Goal: Task Accomplishment & Management: Manage account settings

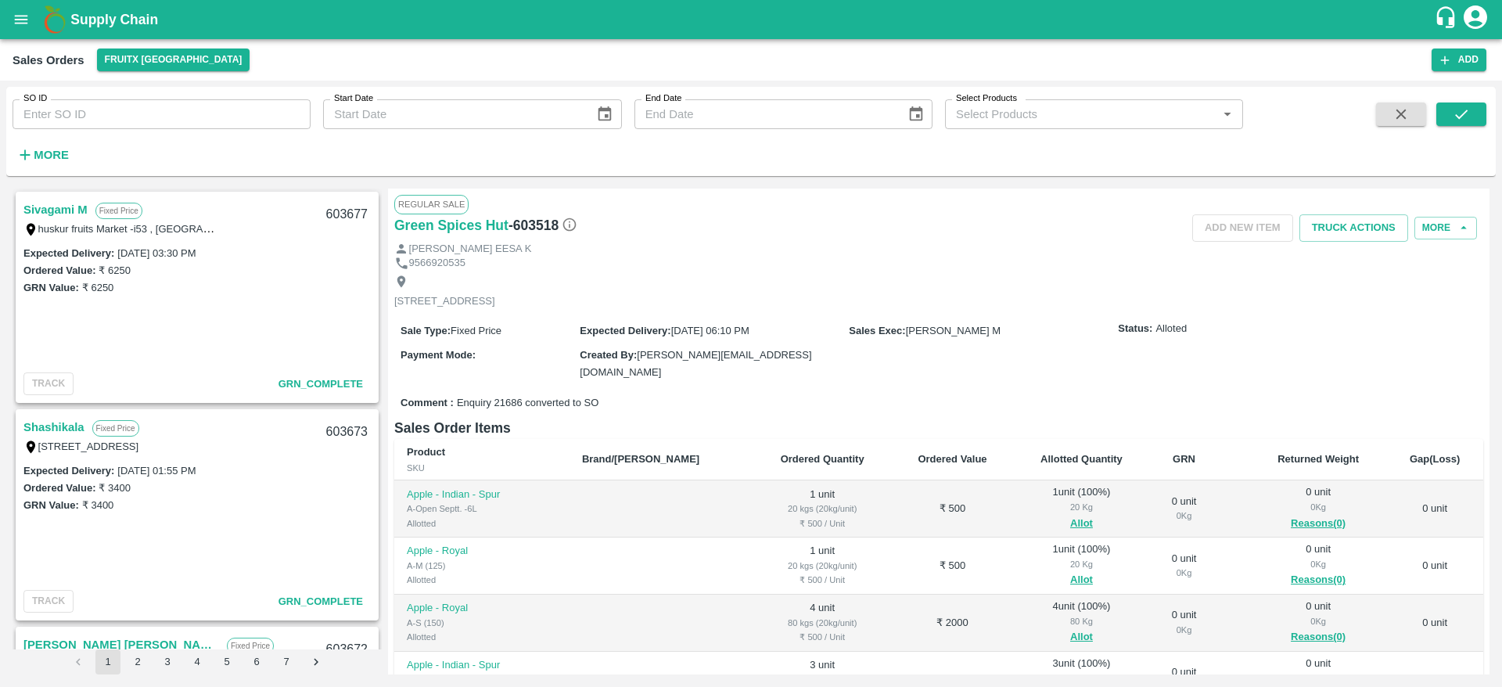
scroll to position [2, 0]
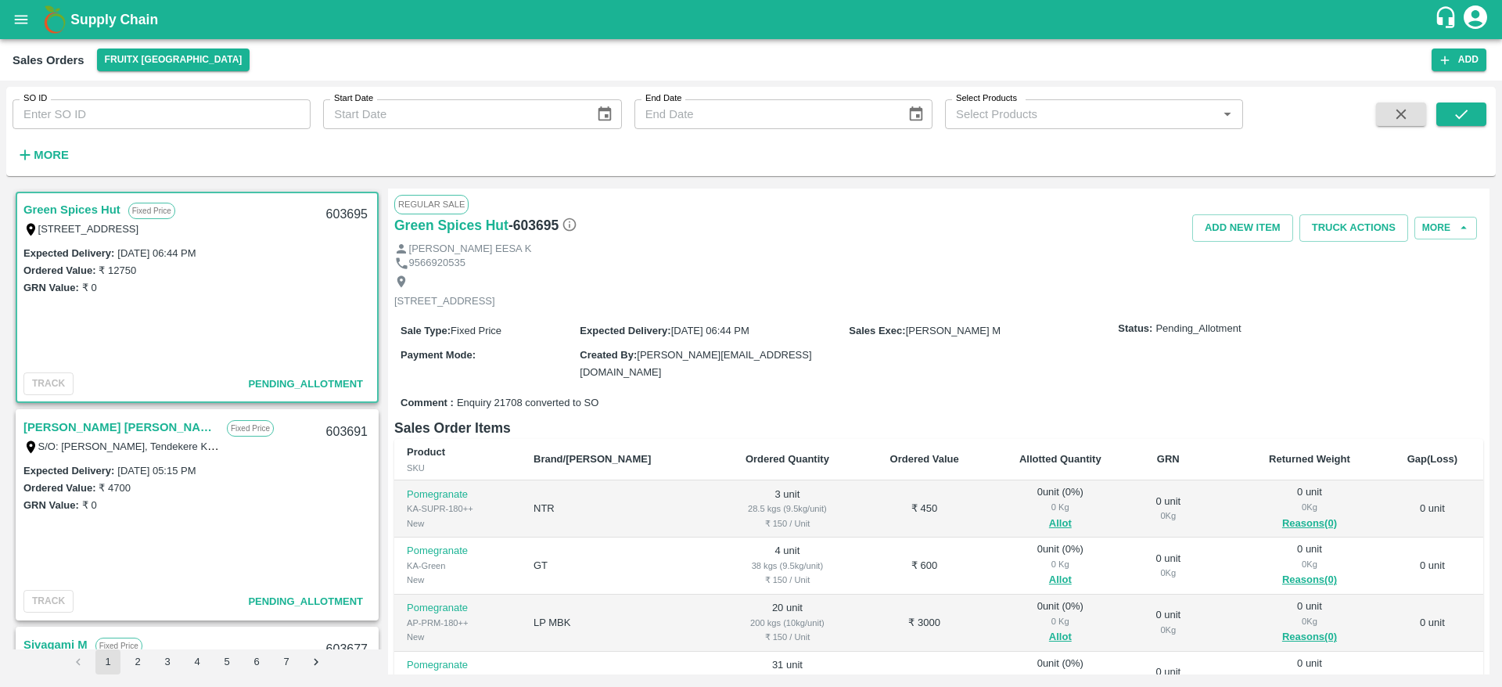
scroll to position [210, 0]
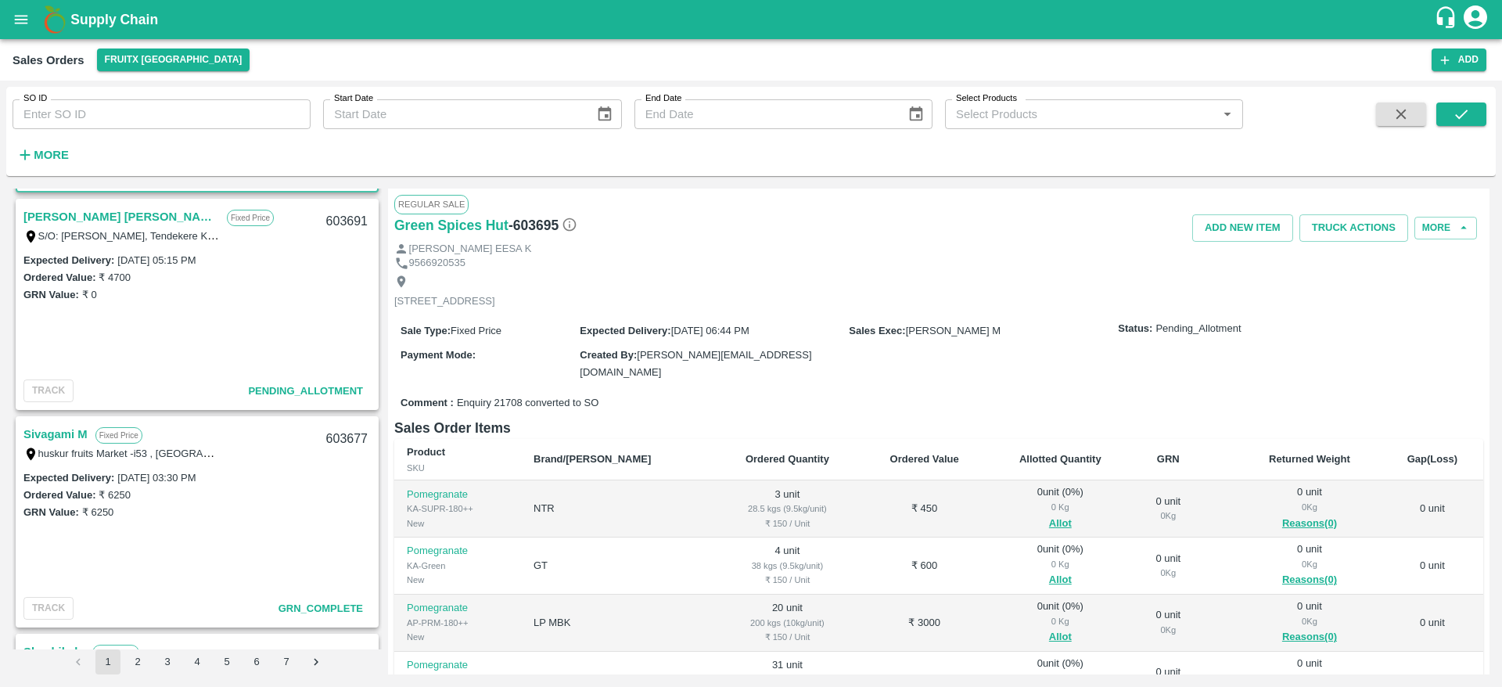
click at [103, 209] on link "[PERSON_NAME] [PERSON_NAME]" at bounding box center [121, 217] width 196 height 20
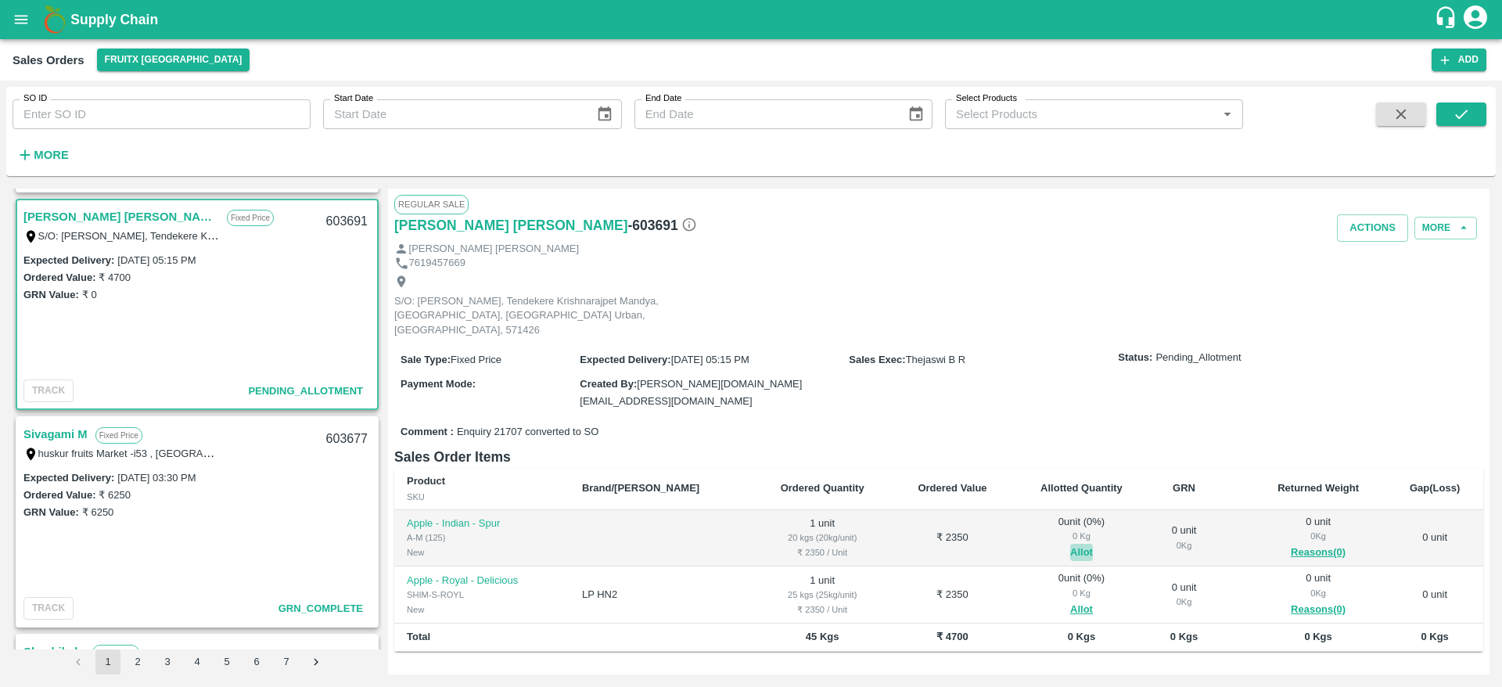
click at [1070, 544] on button "Allot" at bounding box center [1081, 553] width 23 height 18
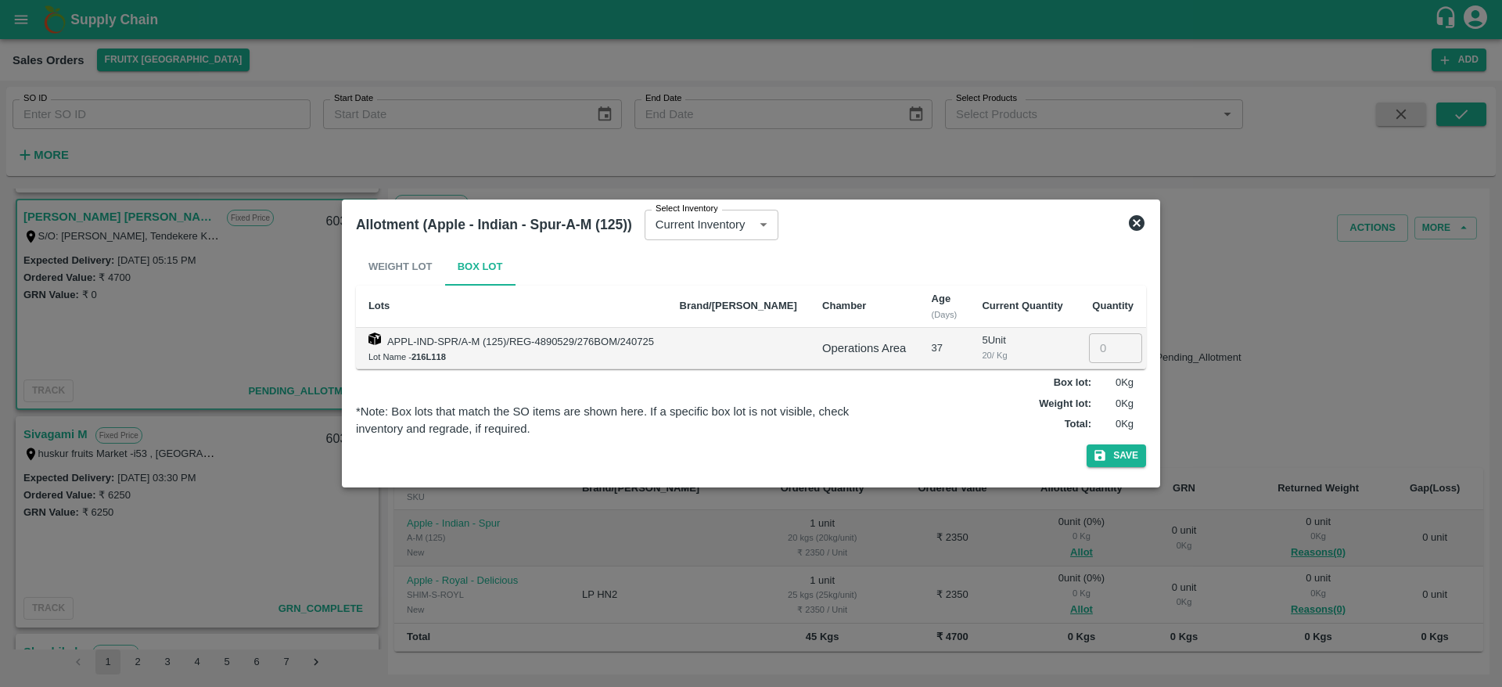
drag, startPoint x: 1089, startPoint y: 329, endPoint x: 1094, endPoint y: 346, distance: 17.1
click at [1094, 346] on td "​" at bounding box center [1111, 348] width 70 height 41
click at [1094, 346] on input "1" at bounding box center [1115, 348] width 53 height 30
type input "1"
click at [1087, 444] on button "Save" at bounding box center [1116, 455] width 59 height 23
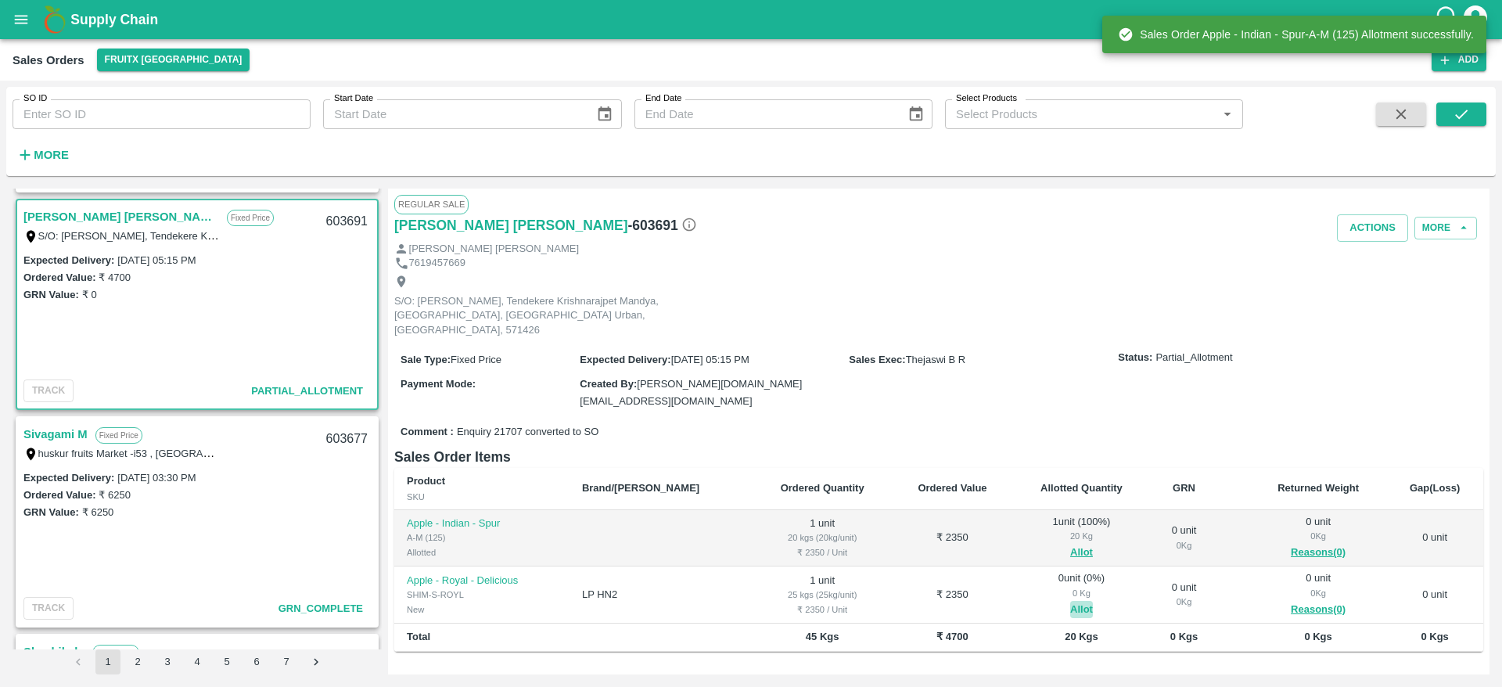
click at [1070, 601] on button "Allot" at bounding box center [1081, 610] width 23 height 18
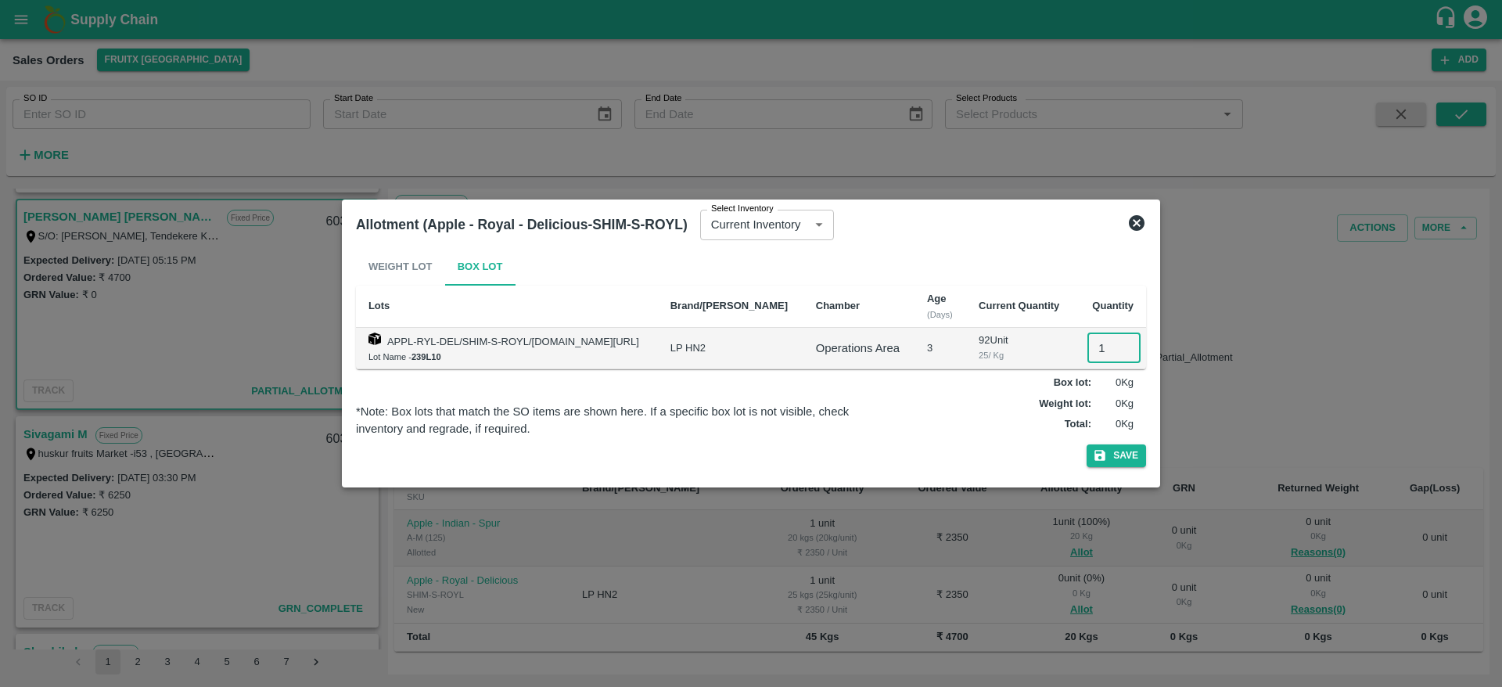
click at [1101, 350] on input "1" at bounding box center [1114, 348] width 53 height 30
type input "1"
click at [1087, 444] on button "Save" at bounding box center [1116, 455] width 59 height 23
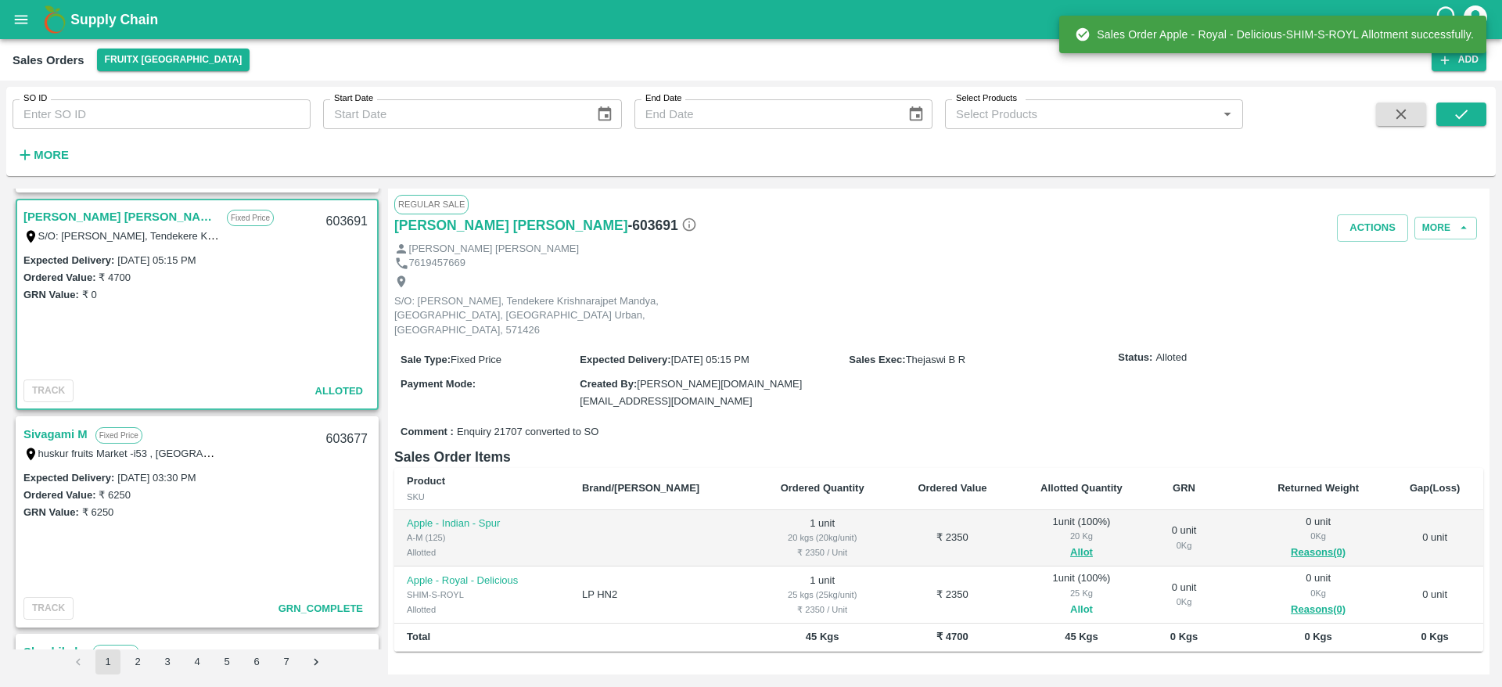
click at [1070, 601] on button "Allot" at bounding box center [1081, 610] width 23 height 18
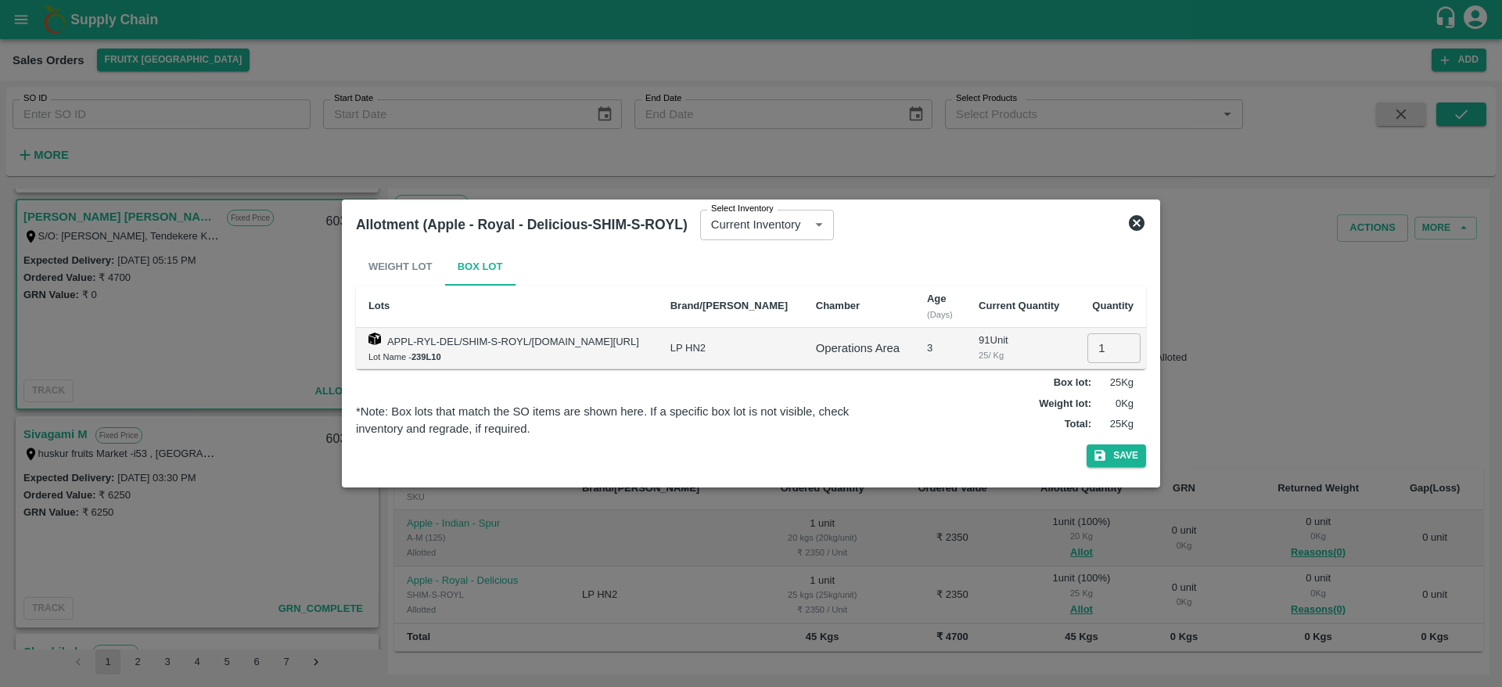
click at [1103, 349] on input "1" at bounding box center [1114, 348] width 53 height 30
type input "0"
click at [1128, 459] on button "Save" at bounding box center [1116, 455] width 59 height 23
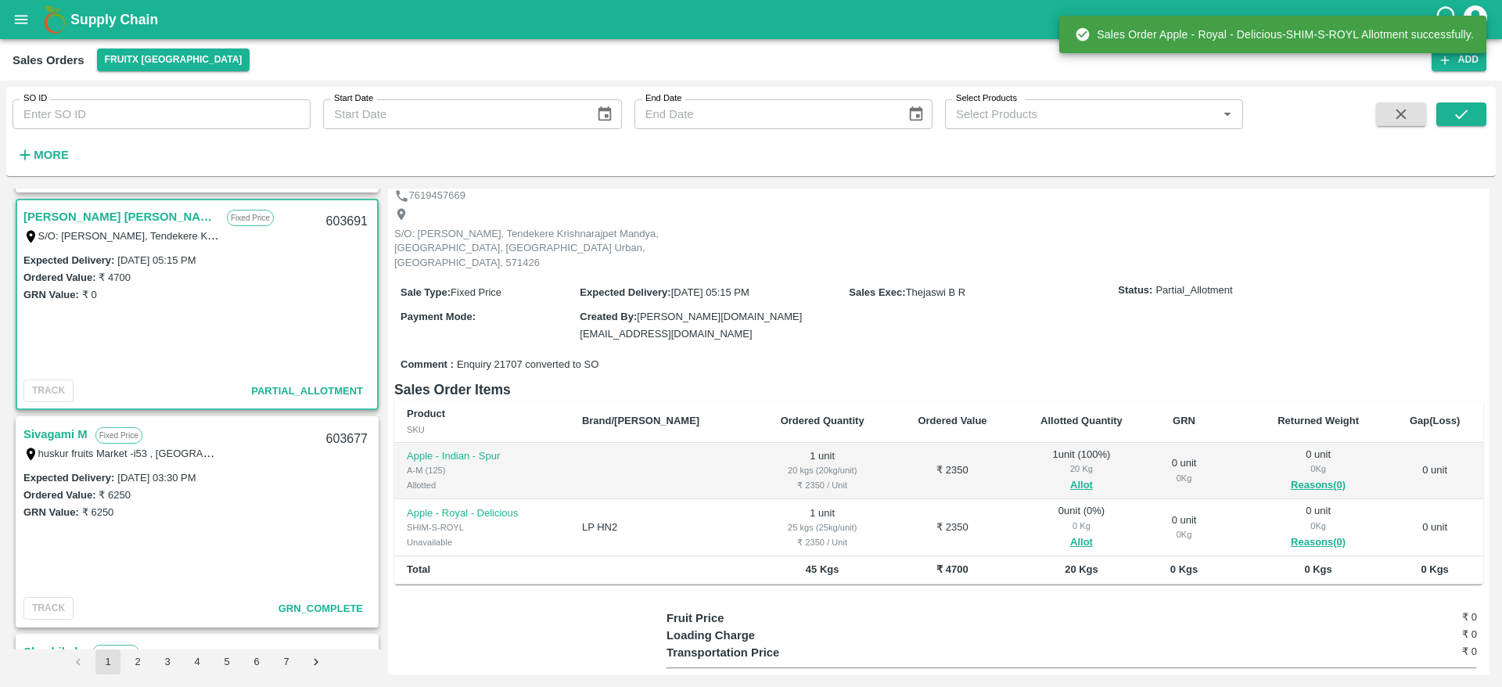
scroll to position [68, 0]
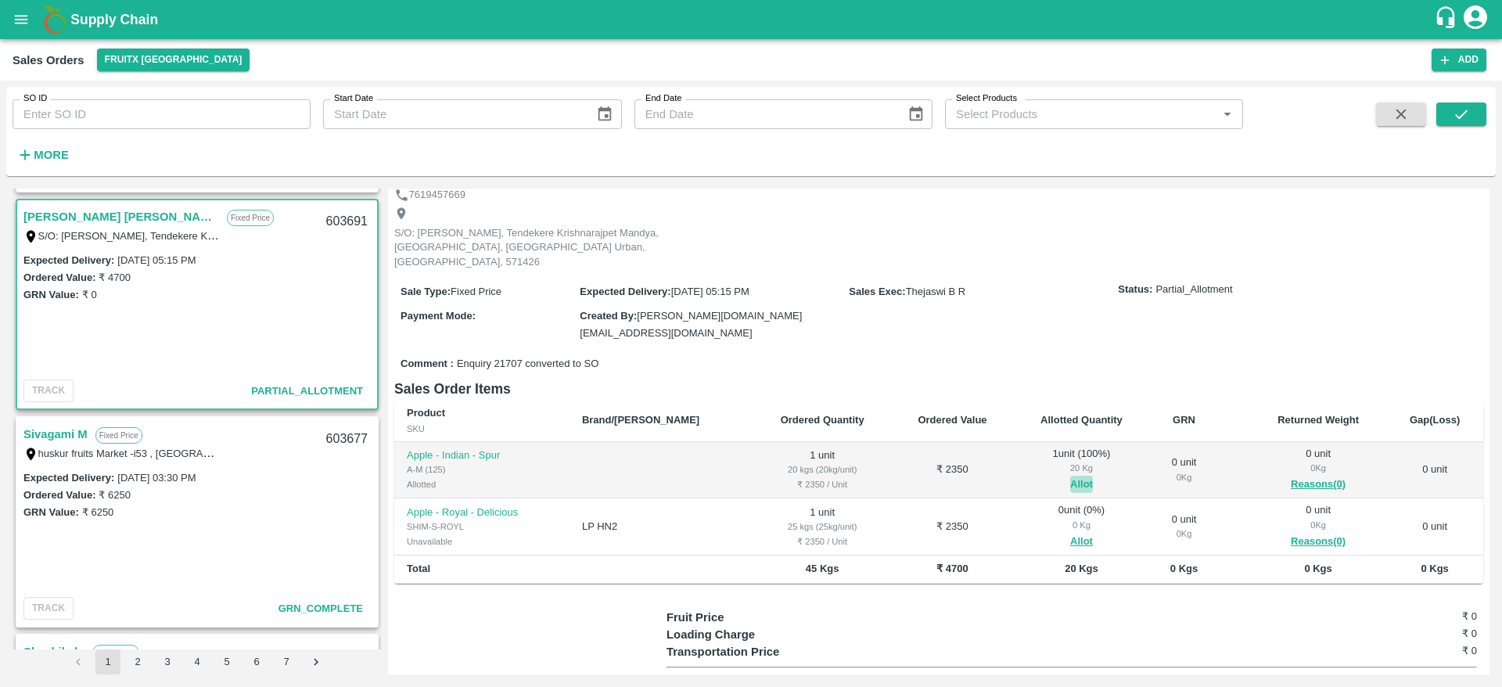
click at [1070, 476] on button "Allot" at bounding box center [1081, 485] width 23 height 18
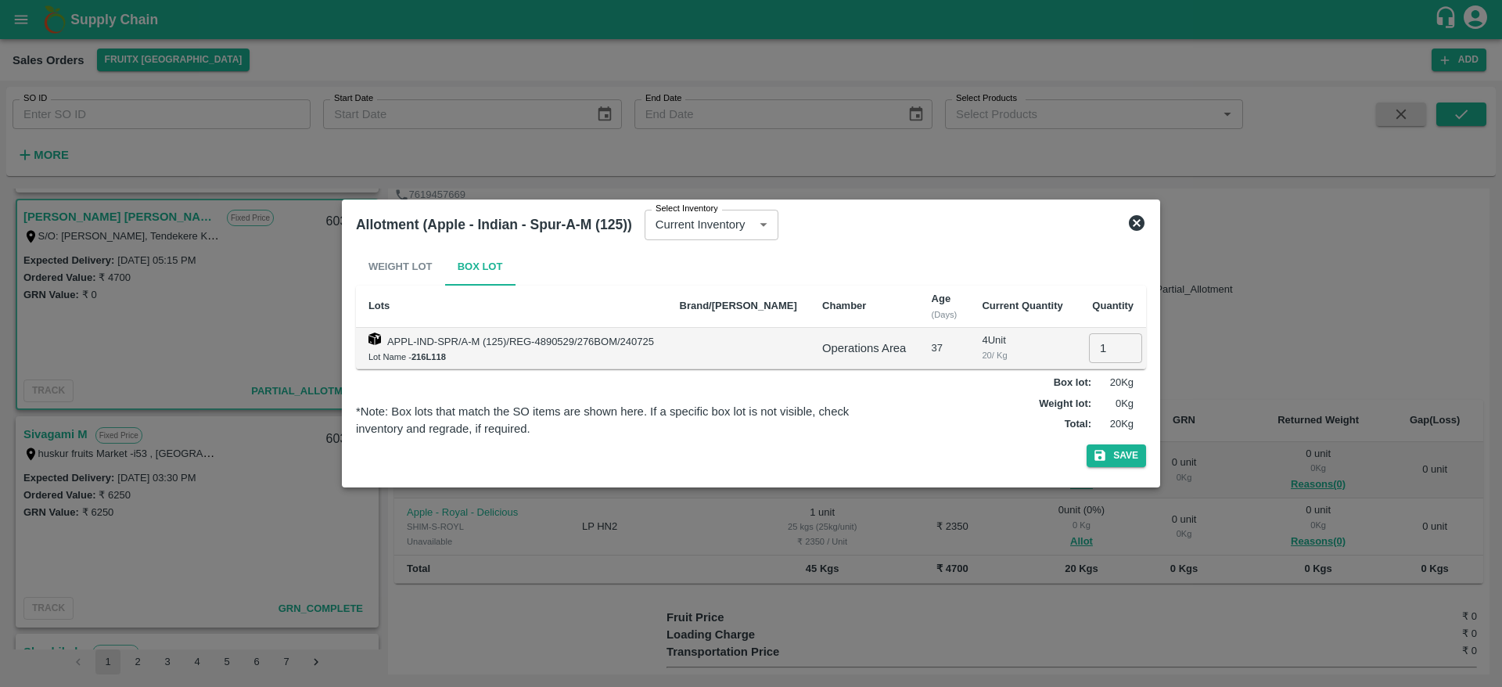
click at [1100, 352] on input "1" at bounding box center [1115, 348] width 53 height 30
type input "0"
click at [1127, 462] on button "Save" at bounding box center [1116, 455] width 59 height 23
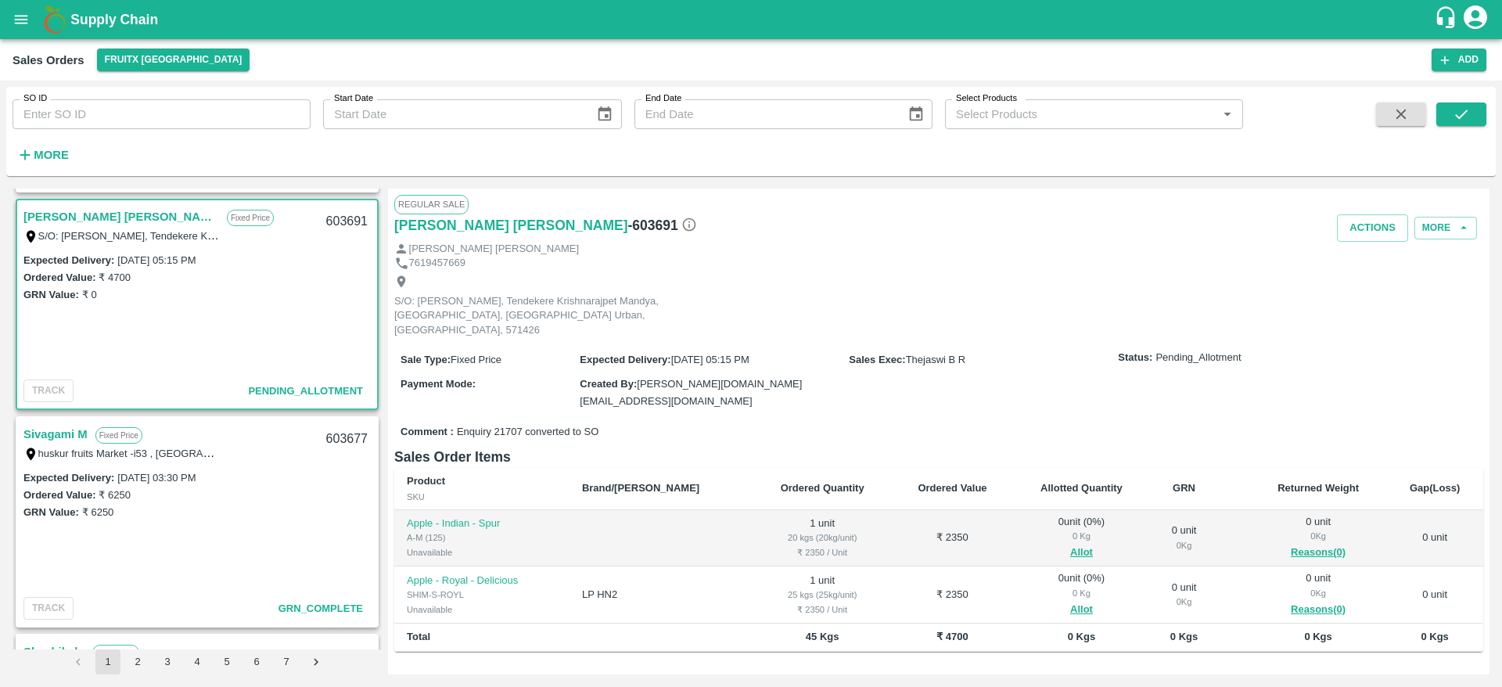
scroll to position [0, 0]
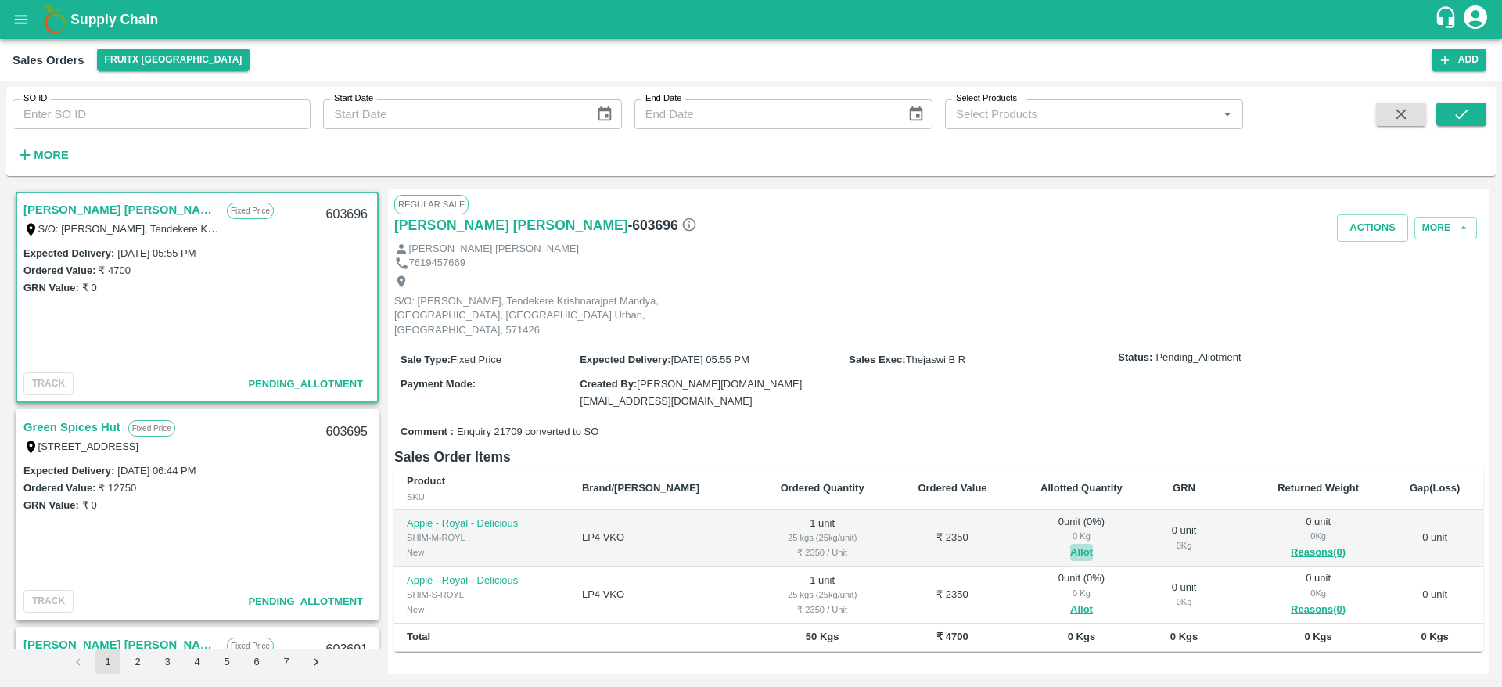
click at [1070, 544] on button "Allot" at bounding box center [1081, 553] width 23 height 18
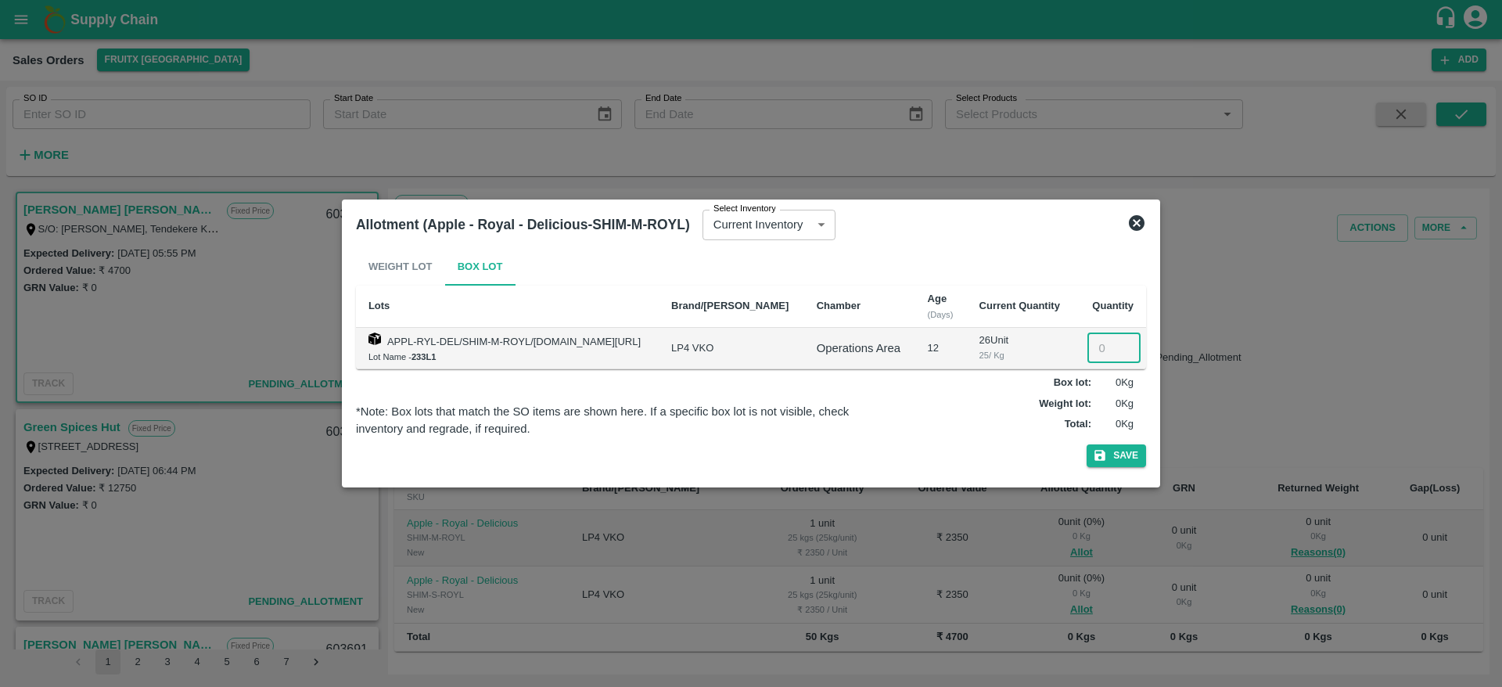
click at [1105, 353] on input "number" at bounding box center [1114, 348] width 53 height 30
type input "1"
click at [1138, 465] on button "Save" at bounding box center [1116, 455] width 59 height 23
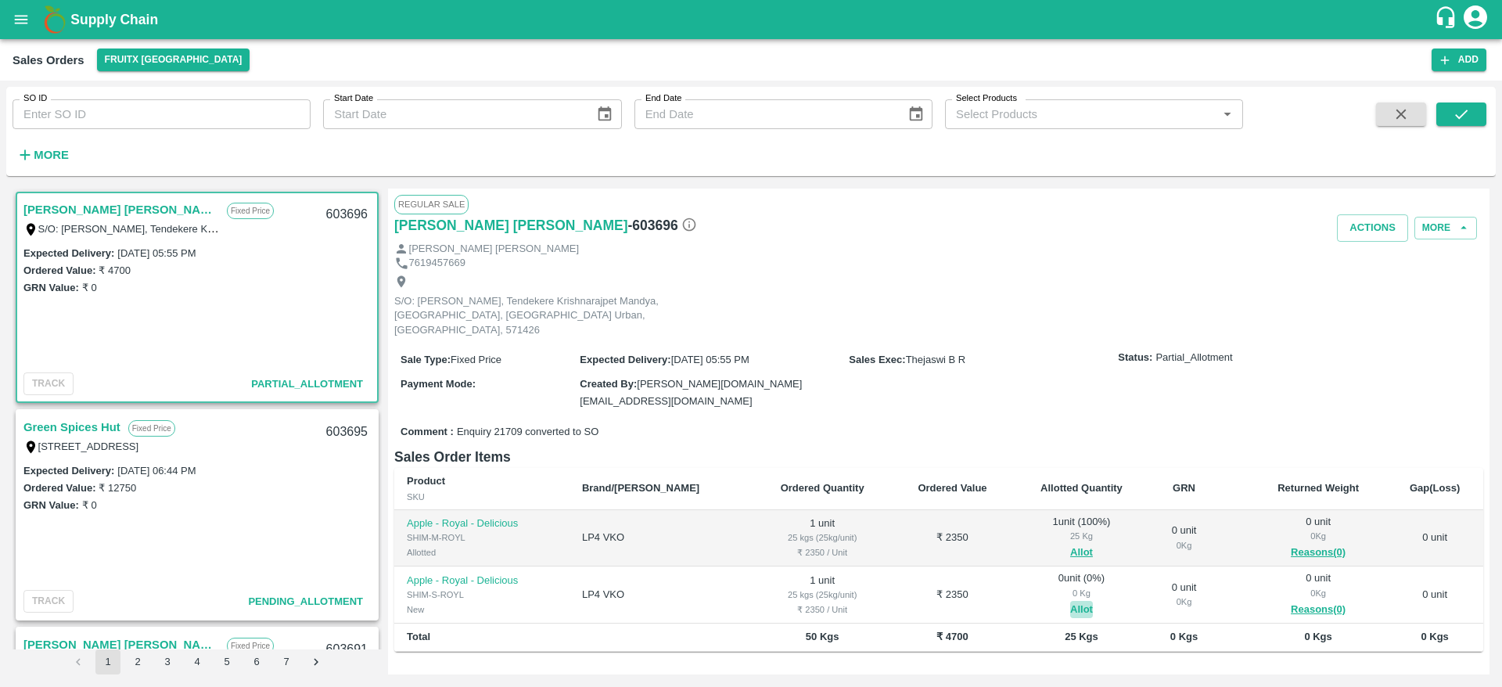
click at [1070, 601] on button "Allot" at bounding box center [1081, 610] width 23 height 18
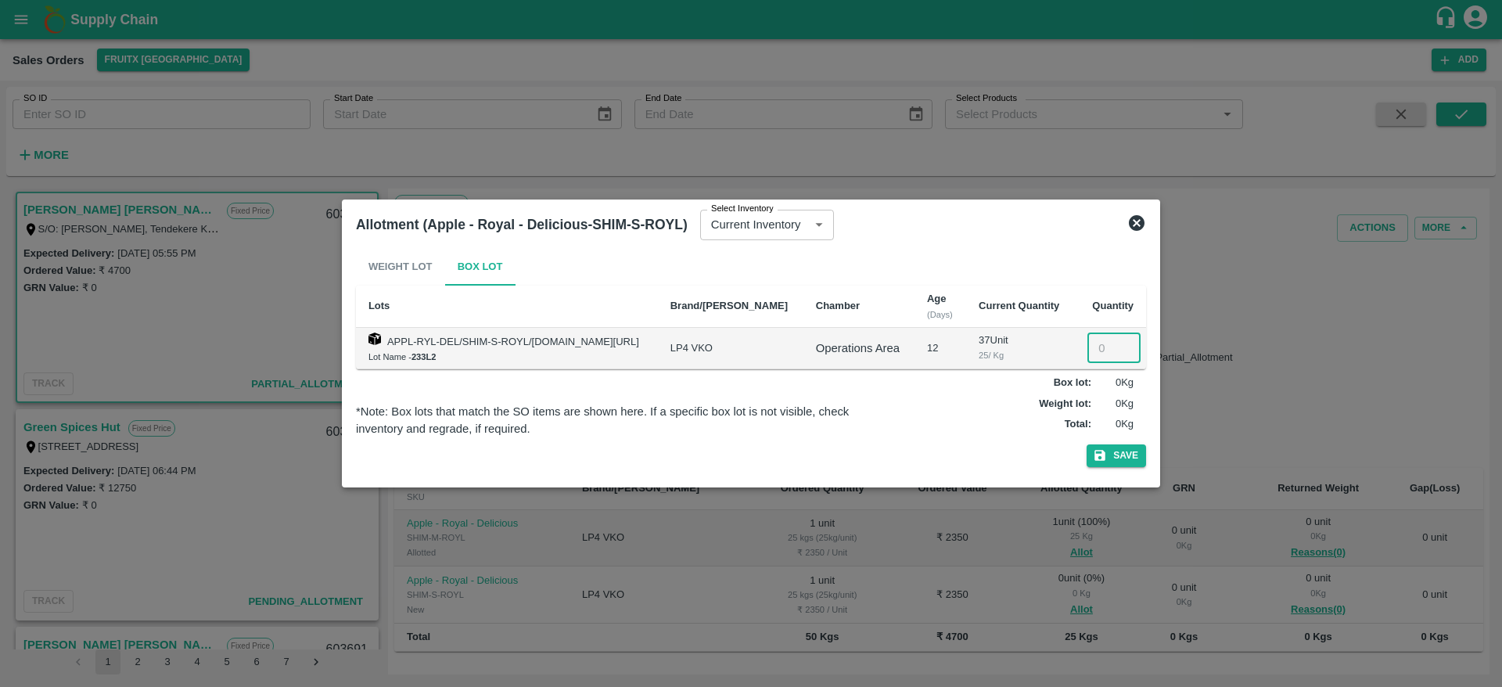
click at [1104, 357] on input "number" at bounding box center [1114, 348] width 53 height 30
type input "1"
click at [1123, 451] on button "Save" at bounding box center [1116, 455] width 59 height 23
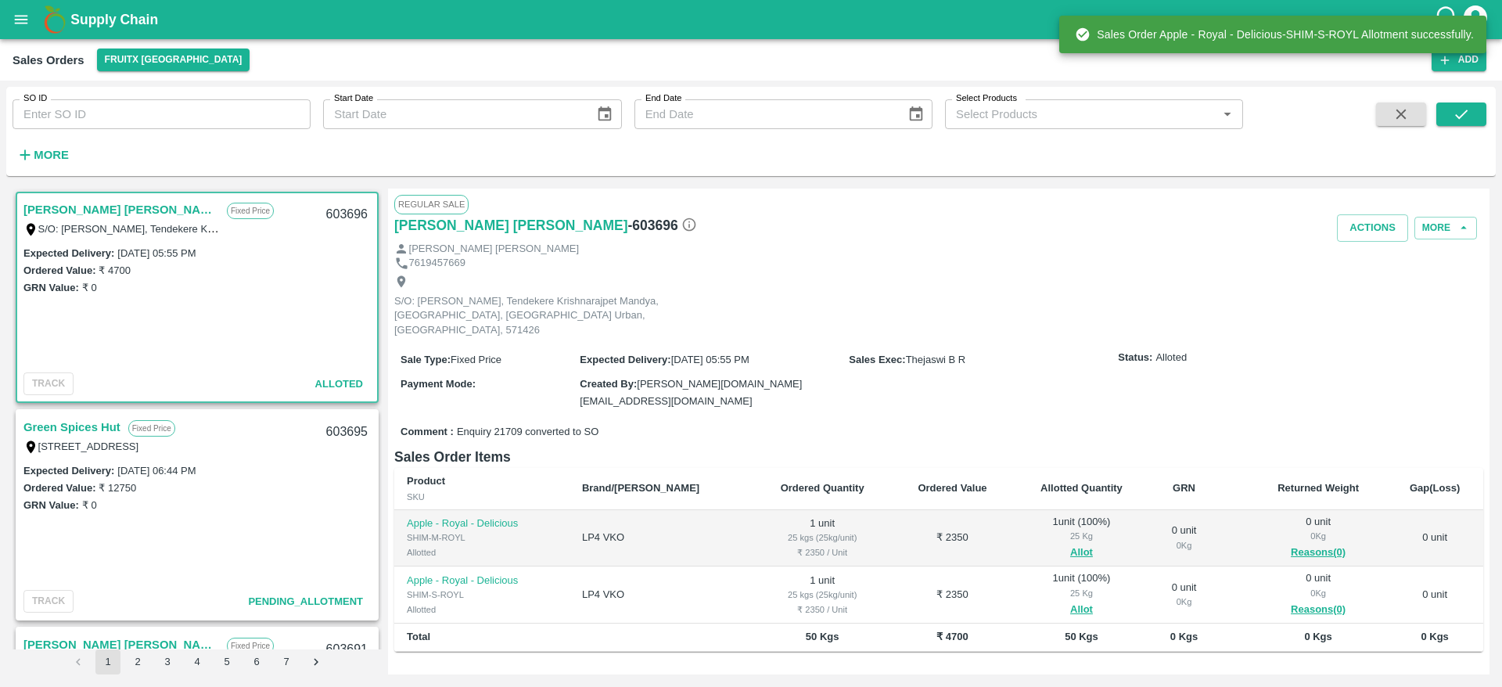
click at [329, 206] on div "603696" at bounding box center [347, 214] width 60 height 37
copy div "603696"
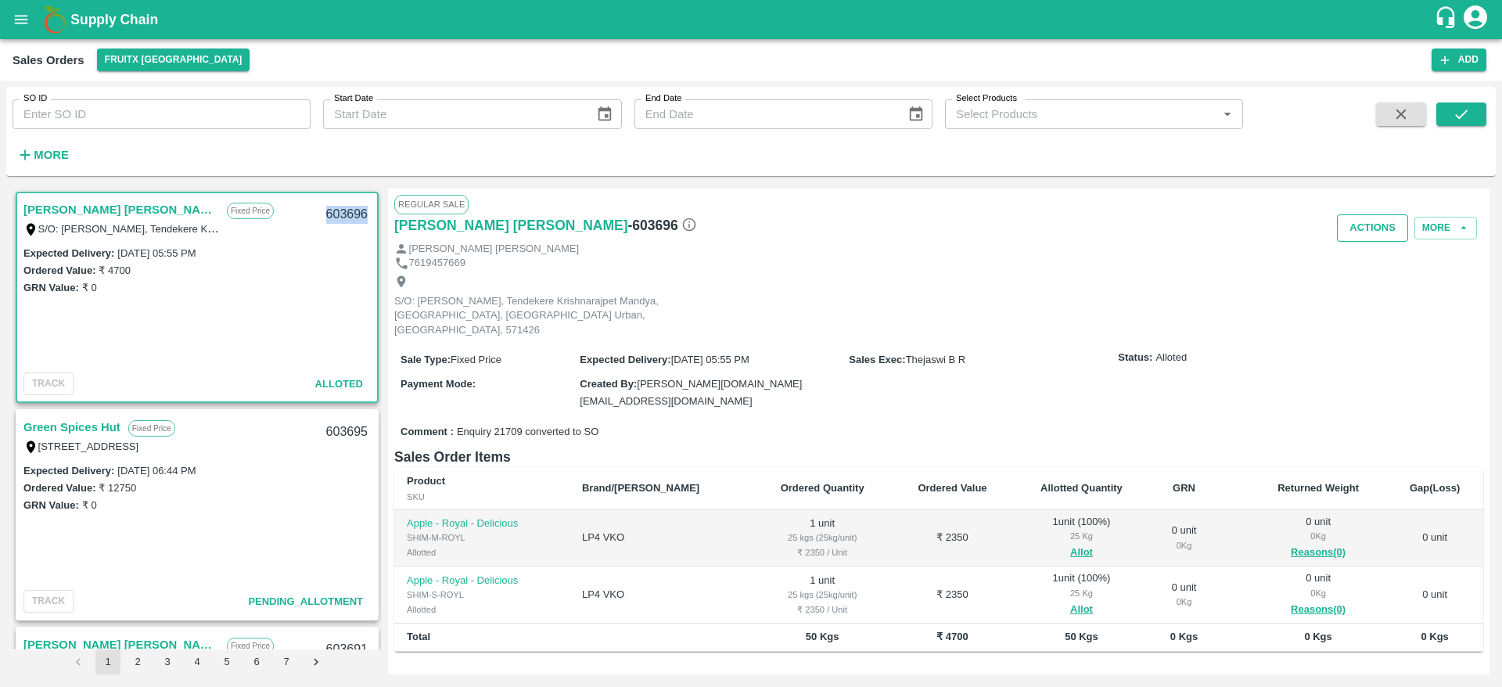
click at [1362, 230] on button "Actions" at bounding box center [1372, 227] width 71 height 27
click at [1361, 282] on li "Deliver" at bounding box center [1407, 288] width 165 height 27
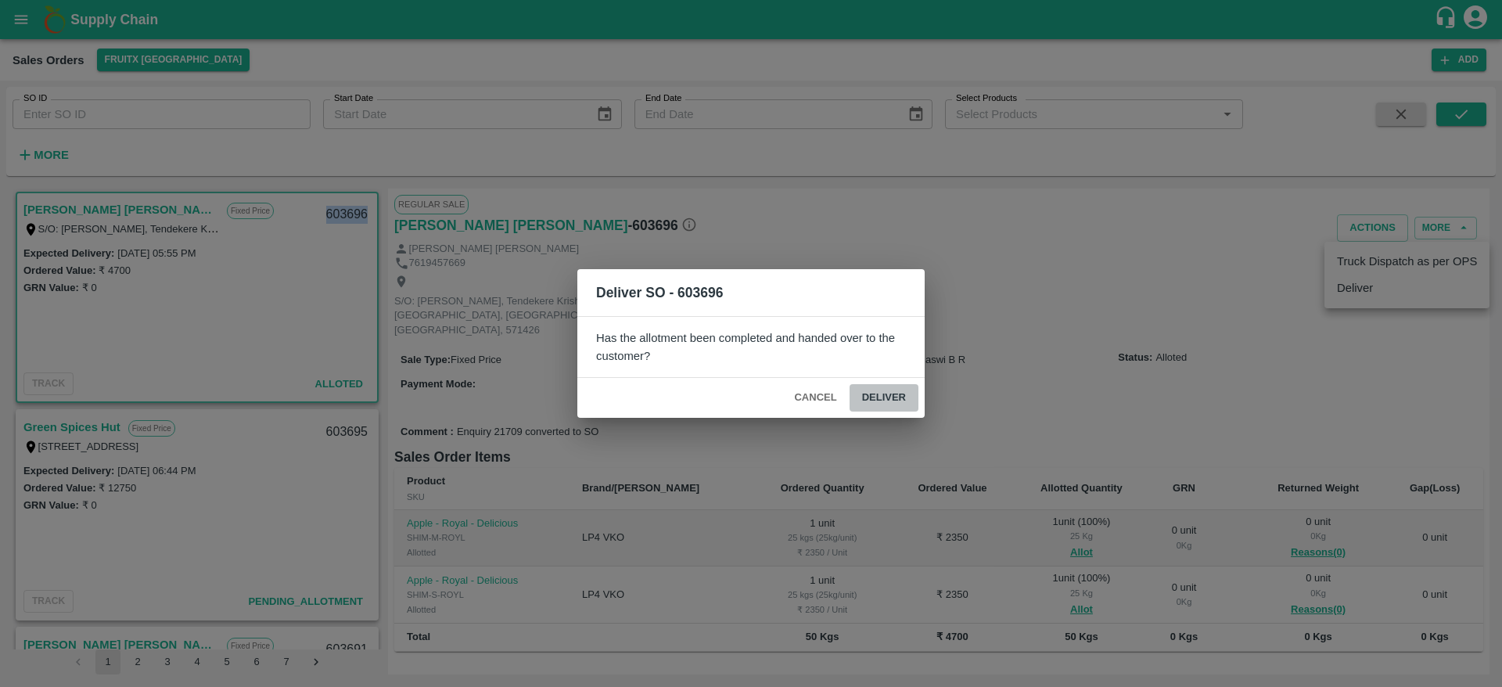
click at [902, 387] on button "Deliver" at bounding box center [884, 397] width 69 height 27
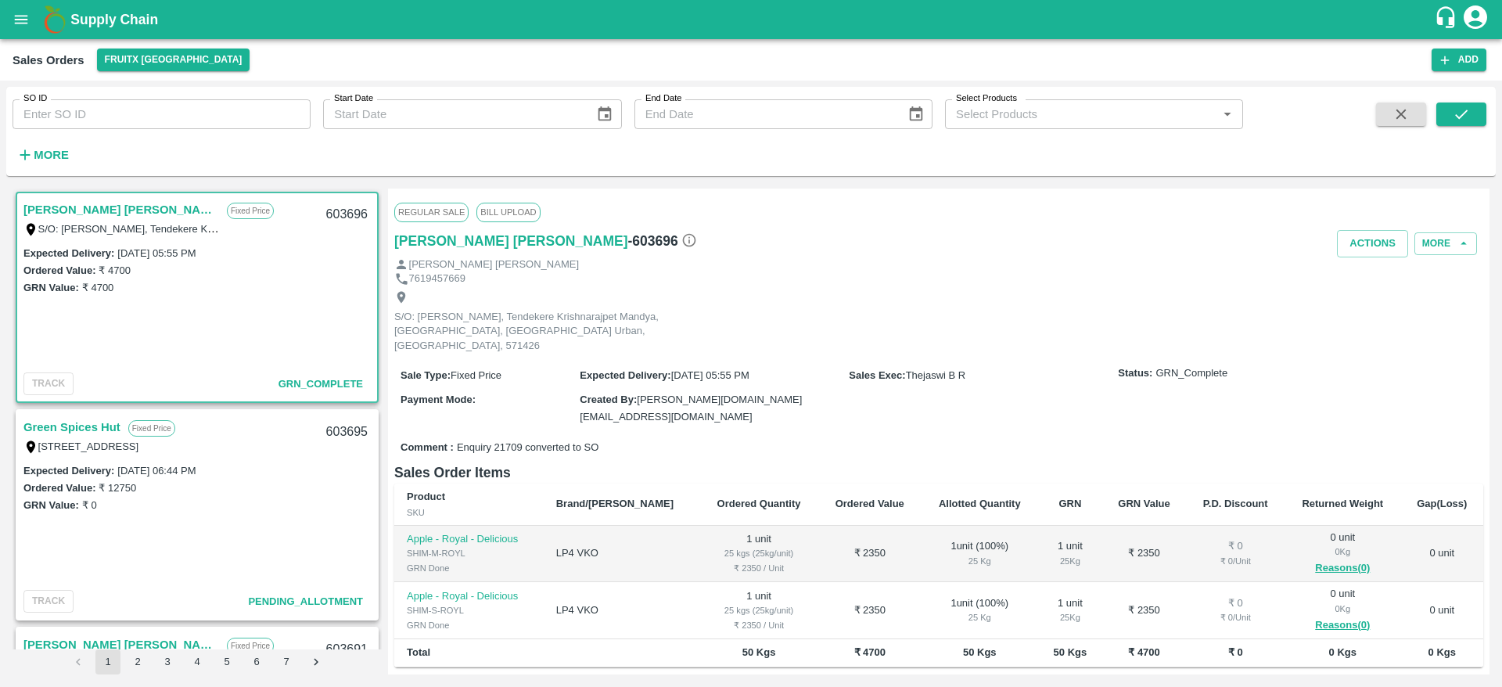
click at [85, 433] on link "Green Spices Hut" at bounding box center [71, 427] width 97 height 20
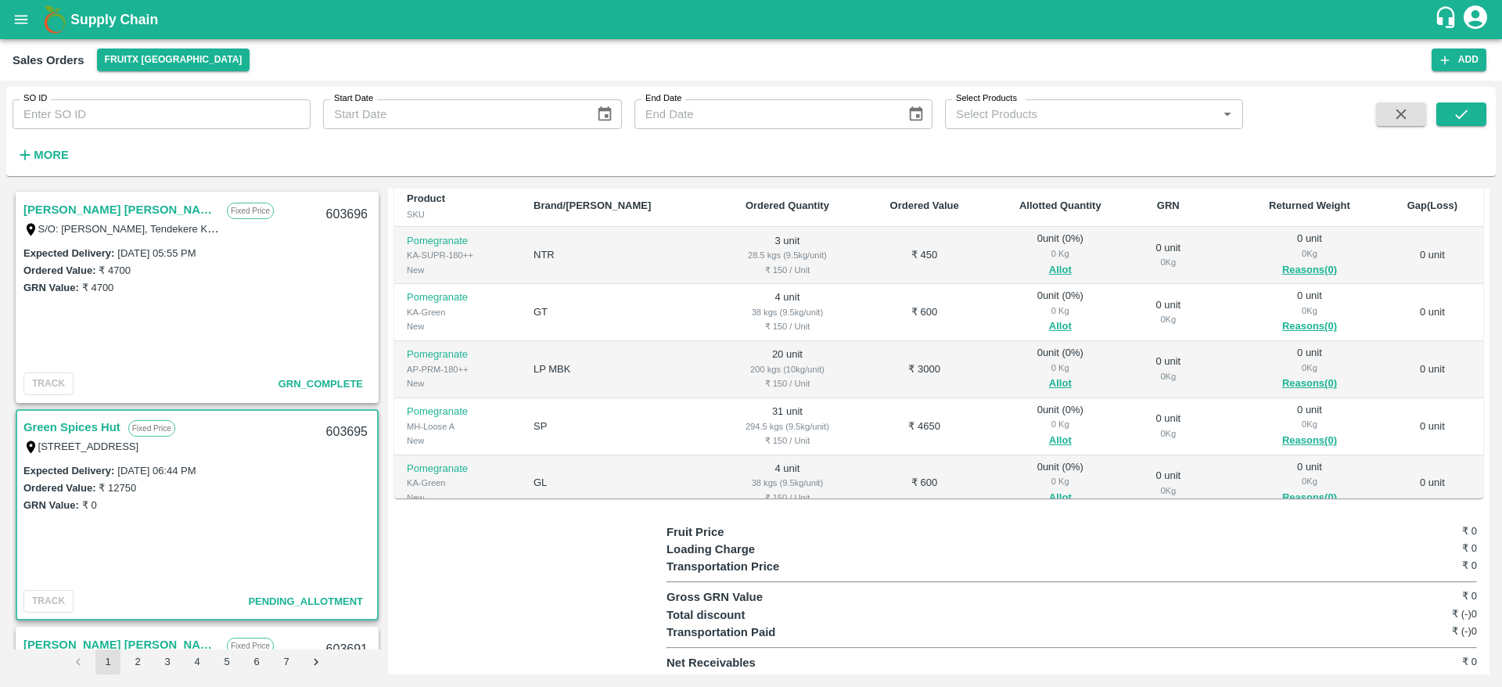
scroll to position [157, 0]
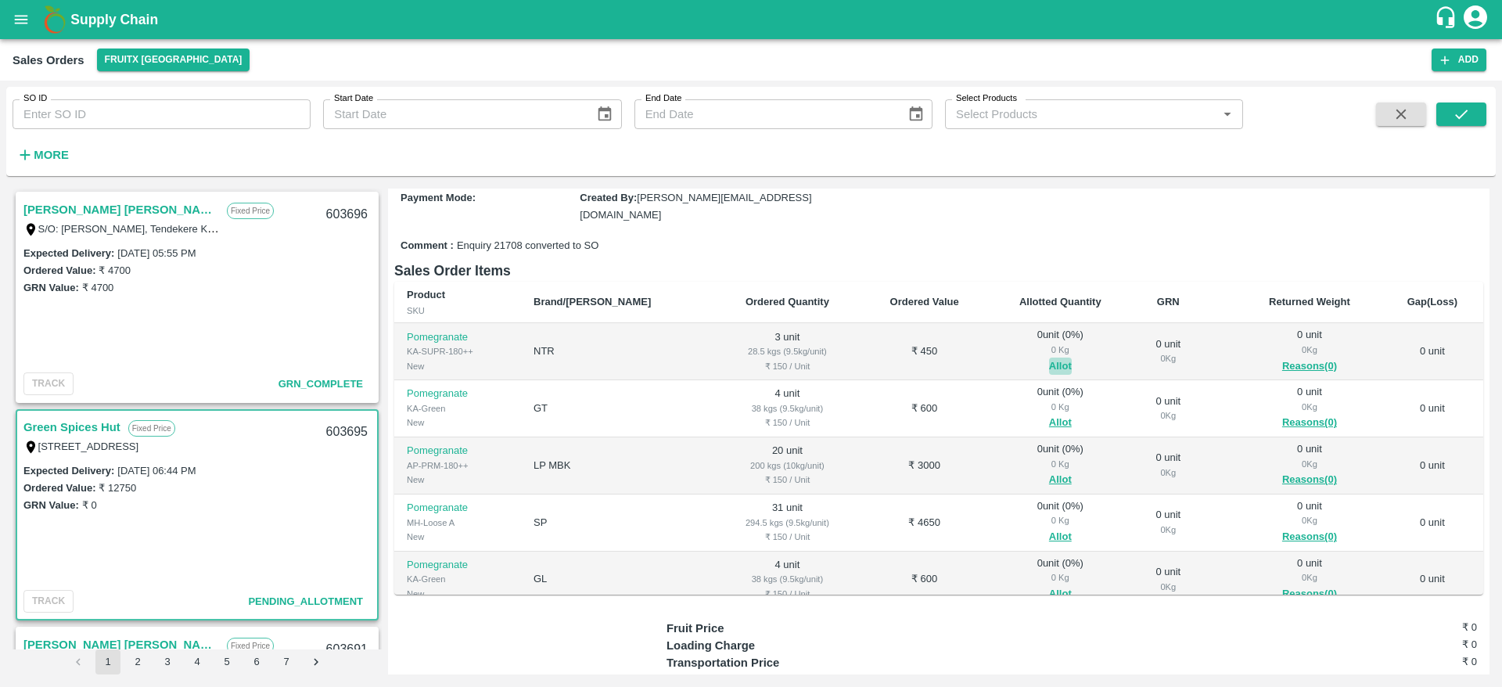
click at [1049, 363] on button "Allot" at bounding box center [1060, 367] width 23 height 18
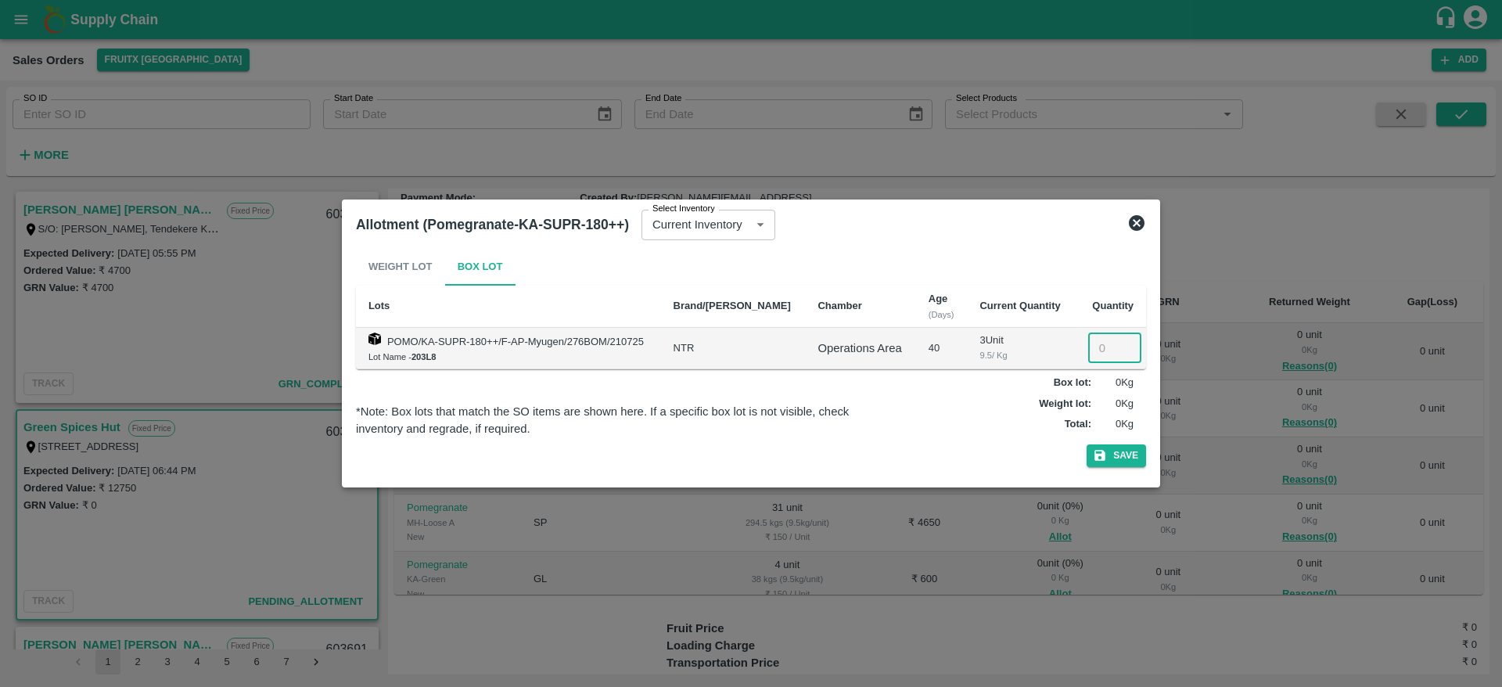
click at [1106, 347] on input "number" at bounding box center [1114, 348] width 53 height 30
type input "3"
click at [1087, 444] on button "Save" at bounding box center [1116, 455] width 59 height 23
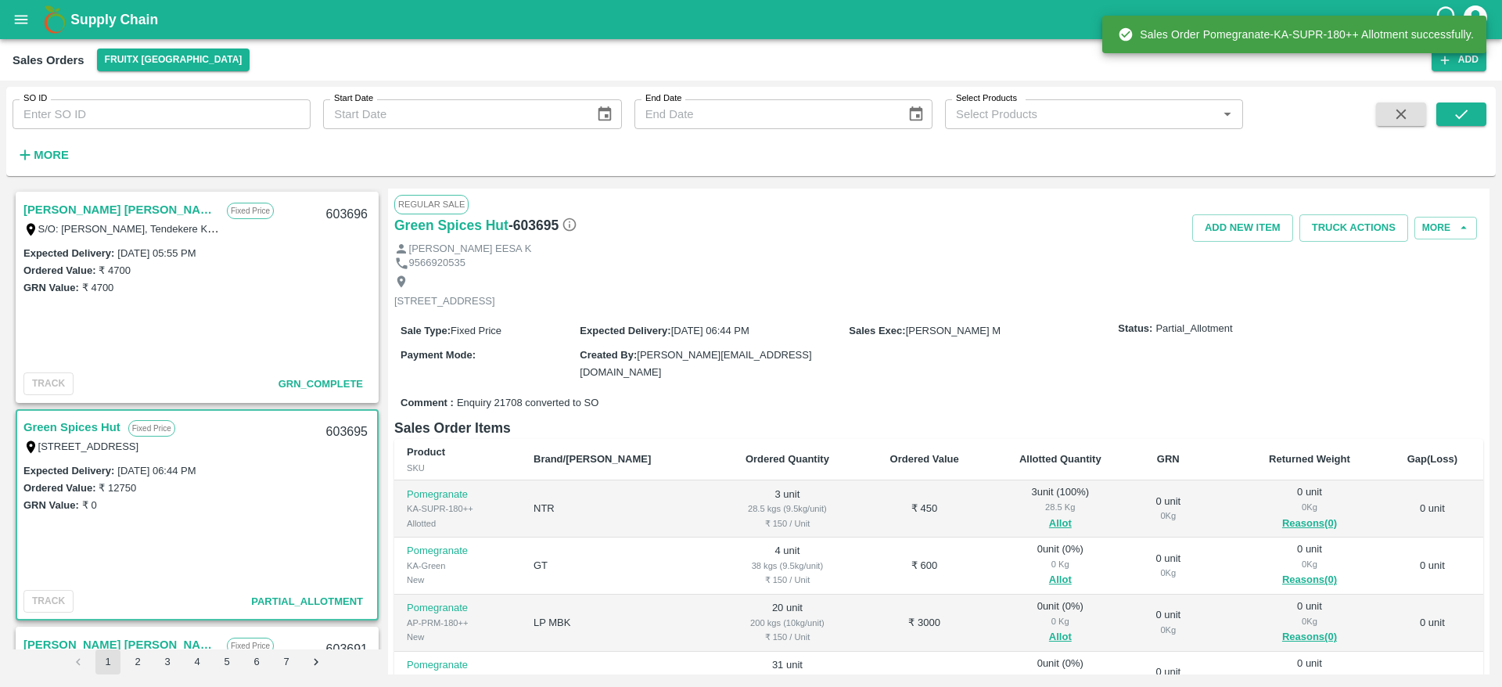
scroll to position [129, 0]
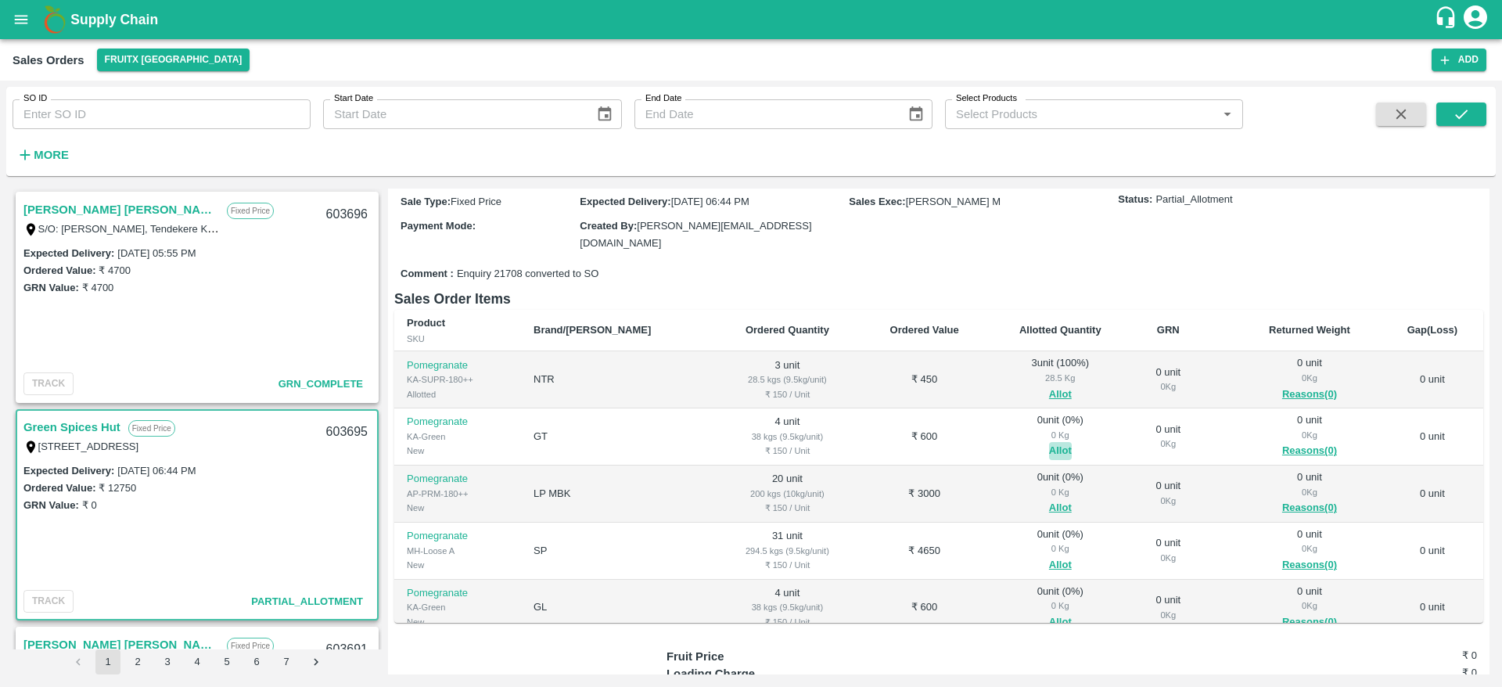
click at [1049, 445] on button "Allot" at bounding box center [1060, 451] width 23 height 18
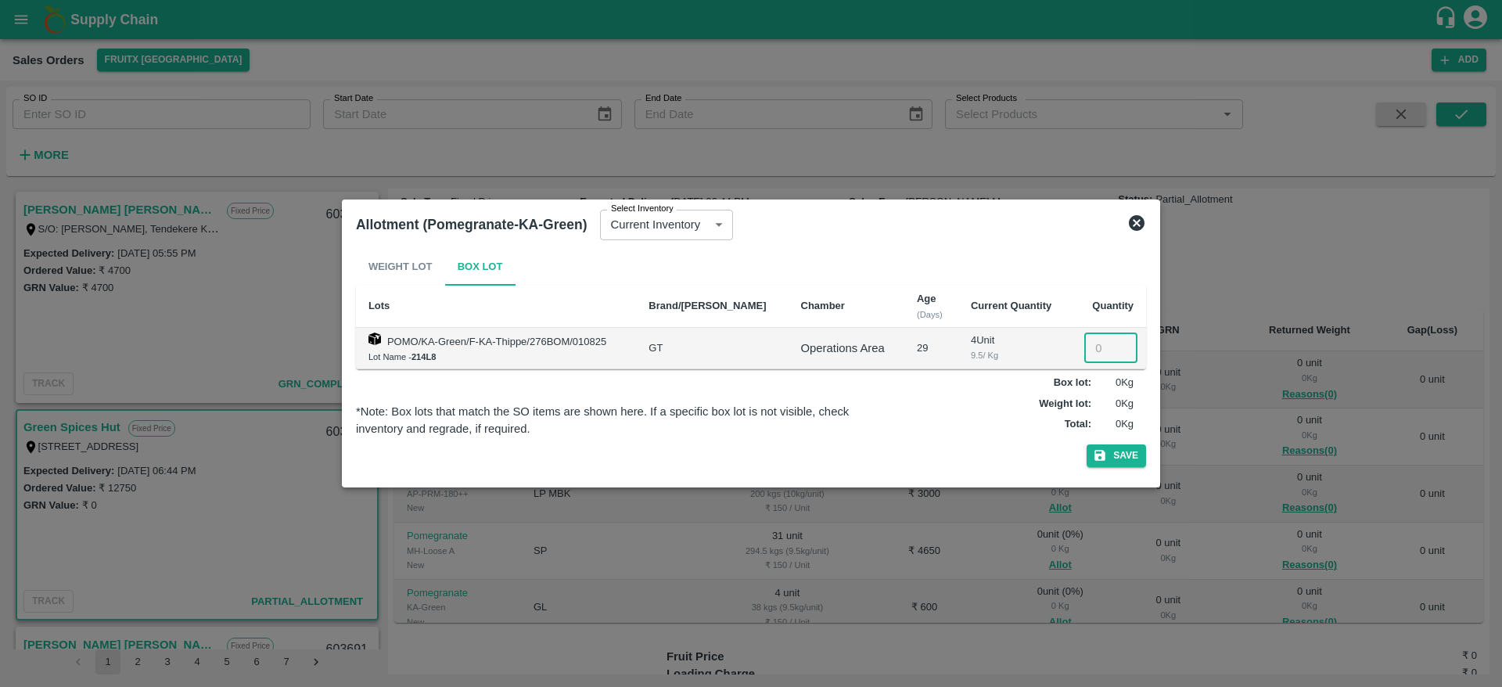
click at [1107, 340] on input "number" at bounding box center [1111, 348] width 53 height 30
type input "4"
click at [1087, 444] on button "Save" at bounding box center [1116, 455] width 59 height 23
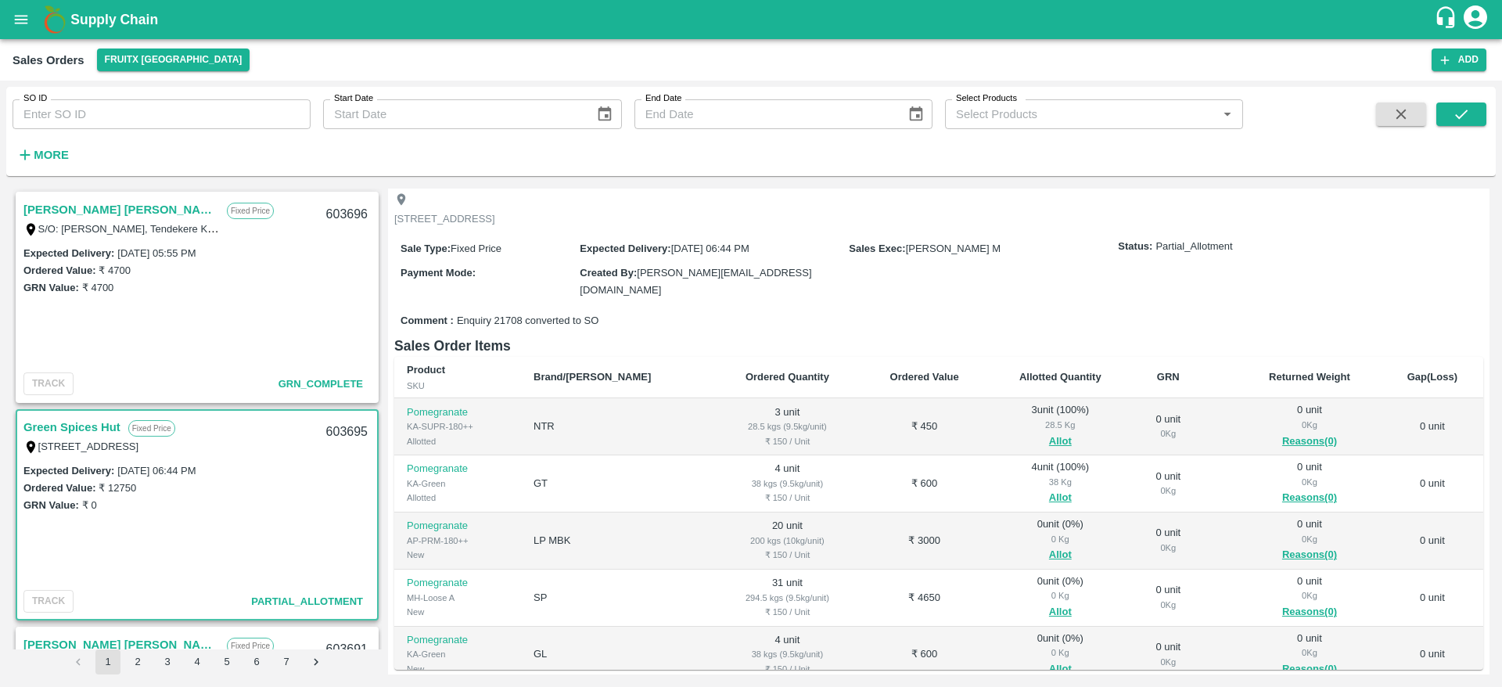
scroll to position [85, 0]
click at [1049, 552] on button "Allot" at bounding box center [1060, 553] width 23 height 18
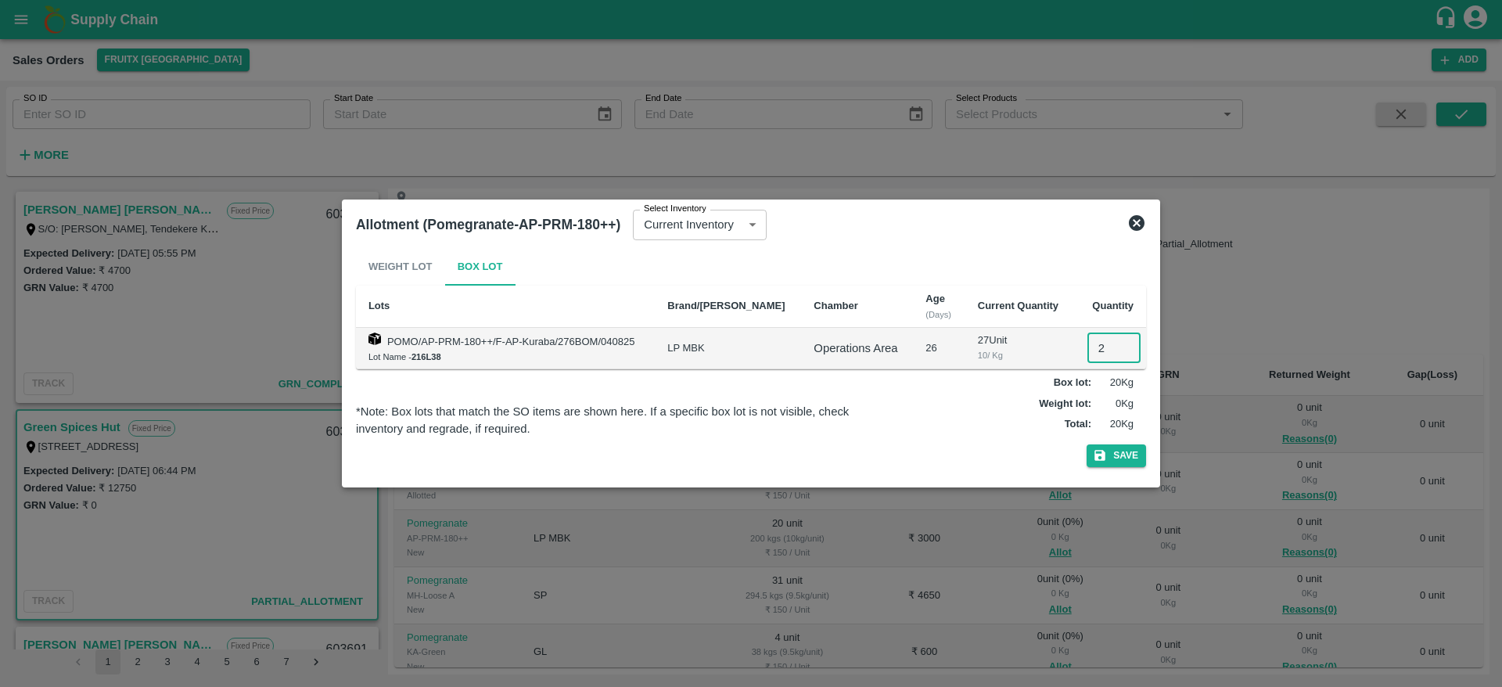
click at [1093, 344] on input "2" at bounding box center [1114, 348] width 53 height 30
type input "20"
click at [1087, 444] on button "Save" at bounding box center [1116, 455] width 59 height 23
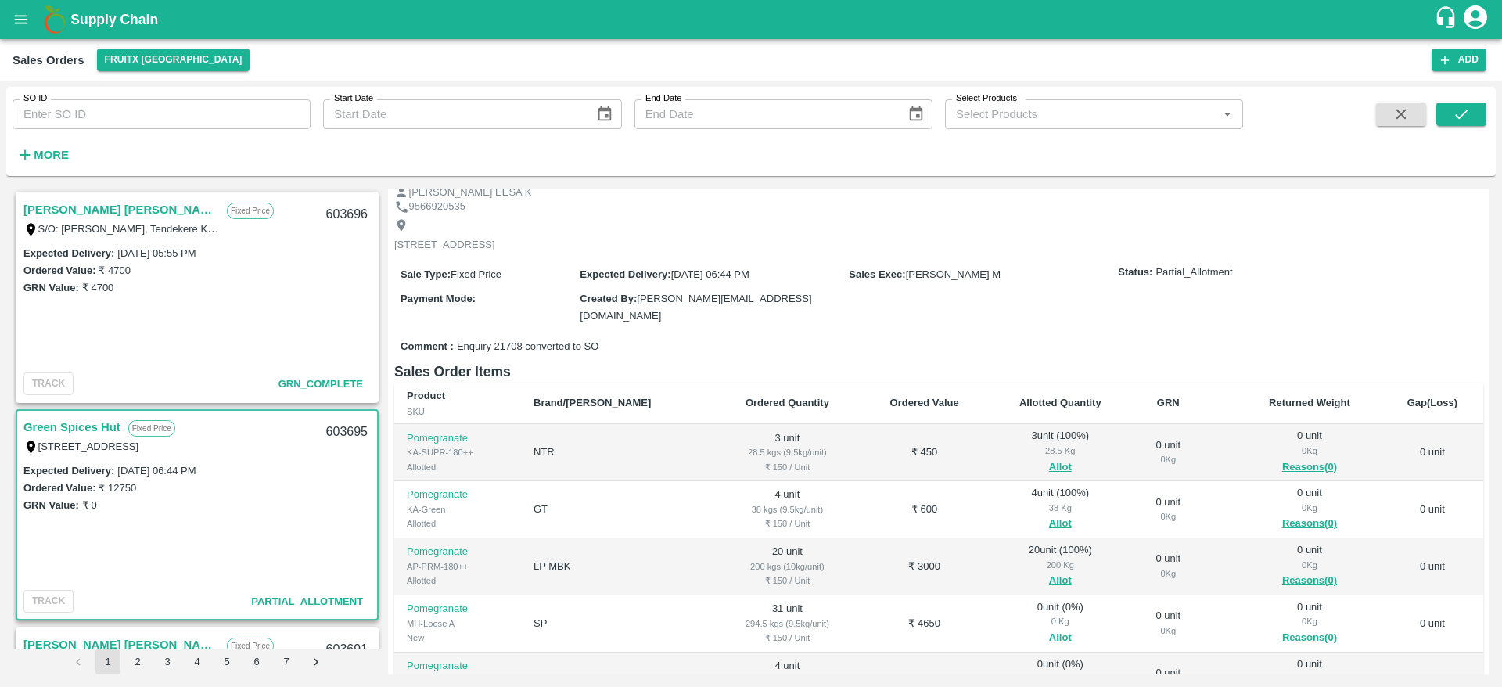
scroll to position [110, 0]
click at [1049, 524] on button "Allot" at bounding box center [1060, 528] width 23 height 18
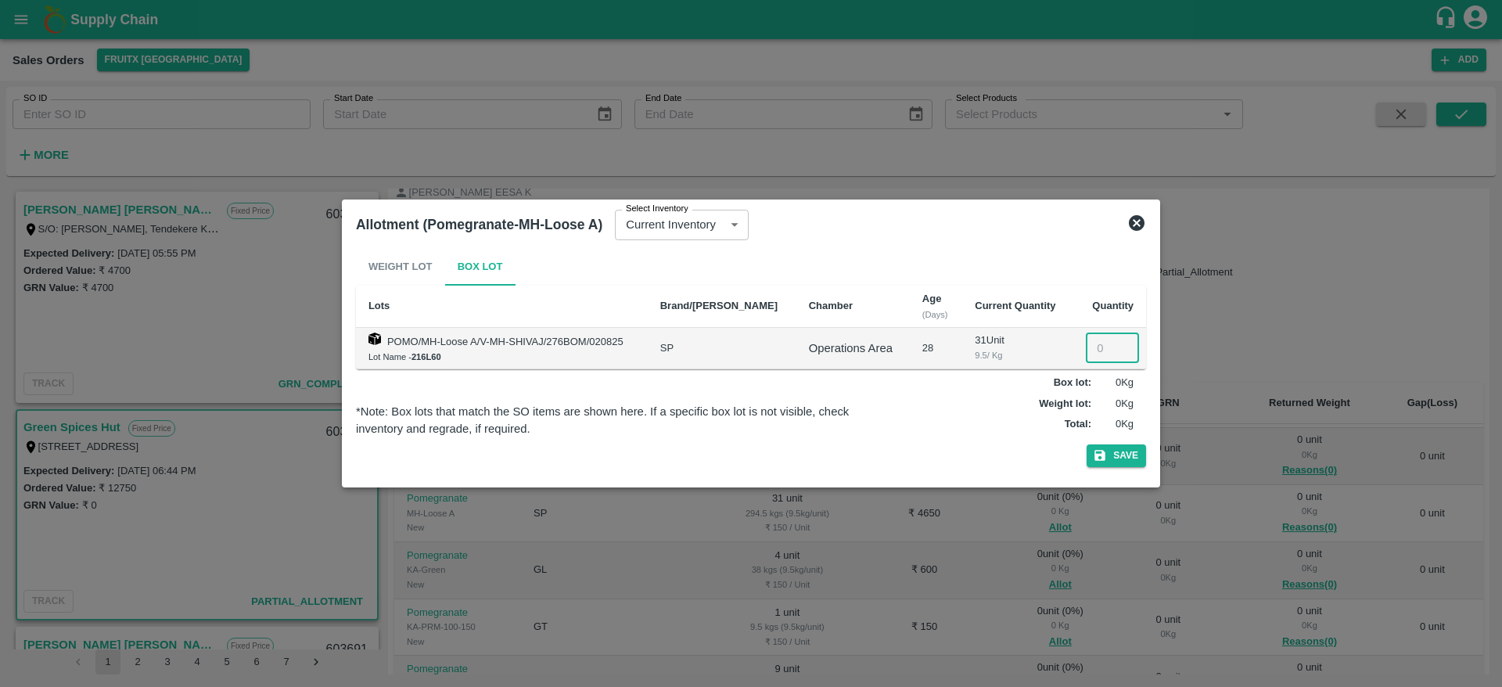
click at [1097, 351] on input "number" at bounding box center [1112, 348] width 53 height 30
type input "31"
click at [1087, 444] on button "Save" at bounding box center [1116, 455] width 59 height 23
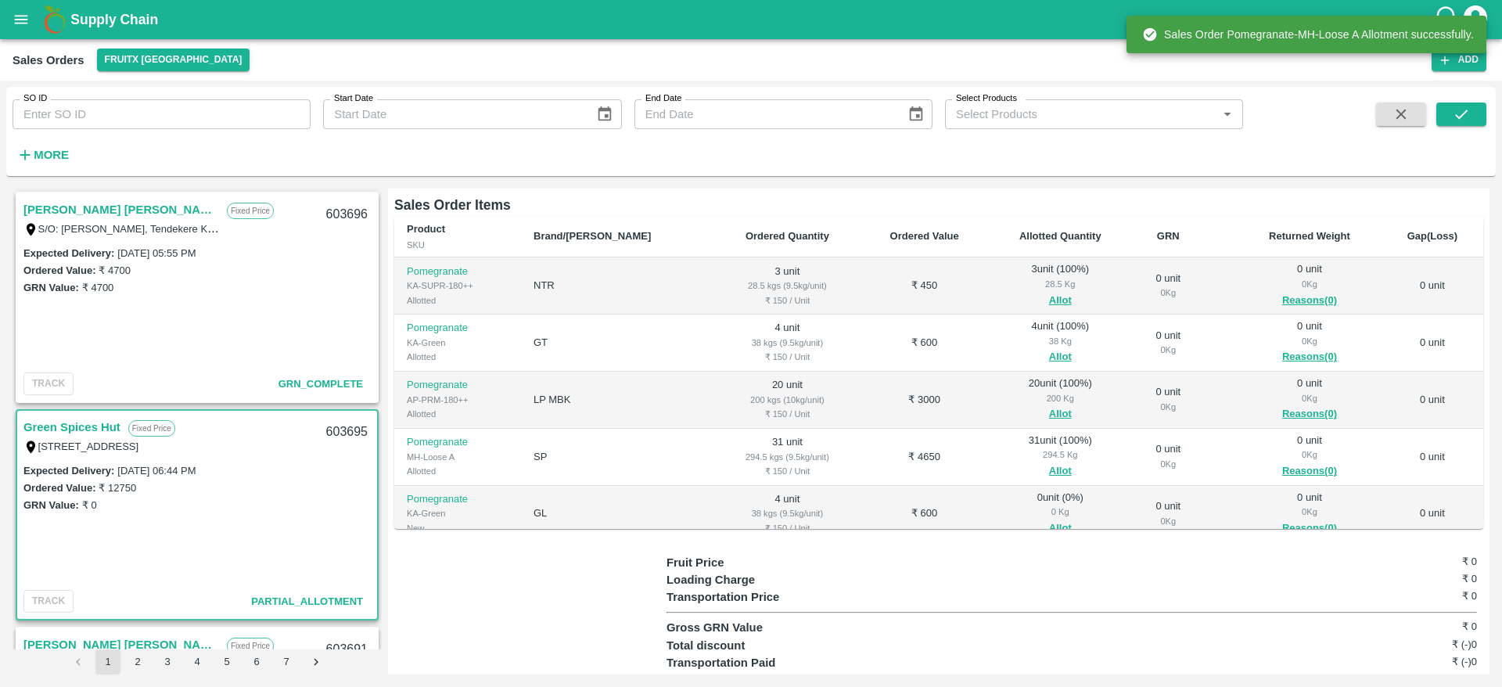
scroll to position [100, 0]
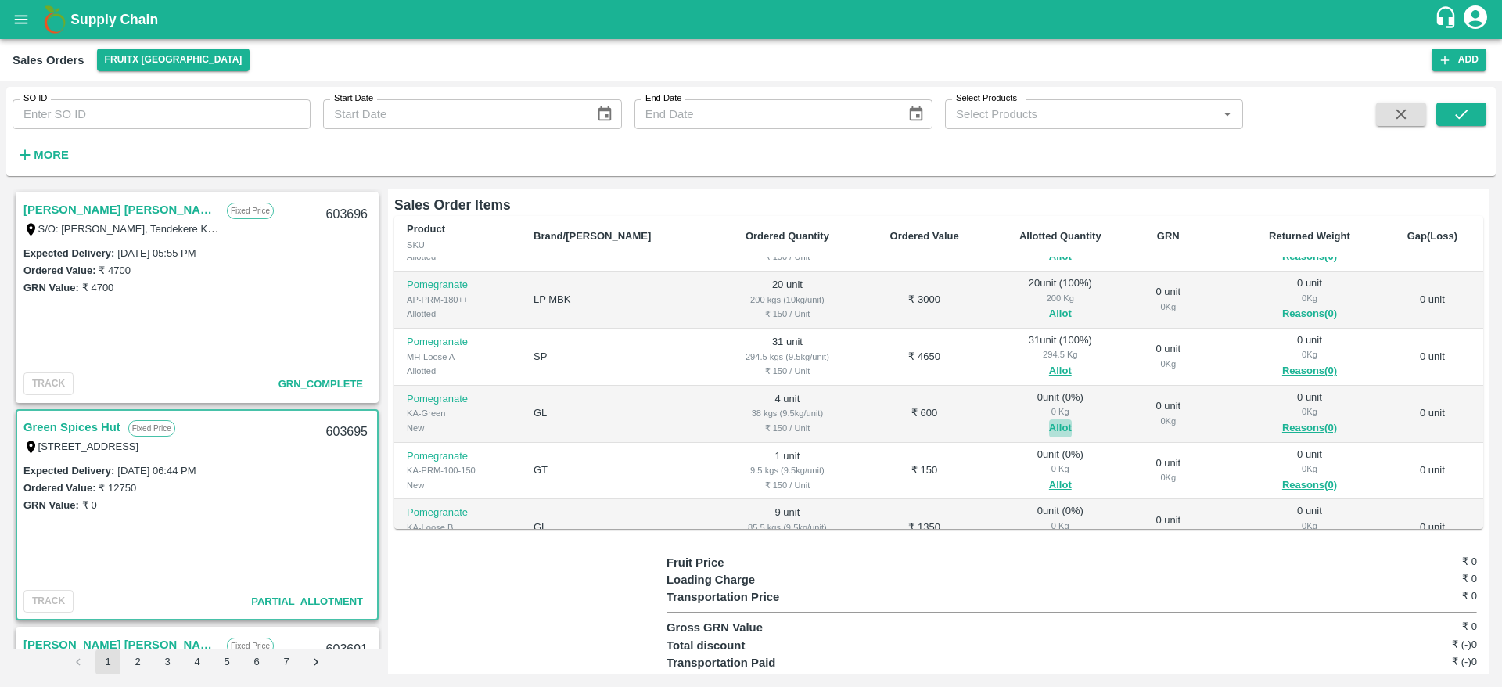
click at [1049, 419] on button "Allot" at bounding box center [1060, 428] width 23 height 18
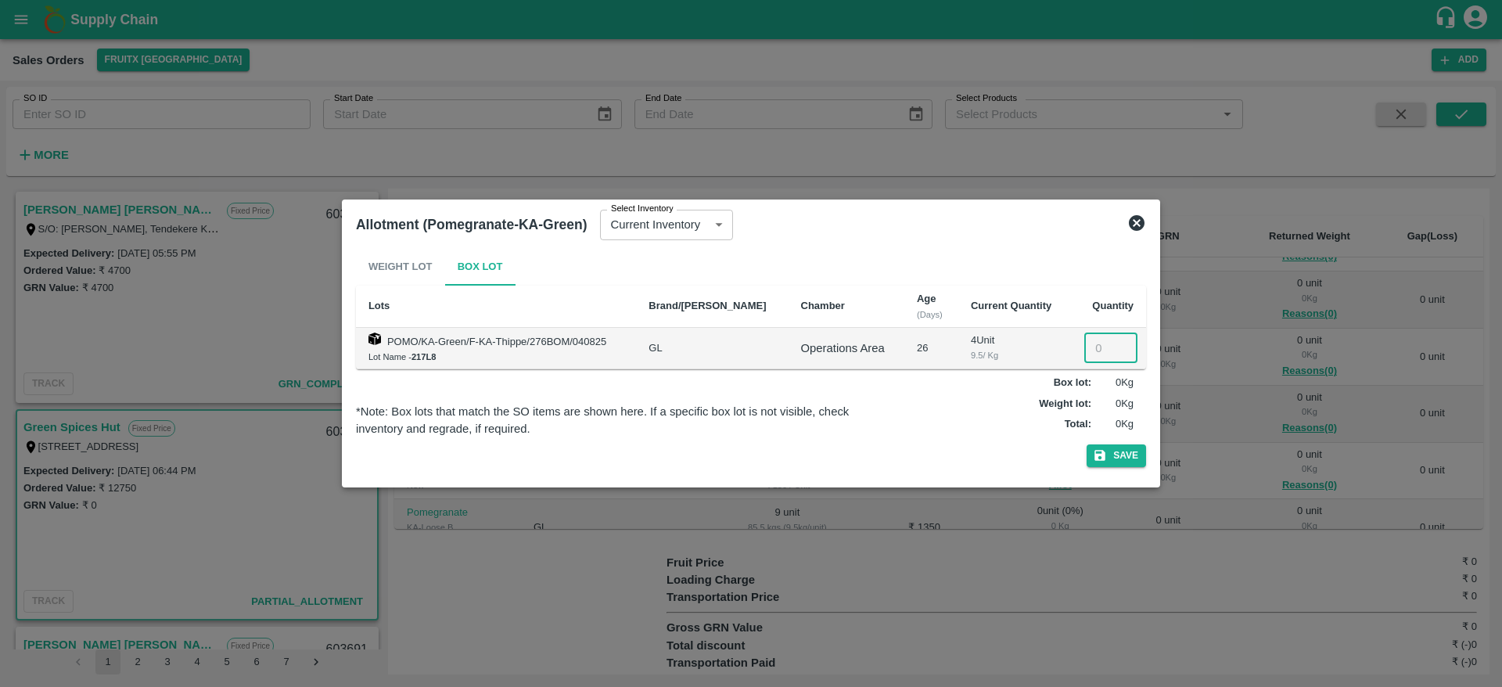
click at [1085, 353] on input "number" at bounding box center [1111, 348] width 53 height 30
type input "4"
click at [1087, 444] on button "Save" at bounding box center [1116, 455] width 59 height 23
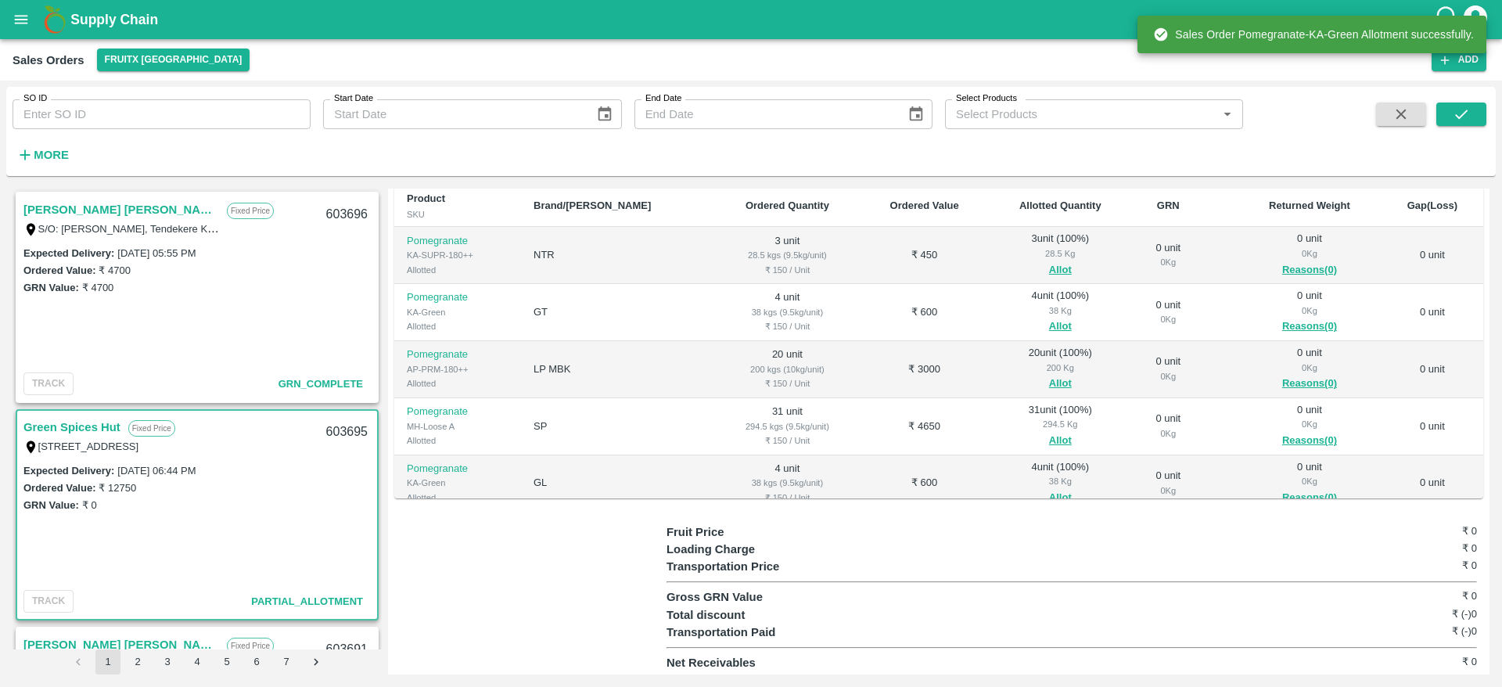
scroll to position [149, 0]
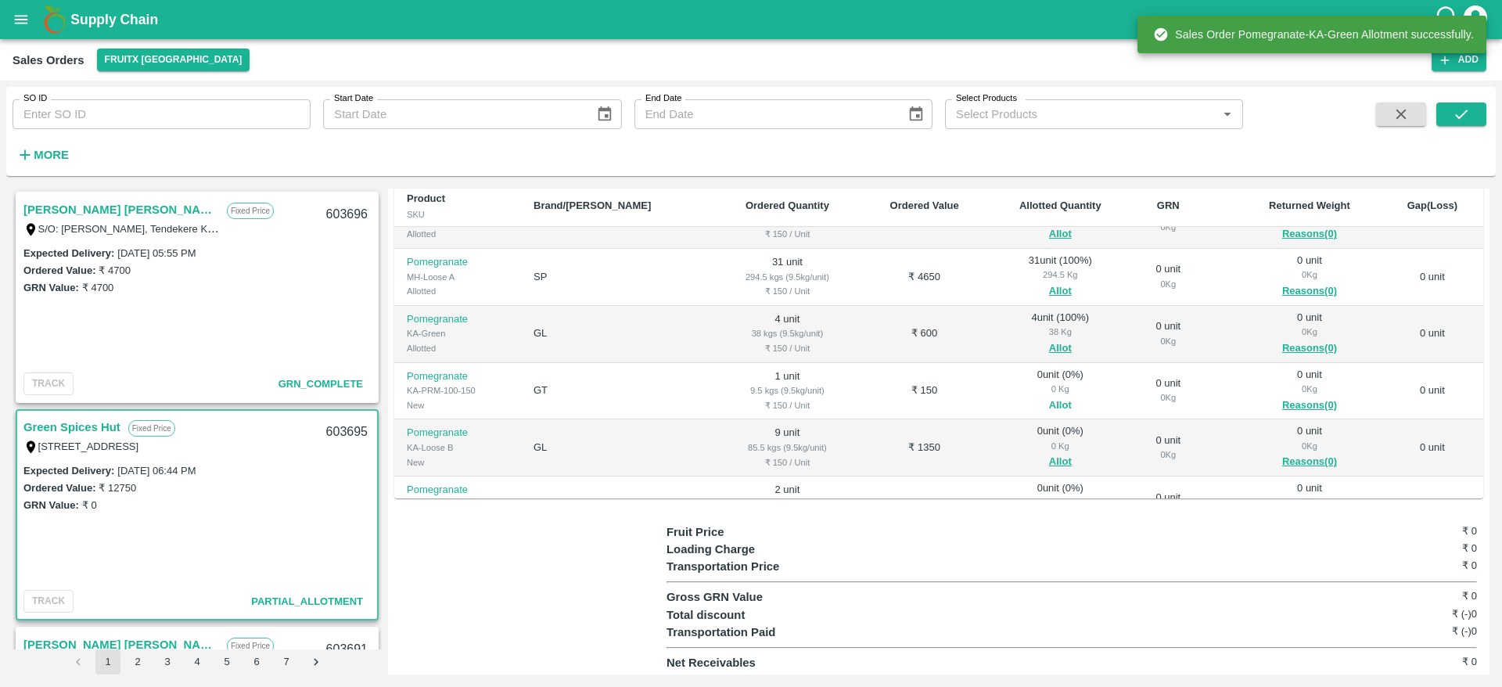
click at [1049, 401] on button "Allot" at bounding box center [1060, 406] width 23 height 18
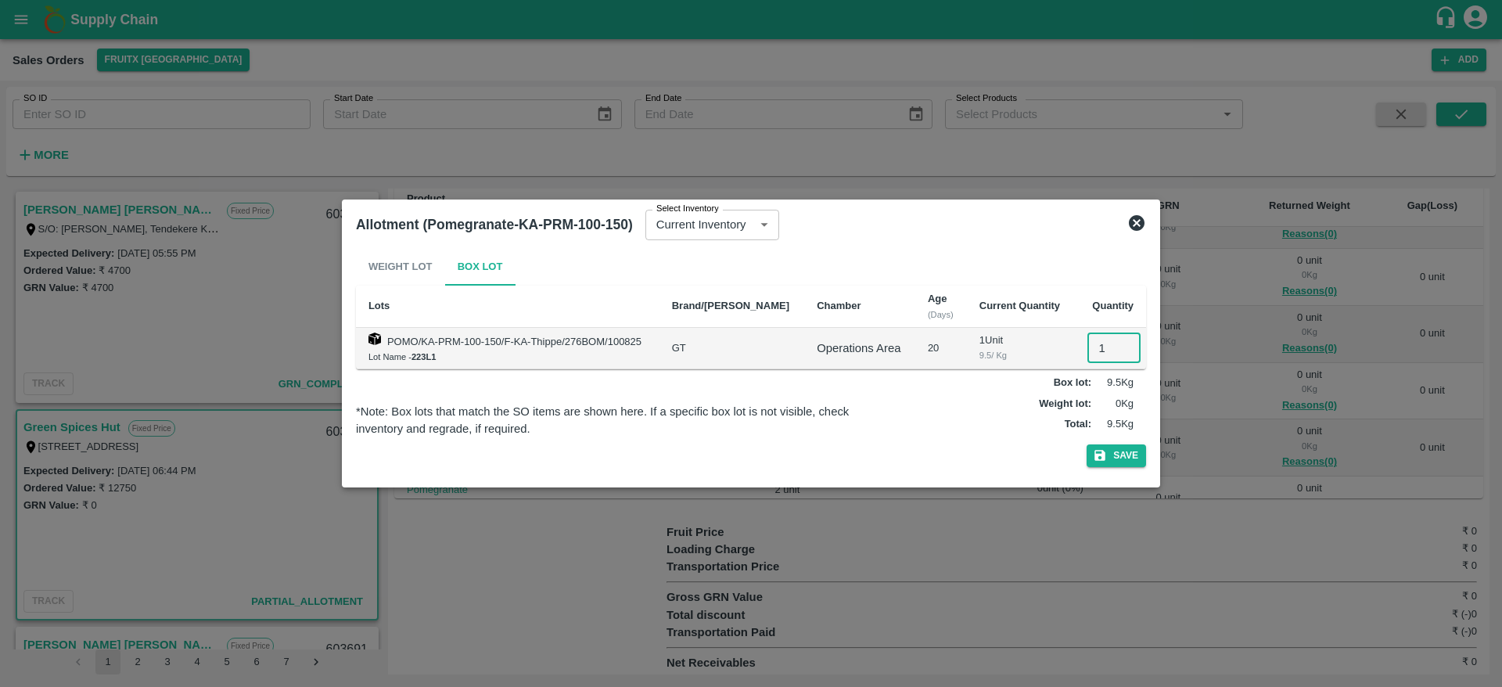
click at [1103, 336] on input "1" at bounding box center [1114, 348] width 53 height 30
type input "1"
click at [1087, 444] on button "Save" at bounding box center [1116, 455] width 59 height 23
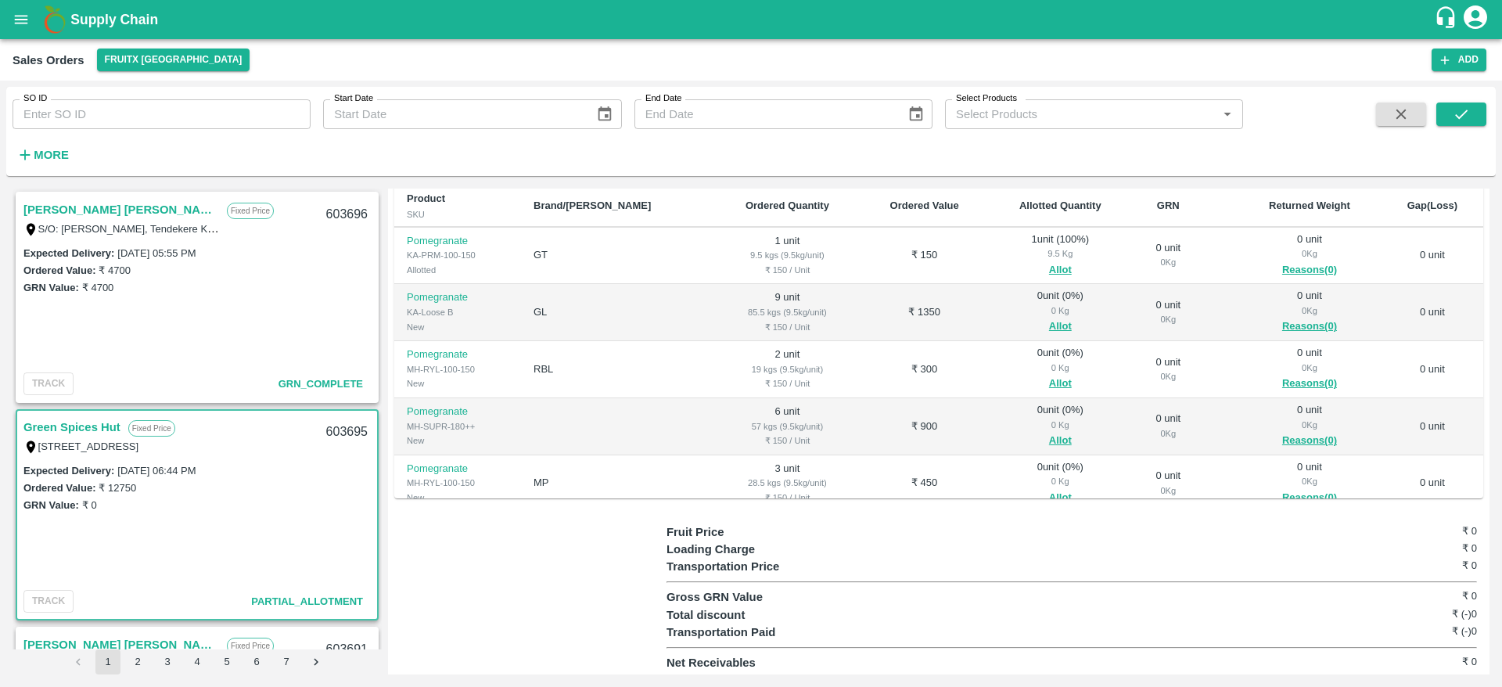
scroll to position [252, 0]
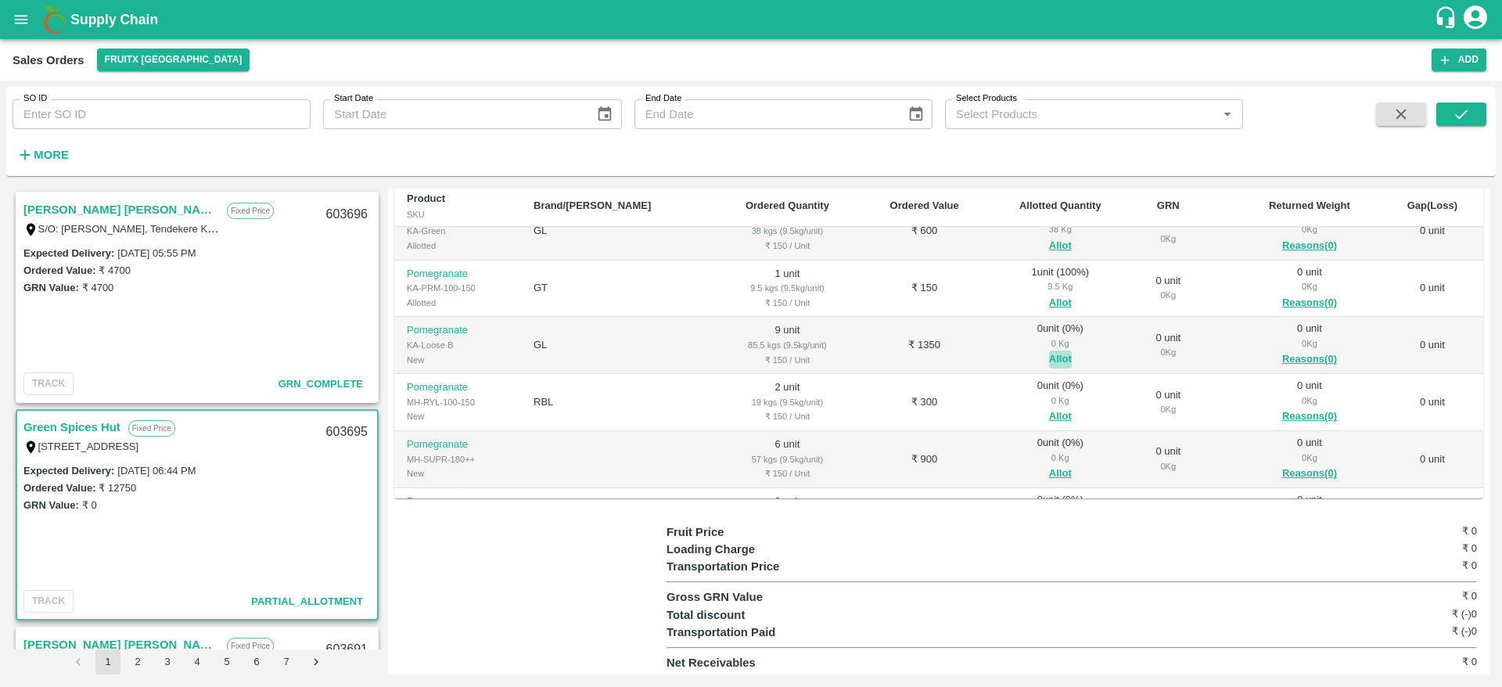
click at [1049, 354] on button "Allot" at bounding box center [1060, 360] width 23 height 18
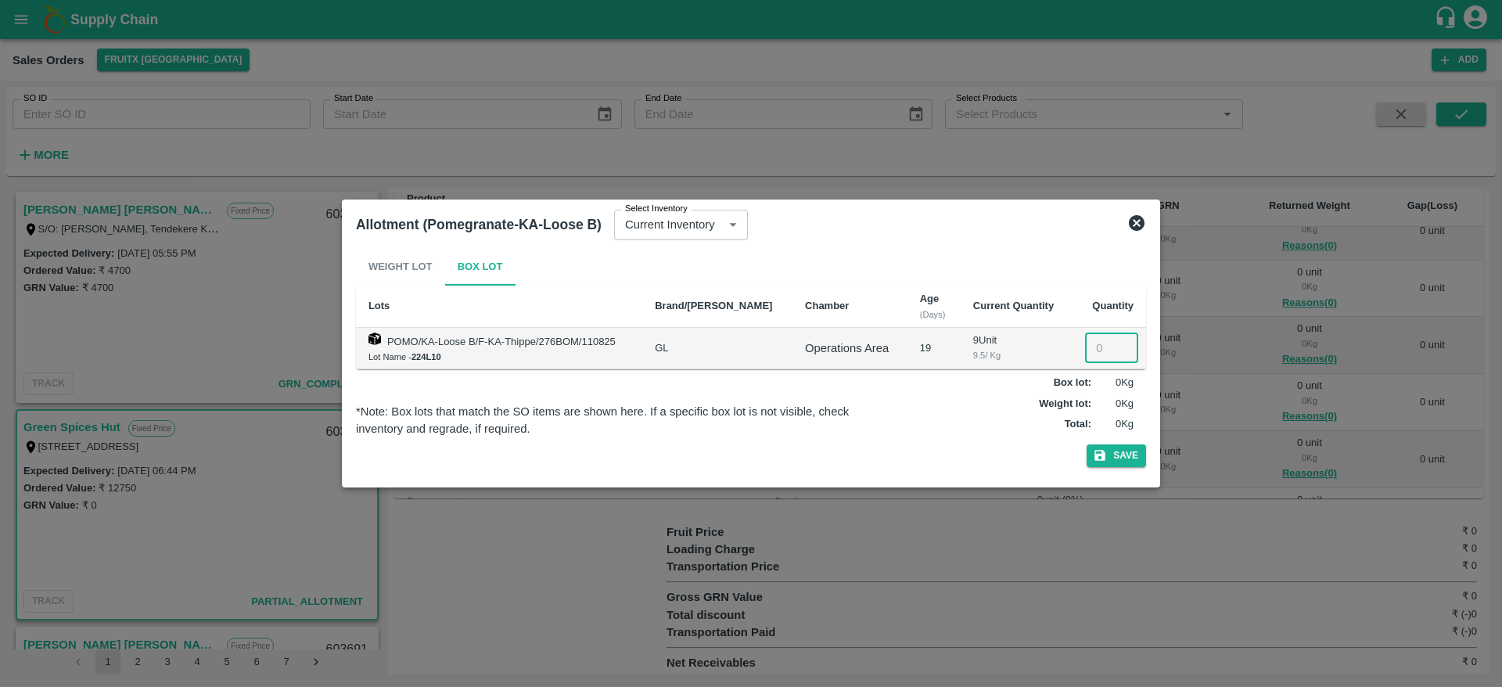
click at [1092, 342] on input "number" at bounding box center [1111, 348] width 53 height 30
type input "9"
click at [1087, 444] on button "Save" at bounding box center [1116, 455] width 59 height 23
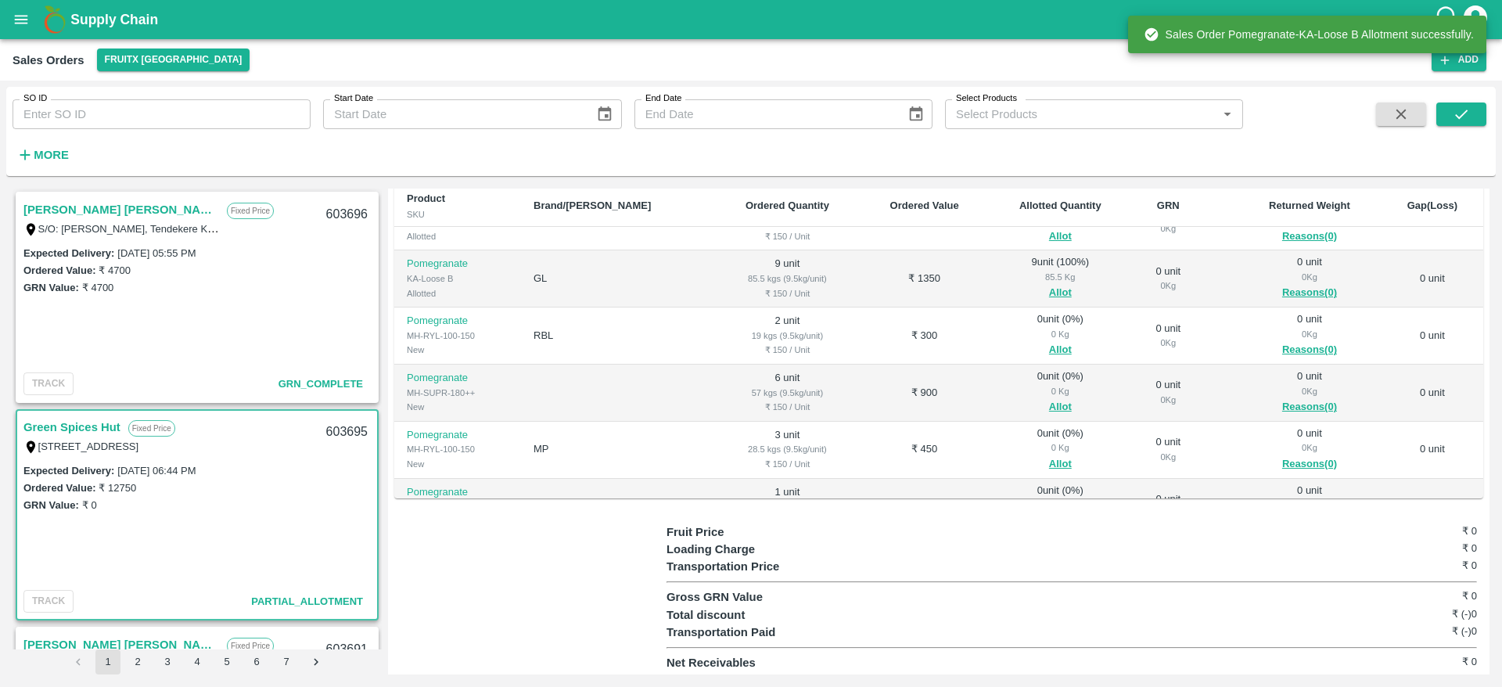
scroll to position [316, 0]
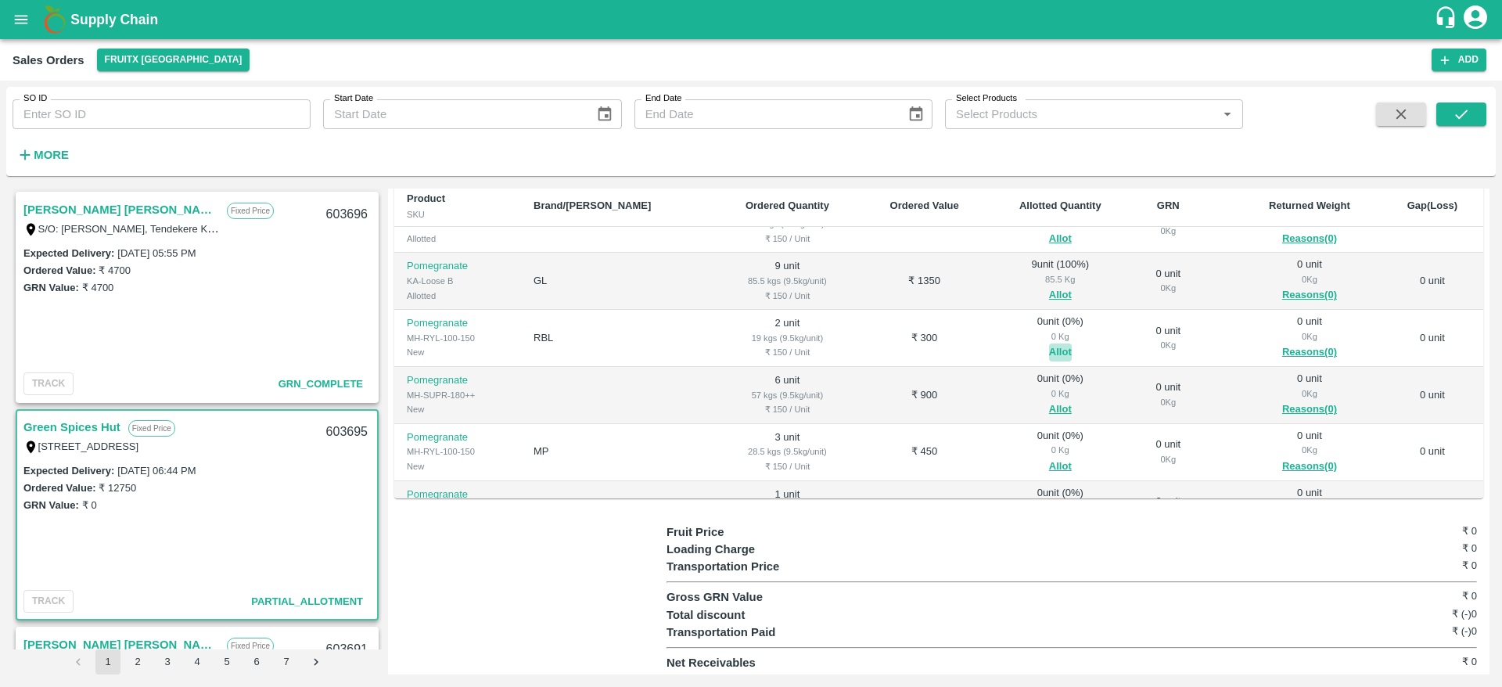
click at [1049, 347] on button "Allot" at bounding box center [1060, 353] width 23 height 18
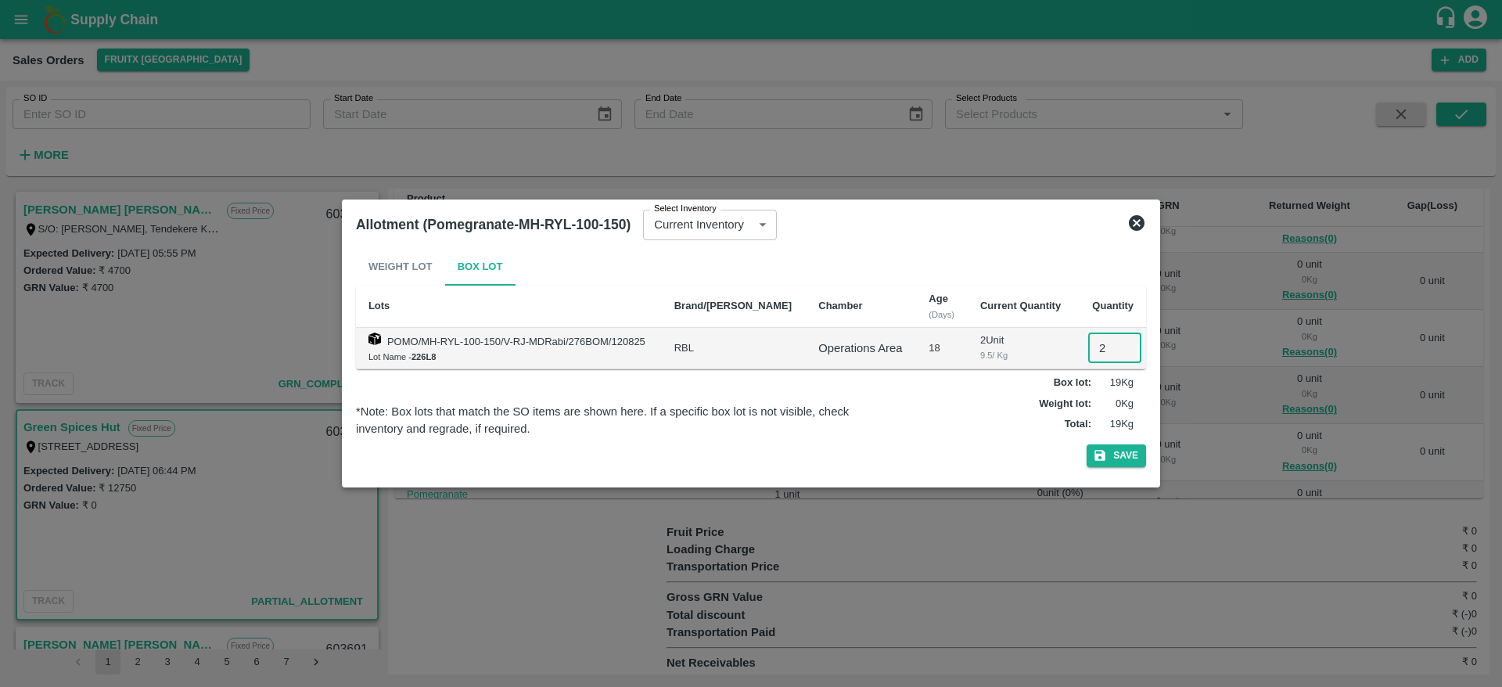
click at [1089, 351] on input "2" at bounding box center [1114, 348] width 53 height 30
type input "2"
click at [1087, 444] on button "Save" at bounding box center [1116, 455] width 59 height 23
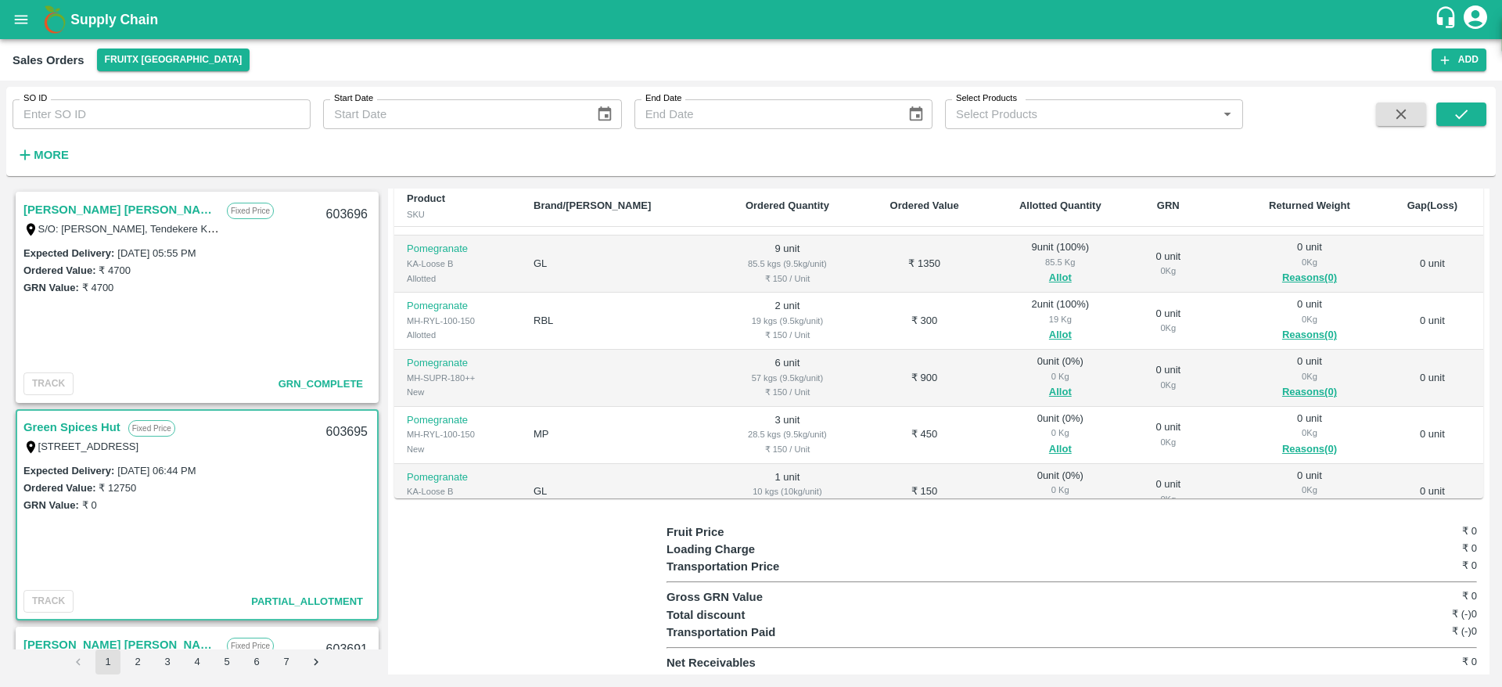
scroll to position [336, 0]
click at [1049, 388] on button "Allot" at bounding box center [1060, 390] width 23 height 18
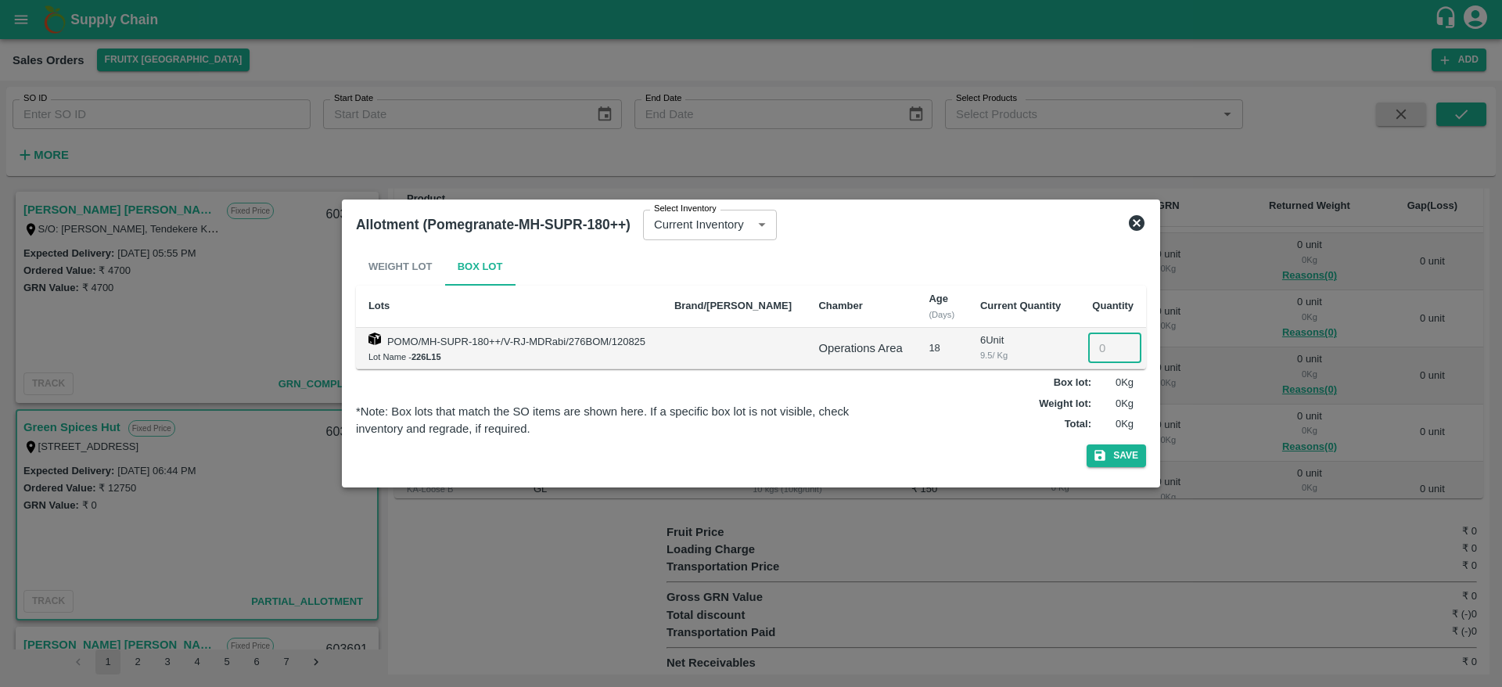
click at [1095, 343] on input "number" at bounding box center [1114, 348] width 53 height 30
type input "6"
click at [1087, 444] on button "Save" at bounding box center [1116, 455] width 59 height 23
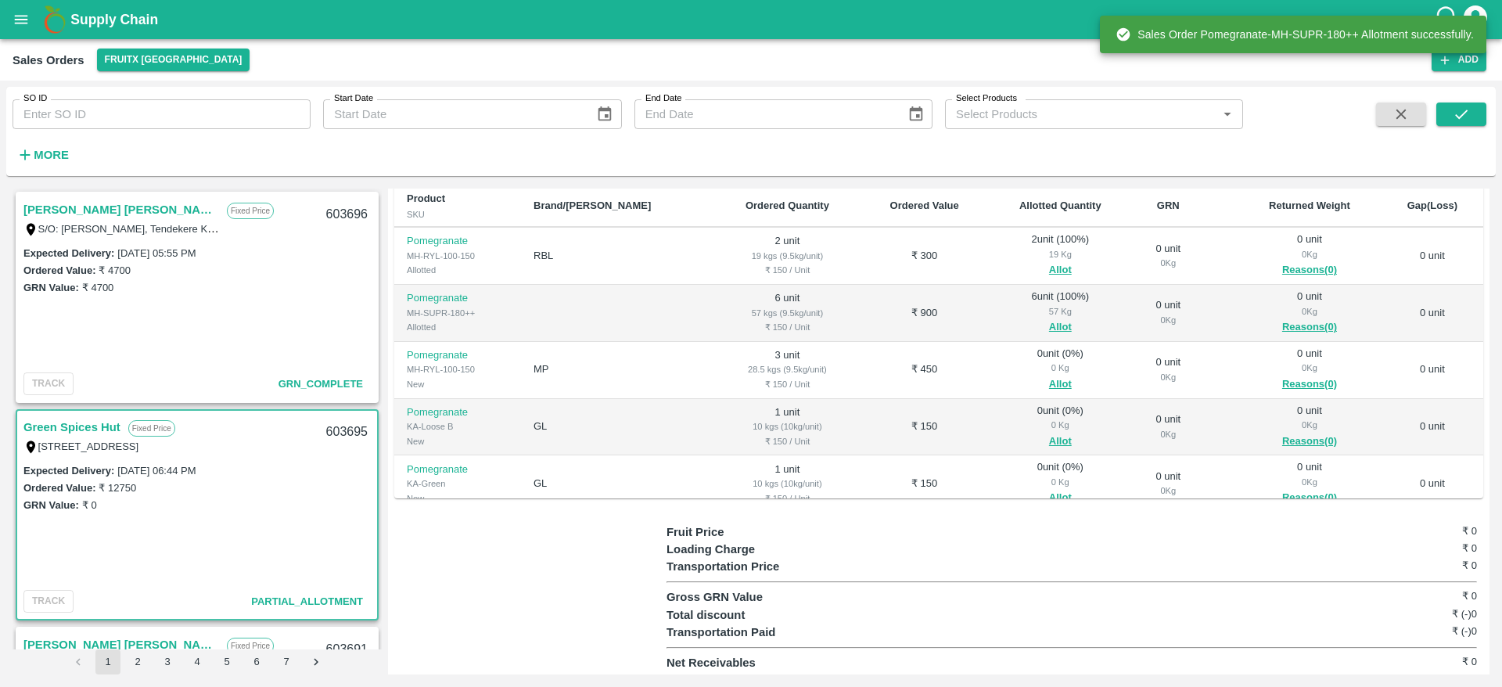
scroll to position [356, 0]
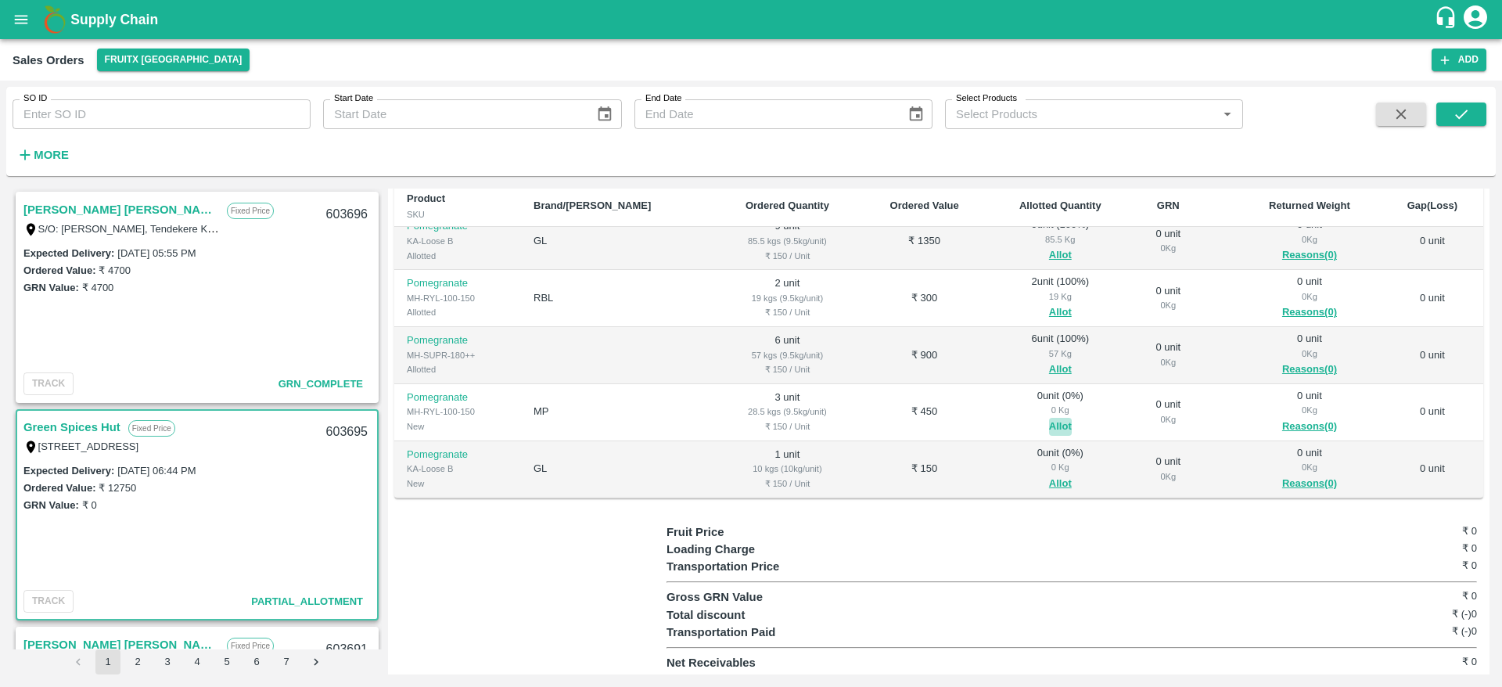
click at [1049, 426] on button "Allot" at bounding box center [1060, 427] width 23 height 18
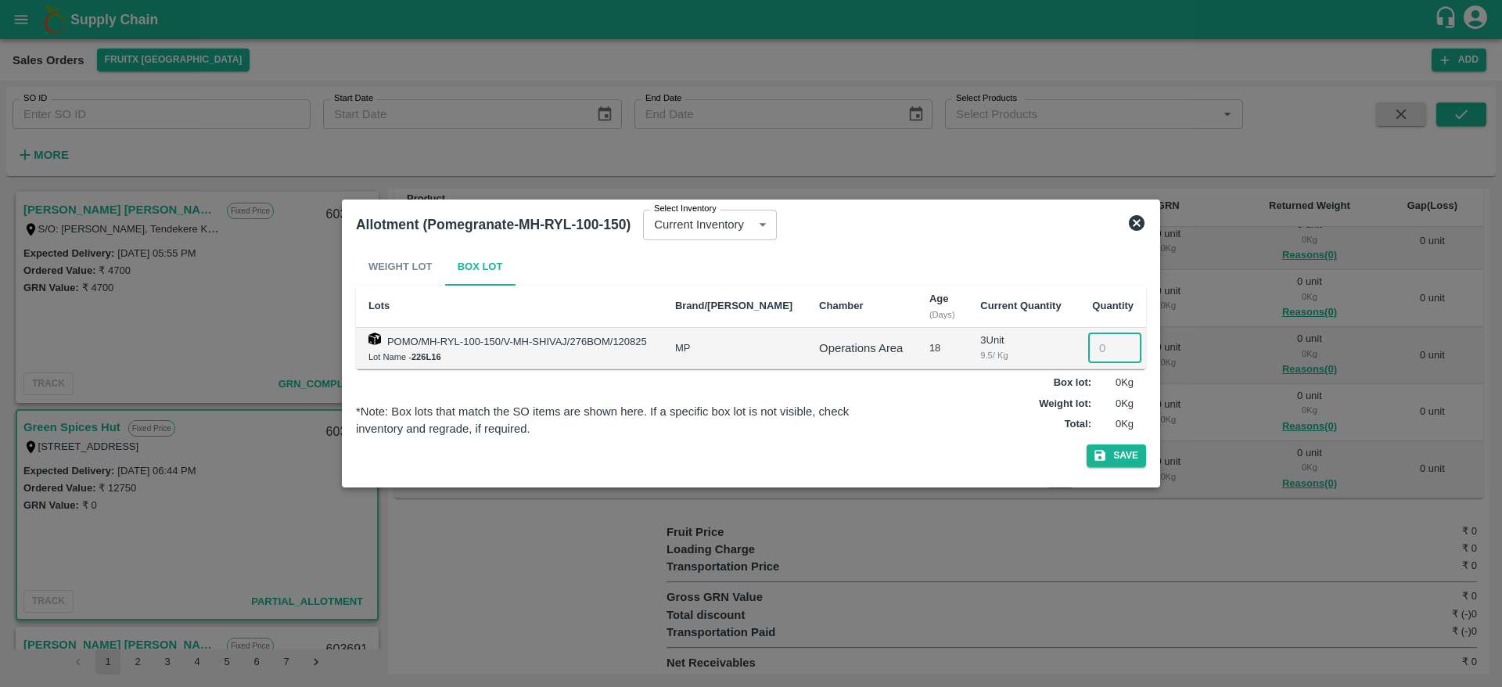
click at [1106, 353] on input "number" at bounding box center [1114, 348] width 53 height 30
type input "3"
click at [1087, 444] on button "Save" at bounding box center [1116, 455] width 59 height 23
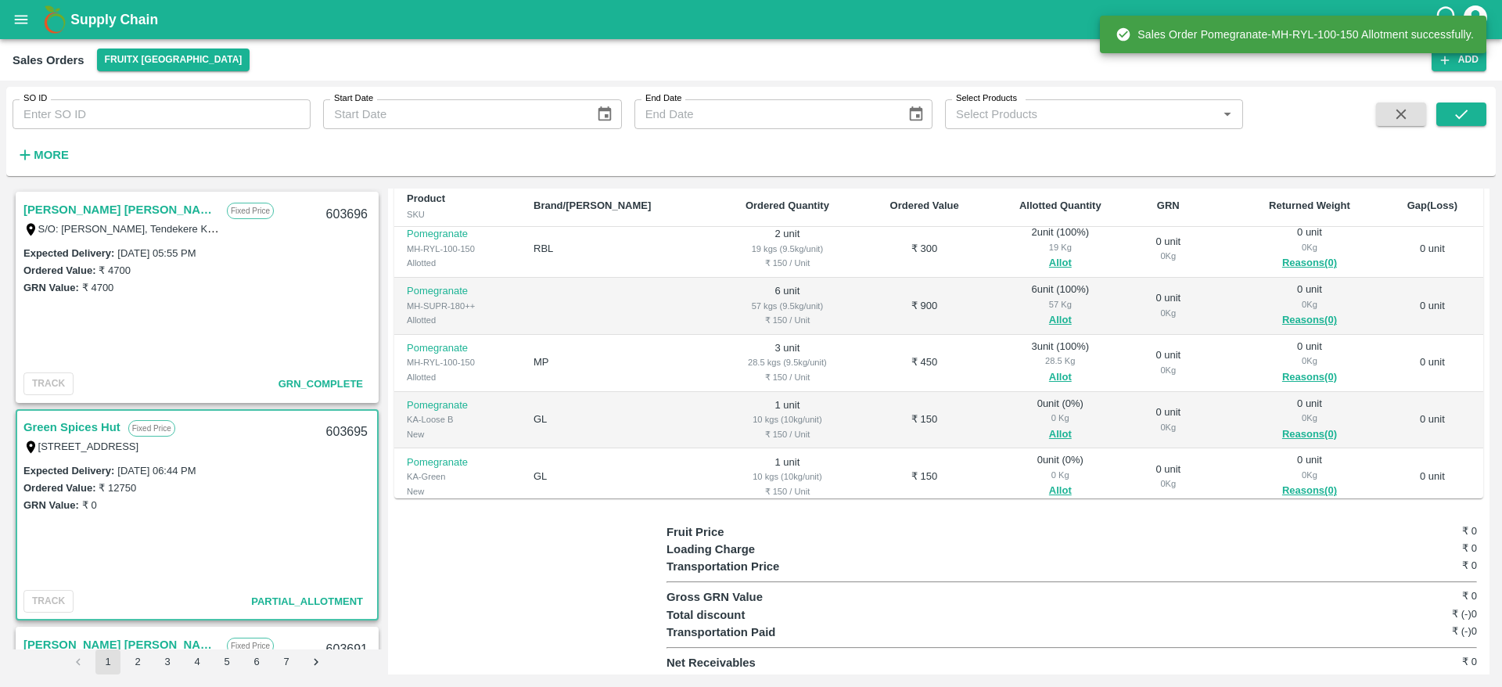
scroll to position [441, 0]
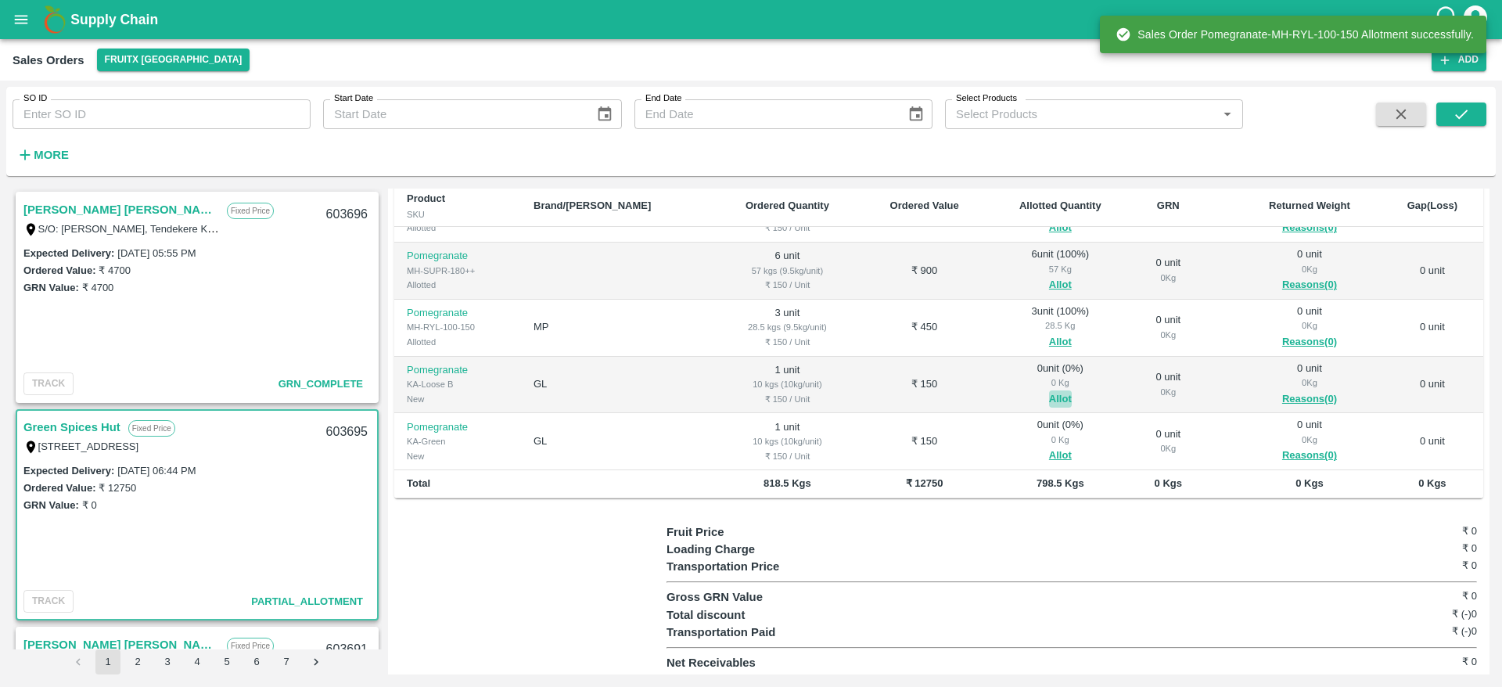
click at [1049, 394] on button "Allot" at bounding box center [1060, 399] width 23 height 18
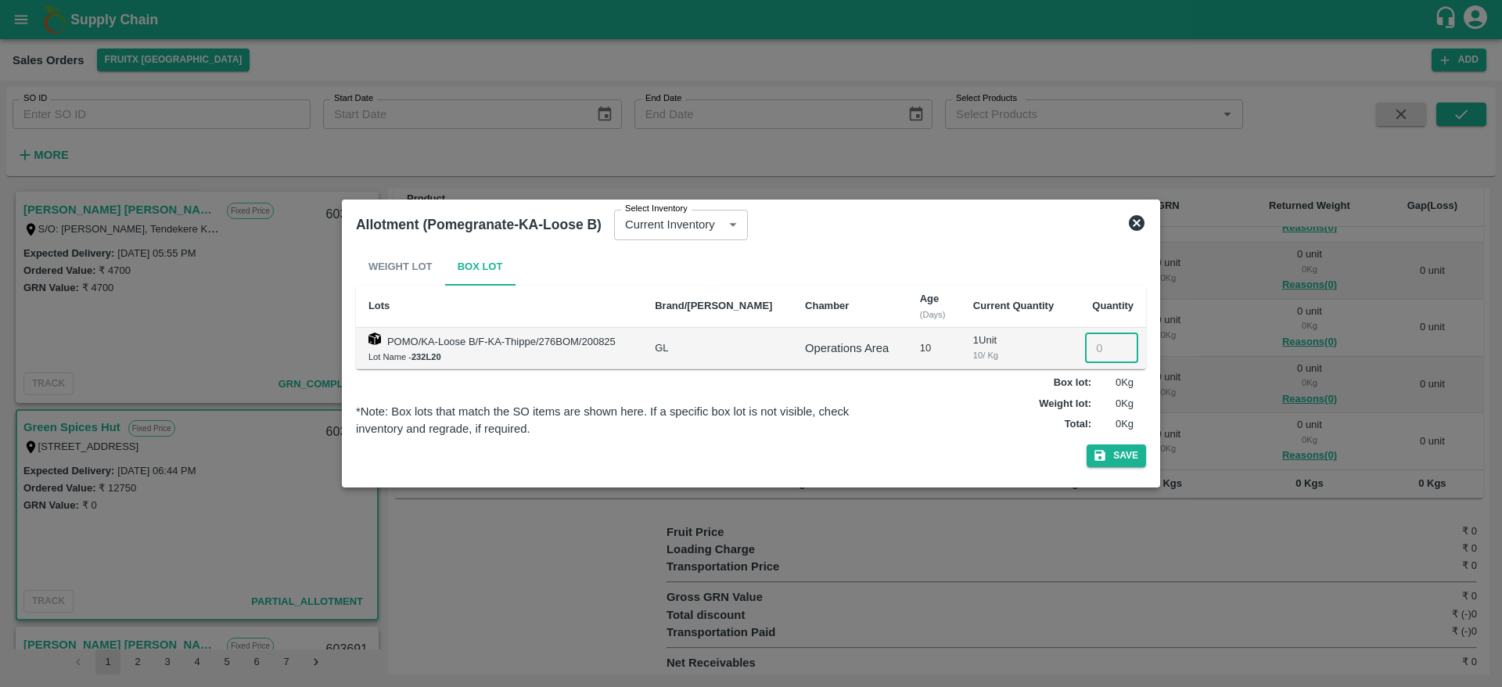
click at [1095, 352] on input "number" at bounding box center [1111, 348] width 53 height 30
type input "1"
click at [1087, 444] on button "Save" at bounding box center [1116, 455] width 59 height 23
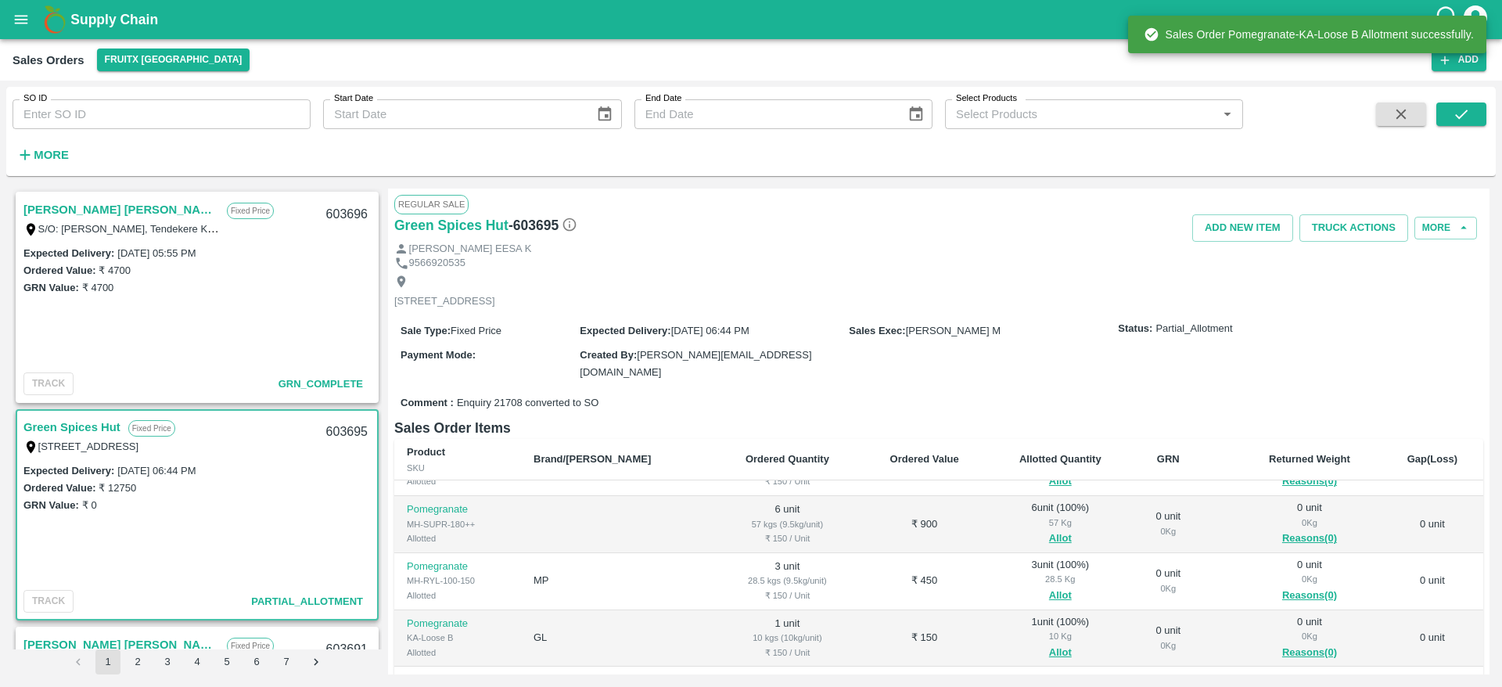
scroll to position [254, 0]
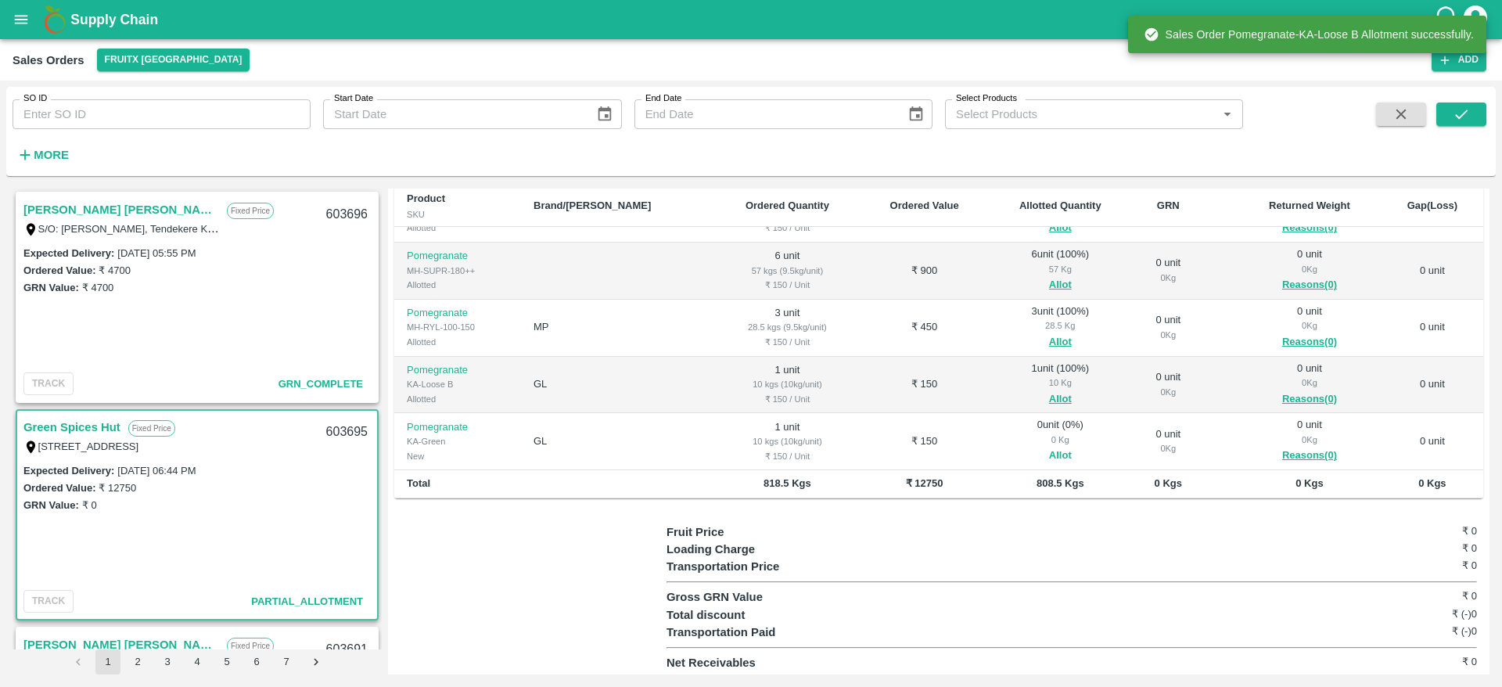
click at [1049, 450] on button "Allot" at bounding box center [1060, 456] width 23 height 18
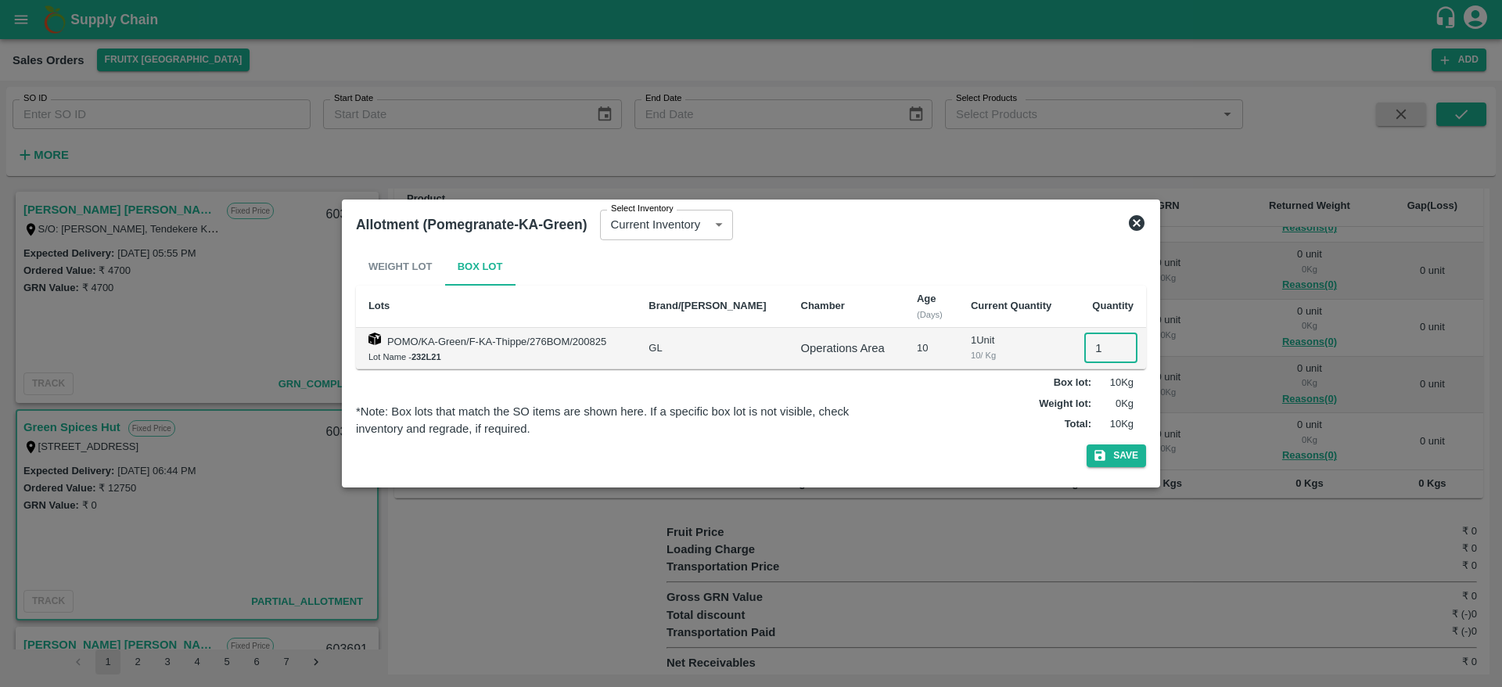
click at [1086, 337] on input "1" at bounding box center [1111, 348] width 53 height 30
type input "1"
click at [1087, 444] on button "Save" at bounding box center [1116, 455] width 59 height 23
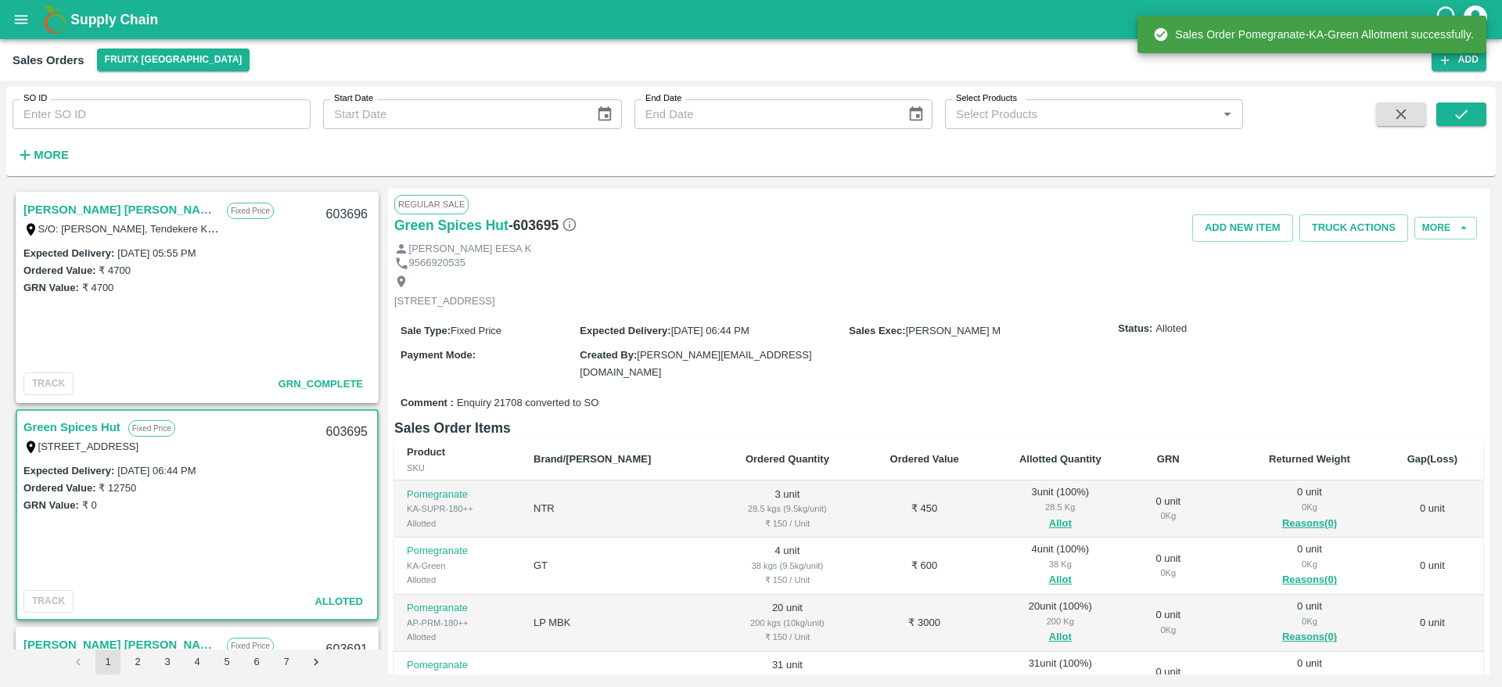
click at [344, 422] on div "603695" at bounding box center [347, 432] width 60 height 37
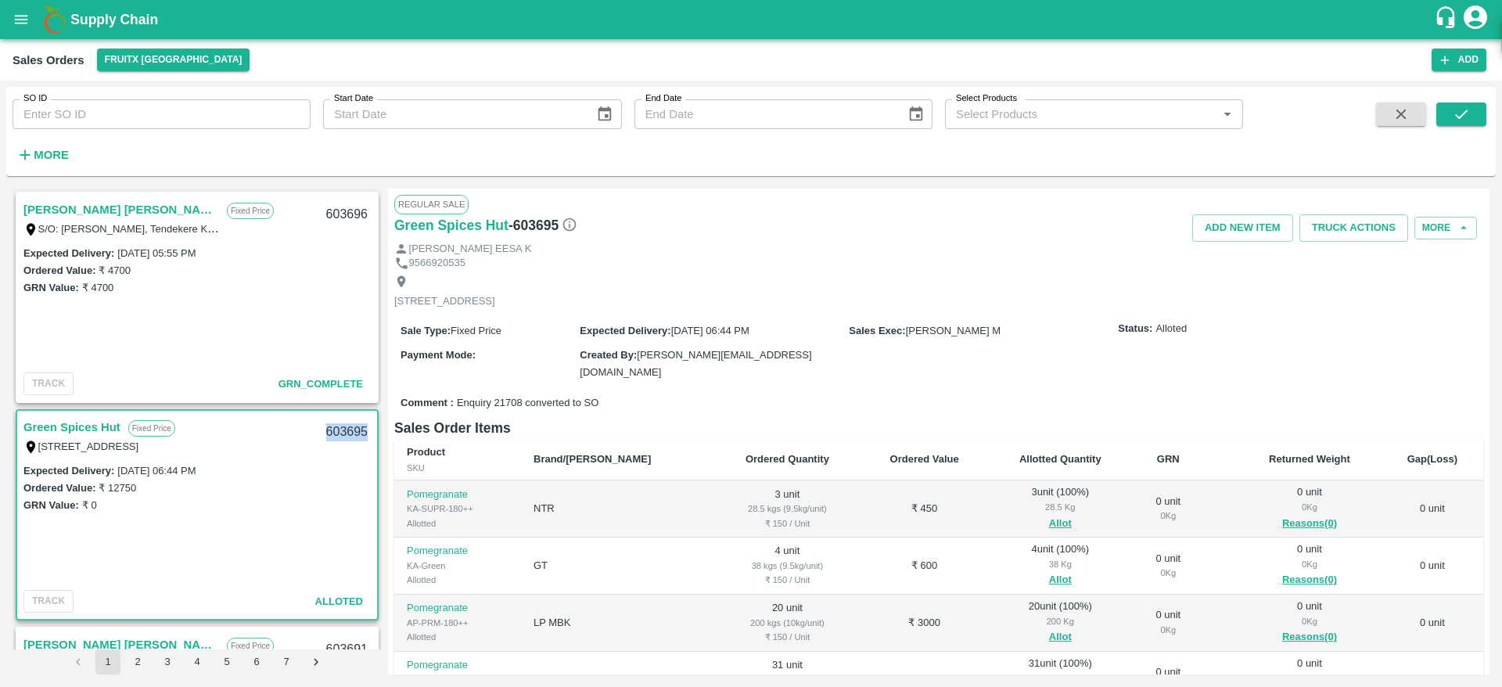
copy div "603695"
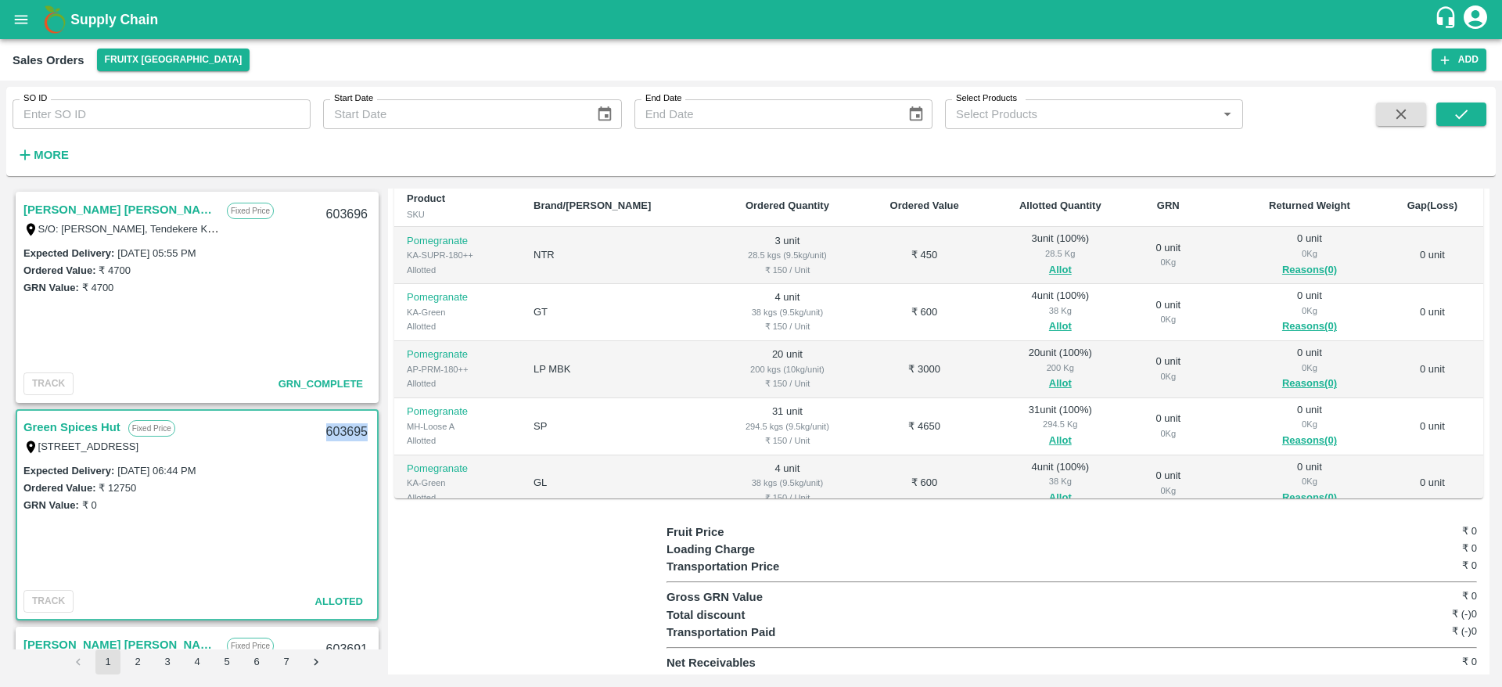
scroll to position [0, 0]
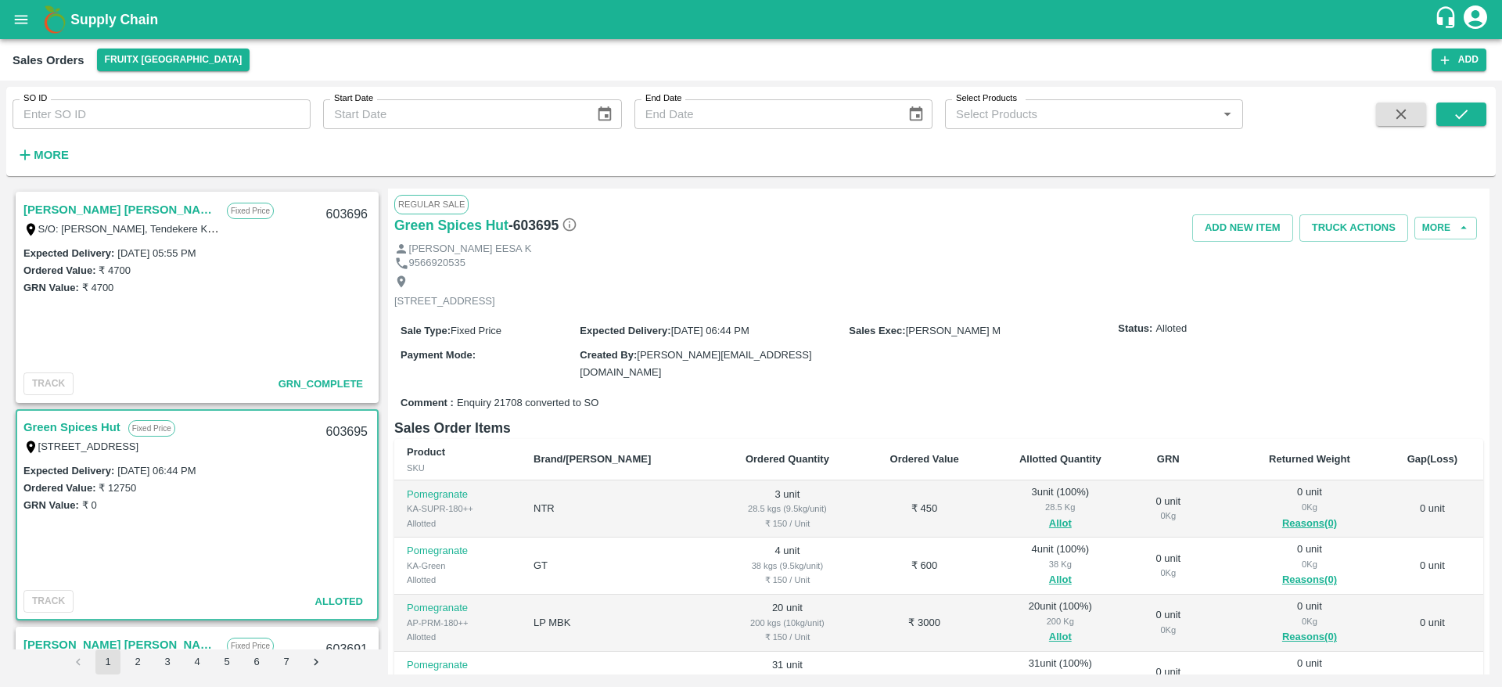
click at [1343, 213] on div "Regular Sale" at bounding box center [938, 204] width 1089 height 19
click at [1349, 228] on button "Truck Actions" at bounding box center [1354, 227] width 109 height 27
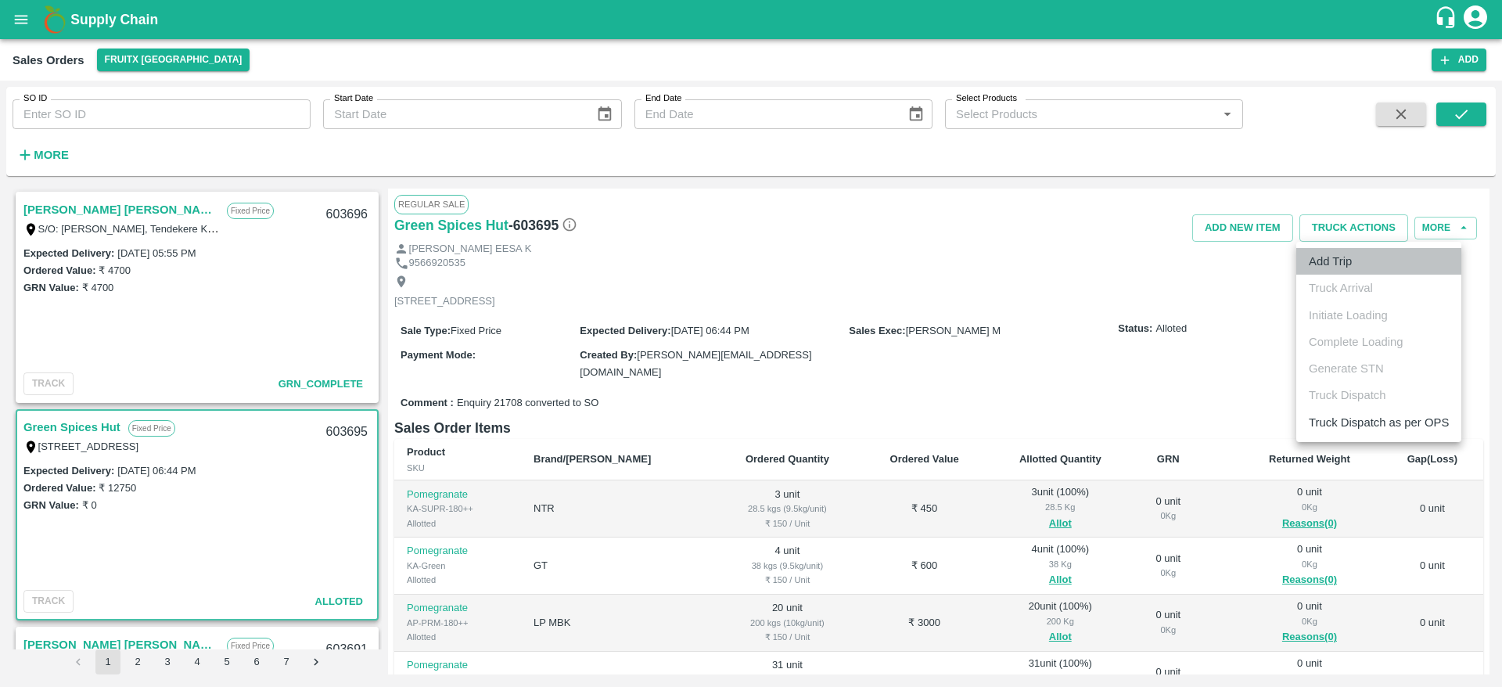
click at [1368, 263] on li "Add Trip" at bounding box center [1379, 261] width 165 height 27
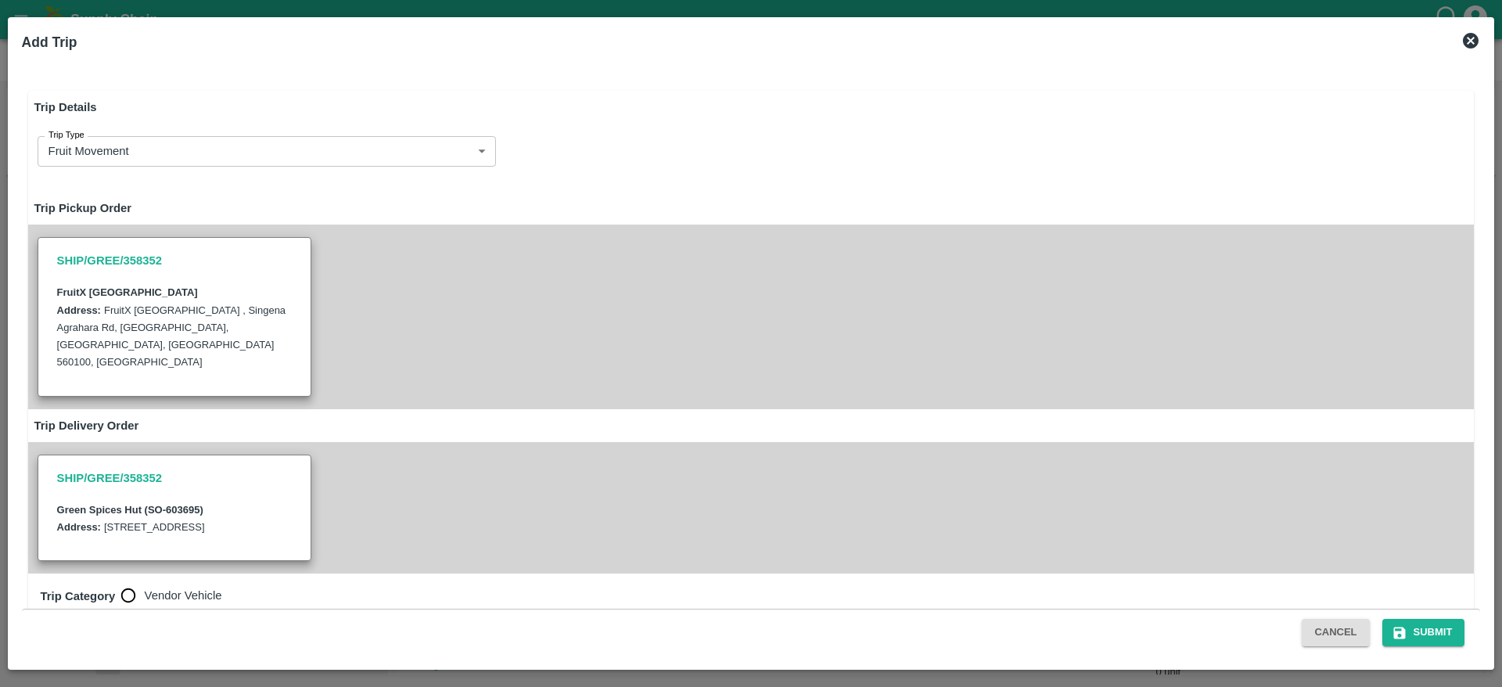
radio input "true"
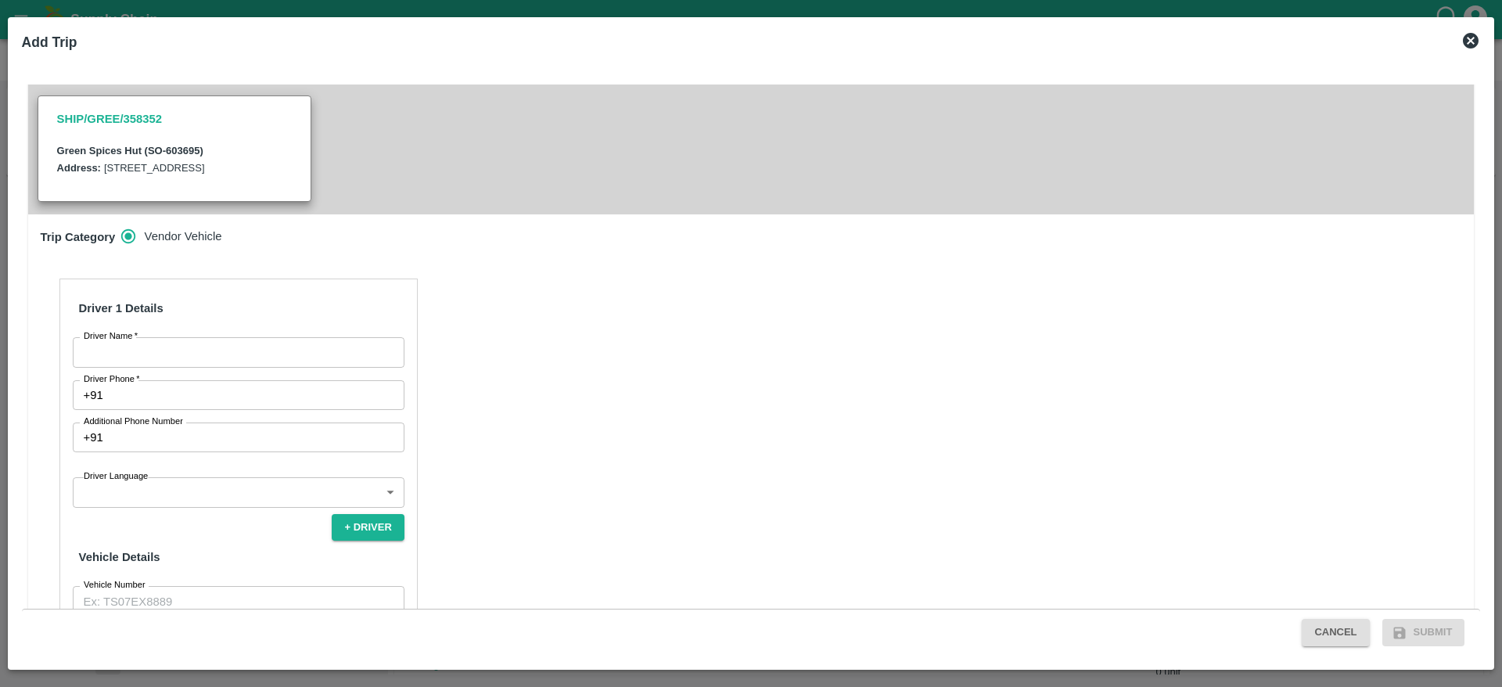
scroll to position [466, 0]
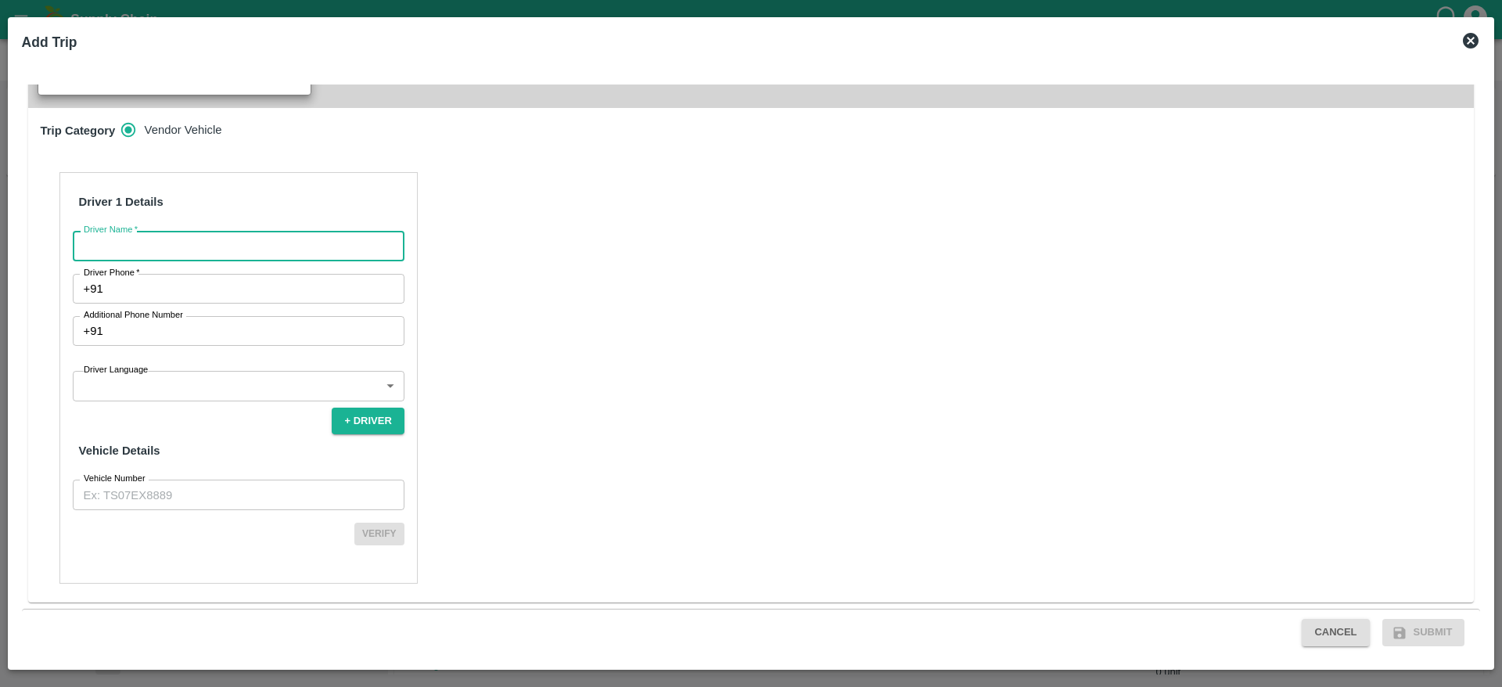
click at [290, 235] on input "Driver Name   *" at bounding box center [239, 246] width 332 height 30
type input "H"
type input "Green Spices"
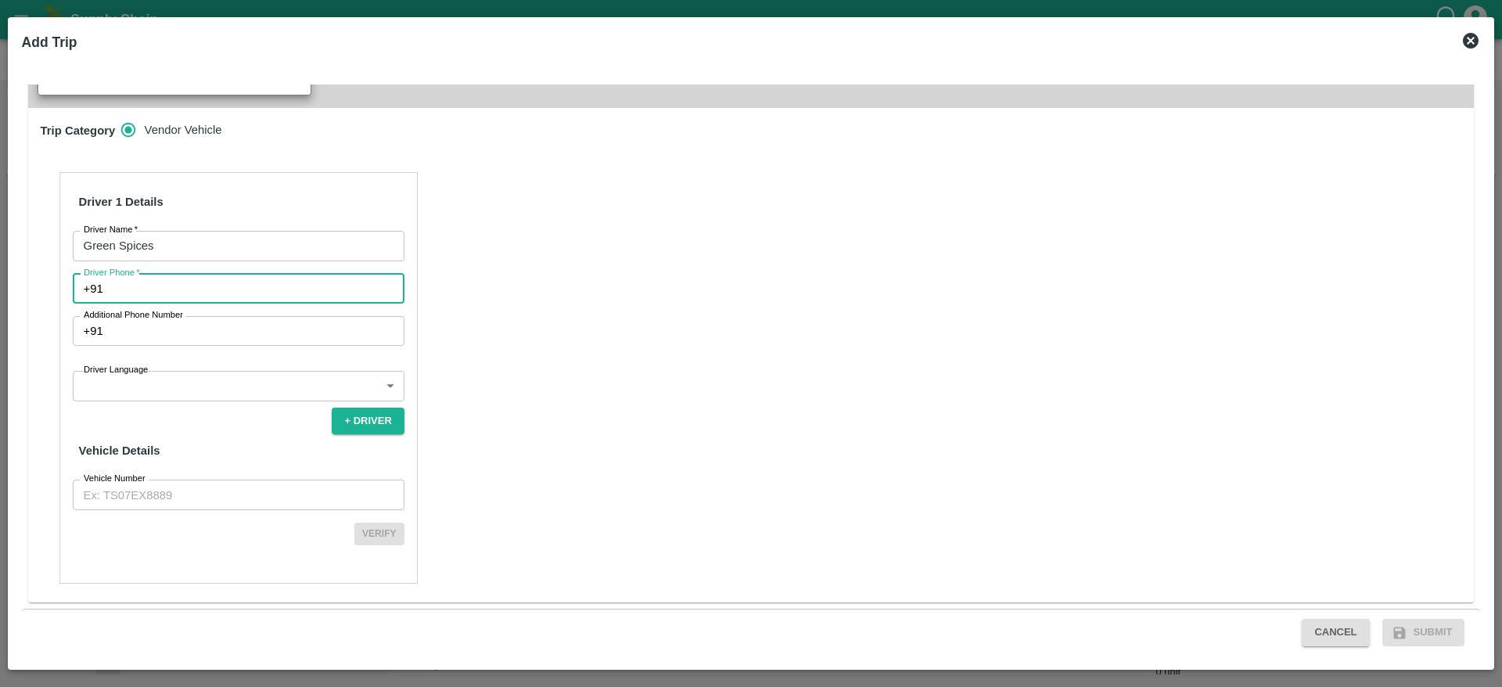
click at [203, 278] on input "Driver Phone   *" at bounding box center [257, 289] width 295 height 30
type input "7826860807"
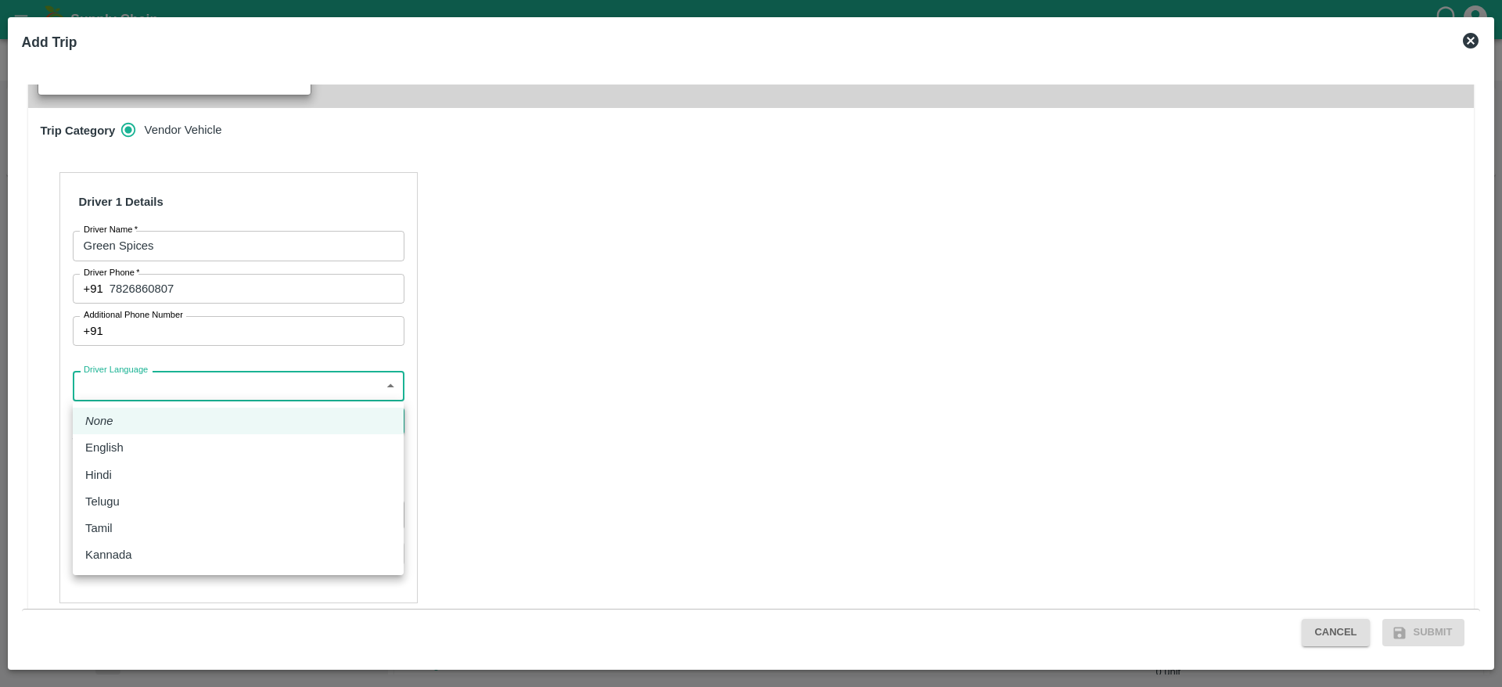
click at [176, 387] on body "Supply Chain Sales Orders FruitX Bangalore Add SO ID SO ID Start Date Start Dat…" at bounding box center [751, 343] width 1502 height 687
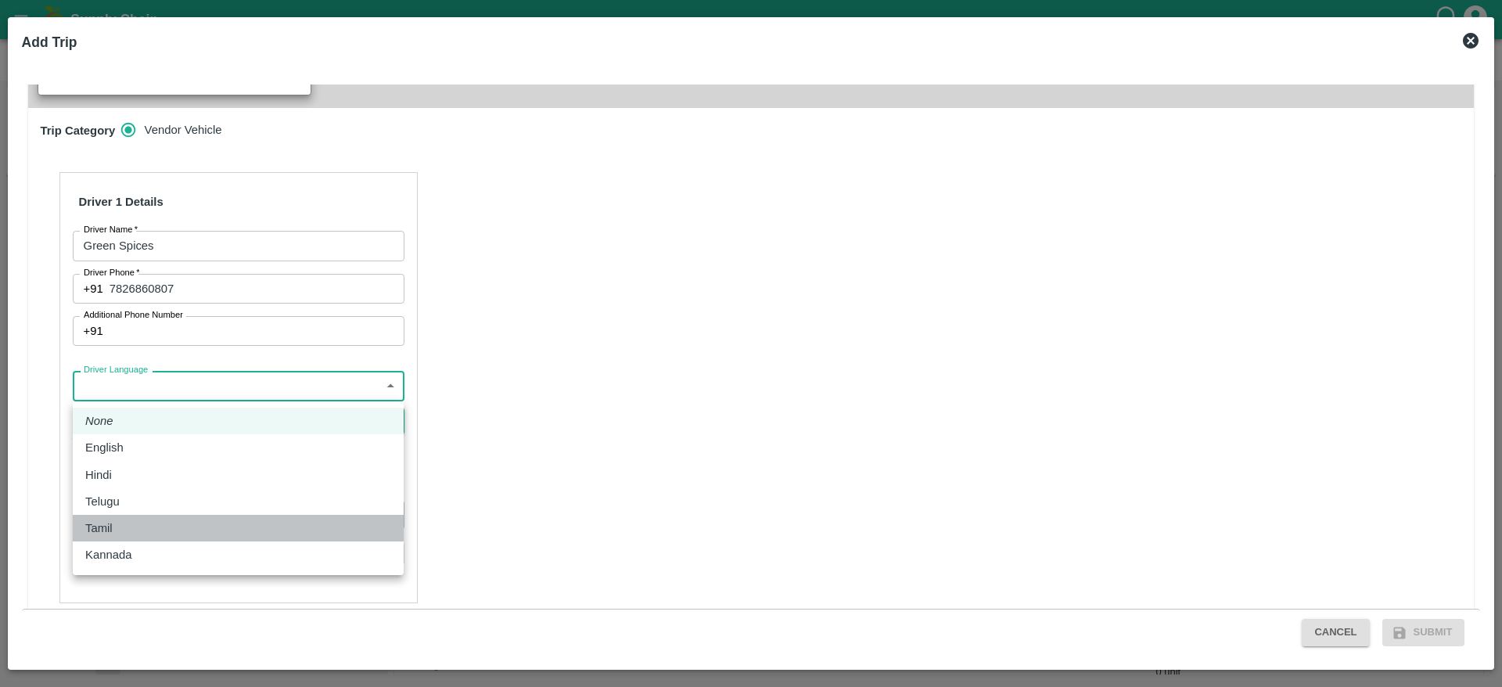
click at [112, 523] on p "Tamil" at bounding box center [98, 528] width 27 height 17
type input "ta"
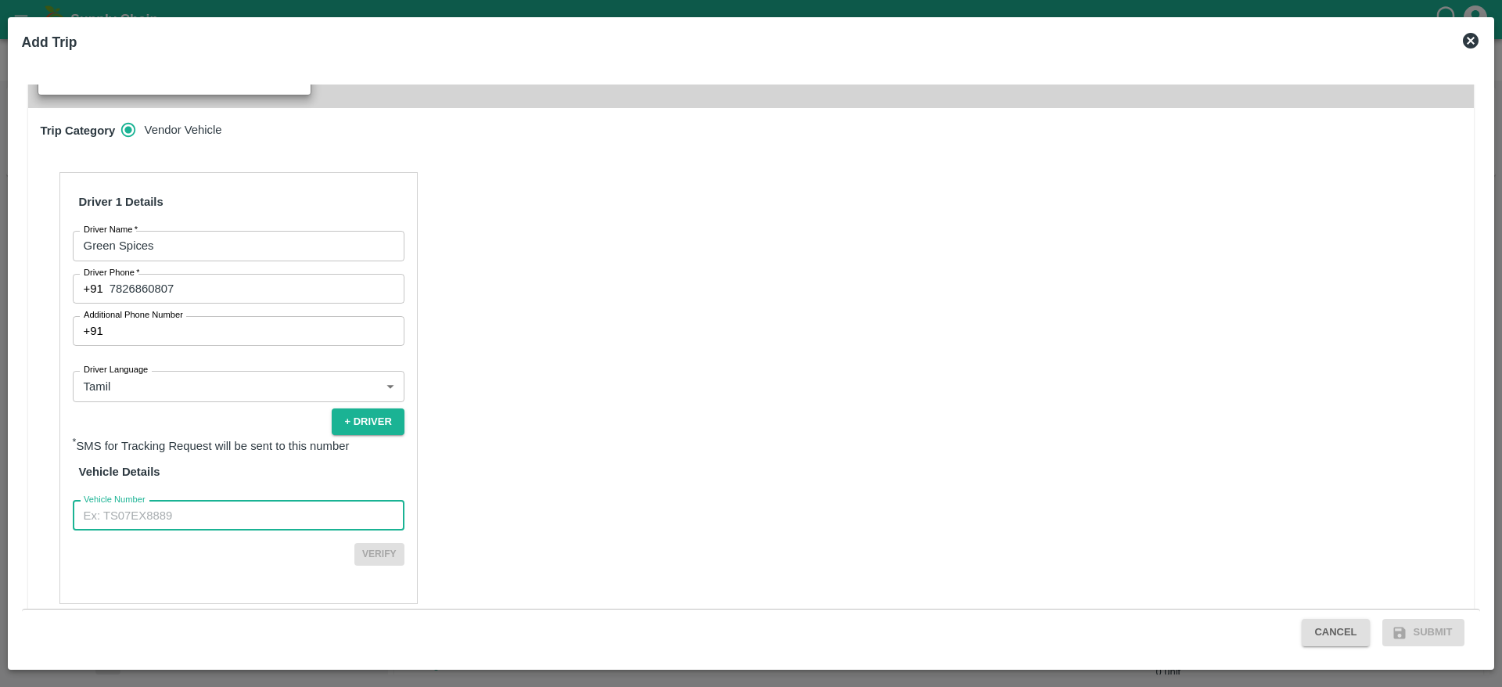
click at [178, 510] on input "Vehicle Number" at bounding box center [239, 516] width 332 height 30
type input "TN31CA3674"
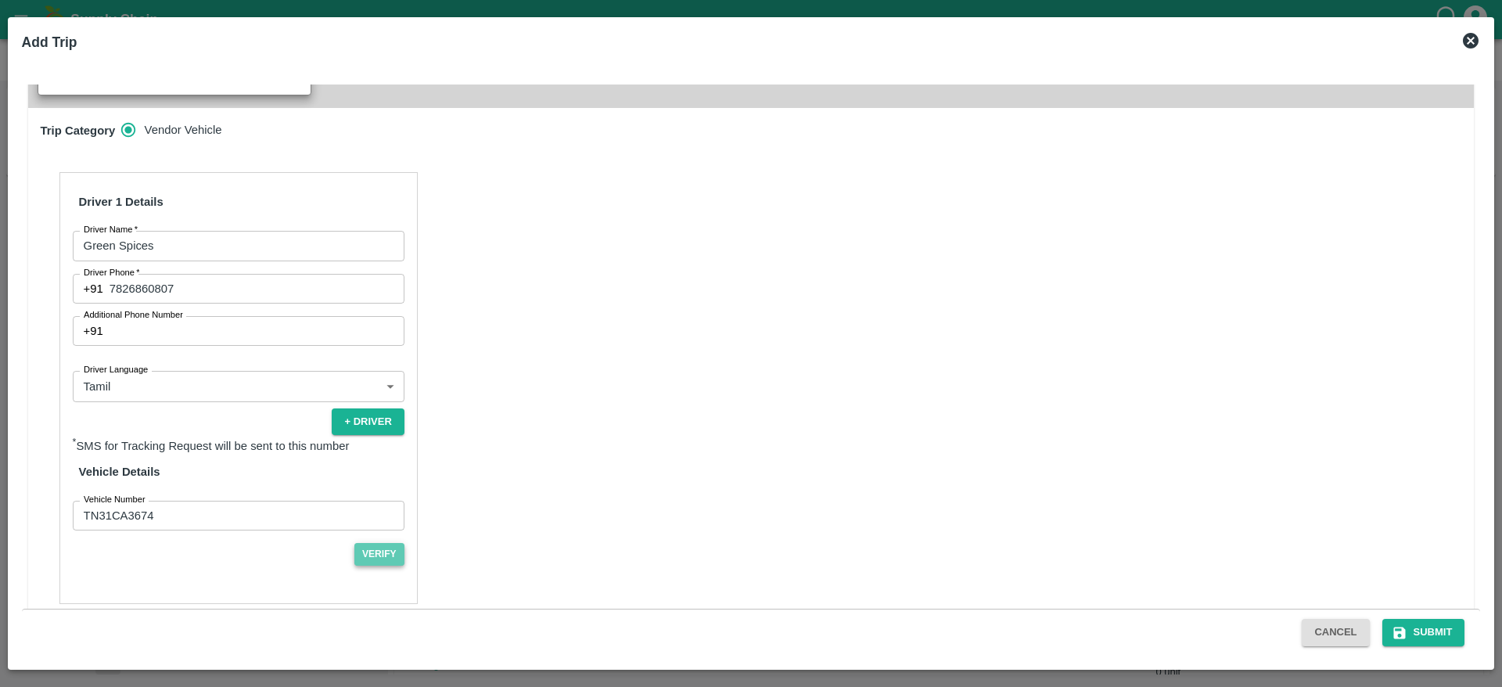
click at [369, 550] on button "Verify" at bounding box center [379, 554] width 50 height 23
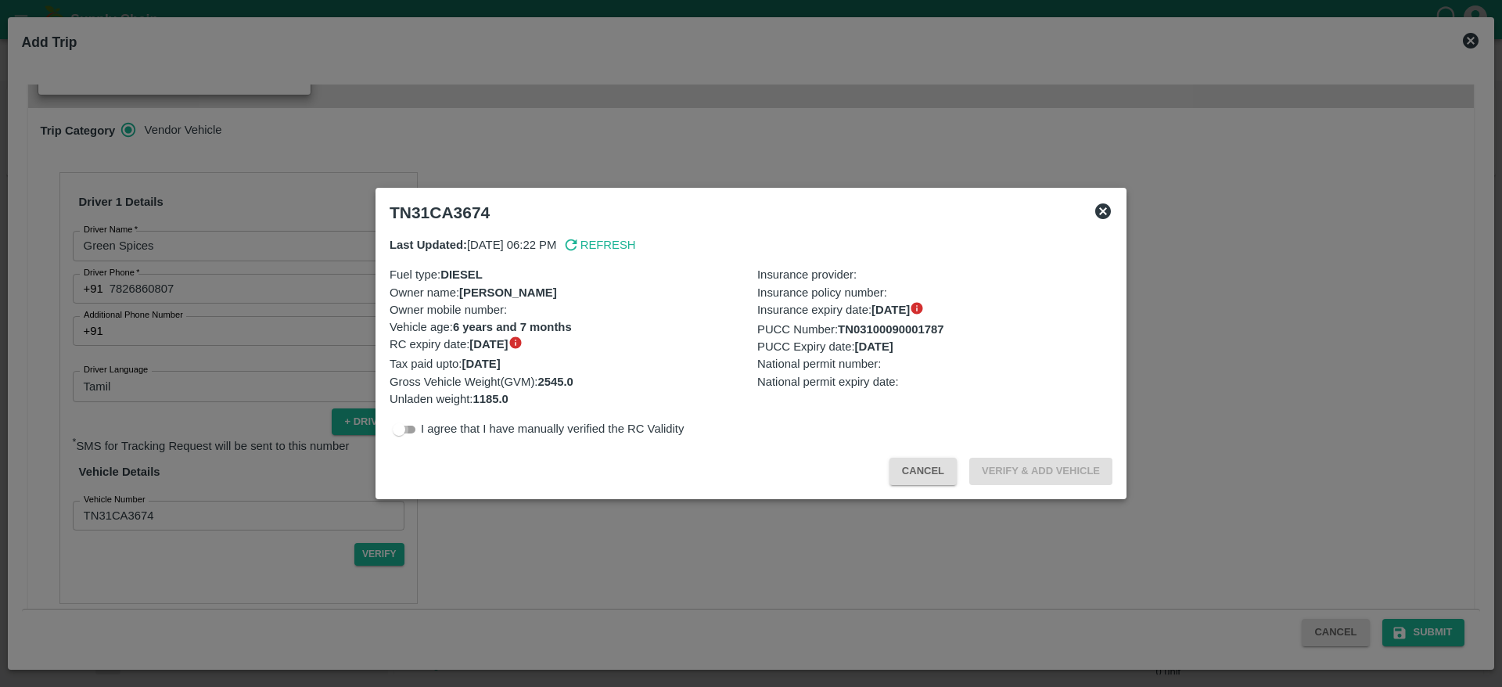
click at [415, 433] on input "checkbox" at bounding box center [399, 429] width 56 height 19
checkbox input "true"
click at [1061, 472] on button "Verify & Add Vehicle" at bounding box center [1040, 471] width 143 height 27
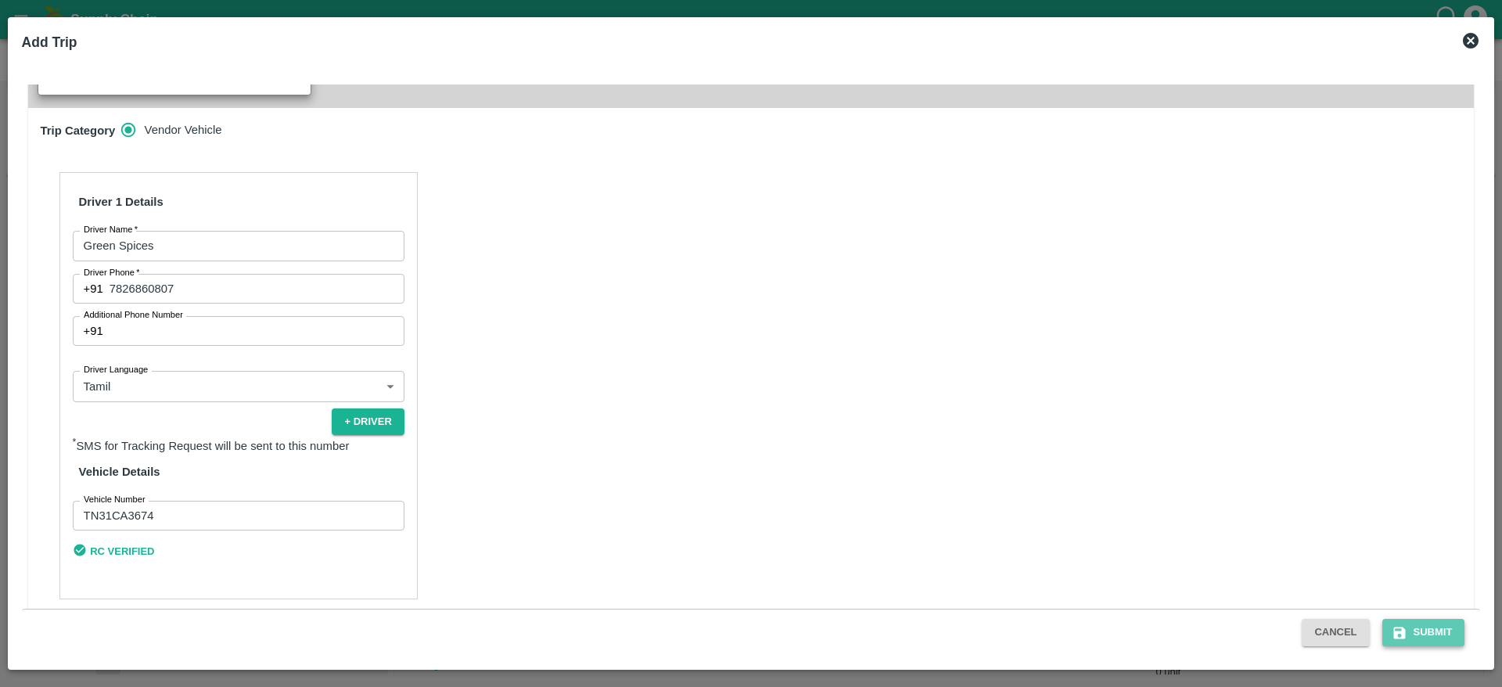
click at [1405, 633] on icon "submit" at bounding box center [1400, 633] width 12 height 12
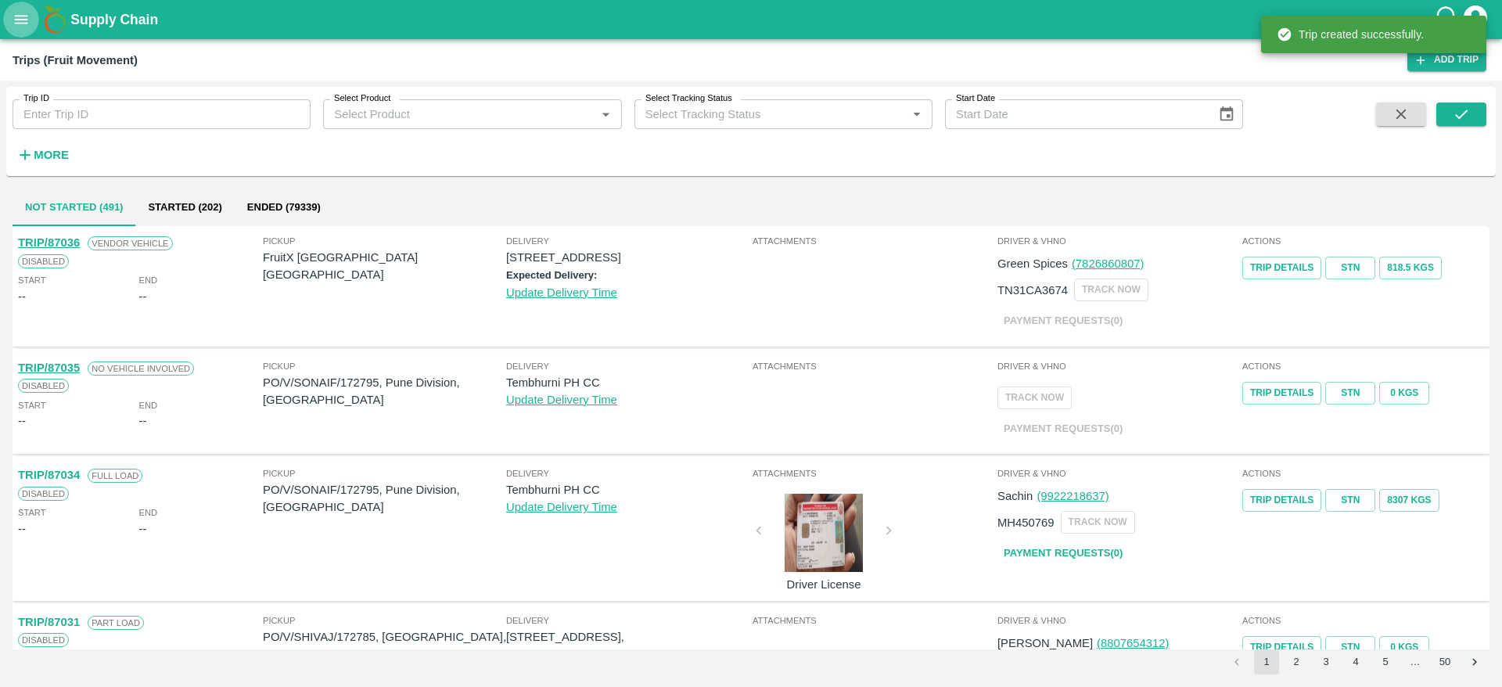
click at [30, 31] on button "open drawer" at bounding box center [21, 20] width 36 height 36
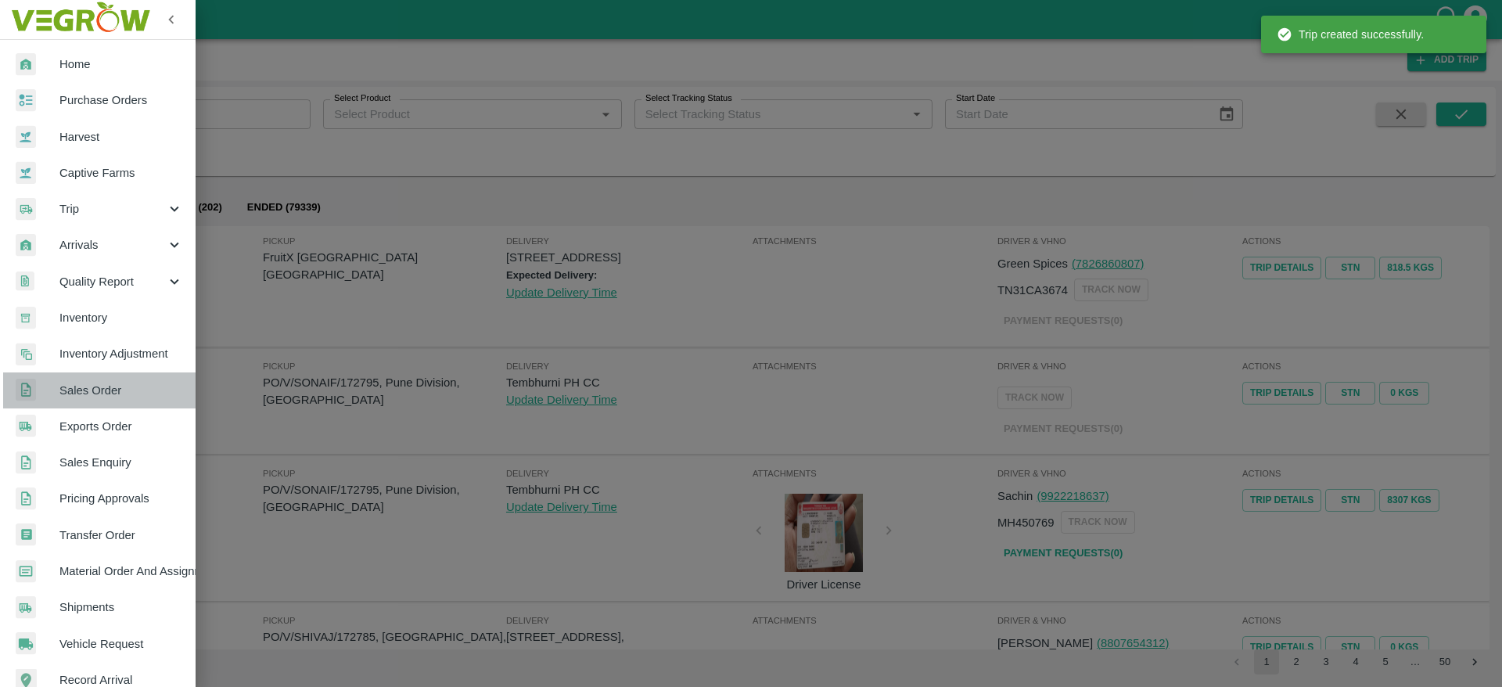
click at [131, 385] on span "Sales Order" at bounding box center [121, 390] width 124 height 17
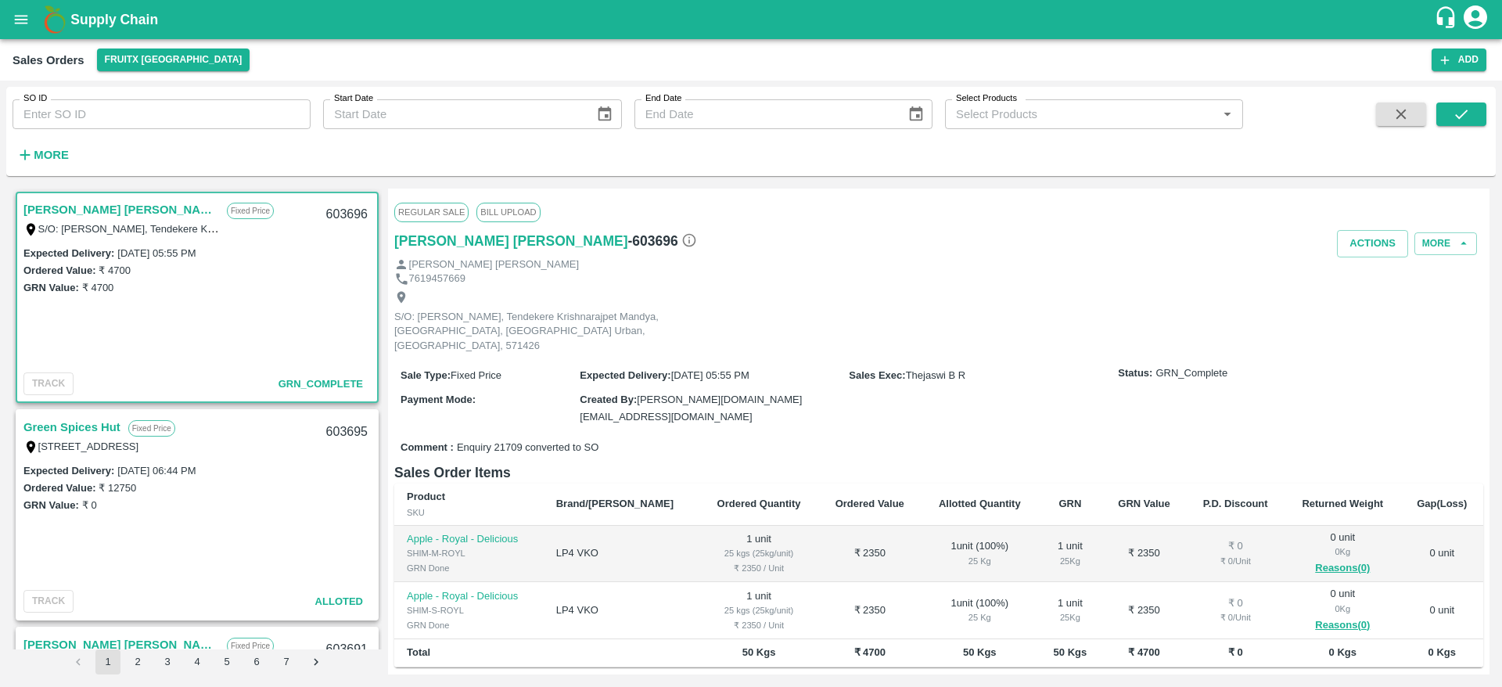
click at [343, 214] on div "603696" at bounding box center [347, 214] width 60 height 37
copy div "603696"
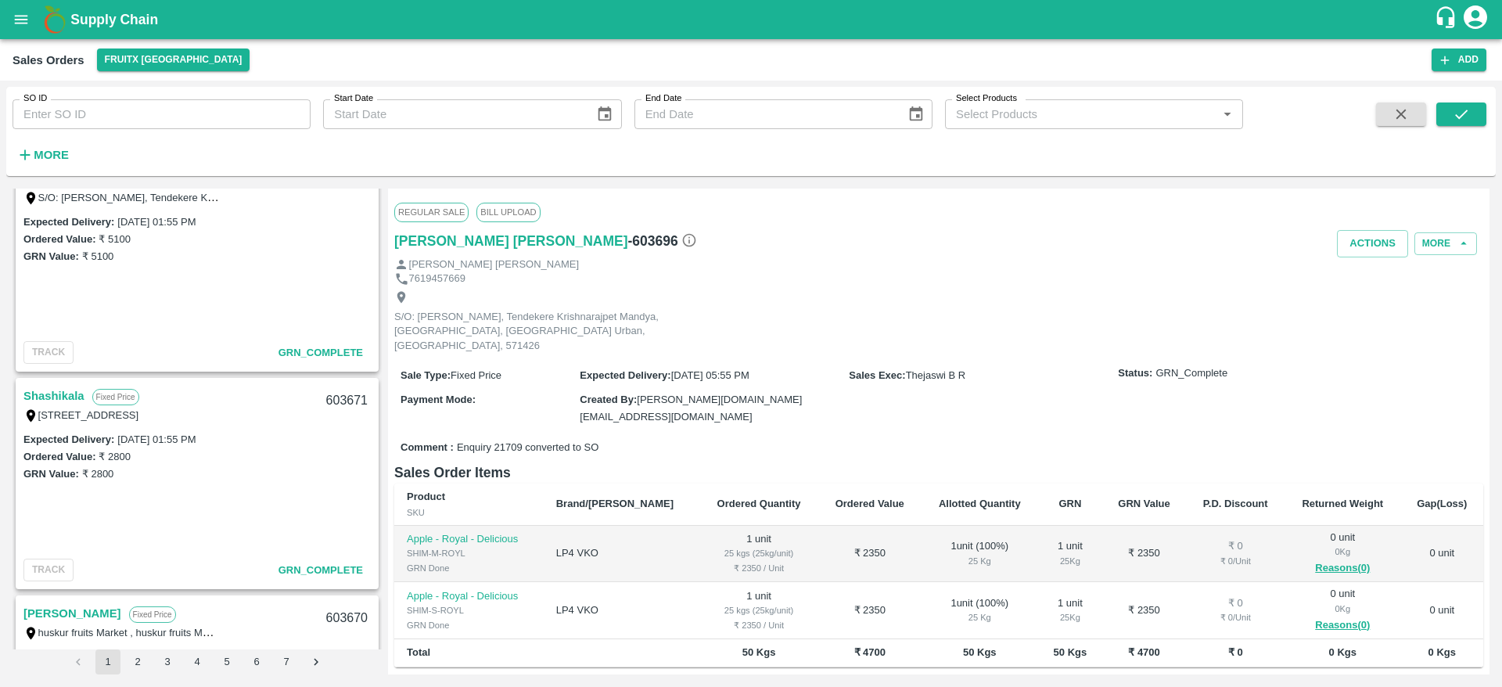
scroll to position [1039, 0]
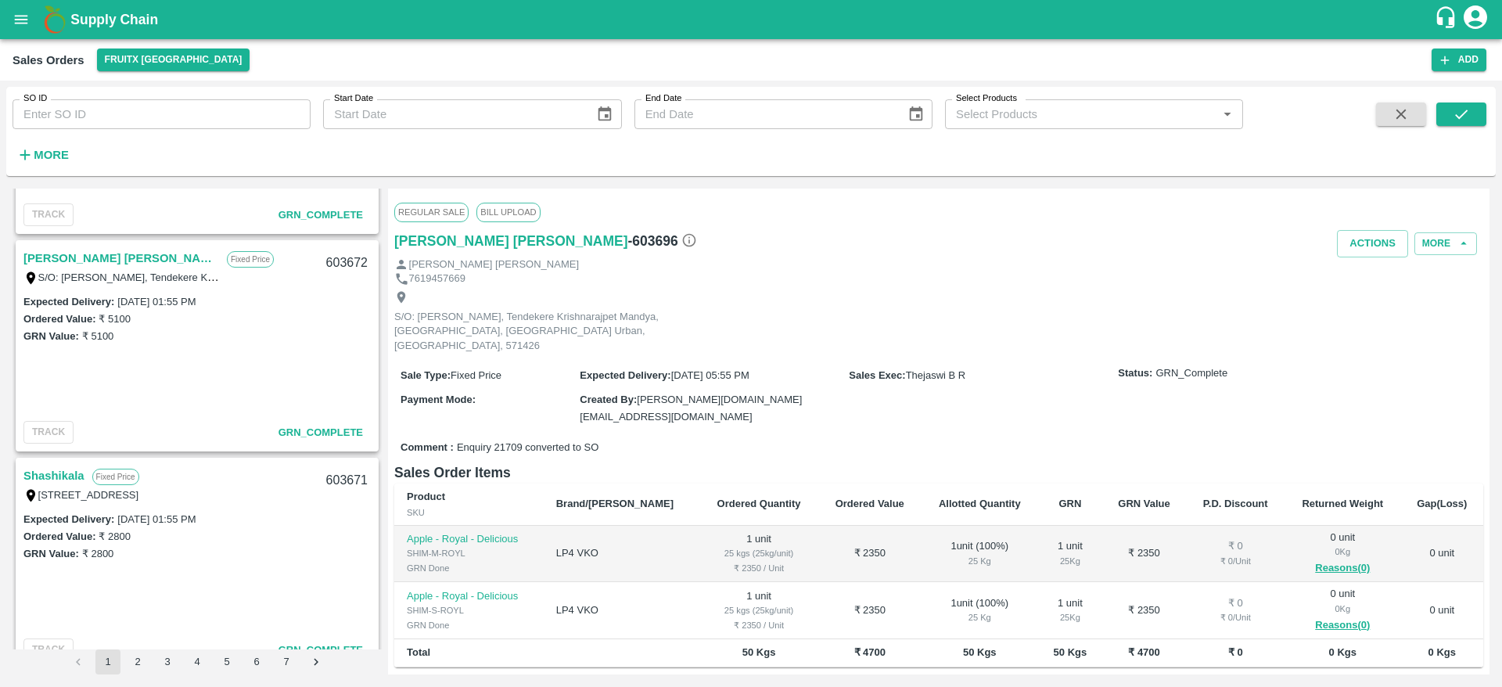
click at [88, 260] on link "[PERSON_NAME] [PERSON_NAME]" at bounding box center [121, 258] width 196 height 20
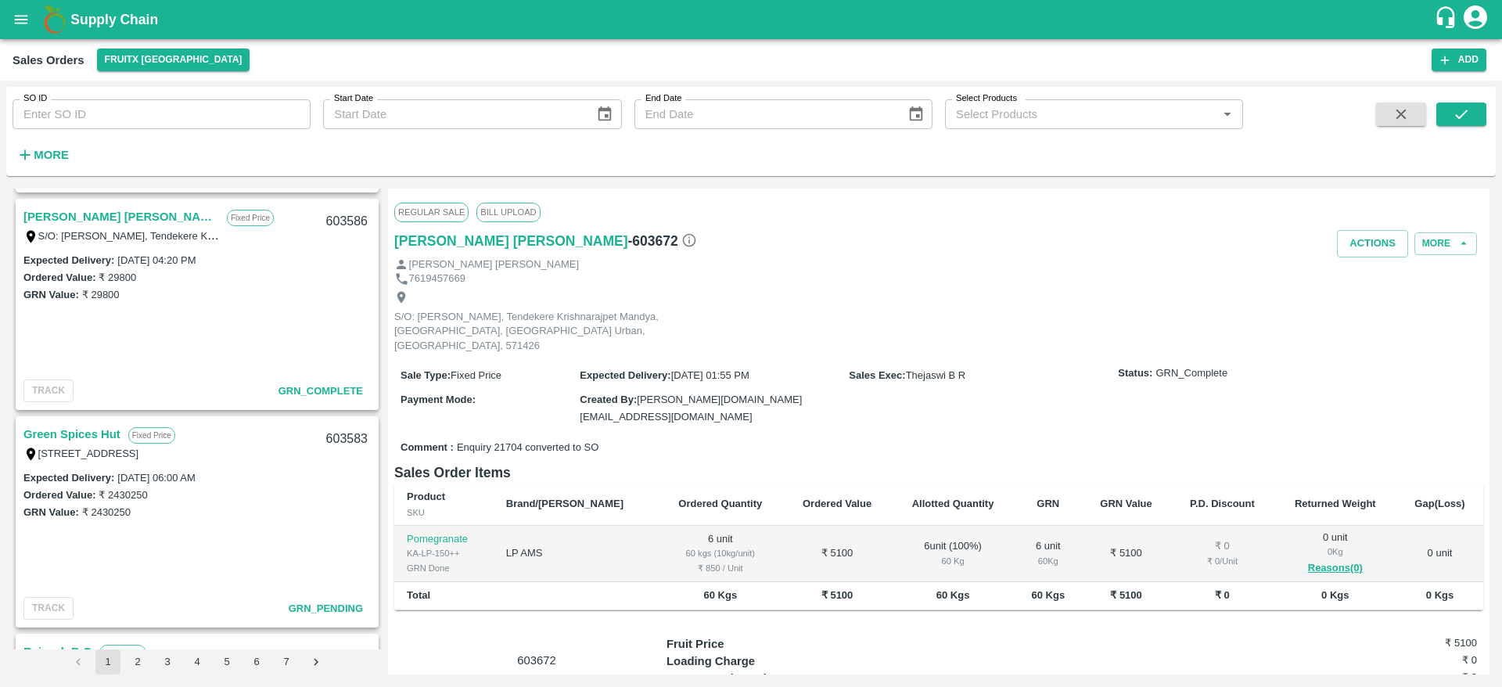
scroll to position [2519, 0]
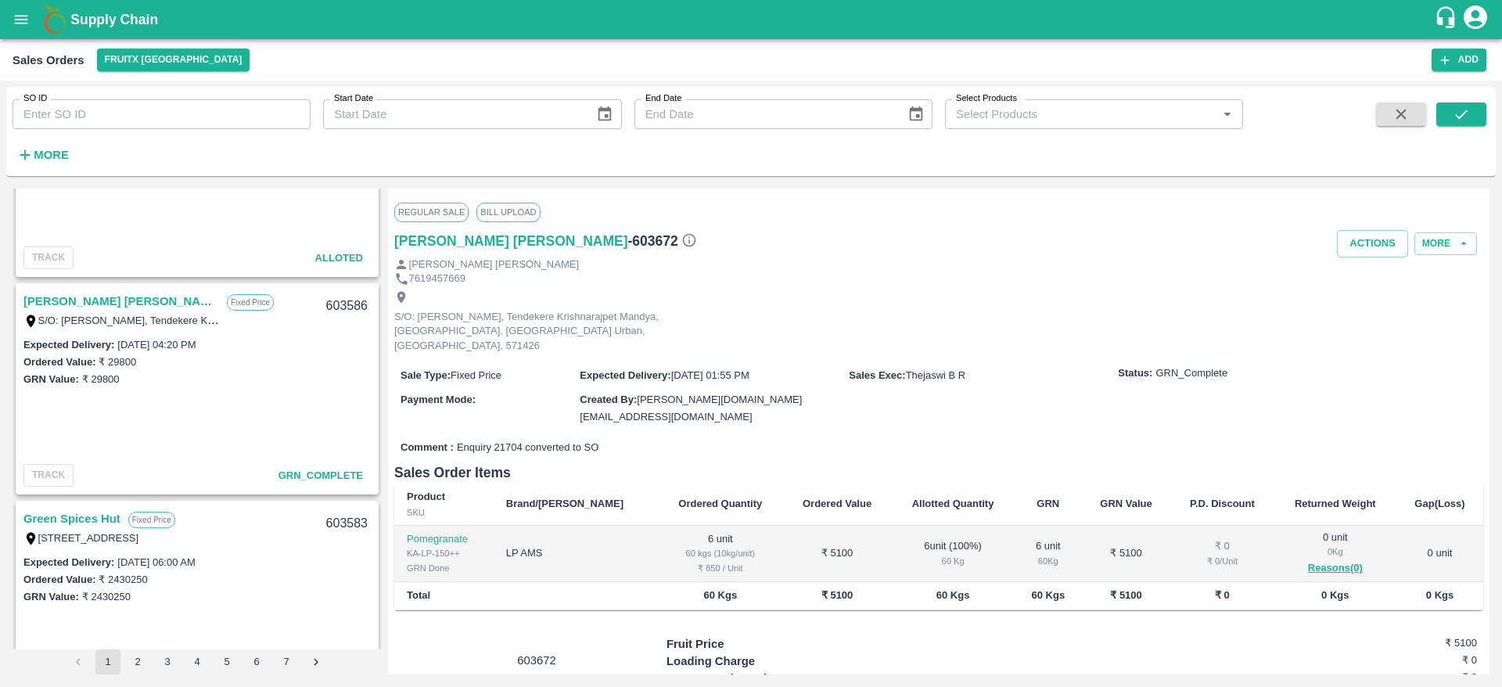
click at [99, 310] on link "[PERSON_NAME] [PERSON_NAME]" at bounding box center [121, 301] width 196 height 20
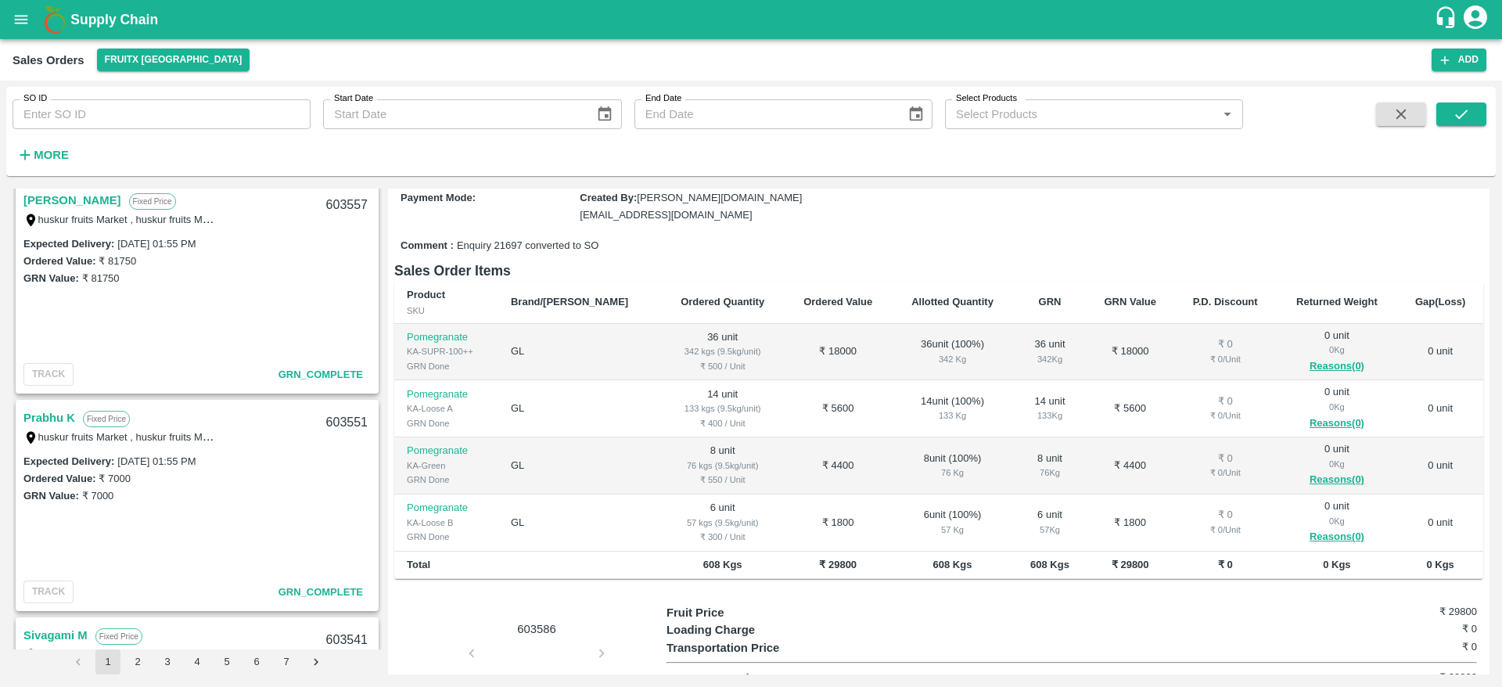
scroll to position [4697, 0]
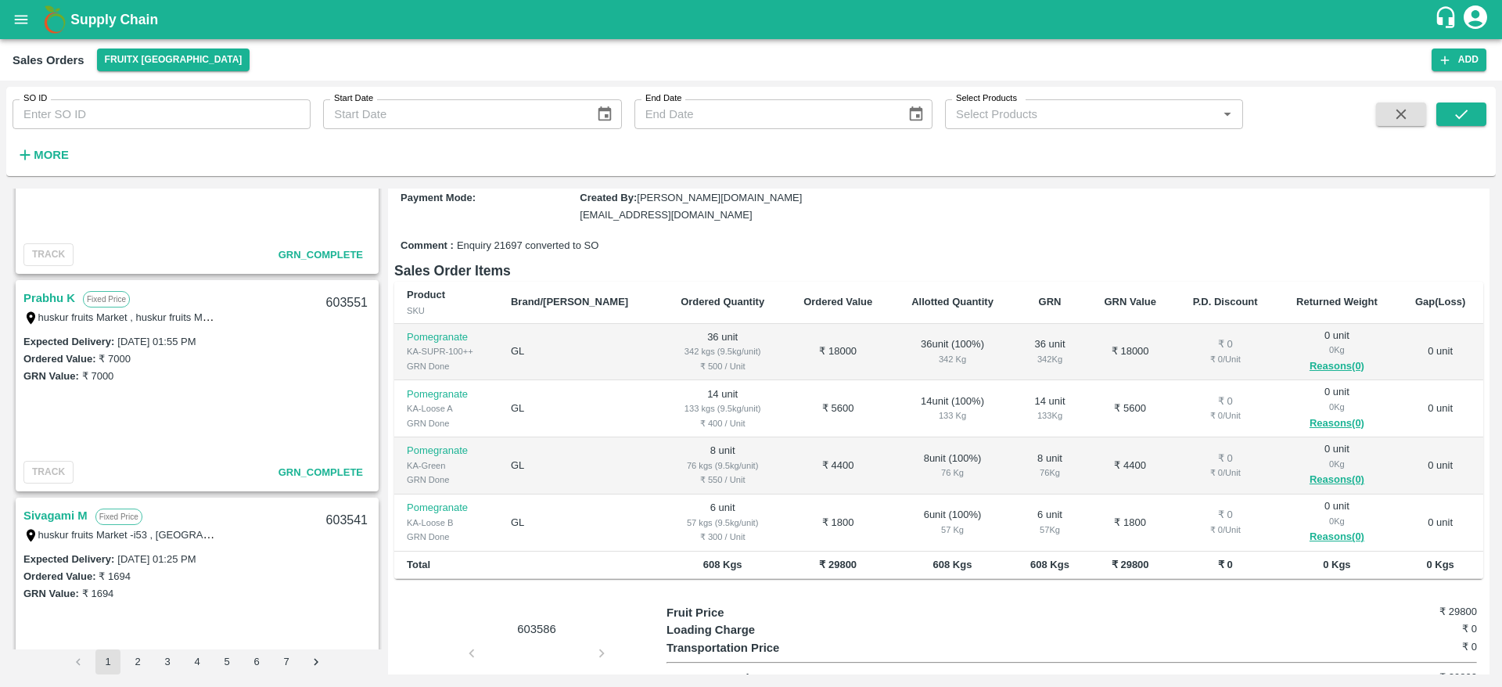
click at [54, 296] on link "Prabhu K" at bounding box center [49, 298] width 52 height 20
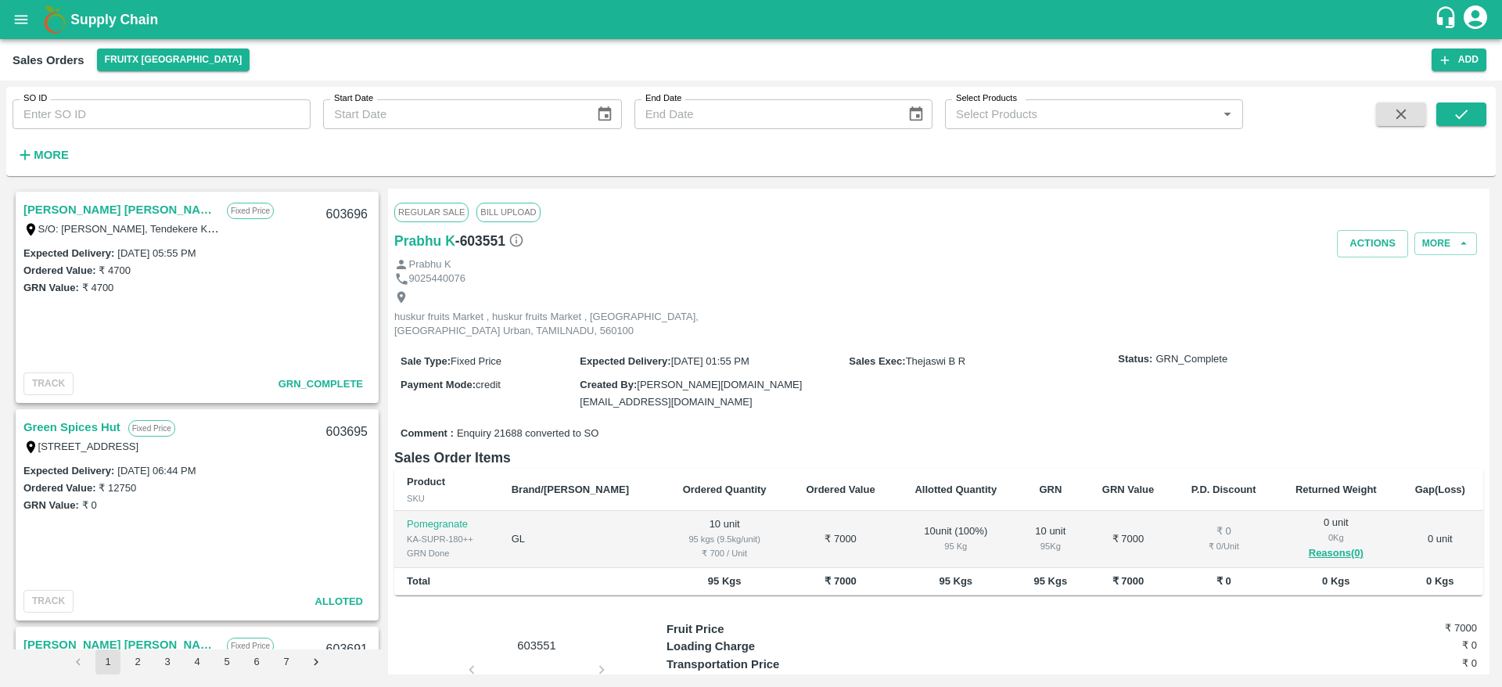
click at [83, 429] on link "Green Spices Hut" at bounding box center [71, 427] width 97 height 20
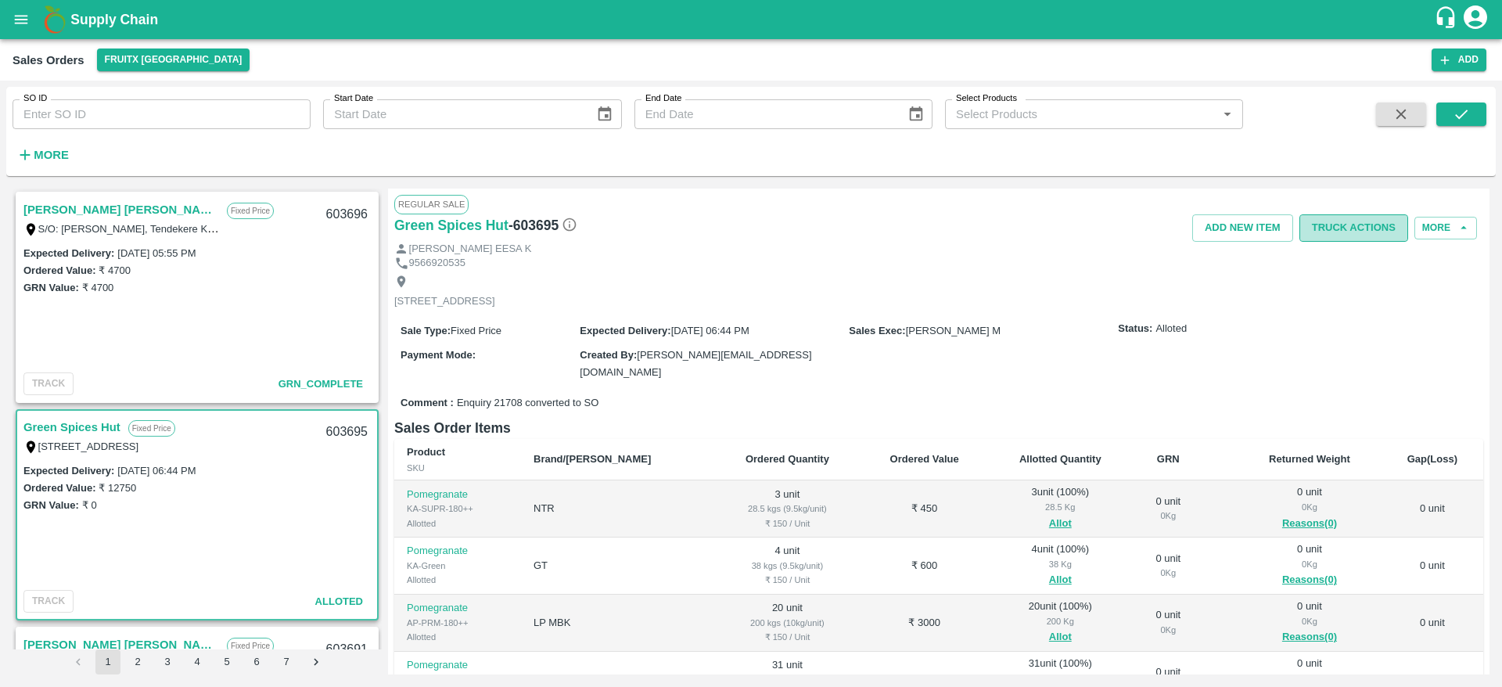
click at [1345, 236] on button "Truck Actions" at bounding box center [1354, 227] width 109 height 27
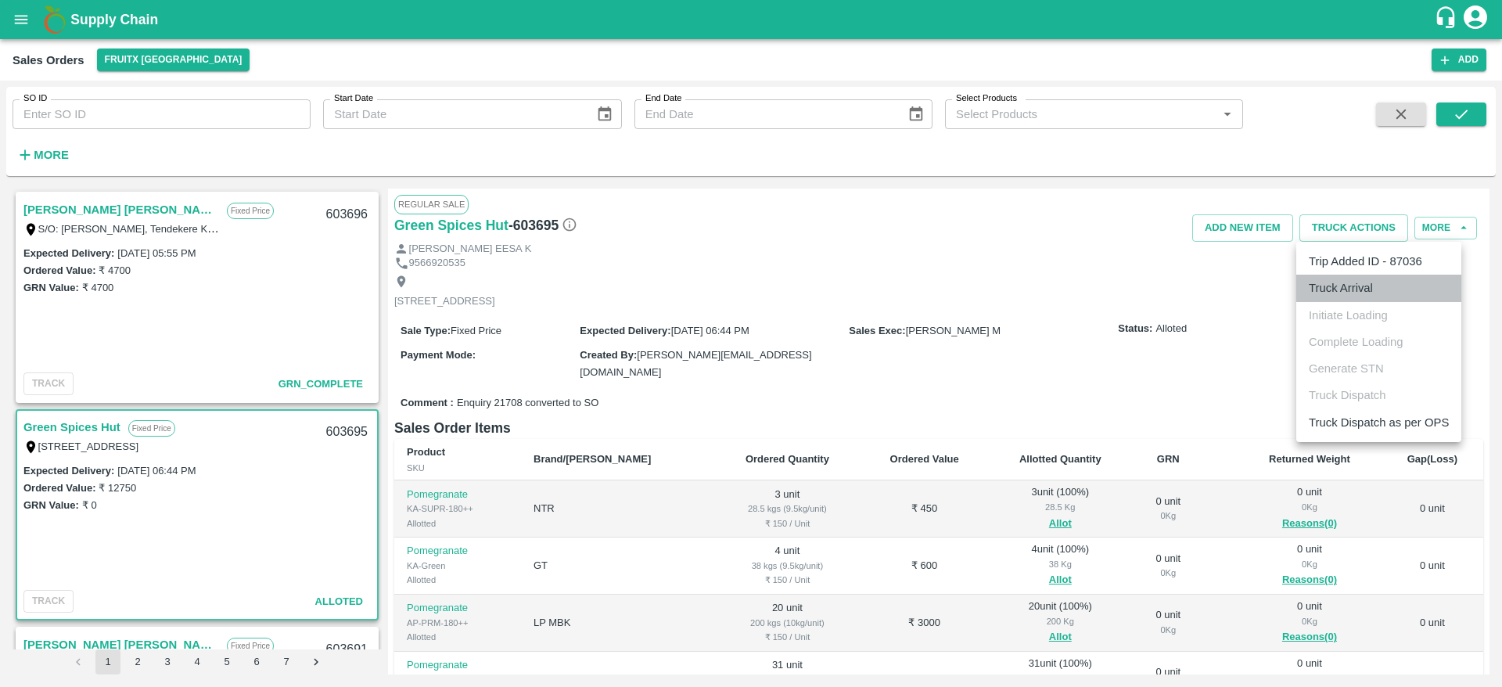
click at [1373, 288] on li "Truck Arrival" at bounding box center [1379, 288] width 165 height 27
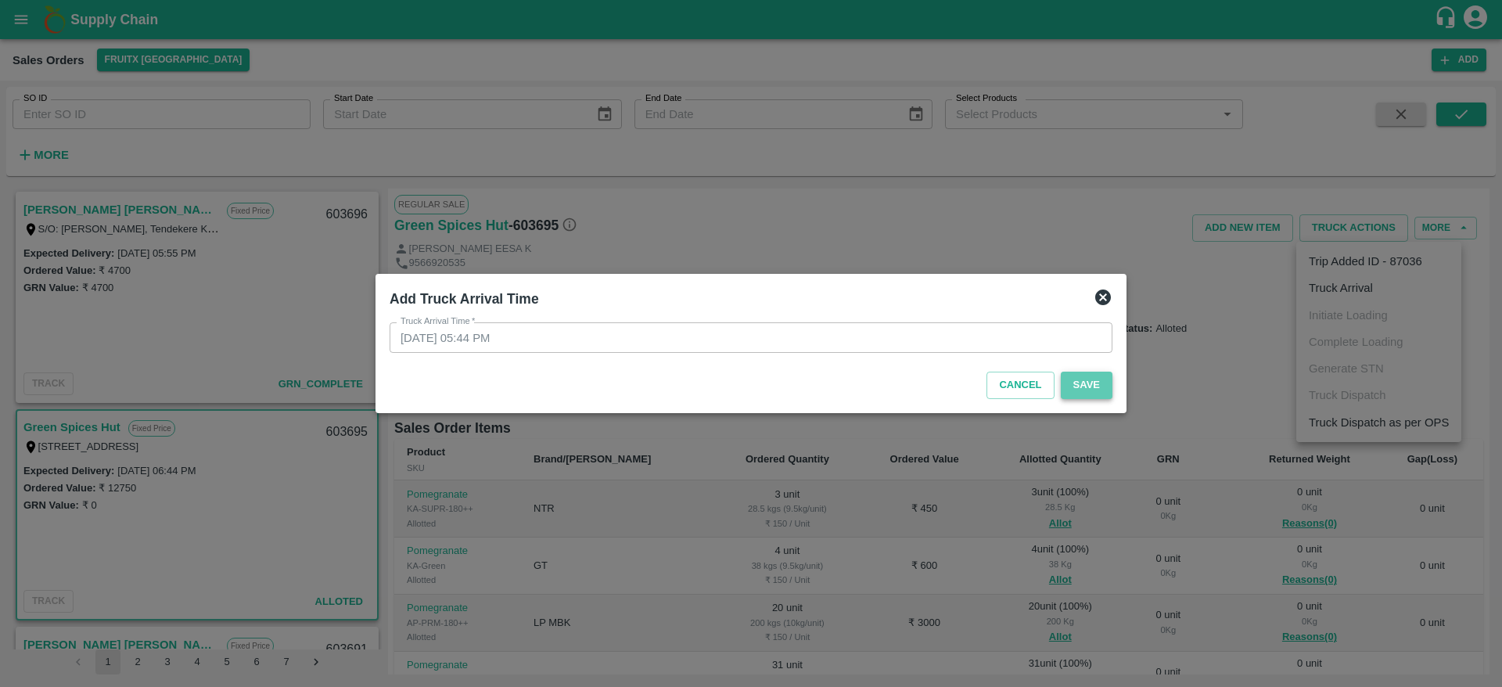
click at [1090, 391] on button "Save" at bounding box center [1087, 385] width 52 height 27
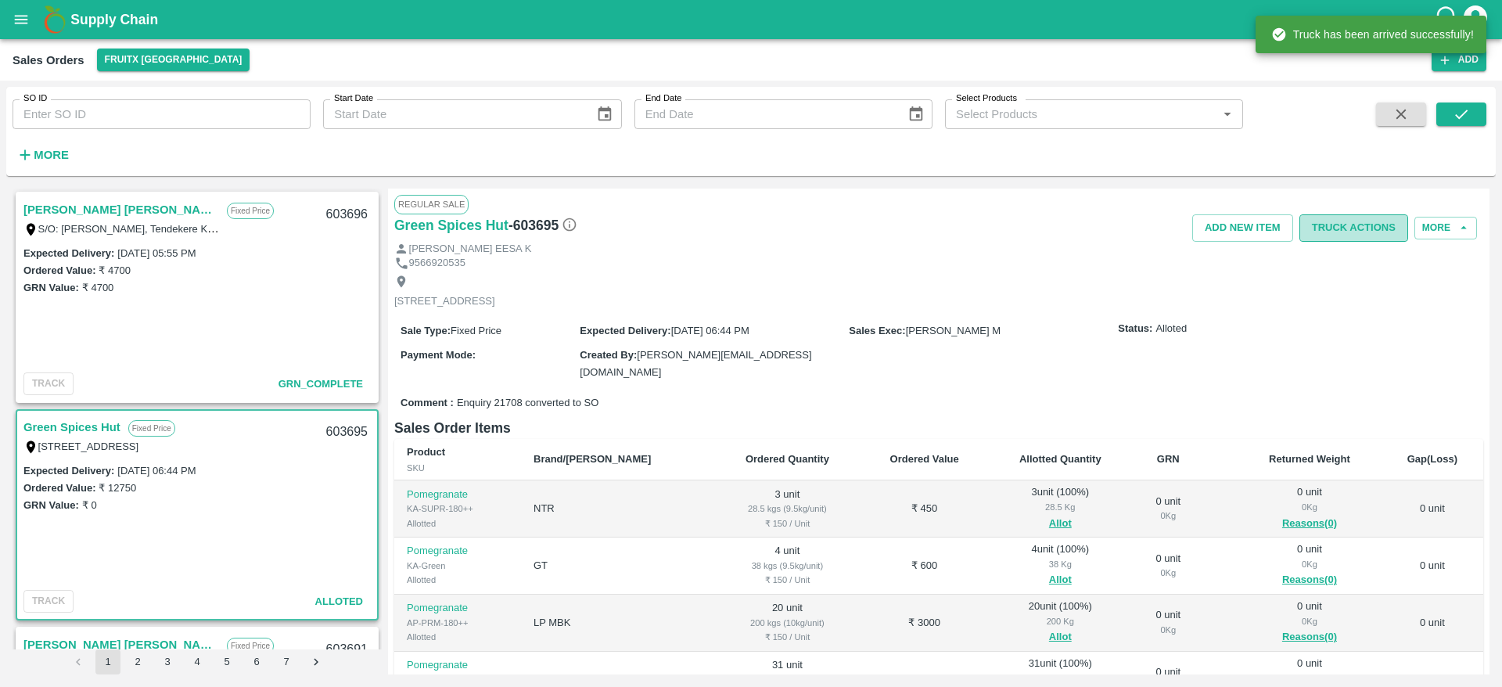
click at [1342, 221] on button "Truck Actions" at bounding box center [1354, 227] width 109 height 27
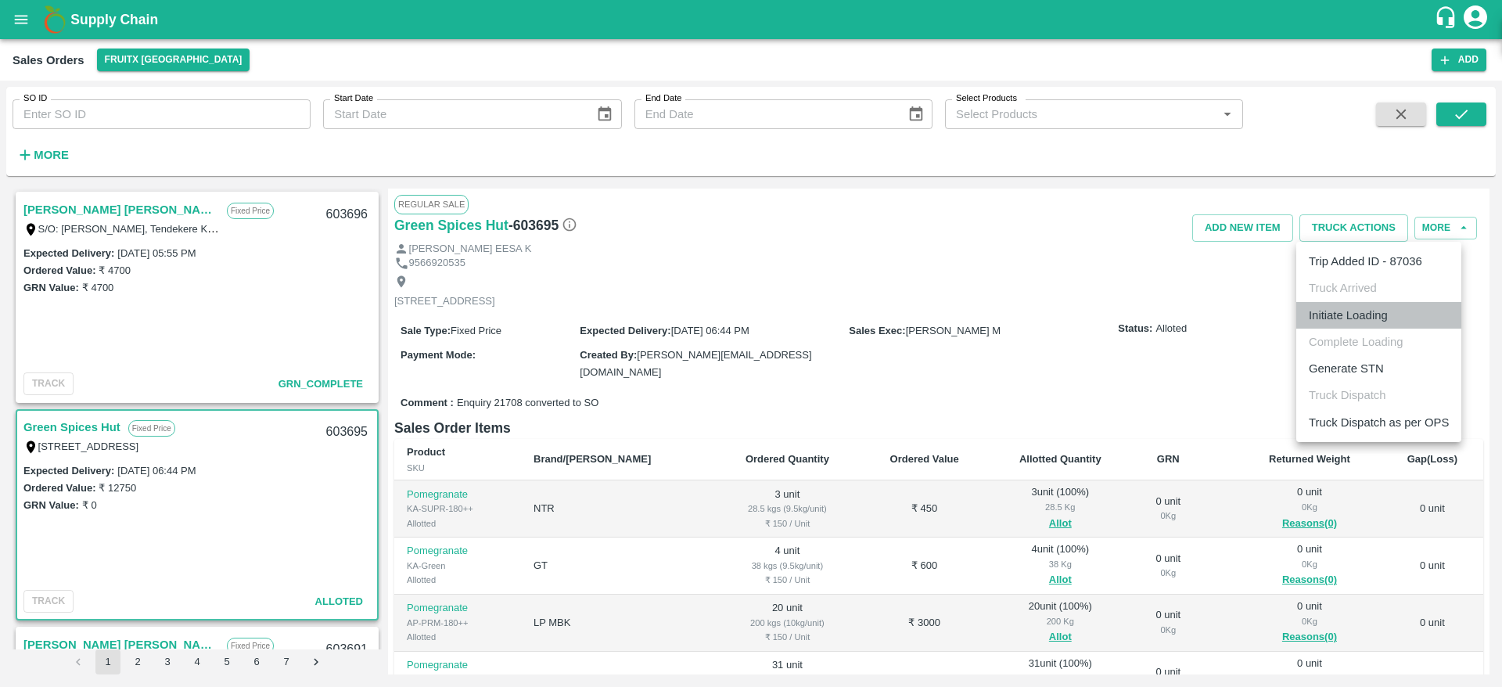
click at [1375, 326] on li "Initiate Loading" at bounding box center [1379, 315] width 165 height 27
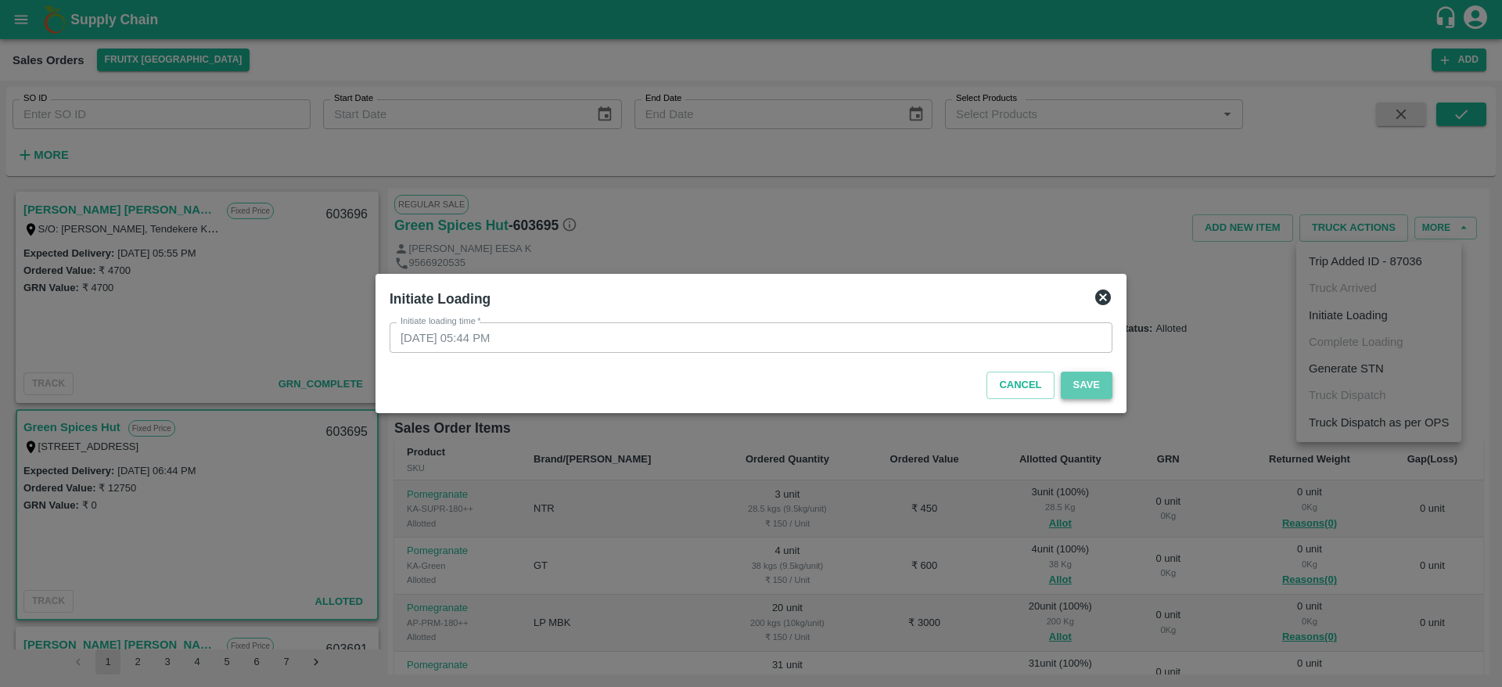
click at [1088, 383] on button "Save" at bounding box center [1087, 385] width 52 height 27
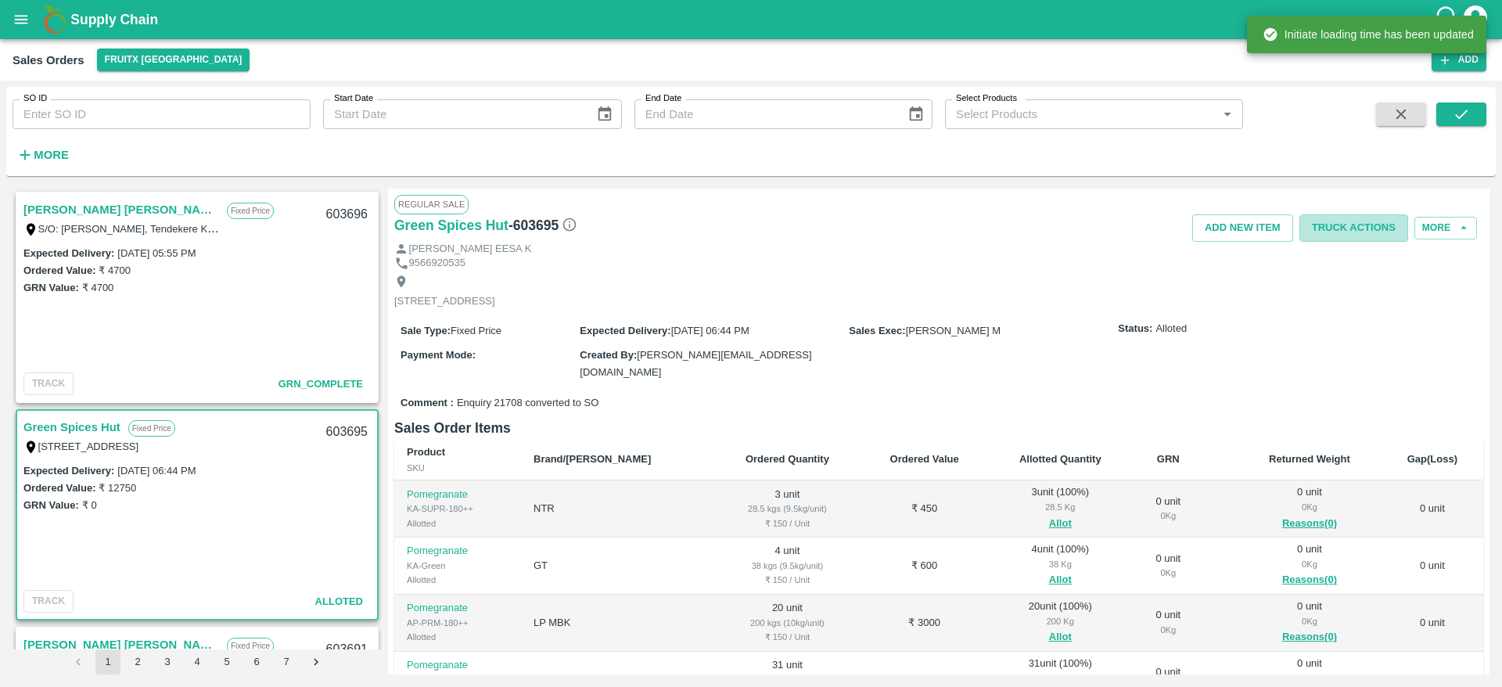
click at [1316, 221] on button "Truck Actions" at bounding box center [1354, 227] width 109 height 27
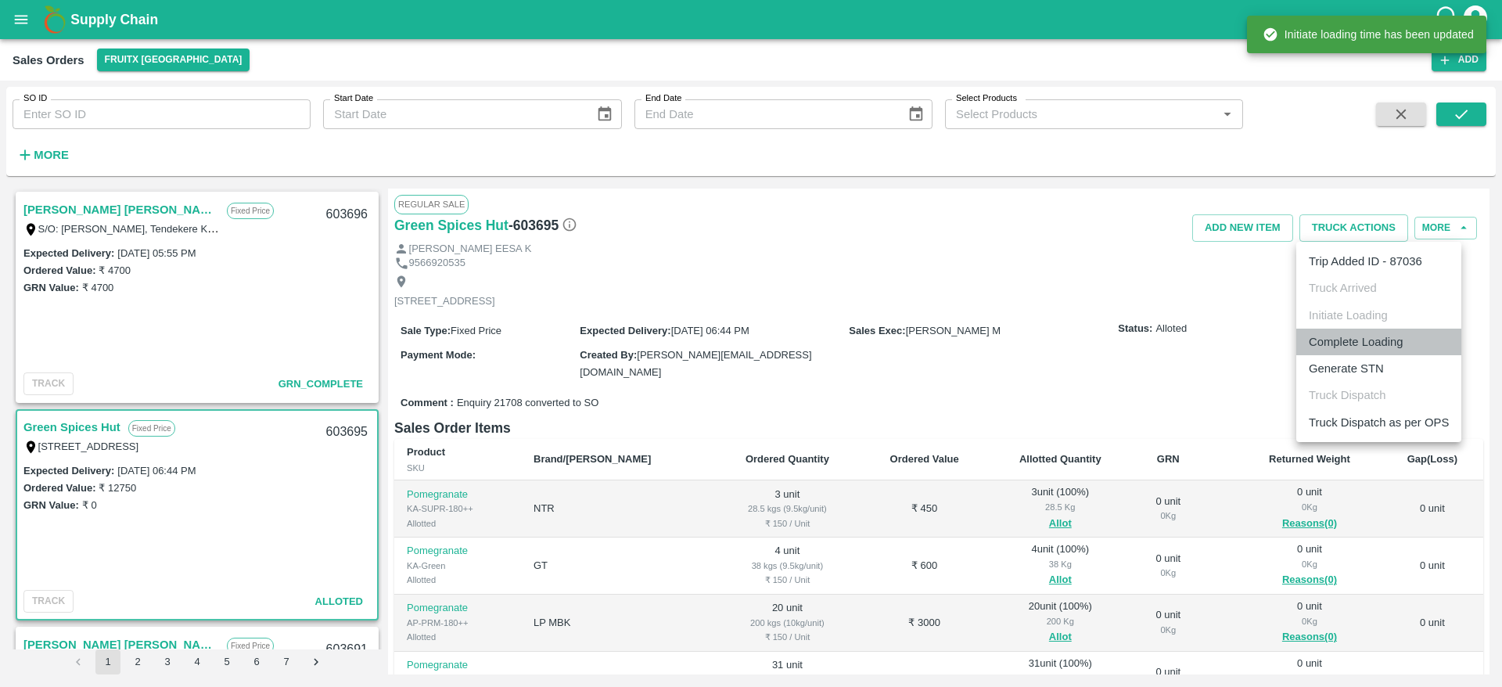
click at [1361, 332] on li "Complete Loading" at bounding box center [1379, 342] width 165 height 27
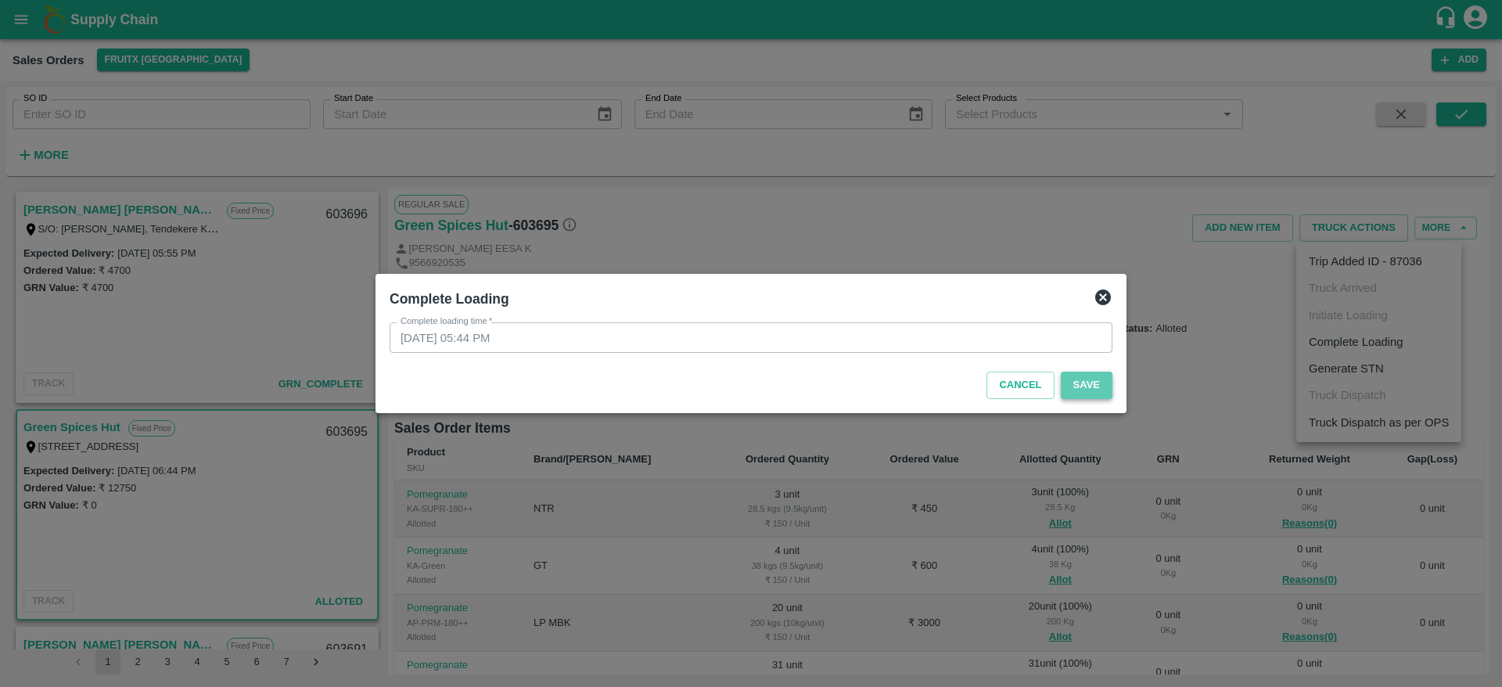
click at [1103, 390] on button "Save" at bounding box center [1087, 385] width 52 height 27
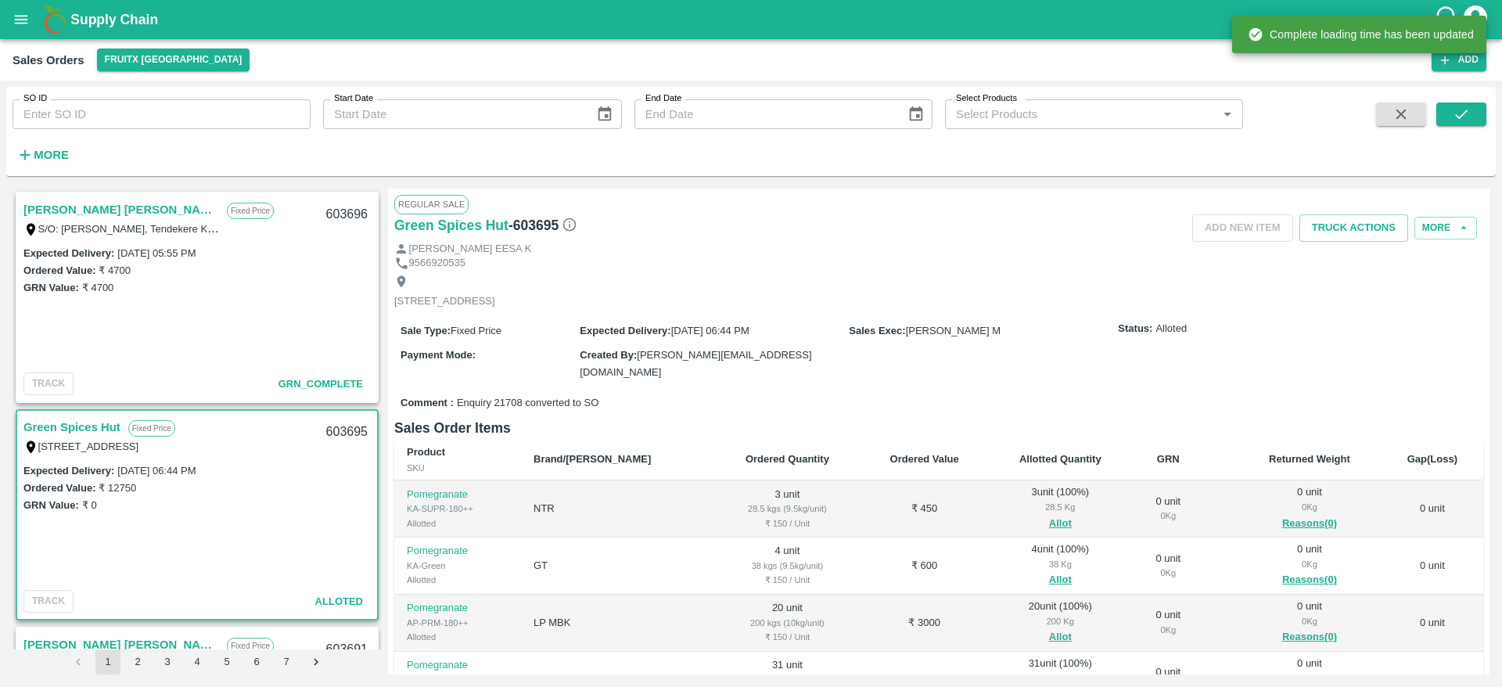
click at [1354, 236] on button "Truck Actions" at bounding box center [1354, 227] width 109 height 27
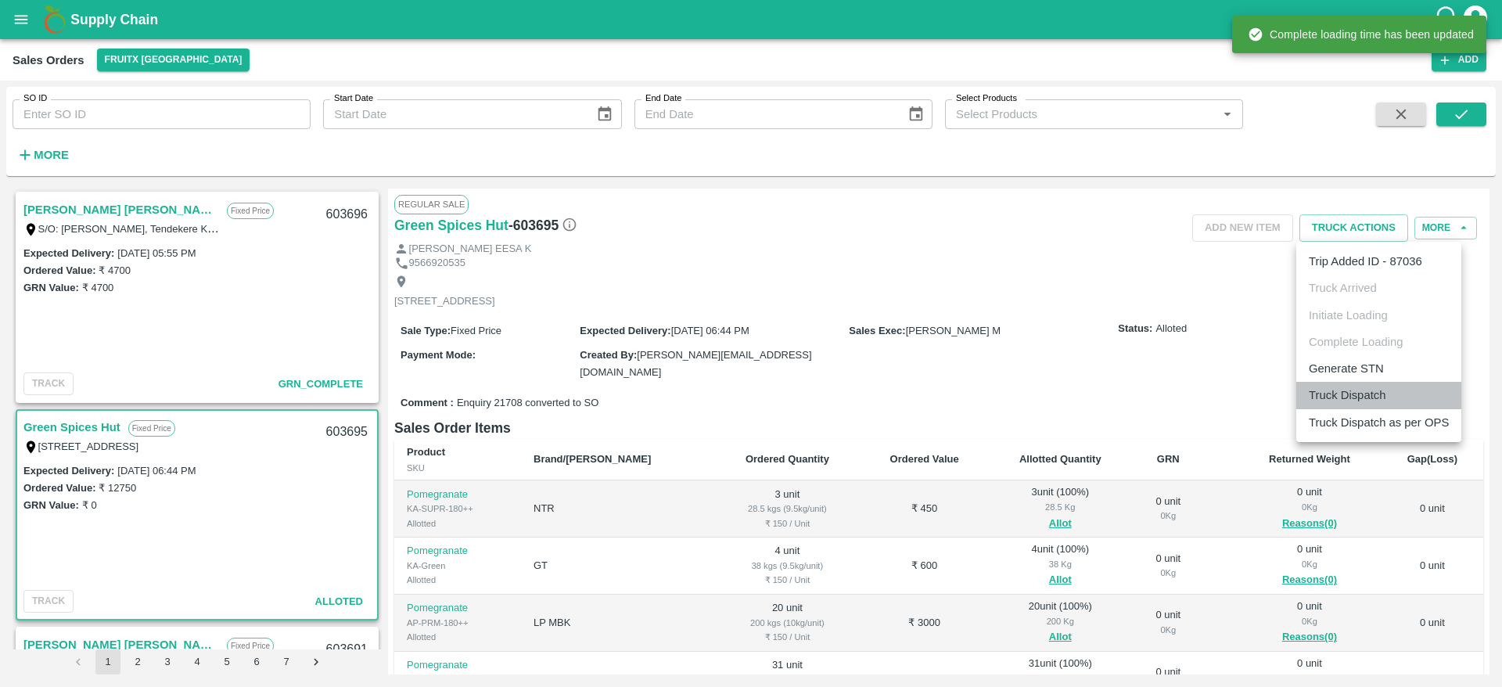
click at [1387, 397] on li "Truck Dispatch" at bounding box center [1379, 395] width 165 height 27
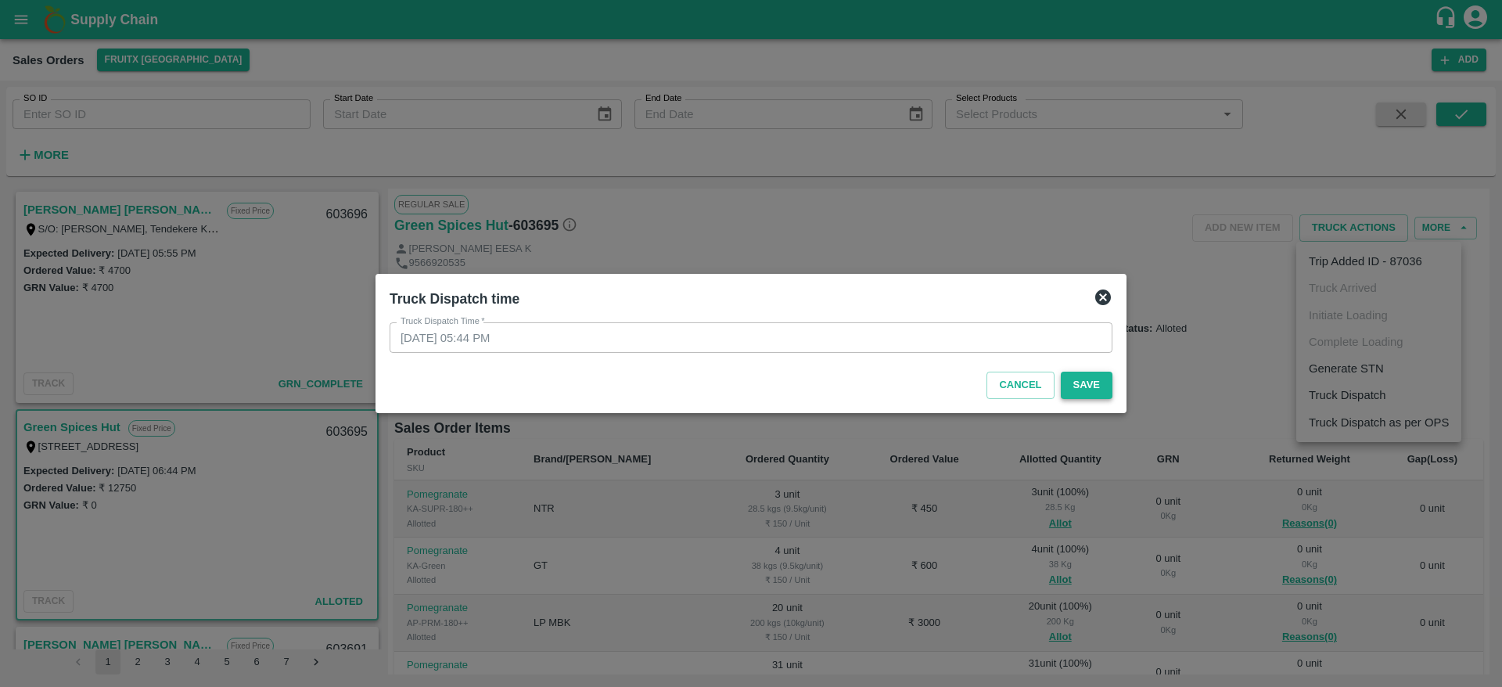
drag, startPoint x: 1082, startPoint y: 399, endPoint x: 1089, endPoint y: 383, distance: 17.9
click at [1089, 383] on div "Cancel Save" at bounding box center [751, 382] width 736 height 46
click at [1089, 383] on button "Save" at bounding box center [1087, 385] width 52 height 27
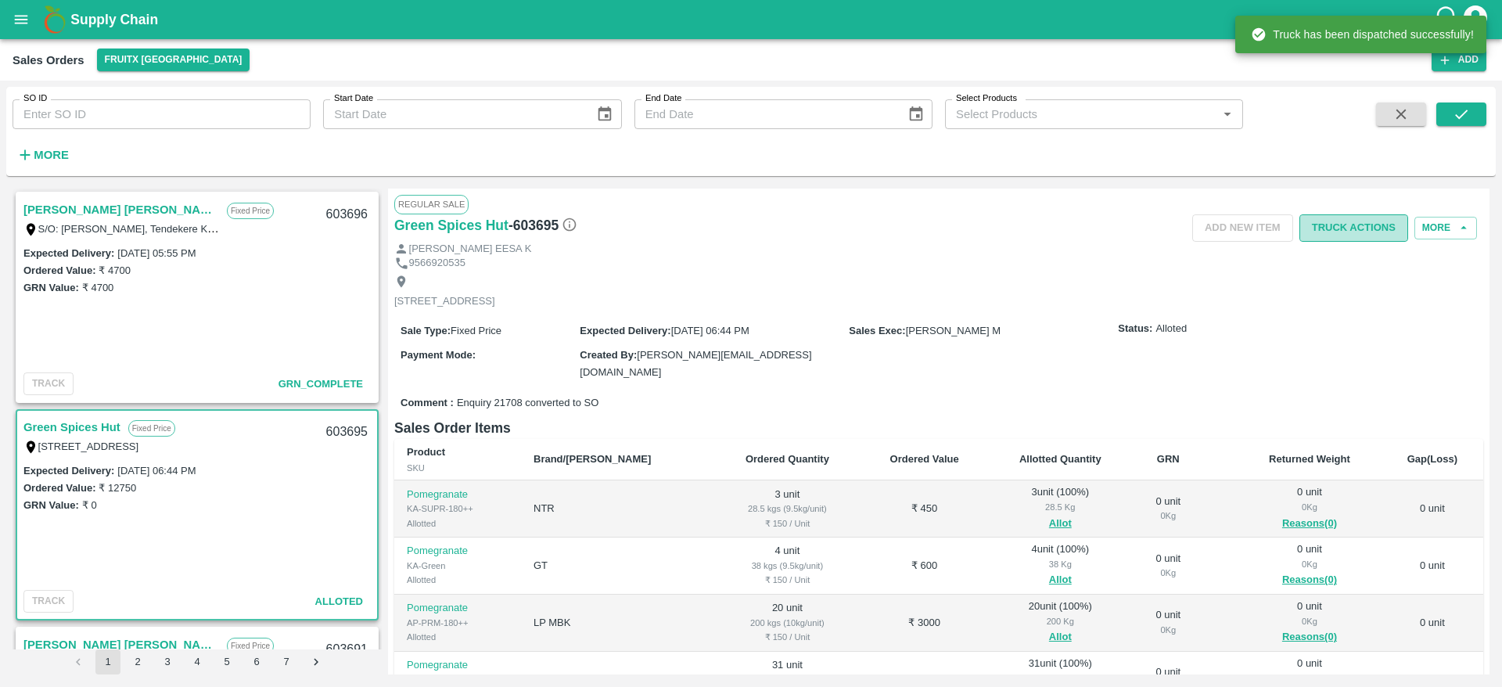
click at [1334, 234] on button "Truck Actions" at bounding box center [1354, 227] width 109 height 27
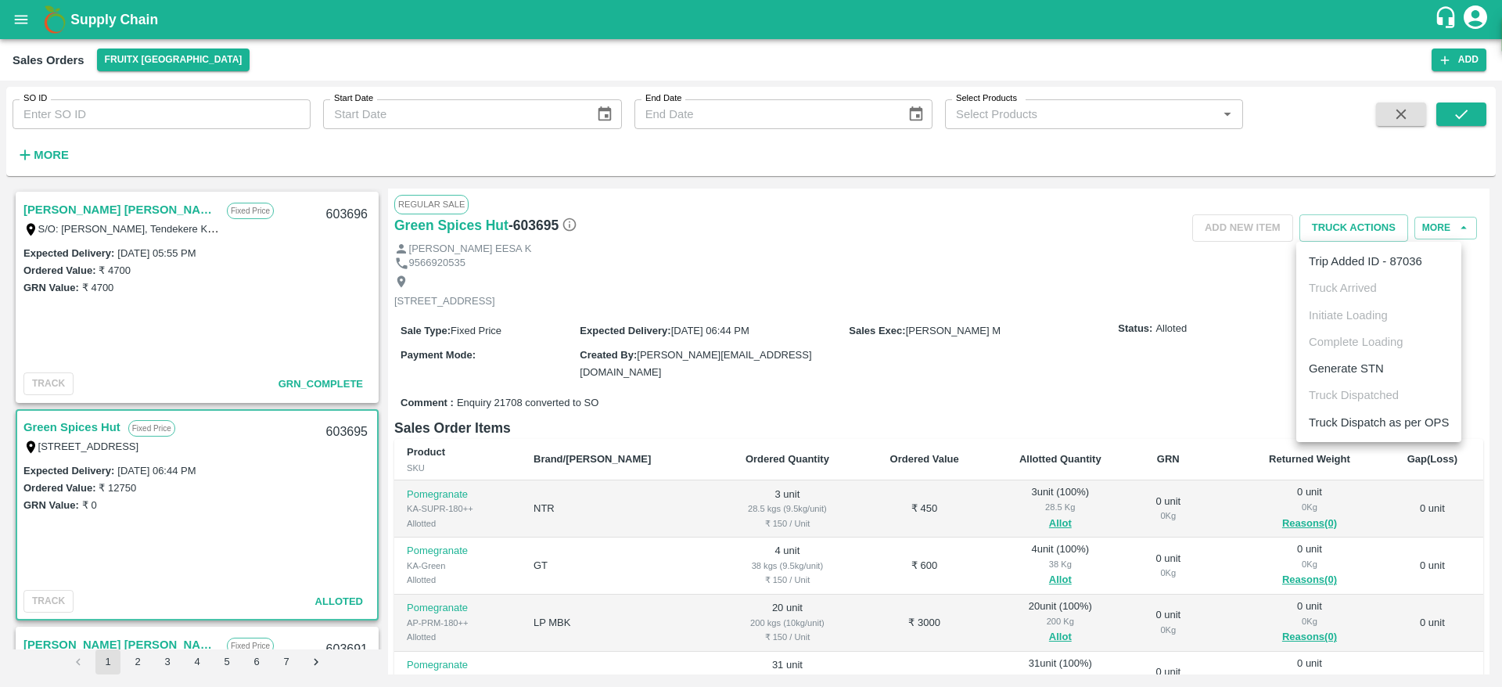
click at [1376, 412] on li "Truck Dispatch as per OPS" at bounding box center [1379, 422] width 165 height 27
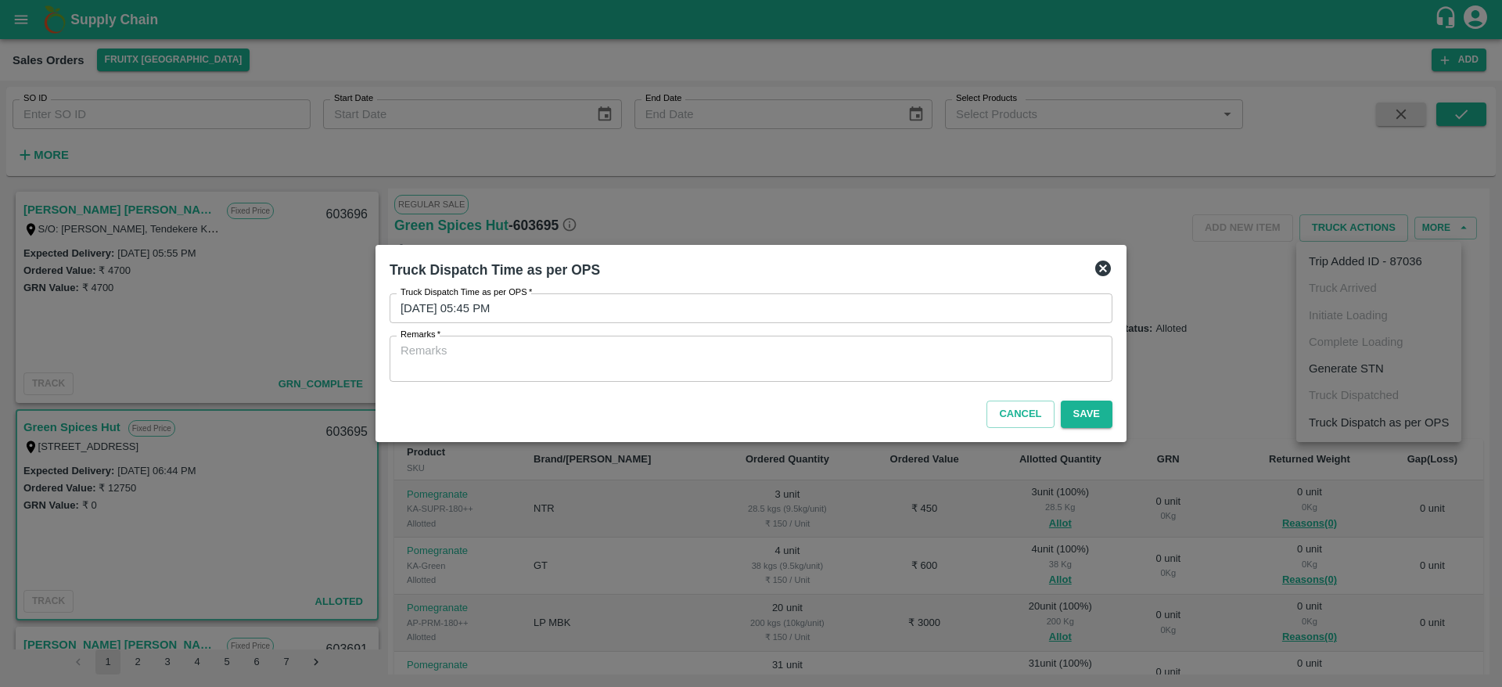
click at [1002, 372] on textarea "Remarks   *" at bounding box center [751, 359] width 701 height 33
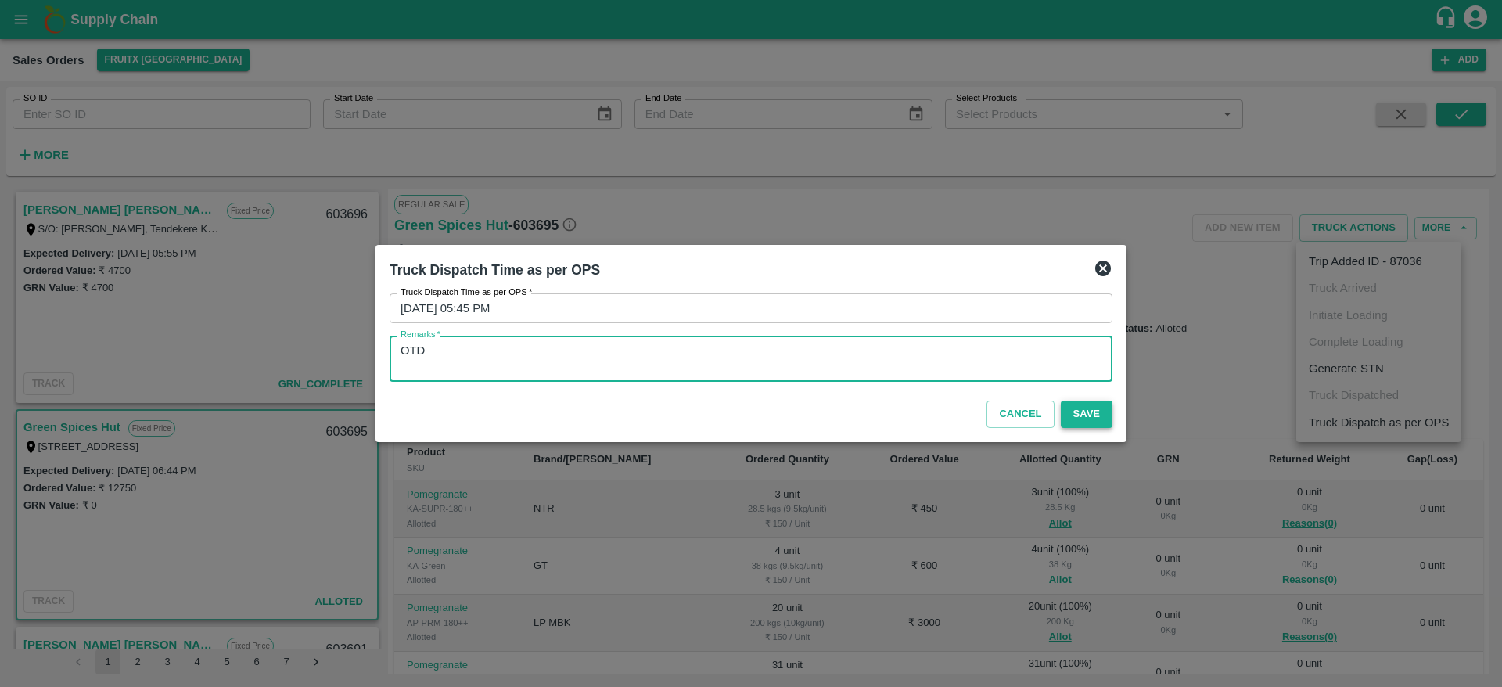
type textarea "OTD"
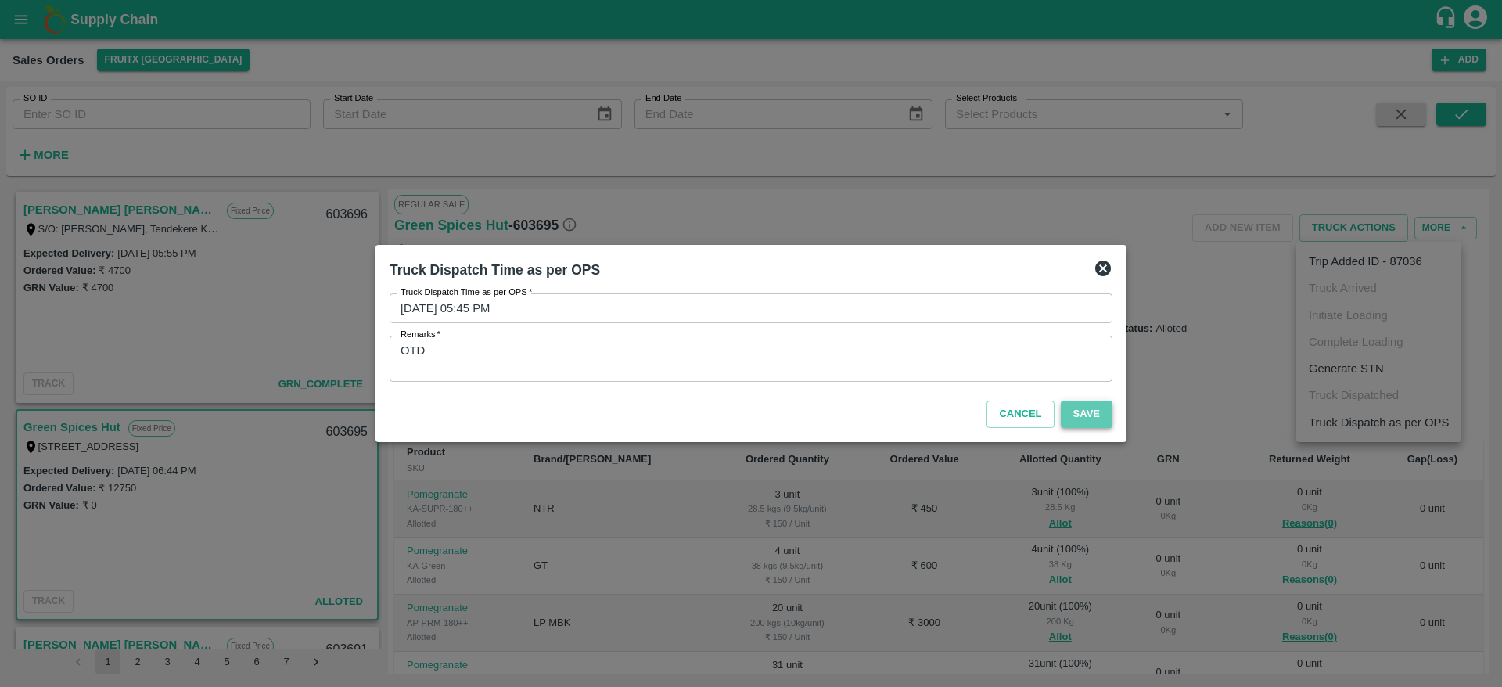
click at [1088, 414] on button "Save" at bounding box center [1087, 414] width 52 height 27
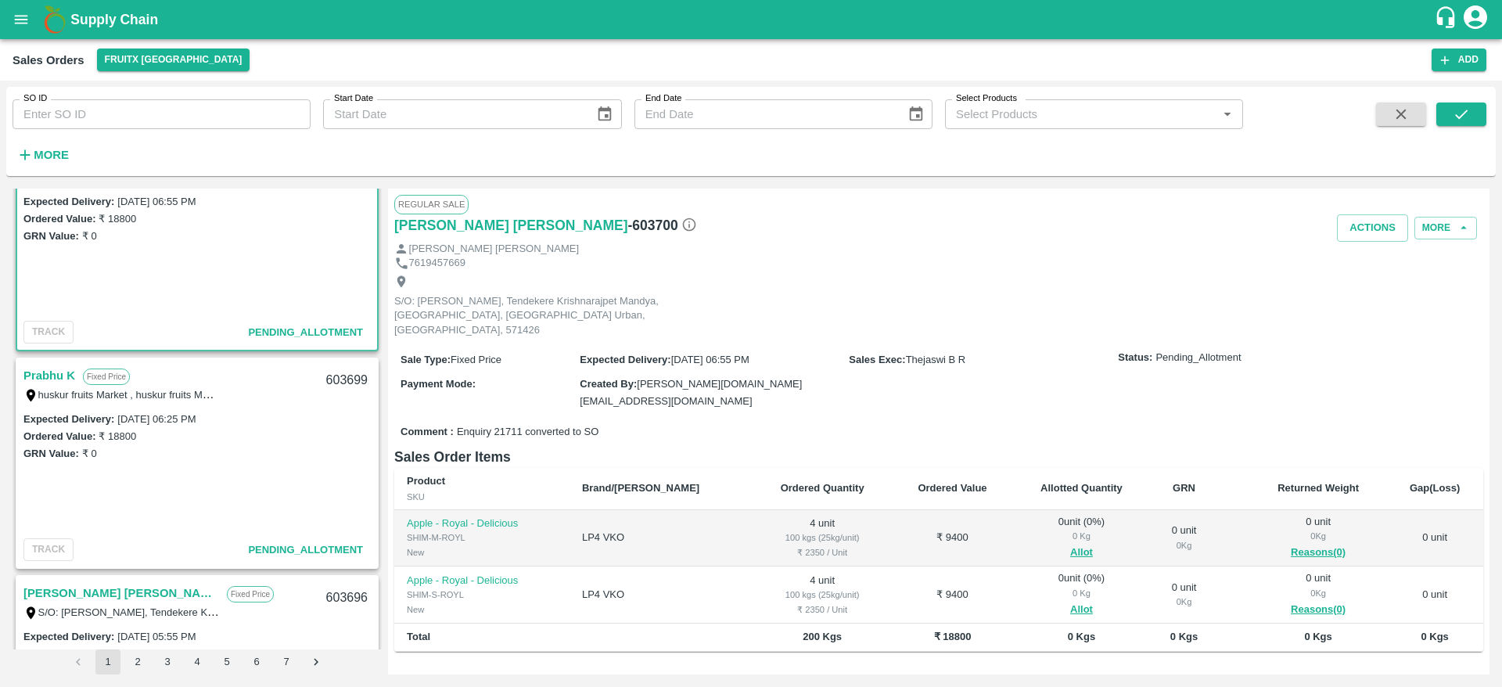
scroll to position [46, 0]
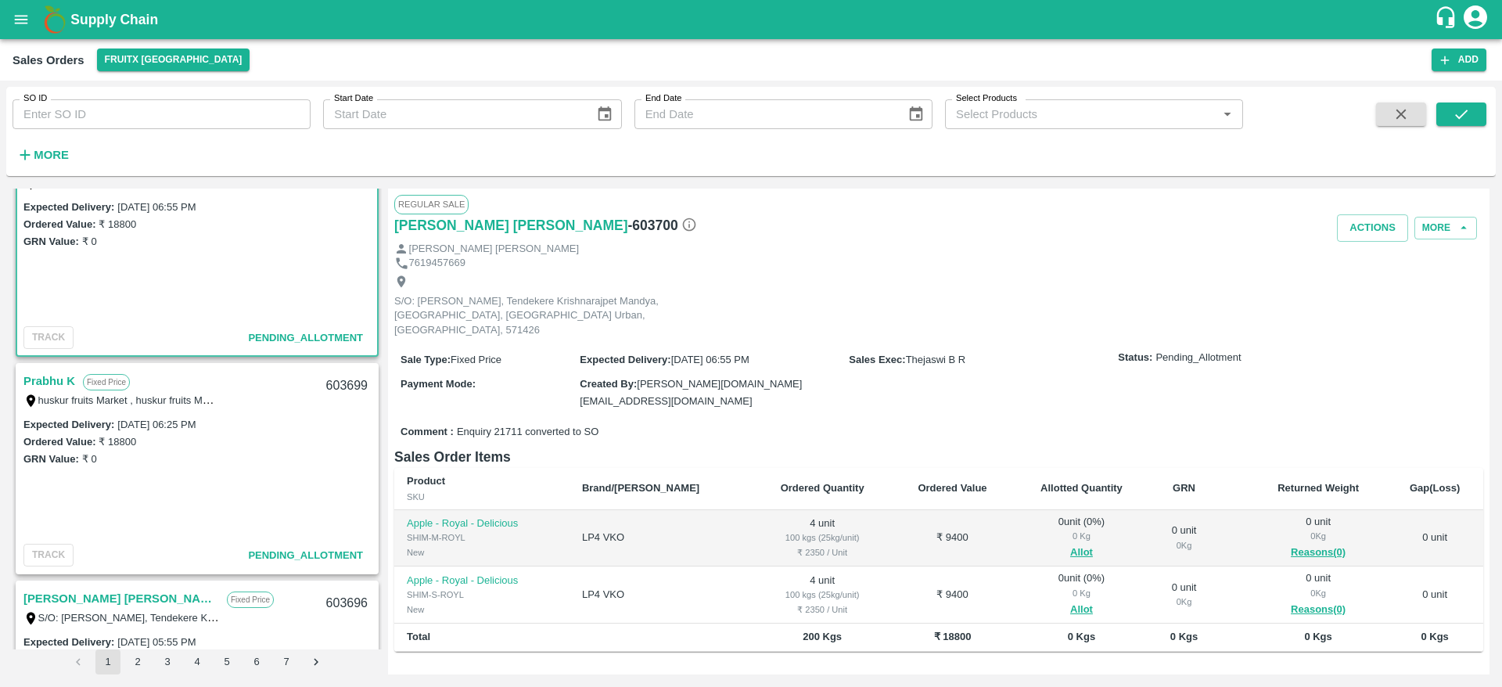
click at [263, 466] on div "GRN Value: ₹ 0" at bounding box center [196, 458] width 347 height 17
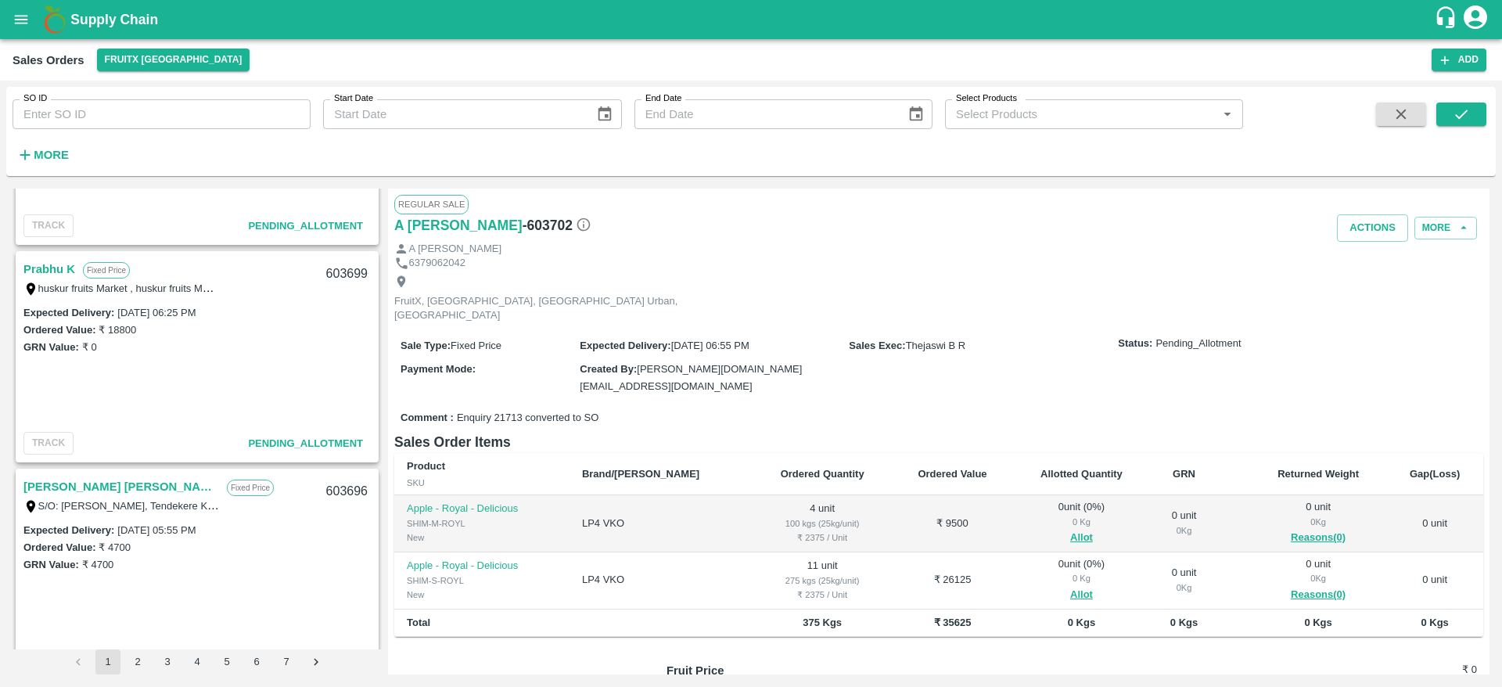
scroll to position [500, 0]
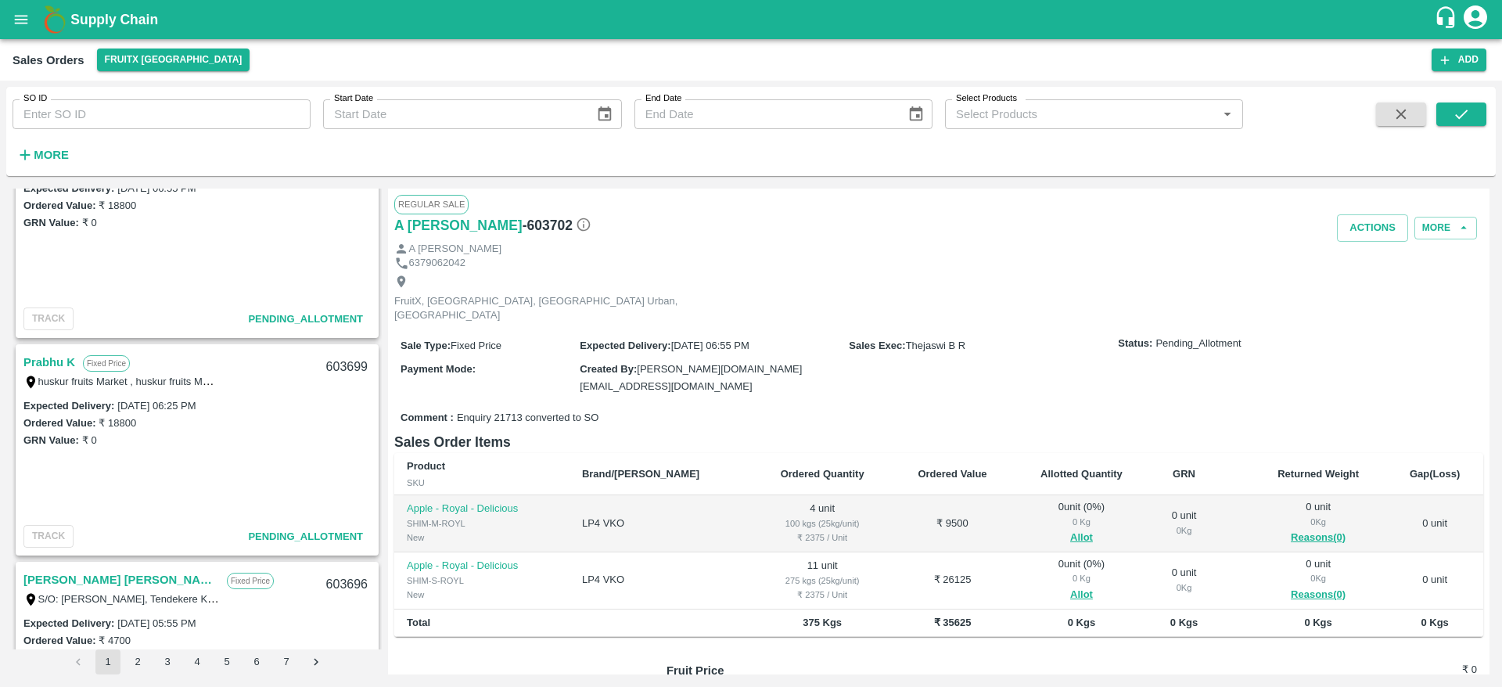
click at [39, 362] on link "Prabhu K" at bounding box center [49, 362] width 52 height 20
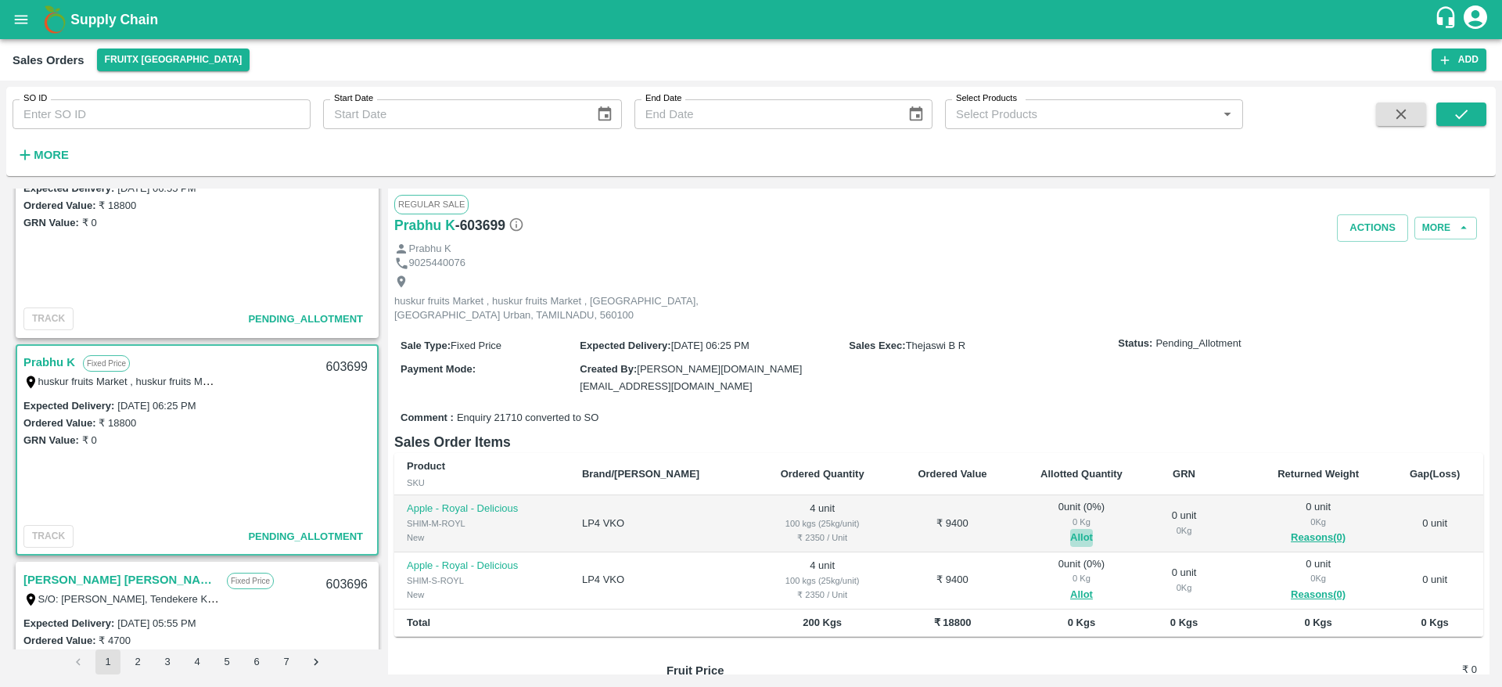
click at [1070, 529] on button "Allot" at bounding box center [1081, 538] width 23 height 18
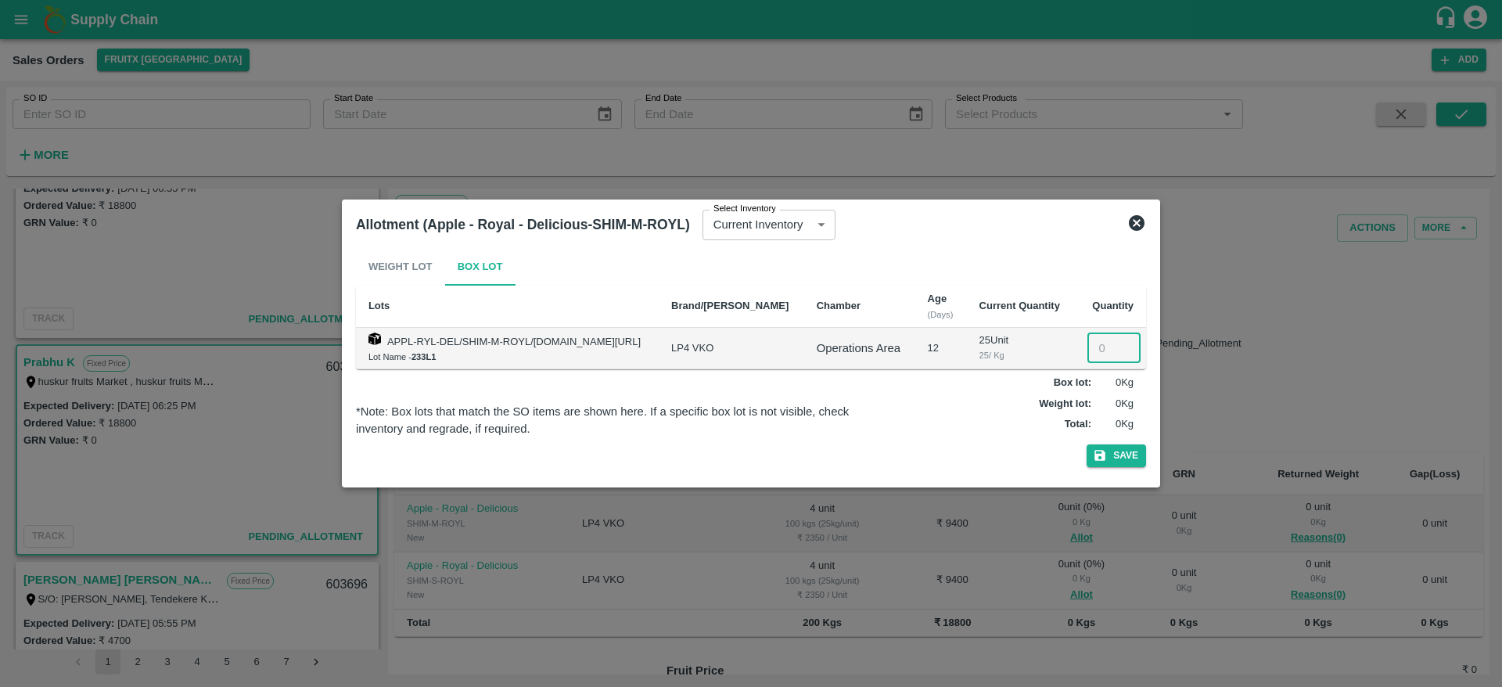
click at [1105, 358] on input "number" at bounding box center [1114, 348] width 53 height 30
type input "4"
click at [1087, 444] on button "Save" at bounding box center [1116, 455] width 59 height 23
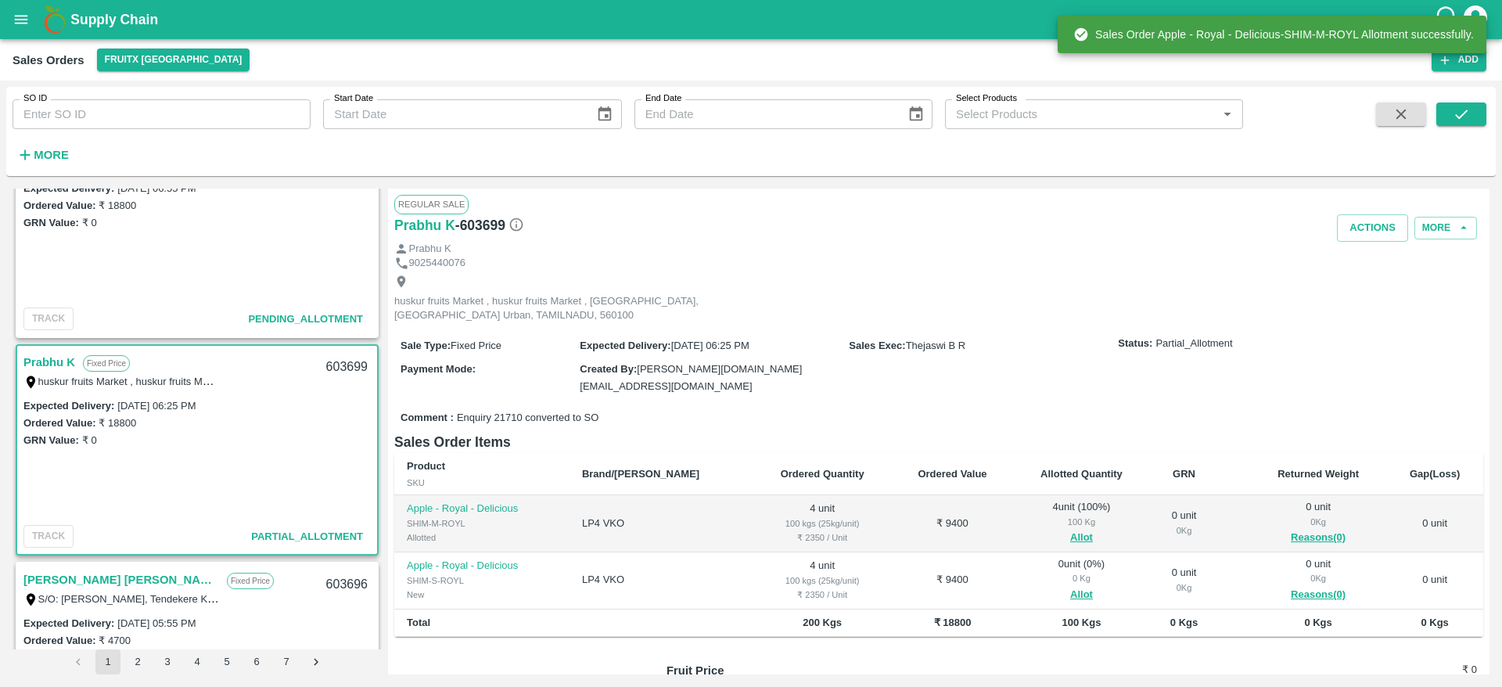
click at [336, 365] on div "603699" at bounding box center [347, 367] width 60 height 37
copy div "603699"
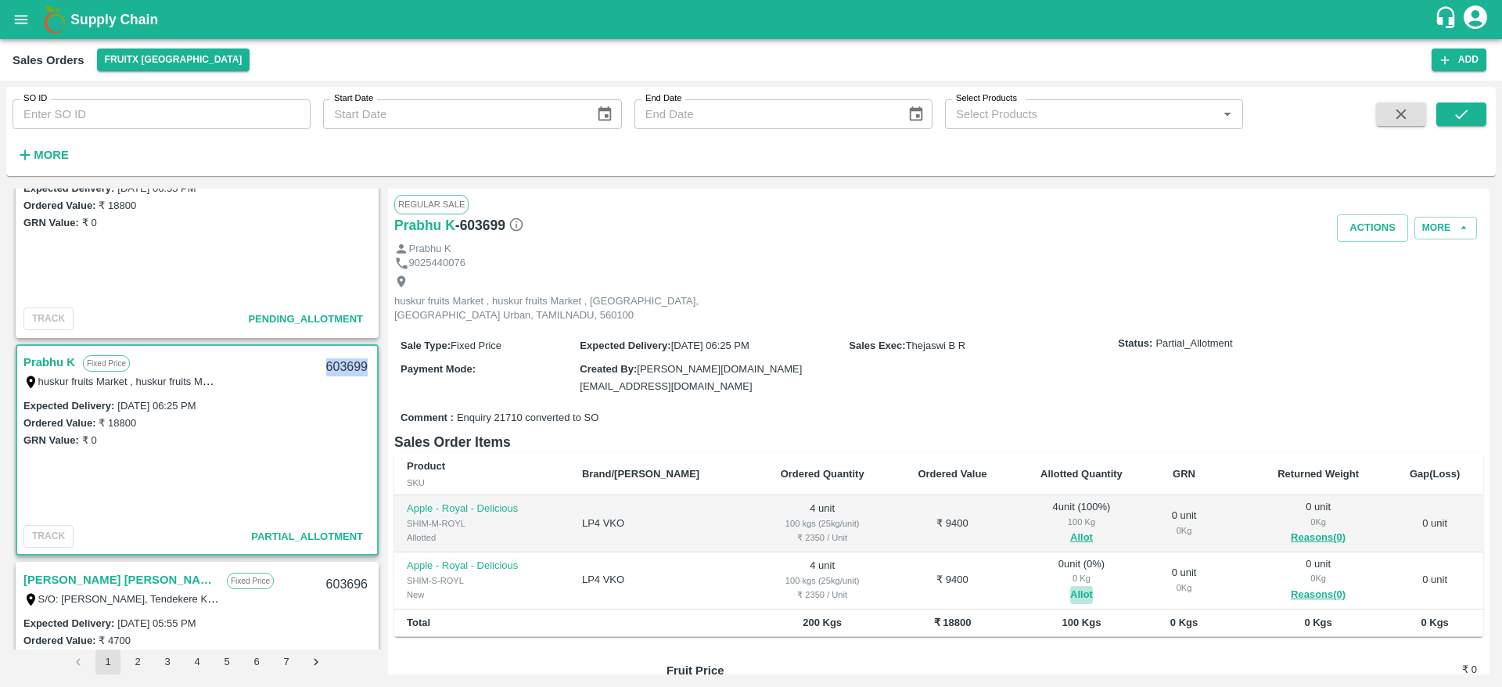
click at [1070, 586] on button "Allot" at bounding box center [1081, 595] width 23 height 18
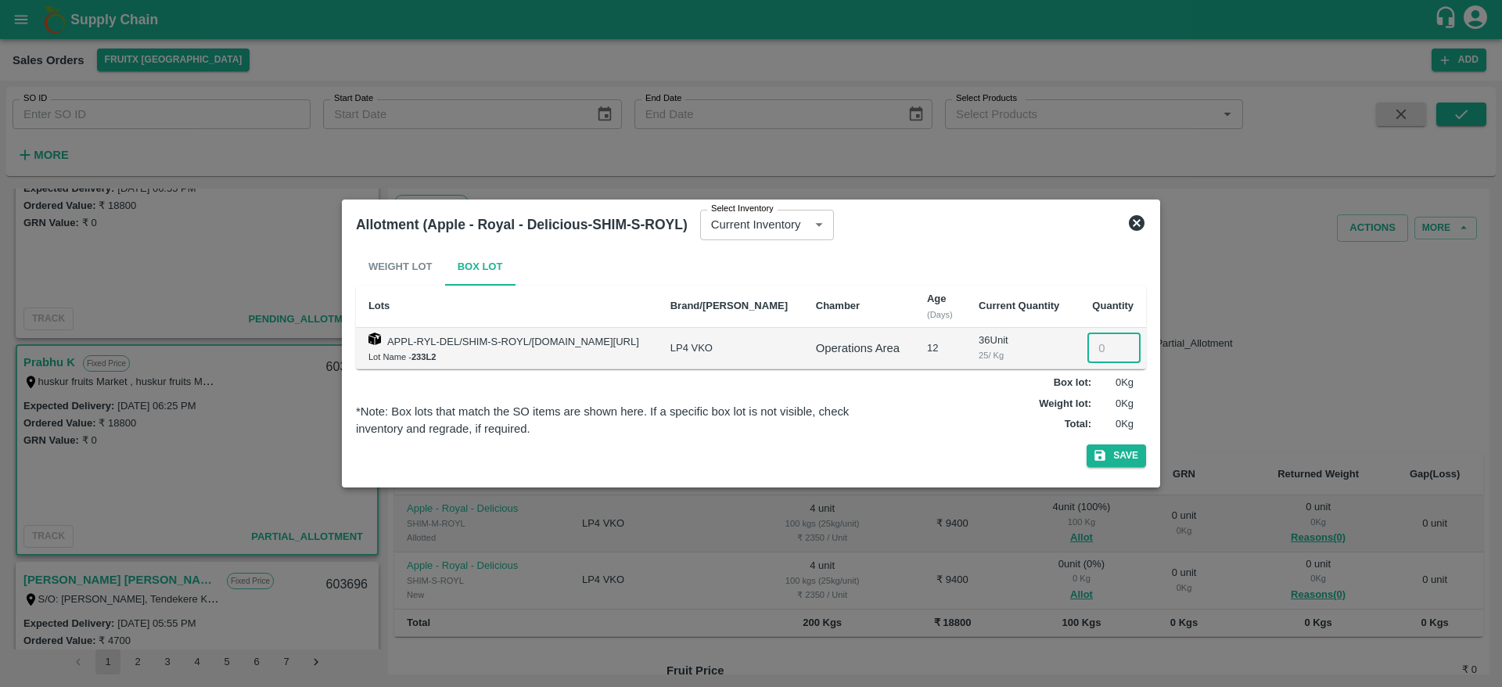
click at [1105, 339] on input "number" at bounding box center [1114, 348] width 53 height 30
type input "4"
click at [1087, 444] on button "Save" at bounding box center [1116, 455] width 59 height 23
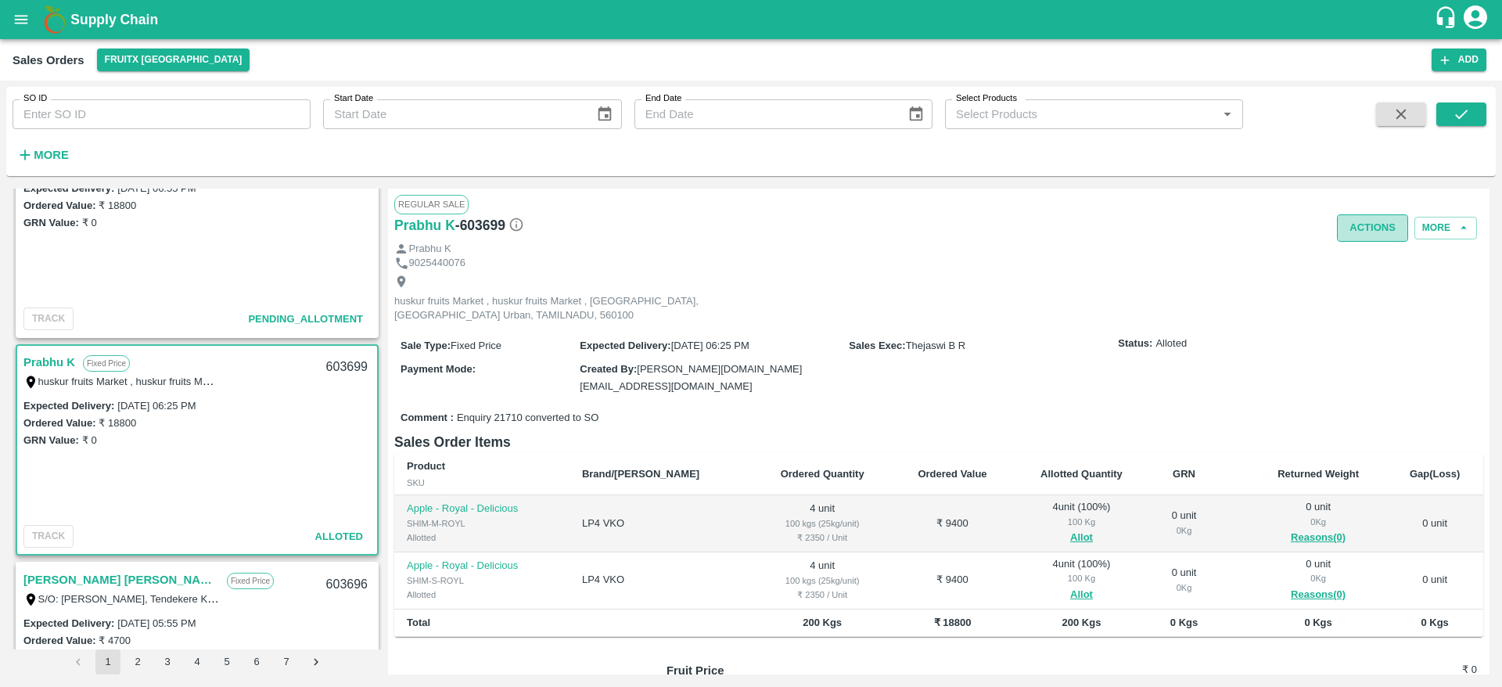
click at [1387, 236] on button "Actions" at bounding box center [1372, 227] width 71 height 27
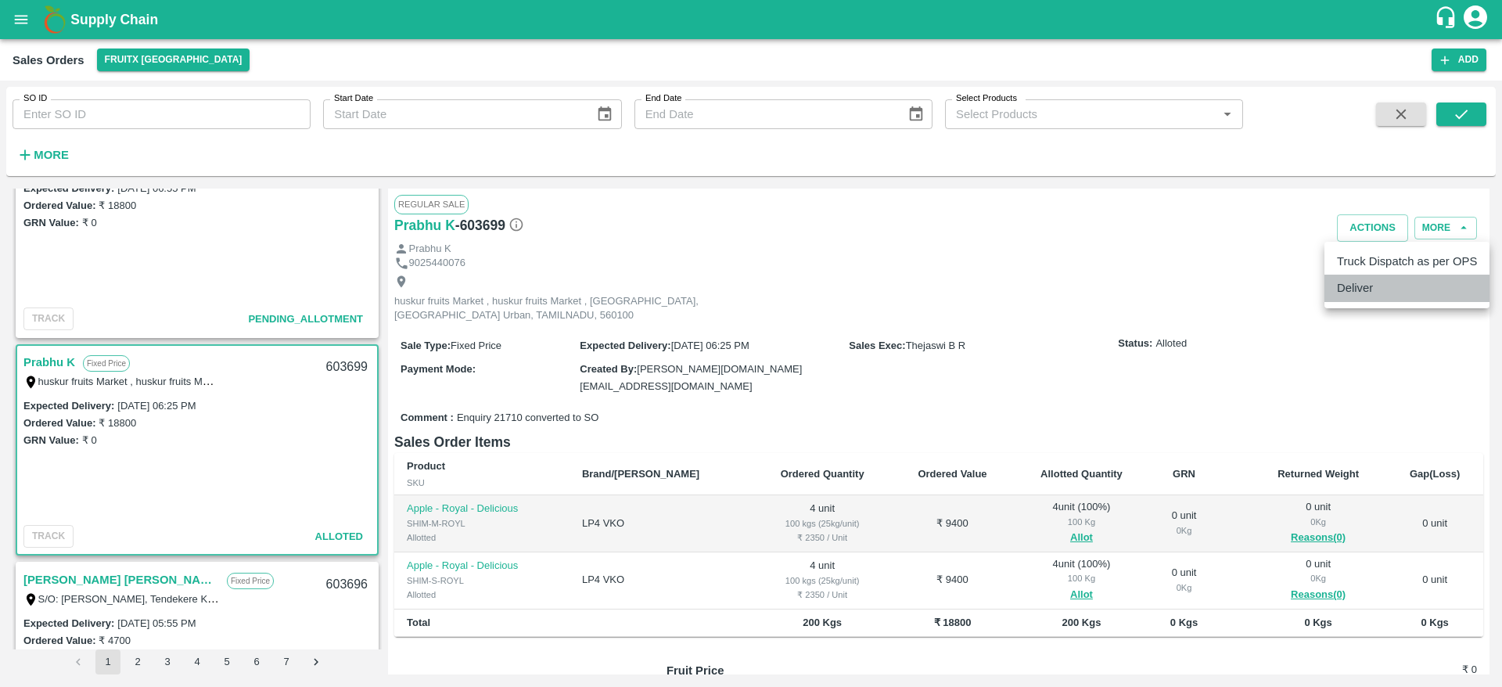
click at [1355, 292] on li "Deliver" at bounding box center [1407, 288] width 165 height 27
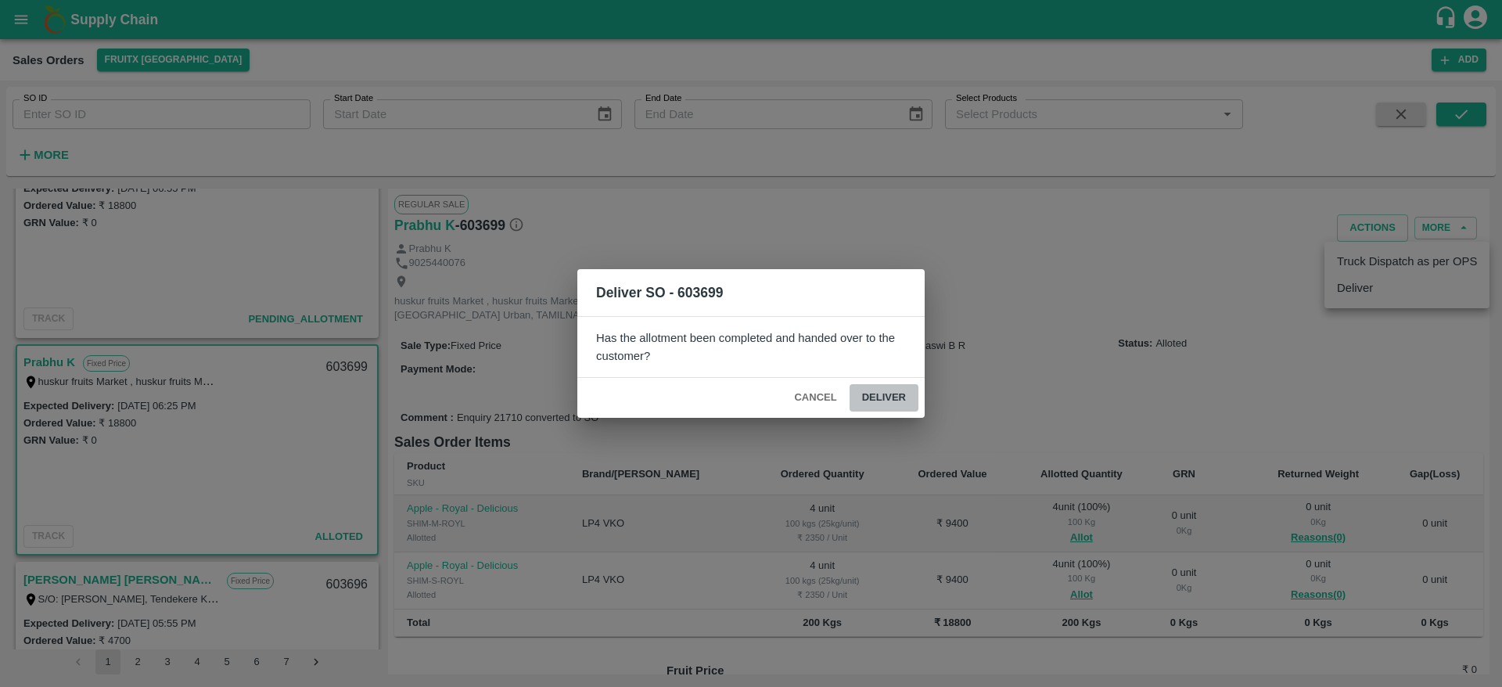
click at [892, 387] on button "Deliver" at bounding box center [884, 397] width 69 height 27
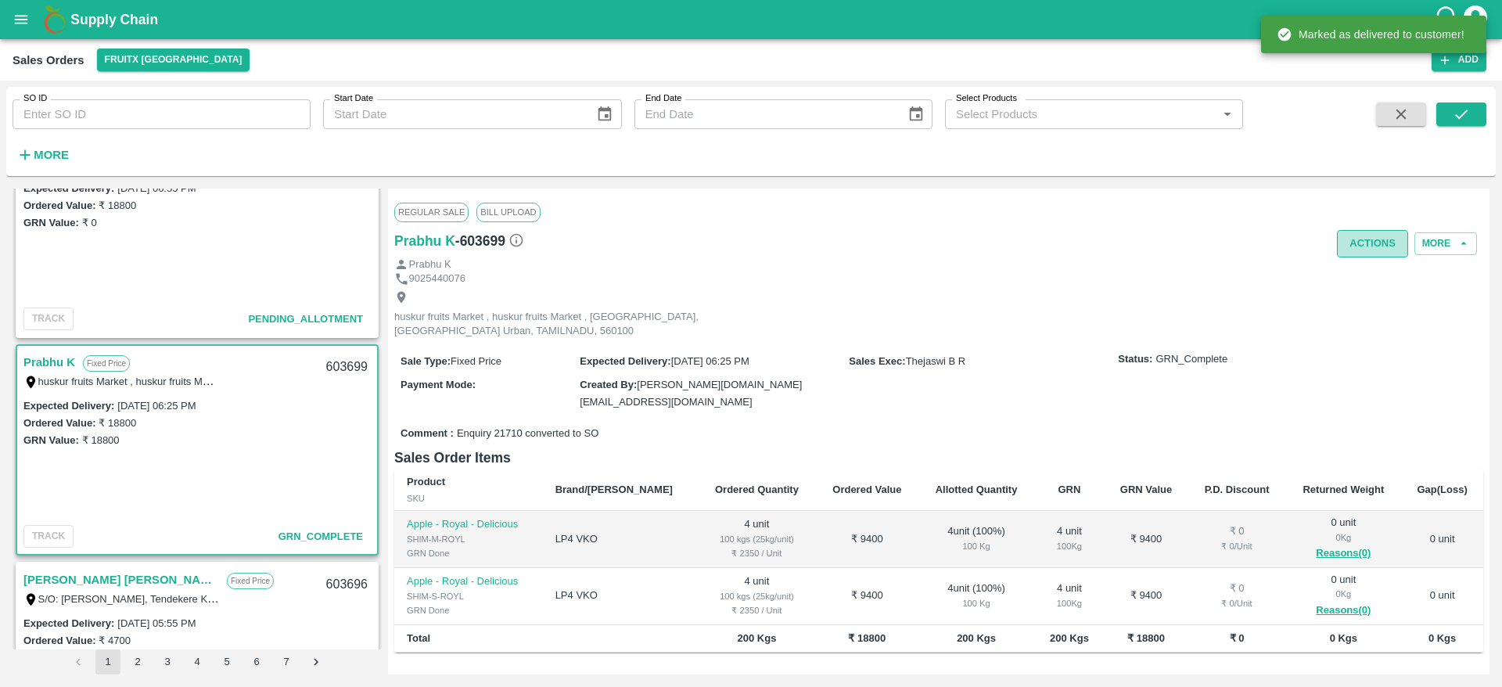
click at [1365, 245] on button "Actions" at bounding box center [1372, 243] width 71 height 27
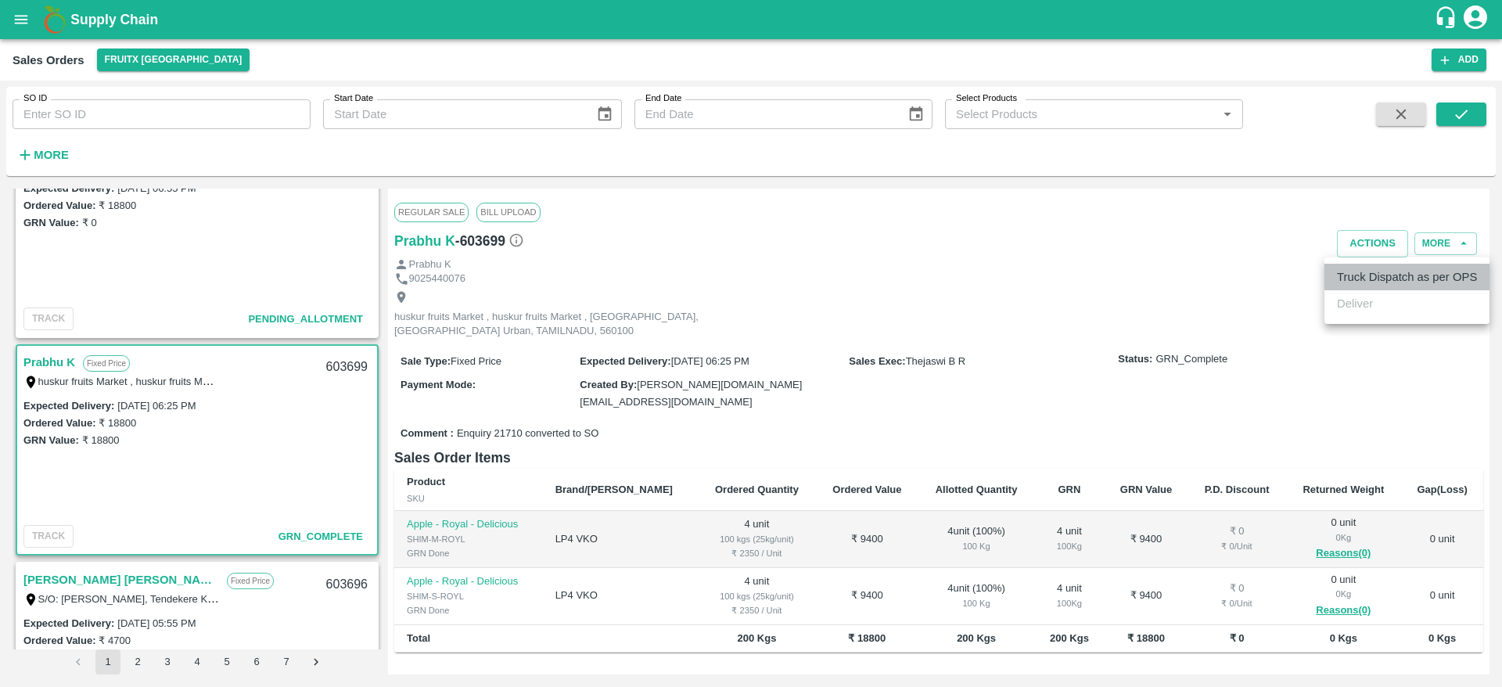
click at [1371, 268] on li "Truck Dispatch as per OPS" at bounding box center [1407, 277] width 165 height 27
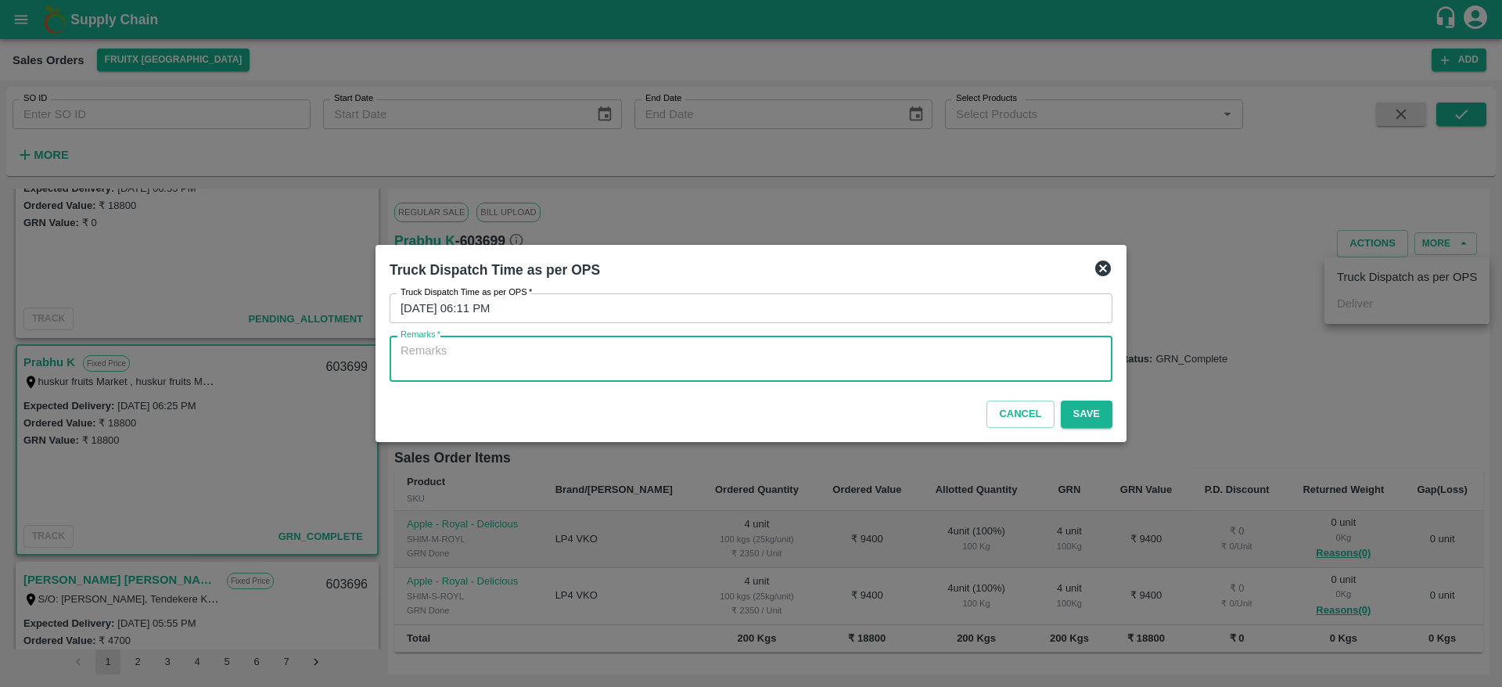
click at [1022, 347] on textarea "Remarks   *" at bounding box center [751, 359] width 701 height 33
type textarea "otd"
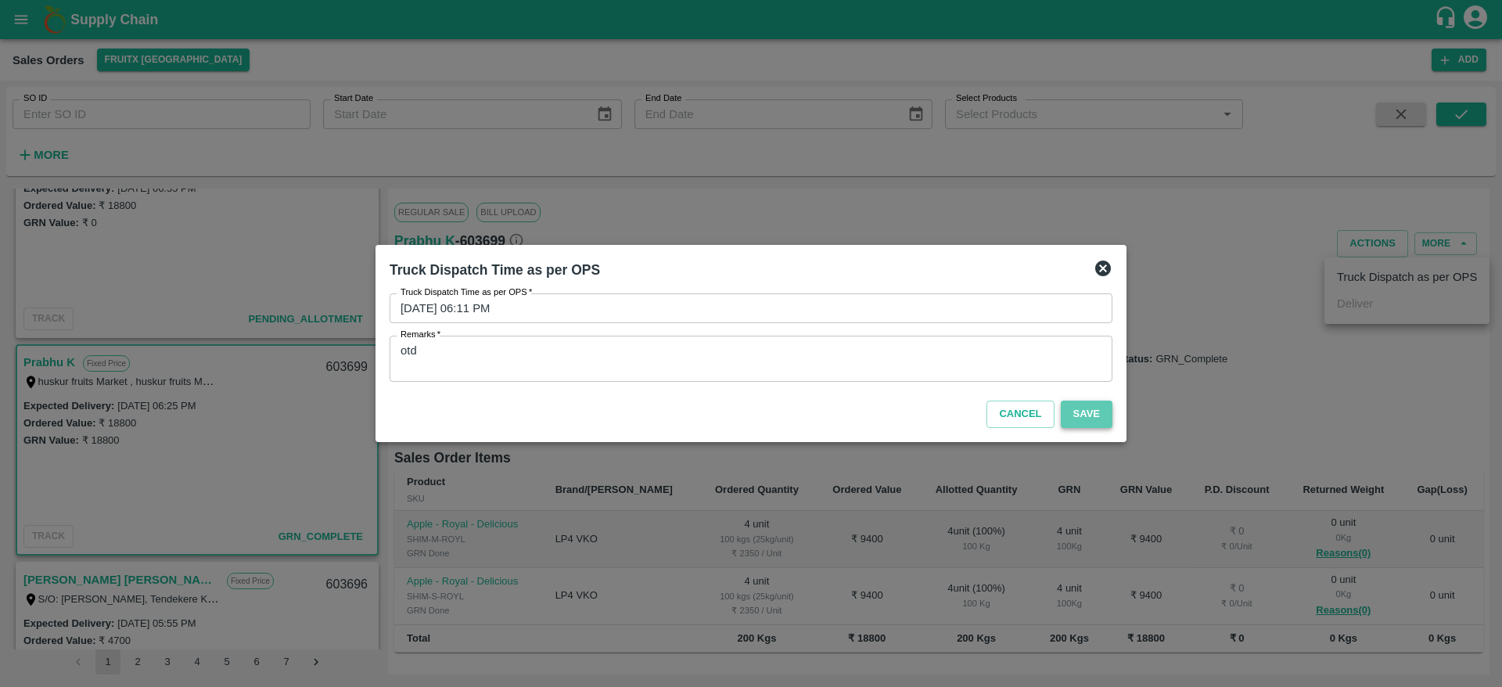
click at [1070, 407] on button "Save" at bounding box center [1087, 414] width 52 height 27
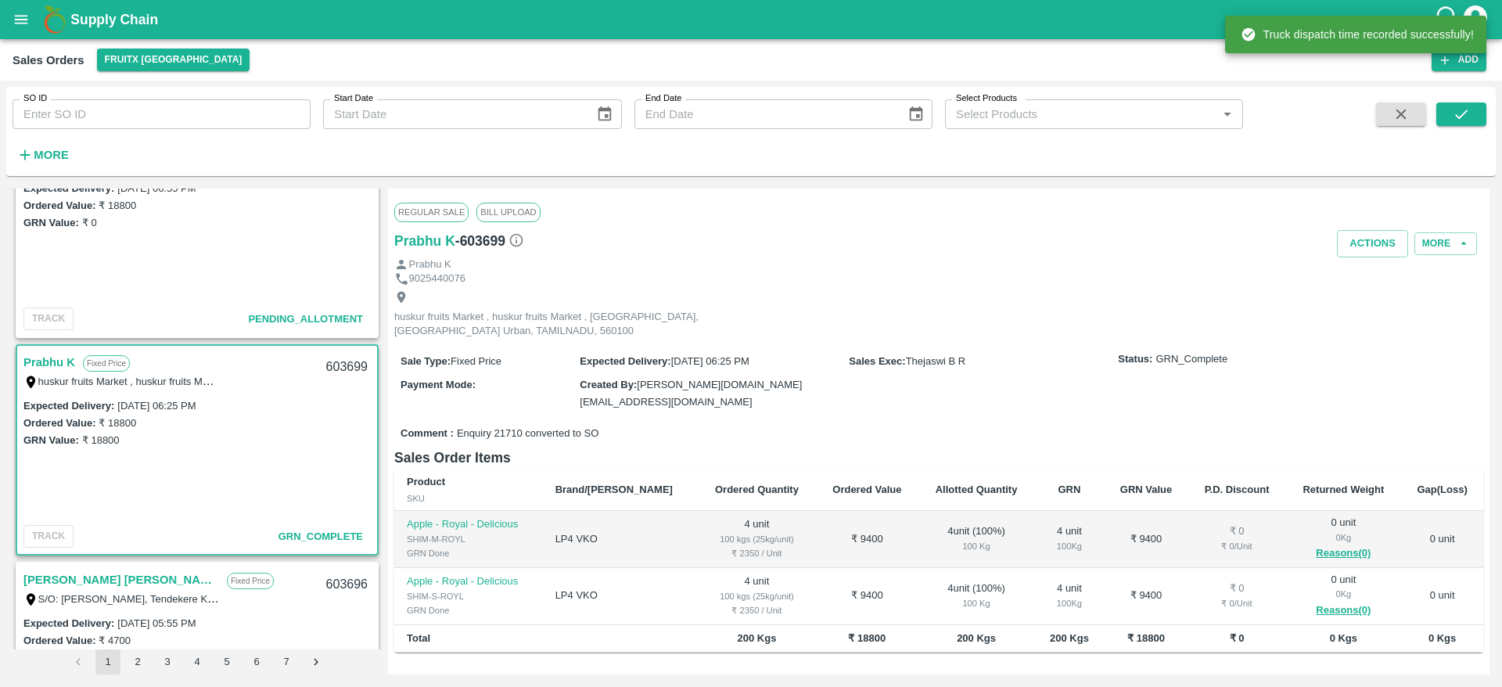
scroll to position [345, 0]
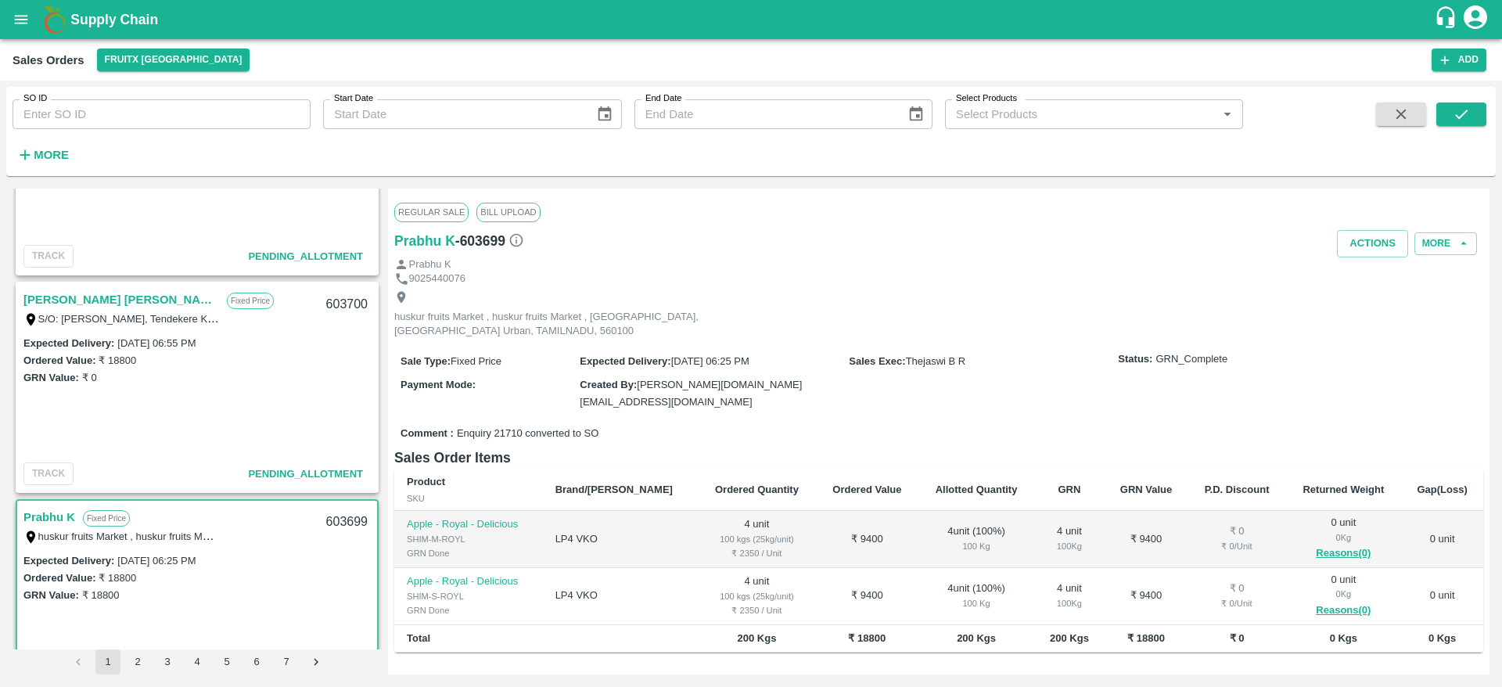
click at [103, 286] on div "Sharath Kumar H M Fixed Price S/O: Manjegowda Hadanur, Tendekere Krishnarajpet …" at bounding box center [197, 308] width 360 height 50
click at [103, 290] on link "[PERSON_NAME] [PERSON_NAME]" at bounding box center [121, 300] width 196 height 20
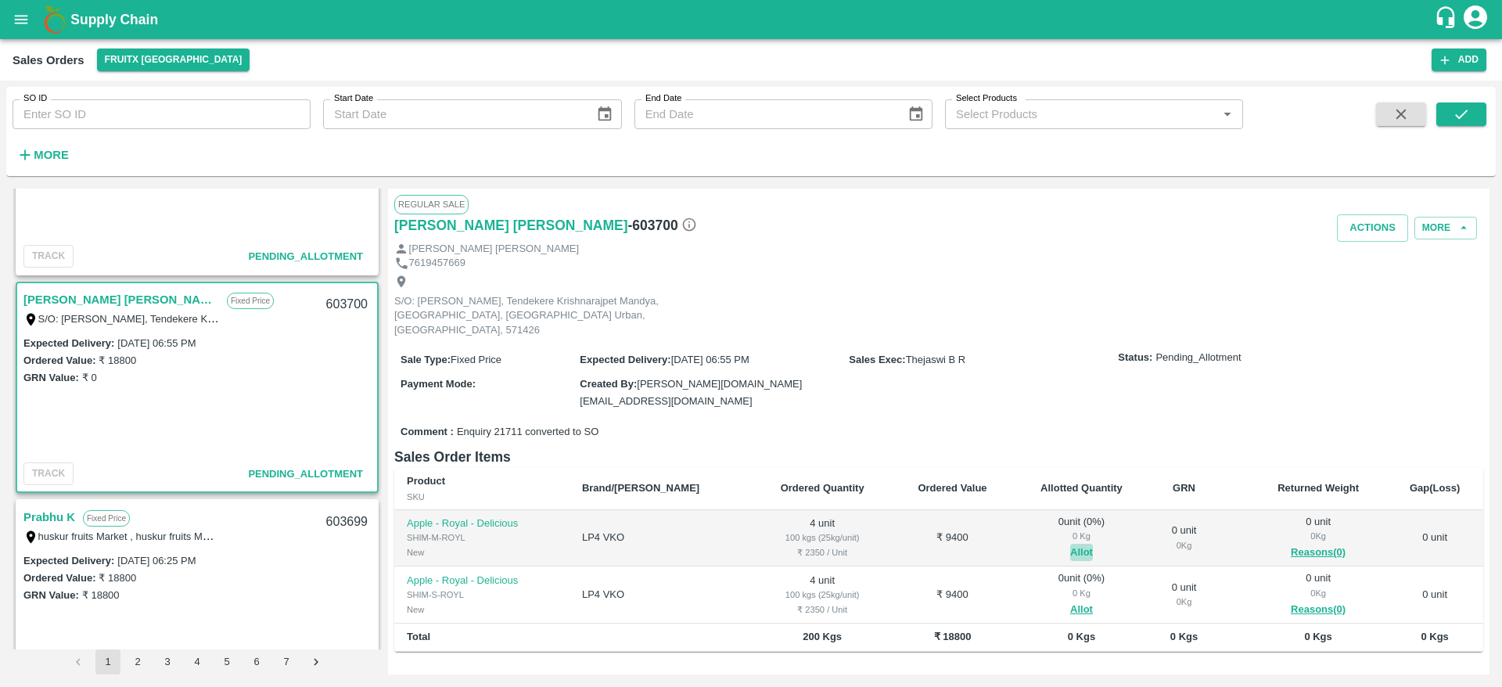
click at [1070, 544] on button "Allot" at bounding box center [1081, 553] width 23 height 18
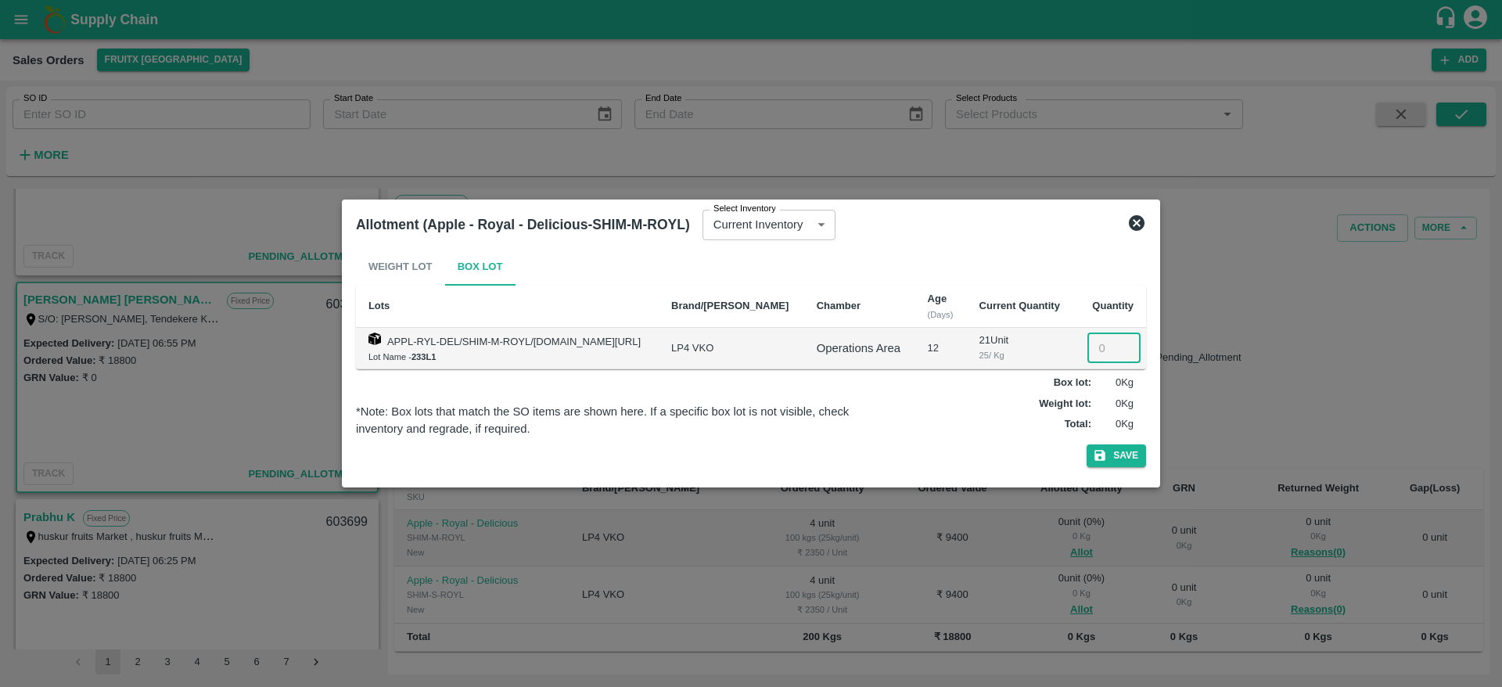
click at [1100, 349] on input "number" at bounding box center [1114, 348] width 53 height 30
type input "4"
click at [1087, 444] on button "Save" at bounding box center [1116, 455] width 59 height 23
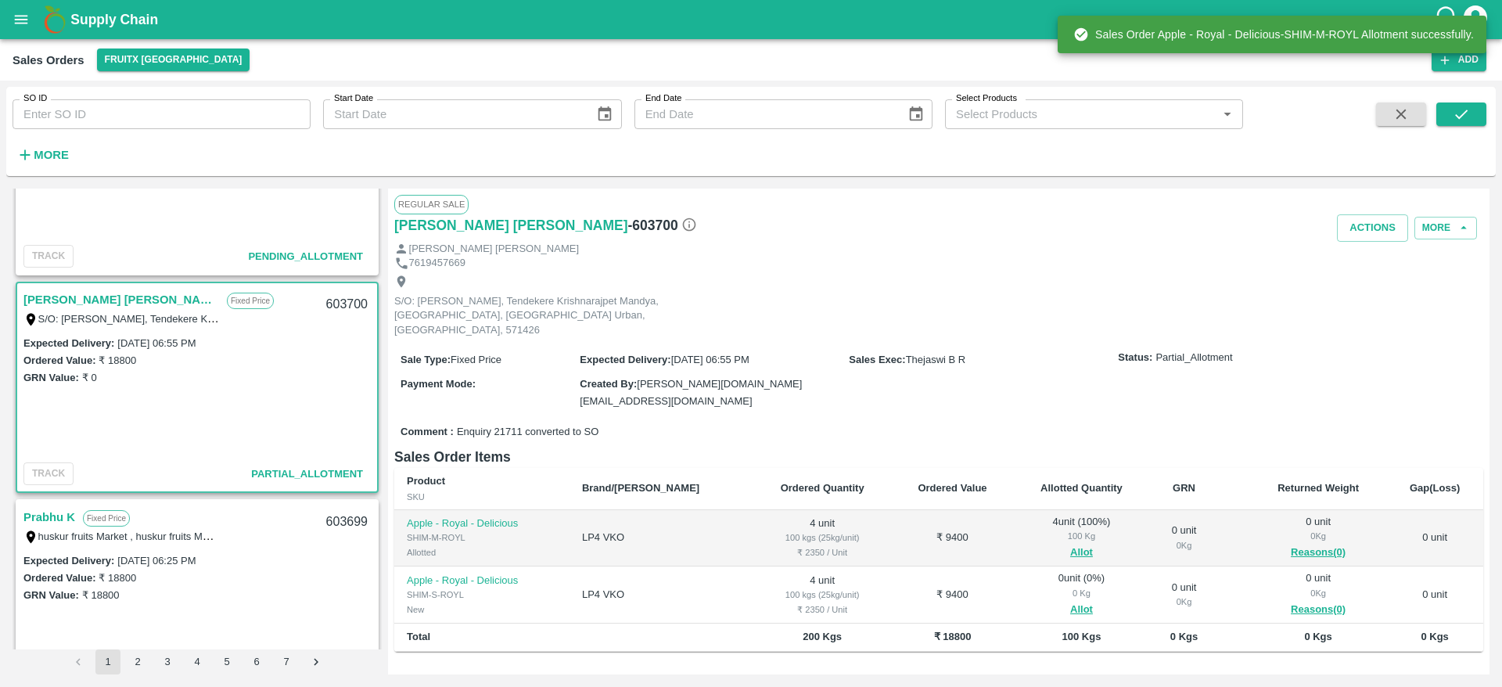
click at [353, 303] on div "603700" at bounding box center [347, 304] width 60 height 37
copy div "603700"
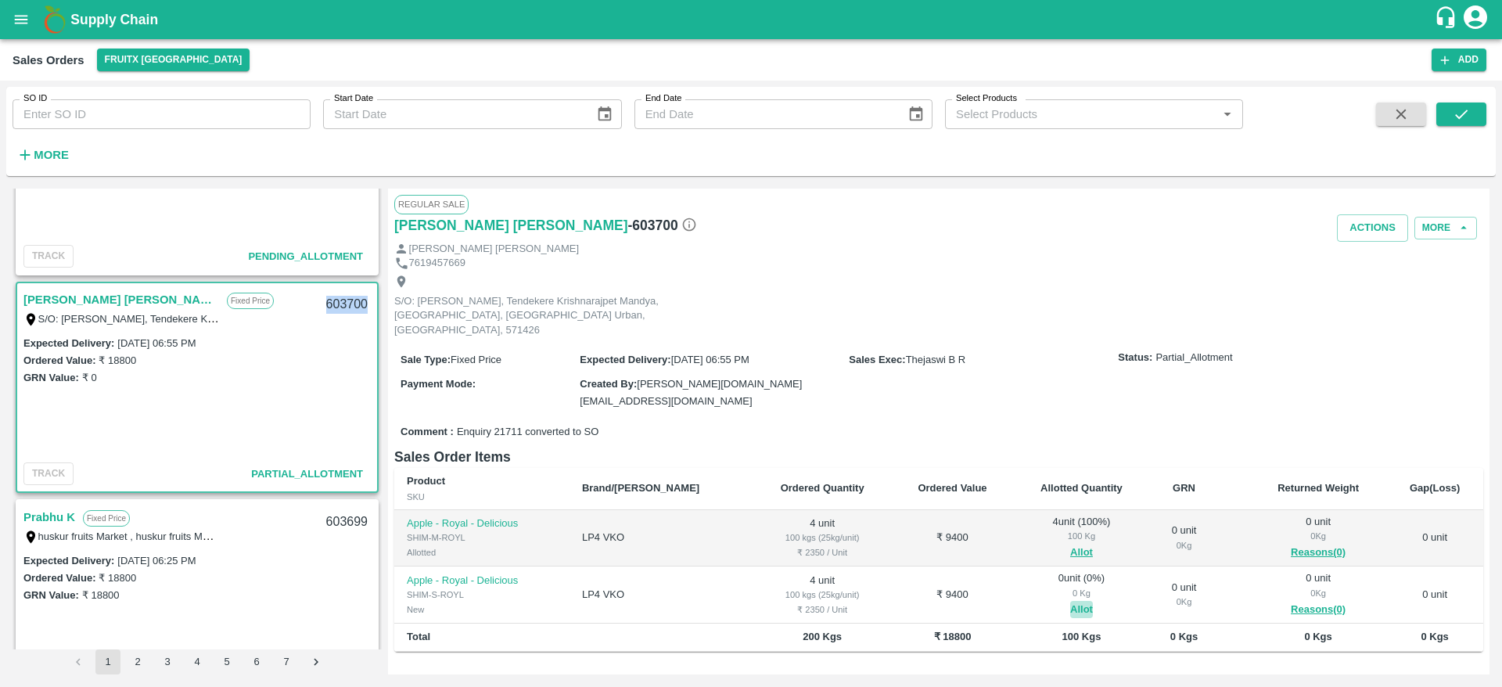
click at [1070, 601] on button "Allot" at bounding box center [1081, 610] width 23 height 18
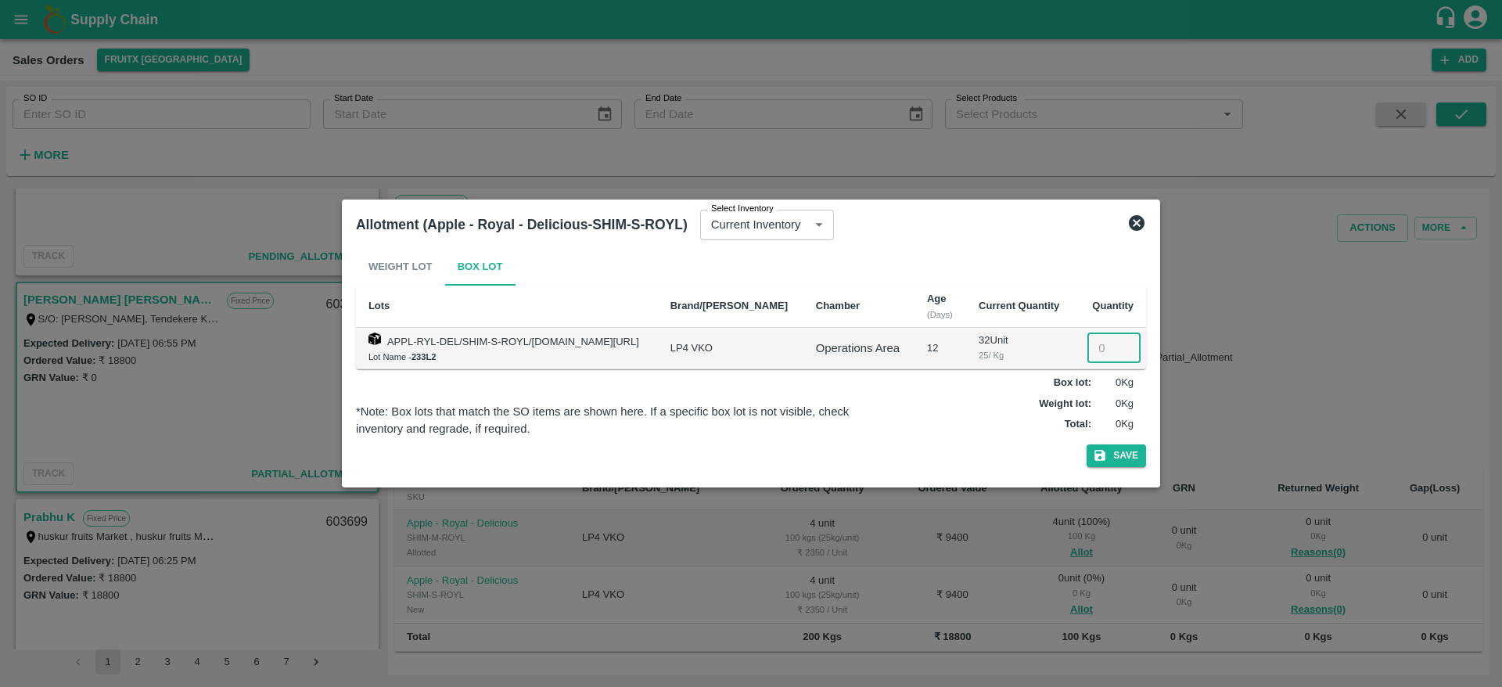
click at [1093, 358] on input "number" at bounding box center [1114, 348] width 53 height 30
type input "4"
click at [1087, 444] on button "Save" at bounding box center [1116, 455] width 59 height 23
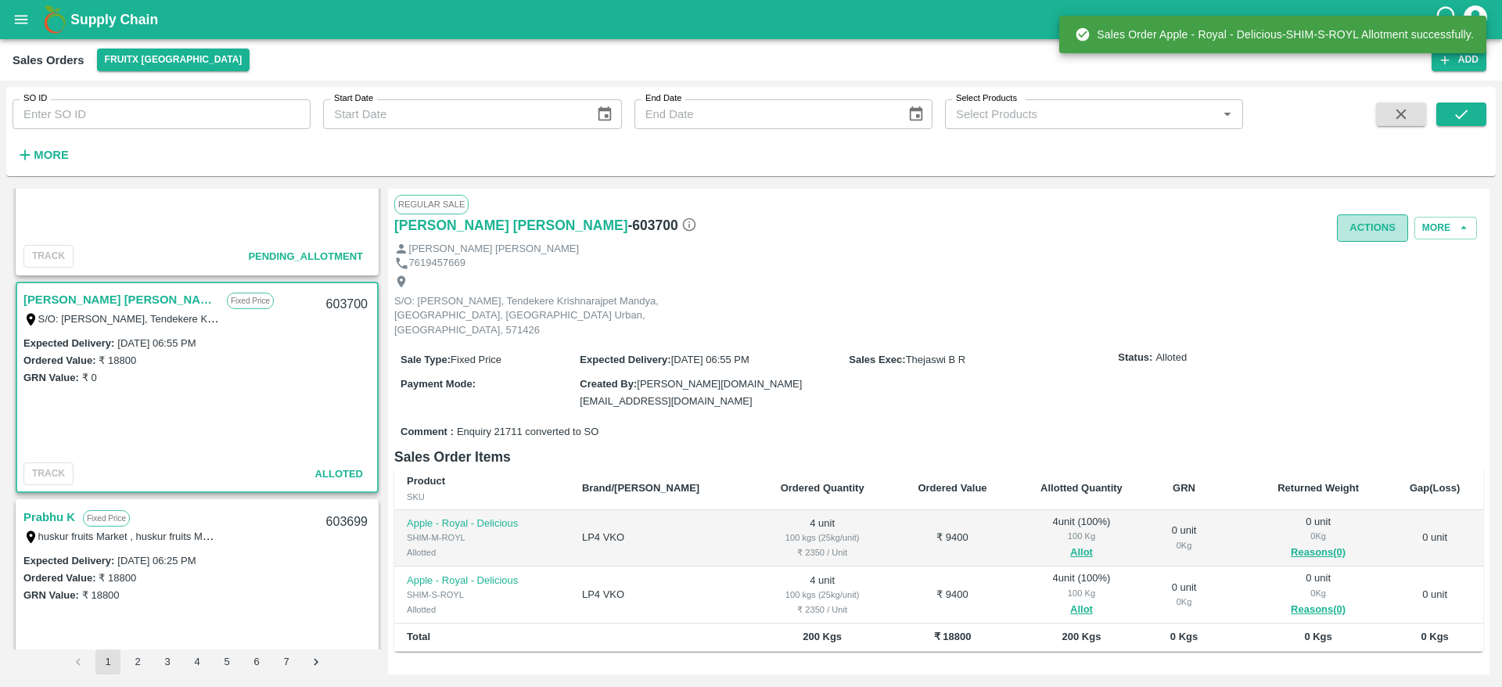
click at [1376, 233] on button "Actions" at bounding box center [1372, 227] width 71 height 27
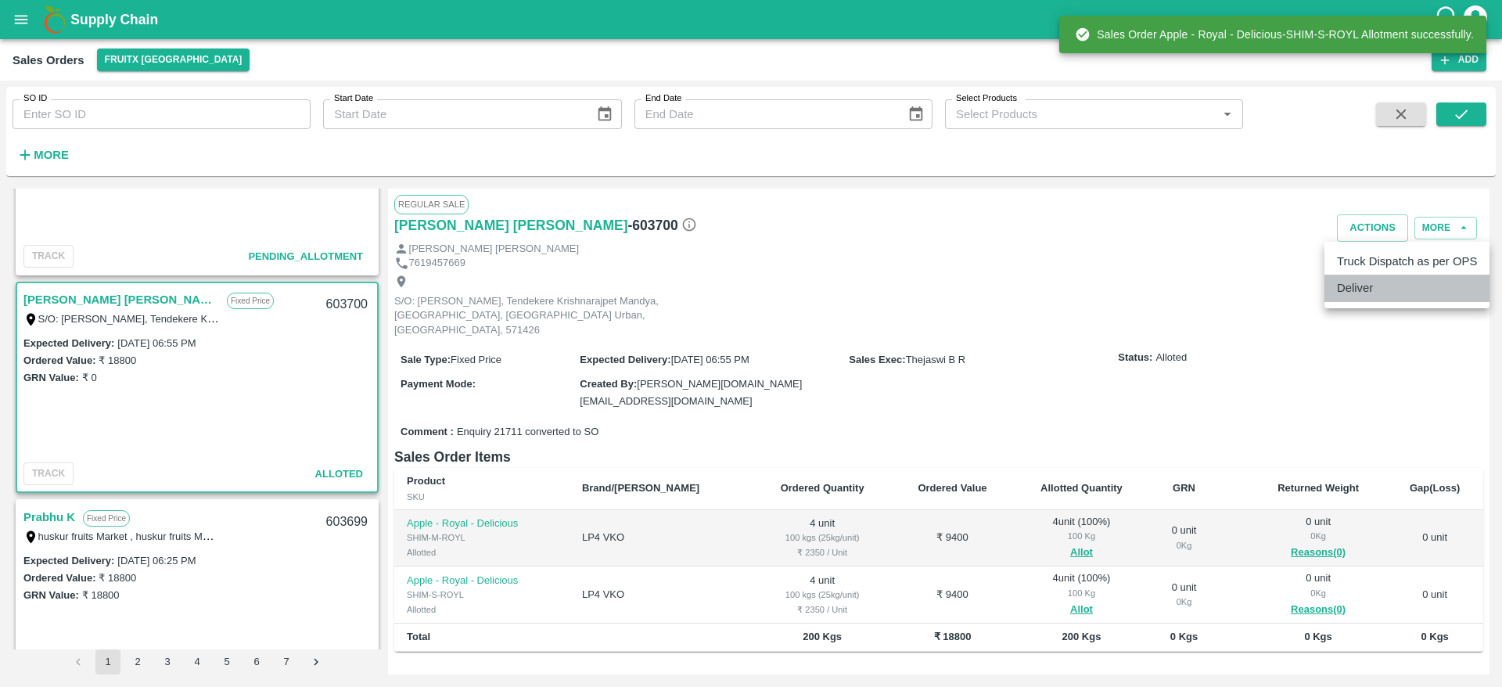
click at [1369, 289] on li "Deliver" at bounding box center [1407, 288] width 165 height 27
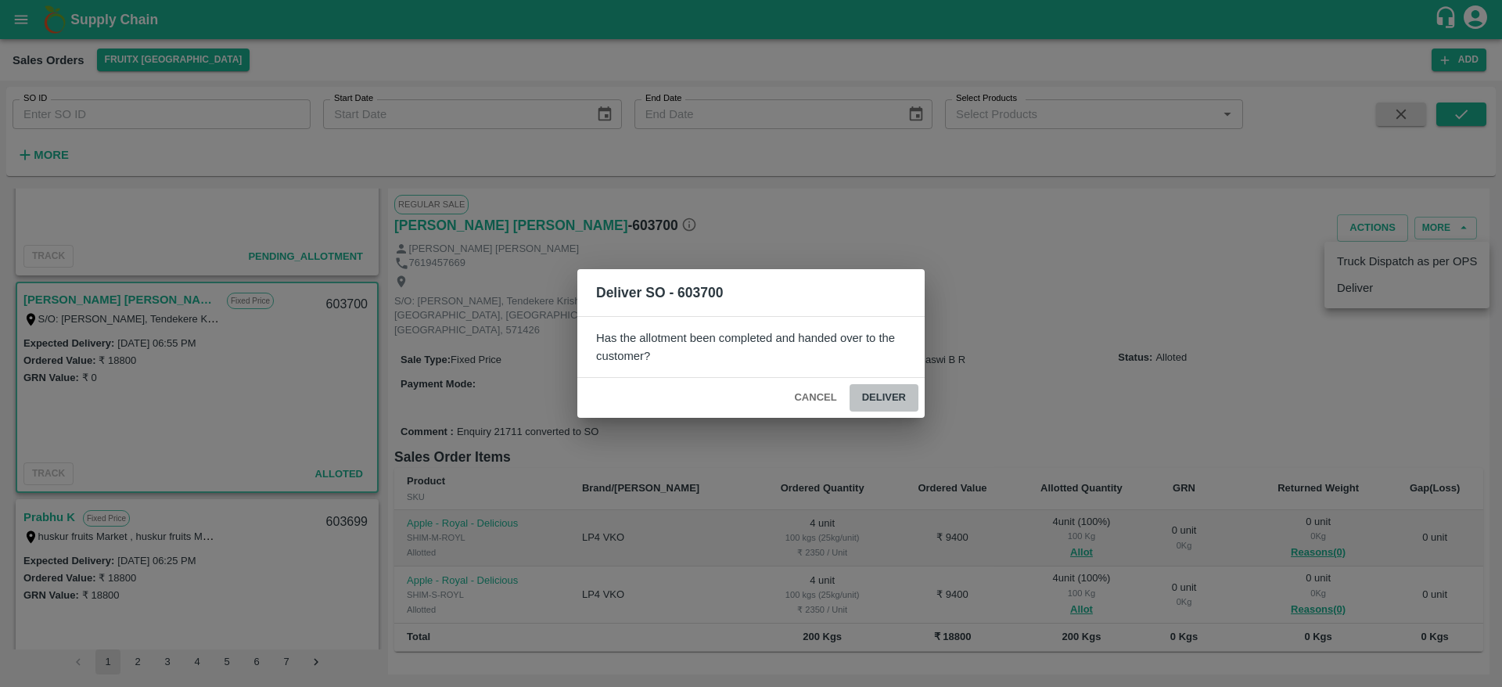
click at [883, 395] on button "Deliver" at bounding box center [884, 397] width 69 height 27
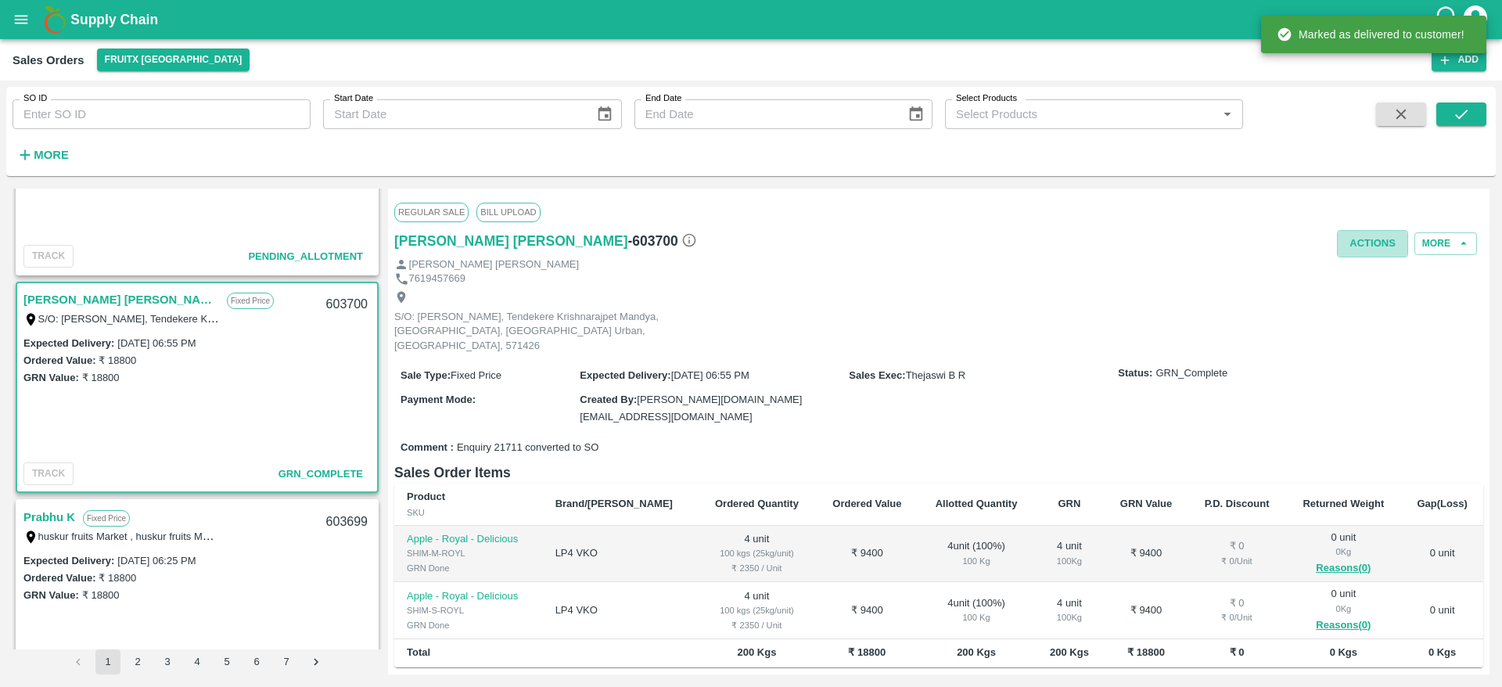
click at [1369, 232] on button "Actions" at bounding box center [1372, 243] width 71 height 27
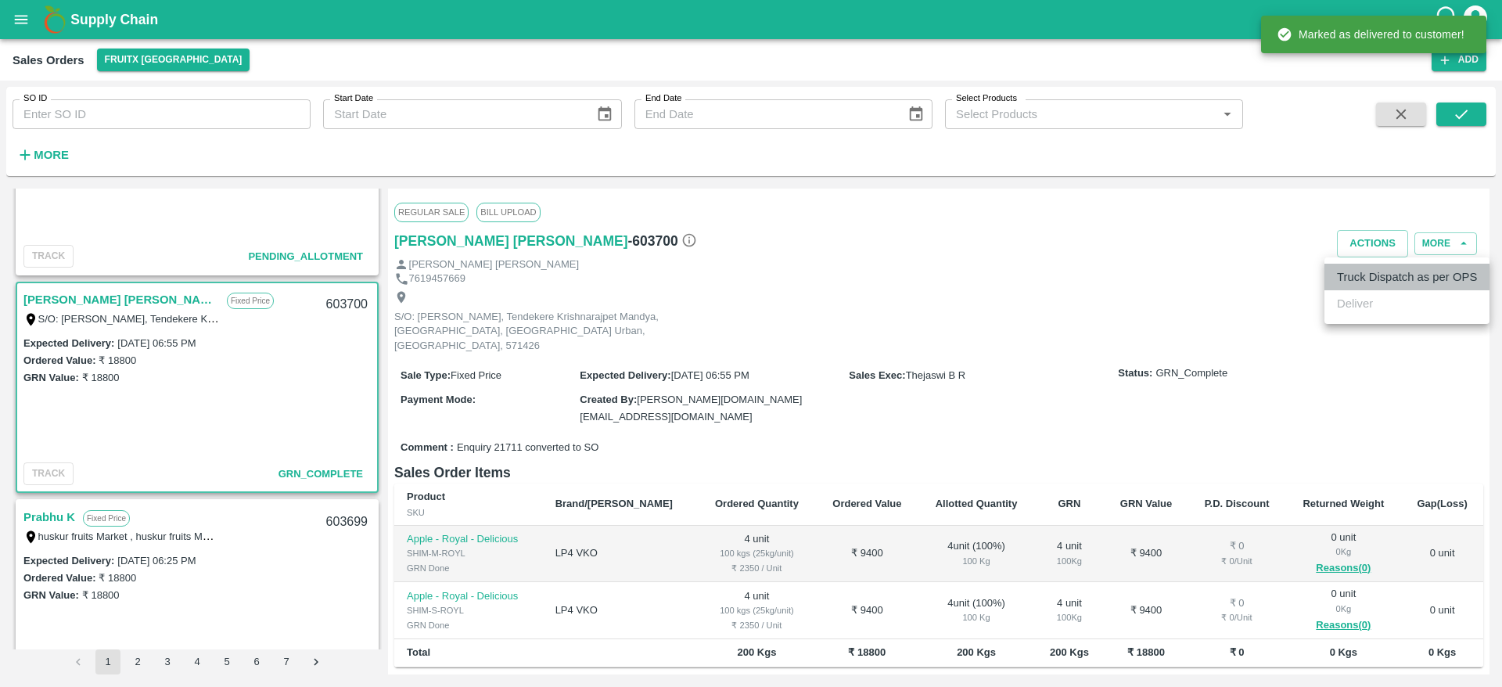
click at [1358, 265] on li "Truck Dispatch as per OPS" at bounding box center [1407, 277] width 165 height 27
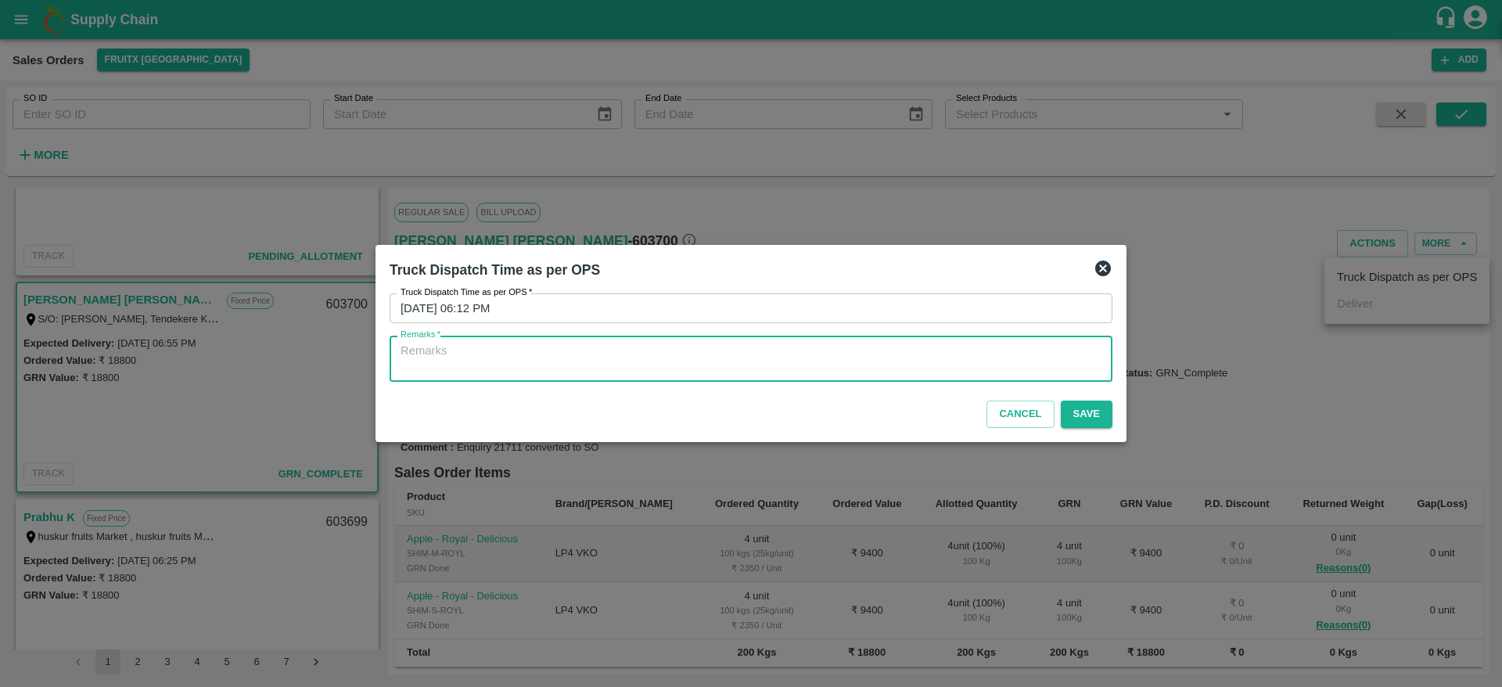
click at [1007, 370] on textarea "Remarks   *" at bounding box center [751, 359] width 701 height 33
type textarea "OTD"
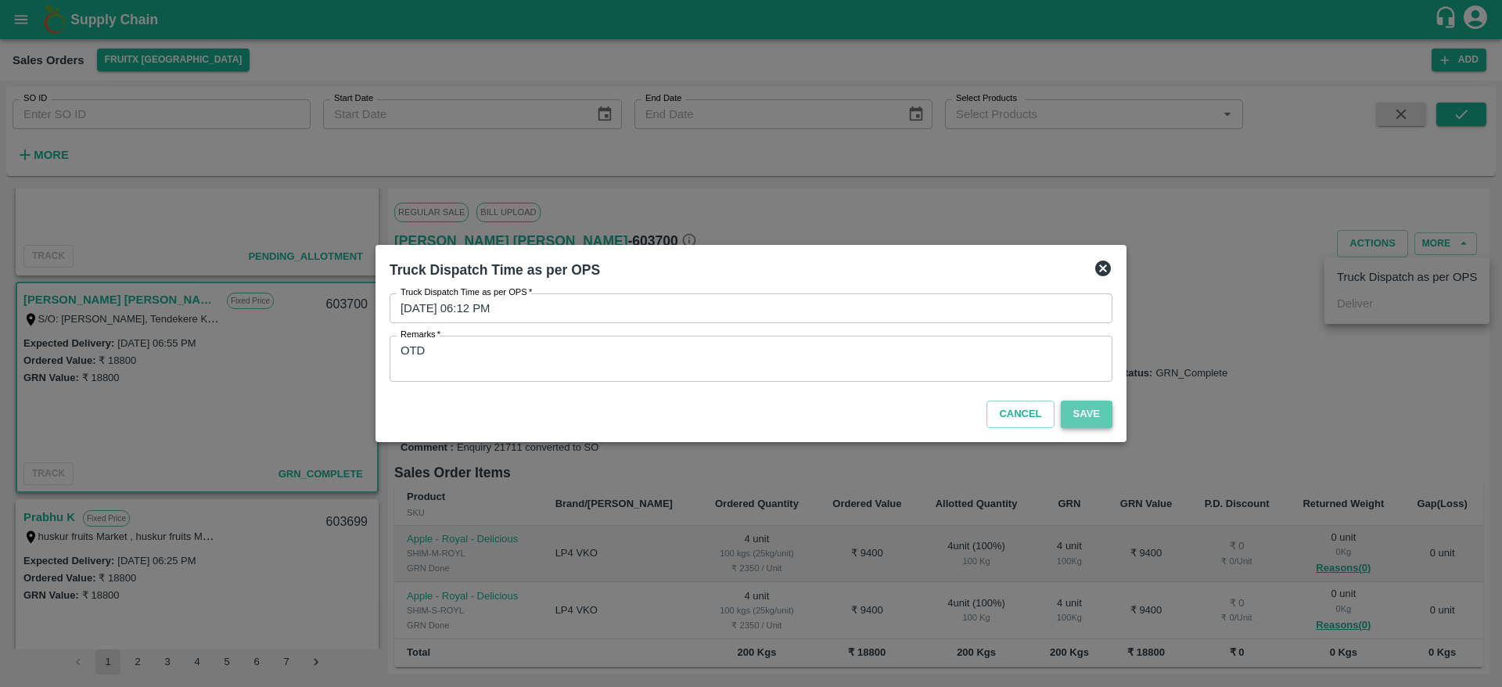
click at [1085, 412] on button "Save" at bounding box center [1087, 414] width 52 height 27
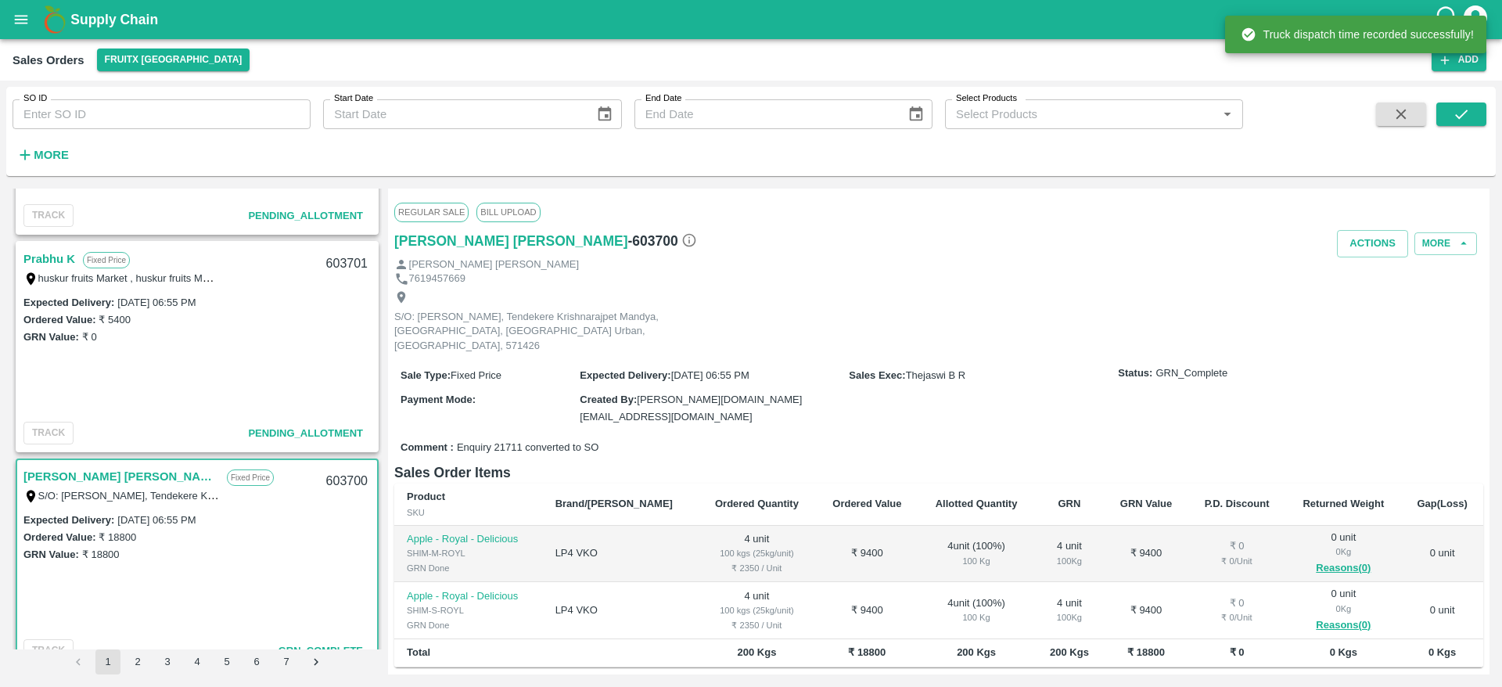
scroll to position [160, 0]
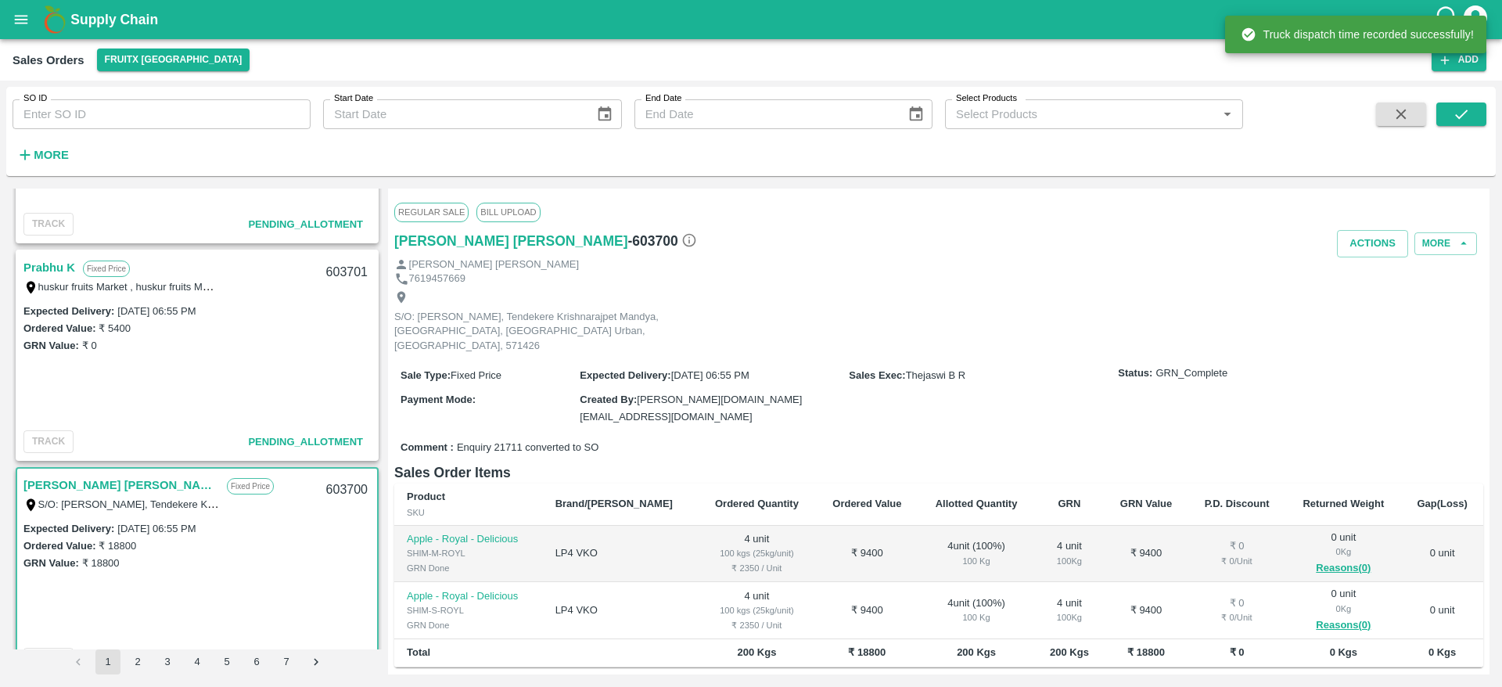
click at [67, 271] on link "Prabhu K" at bounding box center [49, 267] width 52 height 20
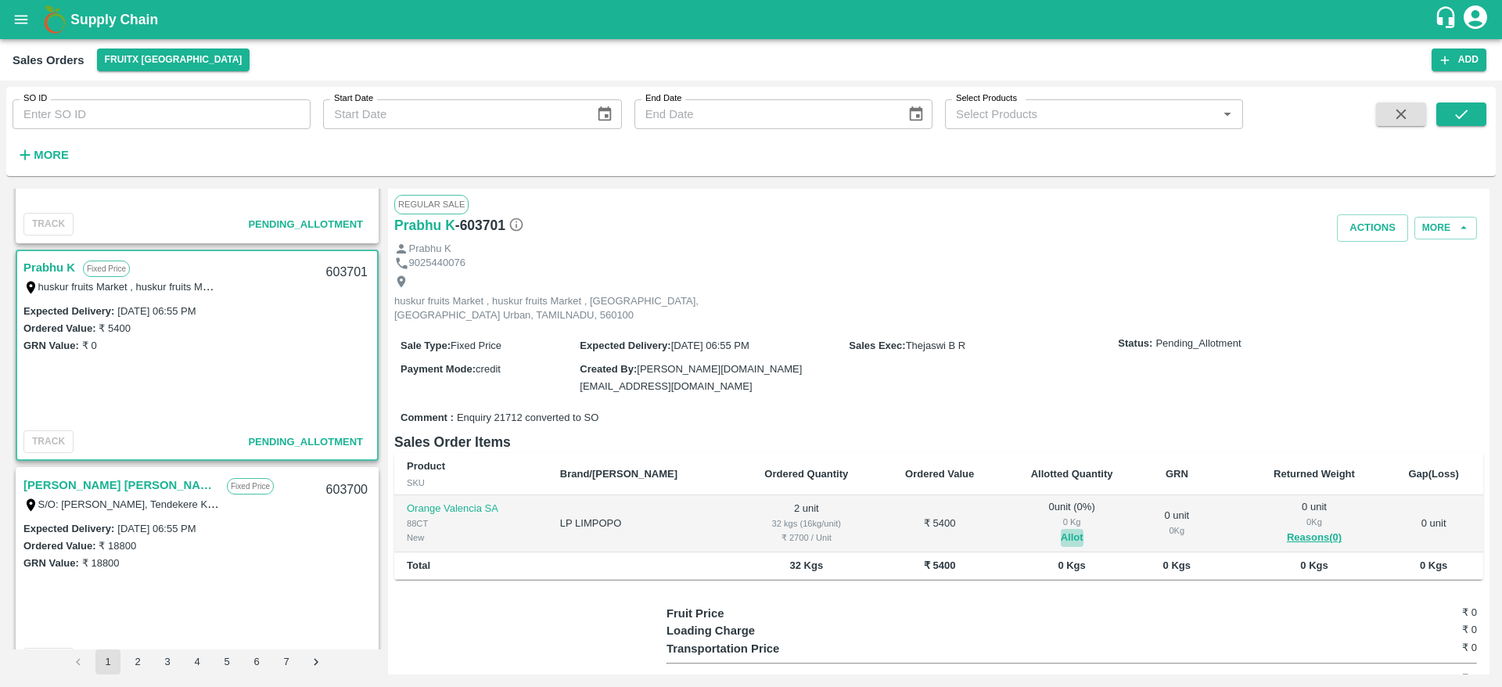
click at [1061, 529] on button "Allot" at bounding box center [1072, 538] width 23 height 18
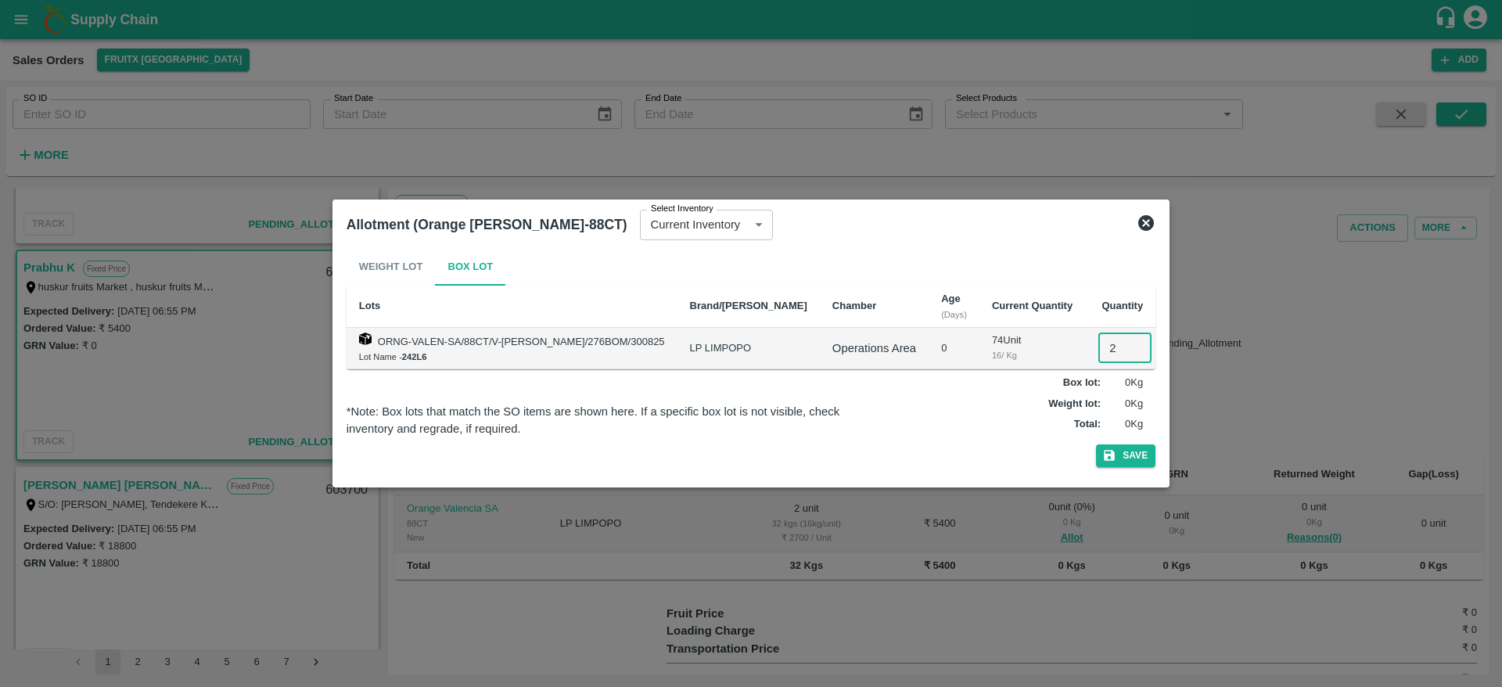
click at [1099, 338] on input "2" at bounding box center [1125, 348] width 53 height 30
type input "2"
click at [1096, 444] on button "Save" at bounding box center [1125, 455] width 59 height 23
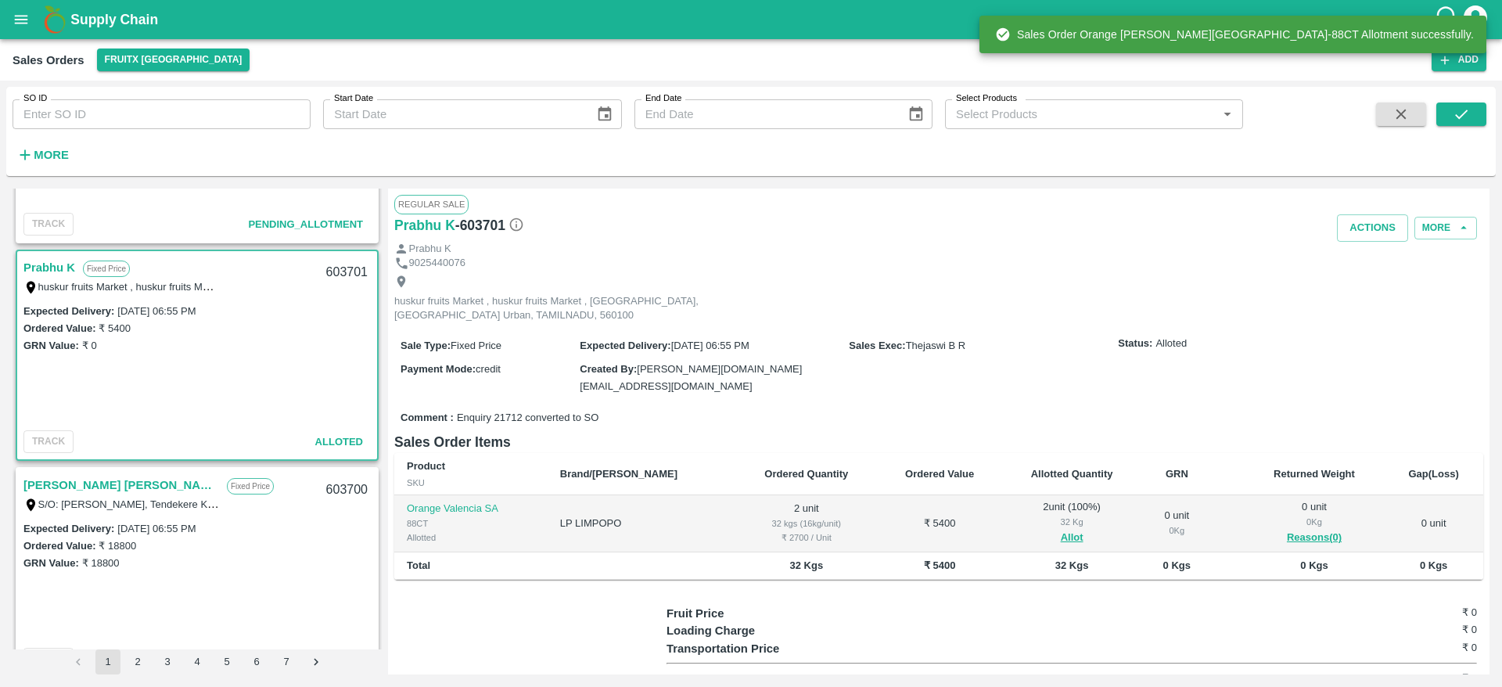
click at [341, 263] on div "603701" at bounding box center [347, 272] width 60 height 37
copy div "603701"
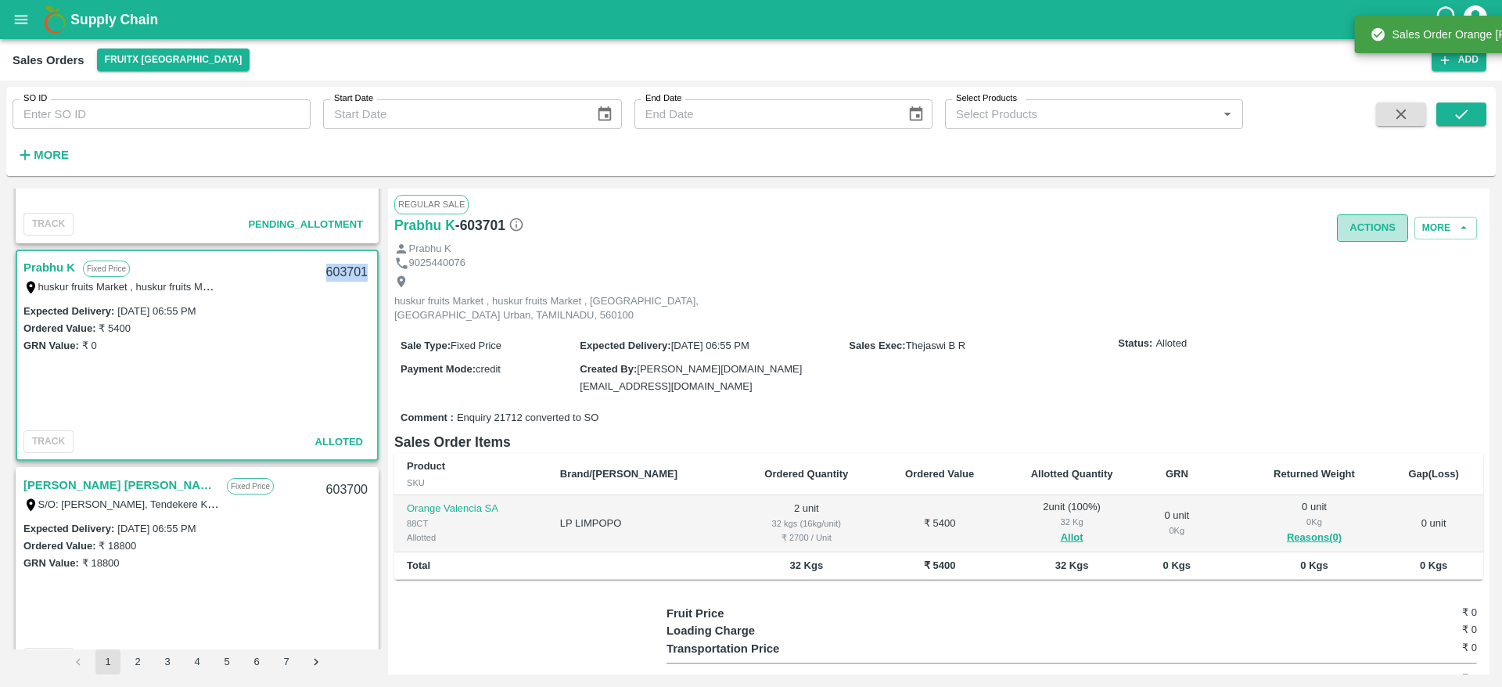
click at [1374, 230] on button "Actions" at bounding box center [1372, 227] width 71 height 27
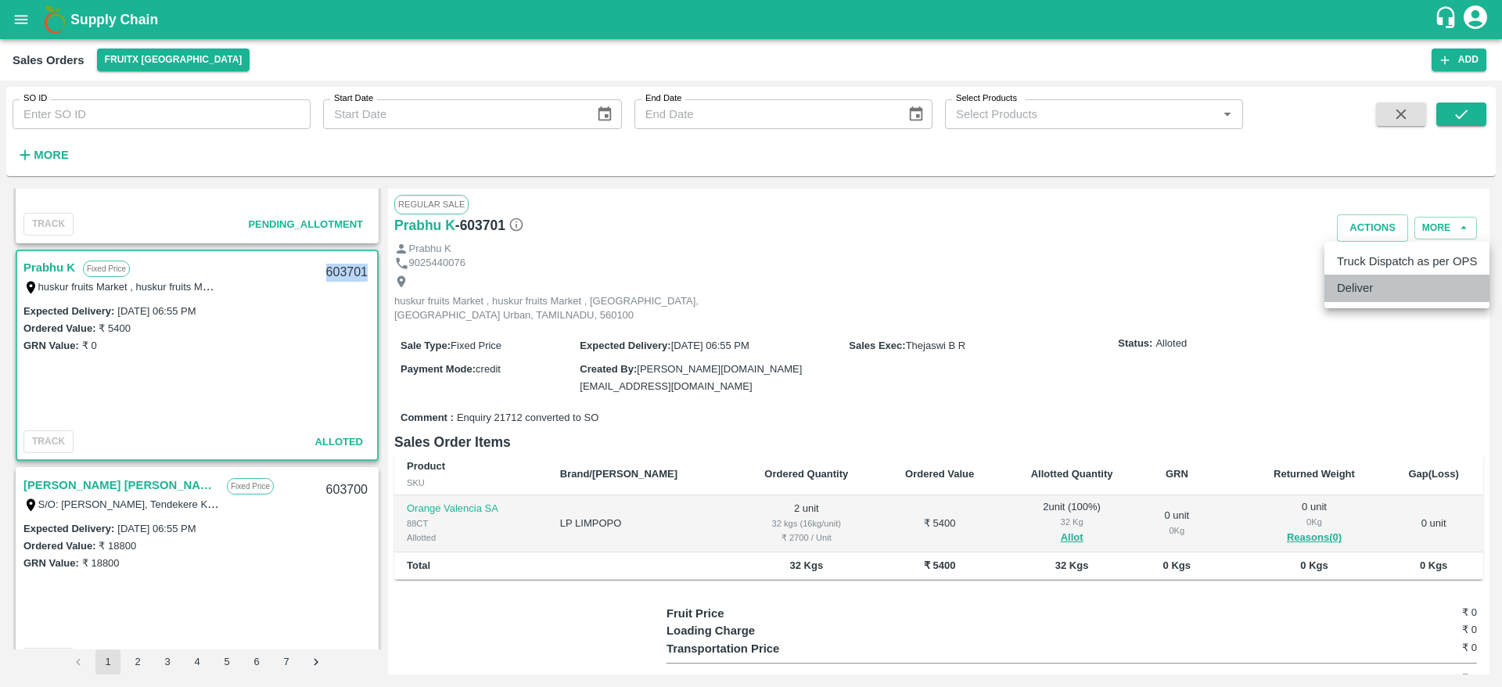
click at [1363, 288] on li "Deliver" at bounding box center [1407, 288] width 165 height 27
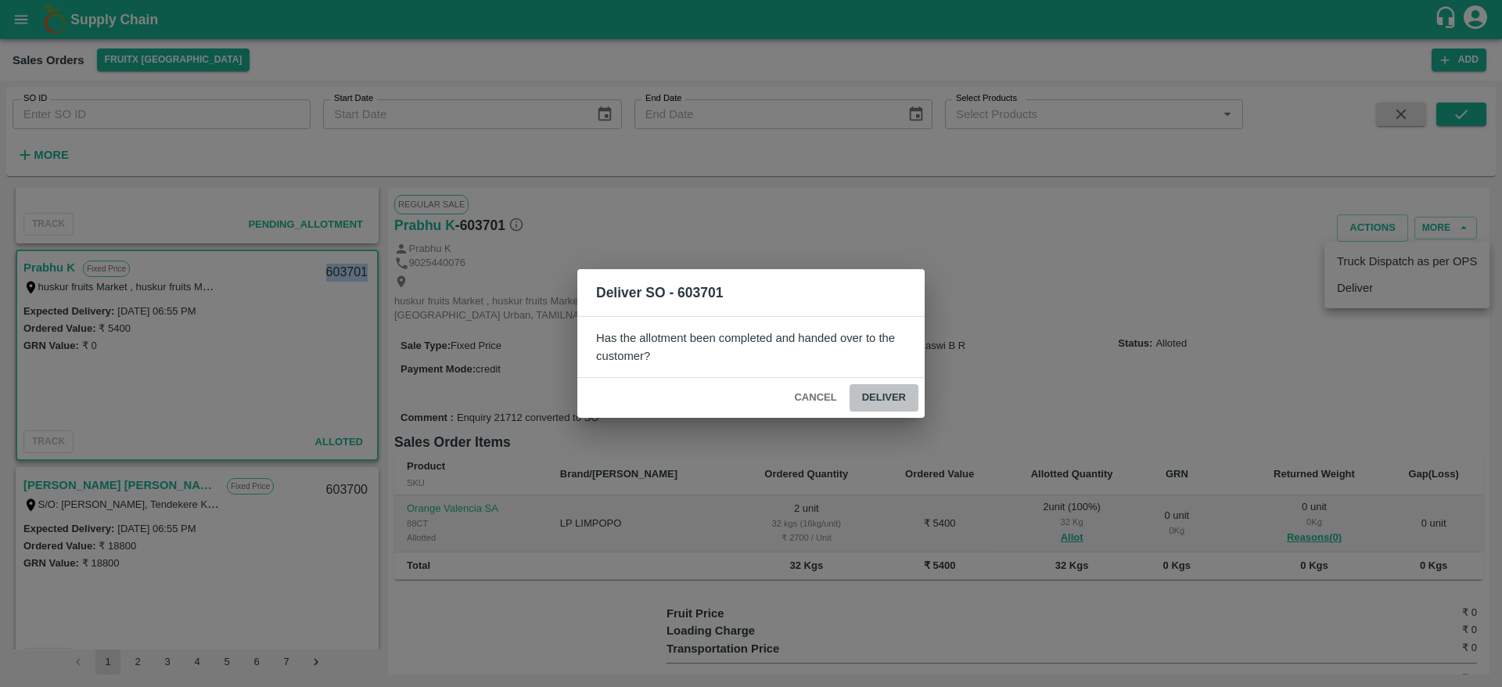
click at [881, 396] on button "Deliver" at bounding box center [884, 397] width 69 height 27
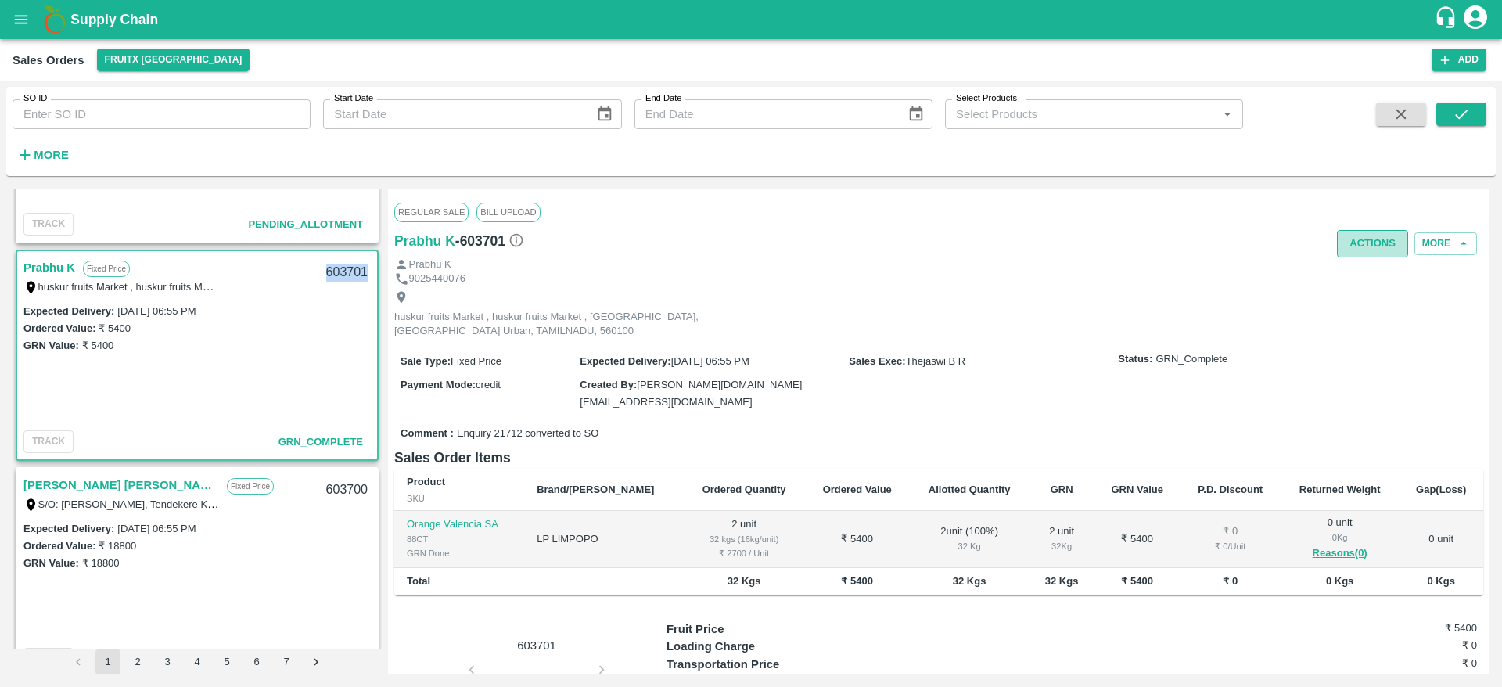
click at [1368, 244] on button "Actions" at bounding box center [1372, 243] width 71 height 27
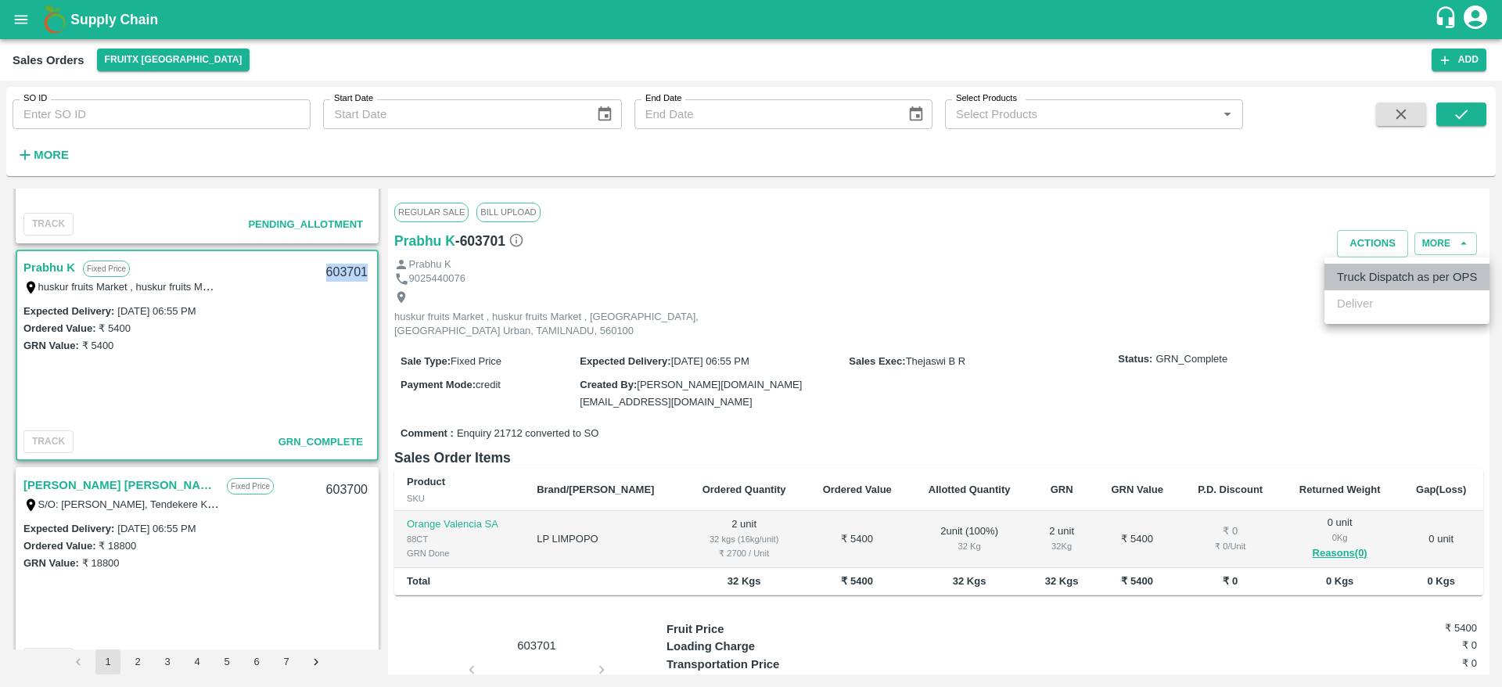
click at [1365, 277] on li "Truck Dispatch as per OPS" at bounding box center [1407, 277] width 165 height 27
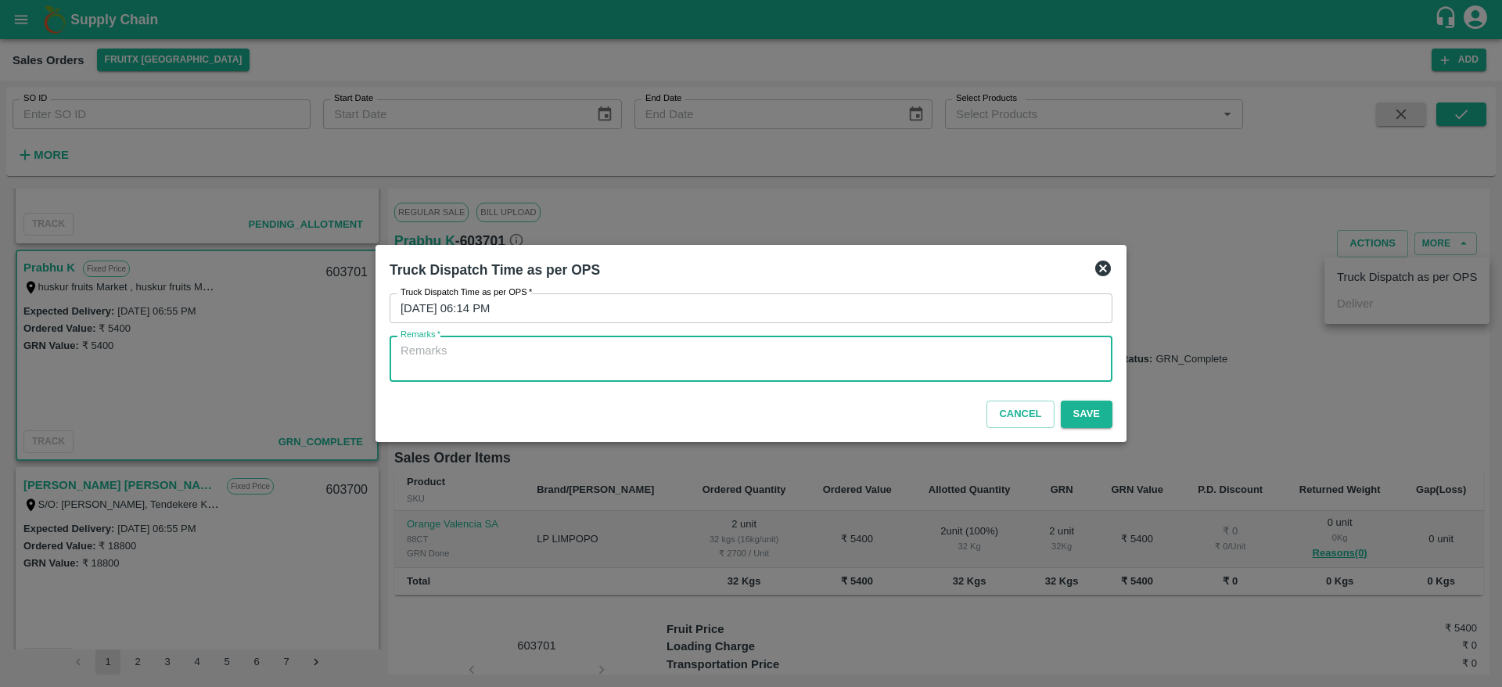
click at [966, 361] on textarea "Remarks   *" at bounding box center [751, 359] width 701 height 33
type textarea "OTD"
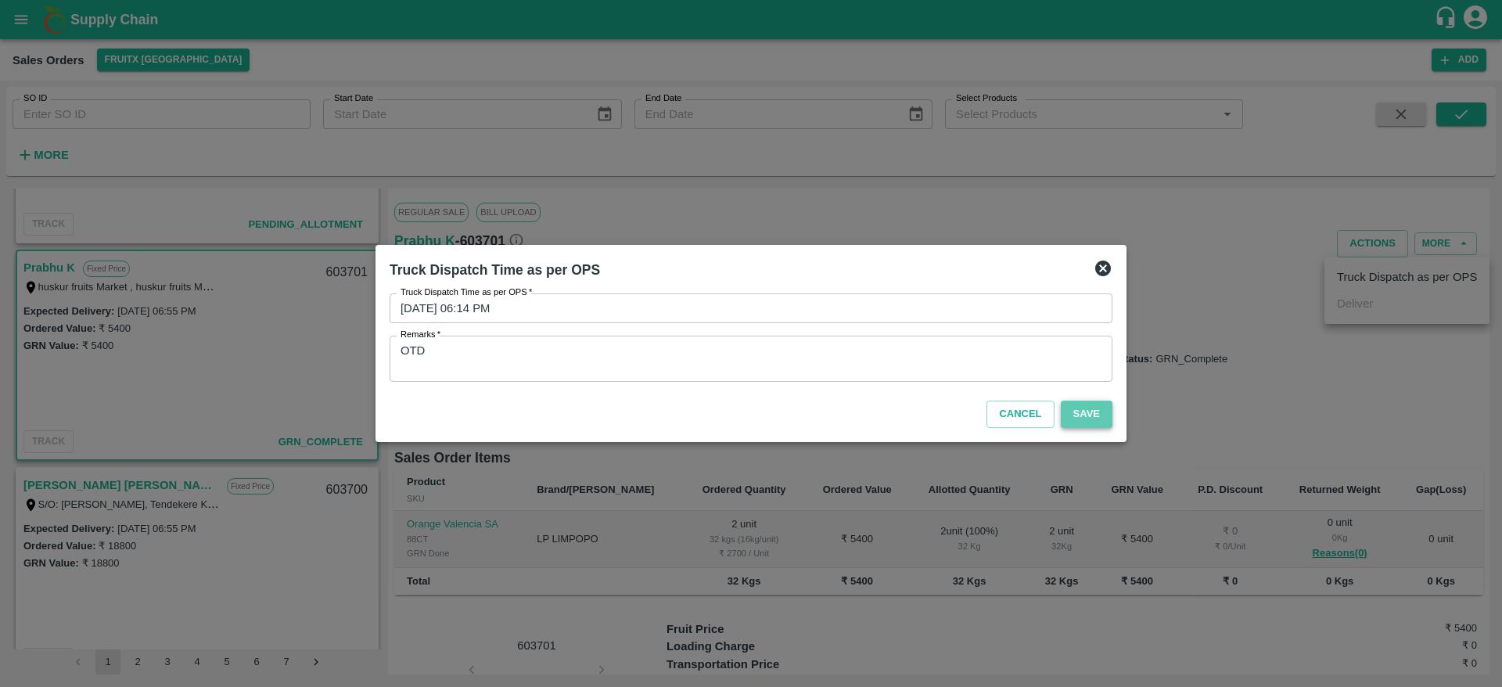
click at [1089, 419] on button "Save" at bounding box center [1087, 414] width 52 height 27
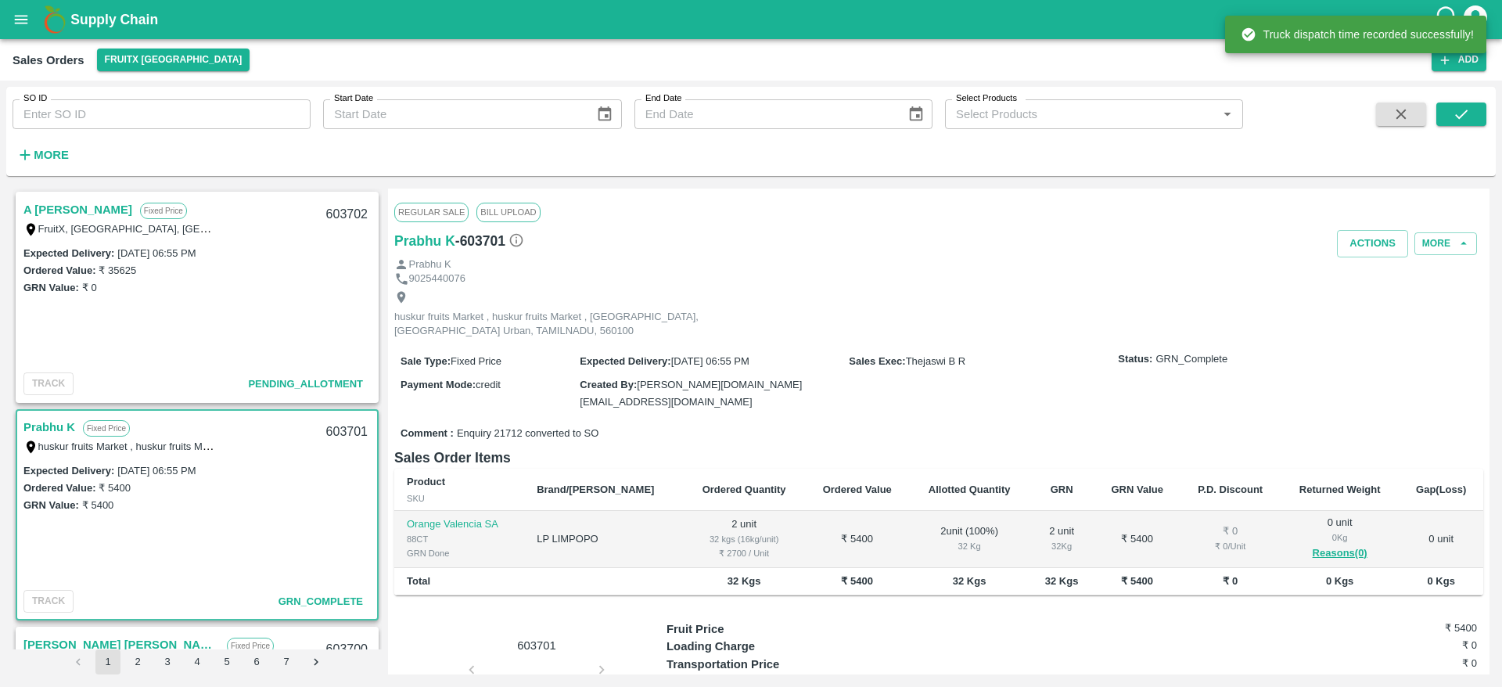
click at [42, 210] on link "A [PERSON_NAME]" at bounding box center [77, 210] width 109 height 20
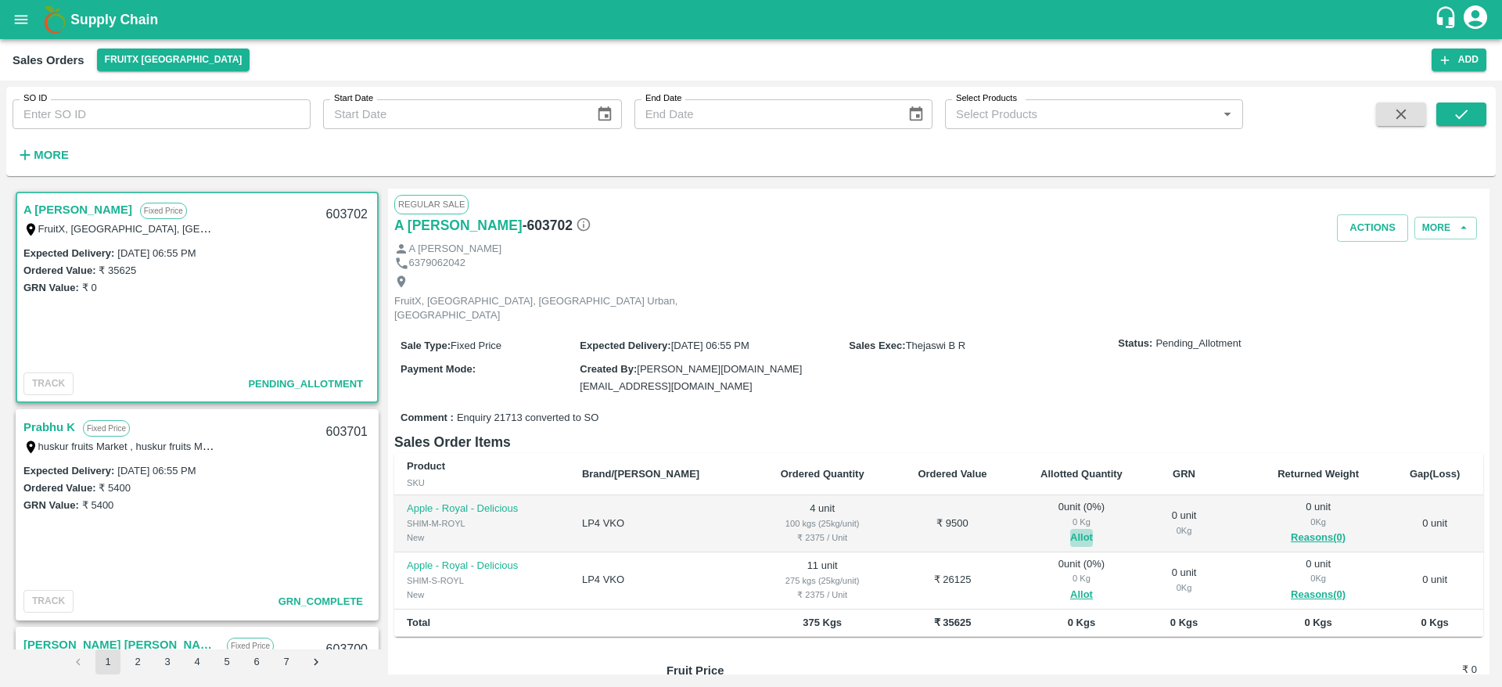
click at [1070, 529] on button "Allot" at bounding box center [1081, 538] width 23 height 18
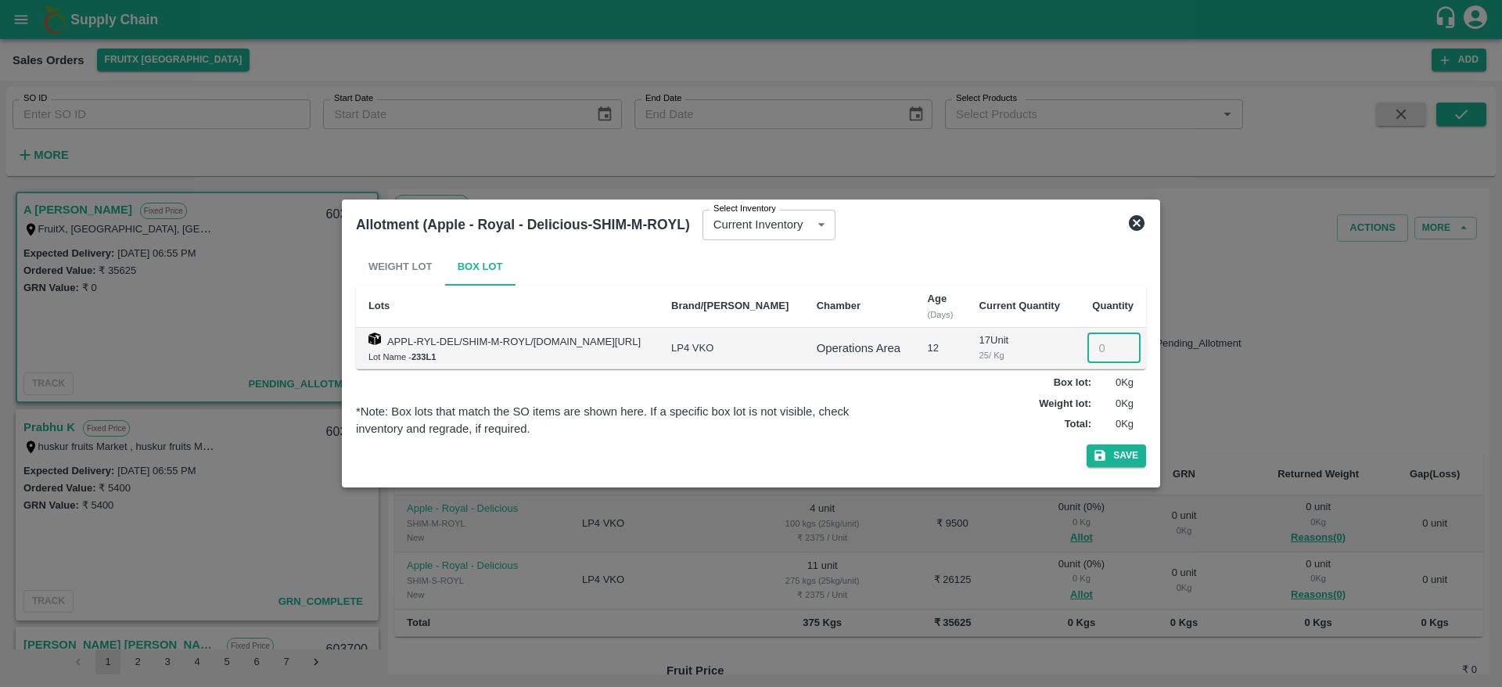
click at [1095, 362] on input "number" at bounding box center [1114, 348] width 53 height 30
type input "4"
click at [1087, 444] on button "Save" at bounding box center [1116, 455] width 59 height 23
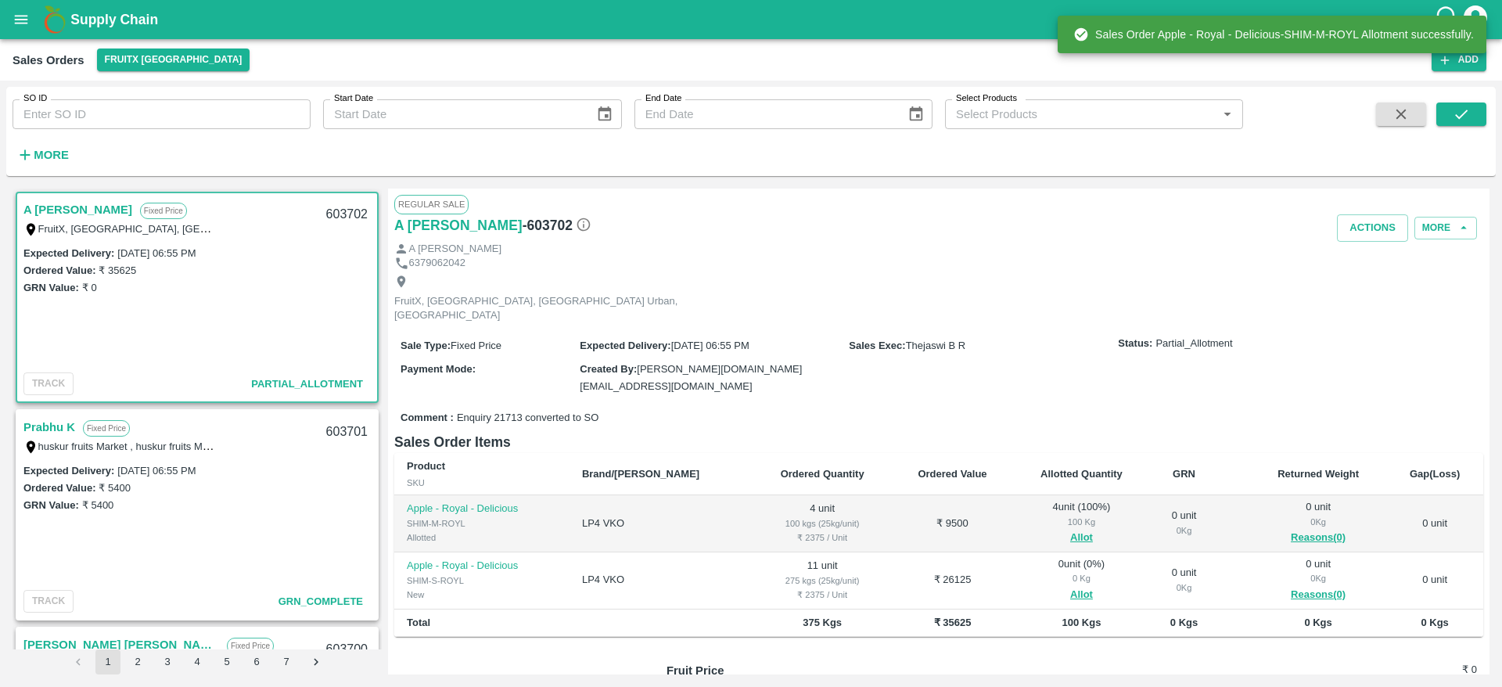
scroll to position [110, 0]
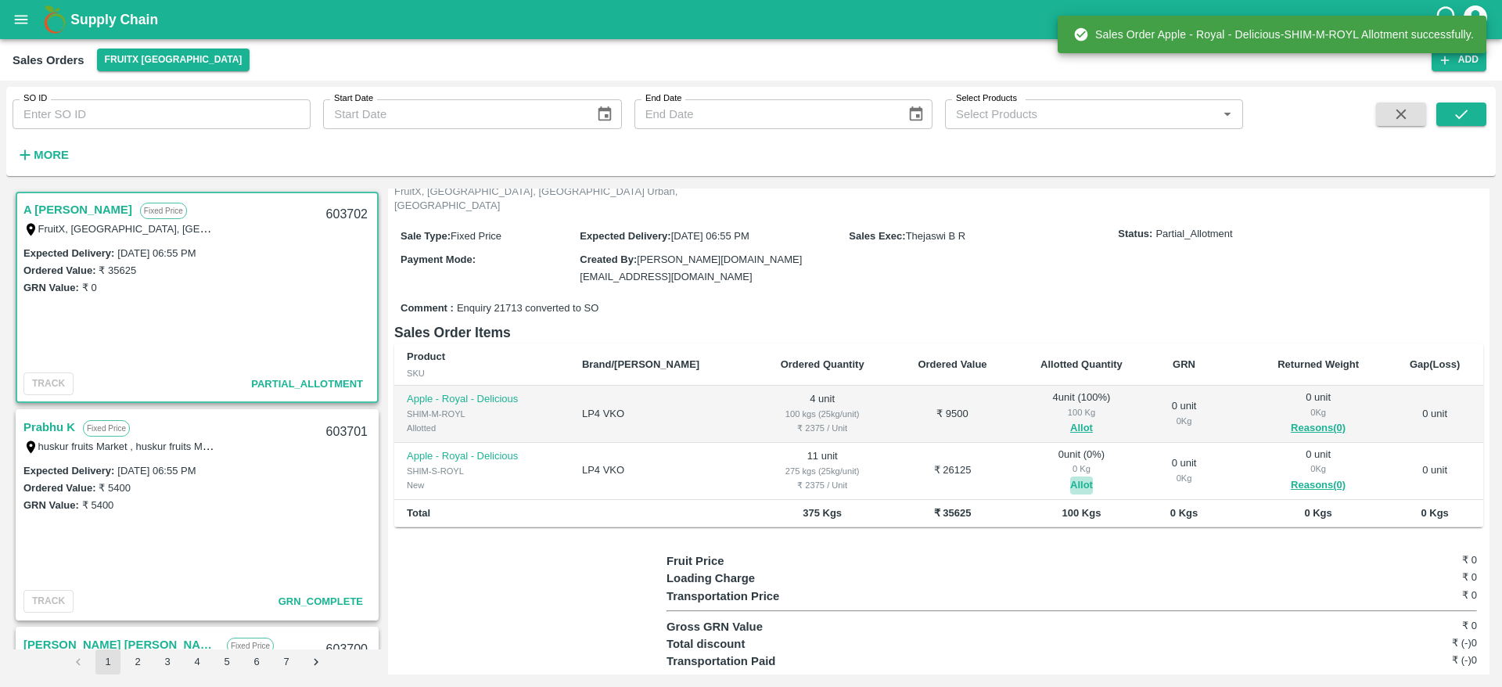
click at [1070, 477] on button "Allot" at bounding box center [1081, 486] width 23 height 18
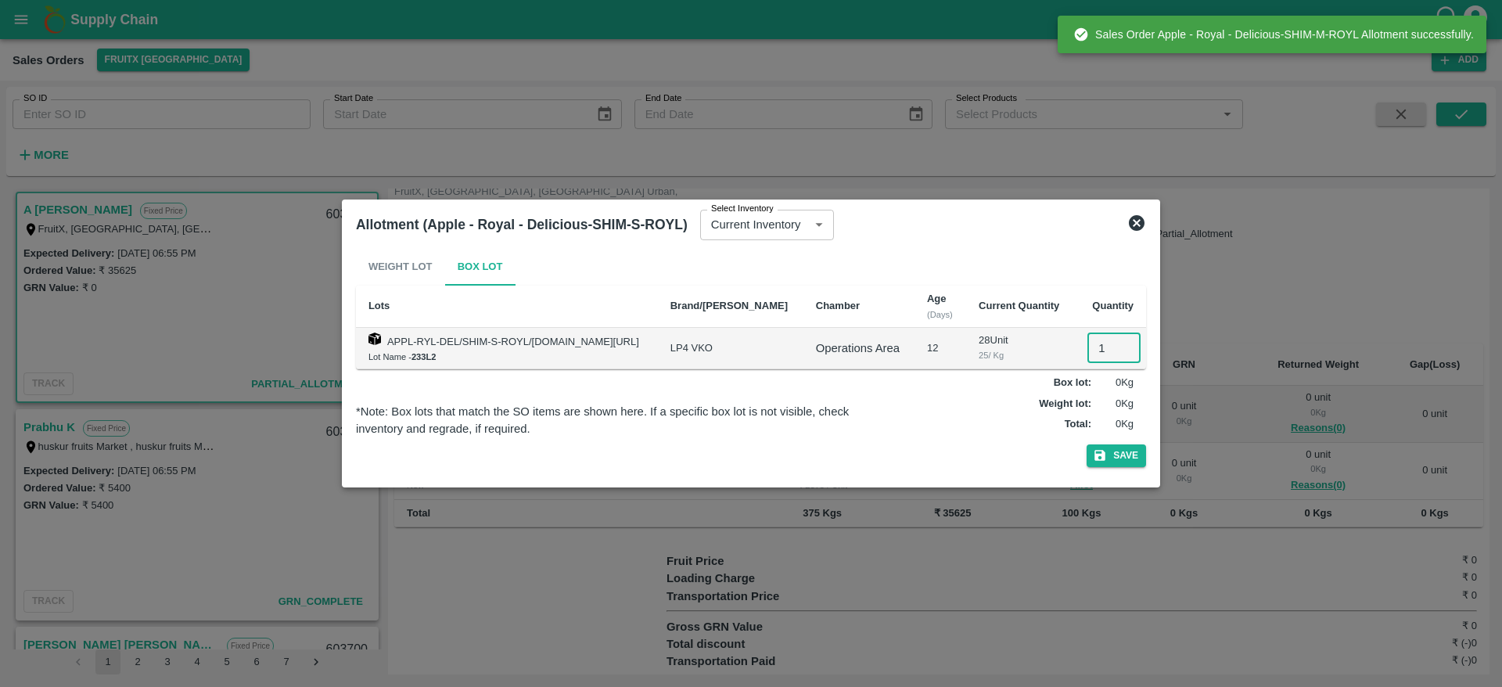
click at [1105, 338] on input "1" at bounding box center [1114, 348] width 53 height 30
type input "11"
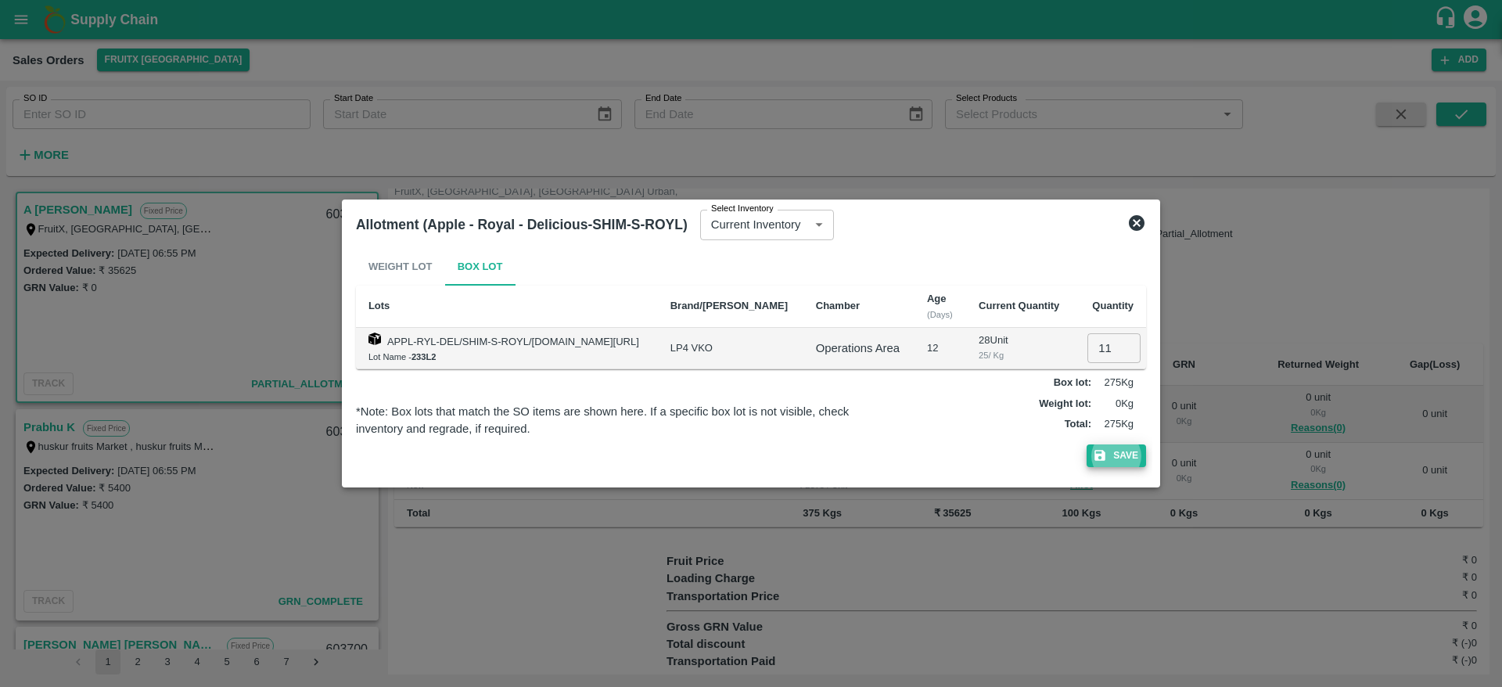
click at [1087, 444] on button "Save" at bounding box center [1116, 455] width 59 height 23
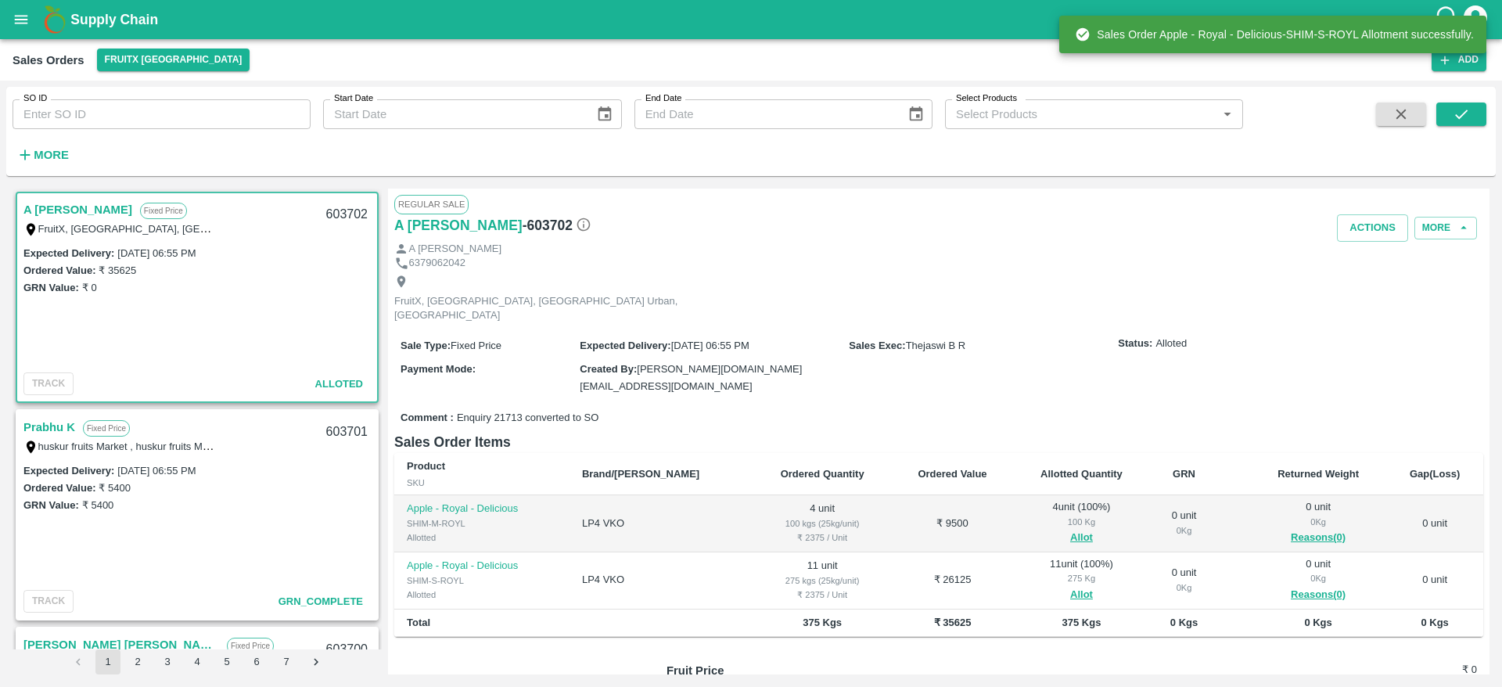
click at [340, 210] on div "603702" at bounding box center [347, 214] width 60 height 37
copy div "603702"
click at [1363, 218] on button "Actions" at bounding box center [1372, 227] width 71 height 27
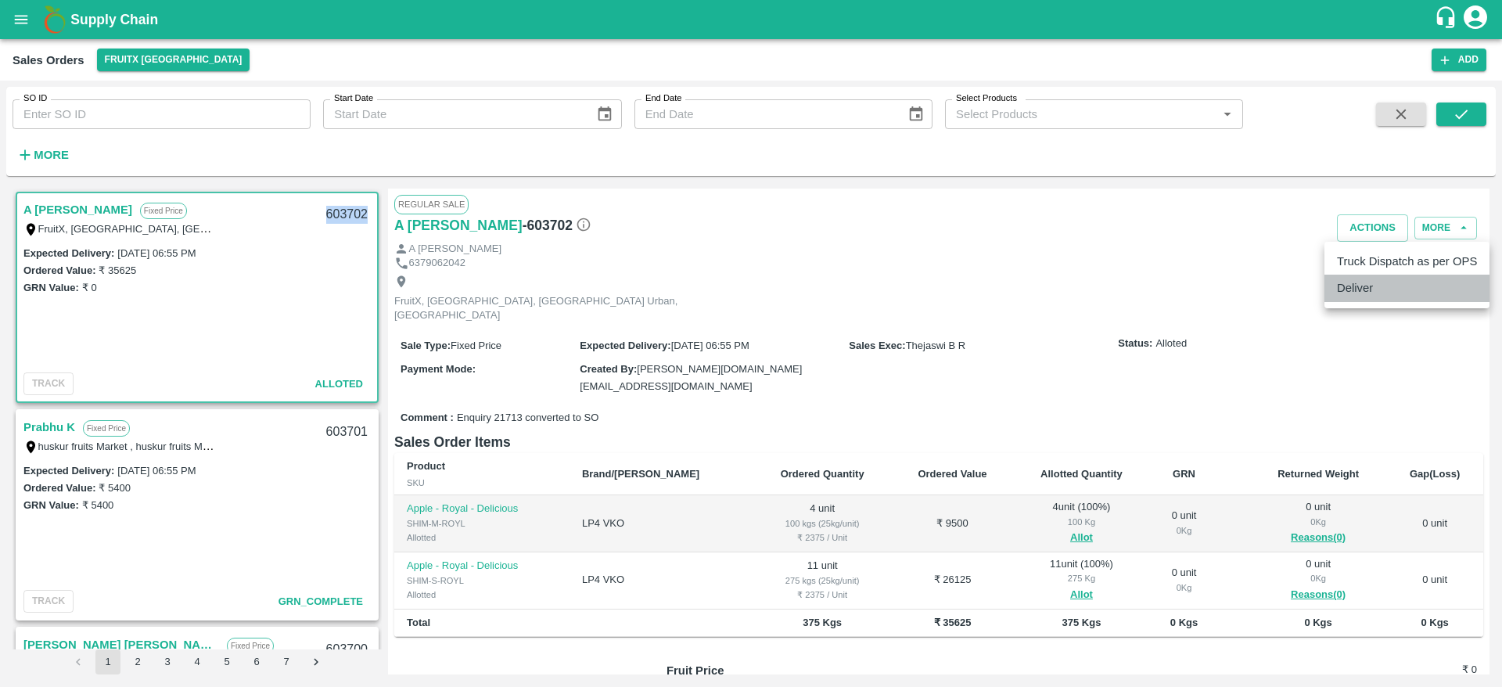
click at [1365, 279] on li "Deliver" at bounding box center [1407, 288] width 165 height 27
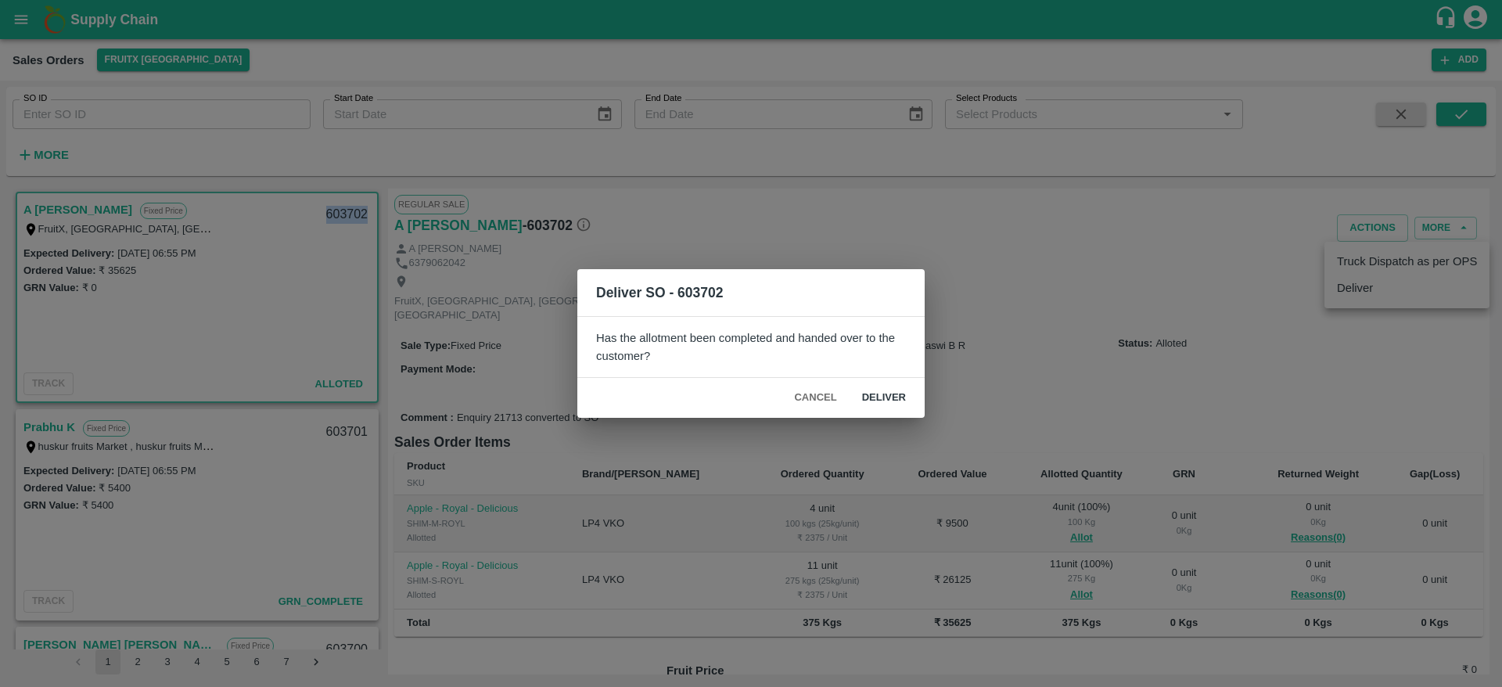
click at [894, 390] on button "Deliver" at bounding box center [884, 397] width 69 height 27
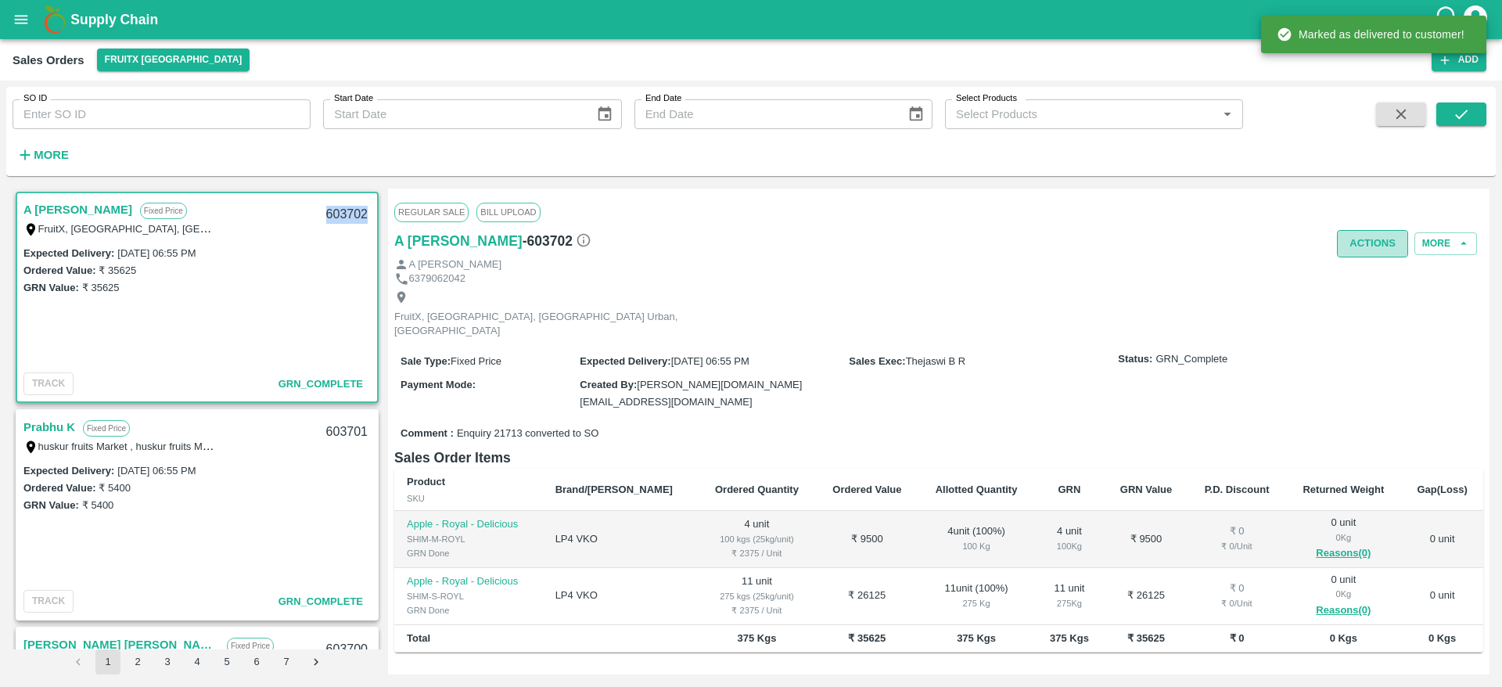
click at [1373, 241] on button "Actions" at bounding box center [1372, 243] width 71 height 27
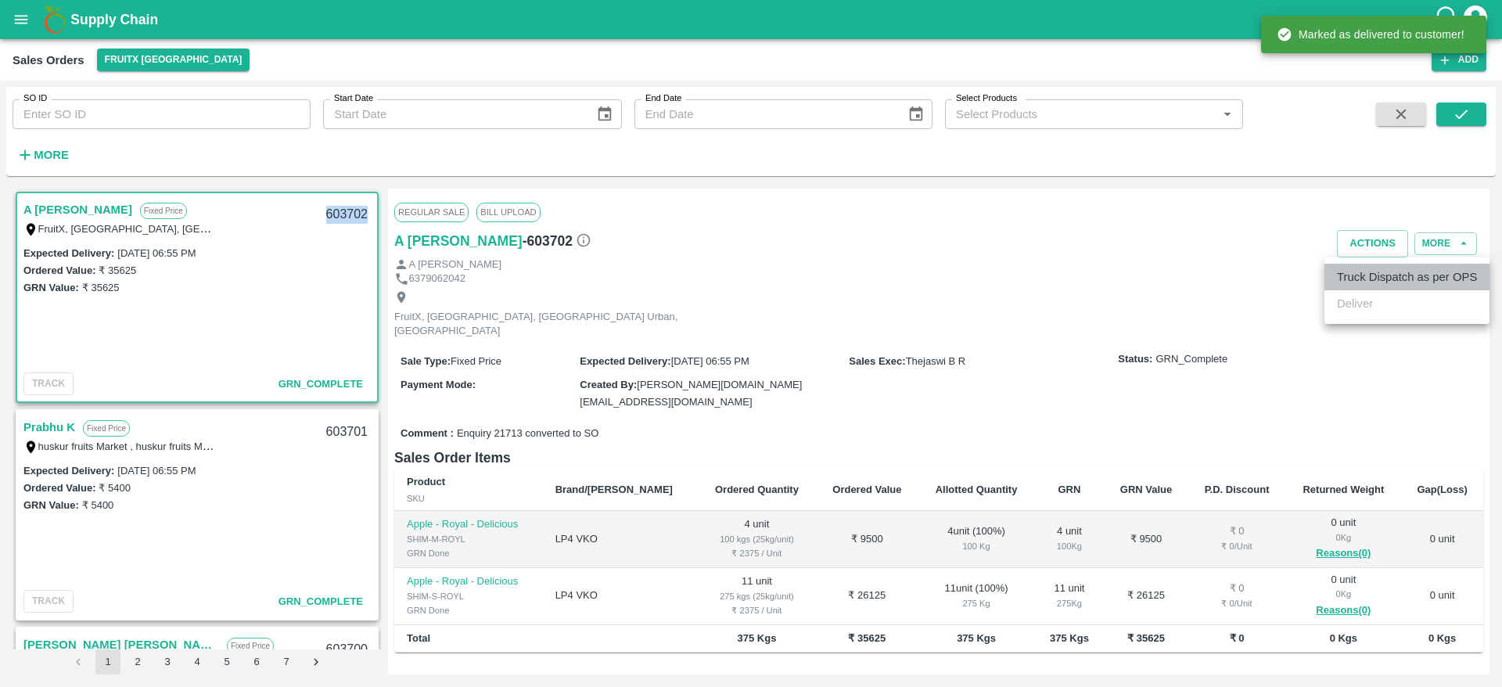
click at [1377, 264] on li "Truck Dispatch as per OPS" at bounding box center [1407, 277] width 165 height 27
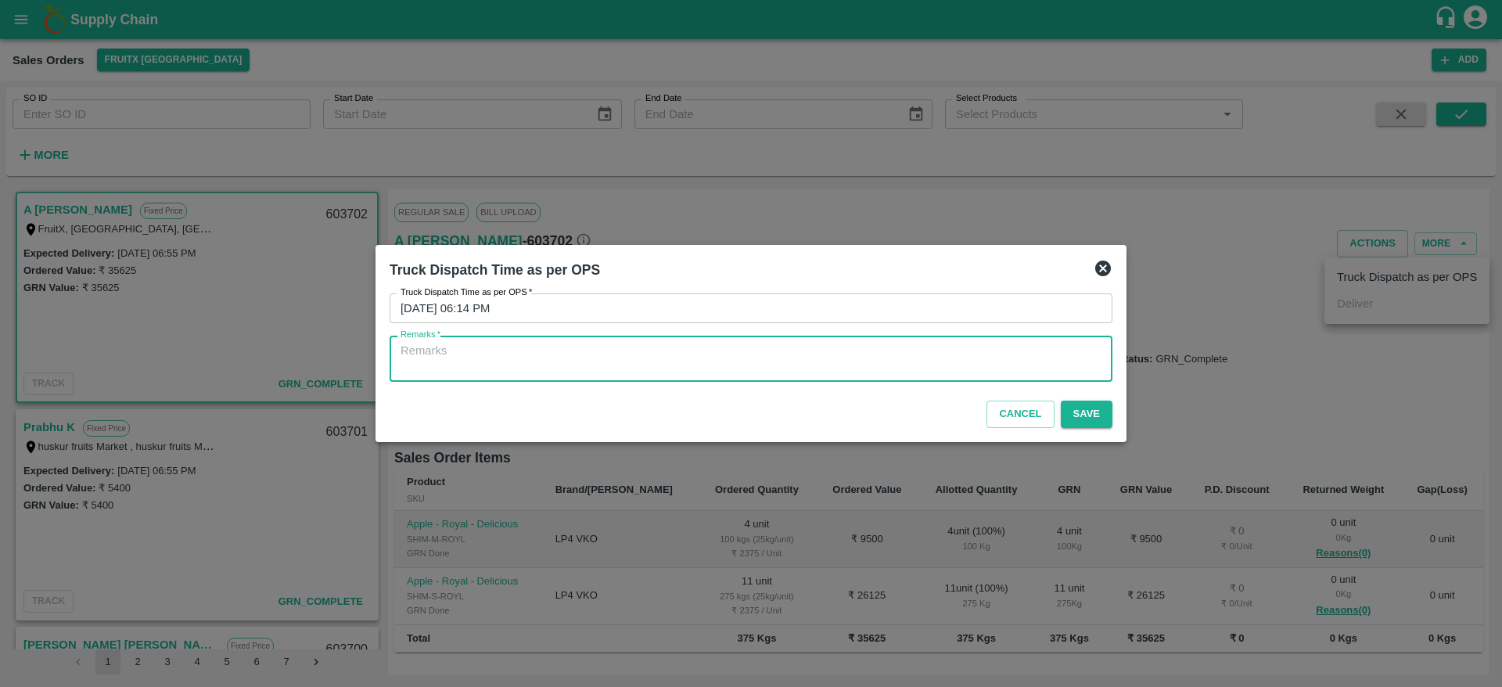
click at [965, 372] on textarea "Remarks   *" at bounding box center [751, 359] width 701 height 33
type textarea "OTD"
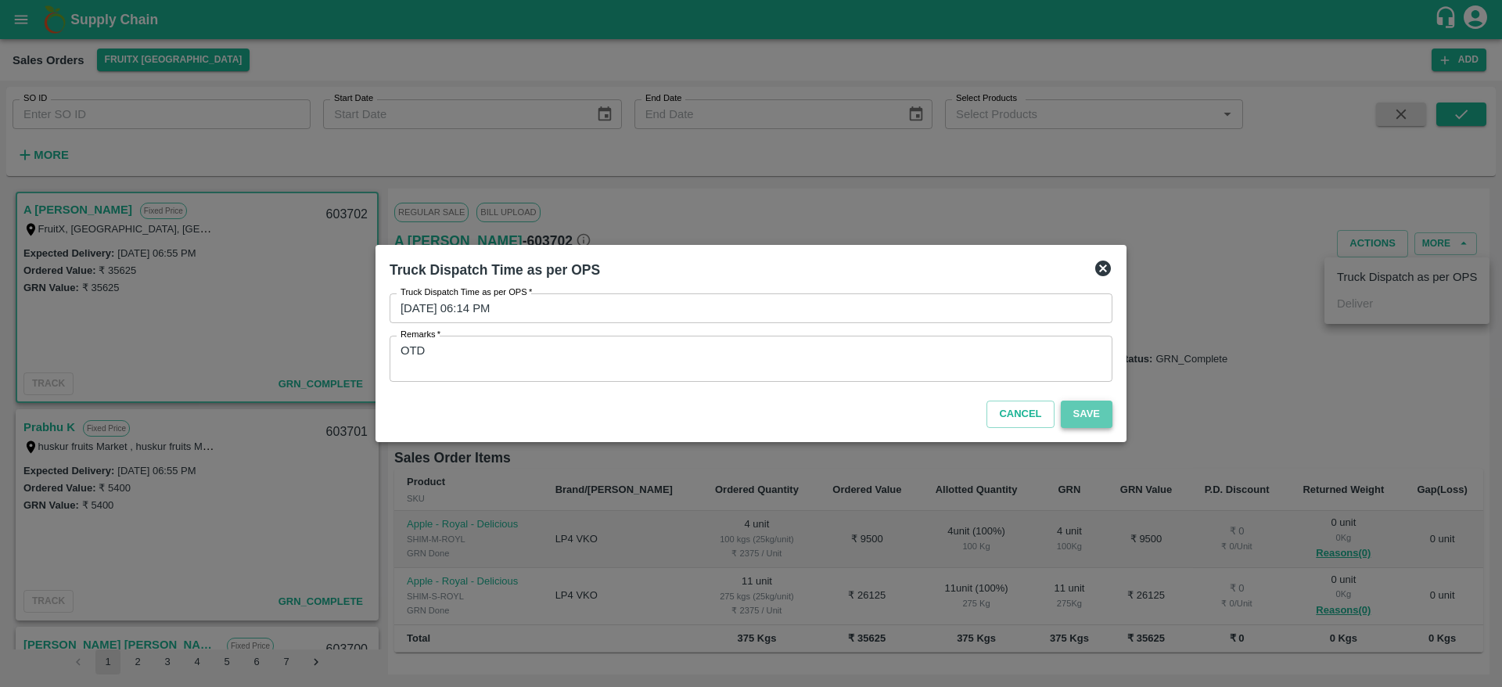
click at [1106, 410] on button "Save" at bounding box center [1087, 414] width 52 height 27
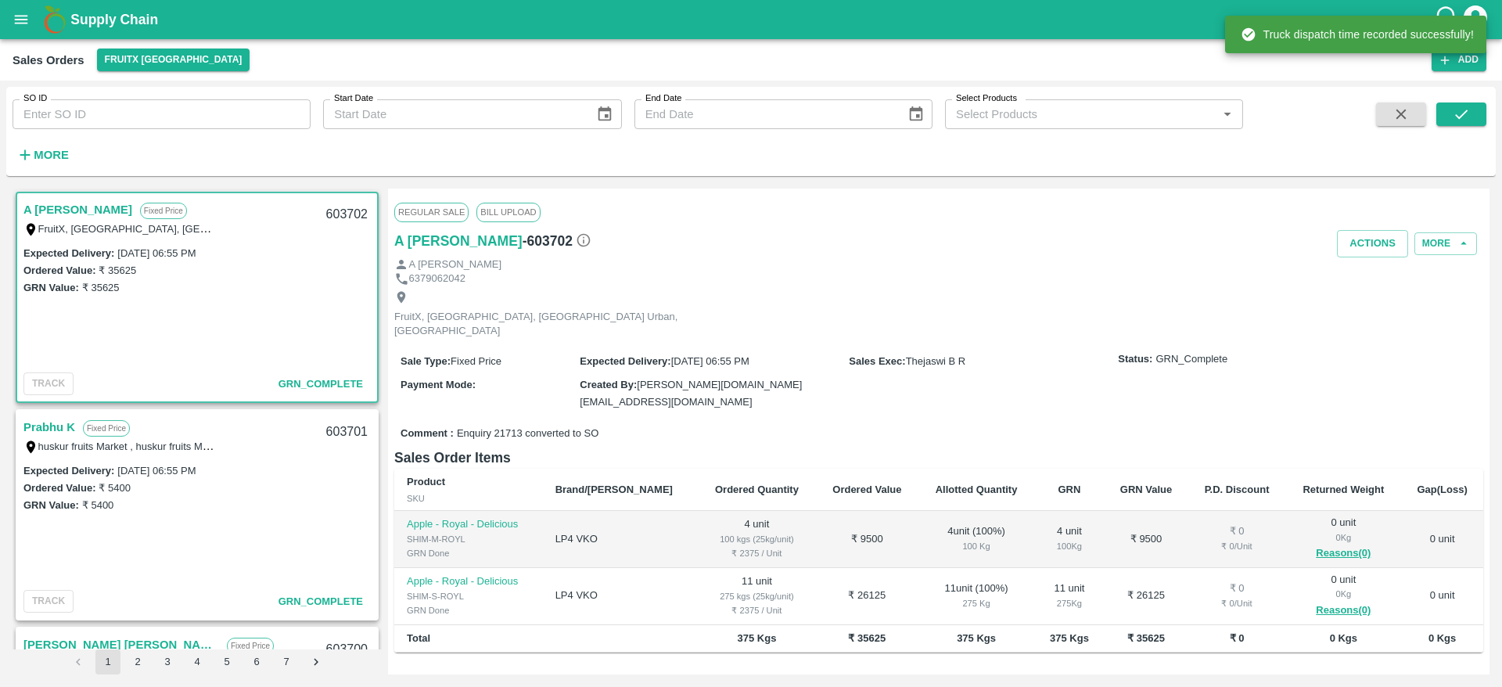
click at [336, 206] on div "603702" at bounding box center [347, 214] width 60 height 37
copy div "603702"
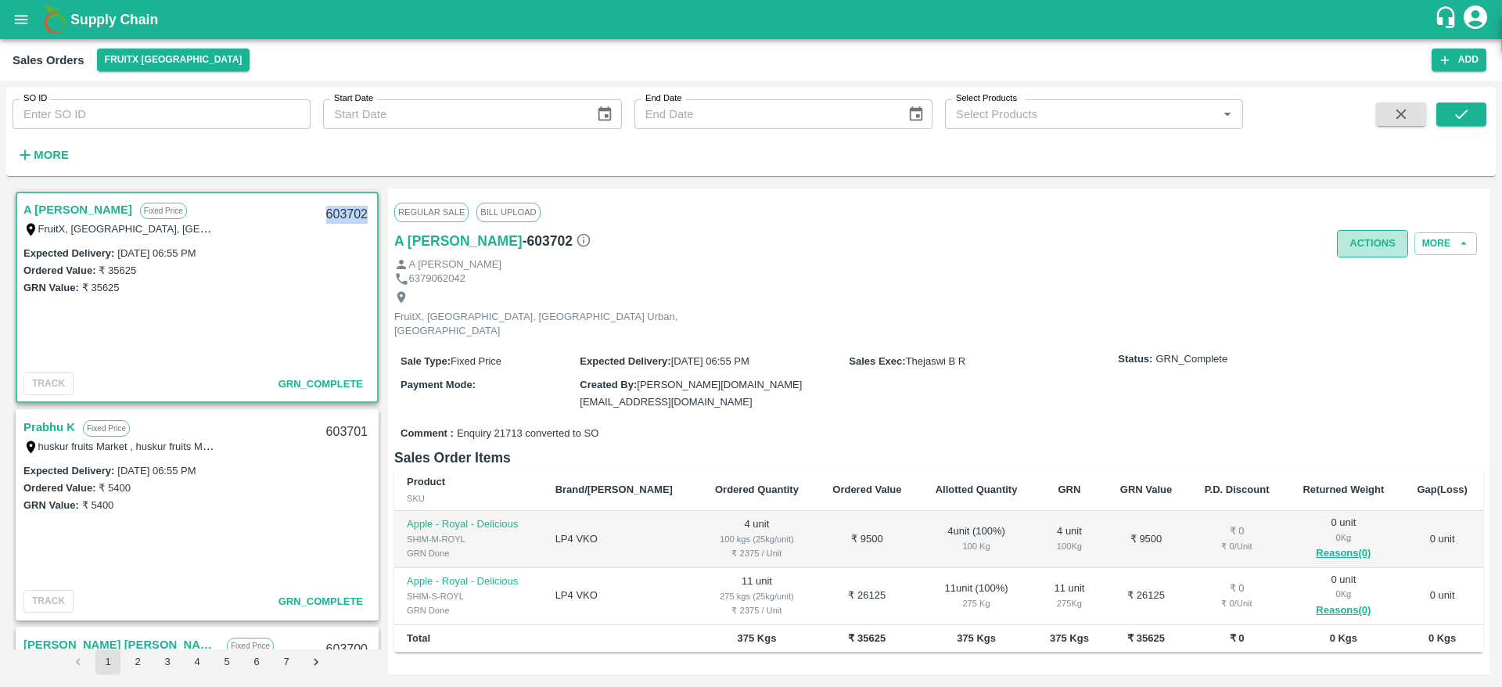
click at [1363, 250] on button "Actions" at bounding box center [1372, 243] width 71 height 27
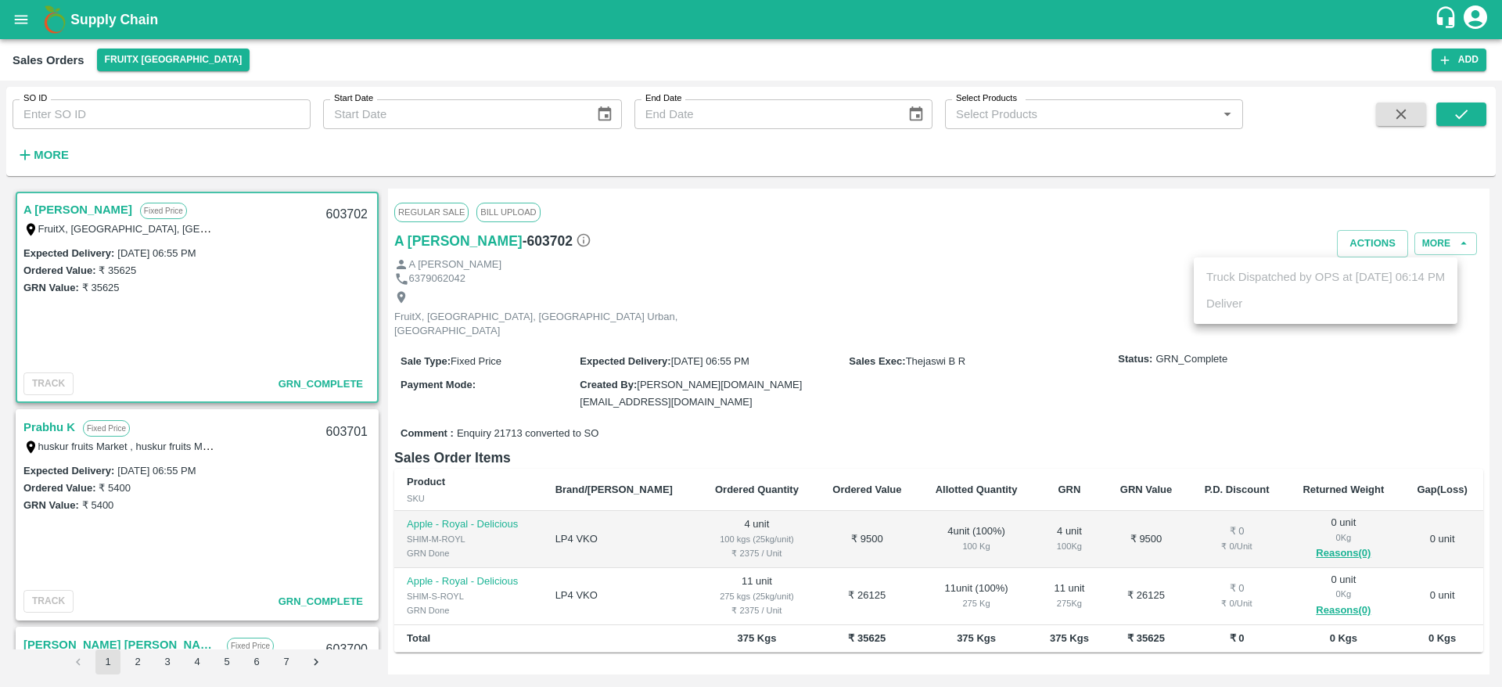
click at [682, 200] on div at bounding box center [751, 343] width 1502 height 687
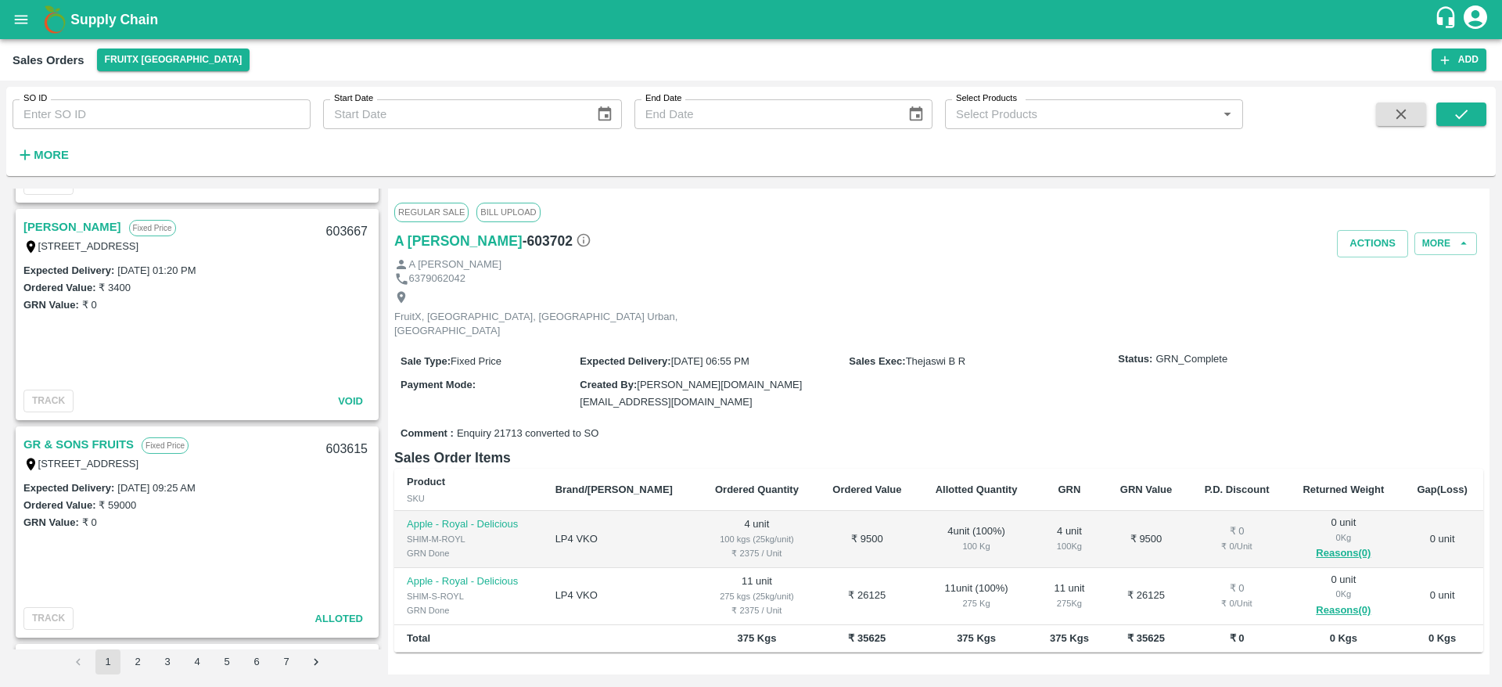
scroll to position [3041, 0]
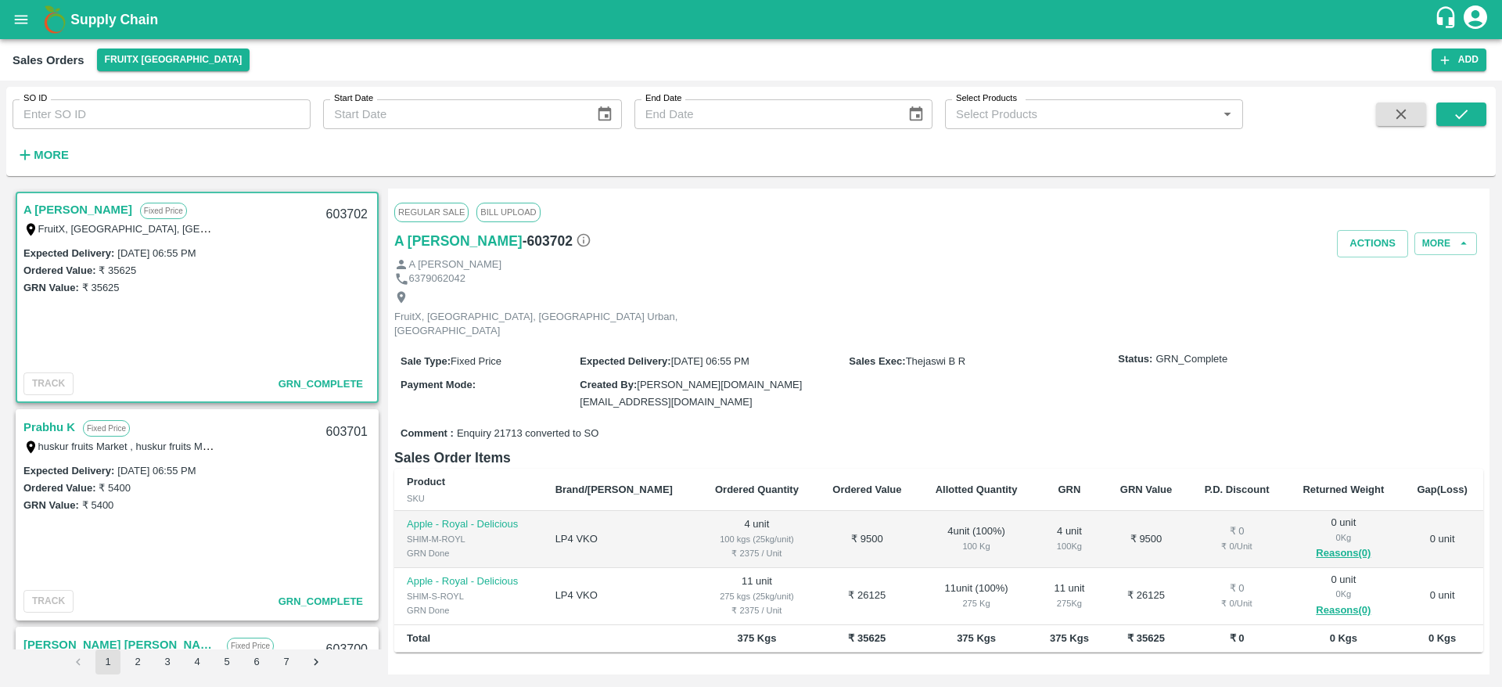
click at [22, 158] on icon "button" at bounding box center [24, 154] width 17 height 17
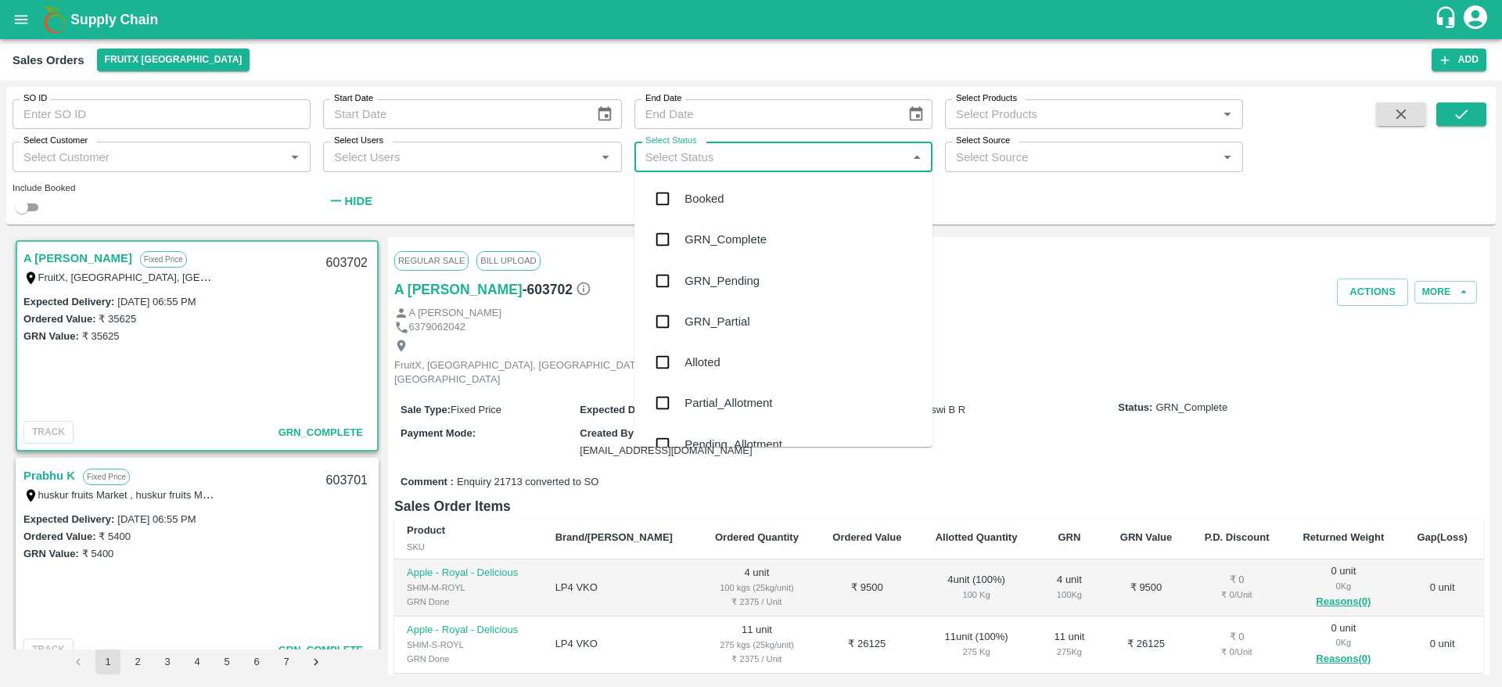
click at [682, 162] on input "Select Status" at bounding box center [770, 156] width 263 height 20
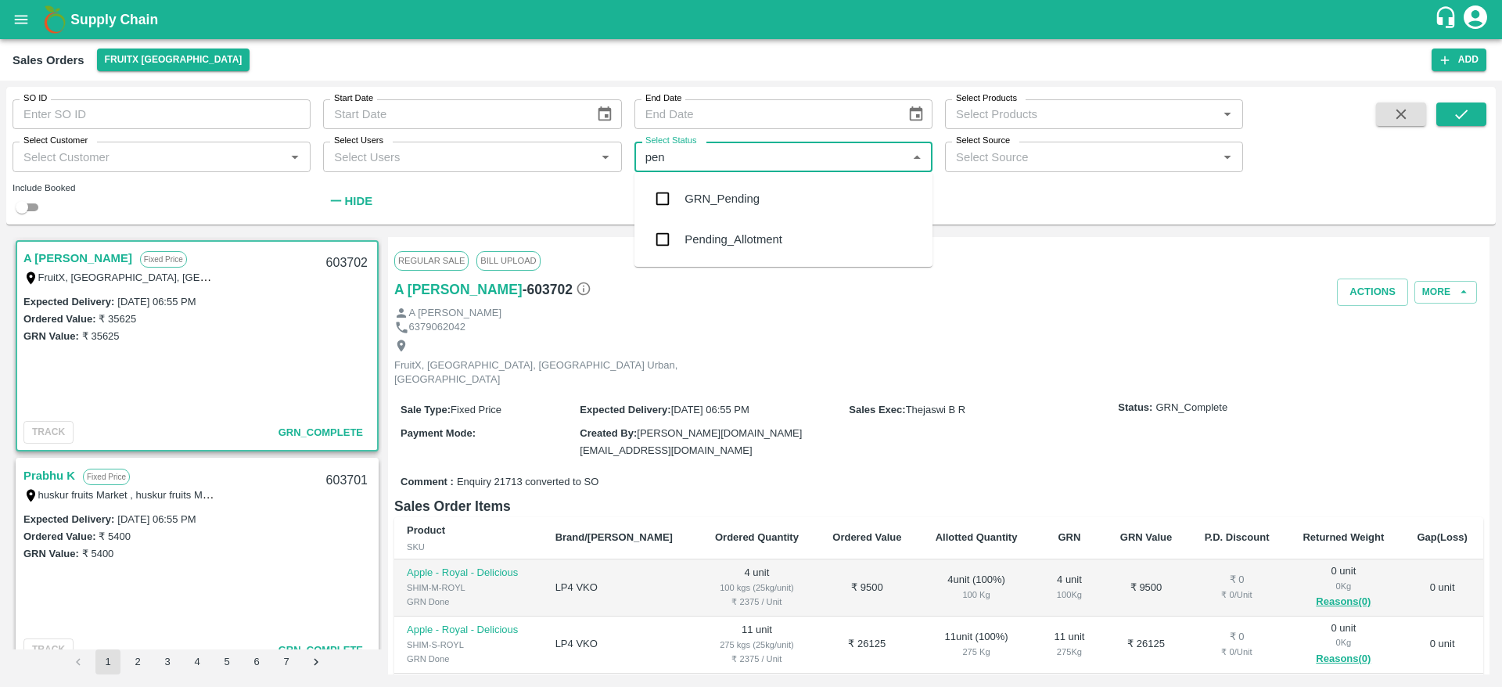
type input "pend"
click at [714, 224] on div "Pending_Allotment" at bounding box center [784, 239] width 298 height 41
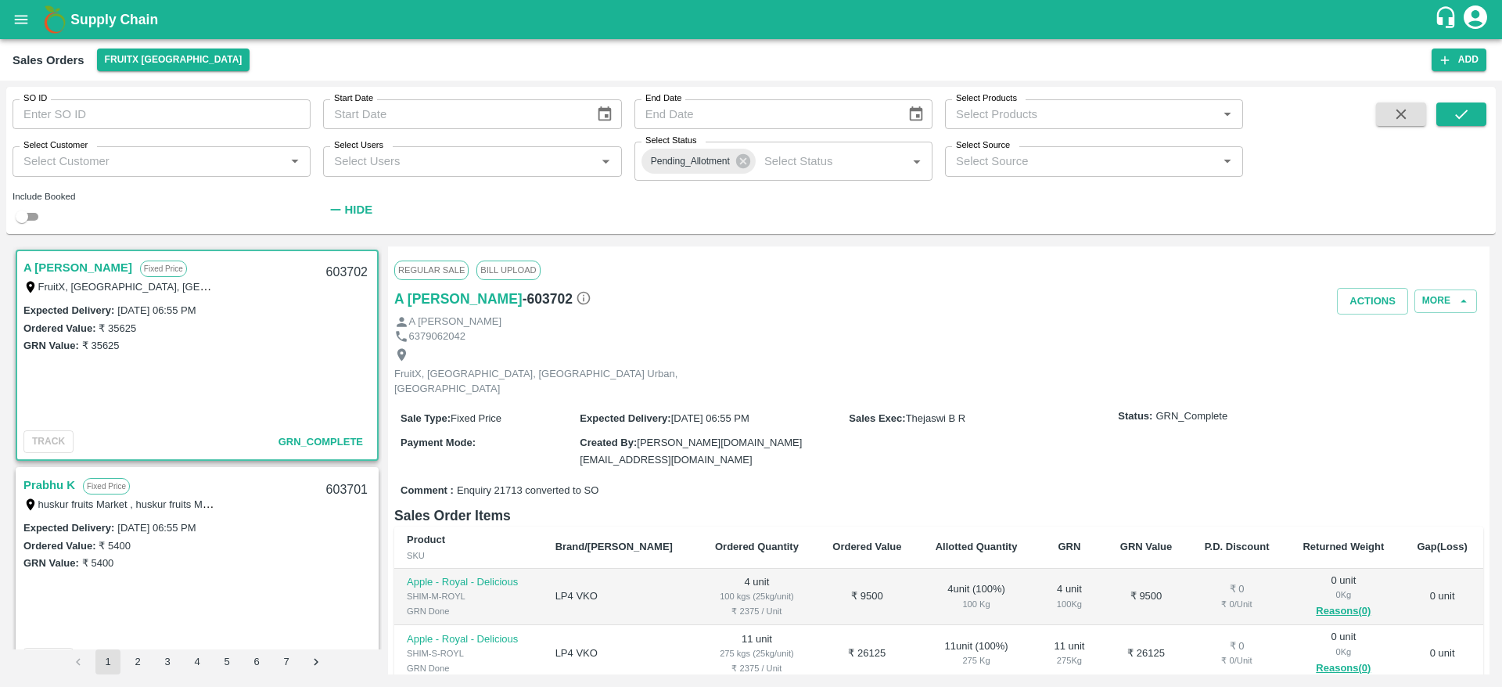
click at [45, 210] on div "Include Booked" at bounding box center [162, 209] width 298 height 33
click at [31, 210] on input "checkbox" at bounding box center [22, 216] width 56 height 19
click at [1465, 108] on icon "submit" at bounding box center [1461, 114] width 17 height 17
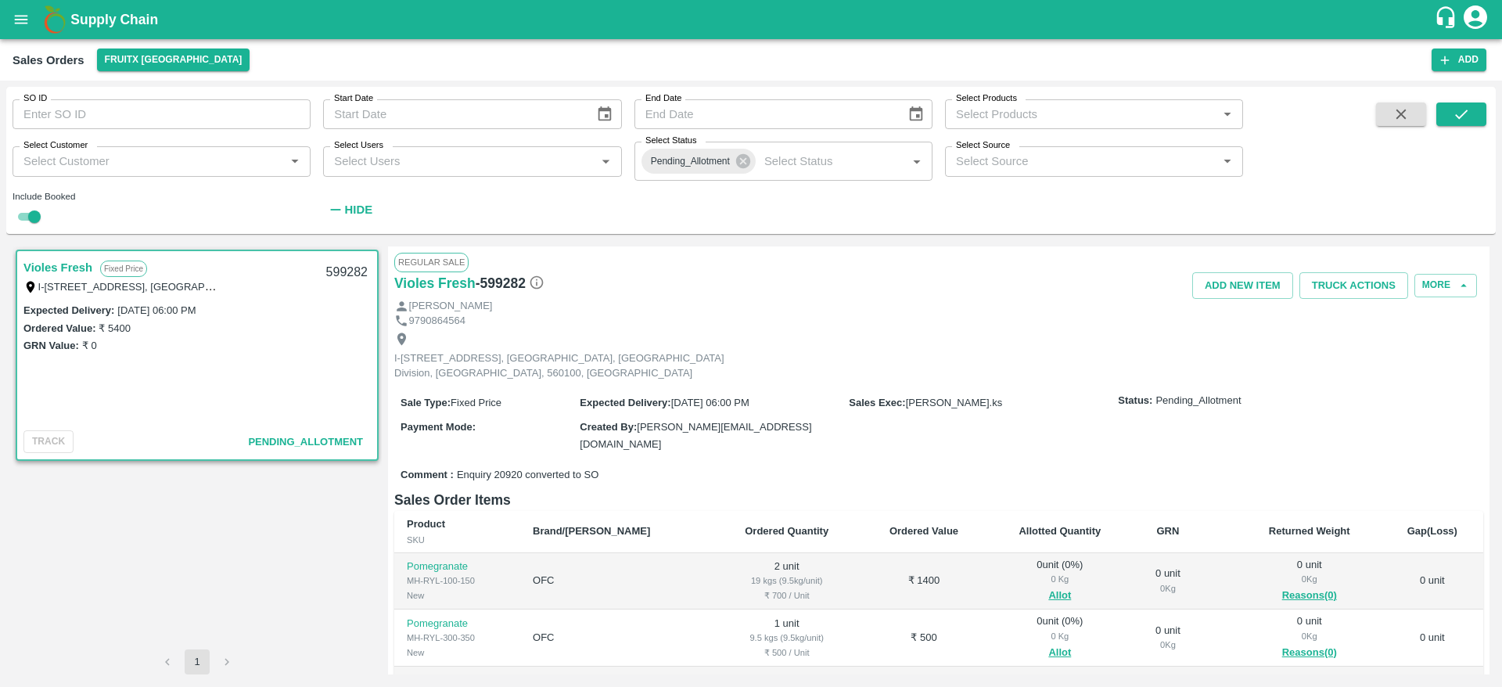
scroll to position [326, 0]
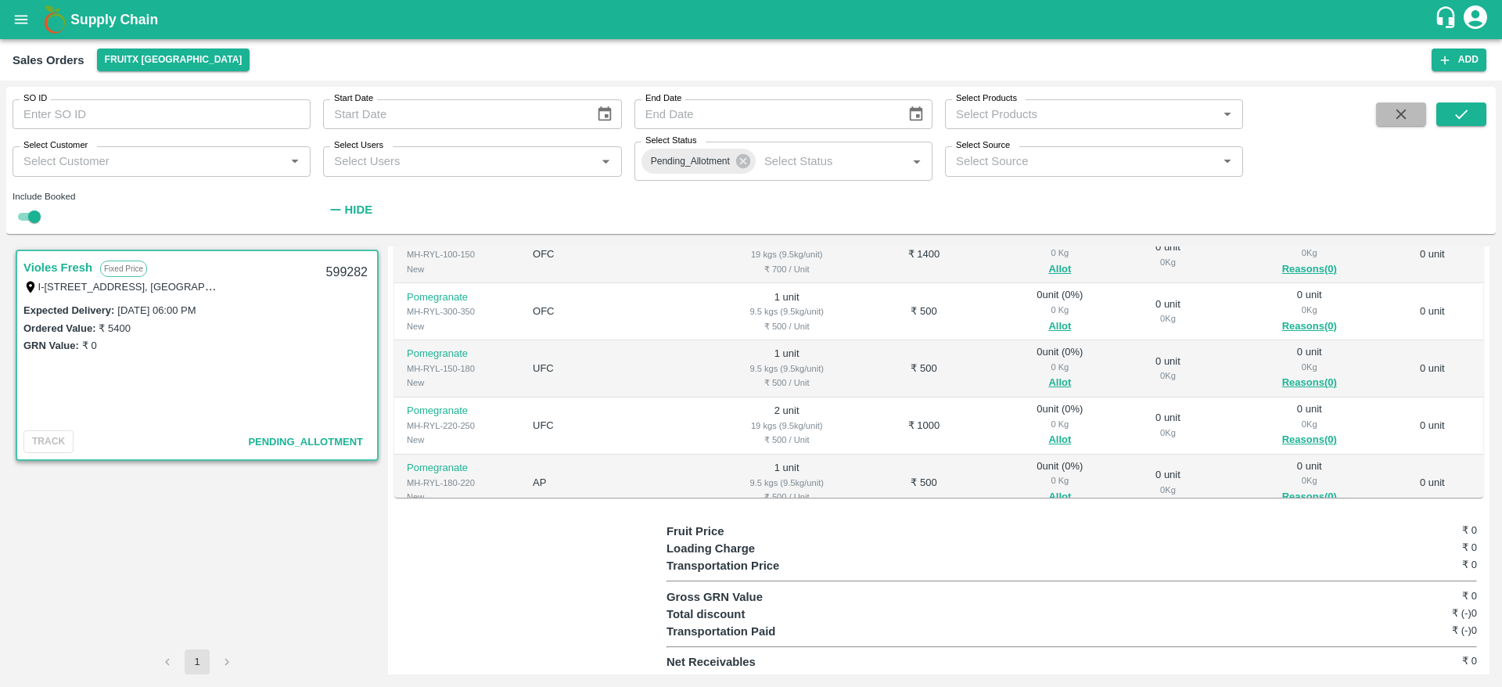
click at [1393, 103] on button "button" at bounding box center [1401, 114] width 50 height 23
checkbox input "false"
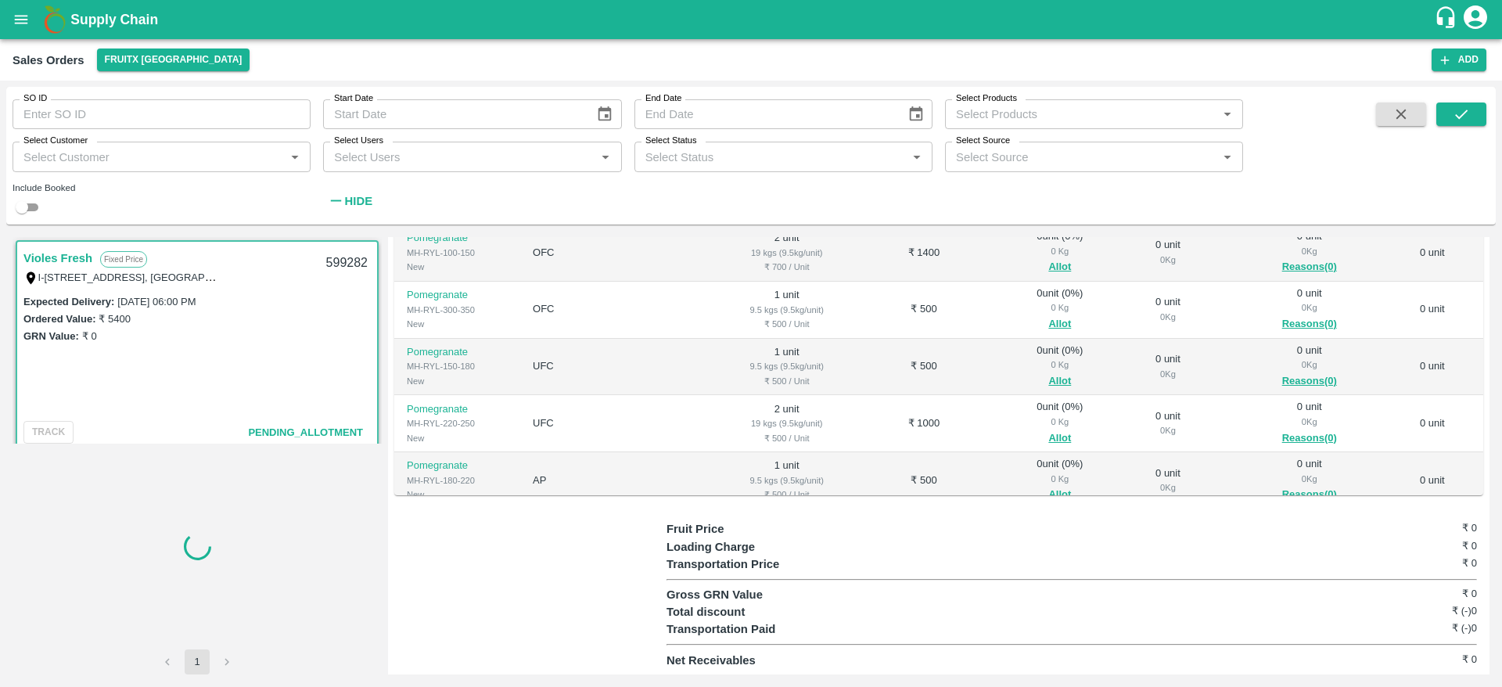
scroll to position [317, 0]
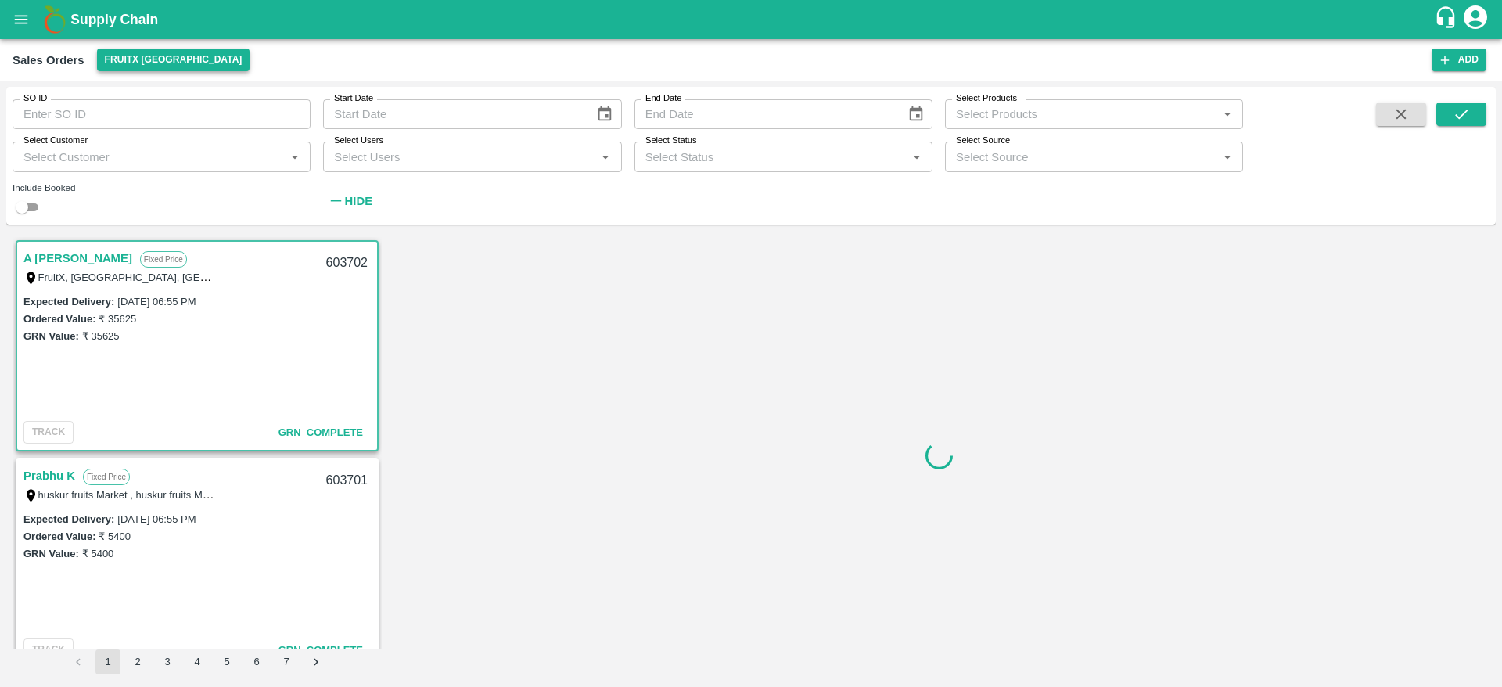
scroll to position [5, 0]
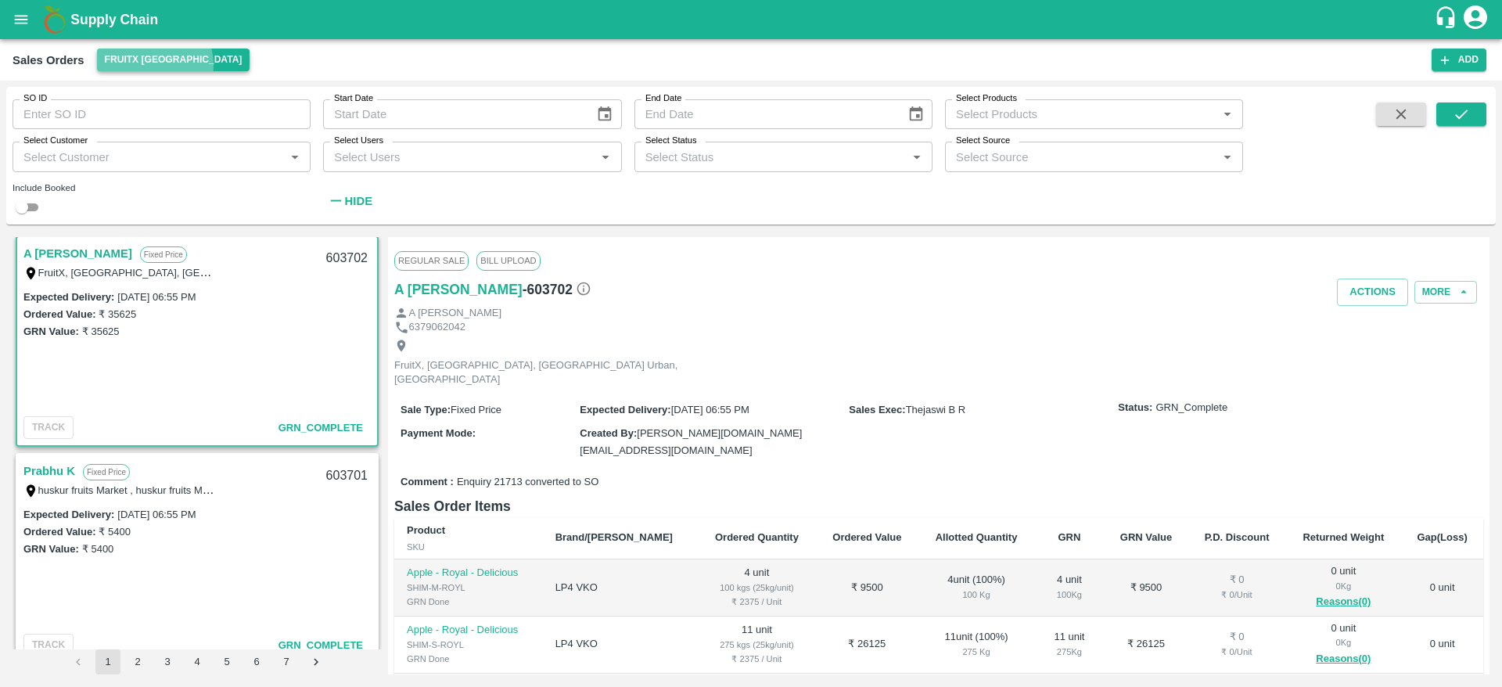
click at [150, 65] on button "FruitX [GEOGRAPHIC_DATA]" at bounding box center [173, 60] width 153 height 23
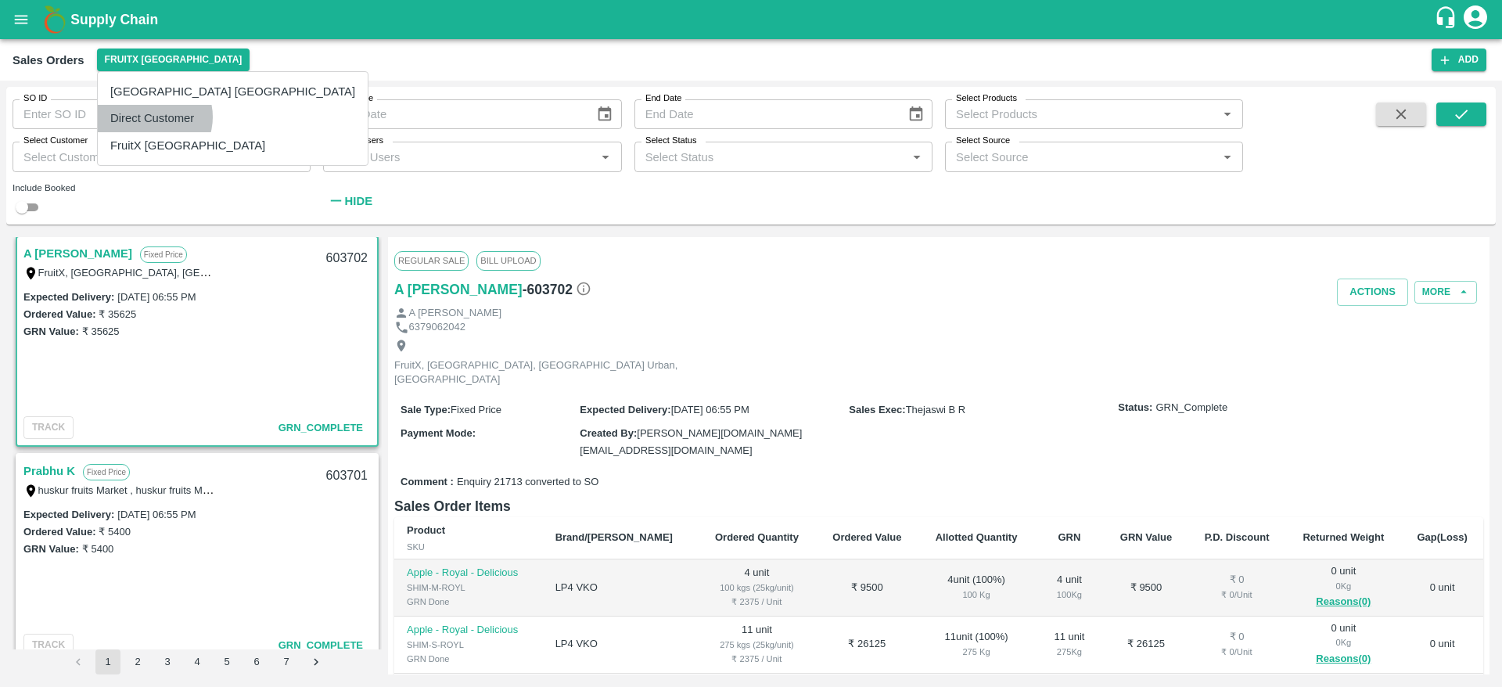
click at [150, 117] on li "Direct Customer" at bounding box center [233, 118] width 270 height 27
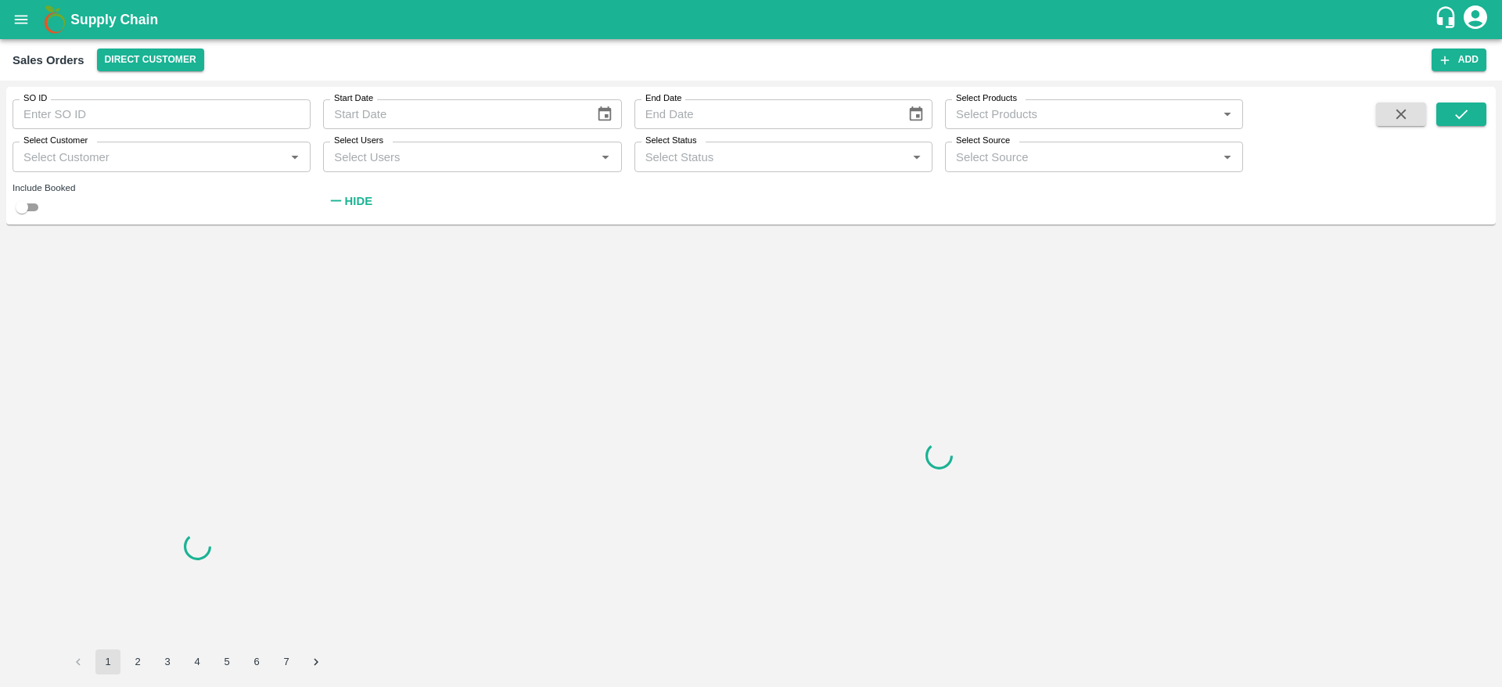
scroll to position [0, 0]
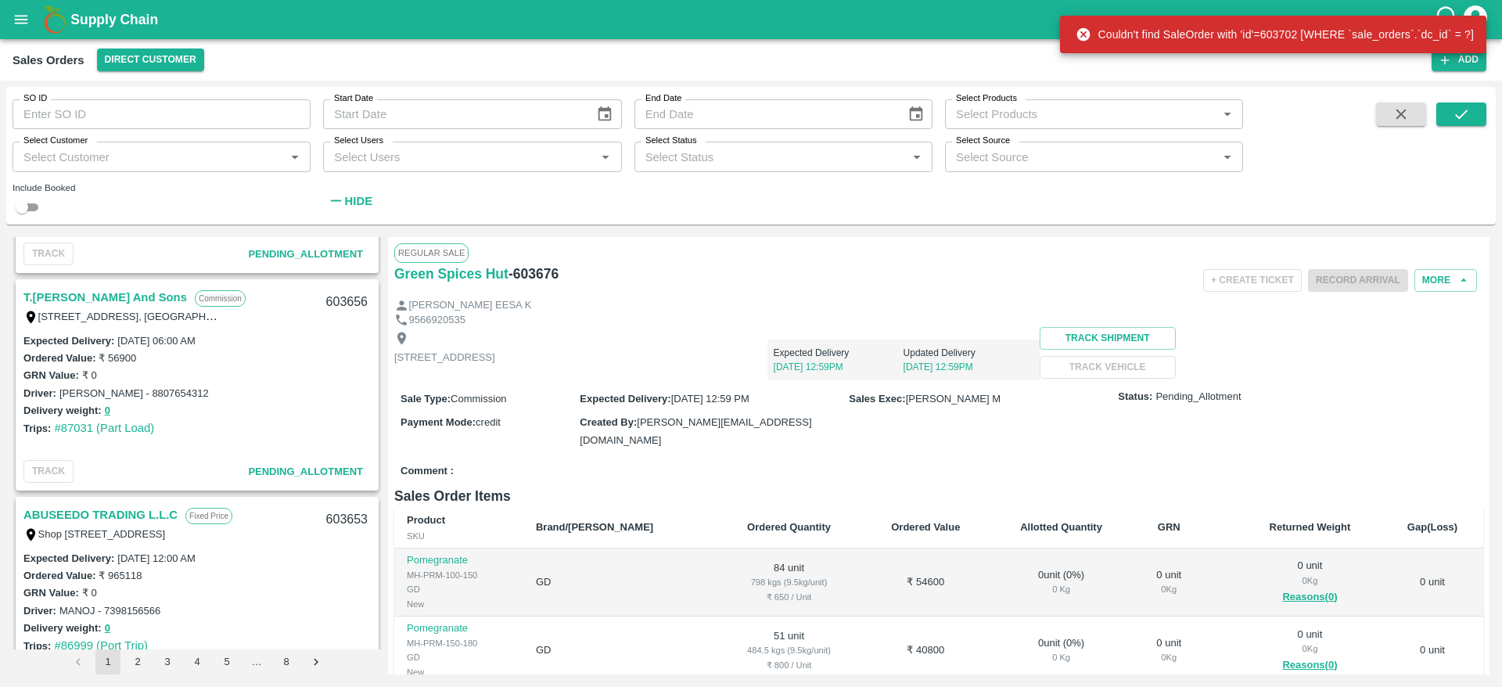
scroll to position [390, 0]
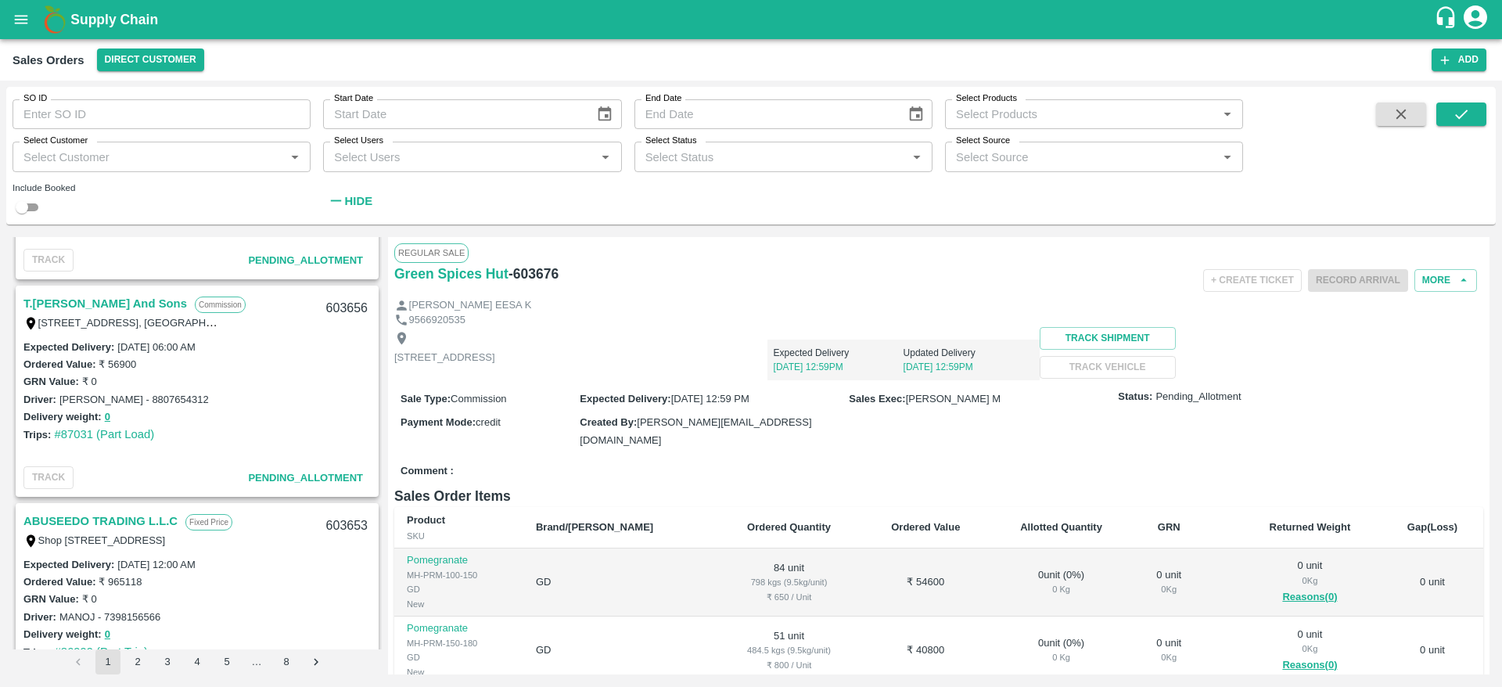
click at [106, 309] on link "T.Kishore Kapoor And Sons" at bounding box center [105, 303] width 164 height 20
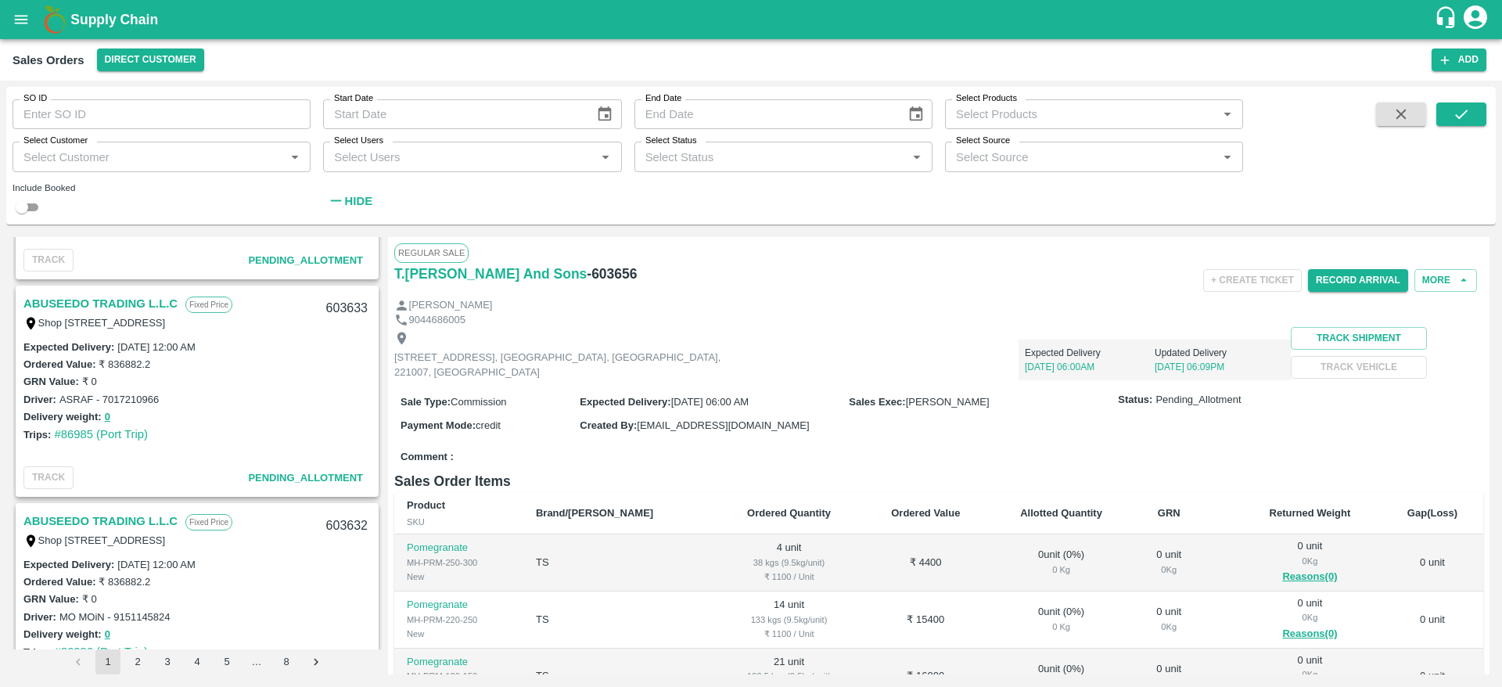
scroll to position [5026, 0]
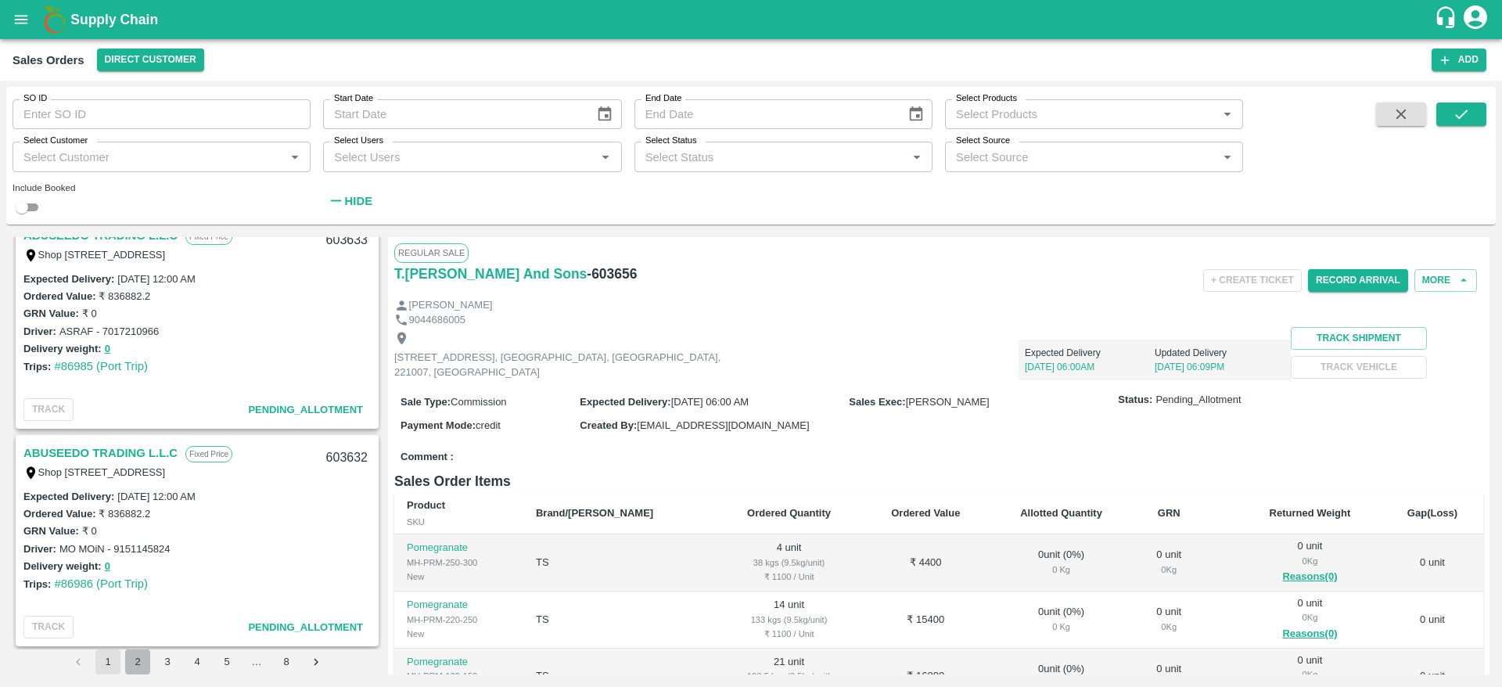
click at [142, 664] on button "2" at bounding box center [137, 661] width 25 height 25
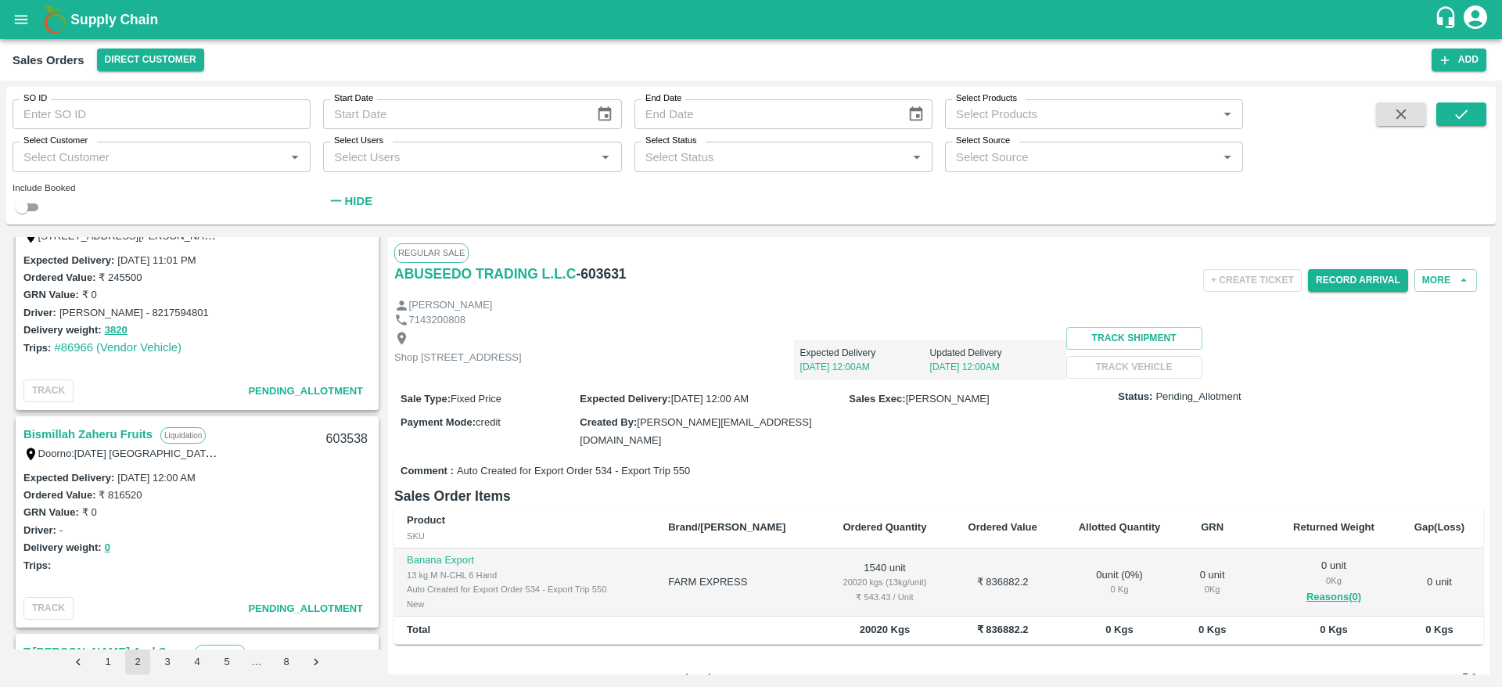
scroll to position [3141, 0]
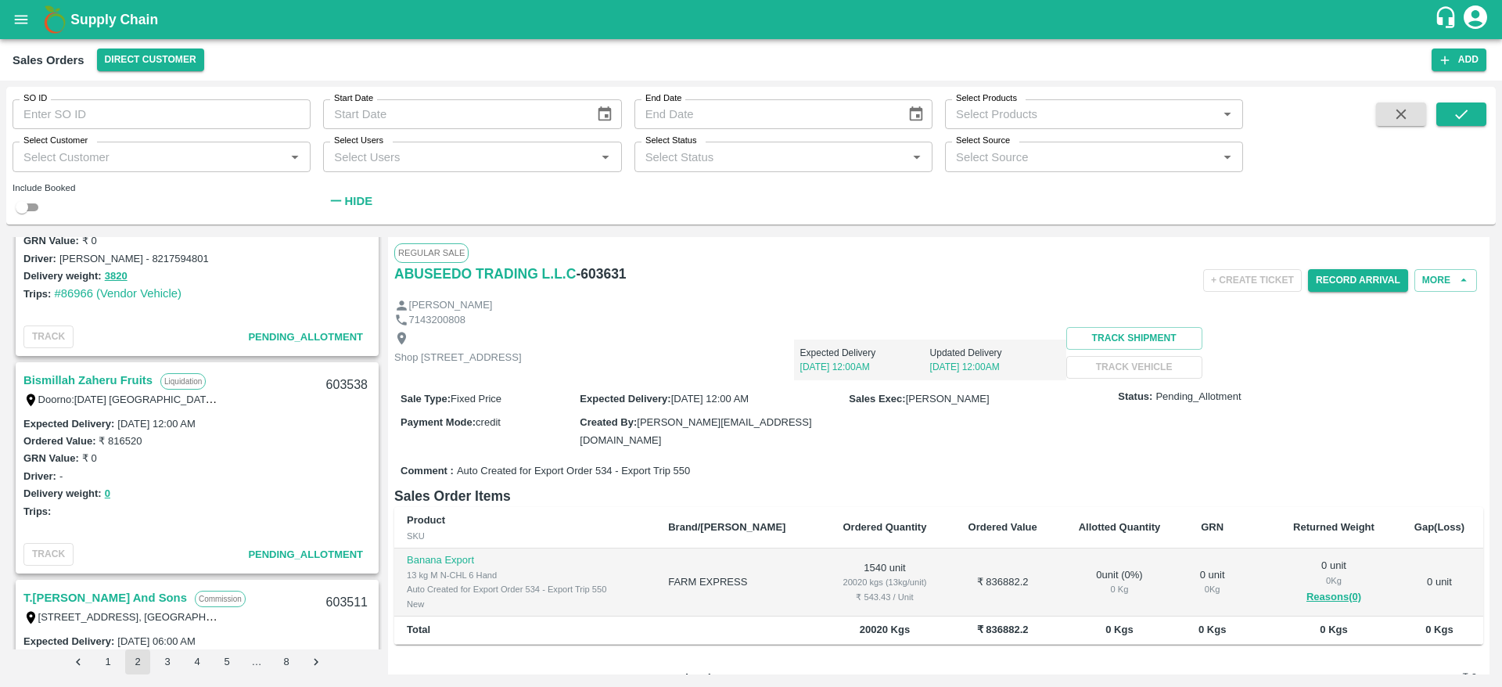
click at [117, 373] on link "Bismillah Zaheru Fruits" at bounding box center [87, 380] width 129 height 20
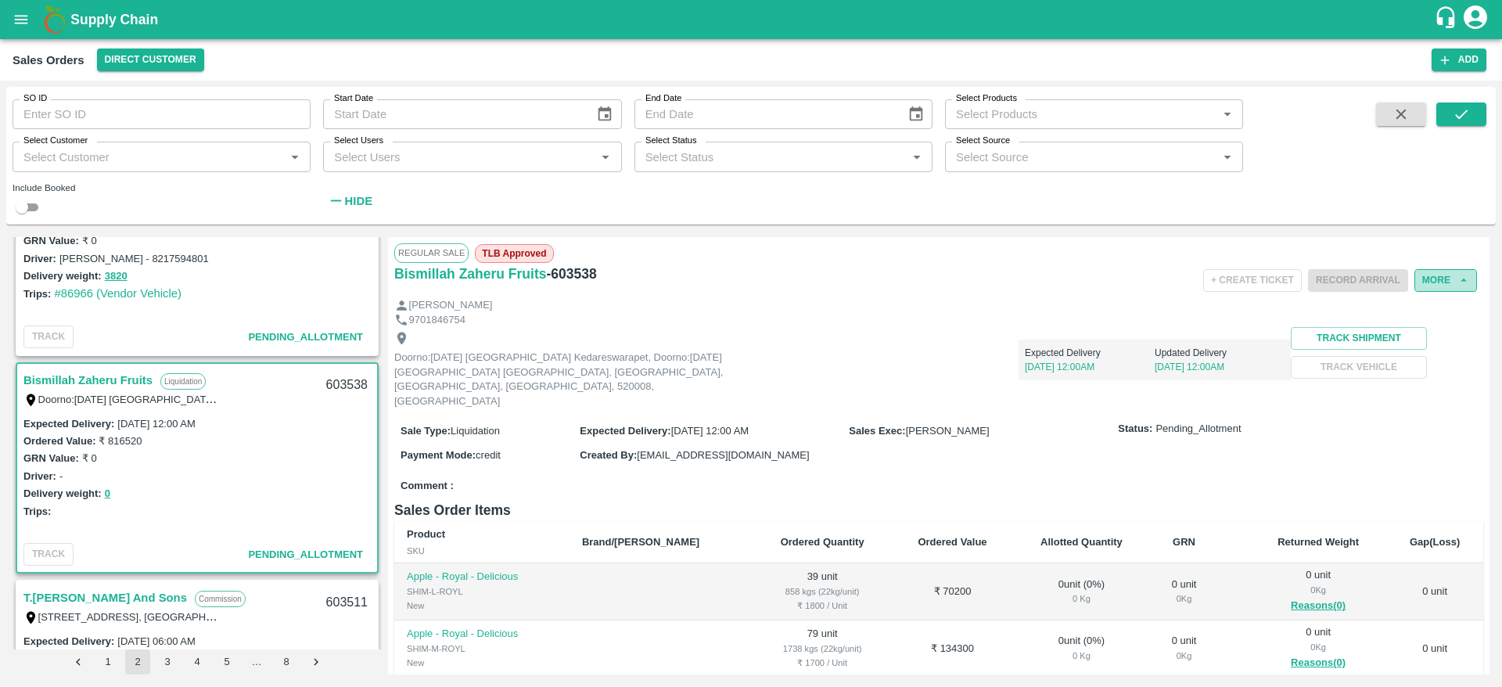
click at [1450, 275] on button "More" at bounding box center [1446, 280] width 63 height 23
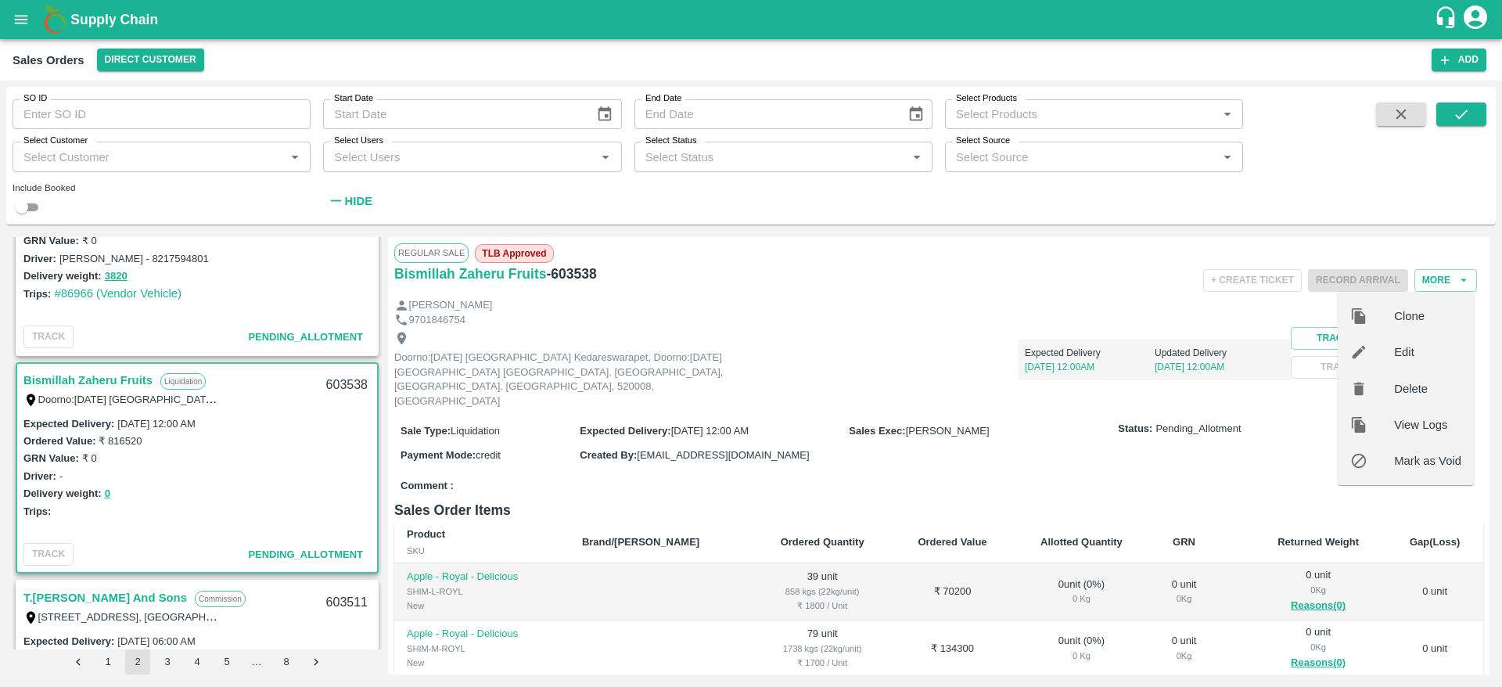
click at [933, 365] on div "Expected Delivery 31 Aug, 12:00AM Updated Delivery 31 Aug, 12:00AM" at bounding box center [1018, 353] width 545 height 53
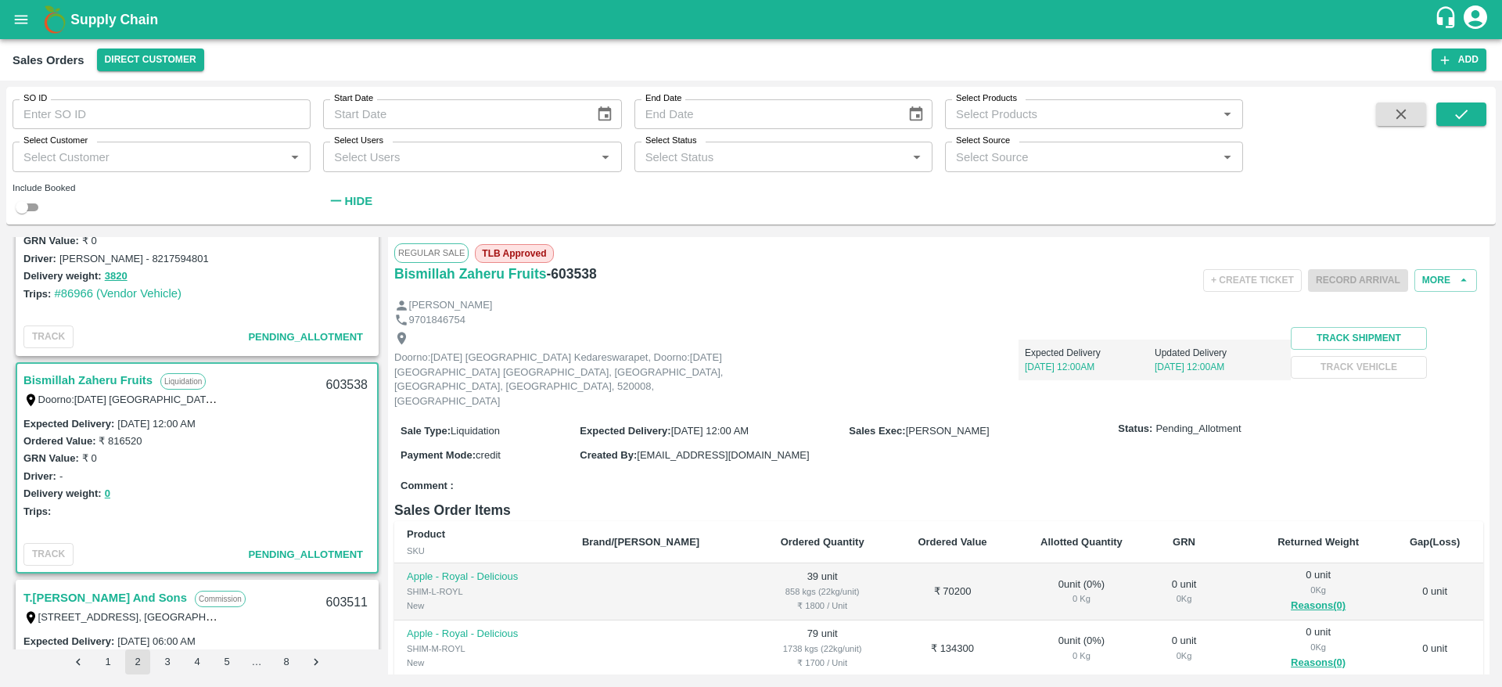
click at [342, 387] on div "603538" at bounding box center [347, 385] width 60 height 37
copy div "603538"
click at [1433, 285] on button "More" at bounding box center [1446, 280] width 63 height 23
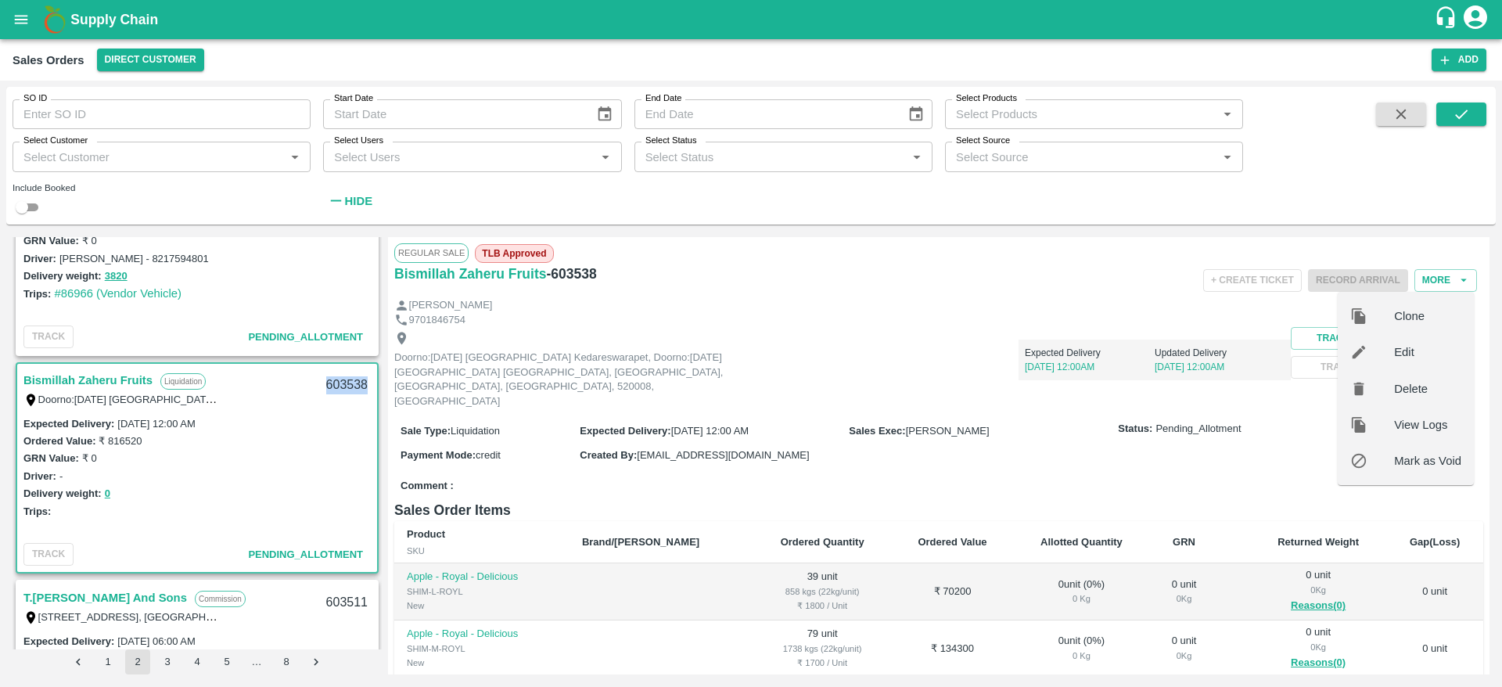
click at [1433, 344] on span "Edit" at bounding box center [1427, 352] width 67 height 17
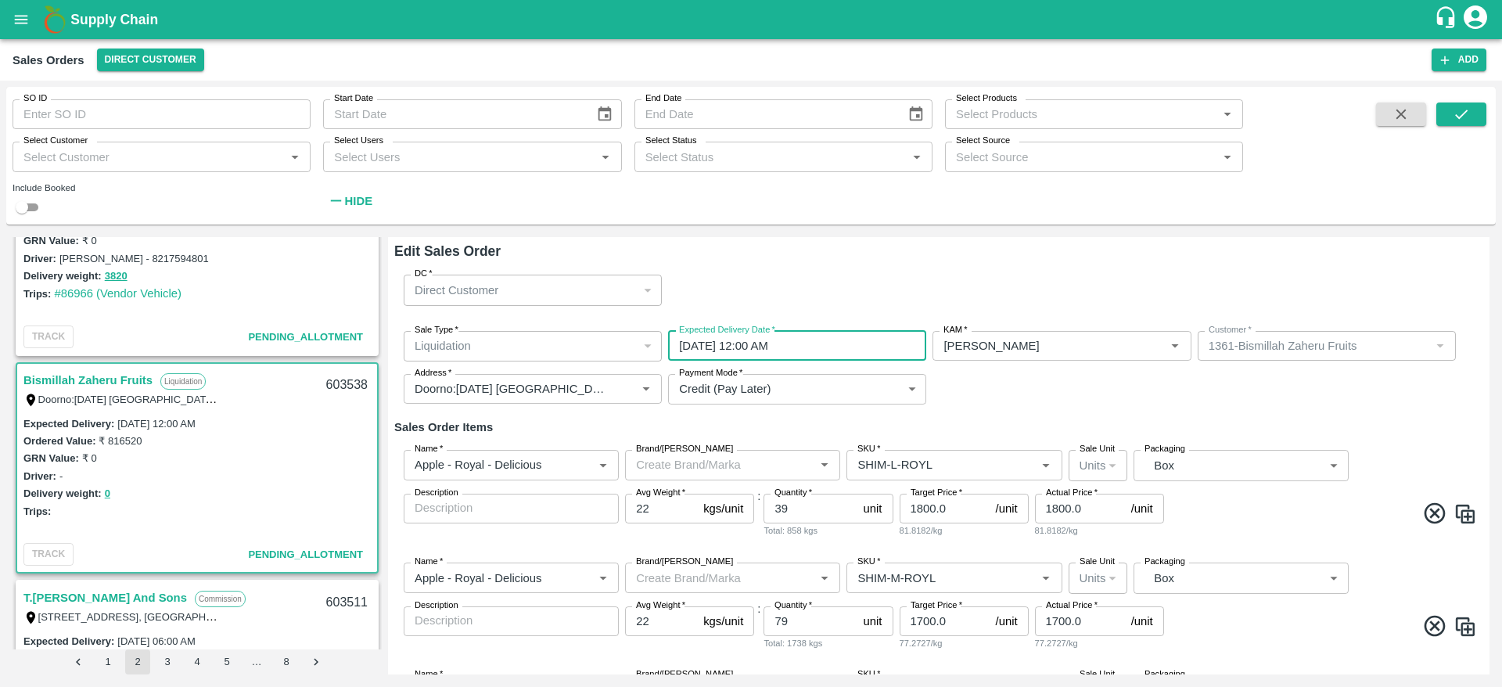
click at [873, 351] on input "31/08/2025 12:00 AM" at bounding box center [791, 346] width 247 height 30
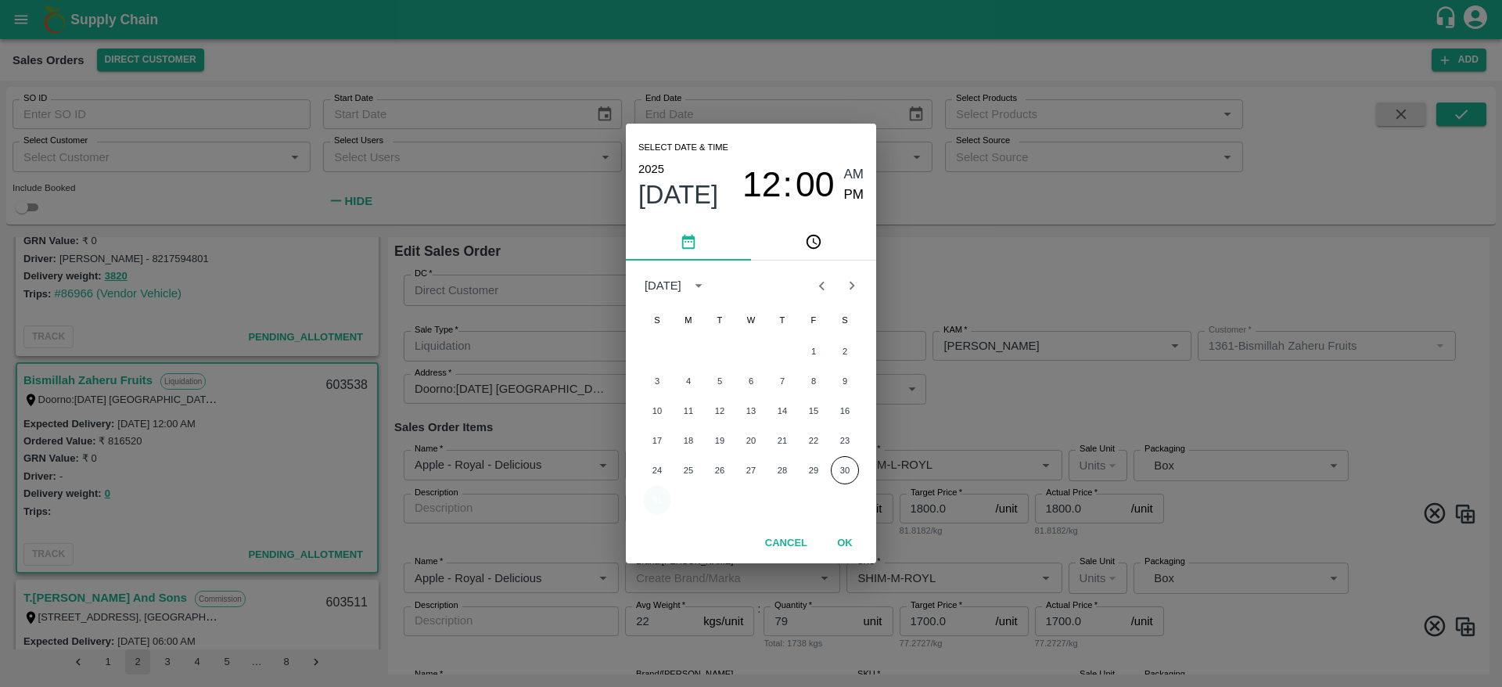
click at [655, 494] on button "31" at bounding box center [657, 500] width 28 height 28
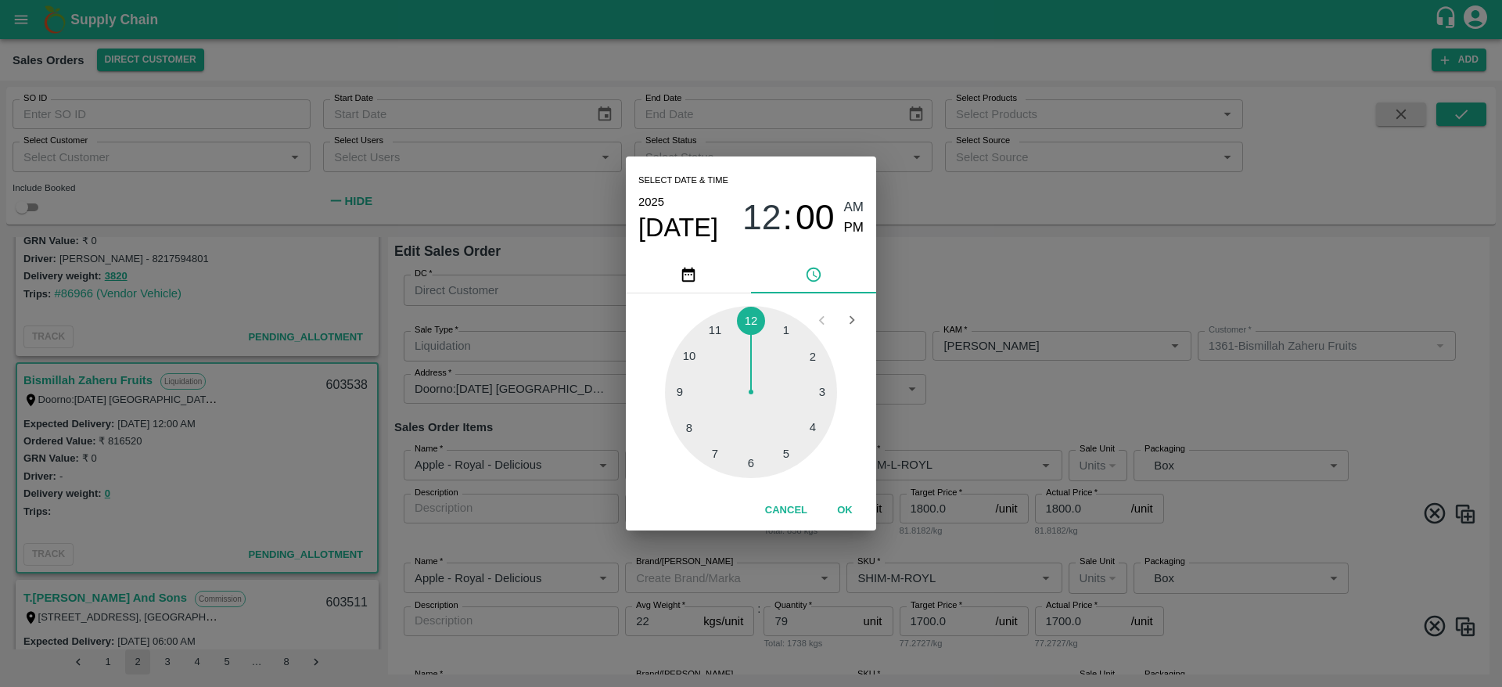
click at [693, 362] on div at bounding box center [751, 392] width 172 height 172
click at [865, 230] on div "Select date & time 2025 Aug 31 10 : 00 AM PM" at bounding box center [751, 206] width 250 height 100
click at [855, 228] on span "PM" at bounding box center [854, 228] width 20 height 21
type input "[DATE] 10:00 PM"
click at [842, 515] on button "OK" at bounding box center [845, 510] width 50 height 27
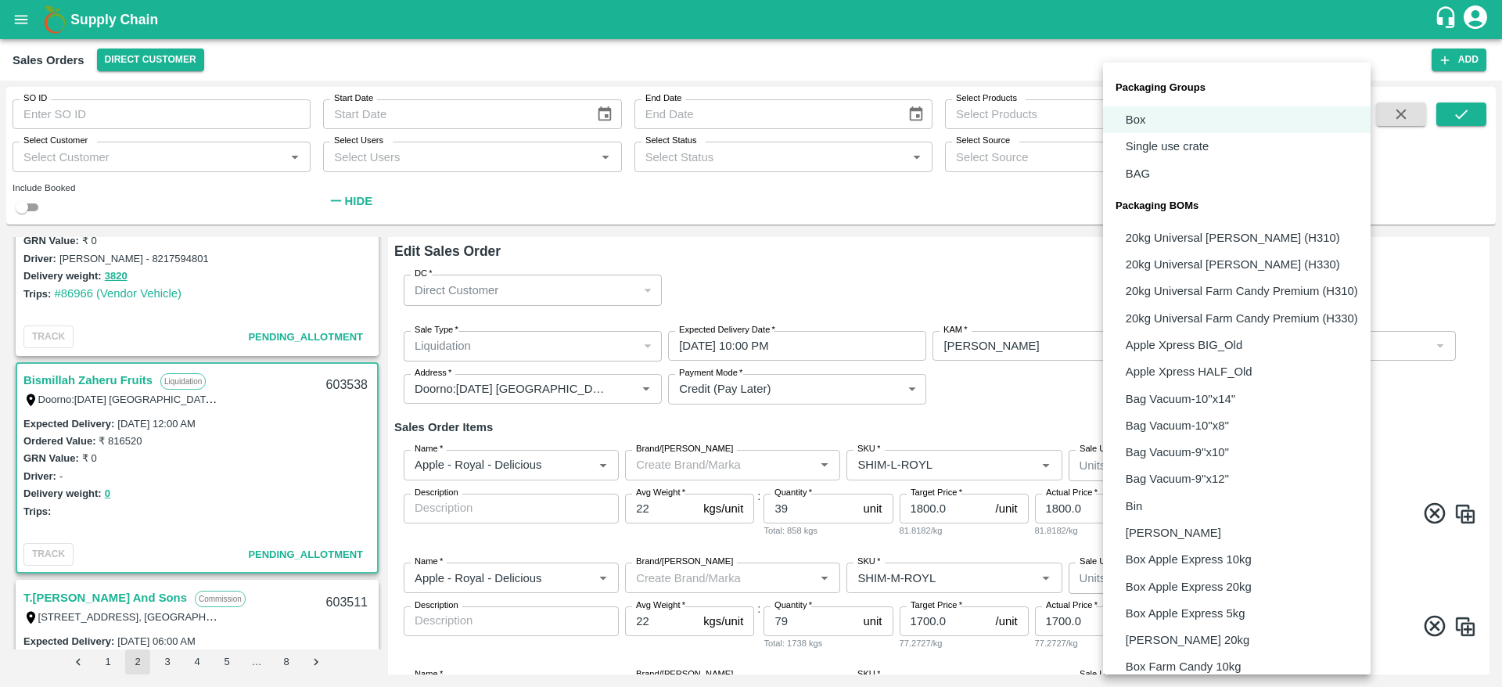
click at [1217, 474] on body "Supply Chain Sales Orders Direct Customer Add SO ID SO ID Start Date Start Date…" at bounding box center [751, 343] width 1502 height 687
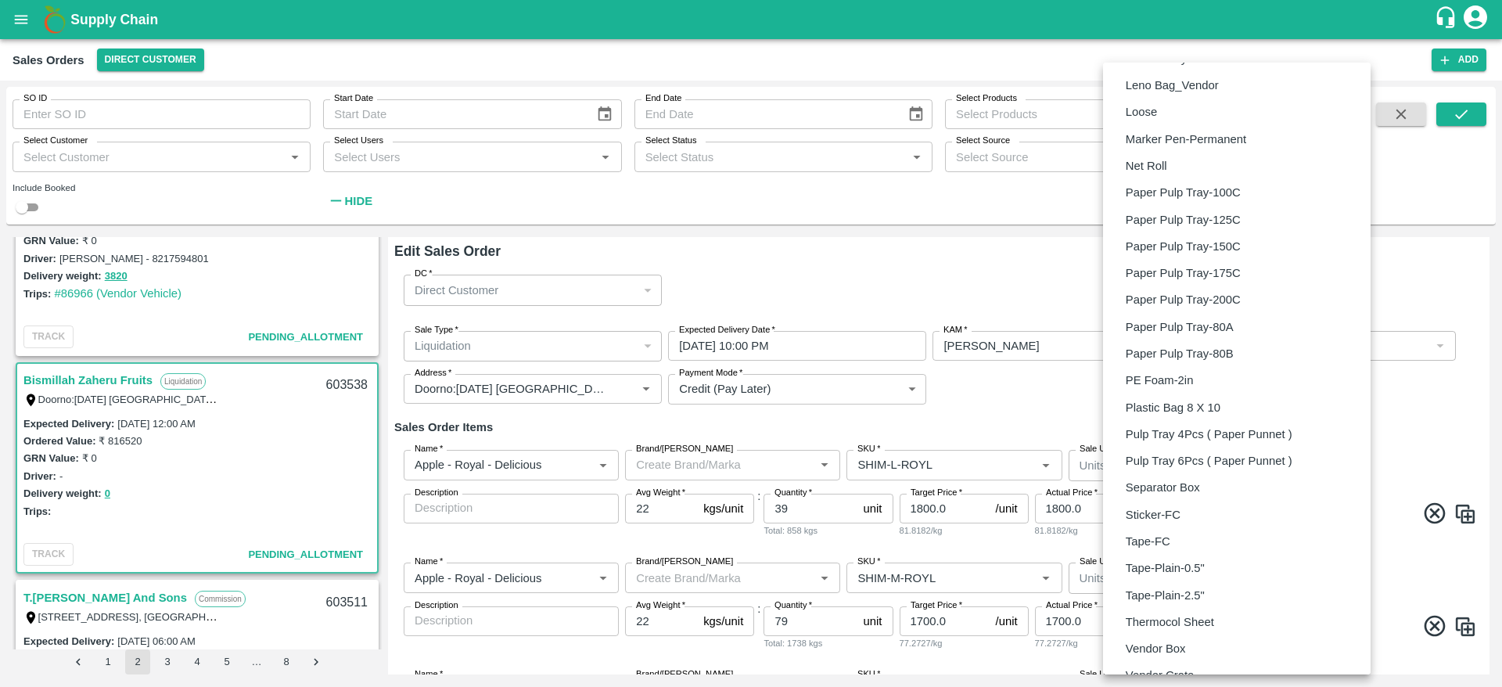
scroll to position [871, 0]
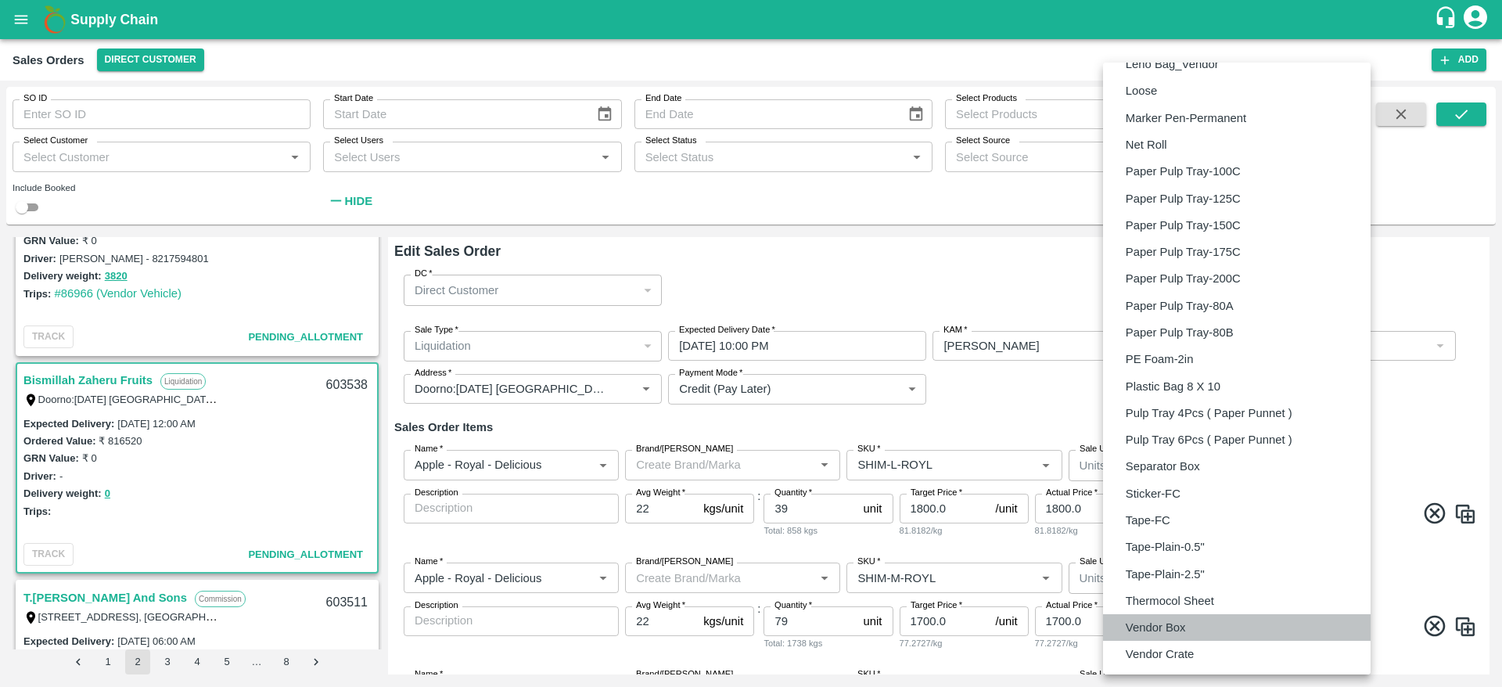
click at [1189, 621] on li "Vendor Box" at bounding box center [1237, 627] width 268 height 27
type input "BOM/276"
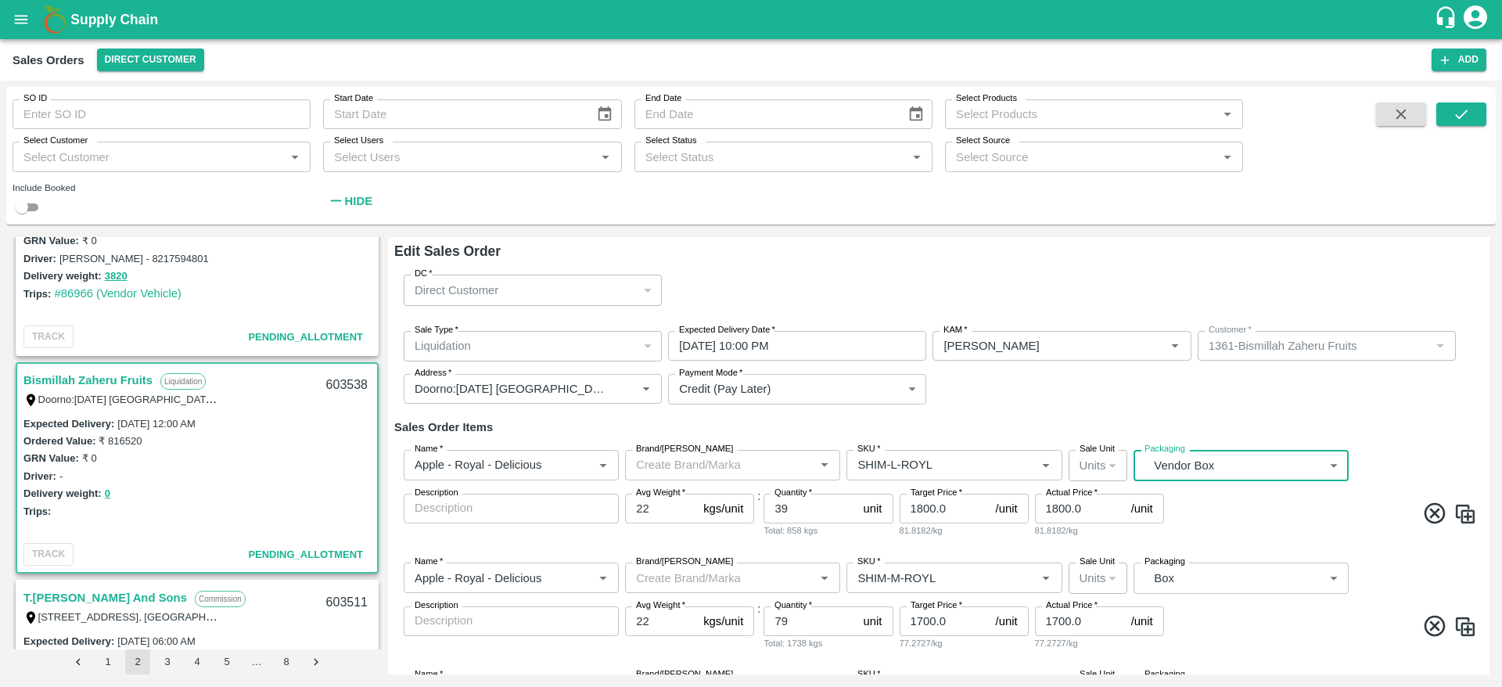
scroll to position [92, 0]
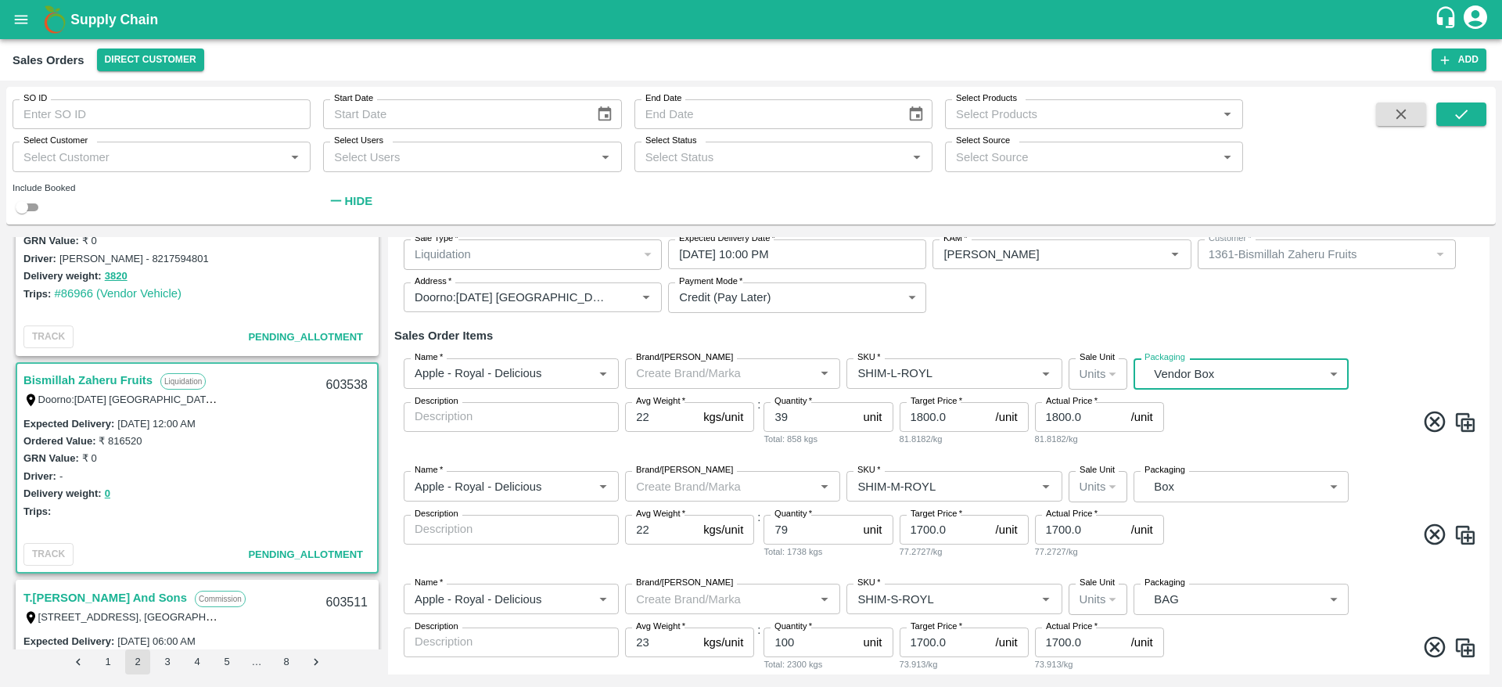
click at [1239, 497] on body "Supply Chain Sales Orders Direct Customer Add SO ID SO ID Start Date Start Date…" at bounding box center [751, 343] width 1502 height 687
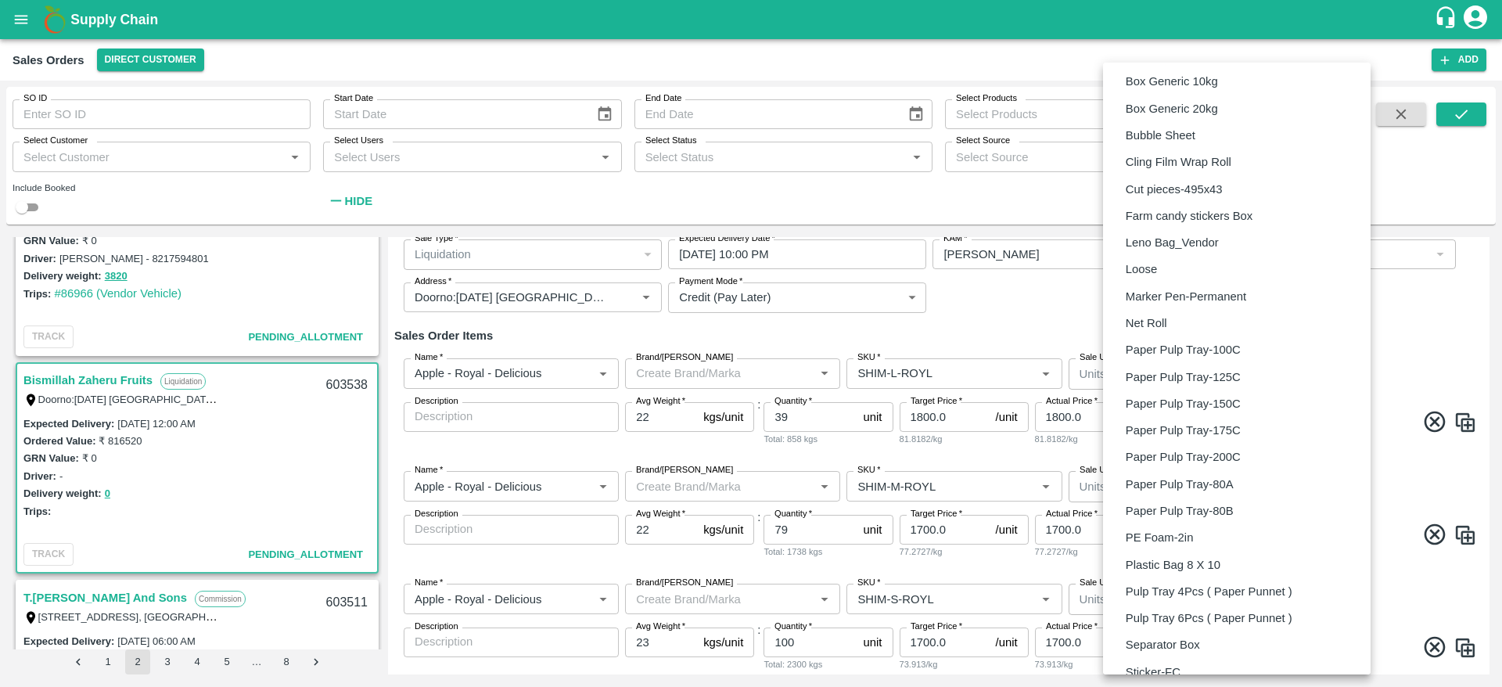
scroll to position [871, 0]
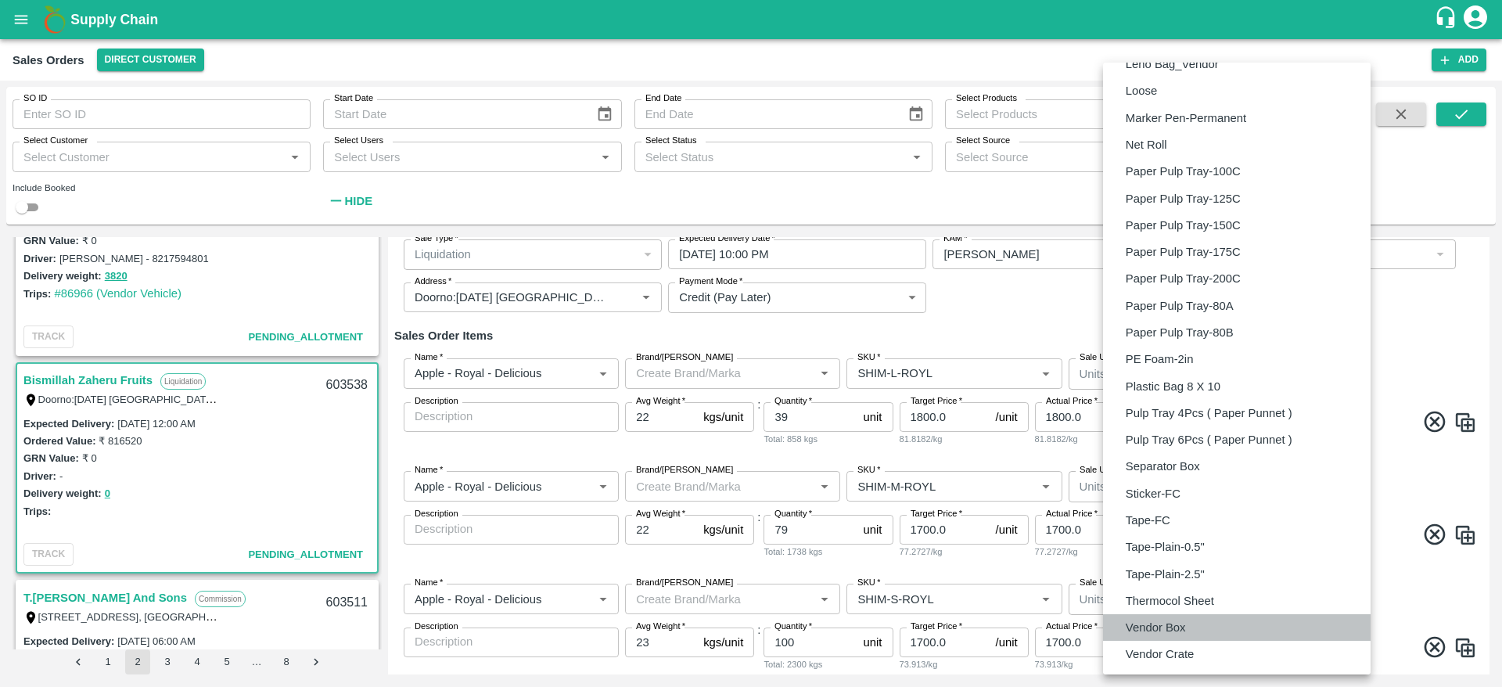
click at [1196, 625] on li "Vendor Box" at bounding box center [1237, 627] width 268 height 27
type input "BOM/276"
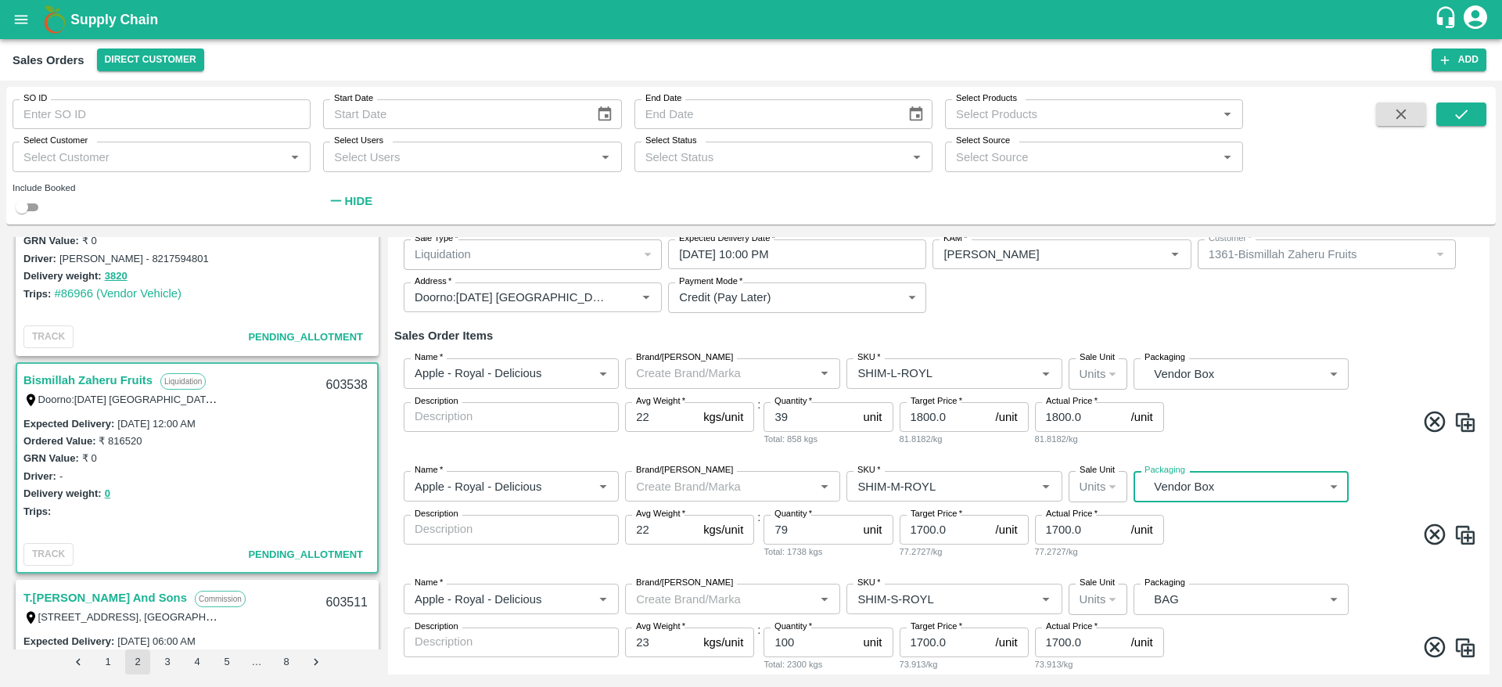
scroll to position [509, 0]
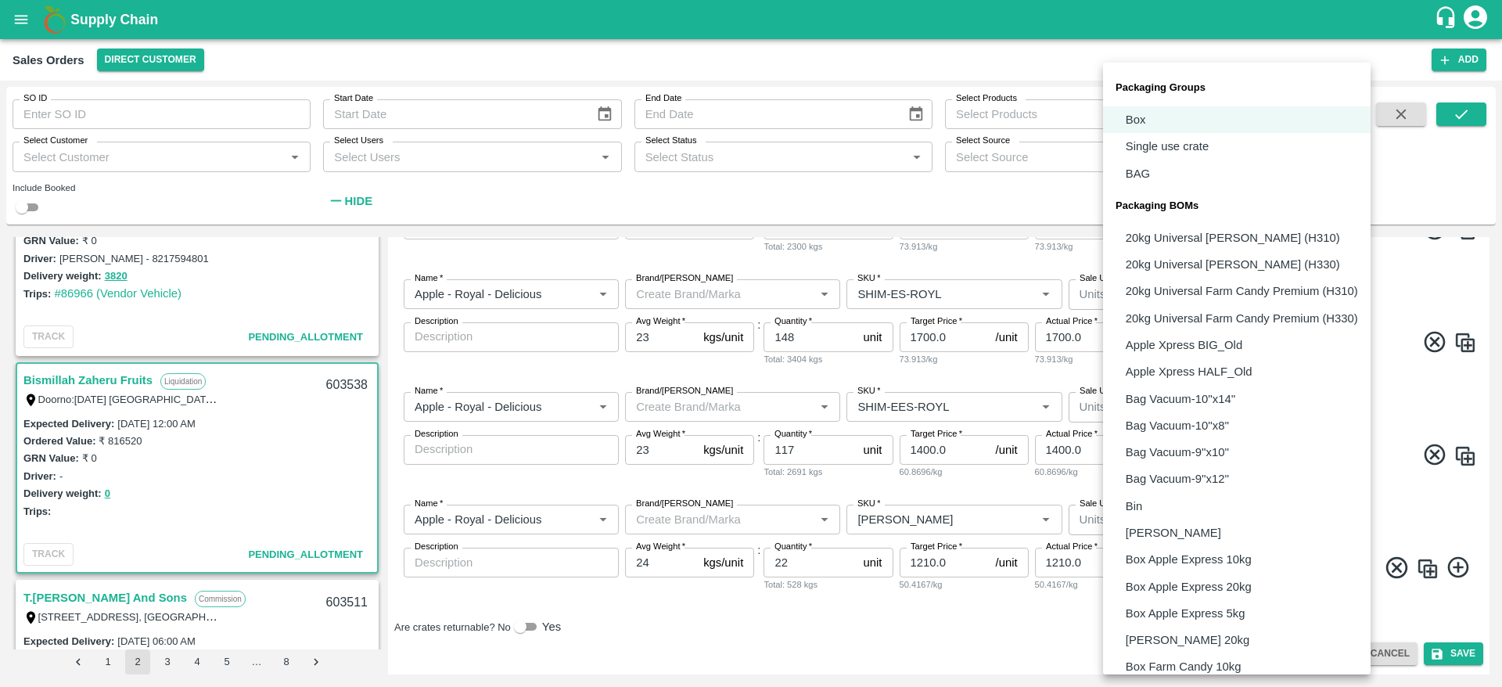
click at [1246, 412] on body "Supply Chain Sales Orders Direct Customer Add SO ID SO ID Start Date Start Date…" at bounding box center [751, 343] width 1502 height 687
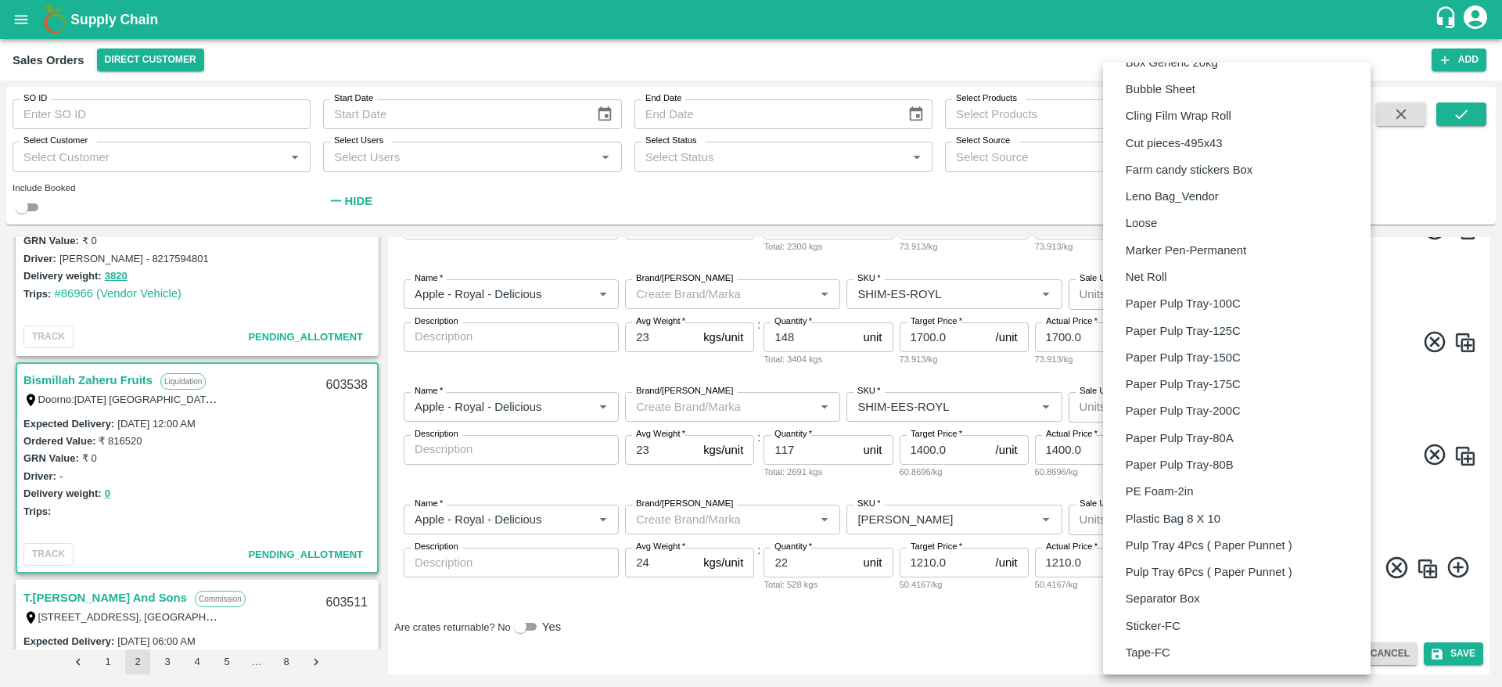
scroll to position [871, 0]
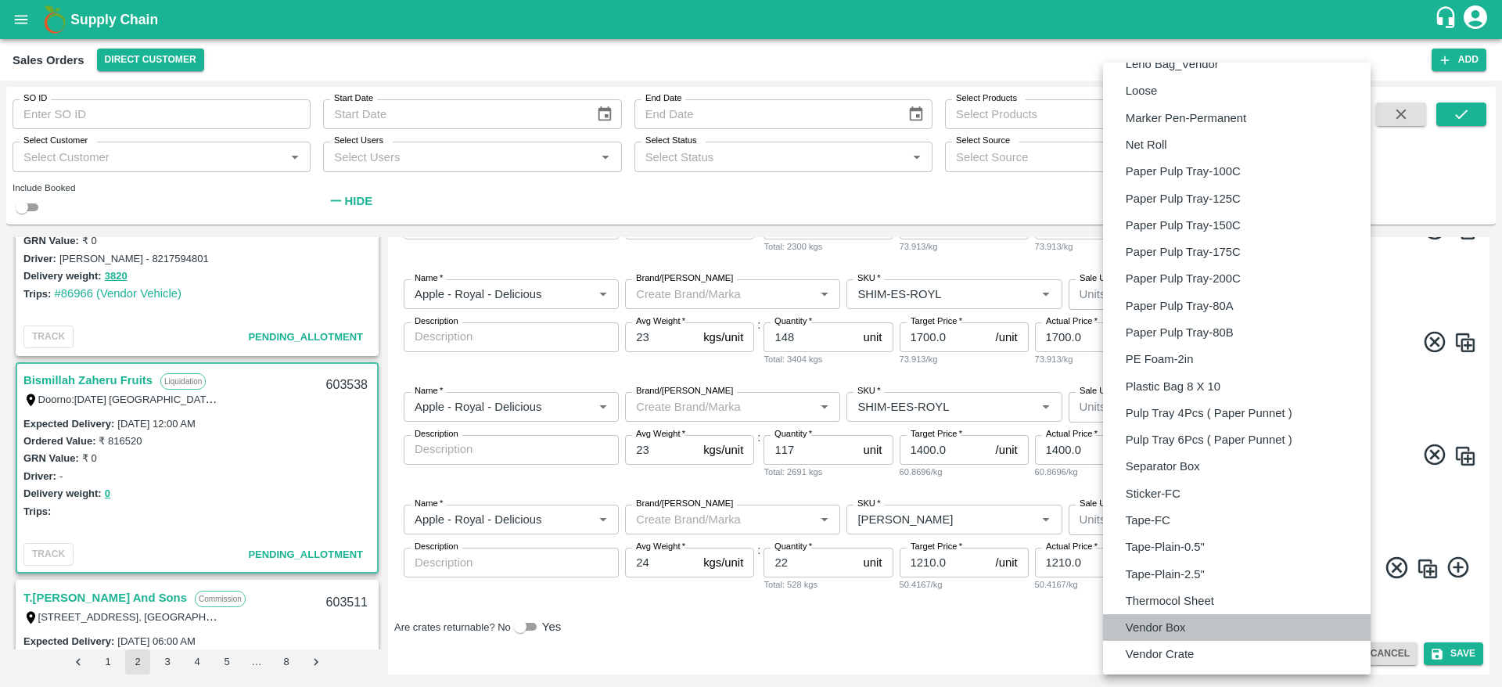
click at [1192, 620] on li "Vendor Box" at bounding box center [1237, 627] width 268 height 27
type input "BOM/276"
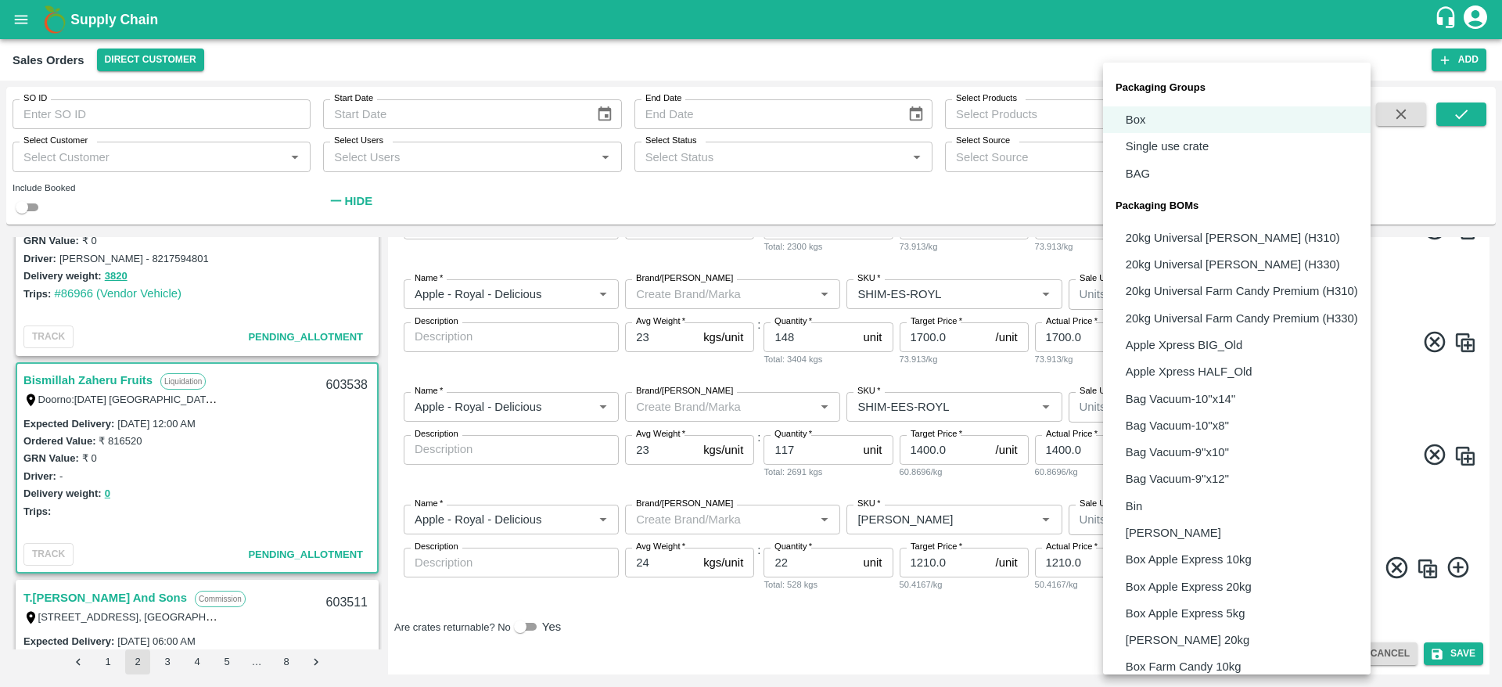
click at [1247, 300] on body "Supply Chain Sales Orders Direct Customer Add SO ID SO ID Start Date Start Date…" at bounding box center [751, 343] width 1502 height 687
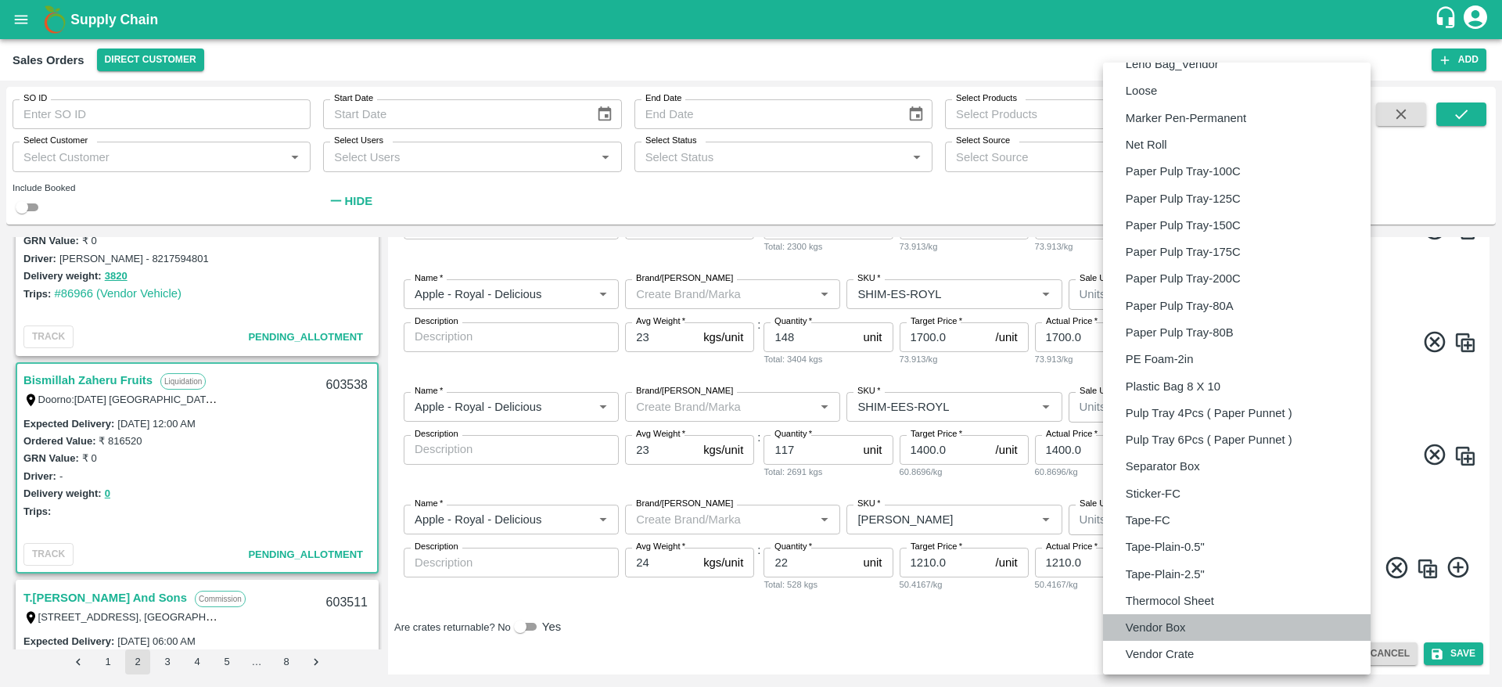
click at [1196, 621] on li "Vendor Box" at bounding box center [1237, 627] width 268 height 27
type input "BOM/276"
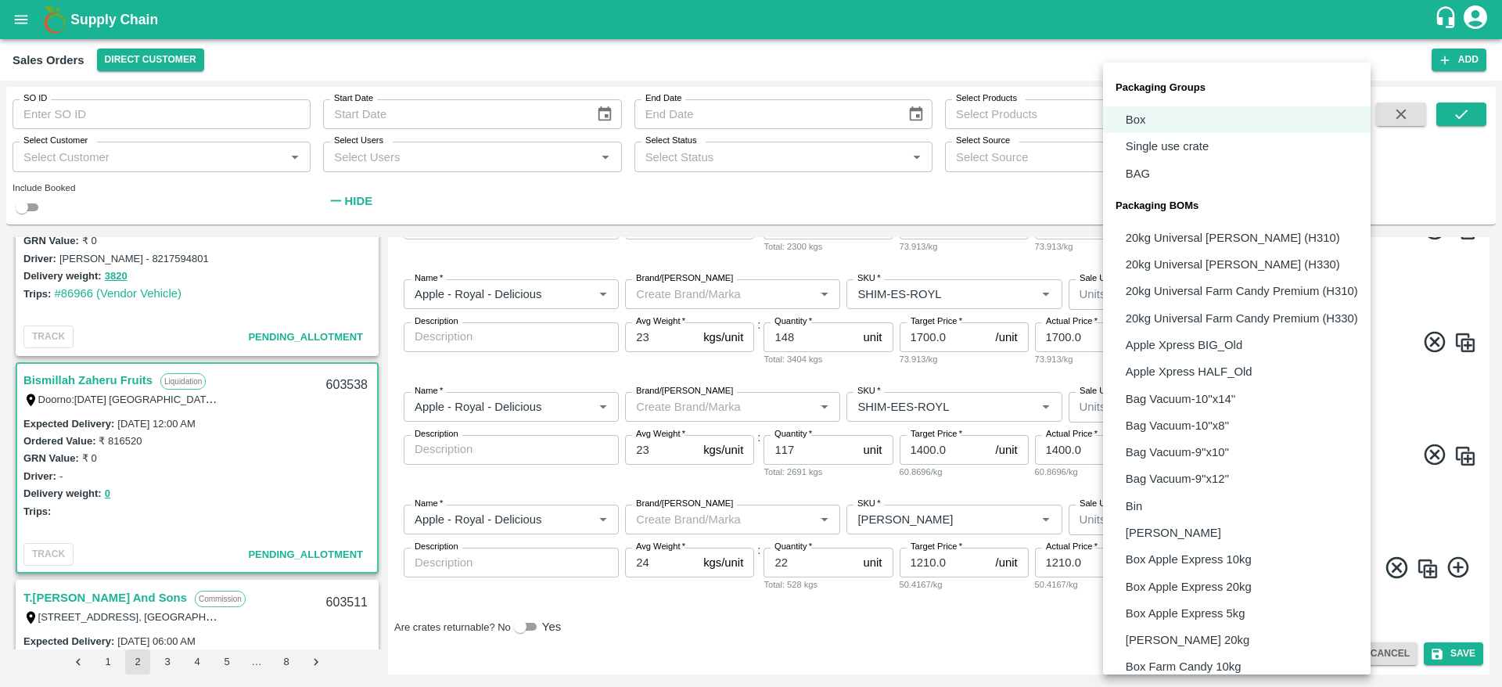
click at [1255, 520] on body "Supply Chain Sales Orders Direct Customer Add SO ID SO ID Start Date Start Date…" at bounding box center [751, 343] width 1502 height 687
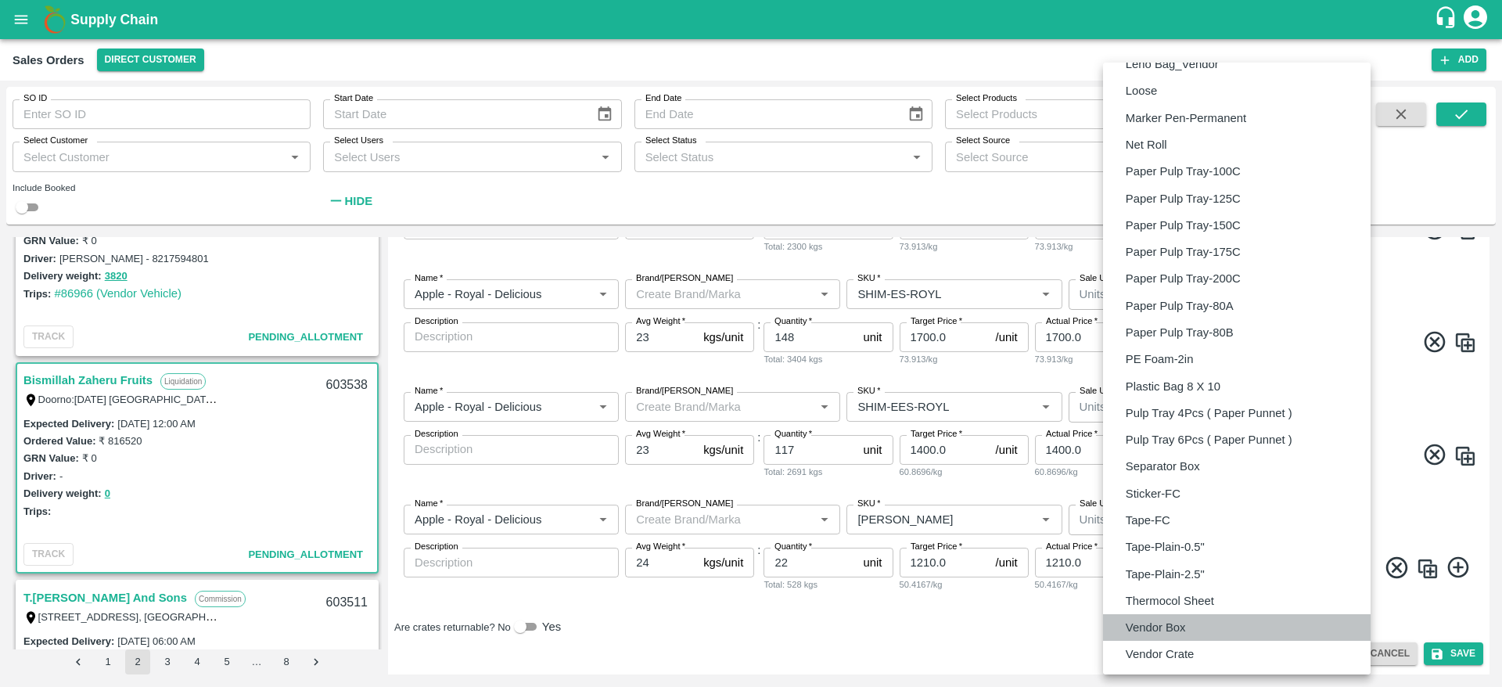
click at [1194, 623] on li "Vendor Box" at bounding box center [1237, 627] width 268 height 27
type input "BOM/276"
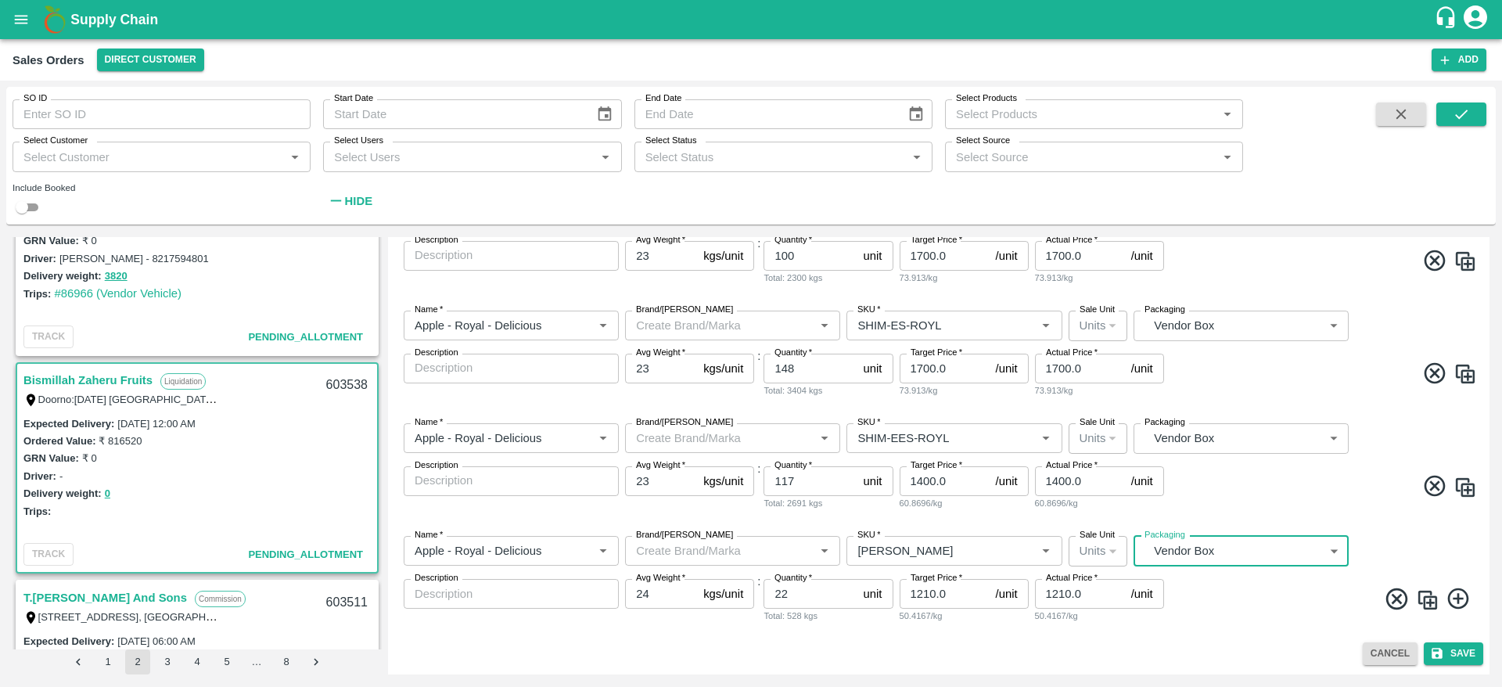
scroll to position [478, 0]
click at [1259, 586] on span at bounding box center [1322, 601] width 310 height 31
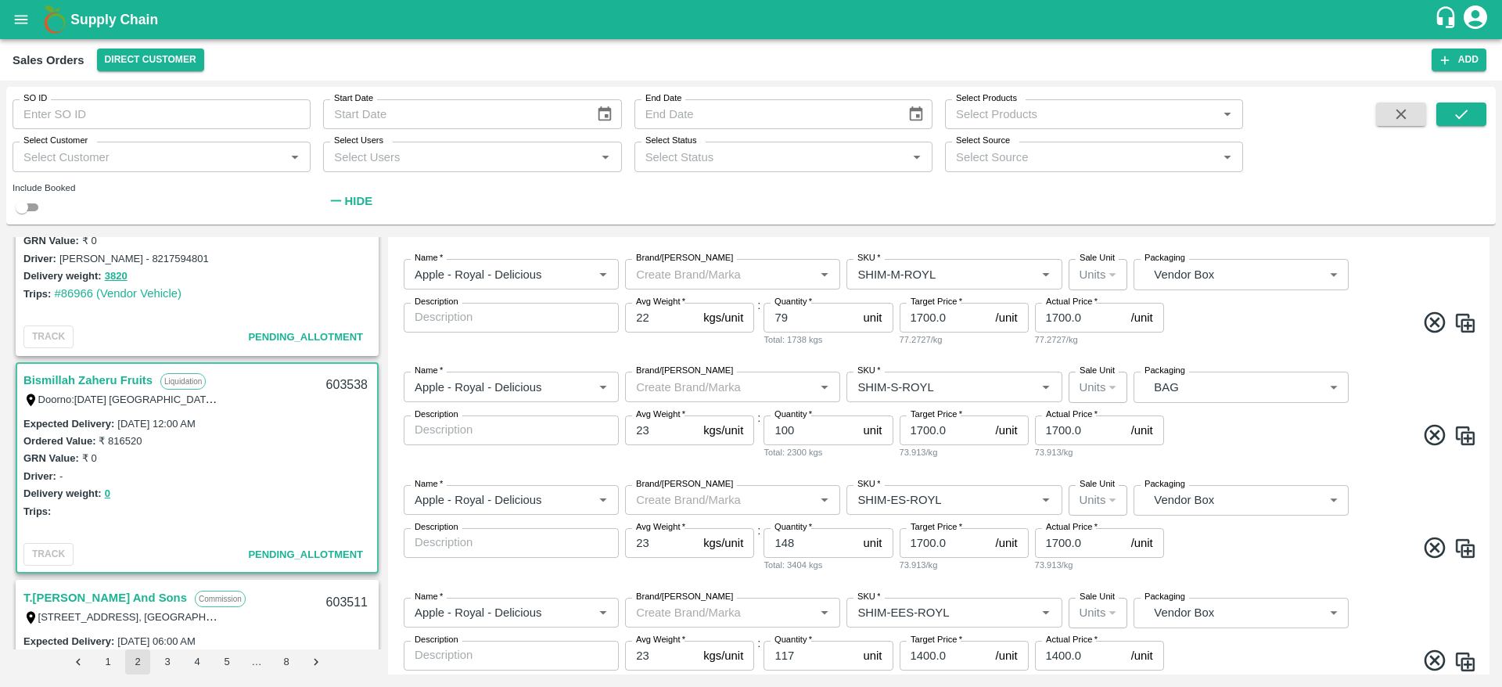
scroll to position [294, 0]
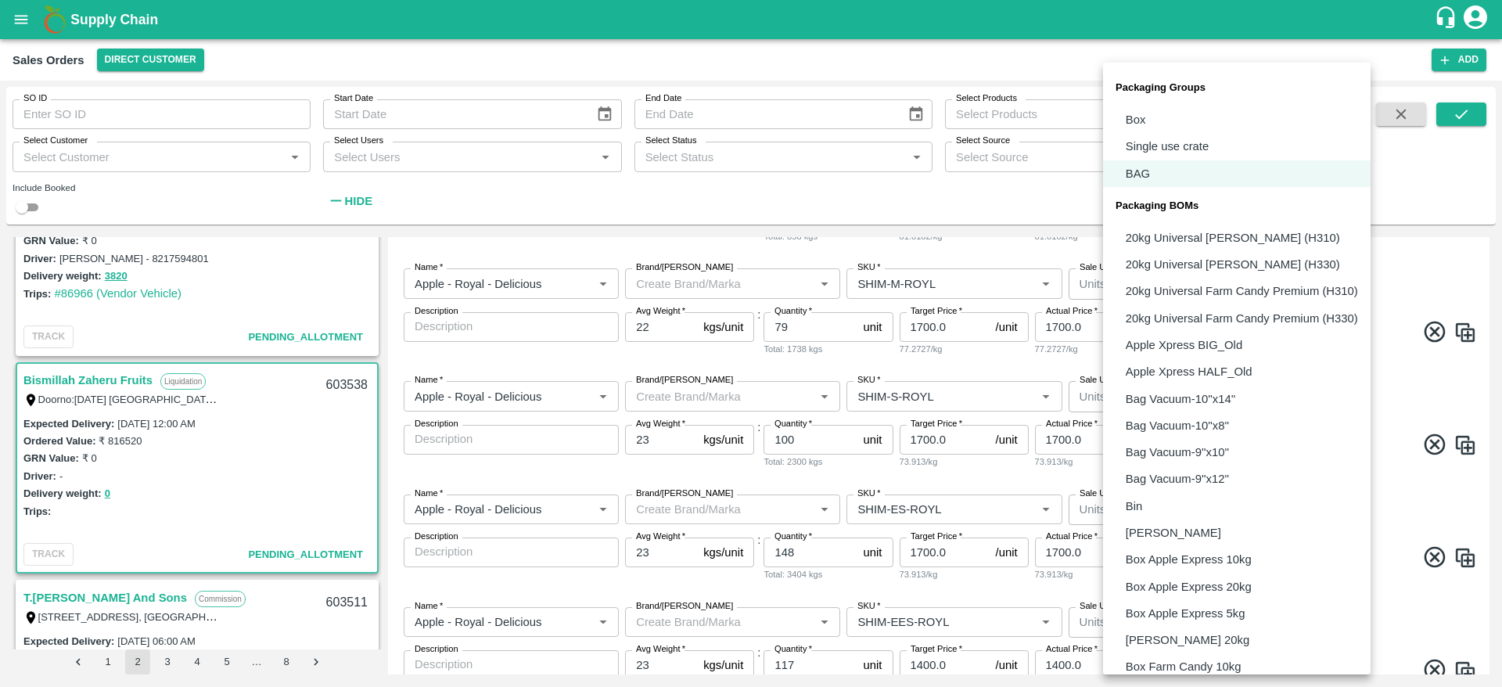
click at [1211, 398] on body "Supply Chain Sales Orders Direct Customer Add SO ID SO ID Start Date Start Date…" at bounding box center [751, 343] width 1502 height 687
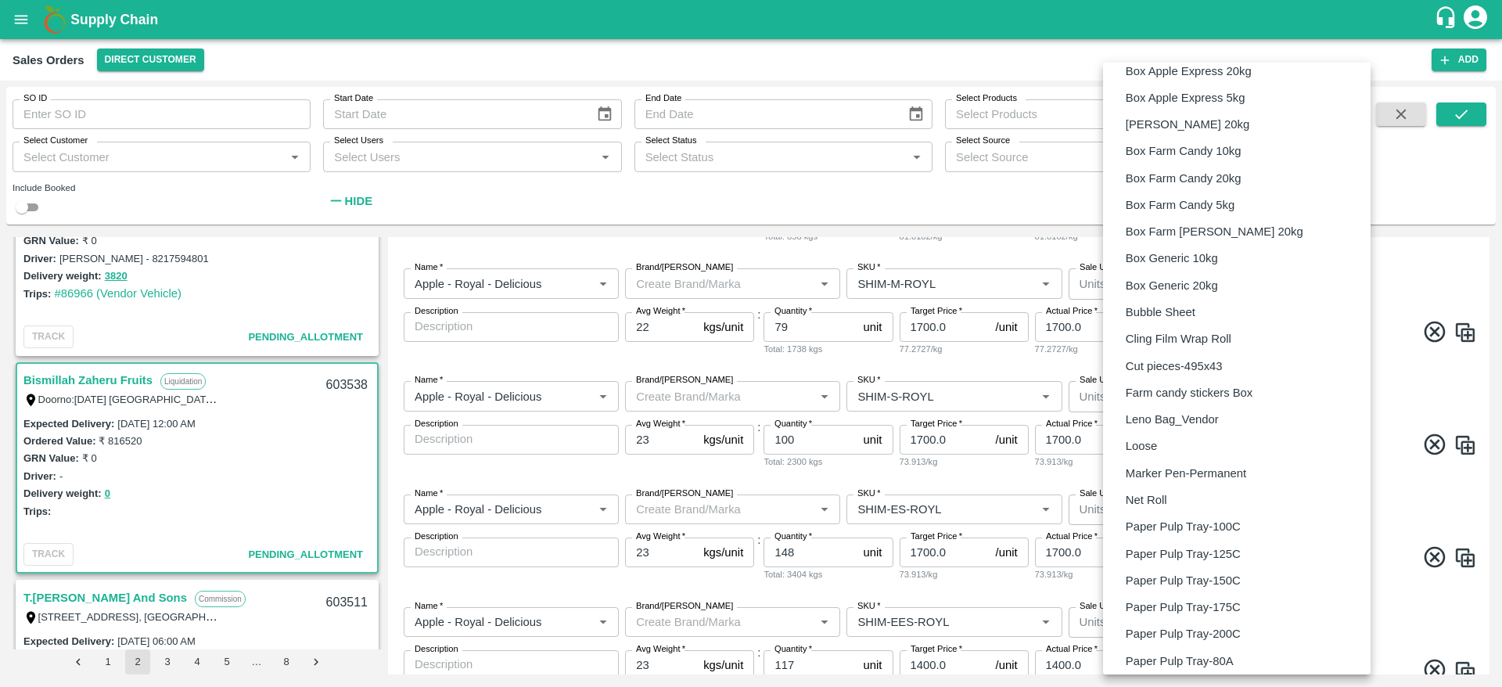
scroll to position [871, 0]
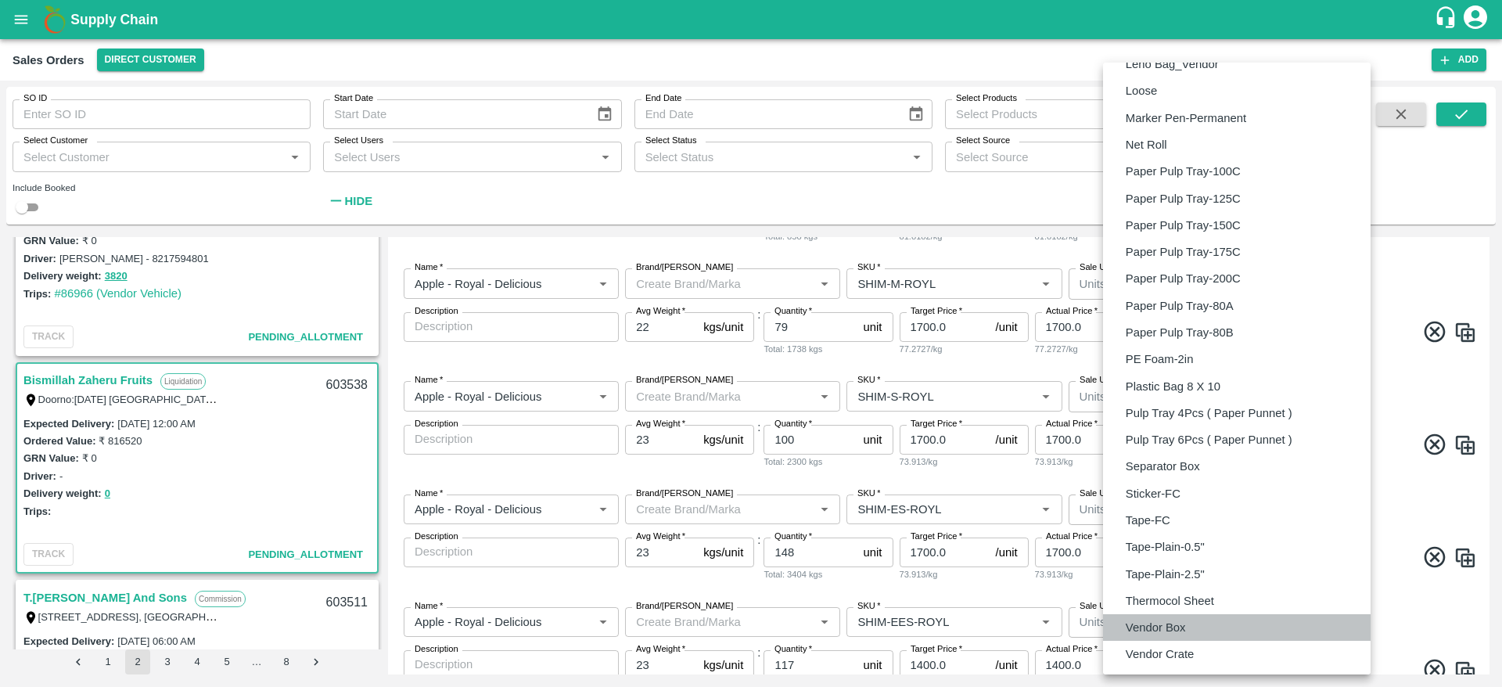
click at [1191, 624] on li "Vendor Box" at bounding box center [1237, 627] width 268 height 27
type input "BOM/276"
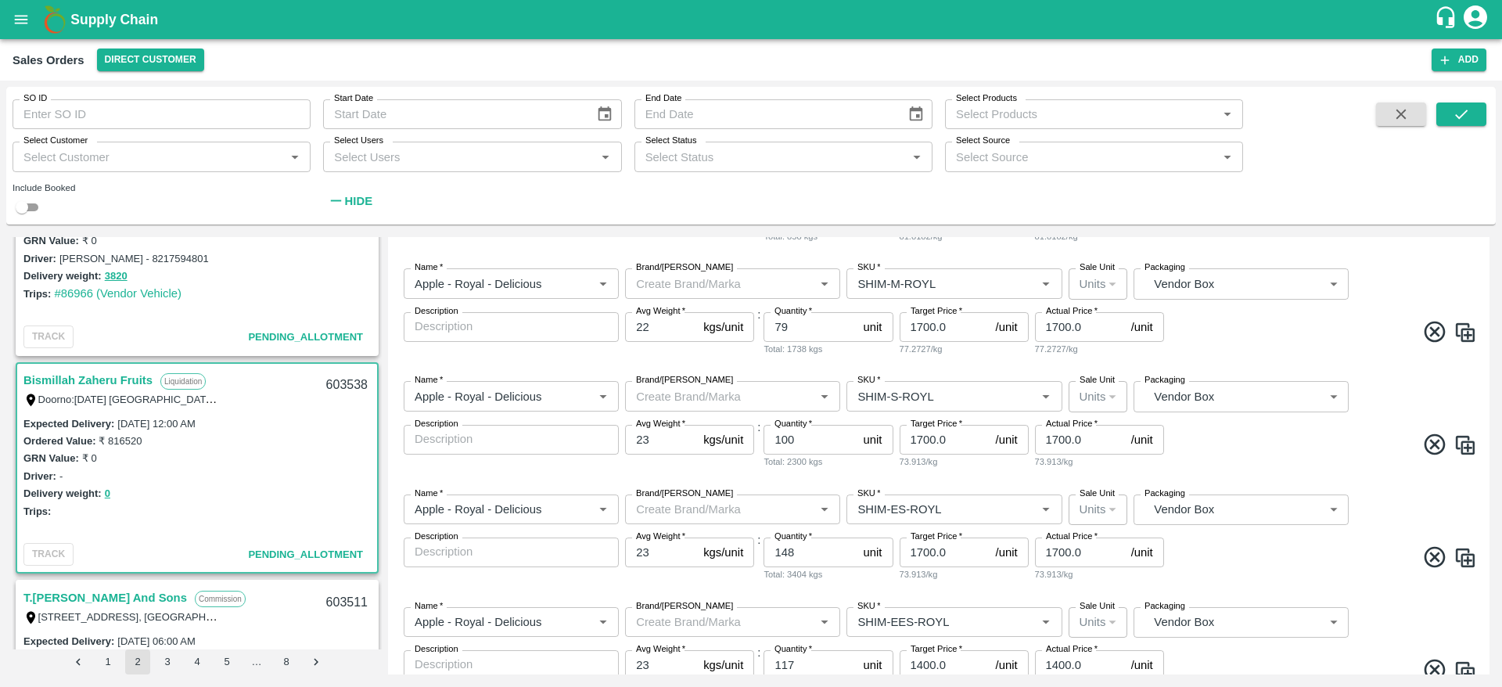
click at [1296, 461] on span at bounding box center [1322, 447] width 310 height 31
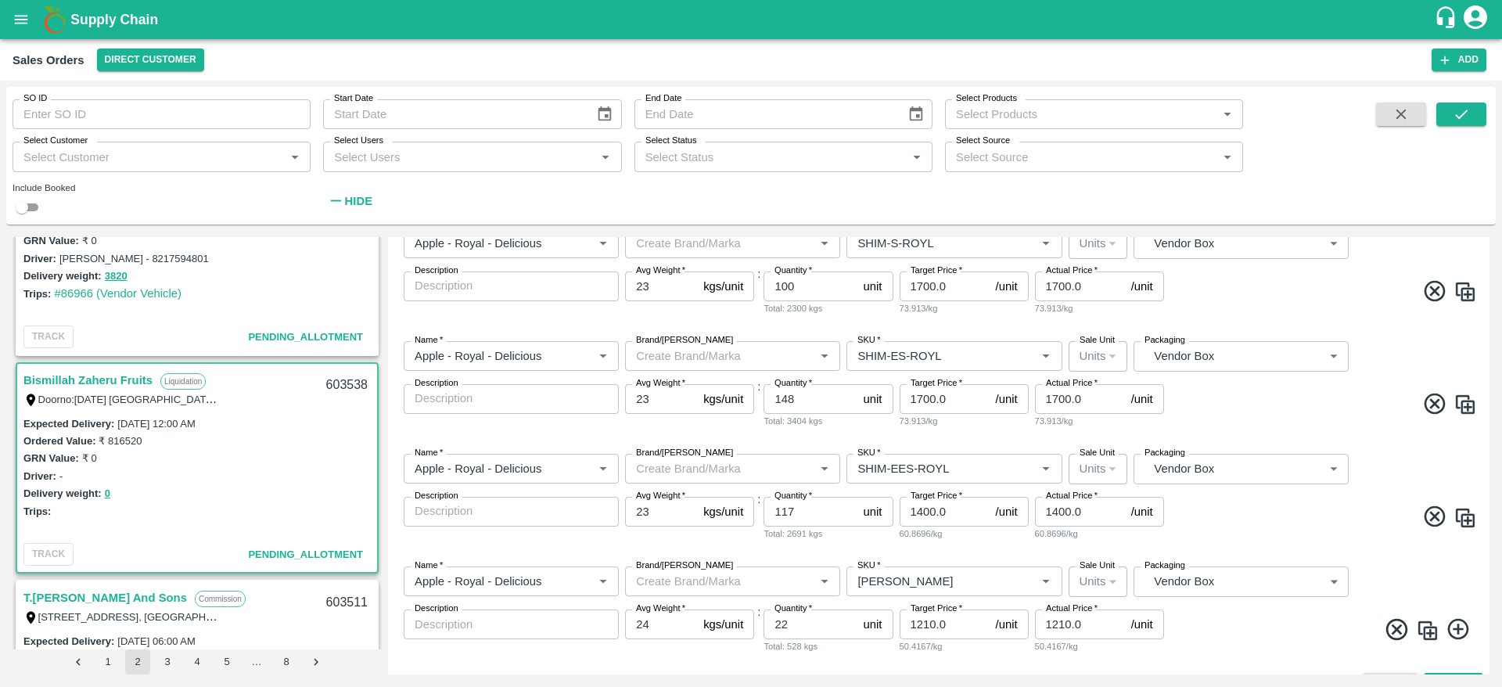
scroll to position [478, 0]
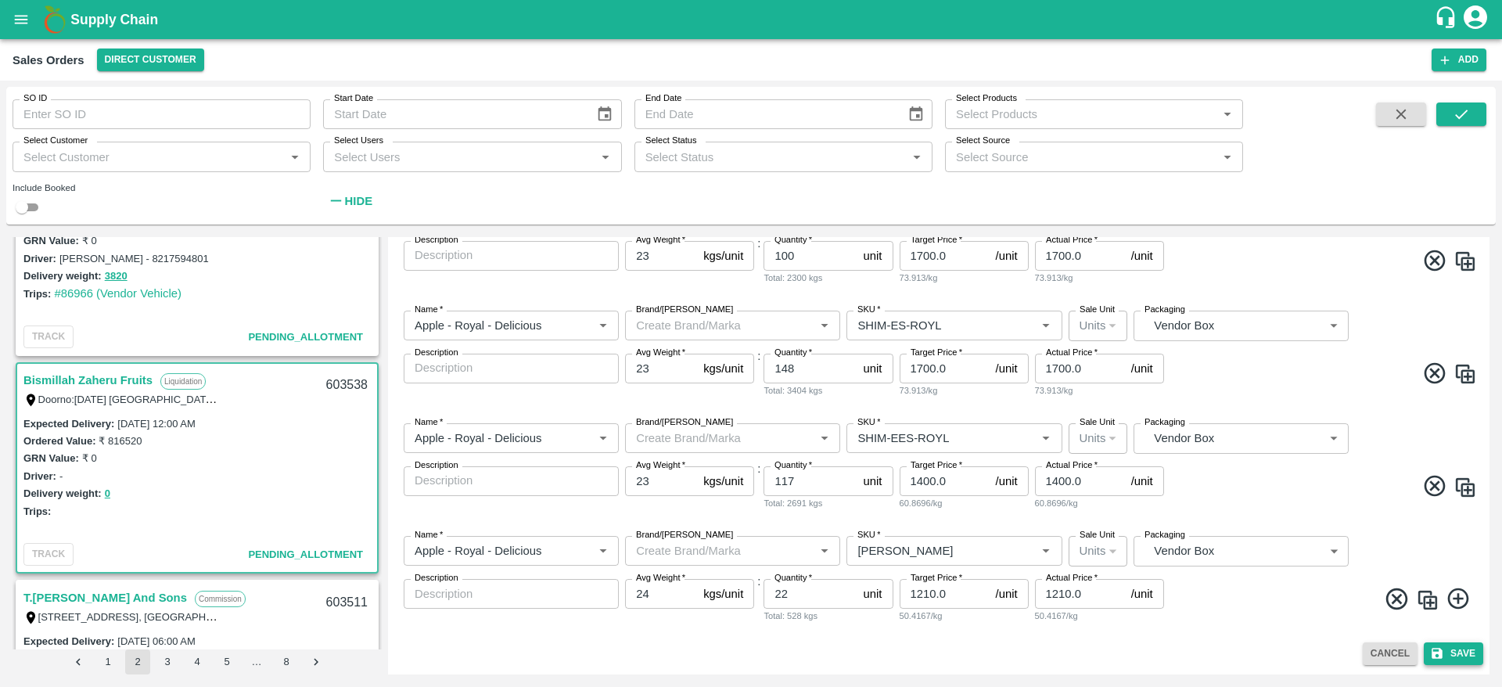
click at [1450, 650] on button "Save" at bounding box center [1453, 653] width 59 height 23
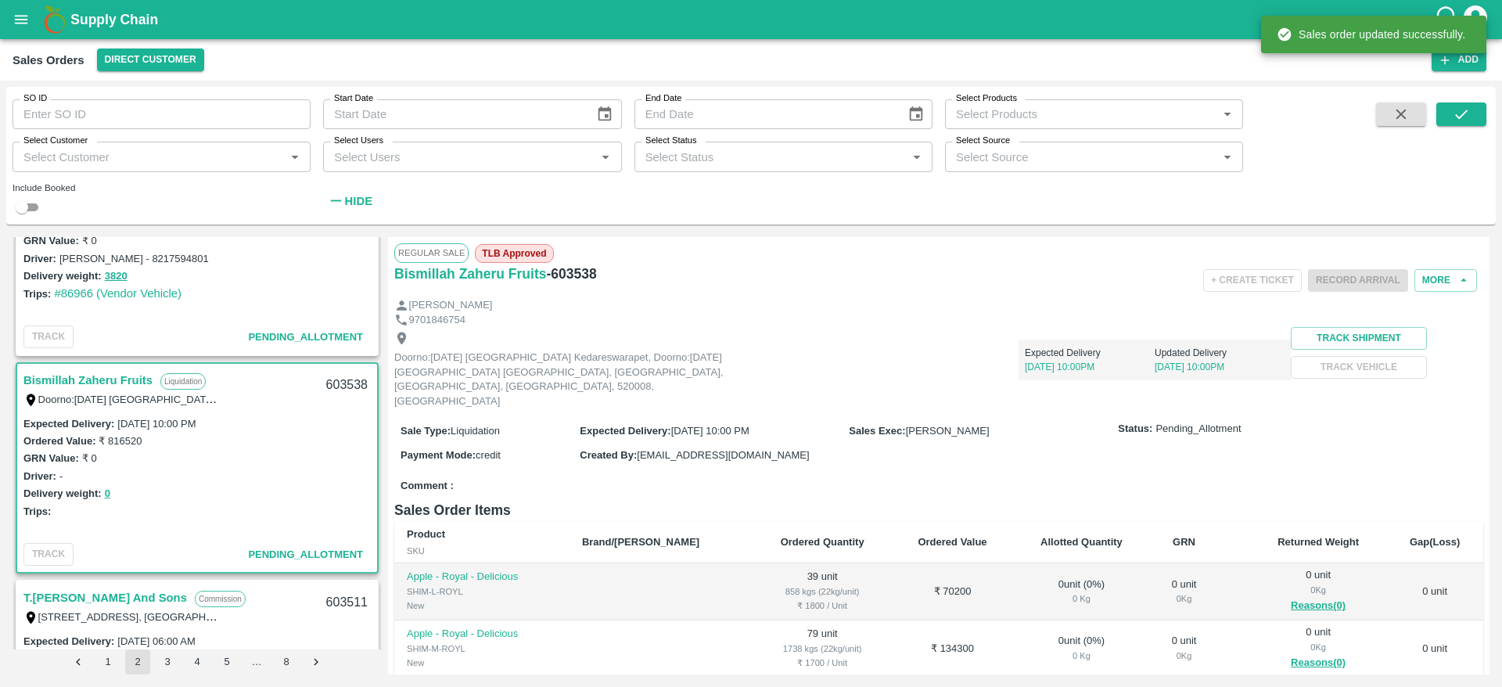
click at [351, 383] on div "603538" at bounding box center [347, 385] width 60 height 37
copy div "603538"
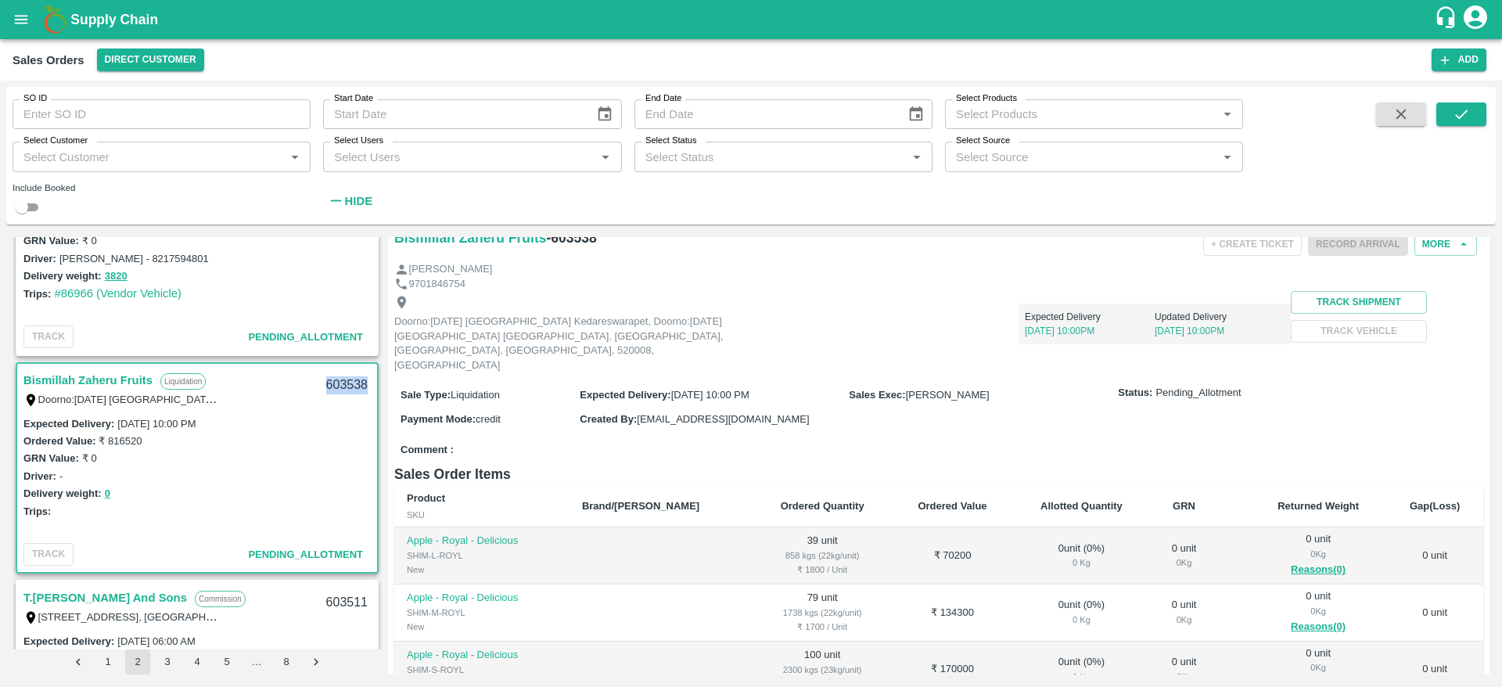
scroll to position [30, 0]
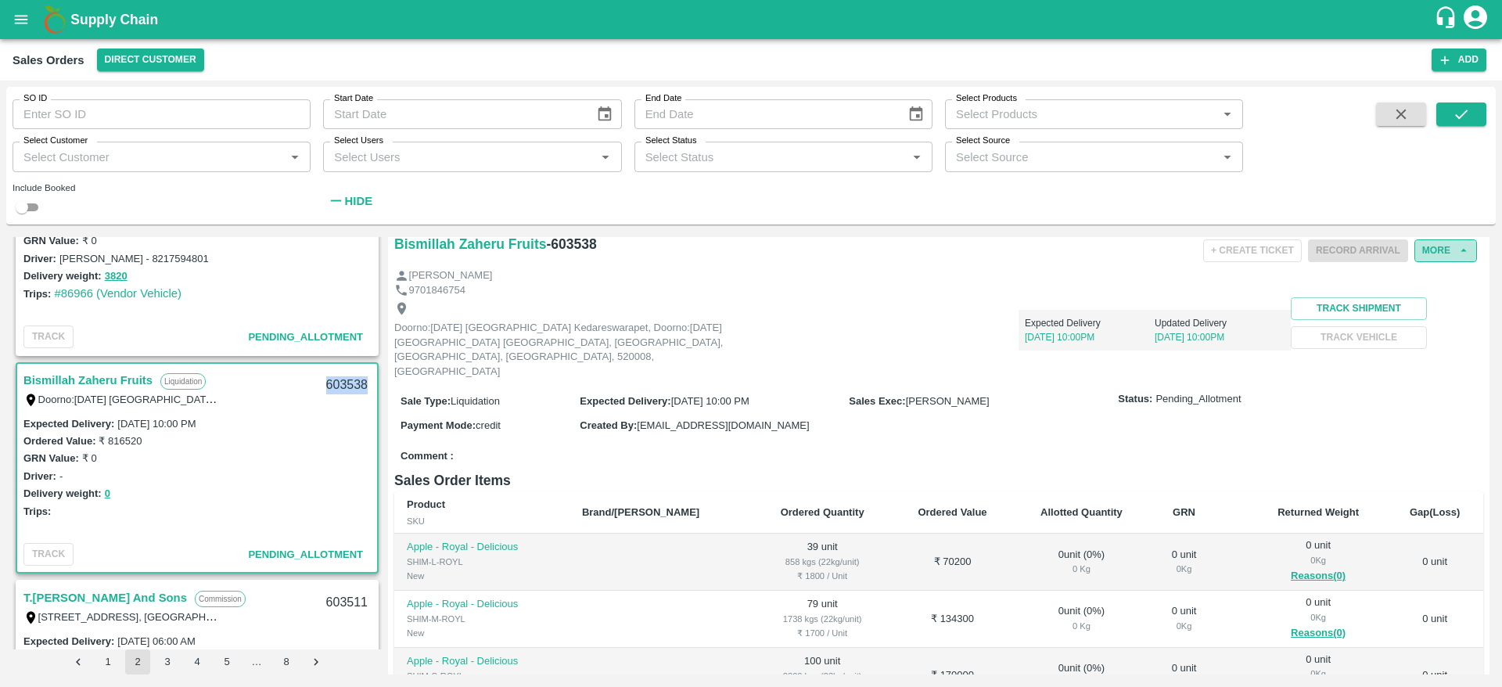
click at [1447, 247] on button "More" at bounding box center [1446, 250] width 63 height 23
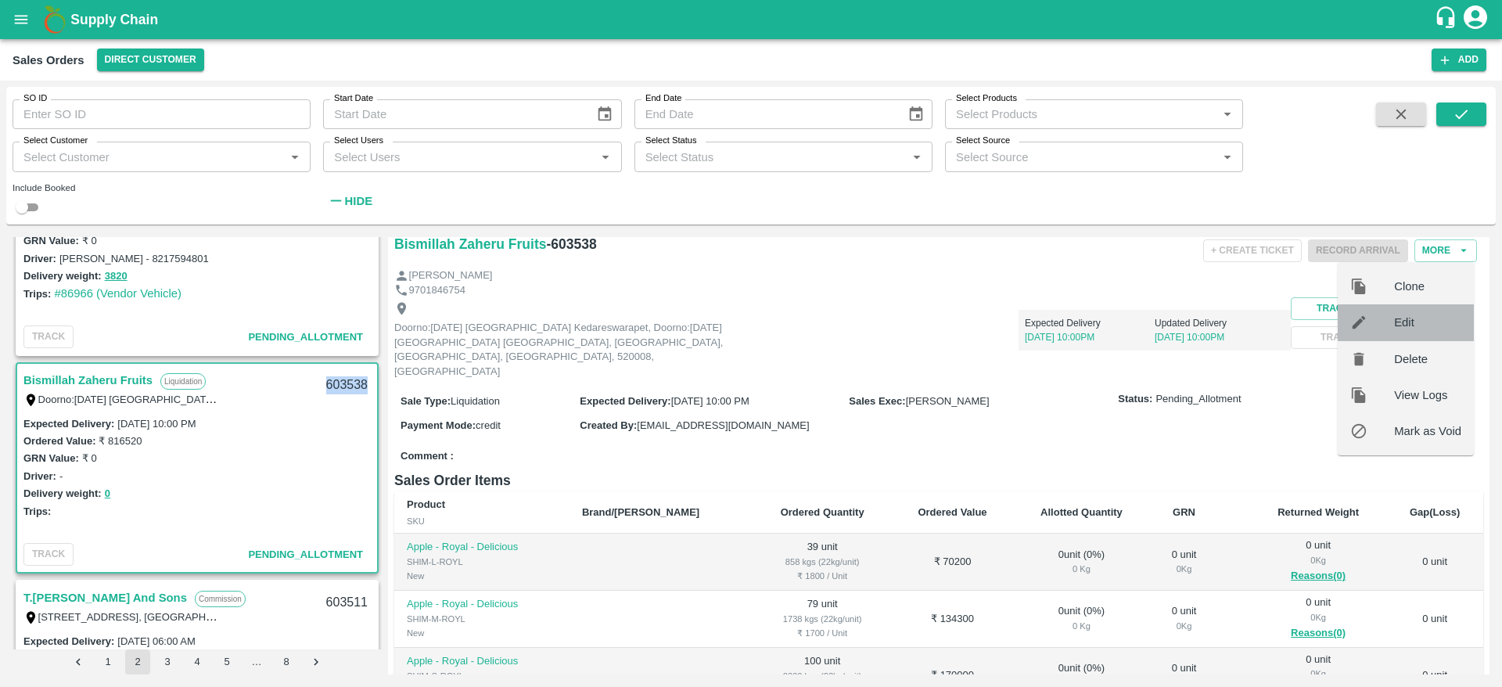
click at [1431, 328] on span "Edit" at bounding box center [1427, 322] width 67 height 17
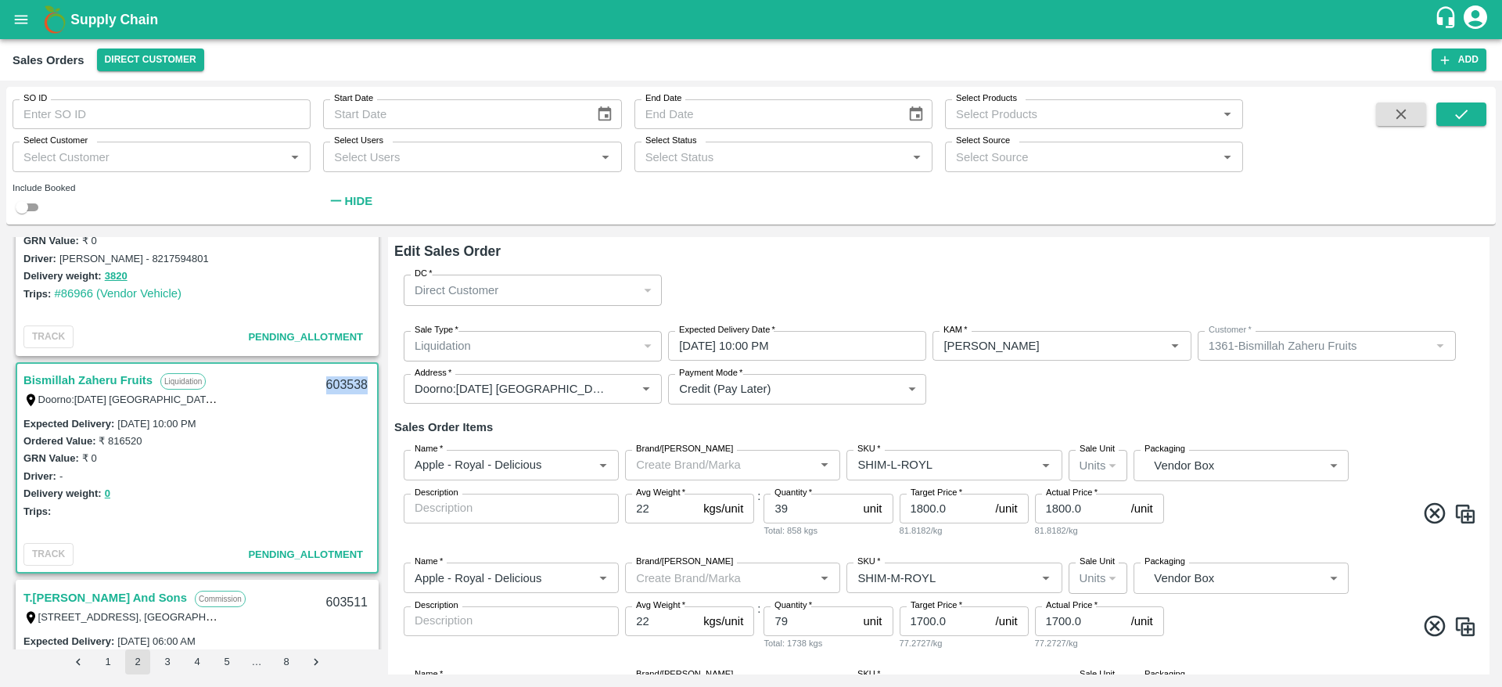
scroll to position [157, 0]
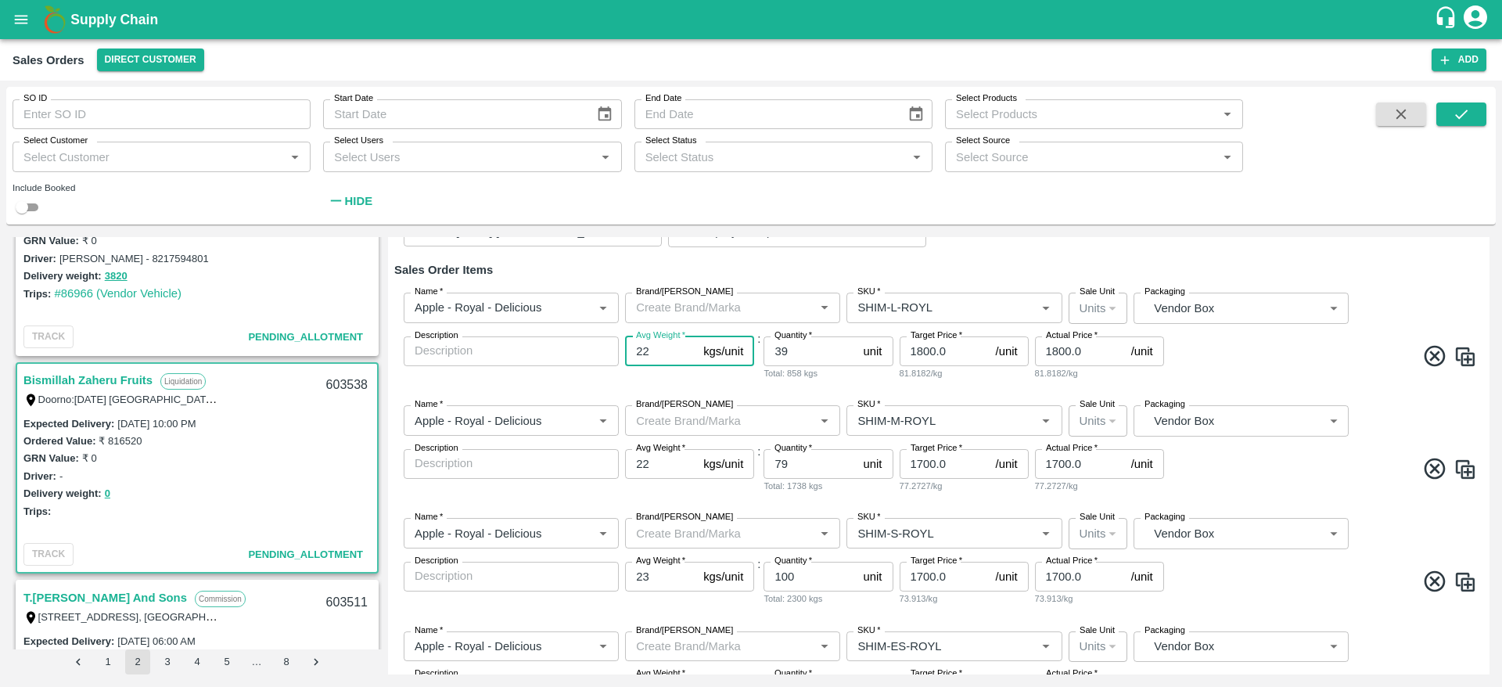
click at [658, 343] on input "22" at bounding box center [661, 351] width 72 height 30
type input "25"
click at [677, 461] on input "22" at bounding box center [661, 464] width 72 height 30
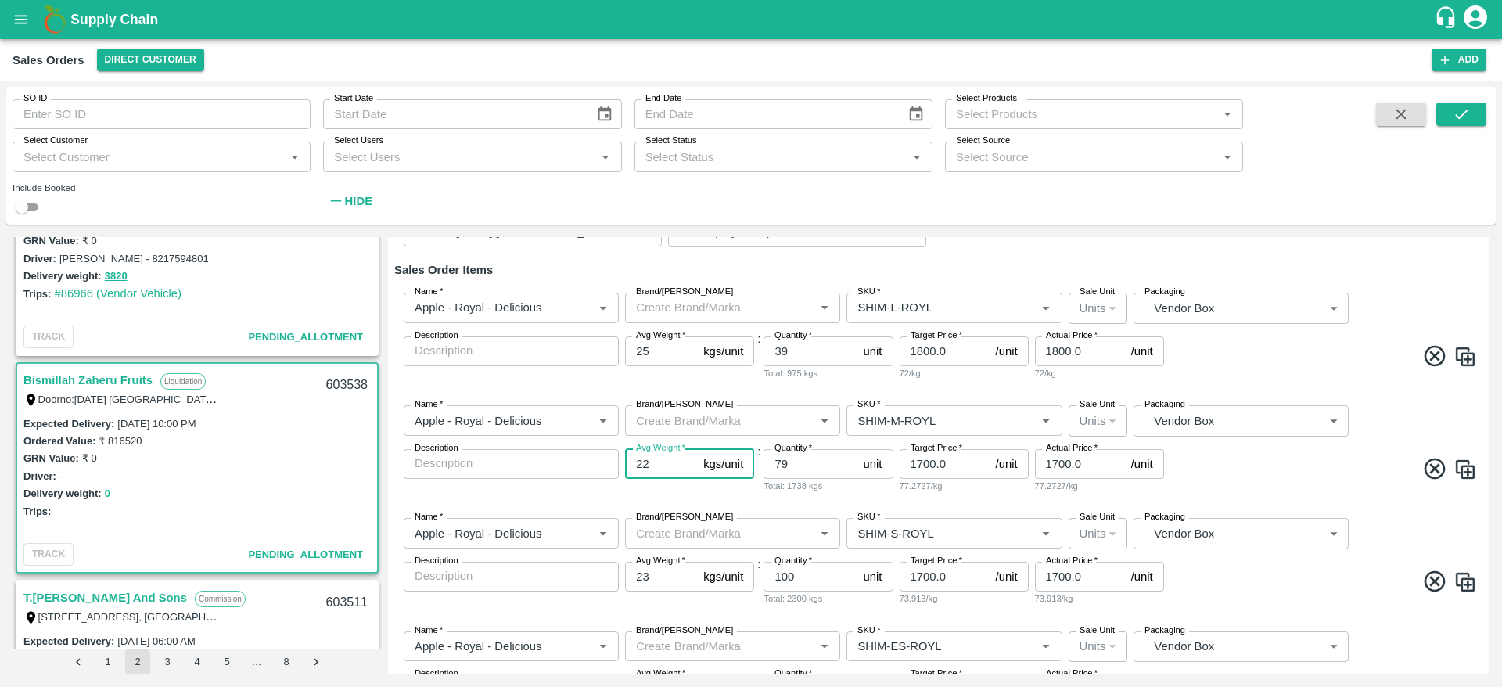
click at [677, 461] on input "22" at bounding box center [661, 464] width 72 height 30
type input "25"
click at [1241, 480] on span at bounding box center [1322, 471] width 310 height 31
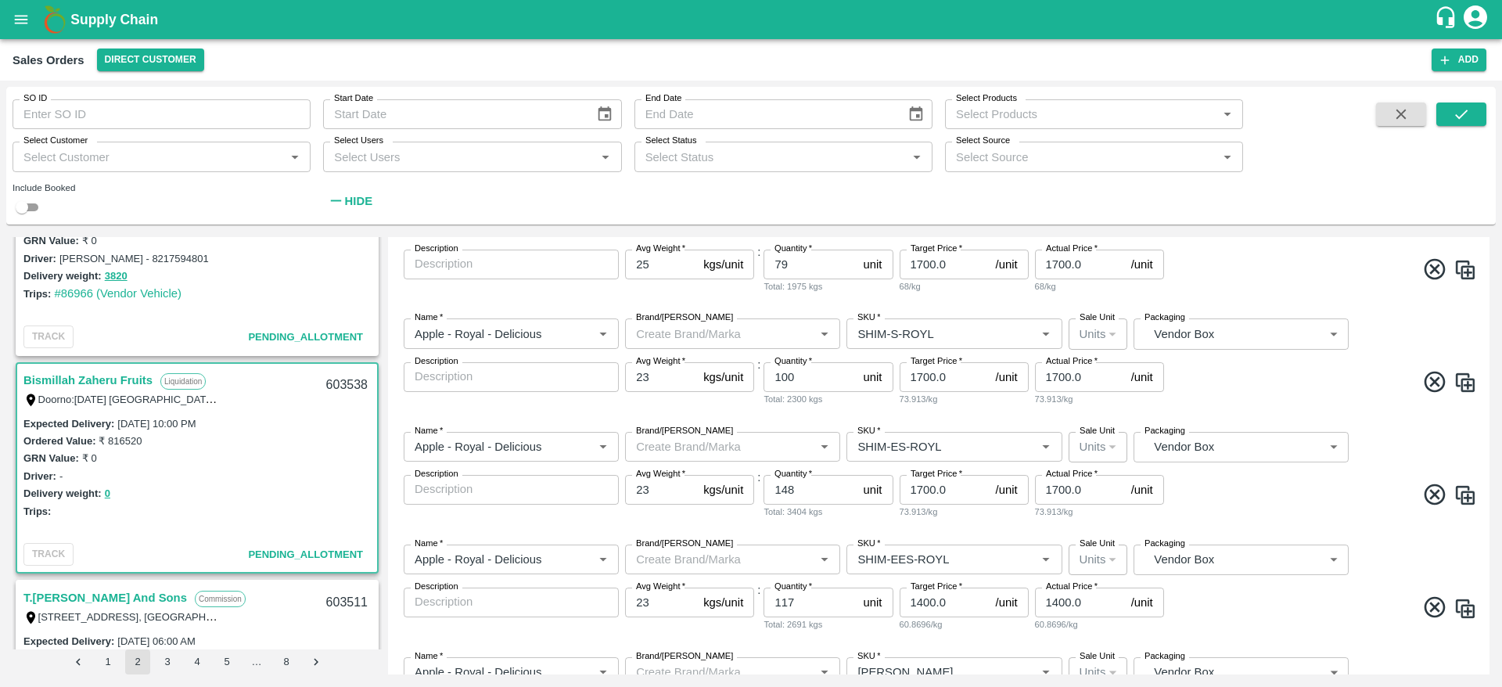
click at [664, 376] on input "23" at bounding box center [661, 377] width 72 height 30
type input "25"
click at [1213, 390] on span at bounding box center [1322, 384] width 310 height 31
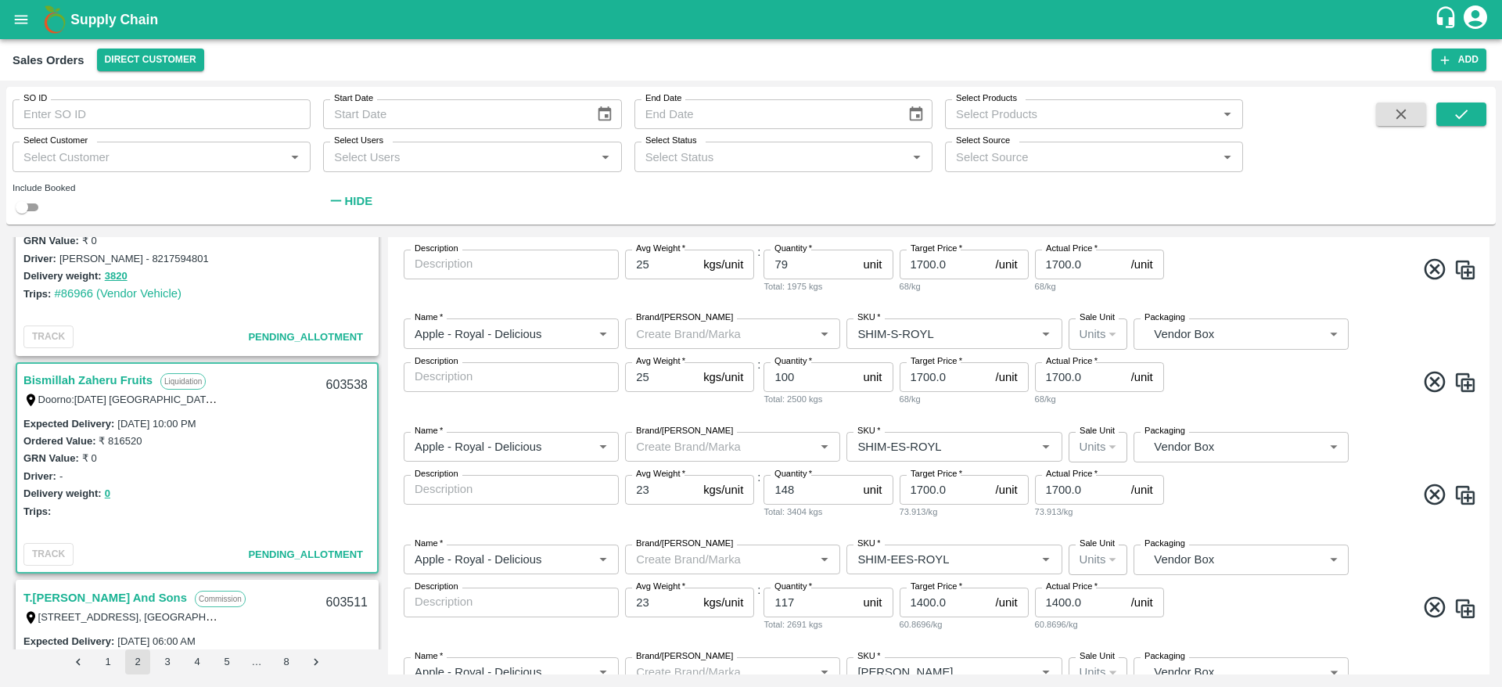
scroll to position [478, 0]
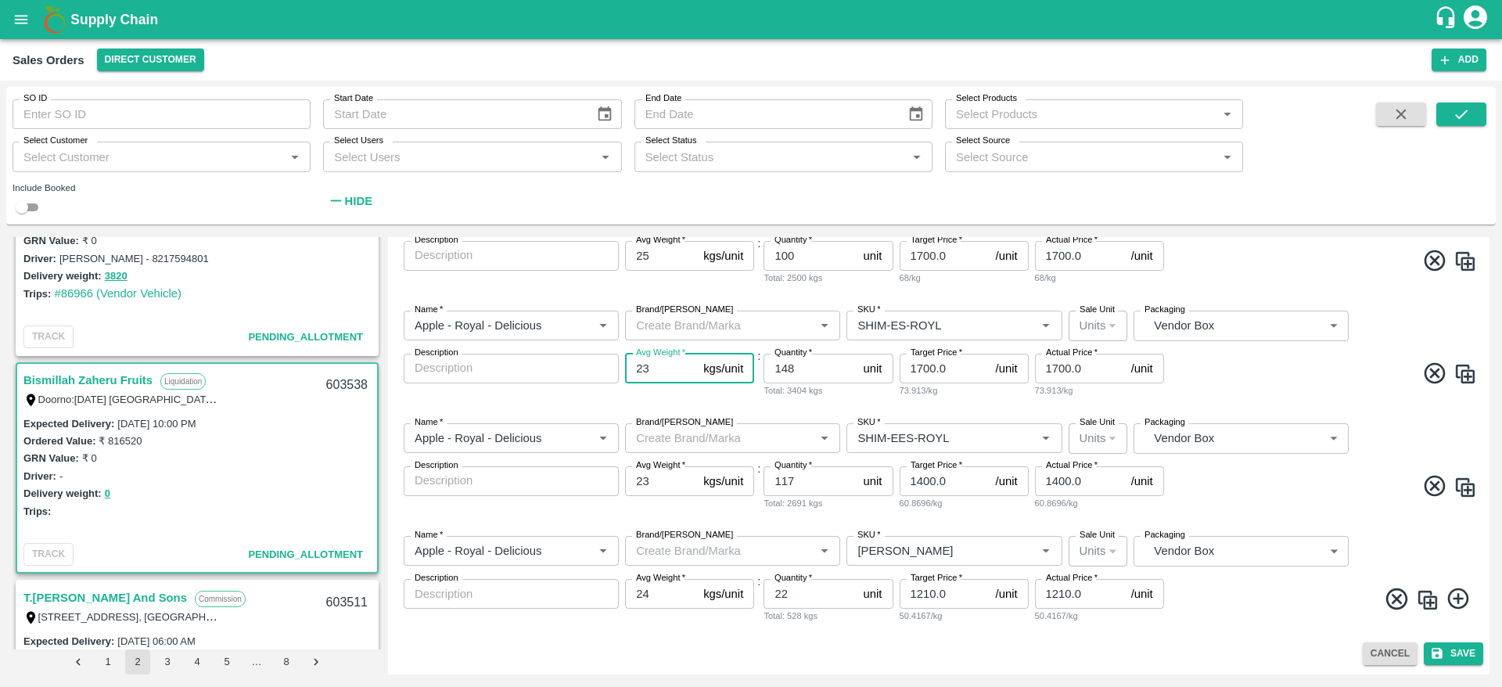
click at [660, 374] on input "23" at bounding box center [661, 369] width 72 height 30
type input "25"
click at [640, 479] on input "23" at bounding box center [661, 481] width 72 height 30
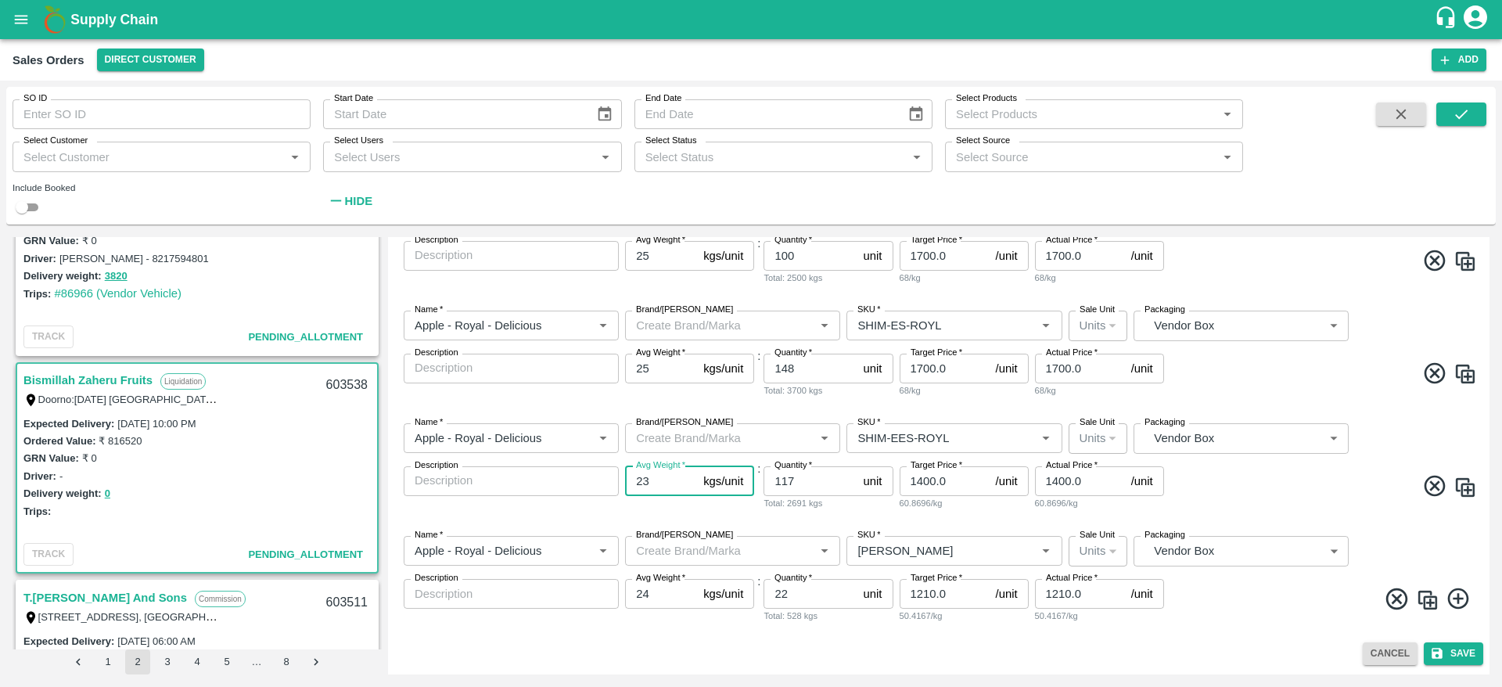
click at [640, 479] on input "23" at bounding box center [661, 481] width 72 height 30
type input "25"
click at [642, 595] on input "24" at bounding box center [661, 594] width 72 height 30
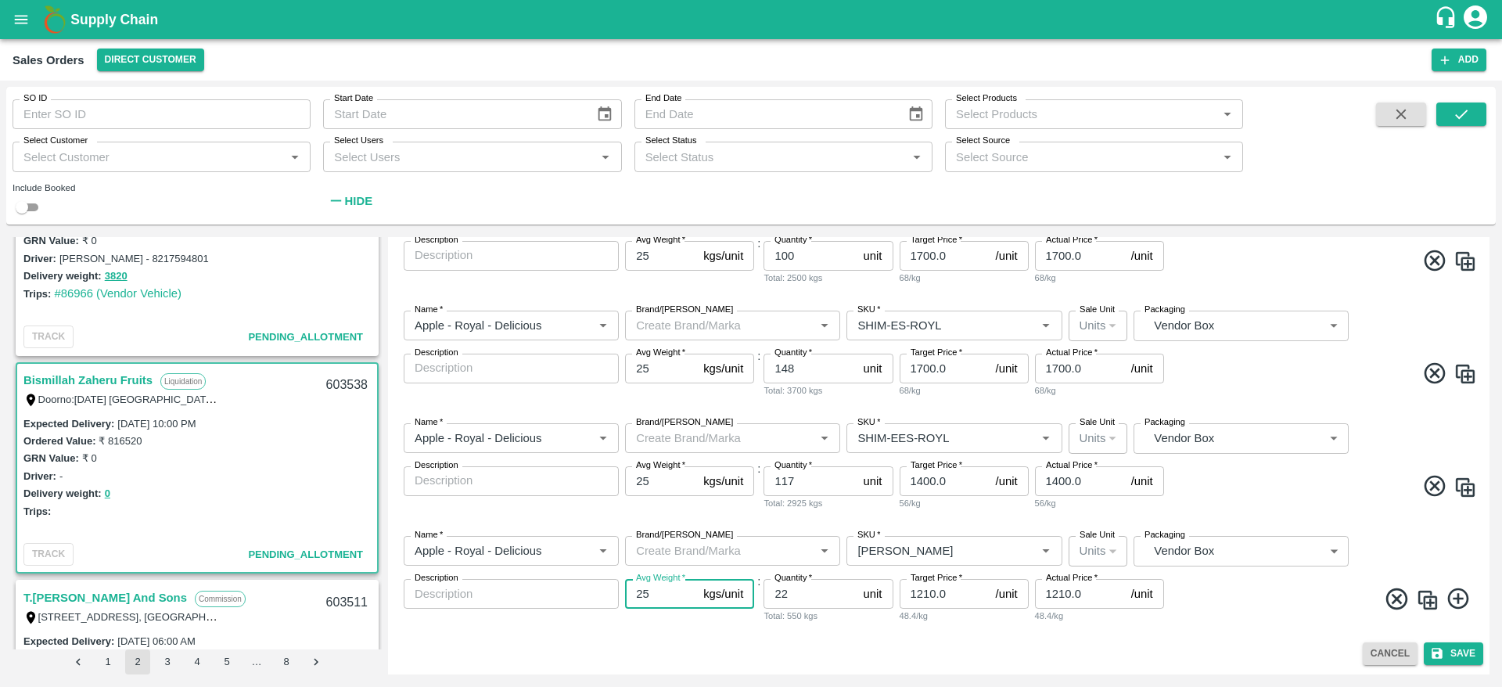
type input "25"
click at [1260, 642] on div "Cancel Save" at bounding box center [938, 653] width 1089 height 23
click at [1447, 651] on button "Save" at bounding box center [1453, 653] width 59 height 23
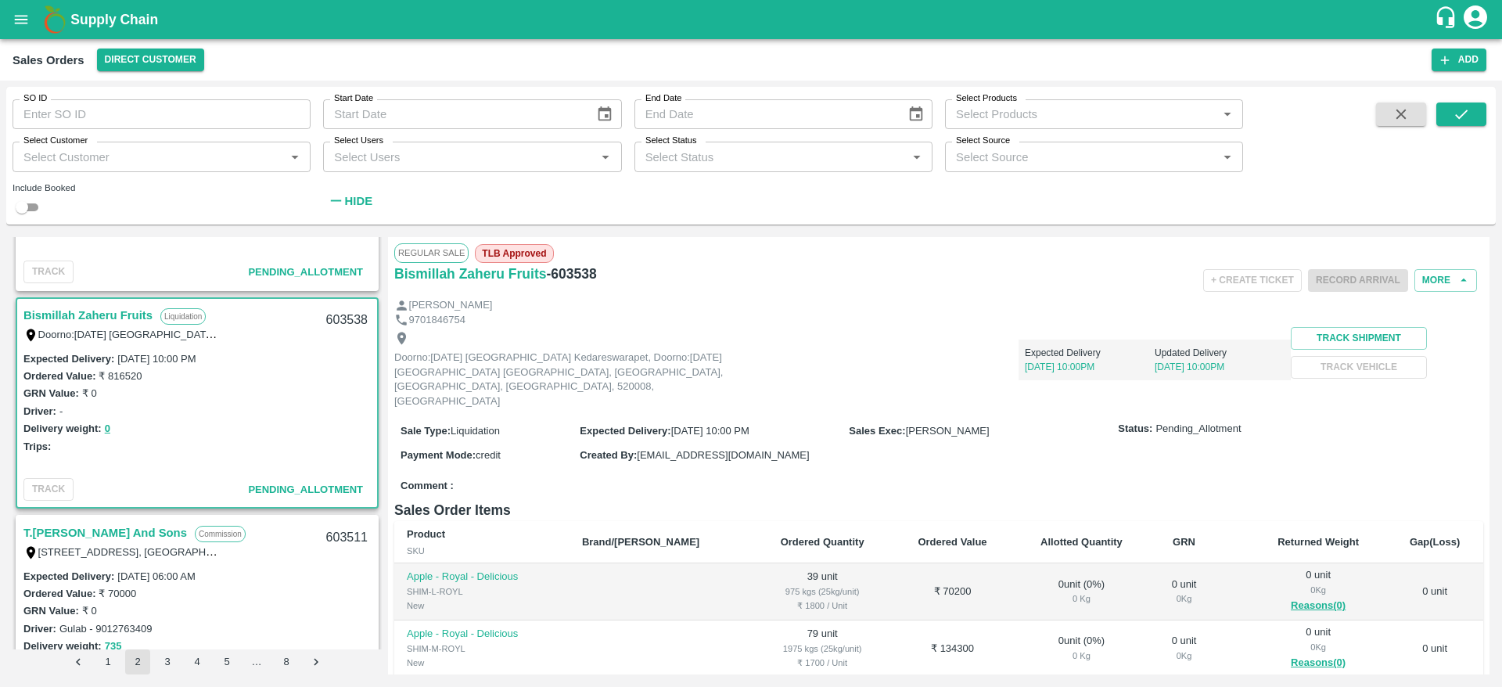
scroll to position [3207, 0]
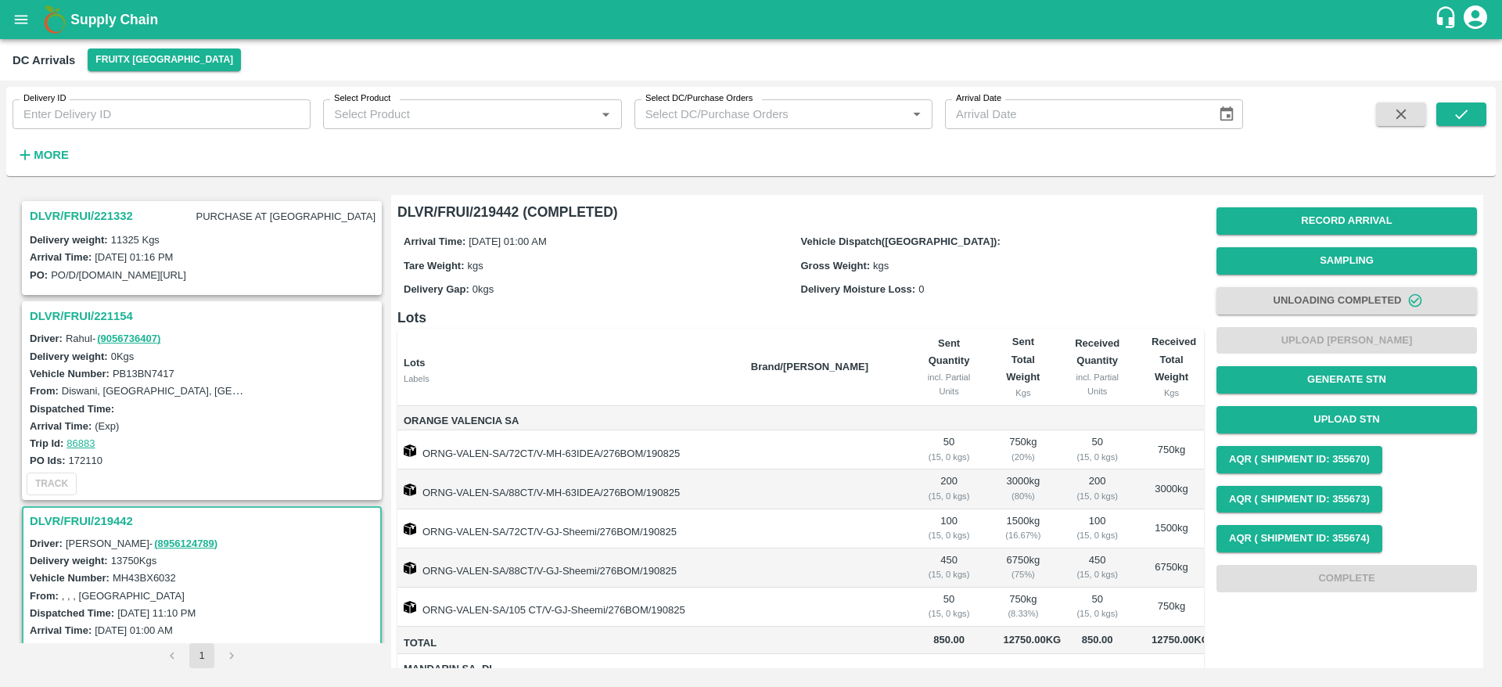
scroll to position [272, 0]
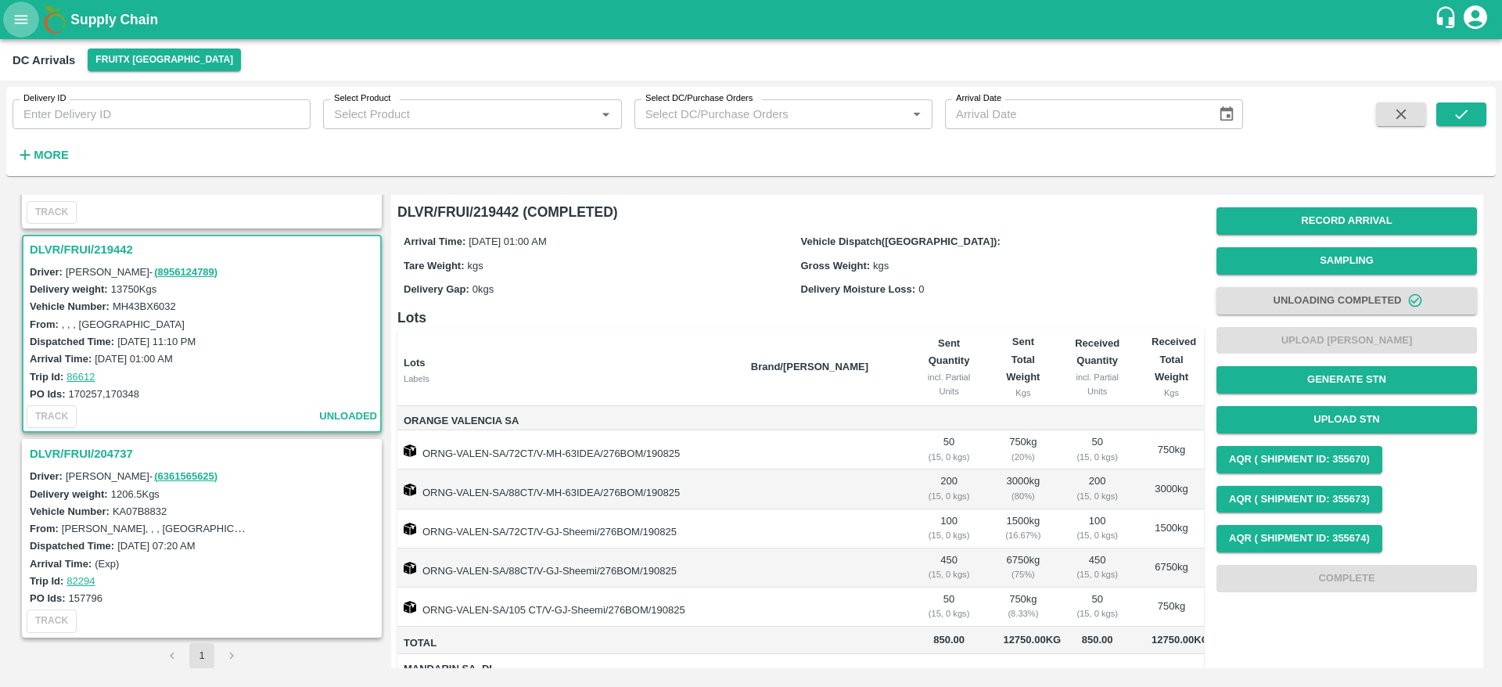
click at [20, 13] on icon "open drawer" at bounding box center [21, 19] width 17 height 17
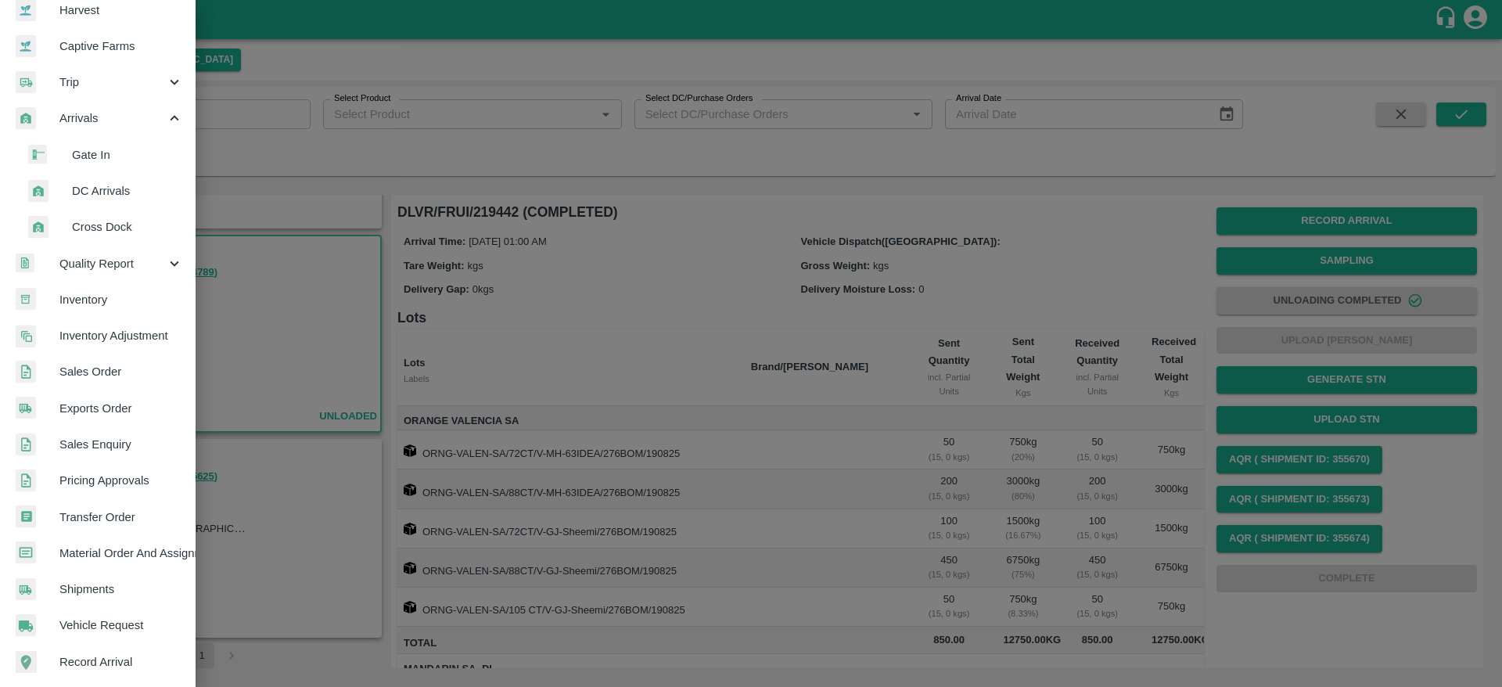
scroll to position [145, 0]
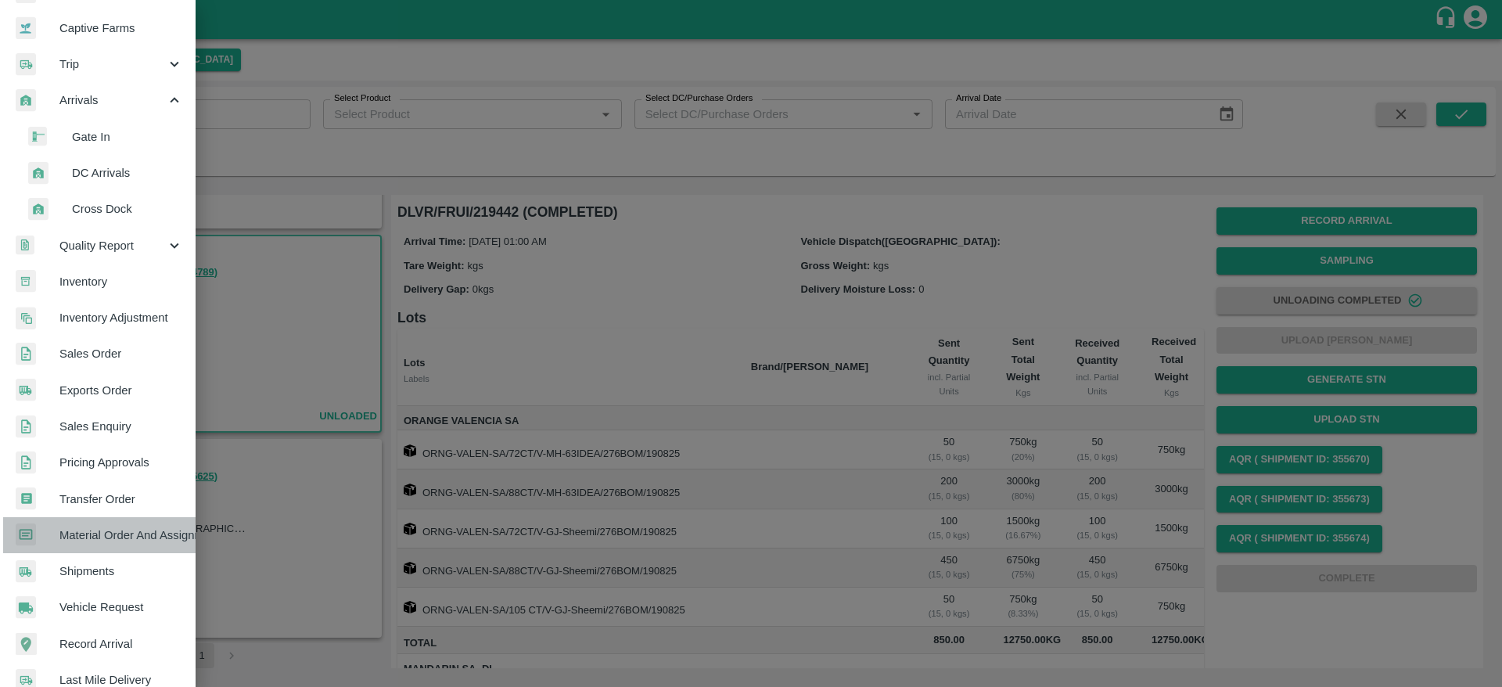
click at [116, 531] on span "Material Order And Assignment" at bounding box center [121, 535] width 124 height 17
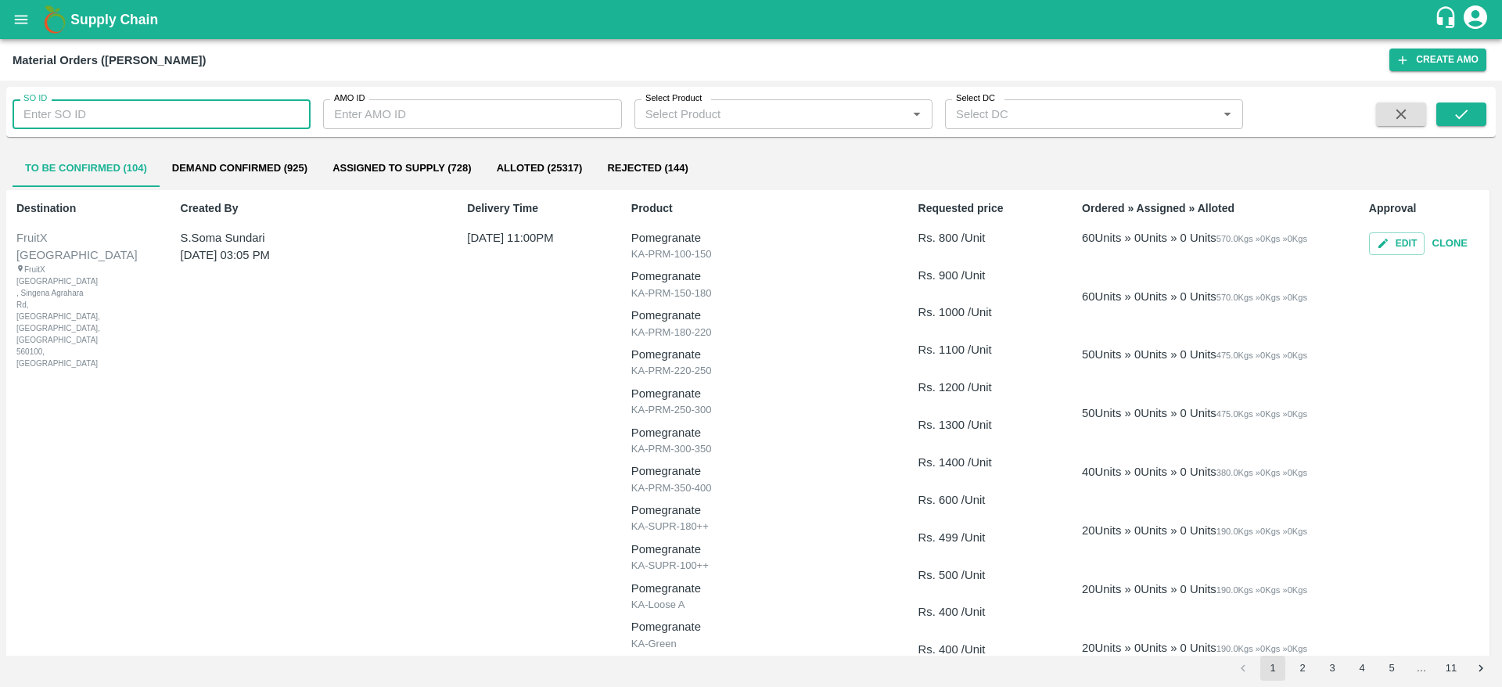
click at [242, 121] on input "SO ID" at bounding box center [162, 114] width 298 height 30
paste input "603538"
type input "603538"
click at [1476, 113] on button "submit" at bounding box center [1462, 114] width 50 height 23
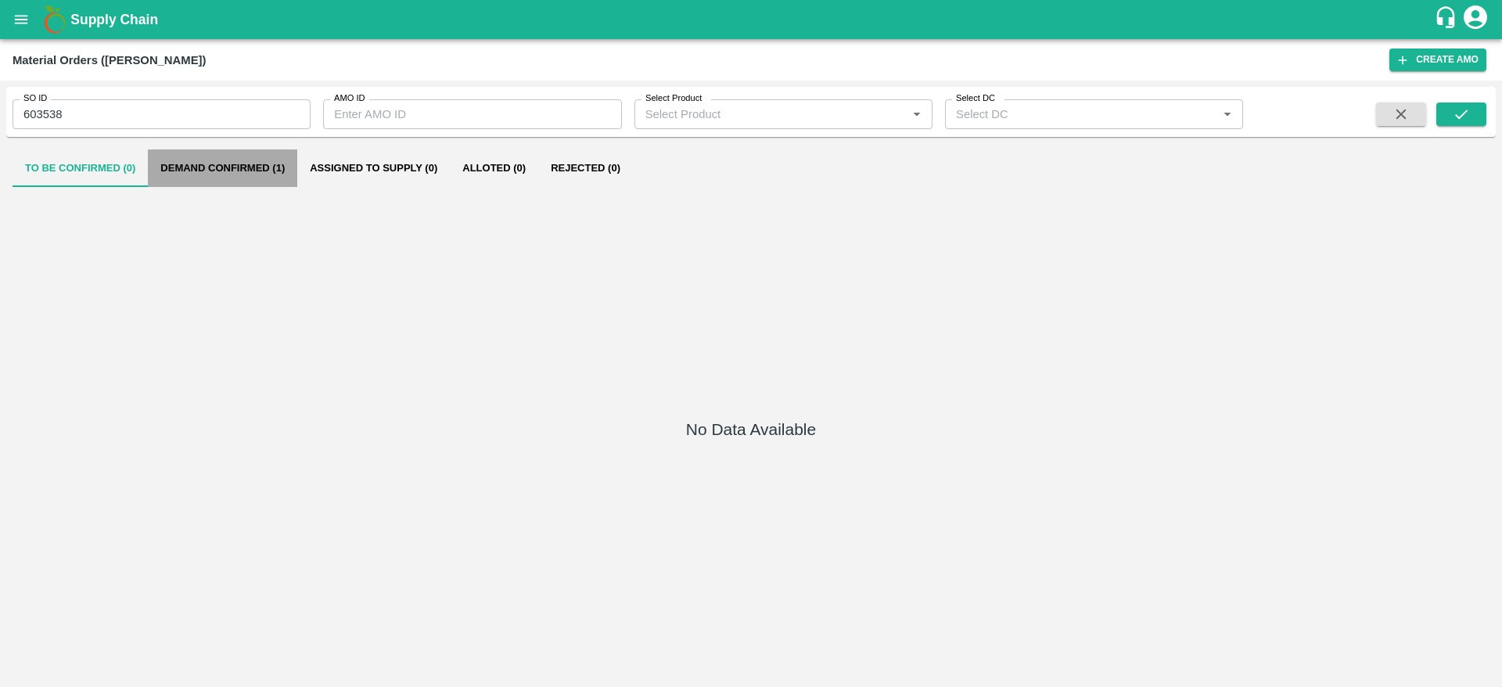
click at [240, 182] on button "Demand Confirmed (1)" at bounding box center [222, 168] width 149 height 38
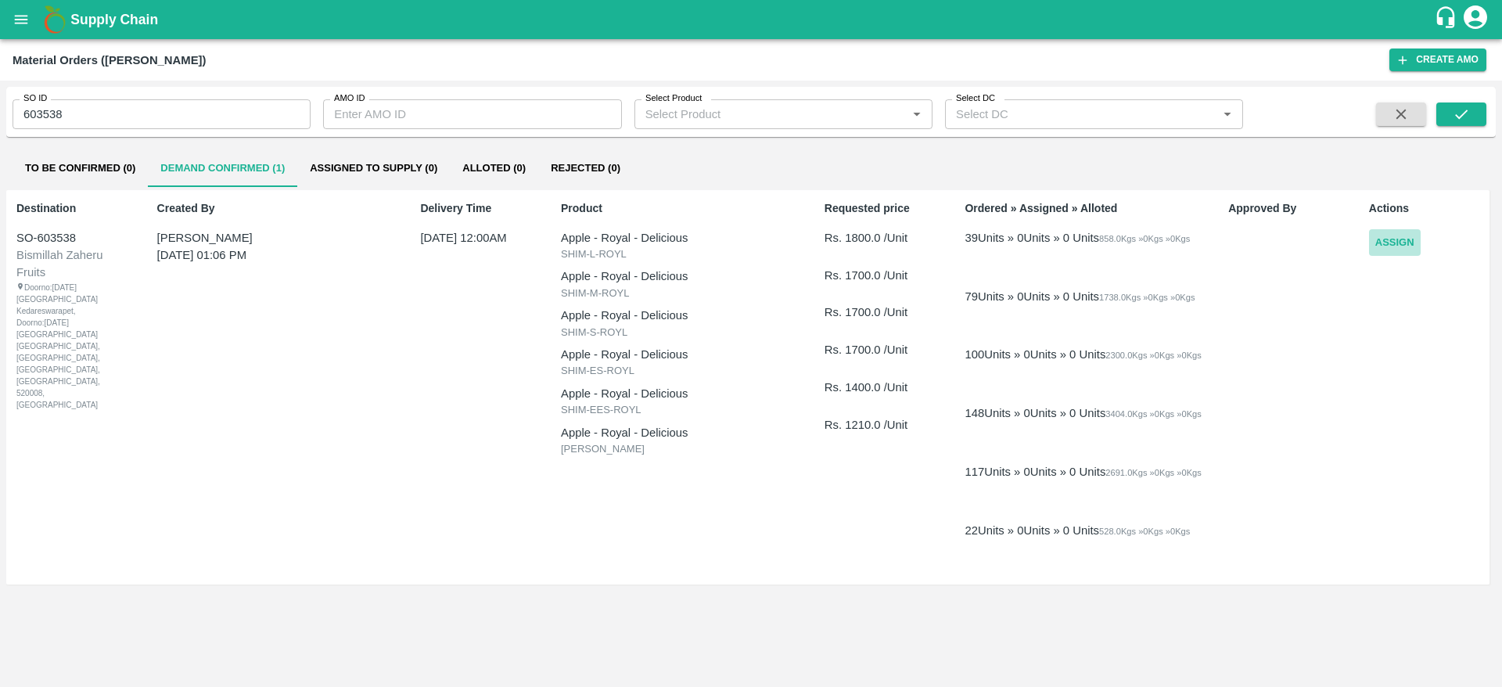
click at [1406, 241] on button "Assign" at bounding box center [1395, 242] width 52 height 27
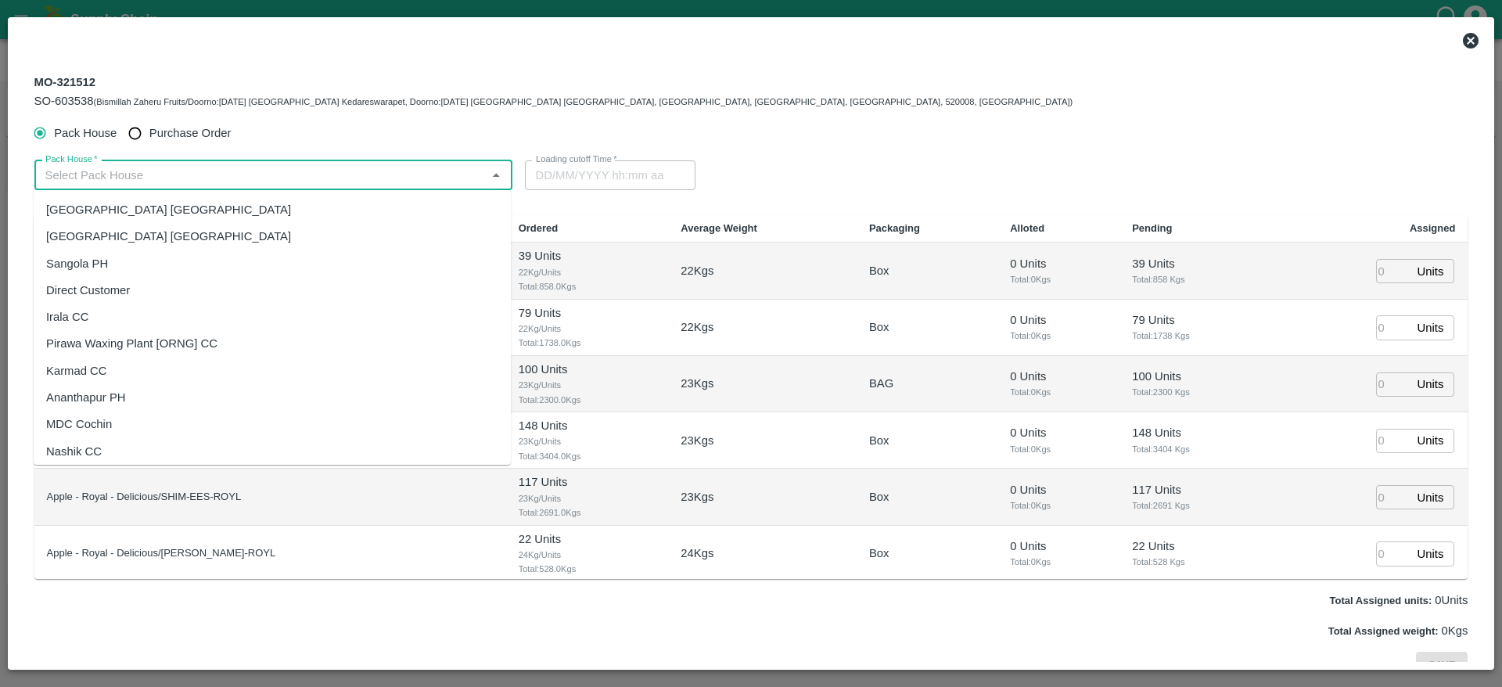
click at [274, 181] on input "Pack House   *" at bounding box center [260, 175] width 443 height 20
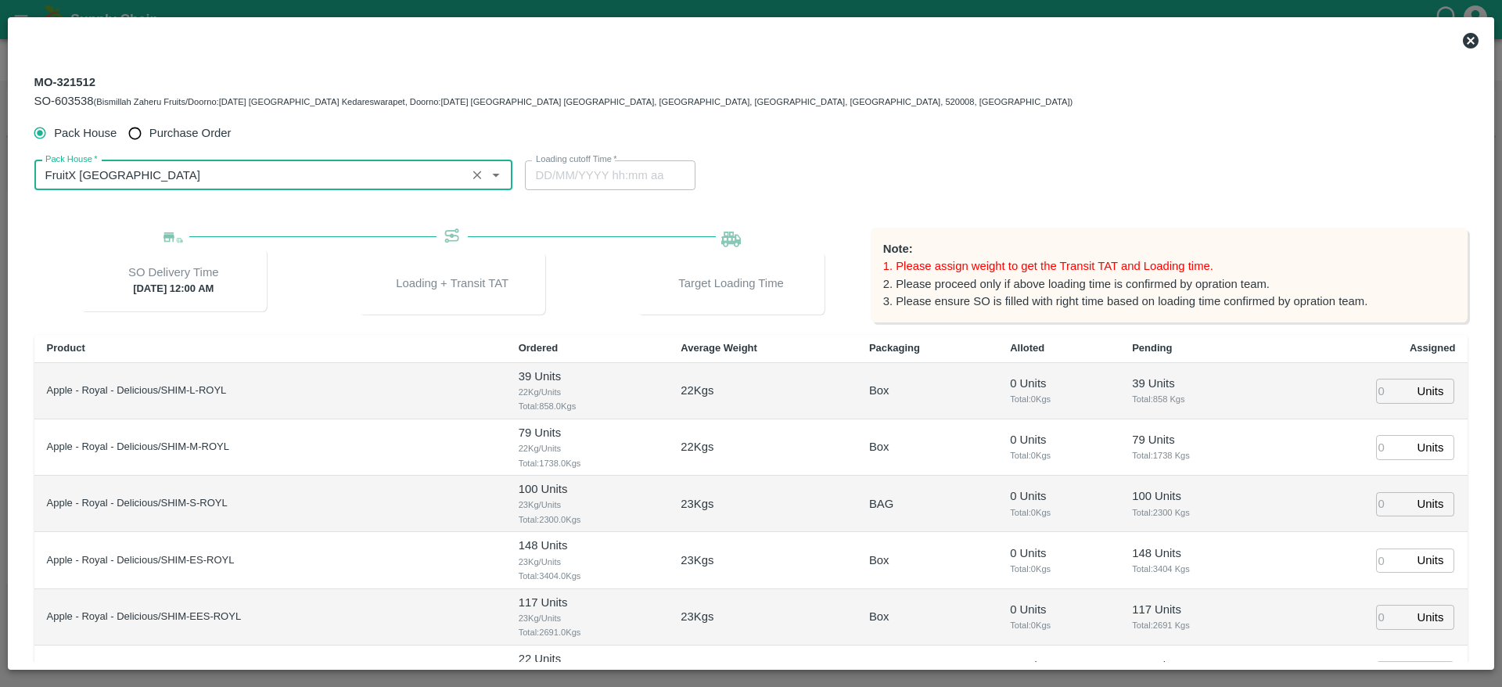
type input "FruitX [GEOGRAPHIC_DATA]"
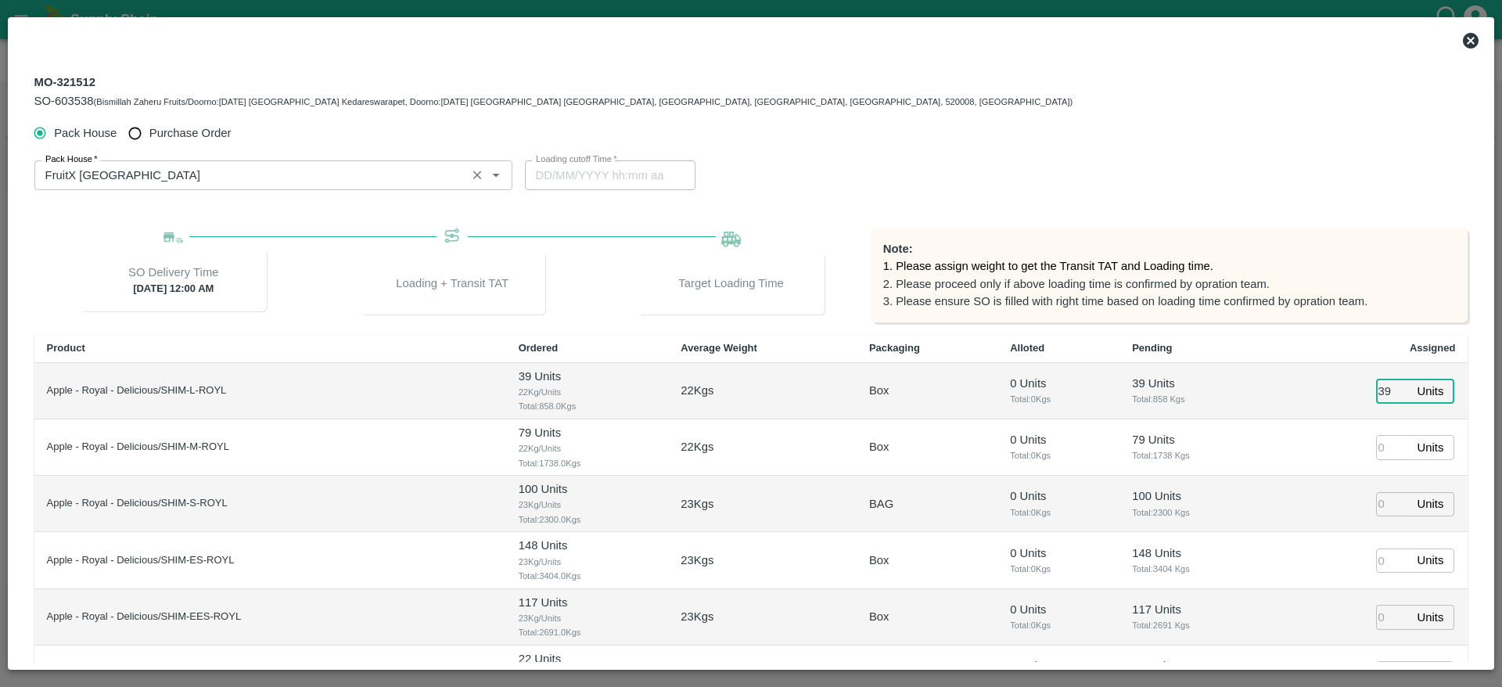
type input "39"
type input "789"
type input "[DATE] 09:38 PM"
click at [1384, 441] on input "789" at bounding box center [1393, 447] width 34 height 24
type input "79"
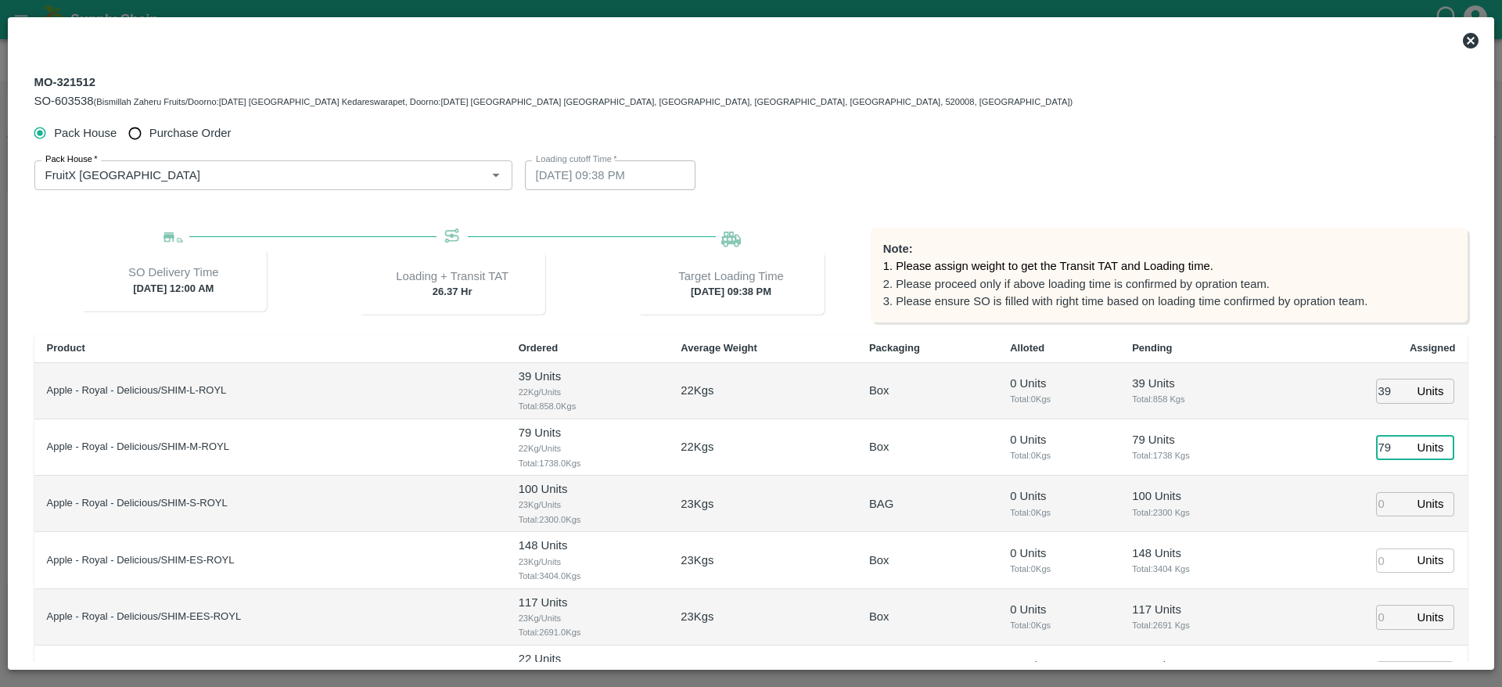
type input "[DATE] 11:38 PM"
type input "79"
click at [1388, 500] on input "number" at bounding box center [1393, 504] width 34 height 24
type input "100"
type input "148"
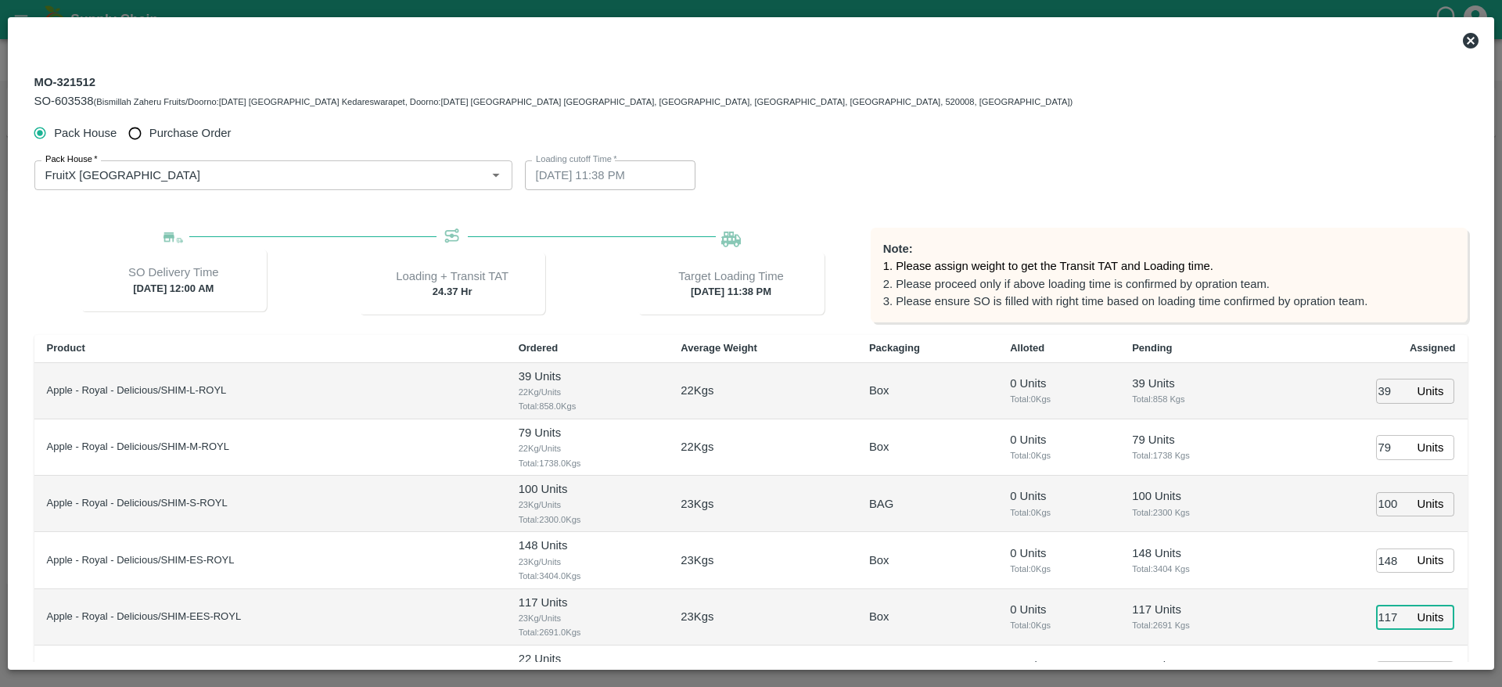
type input "117"
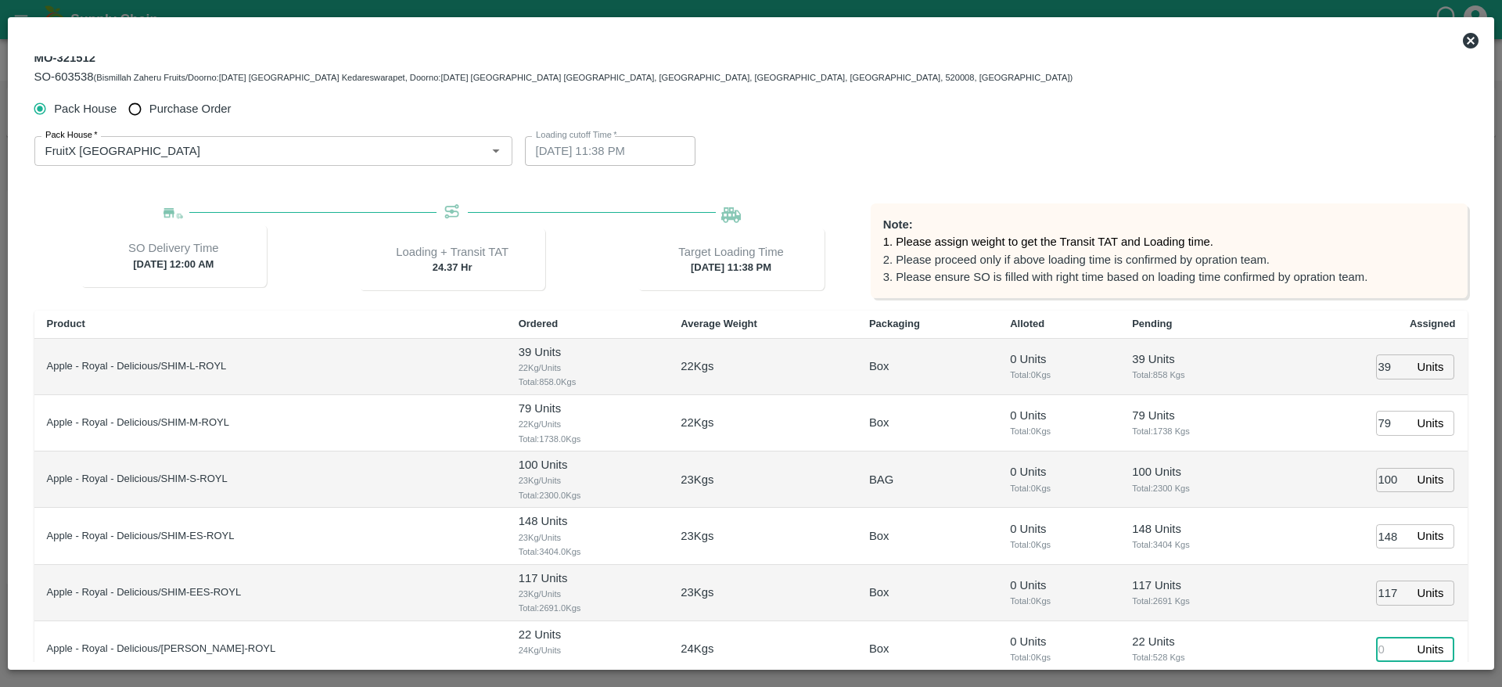
type input "1"
type input "[DATE] 10:38 PM"
type input "022"
click at [1246, 577] on p "117 Units" at bounding box center [1196, 585] width 128 height 17
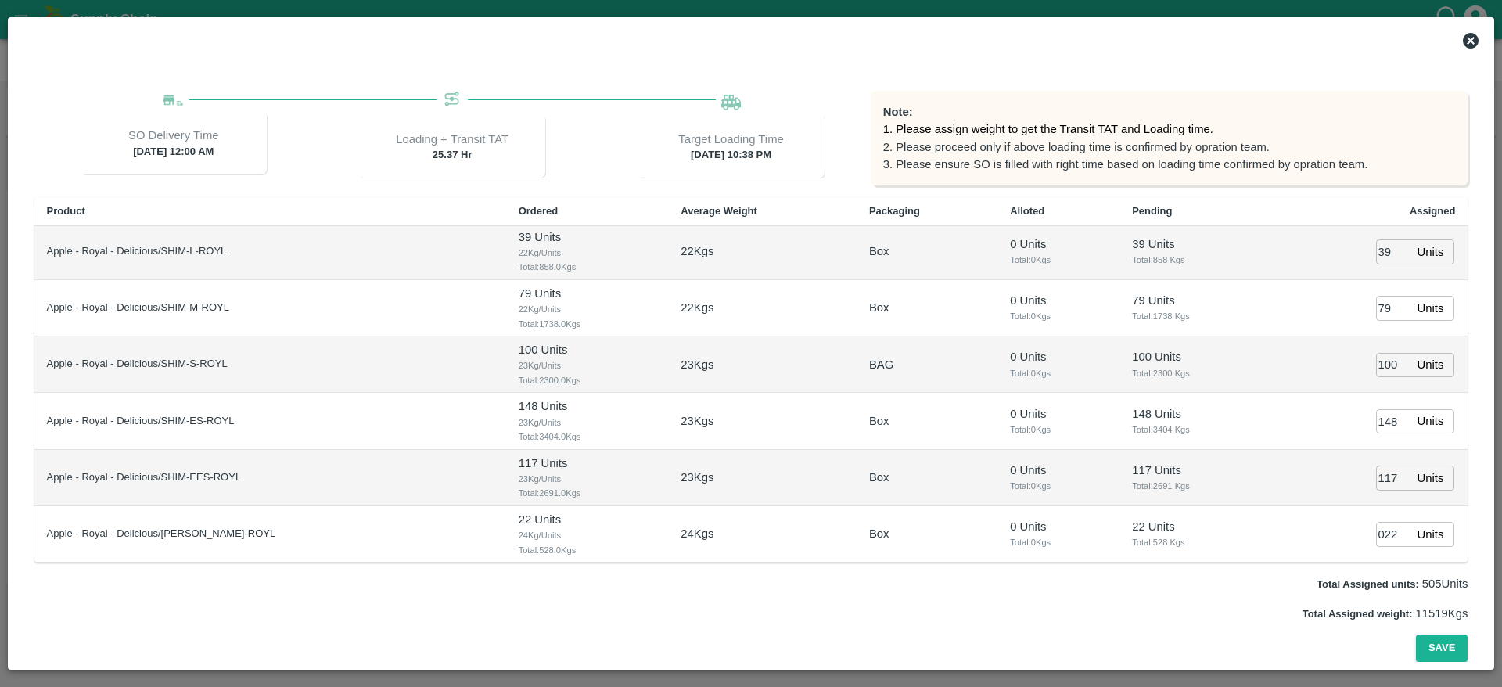
click at [1219, 437] on td "148 Units Total: 3404 Kgs" at bounding box center [1196, 421] width 153 height 56
click at [1423, 646] on button "Save" at bounding box center [1442, 648] width 52 height 27
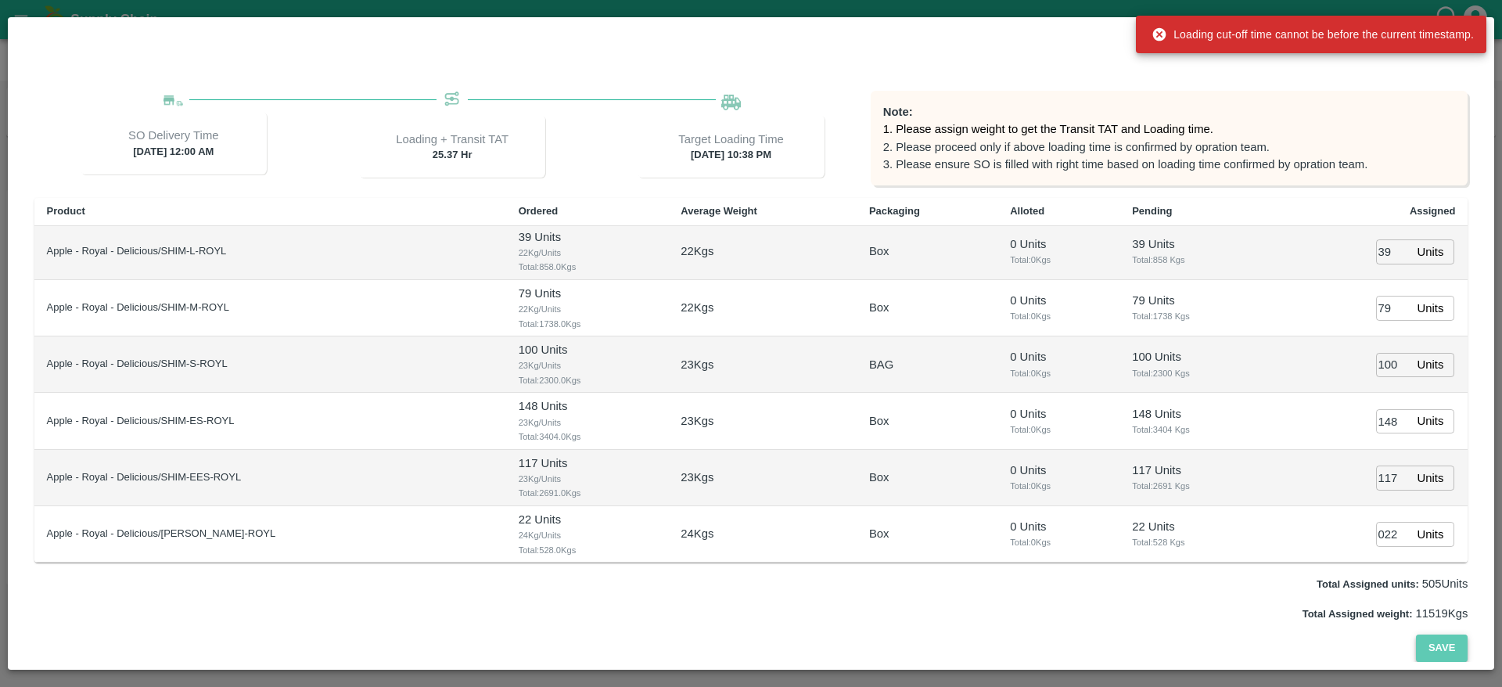
click at [1433, 646] on button "Save" at bounding box center [1442, 648] width 52 height 27
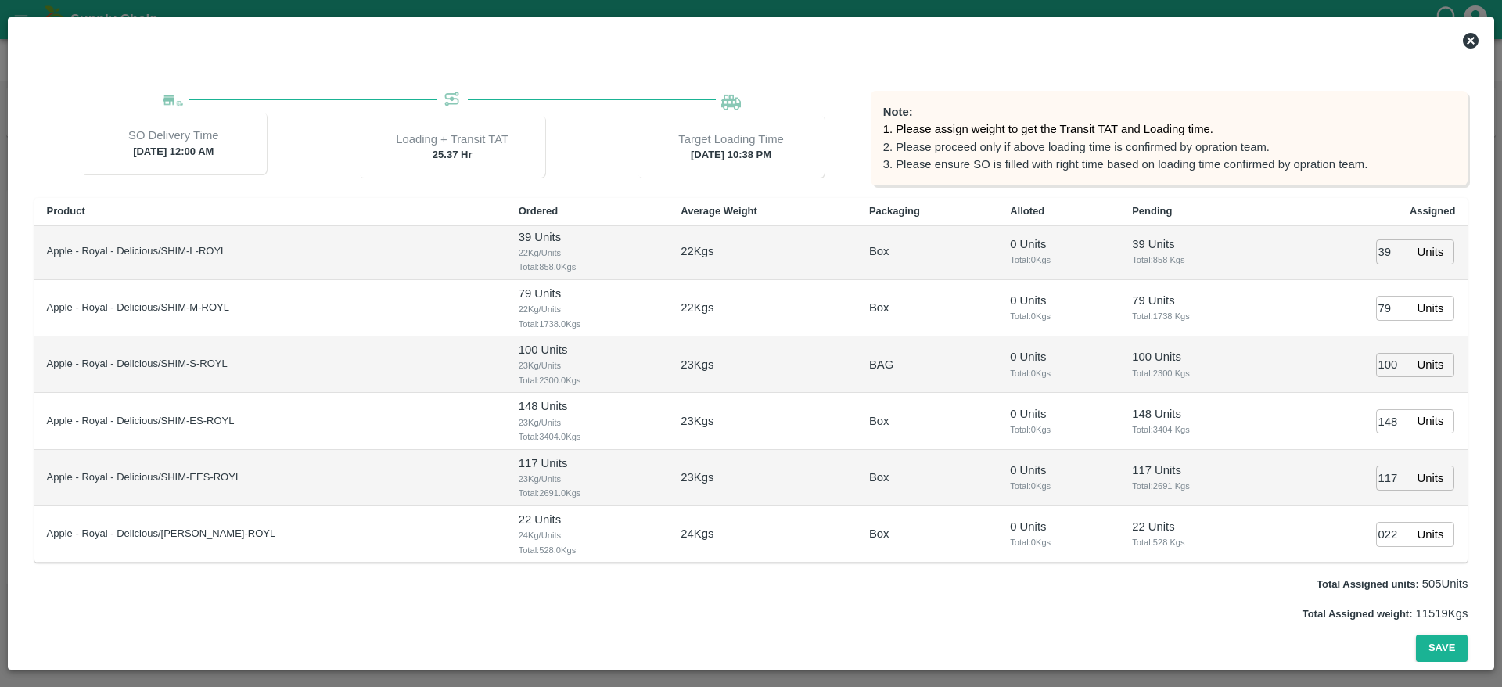
click at [1473, 38] on icon at bounding box center [1471, 40] width 19 height 19
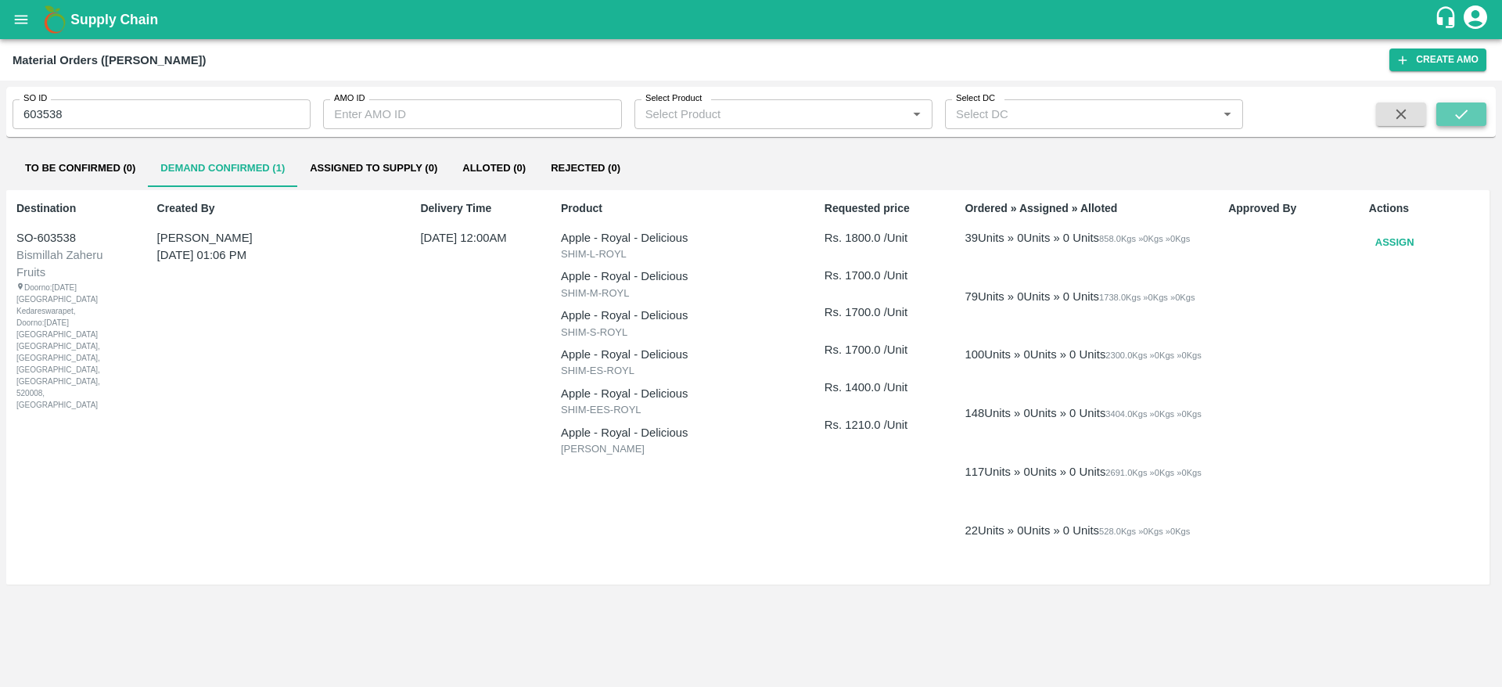
click at [1456, 119] on icon "submit" at bounding box center [1461, 114] width 17 height 17
click at [1412, 236] on button "Assign" at bounding box center [1395, 242] width 52 height 27
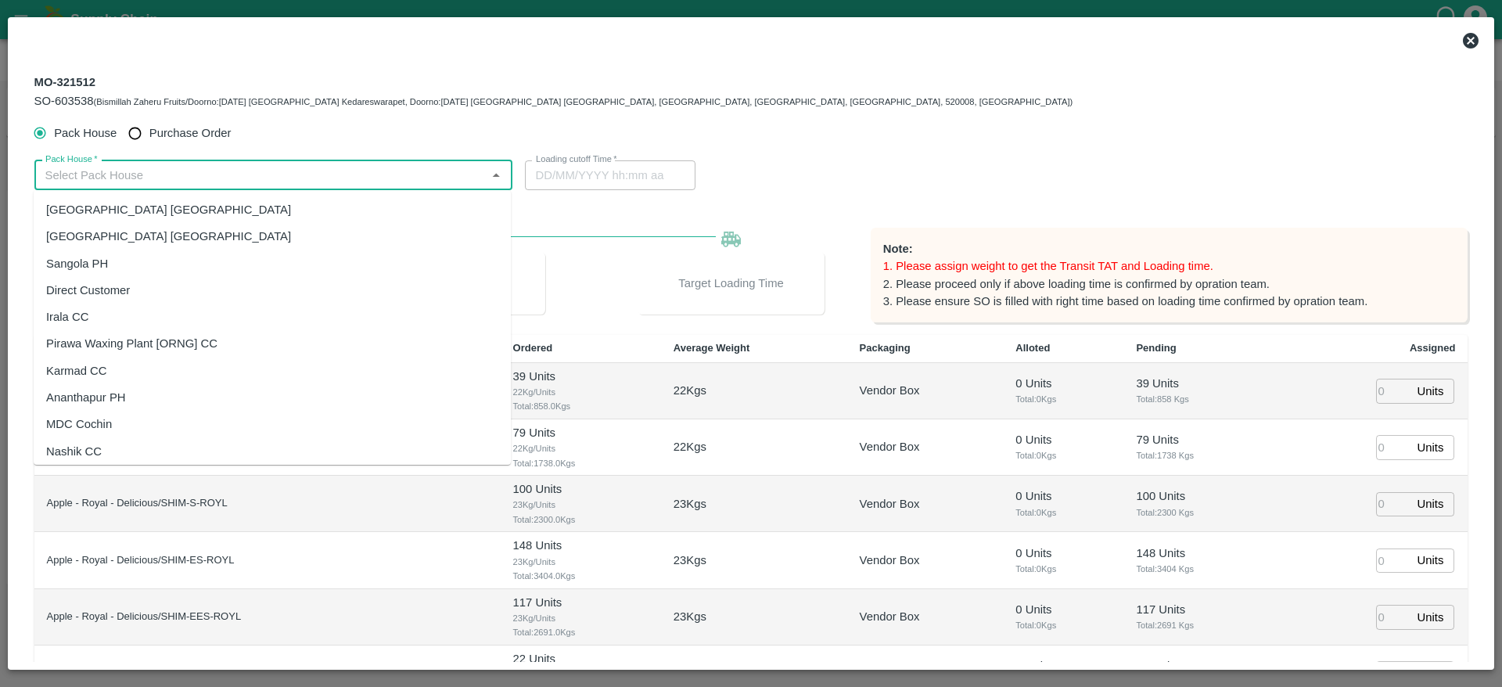
click at [395, 174] on input "Pack House   *" at bounding box center [260, 175] width 443 height 20
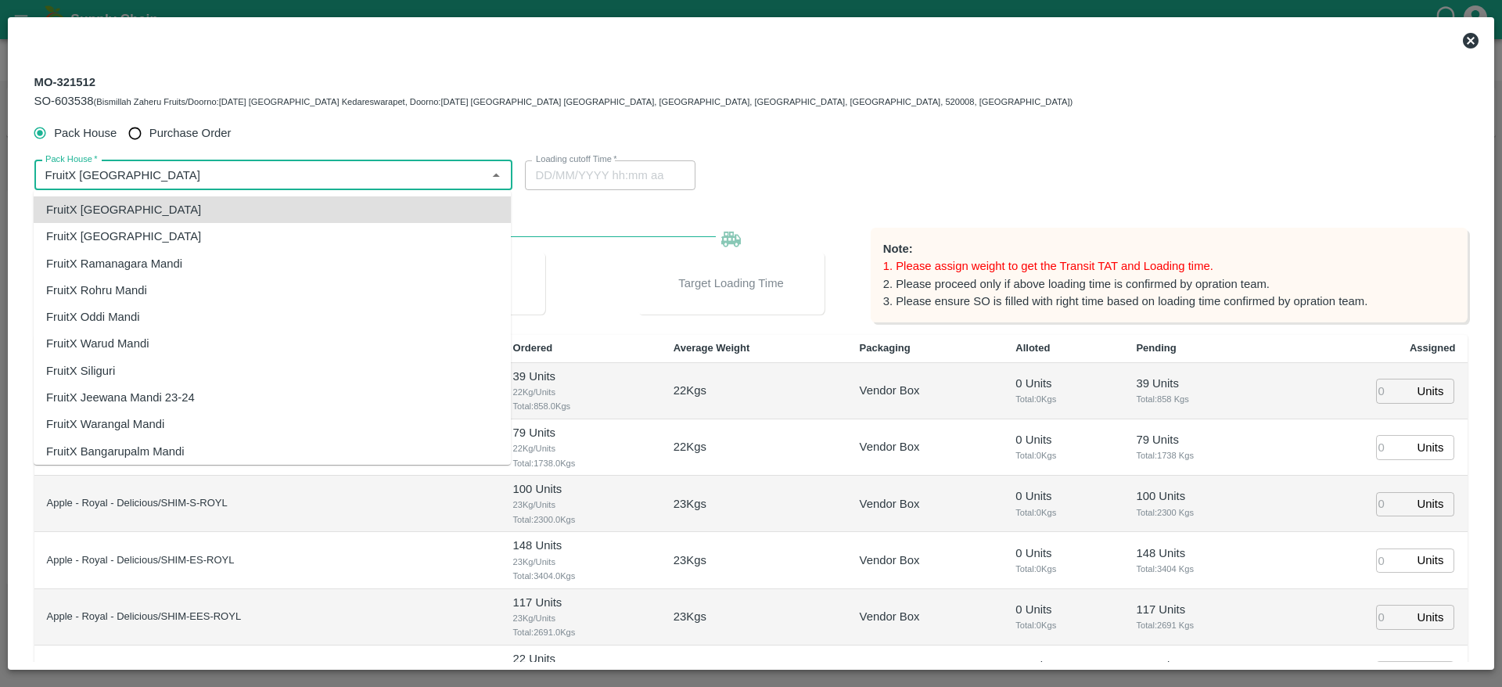
type input "FruitX [GEOGRAPHIC_DATA]"
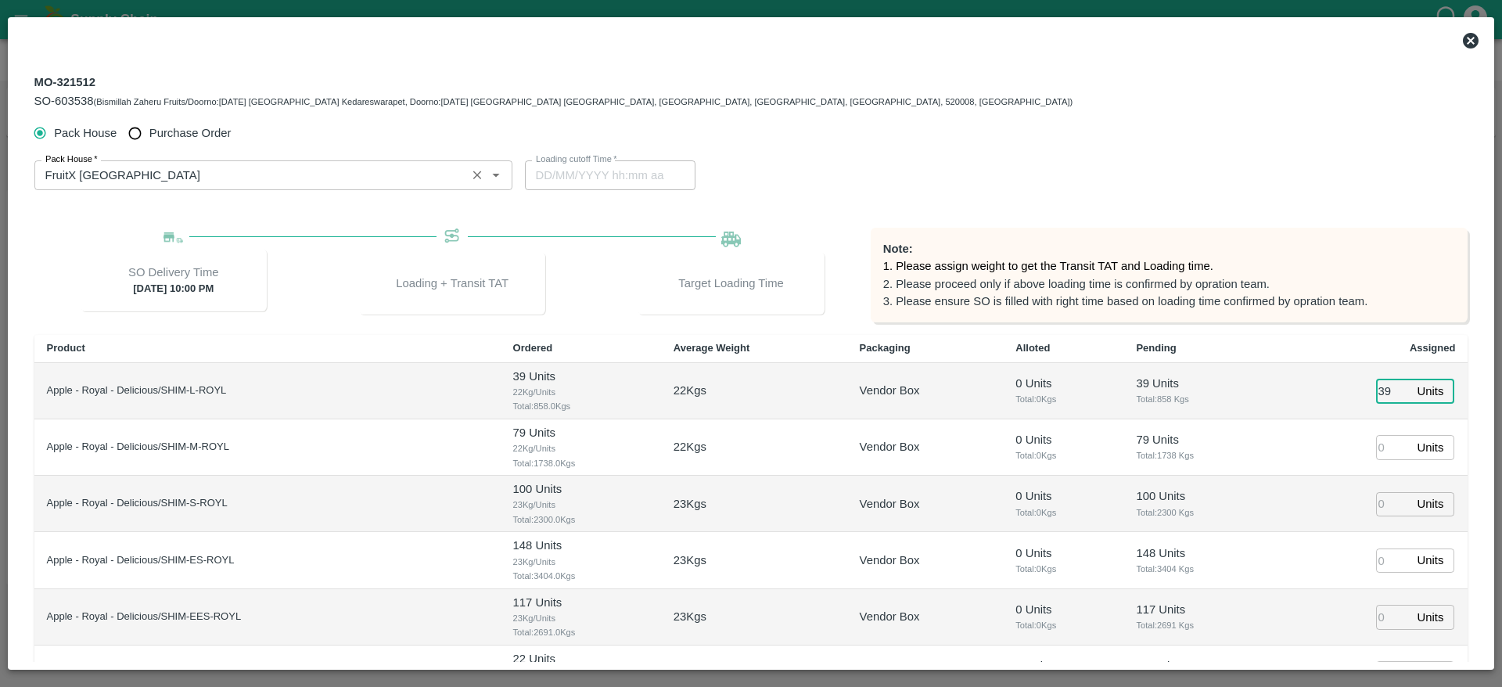
type input "39"
type input "79"
type input "100"
type input "148"
type input "117"
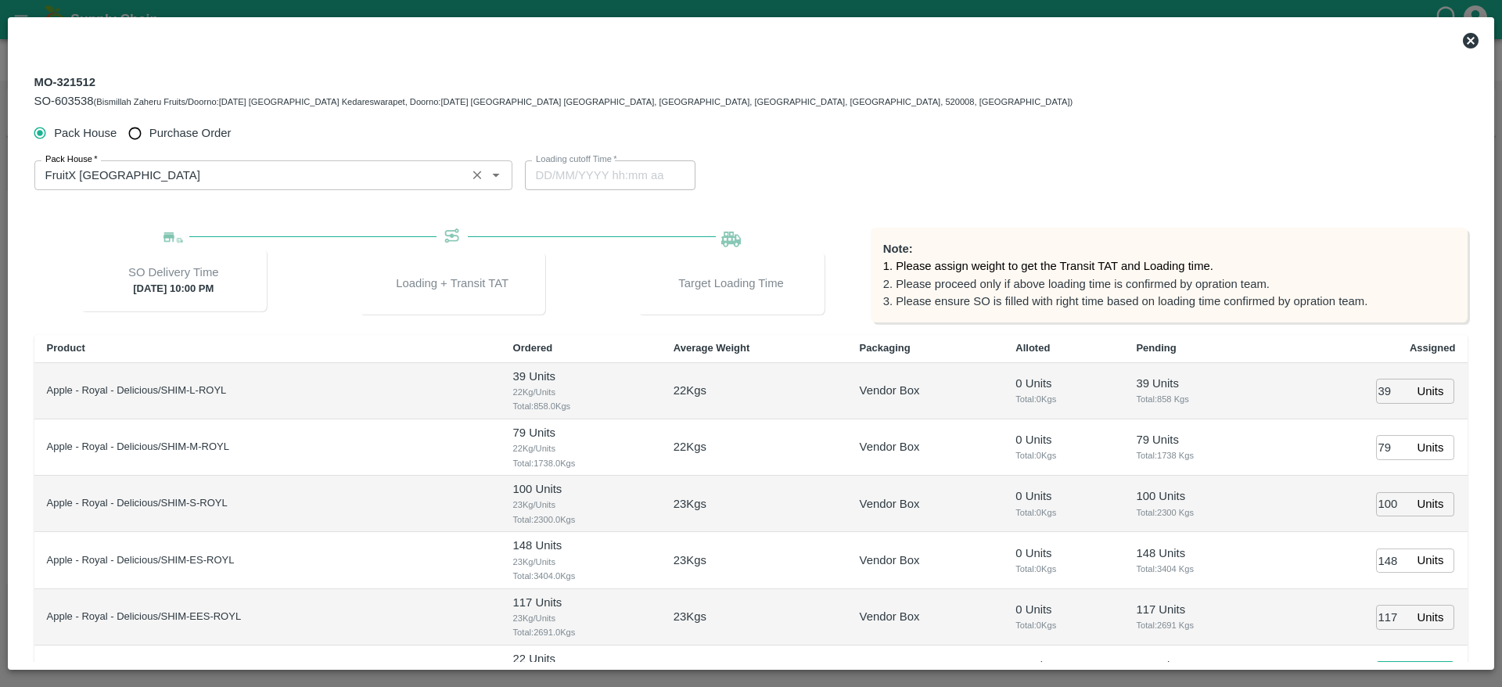
scroll to position [24, 0]
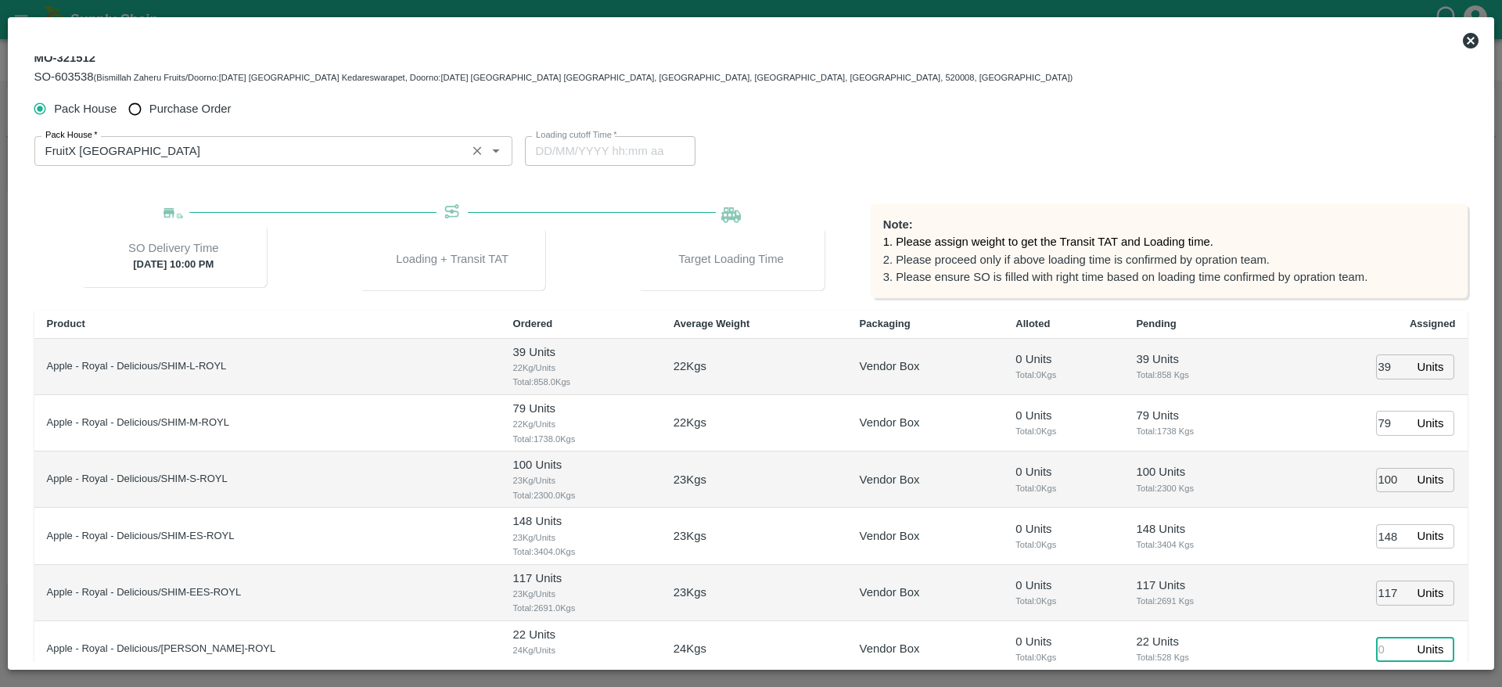
type input "2"
type input "[DATE] 07:00 PM"
type input "22"
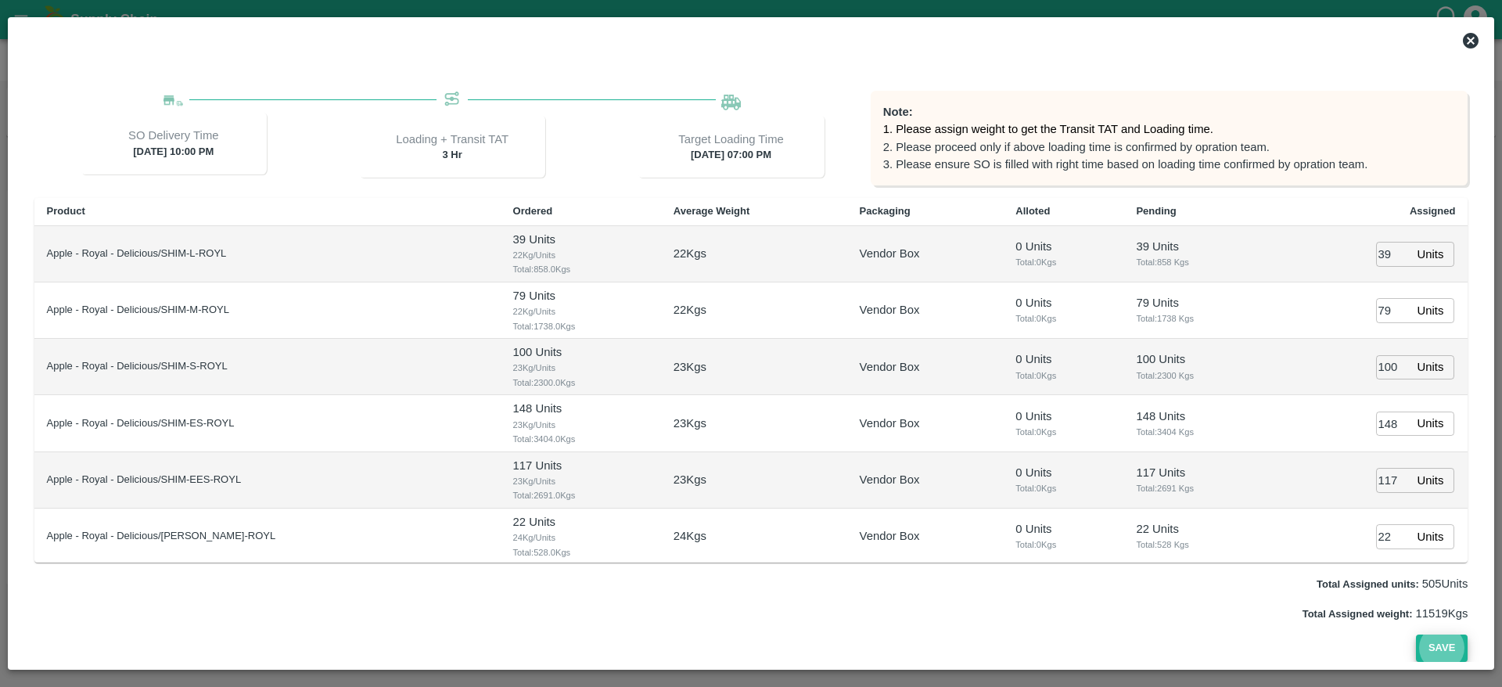
click at [1434, 646] on button "Save" at bounding box center [1442, 648] width 52 height 27
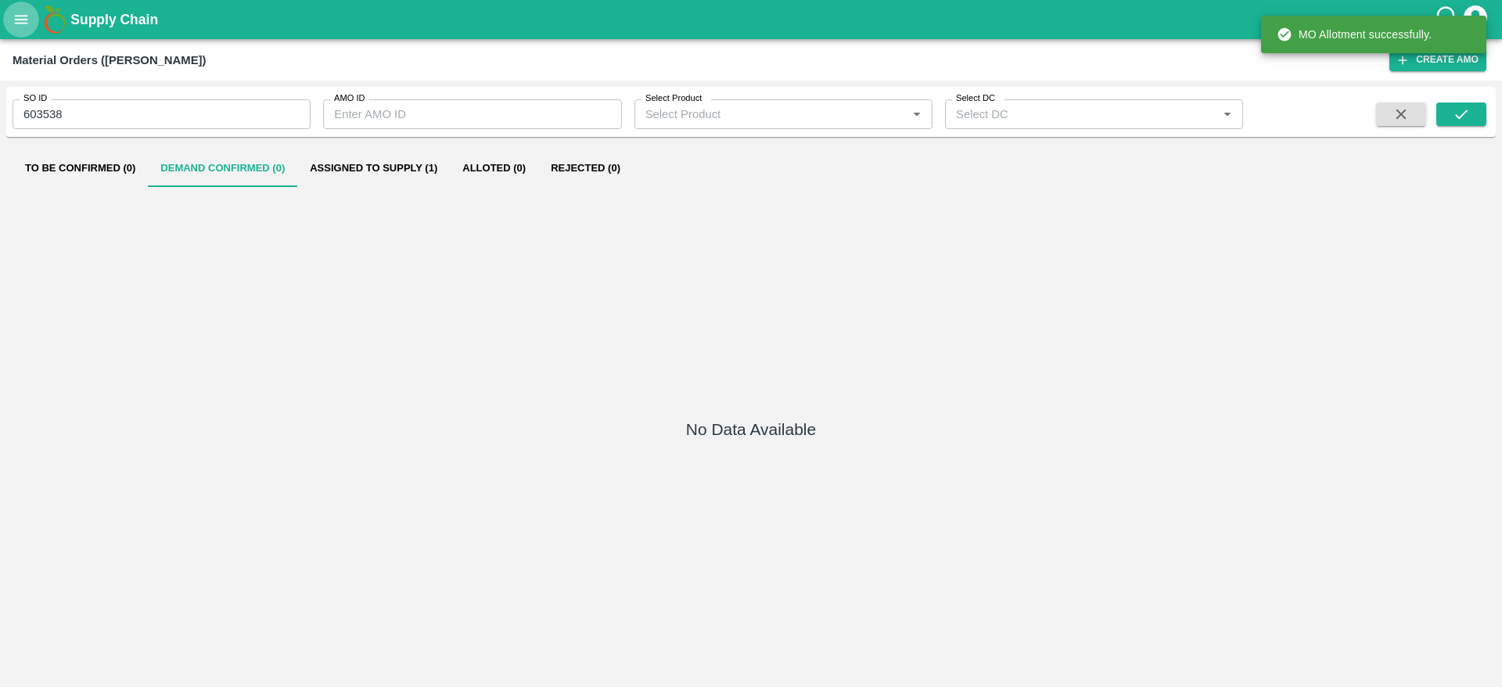
click at [27, 23] on icon "open drawer" at bounding box center [21, 19] width 13 height 9
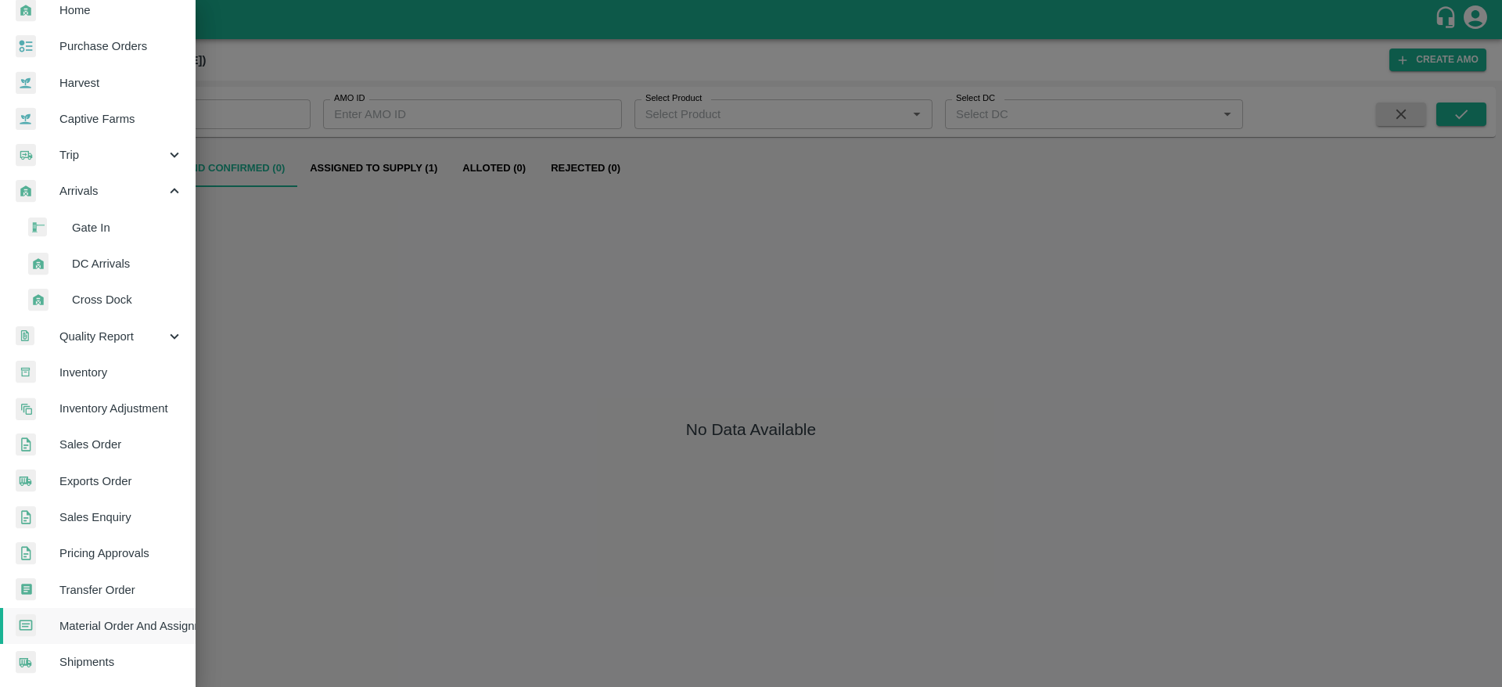
scroll to position [0, 0]
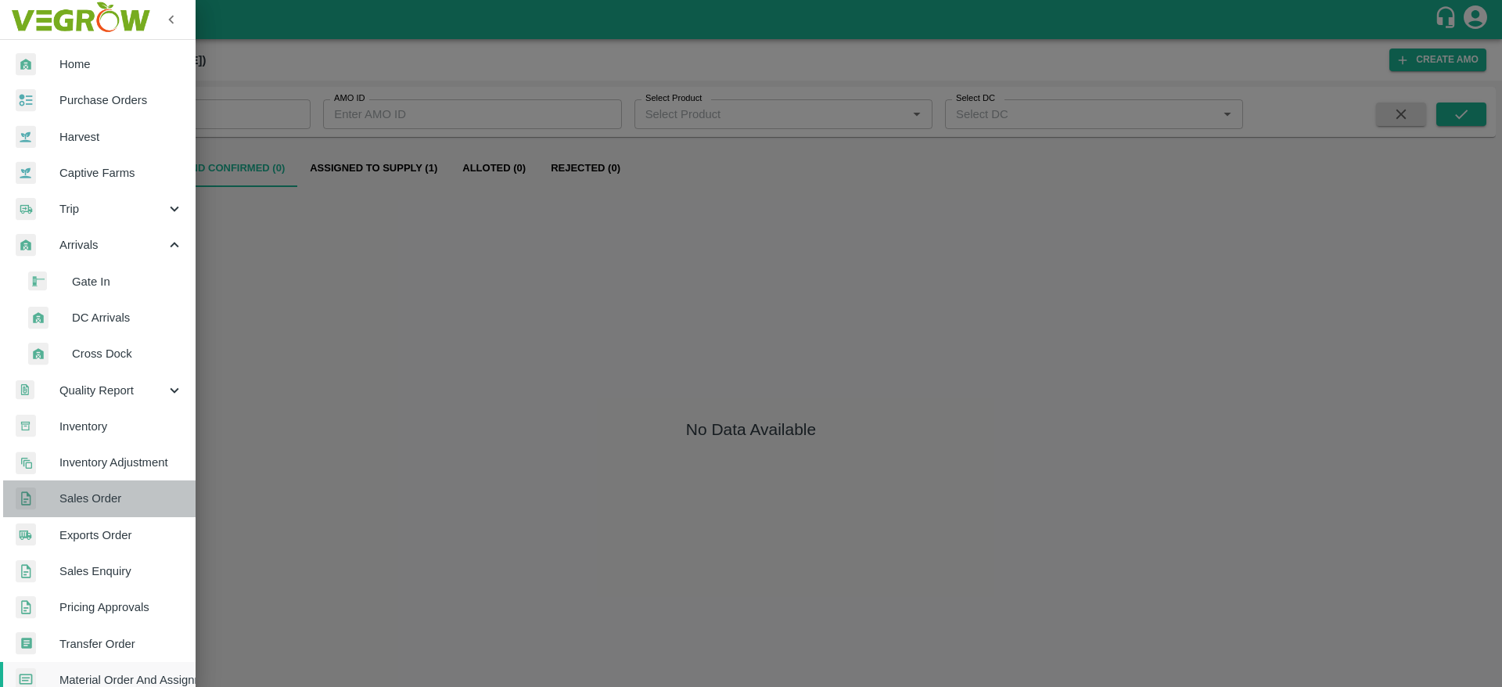
click at [131, 498] on span "Sales Order" at bounding box center [121, 498] width 124 height 17
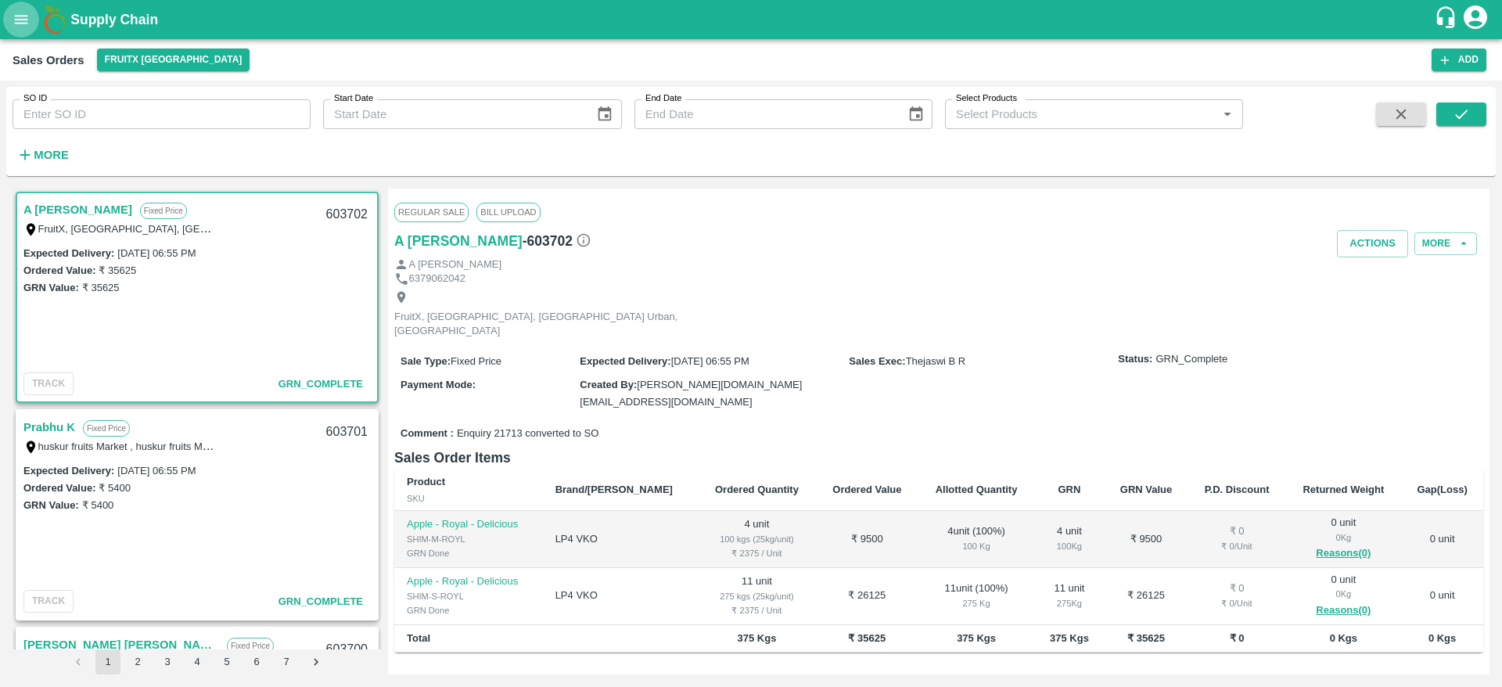
click at [19, 5] on button "open drawer" at bounding box center [21, 20] width 36 height 36
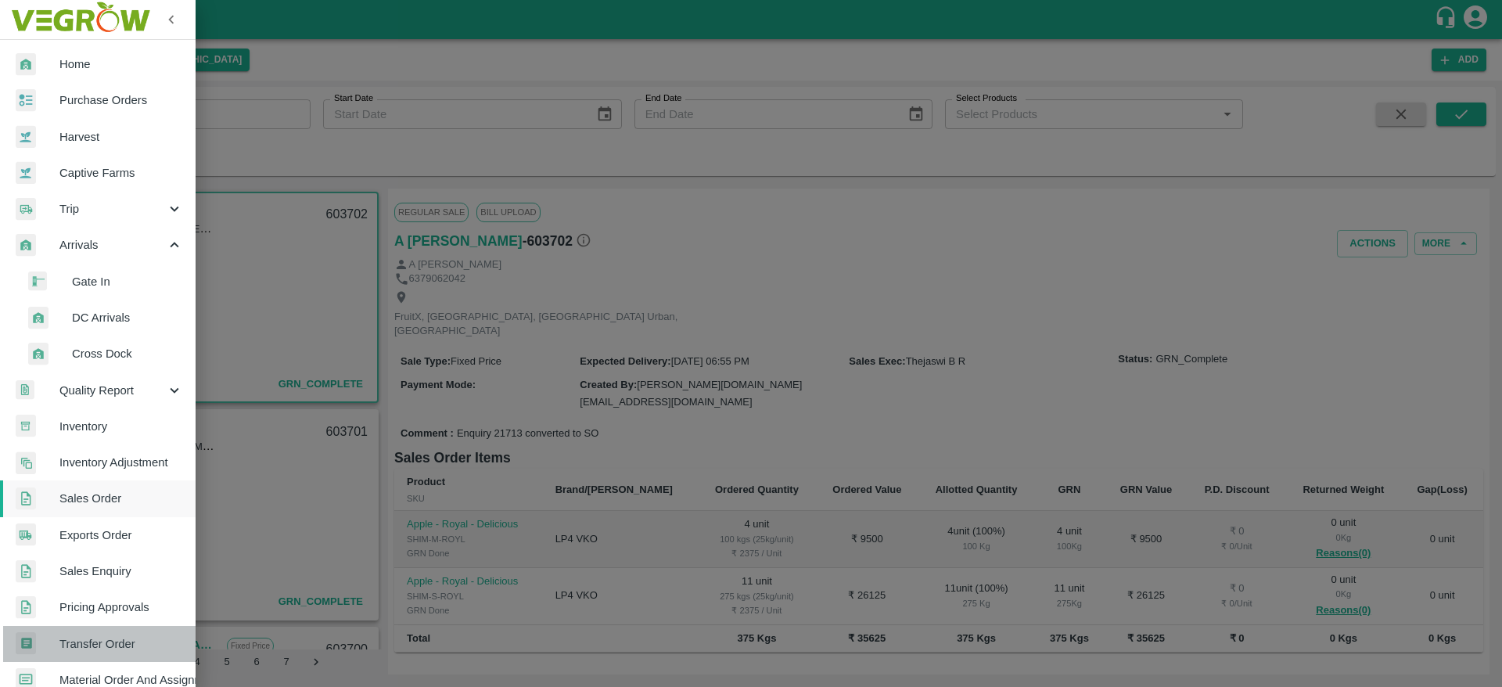
click at [124, 638] on span "Transfer Order" at bounding box center [121, 643] width 124 height 17
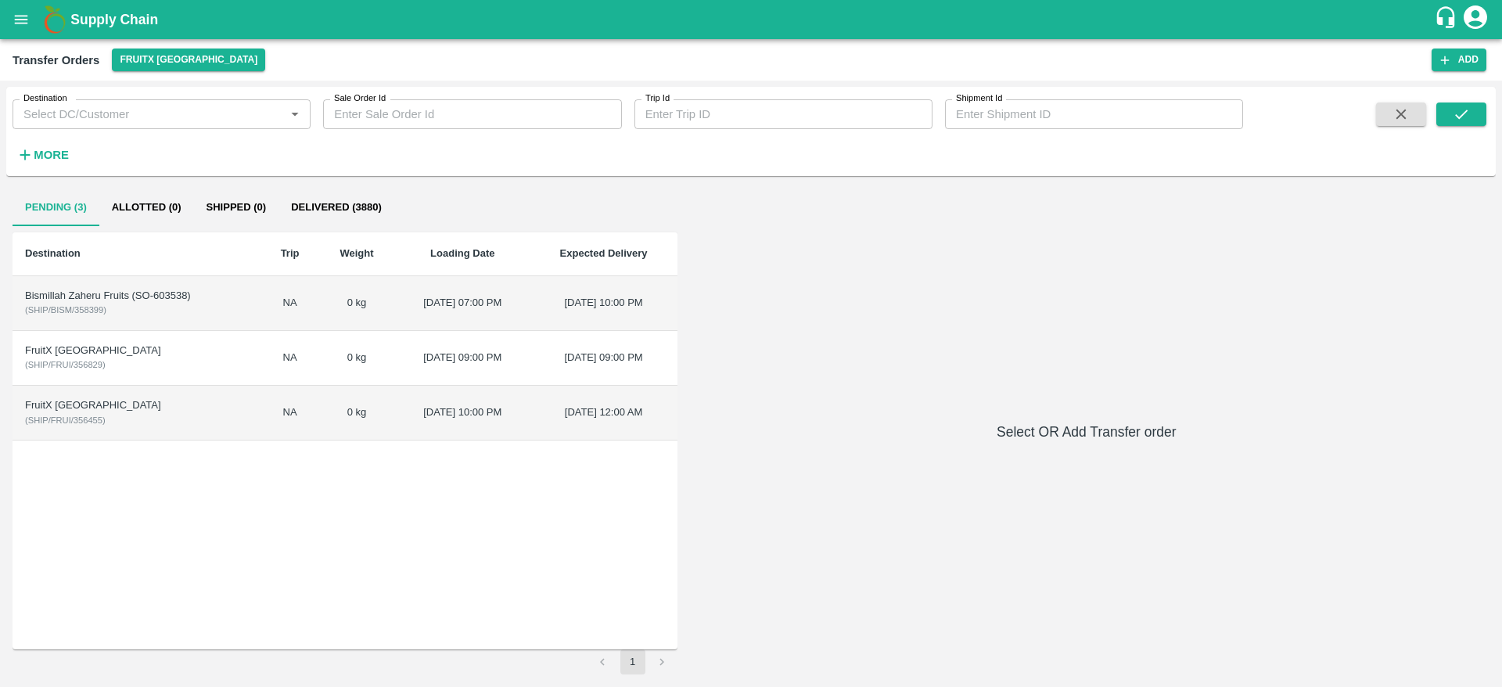
click at [174, 315] on td "[PERSON_NAME] Fruits (SO-603538) ( SHIP/BISM/358399 )" at bounding box center [137, 303] width 249 height 55
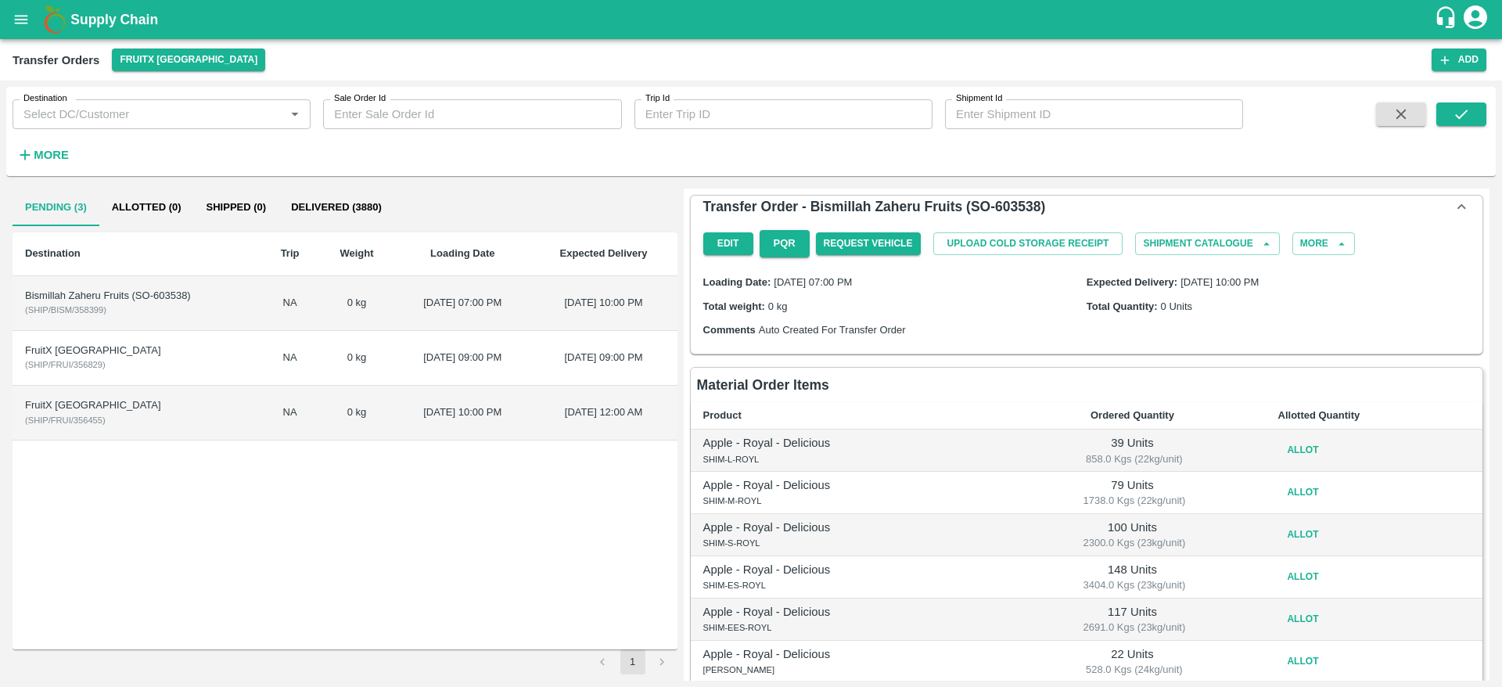
scroll to position [117, 0]
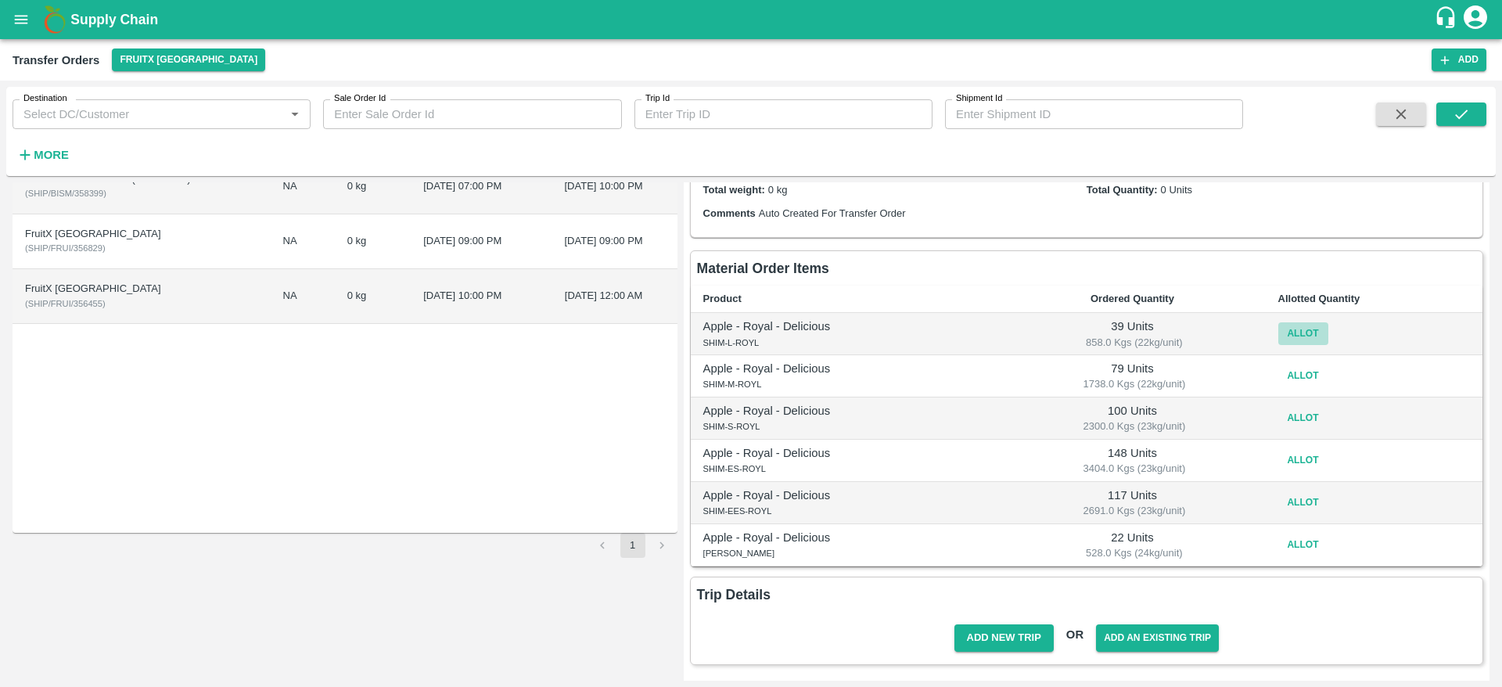
click at [1298, 332] on button "Allot" at bounding box center [1304, 333] width 50 height 23
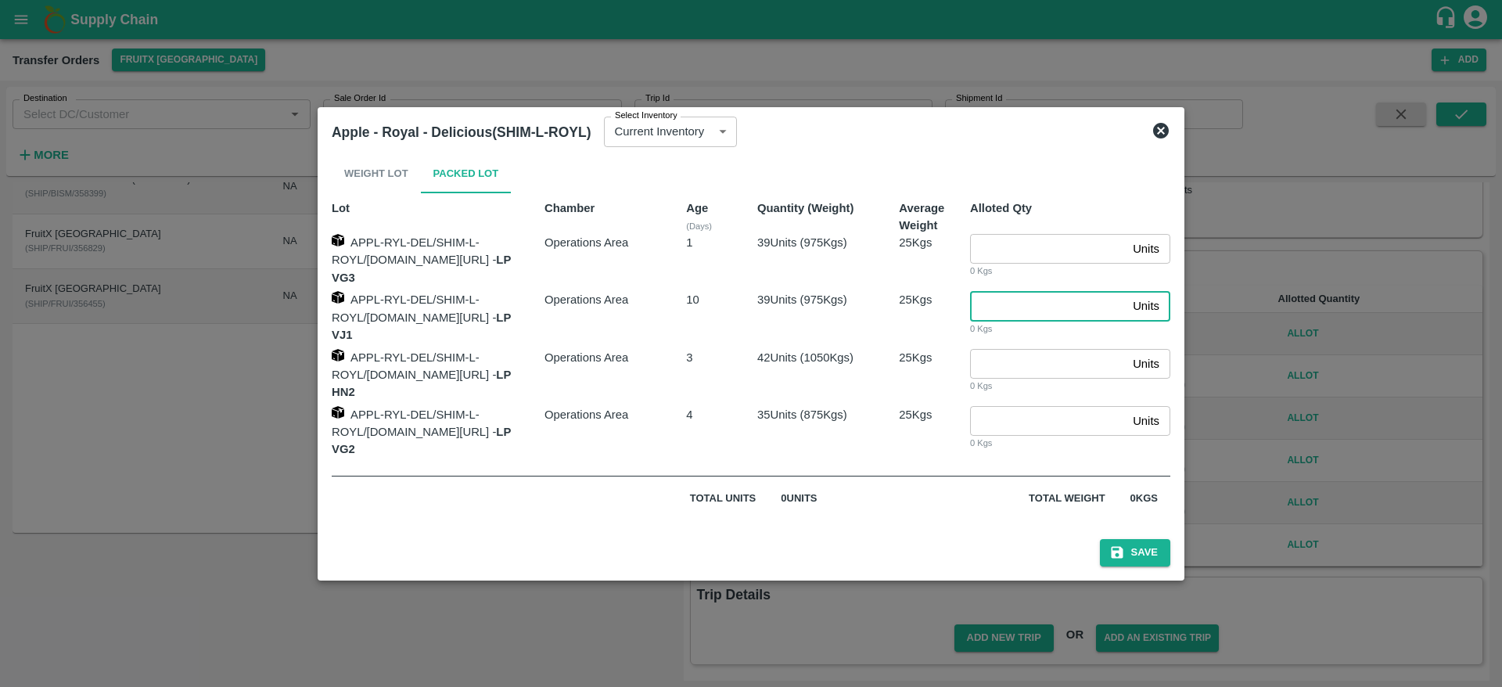
click at [1022, 298] on input "number" at bounding box center [1048, 306] width 156 height 30
type input "39"
click at [1100, 539] on button "Save" at bounding box center [1135, 552] width 70 height 27
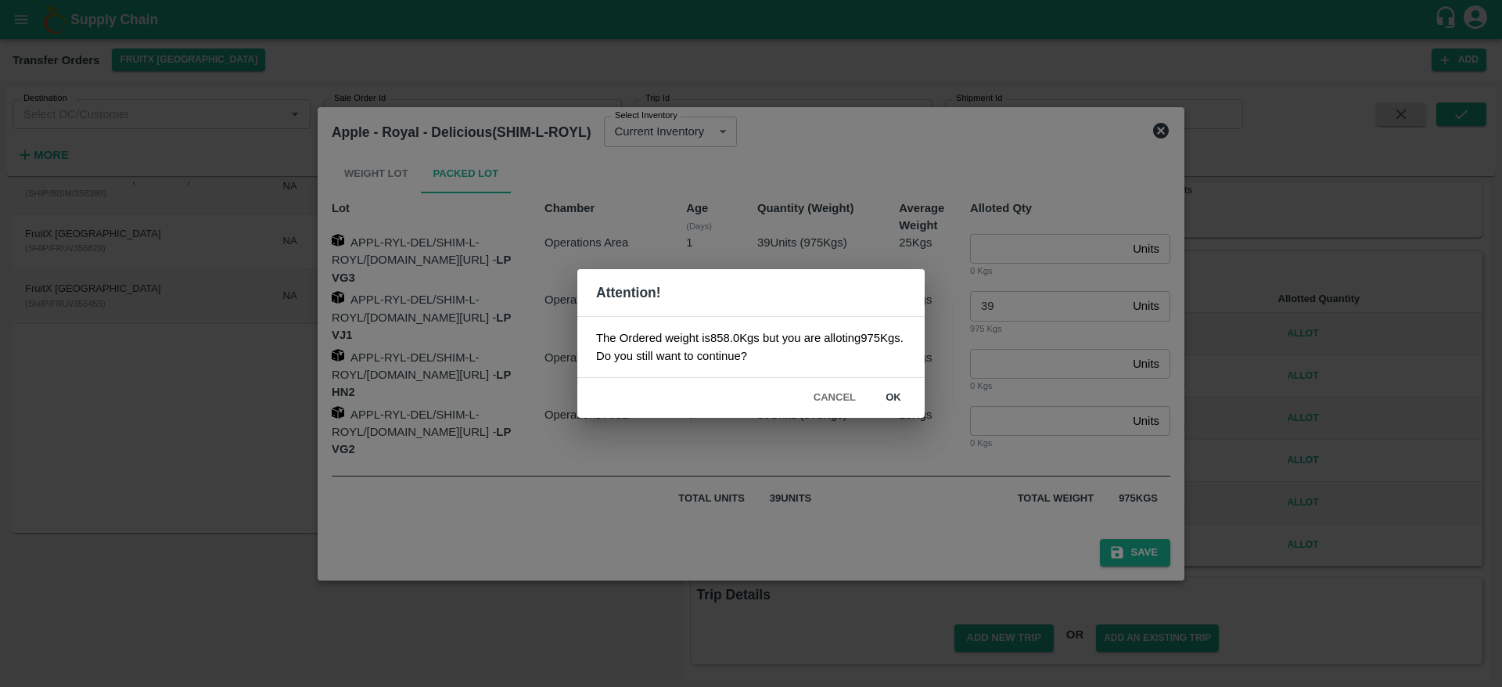
click at [1024, 450] on div "Attention! The Ordered weight is 858.0 Kgs but you are alloting 975 Kgs. Do you…" at bounding box center [751, 343] width 1502 height 687
click at [1029, 366] on div "Attention! The Ordered weight is 858.0 Kgs but you are alloting 975 Kgs. Do you…" at bounding box center [751, 343] width 1502 height 687
click at [847, 387] on button "Cancel" at bounding box center [835, 397] width 55 height 27
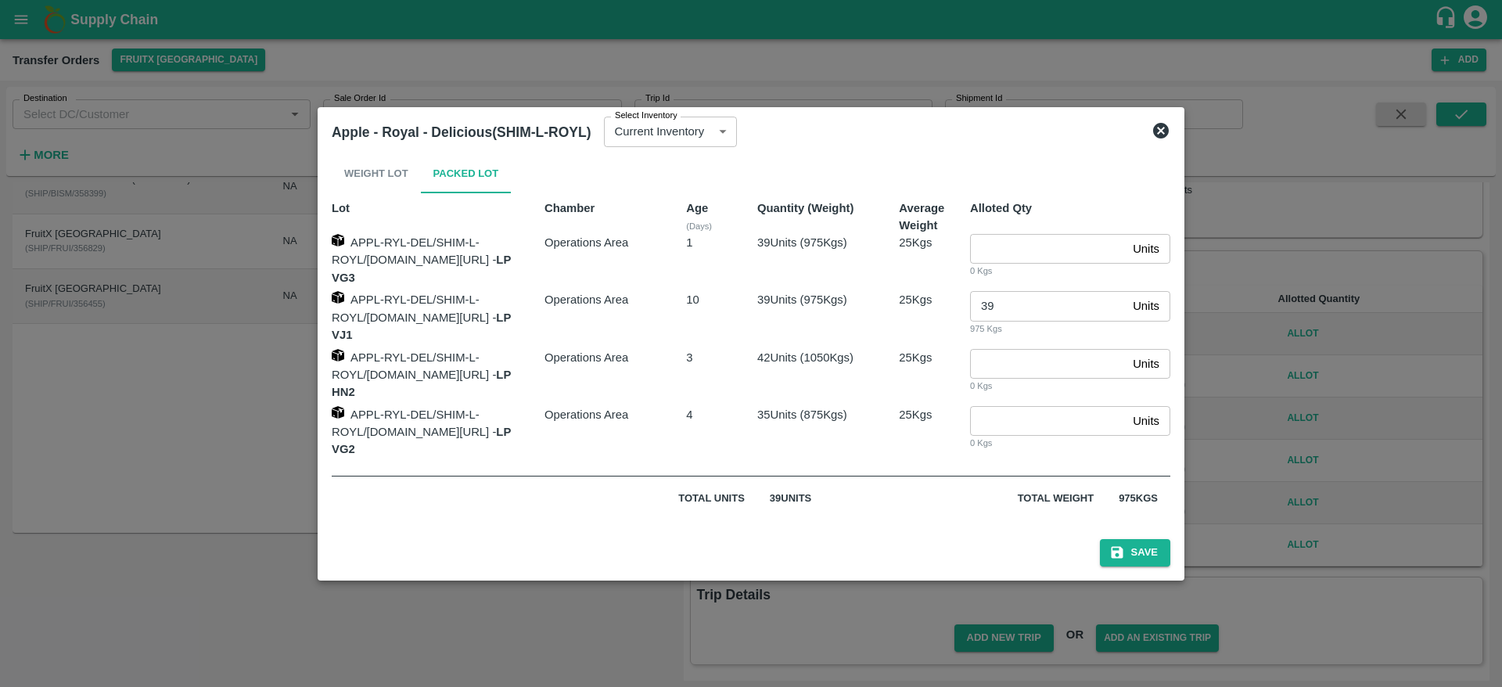
drag, startPoint x: 1198, startPoint y: 146, endPoint x: 1189, endPoint y: 145, distance: 9.4
click at [1177, 145] on div "Apple - Royal - Delicious(SHIM-L-ROYL) Select Inventory Current Inventory 3dbfd…" at bounding box center [751, 132] width 851 height 34
click at [1169, 138] on icon at bounding box center [1161, 131] width 16 height 16
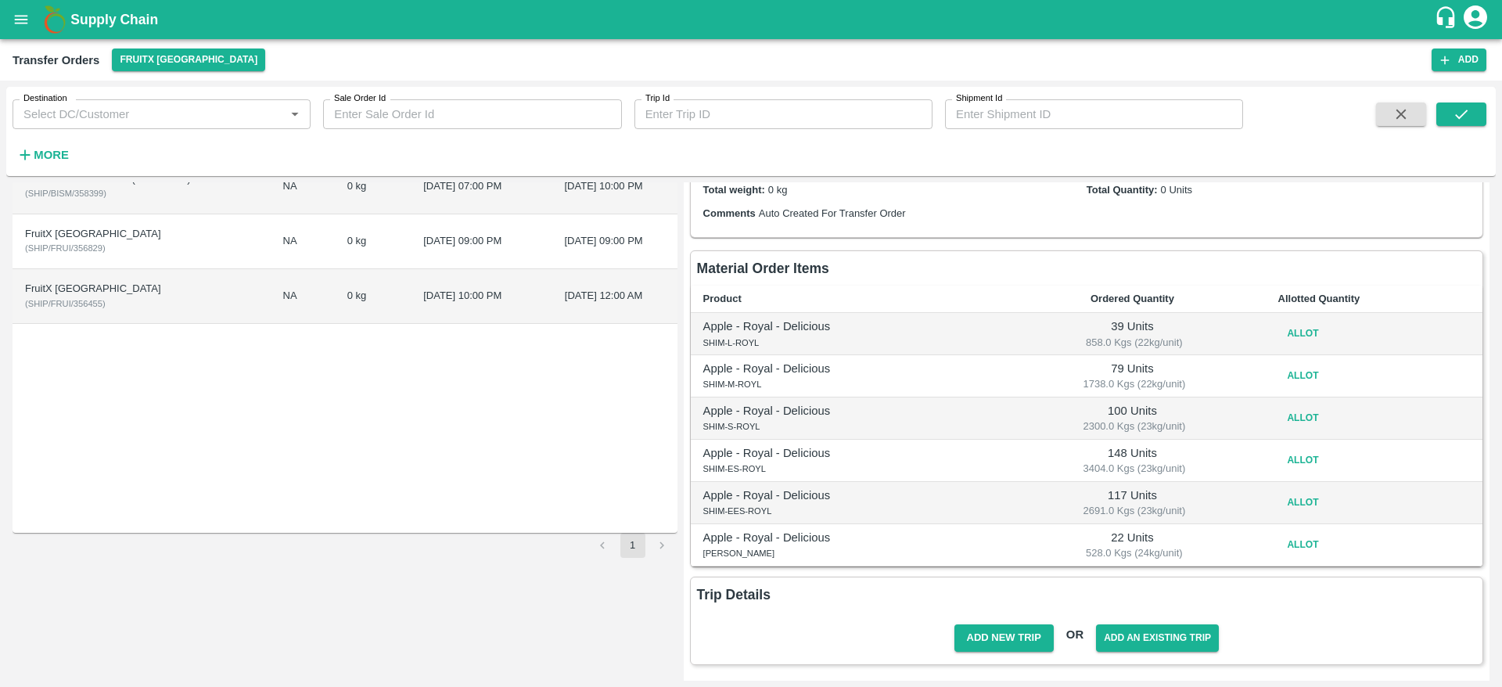
scroll to position [0, 0]
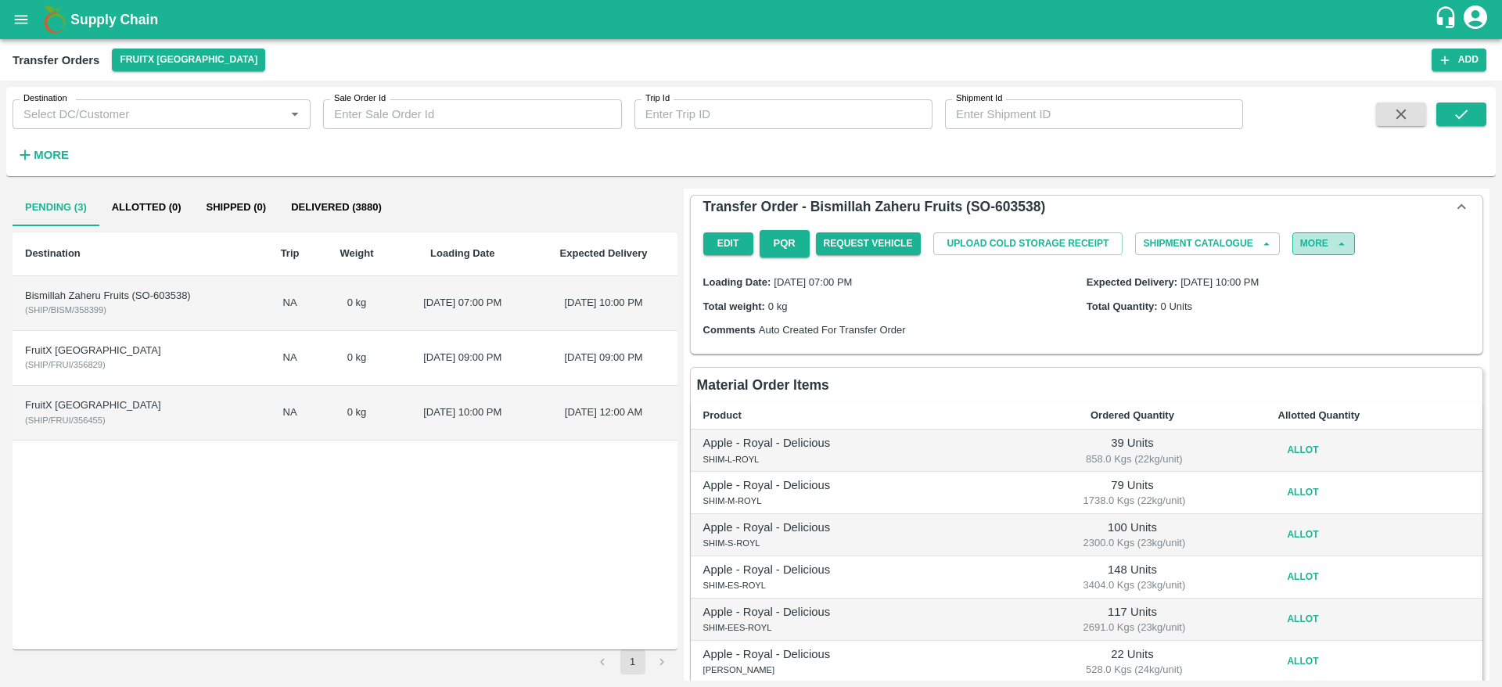
click at [1322, 235] on button "More" at bounding box center [1324, 243] width 63 height 23
click at [1333, 275] on div "Delete" at bounding box center [1297, 286] width 122 height 36
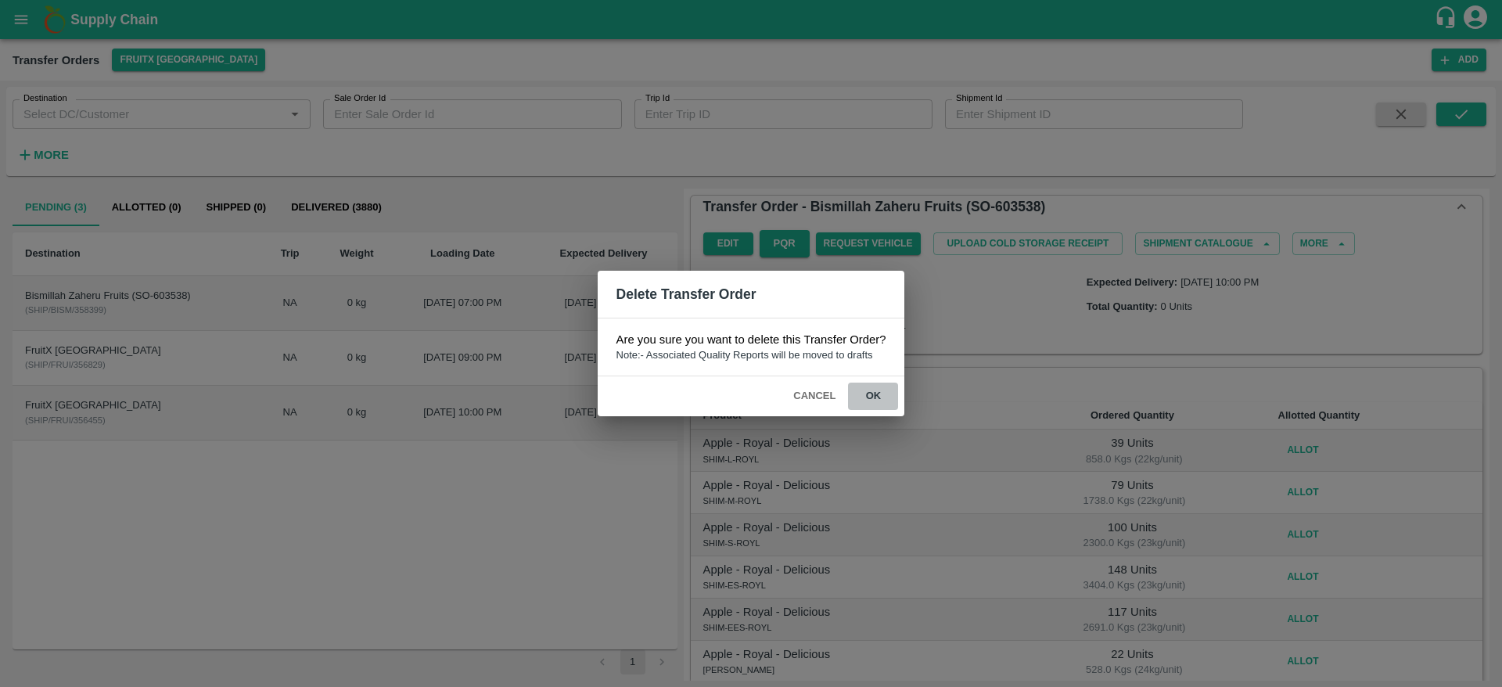
click at [887, 390] on button "ok" at bounding box center [873, 396] width 50 height 27
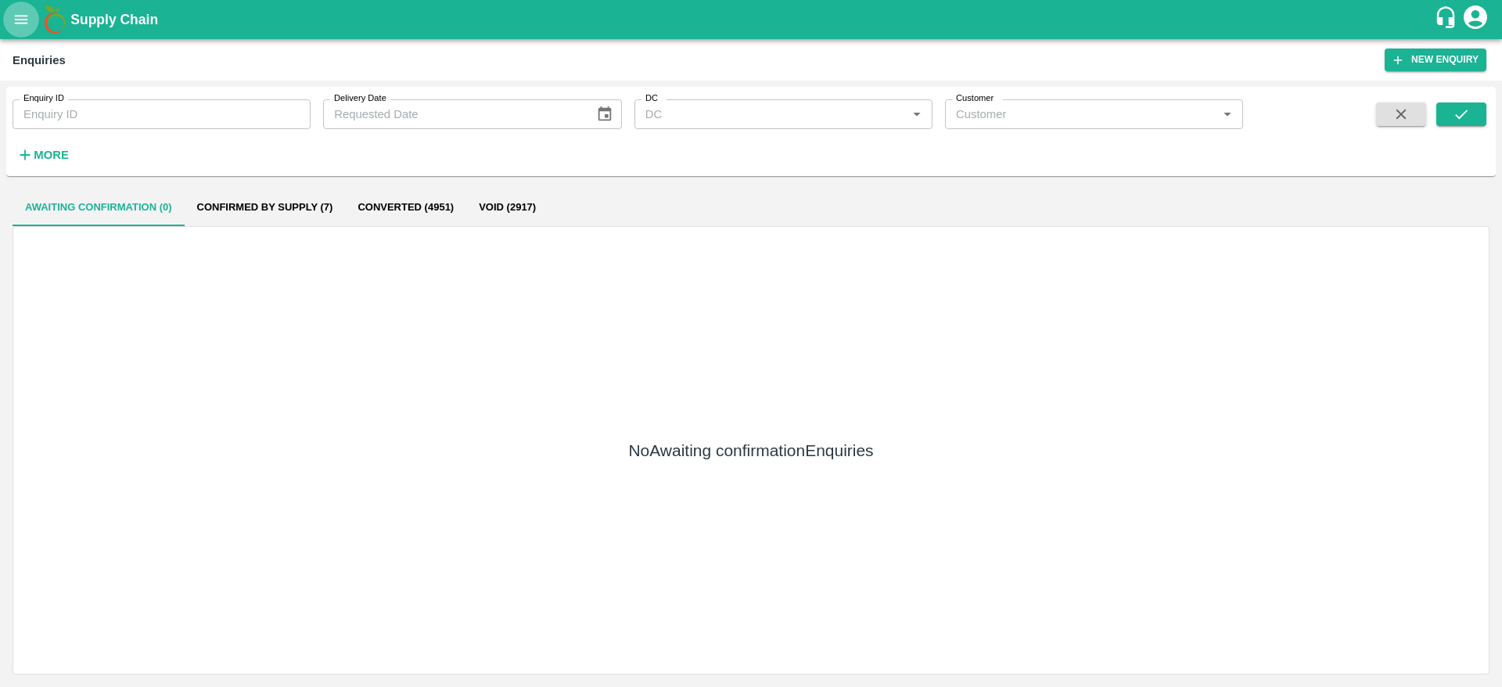
click at [24, 14] on icon "open drawer" at bounding box center [21, 19] width 17 height 17
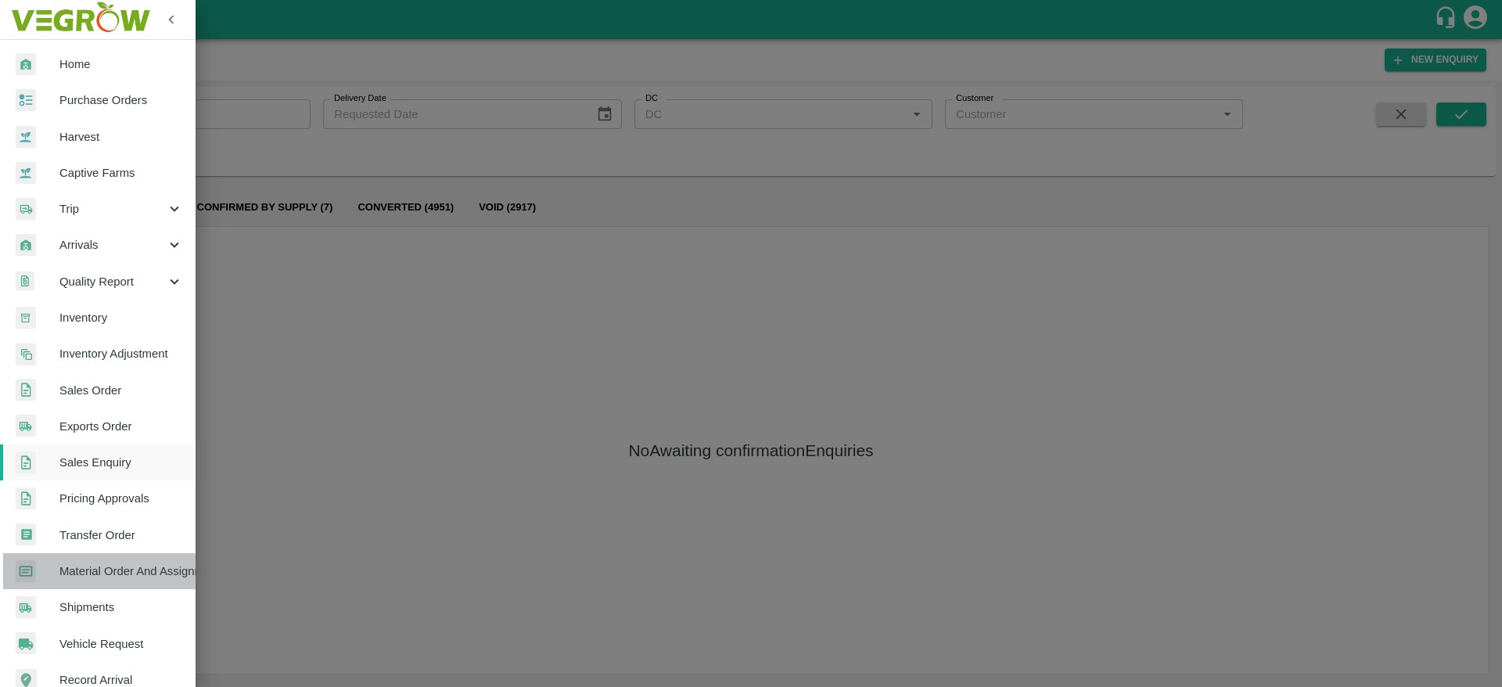
click at [146, 563] on span "Material Order And Assignment" at bounding box center [121, 571] width 124 height 17
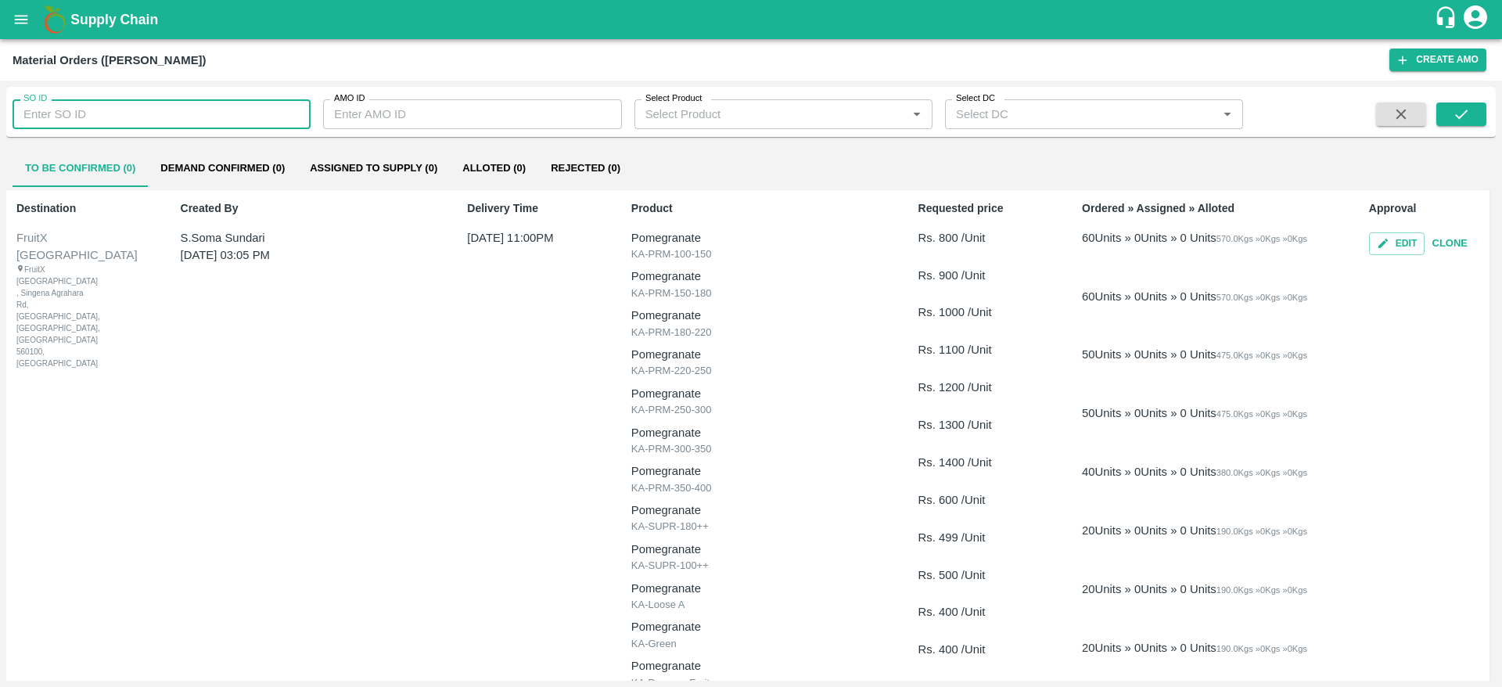
click at [210, 103] on input "SO ID" at bounding box center [162, 114] width 298 height 30
paste input "603538"
type input "603538"
click at [1467, 122] on icon "submit" at bounding box center [1461, 114] width 17 height 17
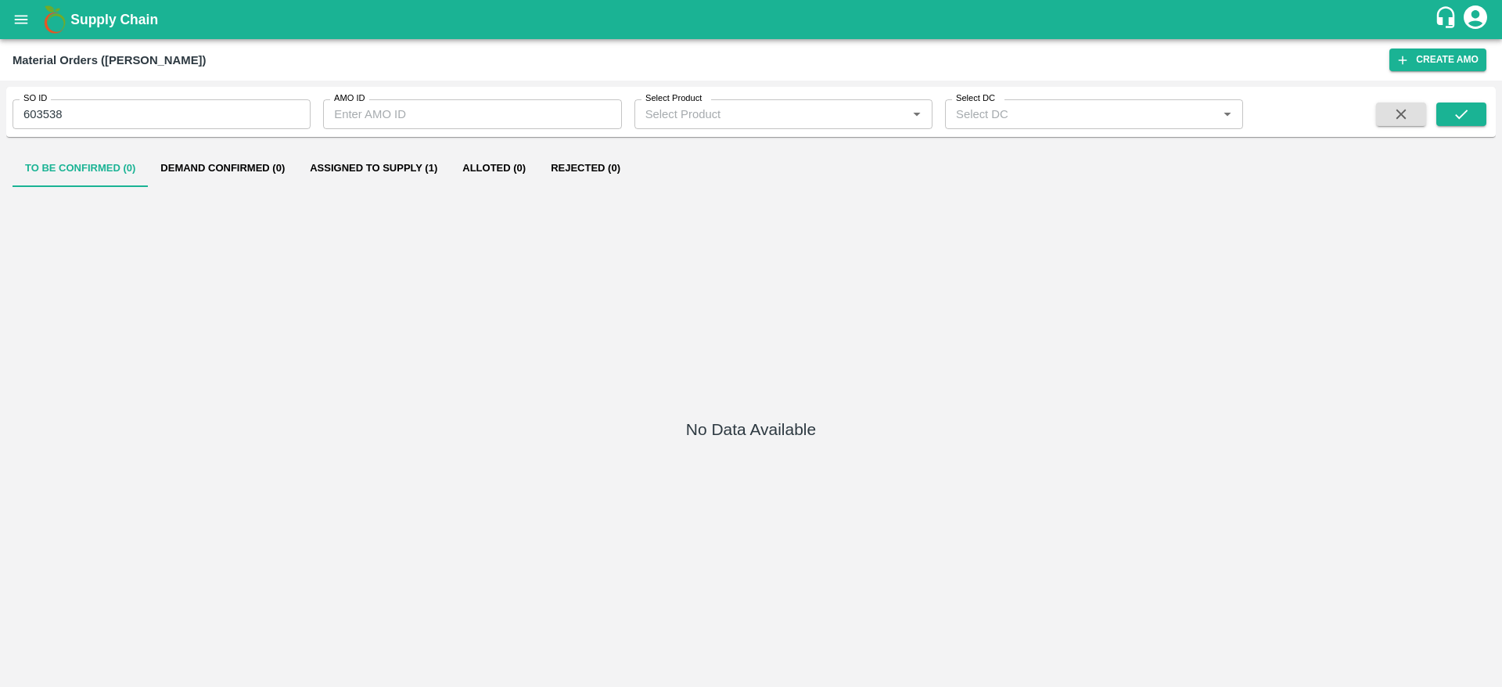
drag, startPoint x: 339, startPoint y: 142, endPoint x: 362, endPoint y: 167, distance: 33.8
click at [362, 167] on div "To Be Confirmed (0) Demand Confirmed (0) Assigned to Supply (1) Alloted (0) Rej…" at bounding box center [751, 412] width 1490 height 538
click at [362, 167] on button "Assigned to Supply (1)" at bounding box center [373, 168] width 153 height 38
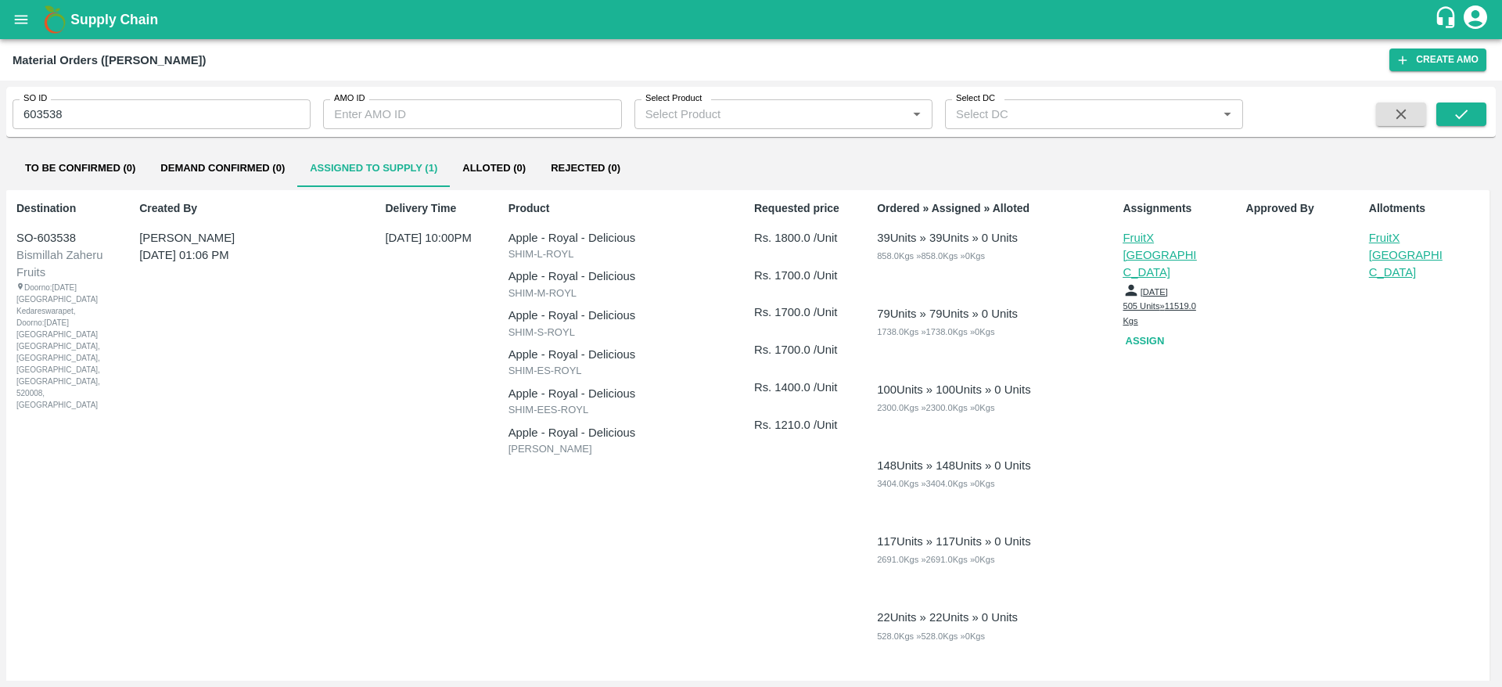
click at [1369, 247] on p "FruitX [GEOGRAPHIC_DATA]" at bounding box center [1408, 255] width 78 height 52
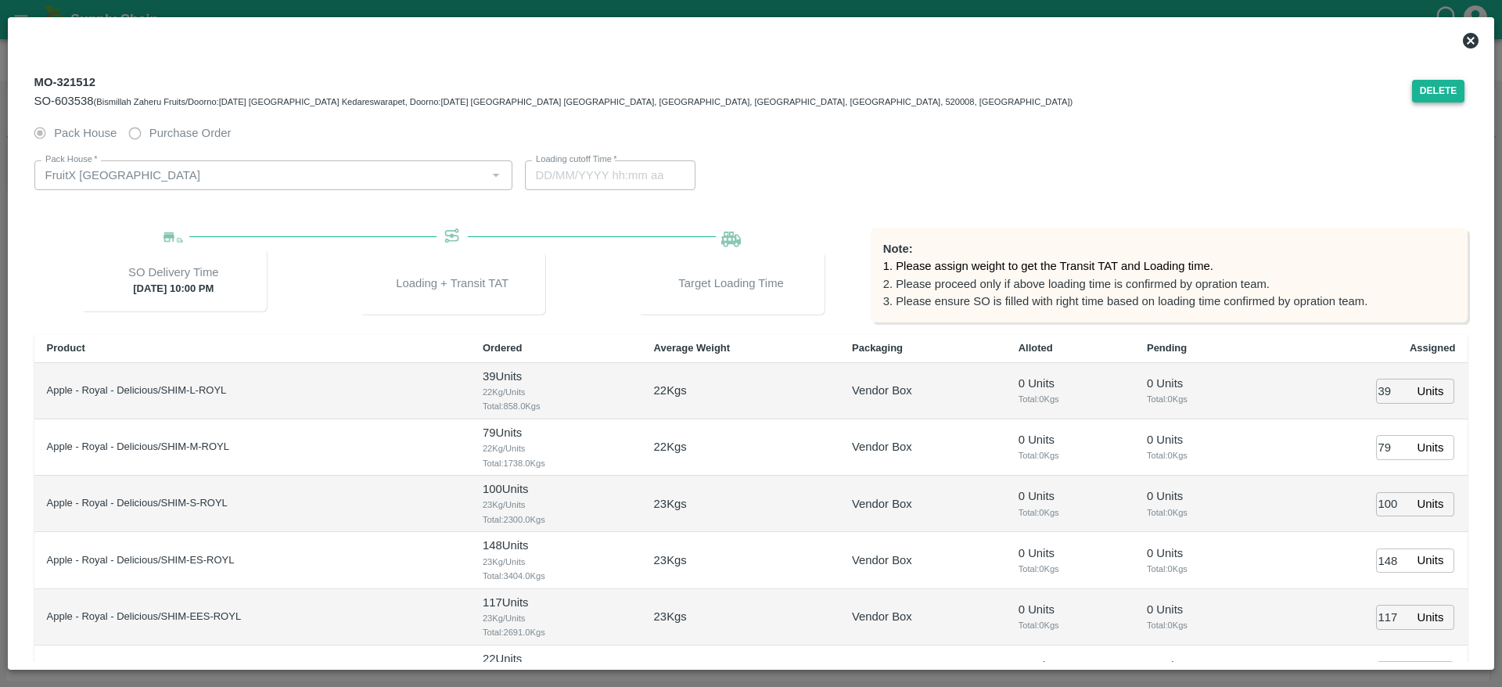
type input "[DATE] 08:38 PM"
click at [1440, 92] on button "Delete" at bounding box center [1438, 91] width 53 height 23
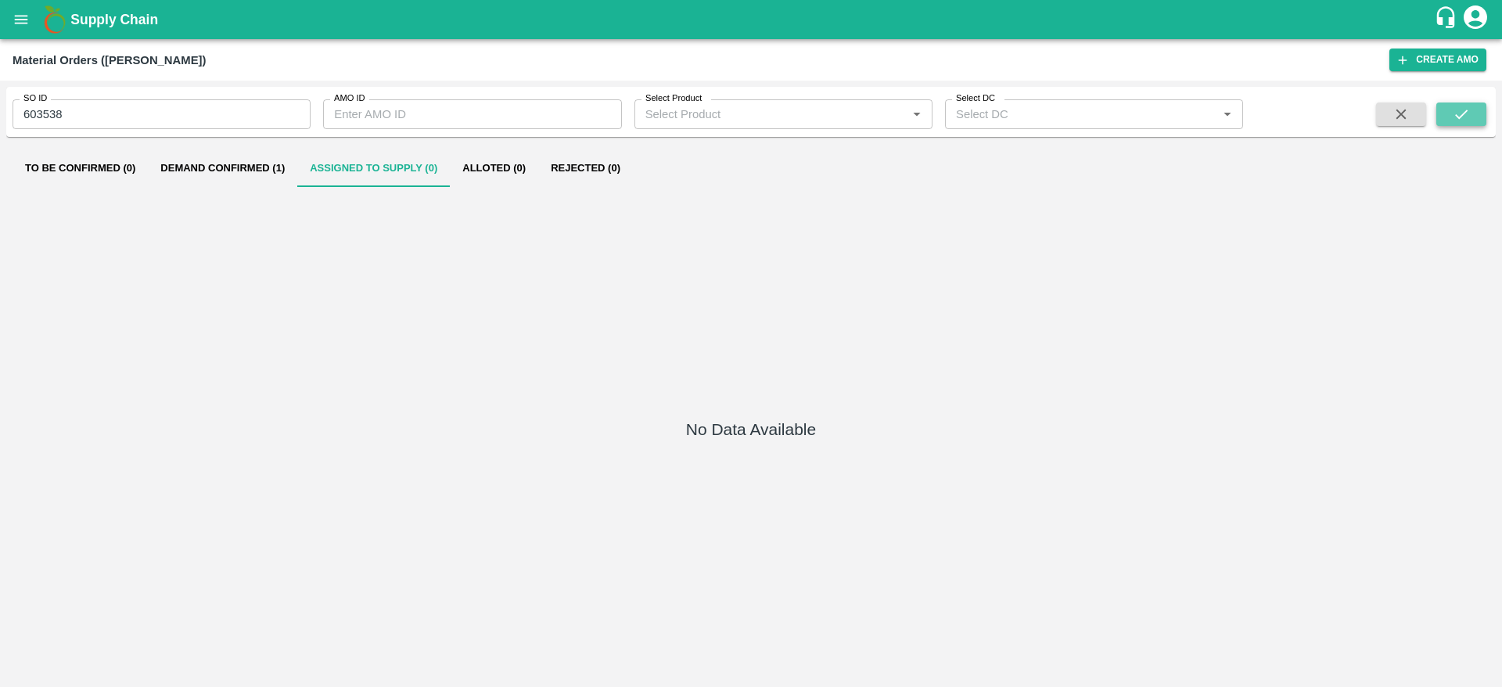
click at [1461, 117] on icon "submit" at bounding box center [1461, 114] width 13 height 9
click at [244, 170] on button "Demand Confirmed (1)" at bounding box center [222, 168] width 149 height 38
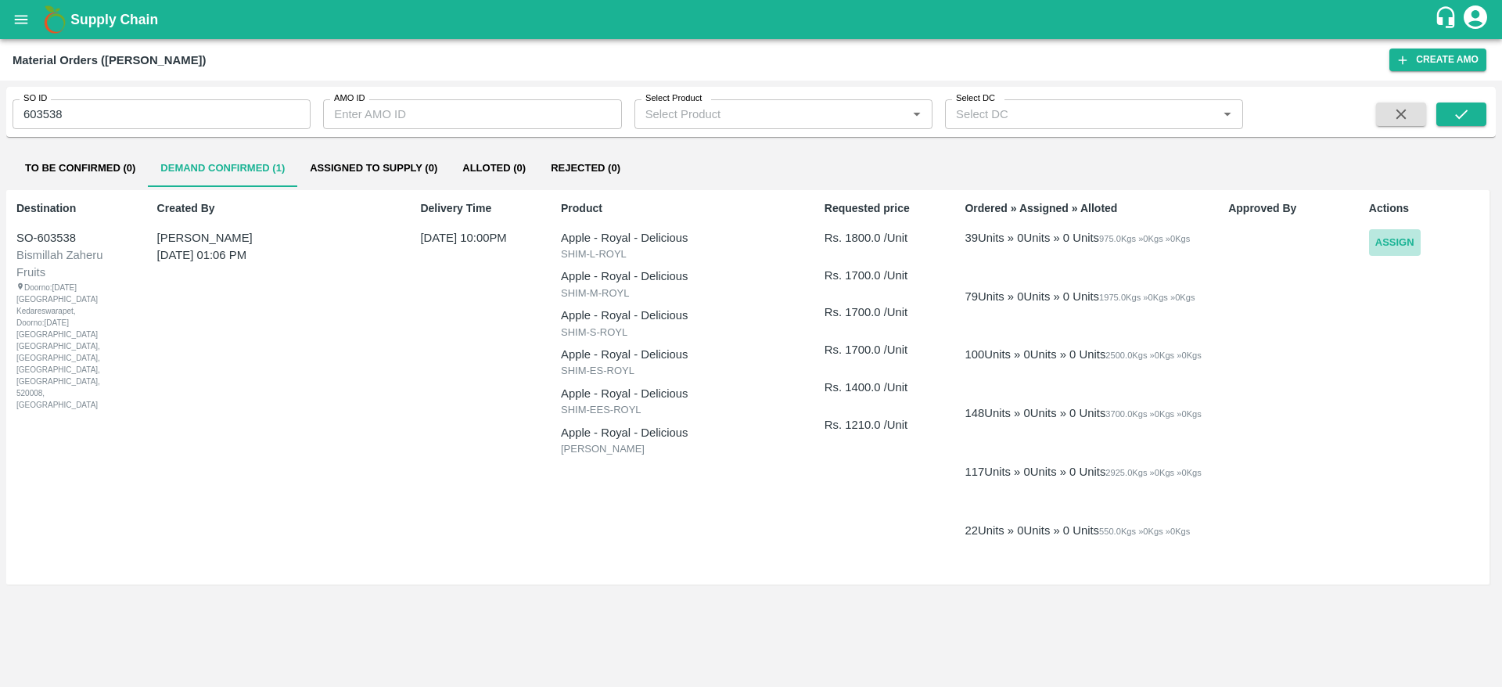
click at [1389, 251] on button "Assign" at bounding box center [1395, 242] width 52 height 27
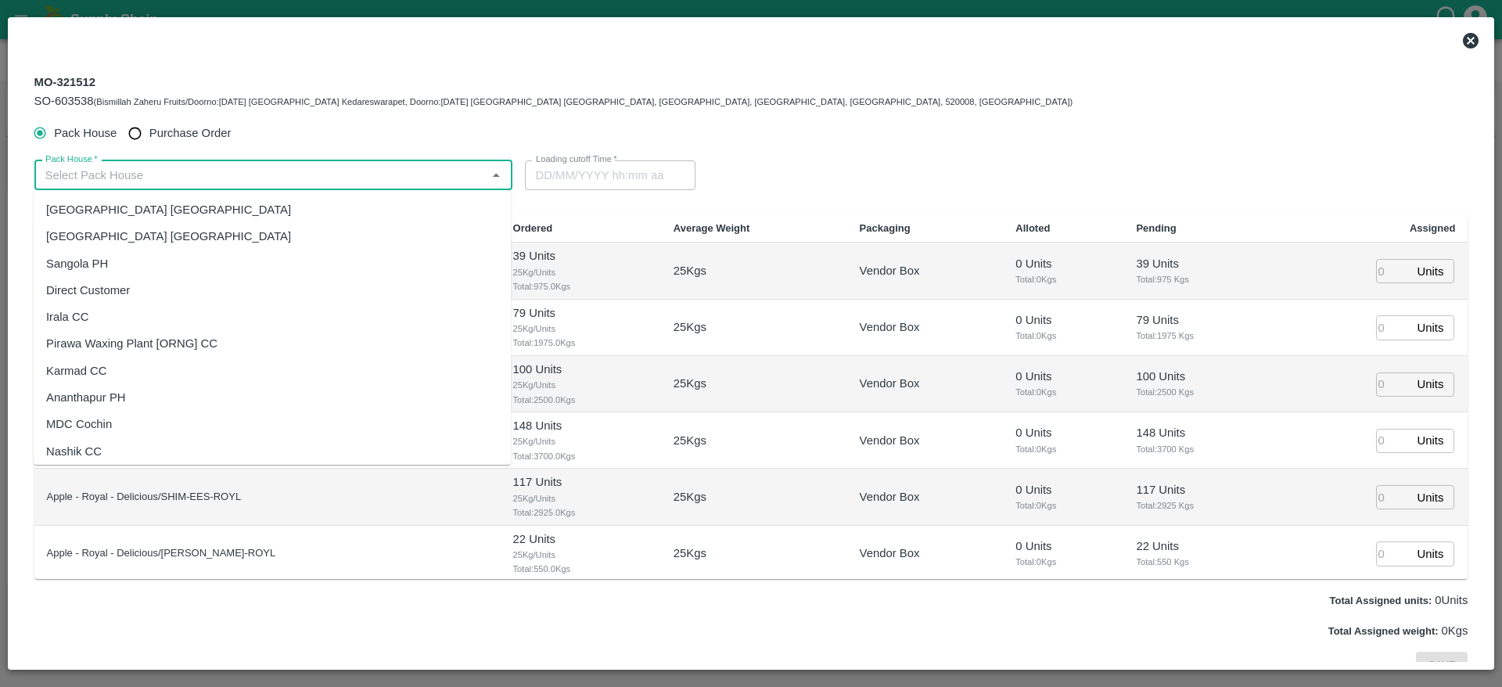
click at [356, 180] on input "Pack House   *" at bounding box center [260, 175] width 443 height 20
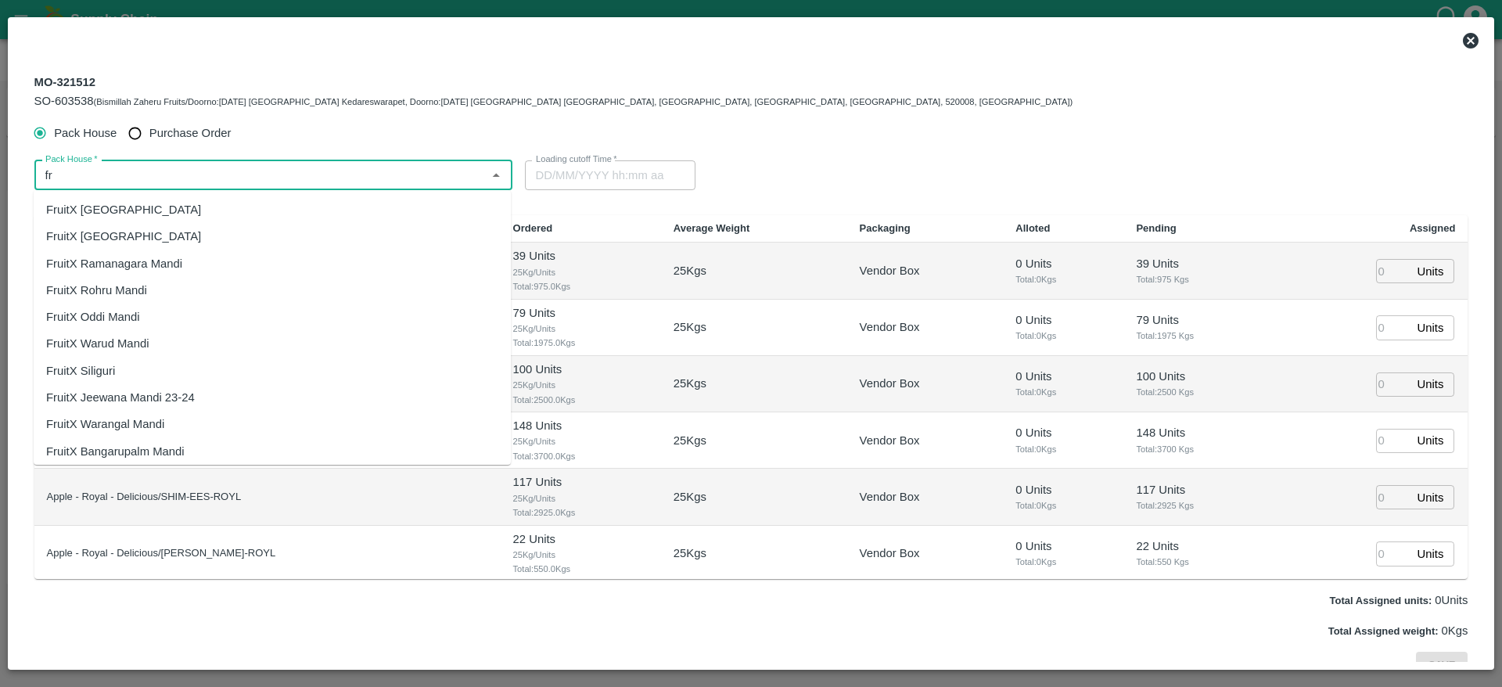
click at [246, 205] on div "FruitX [GEOGRAPHIC_DATA]" at bounding box center [272, 209] width 477 height 27
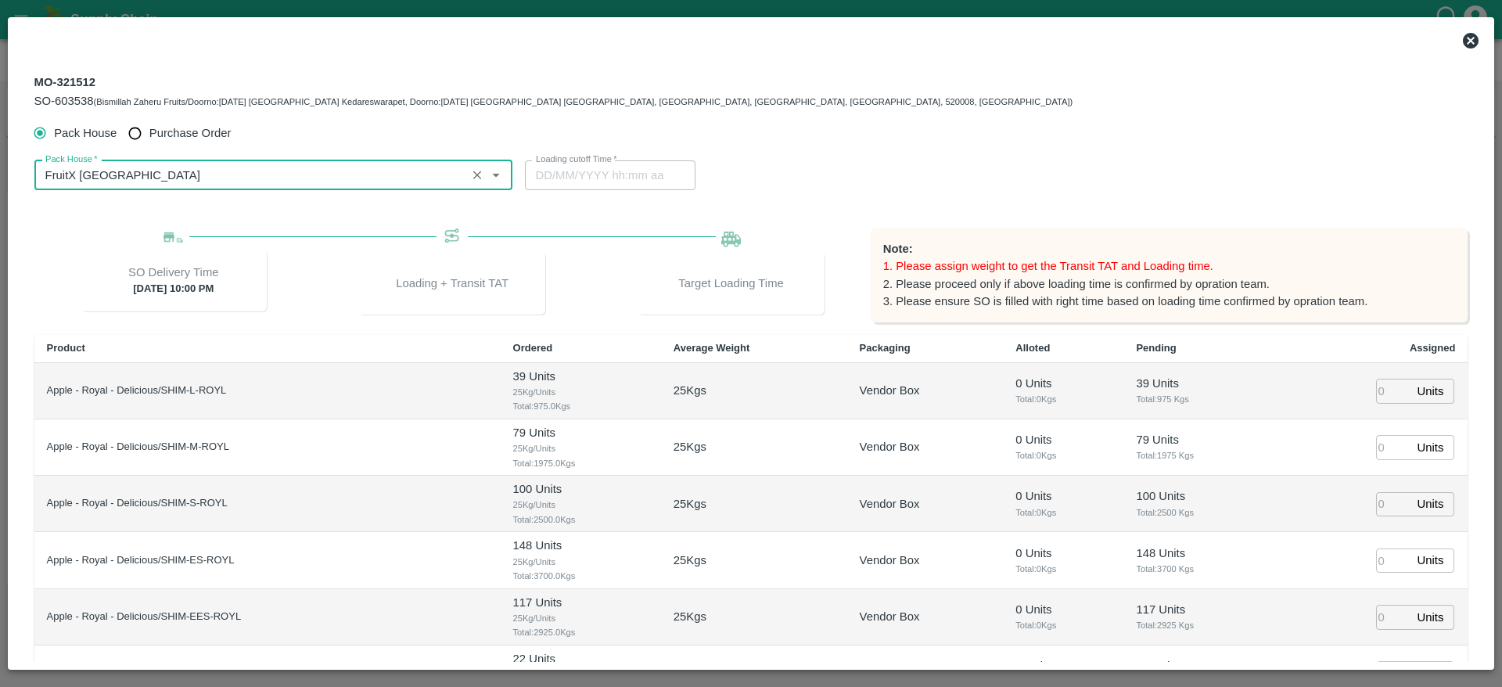
type input "FruitX [GEOGRAPHIC_DATA]"
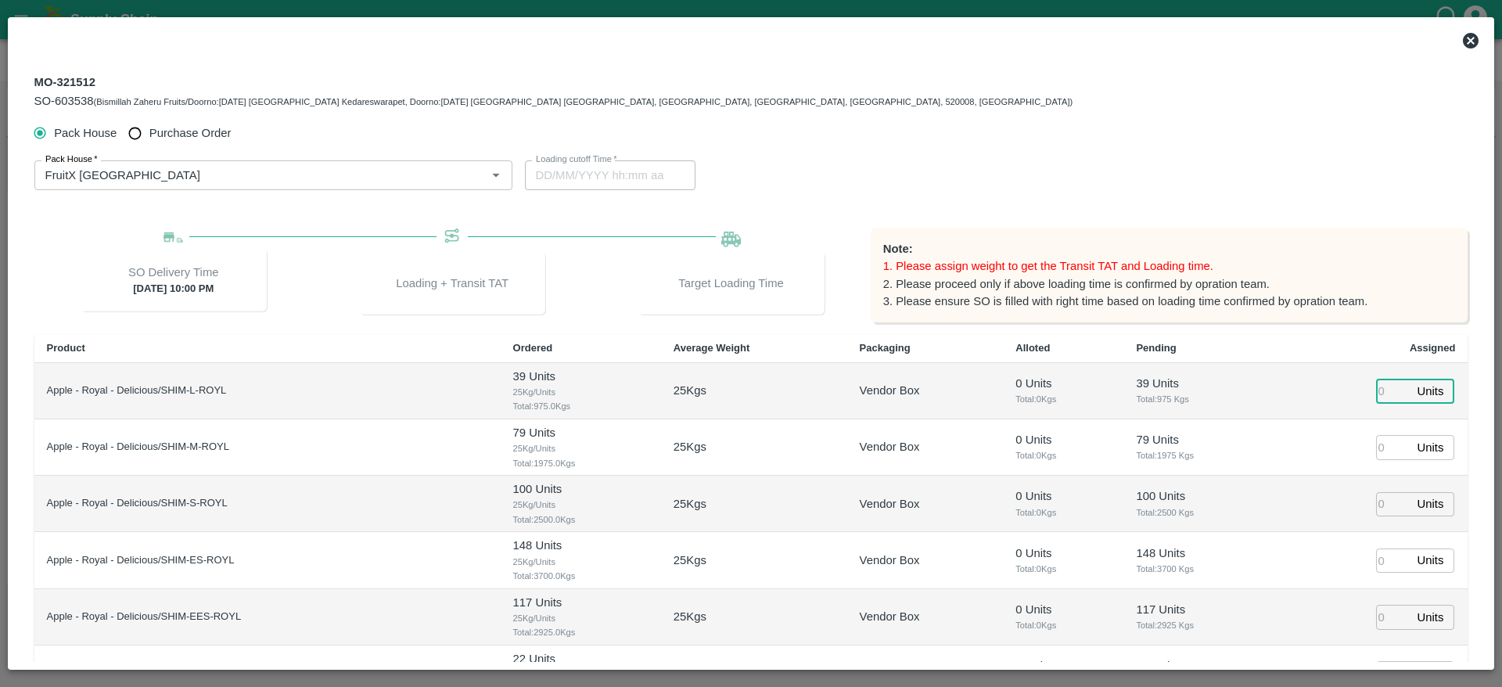
click at [1376, 392] on input "number" at bounding box center [1393, 391] width 34 height 24
type input "39"
type input "79"
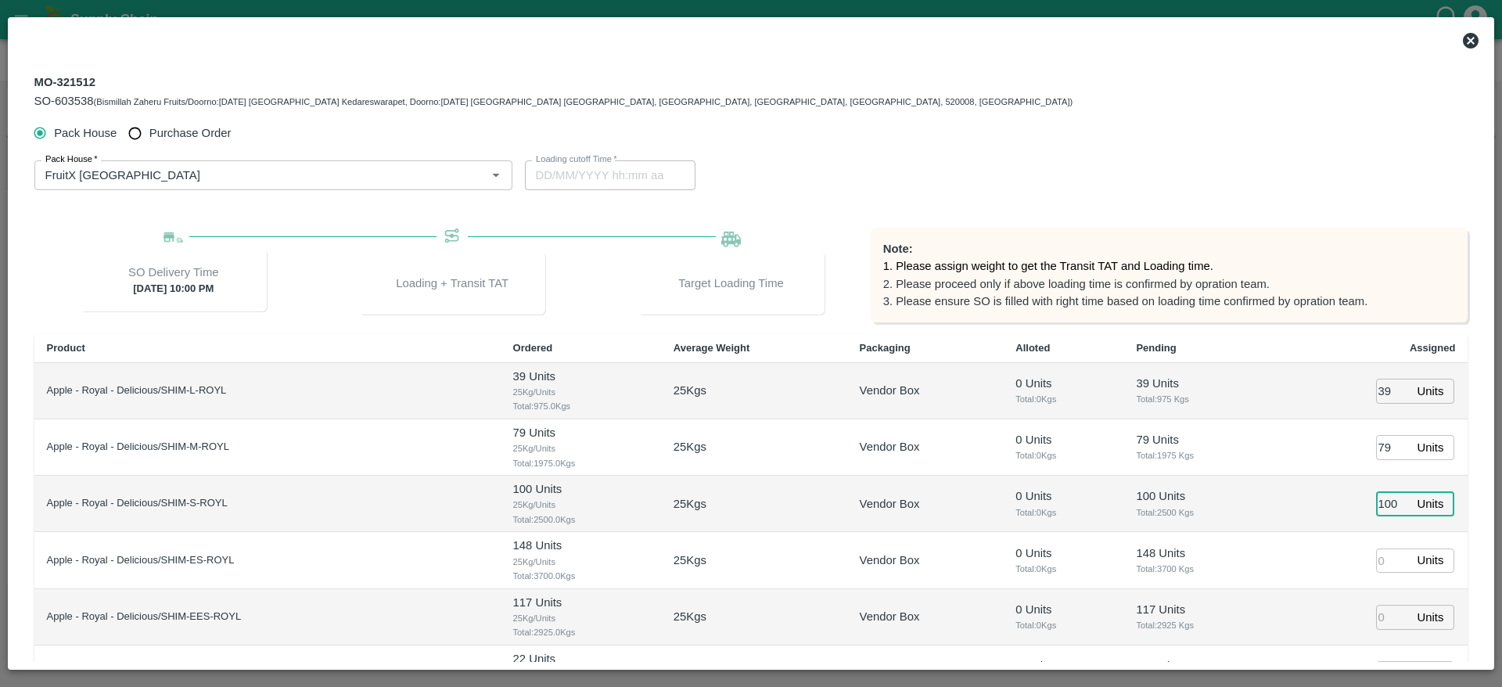
type input "100"
type input "148"
type input "117"
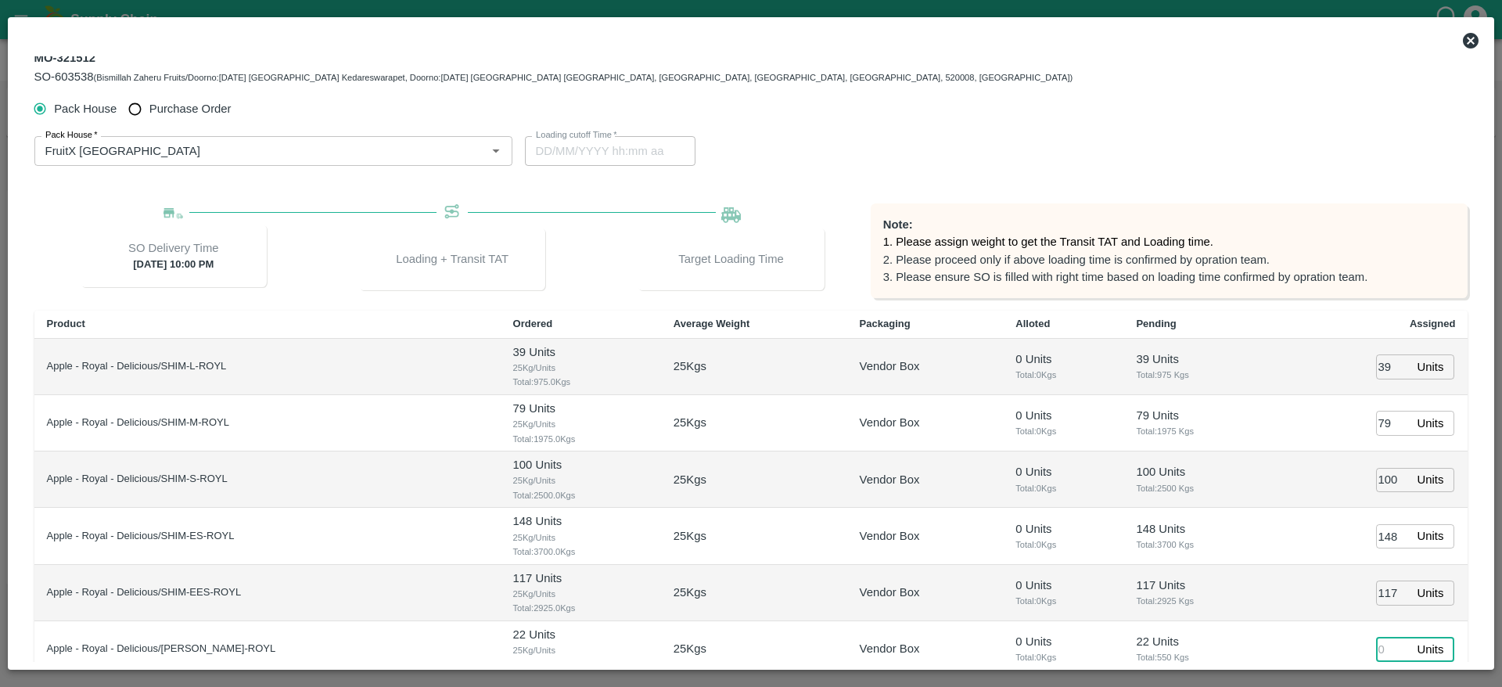
type input "30/08/2025 08:38 PM"
type input "22"
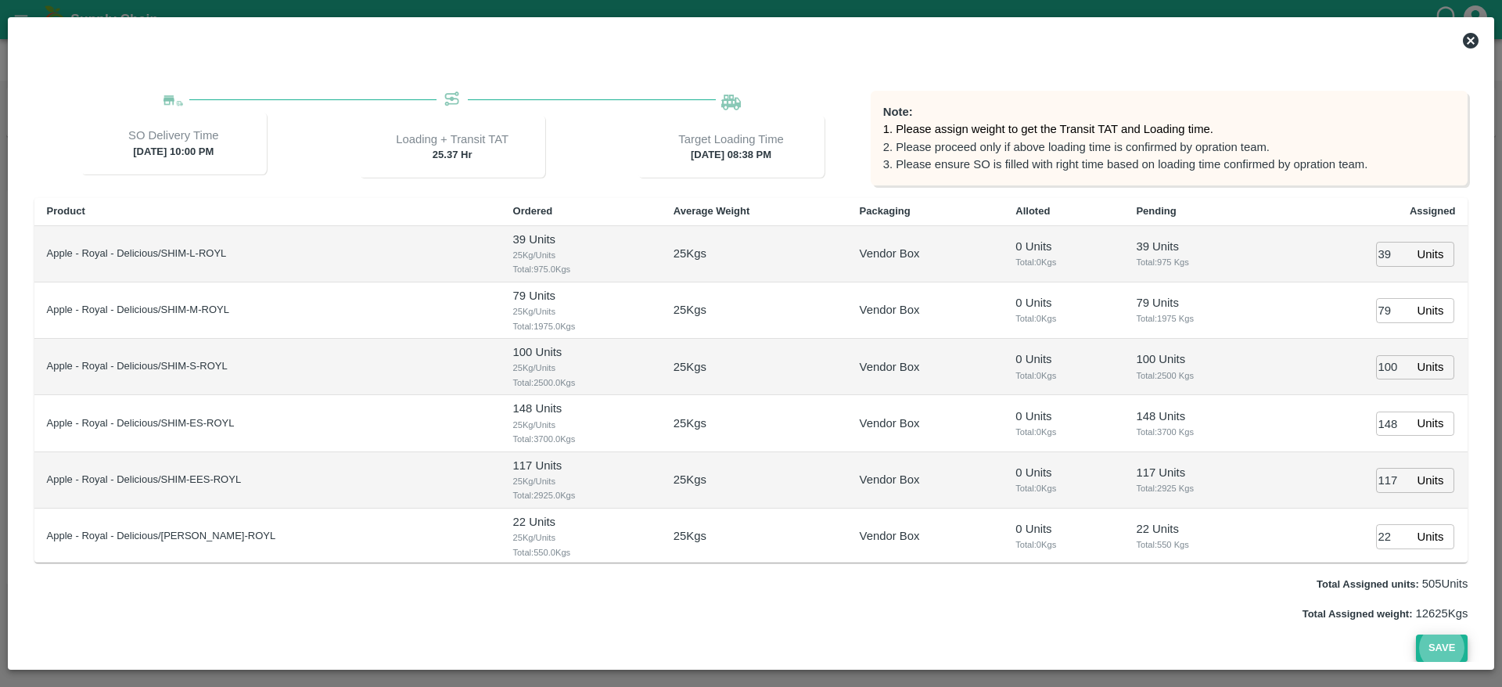
click at [1416, 635] on button "Save" at bounding box center [1442, 648] width 52 height 27
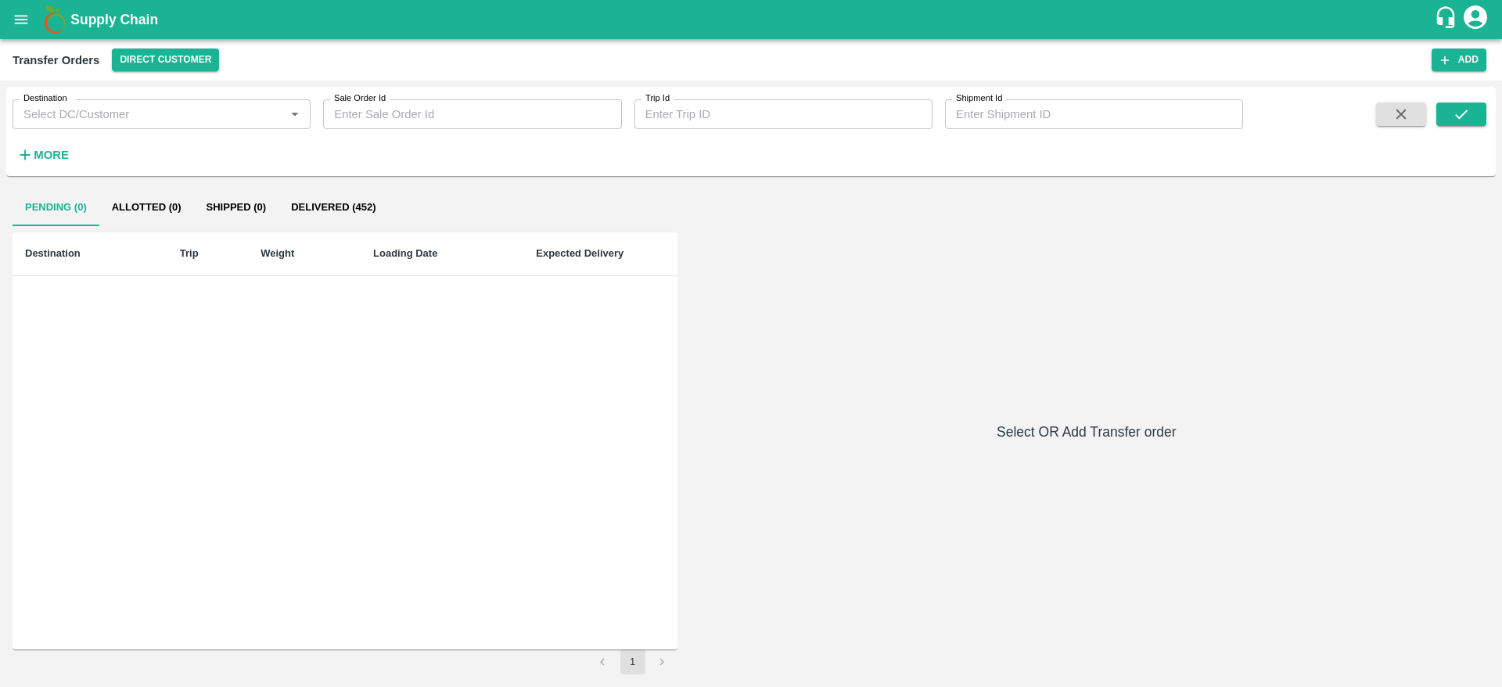
click at [146, 47] on div "Transfer Orders Direct Customer Add" at bounding box center [751, 59] width 1502 height 41
click at [146, 52] on button "Direct Customer" at bounding box center [165, 60] width 107 height 23
click at [173, 142] on li "FruitX [GEOGRAPHIC_DATA]" at bounding box center [245, 145] width 270 height 27
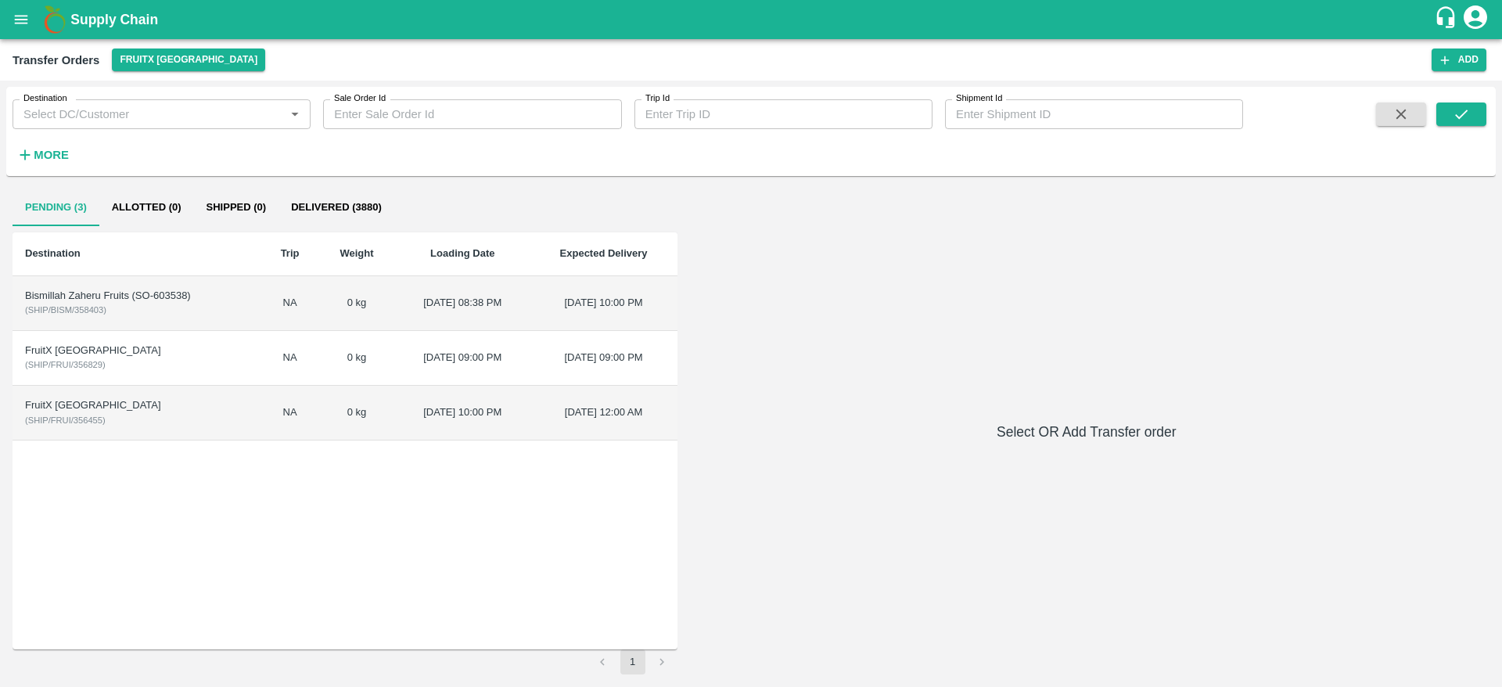
click at [95, 355] on div "FruitX [GEOGRAPHIC_DATA]" at bounding box center [137, 351] width 224 height 15
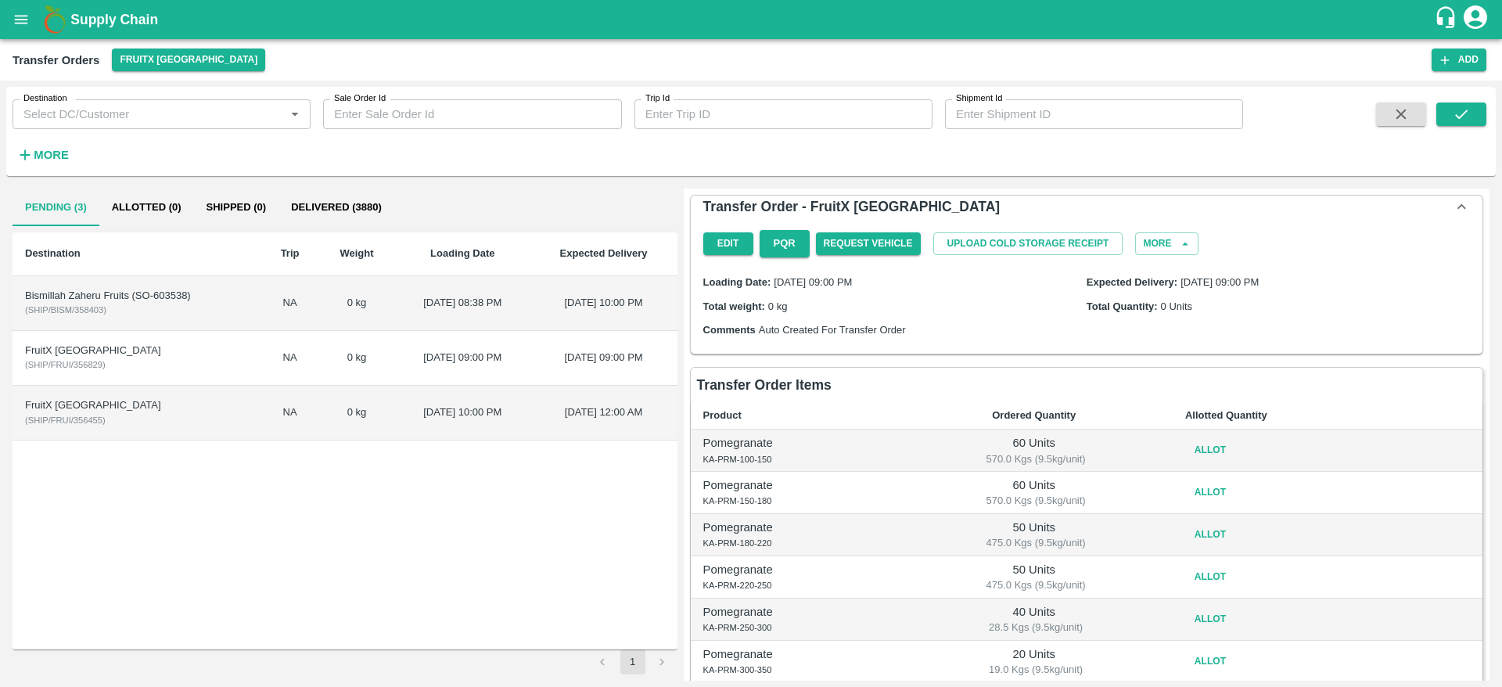
click at [203, 428] on td "FruitX Bangalore ( SHIP/FRUI/356455 )" at bounding box center [137, 413] width 249 height 55
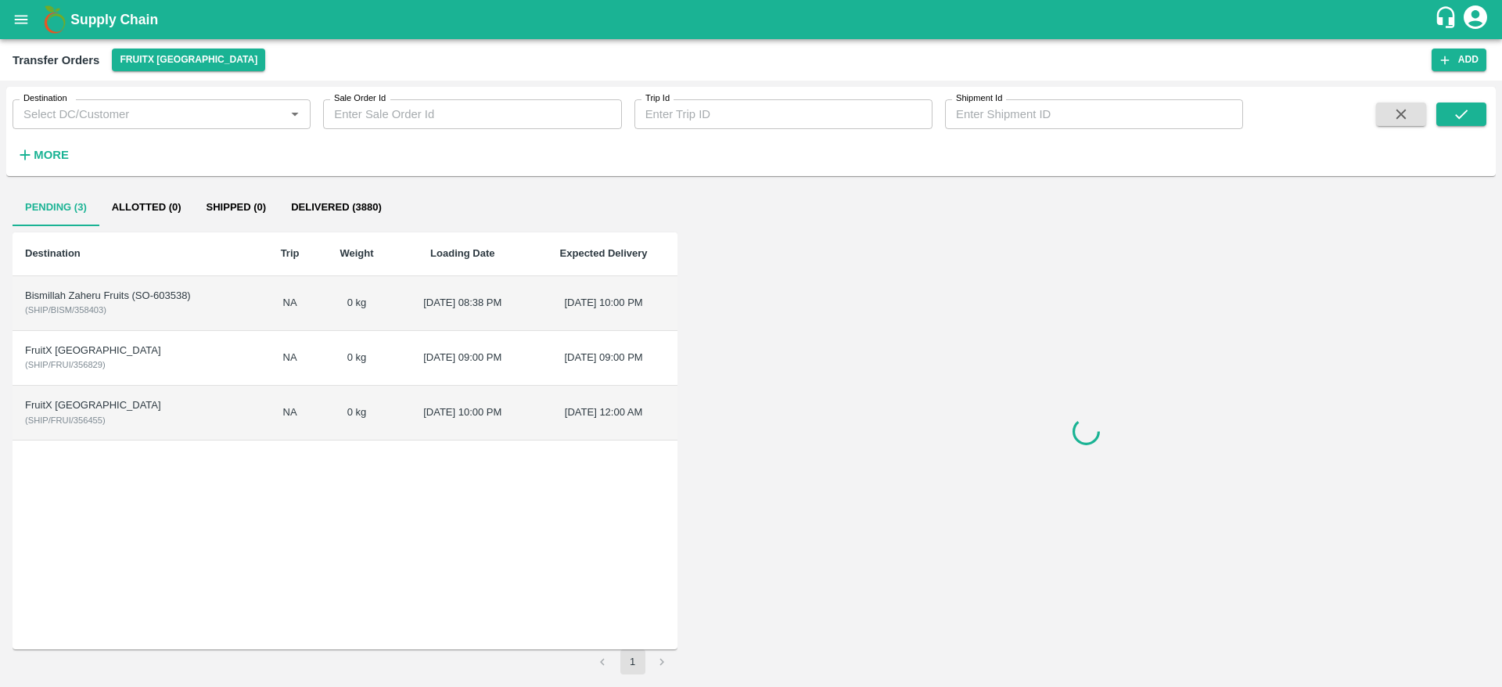
click at [203, 428] on td "FruitX Bangalore ( SHIP/FRUI/356455 )" at bounding box center [137, 413] width 249 height 55
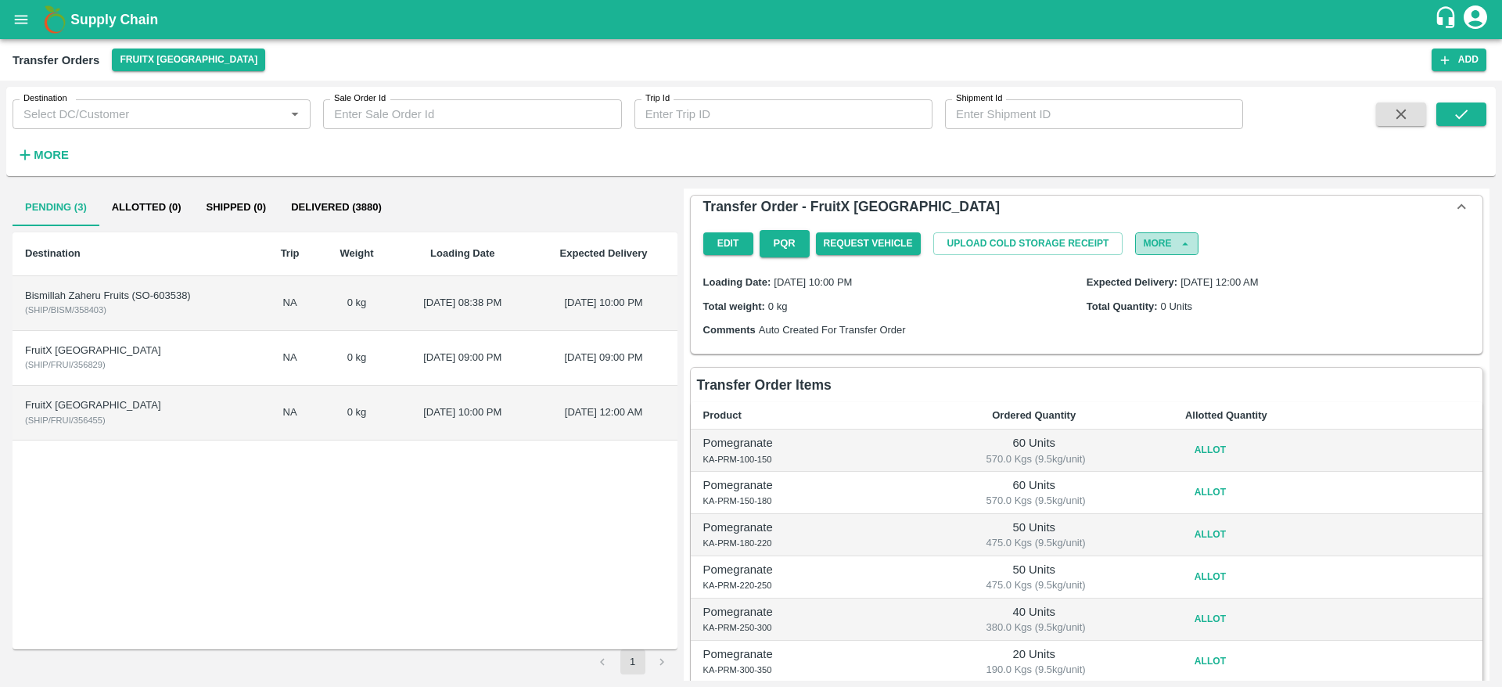
click at [1145, 247] on button "More" at bounding box center [1166, 243] width 63 height 23
click at [974, 324] on div "Comments Auto Created For Transfer Order" at bounding box center [894, 329] width 383 height 17
click at [206, 312] on td "Bismillah Zaheru Fruits (SO-603538) ( SHIP/BISM/358403 )" at bounding box center [137, 303] width 249 height 55
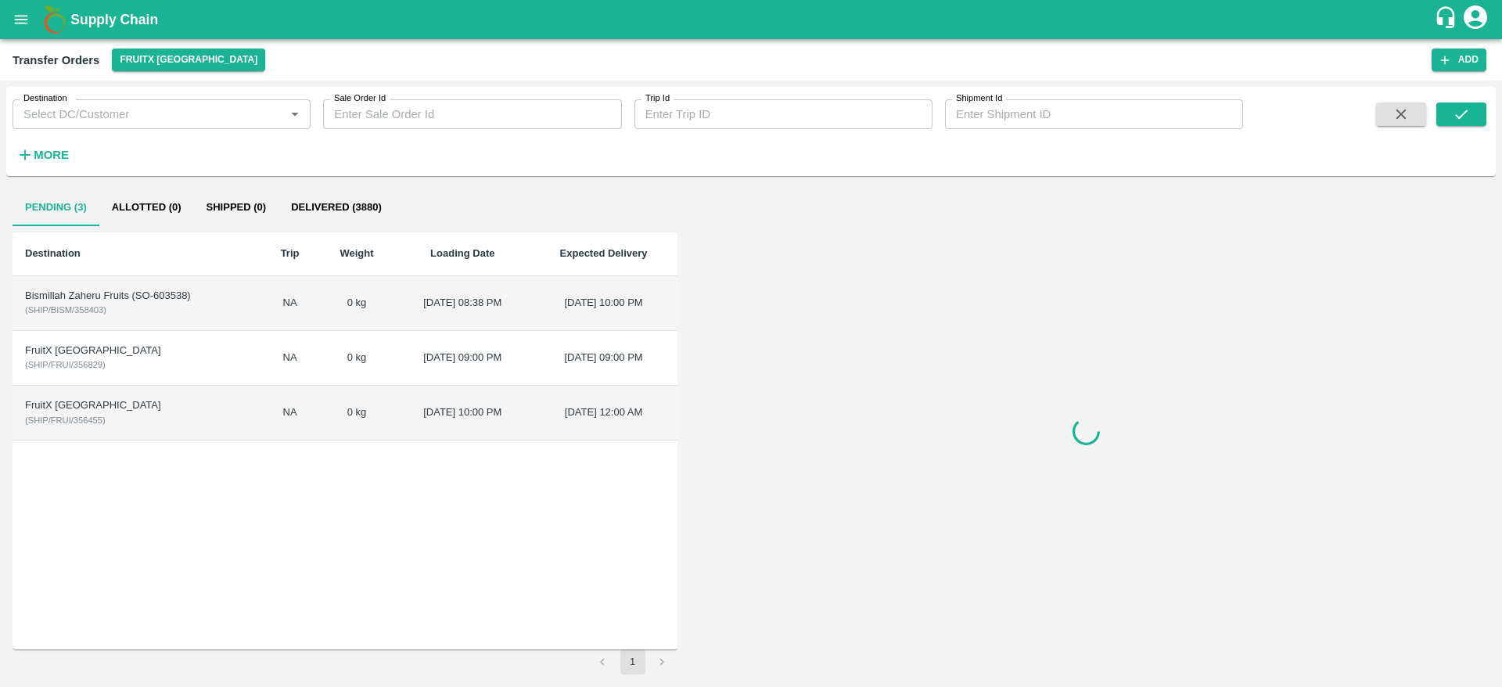
click at [206, 312] on td "Bismillah Zaheru Fruits (SO-603538) ( SHIP/BISM/358403 )" at bounding box center [137, 303] width 249 height 55
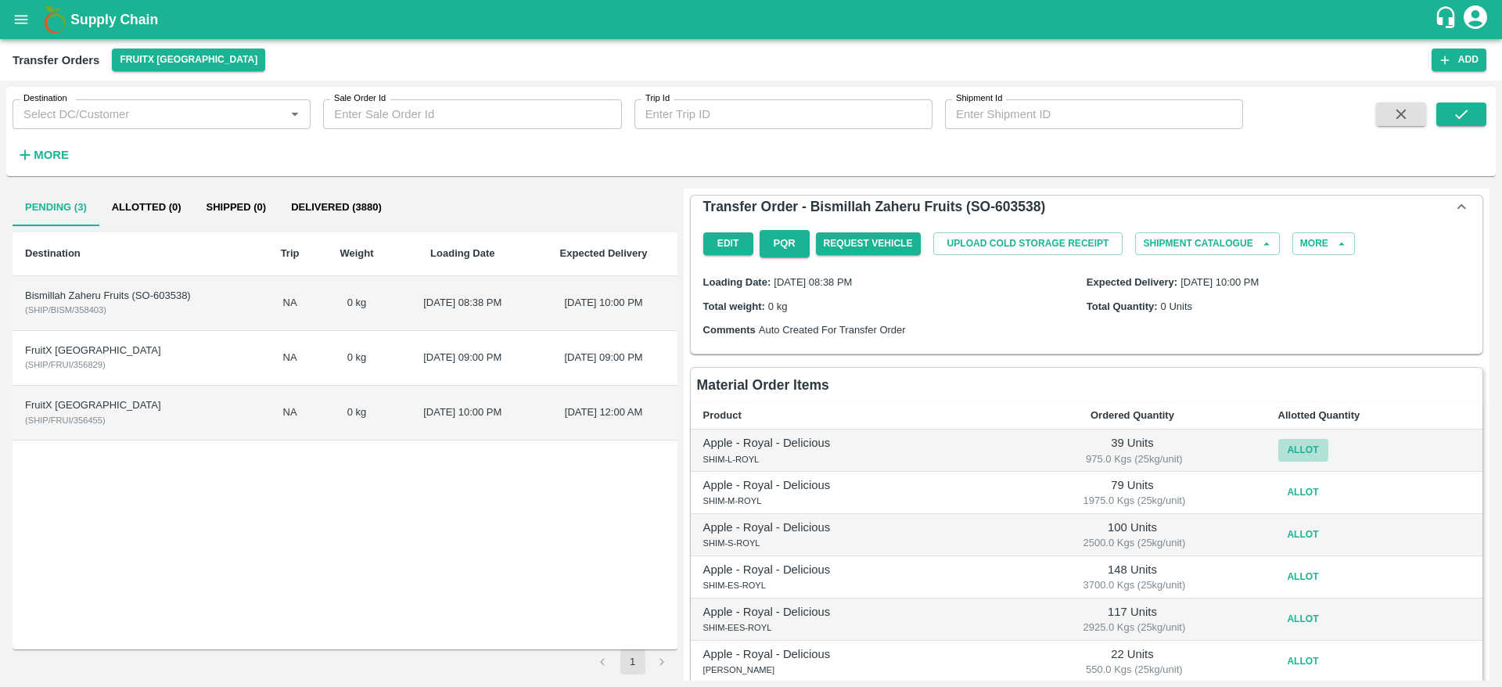
click at [1293, 443] on button "Allot" at bounding box center [1304, 450] width 50 height 23
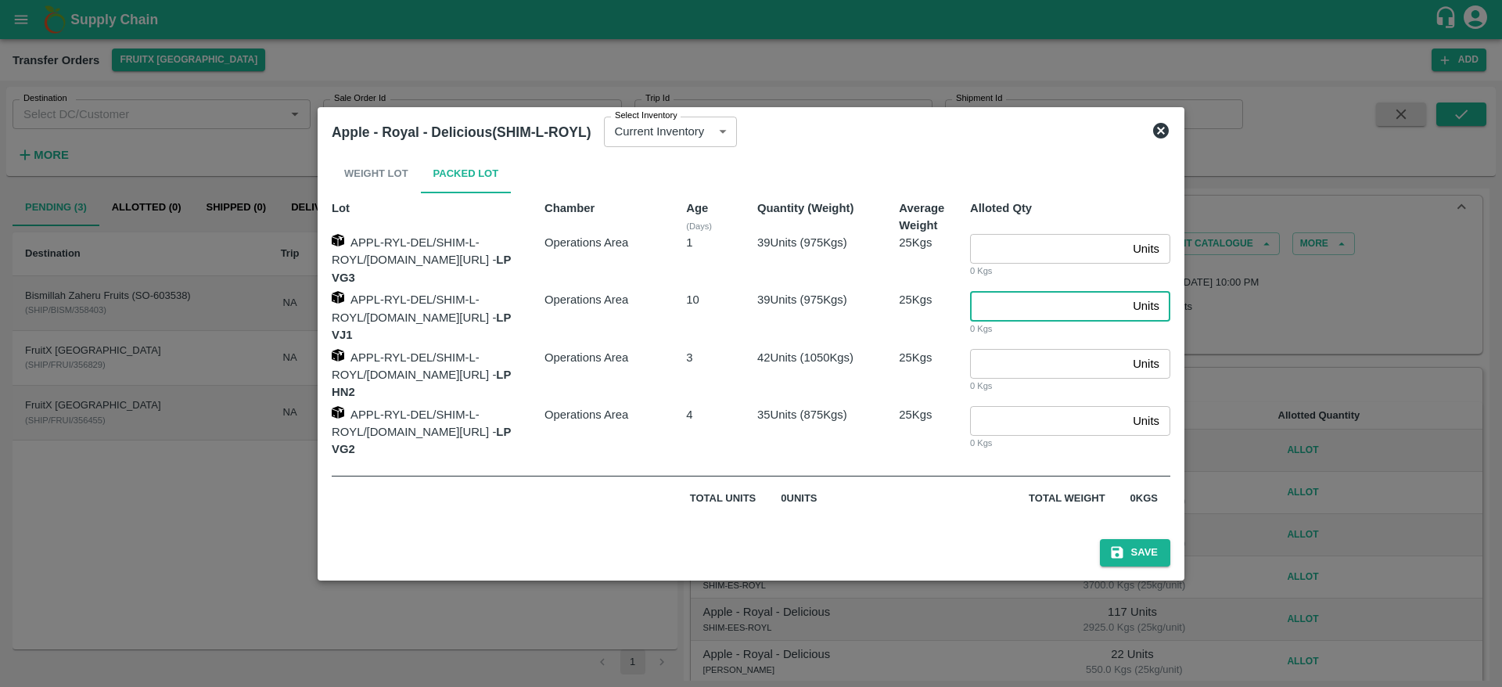
click at [1025, 321] on input "number" at bounding box center [1048, 306] width 156 height 30
type input "39"
click at [1125, 545] on icon "submit" at bounding box center [1118, 553] width 16 height 16
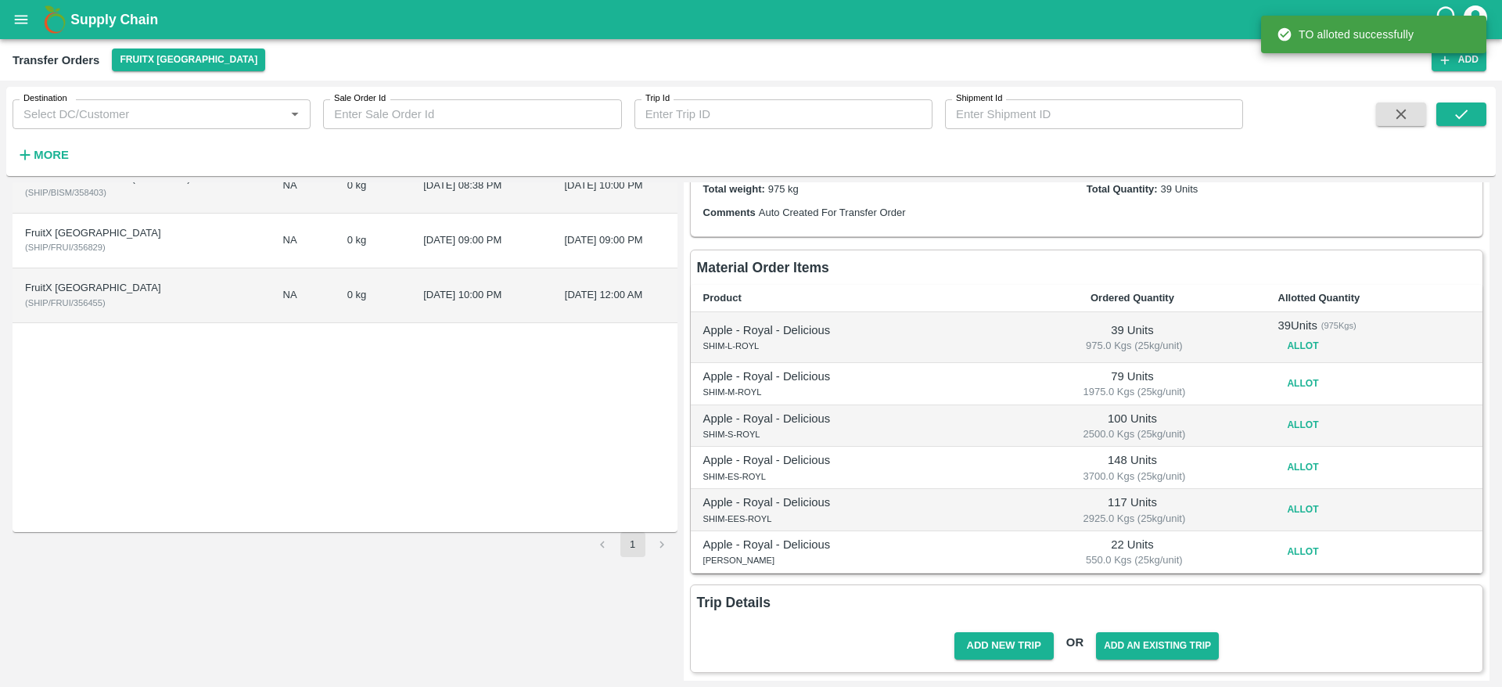
scroll to position [120, 0]
click at [1293, 376] on button "Allot" at bounding box center [1304, 381] width 50 height 23
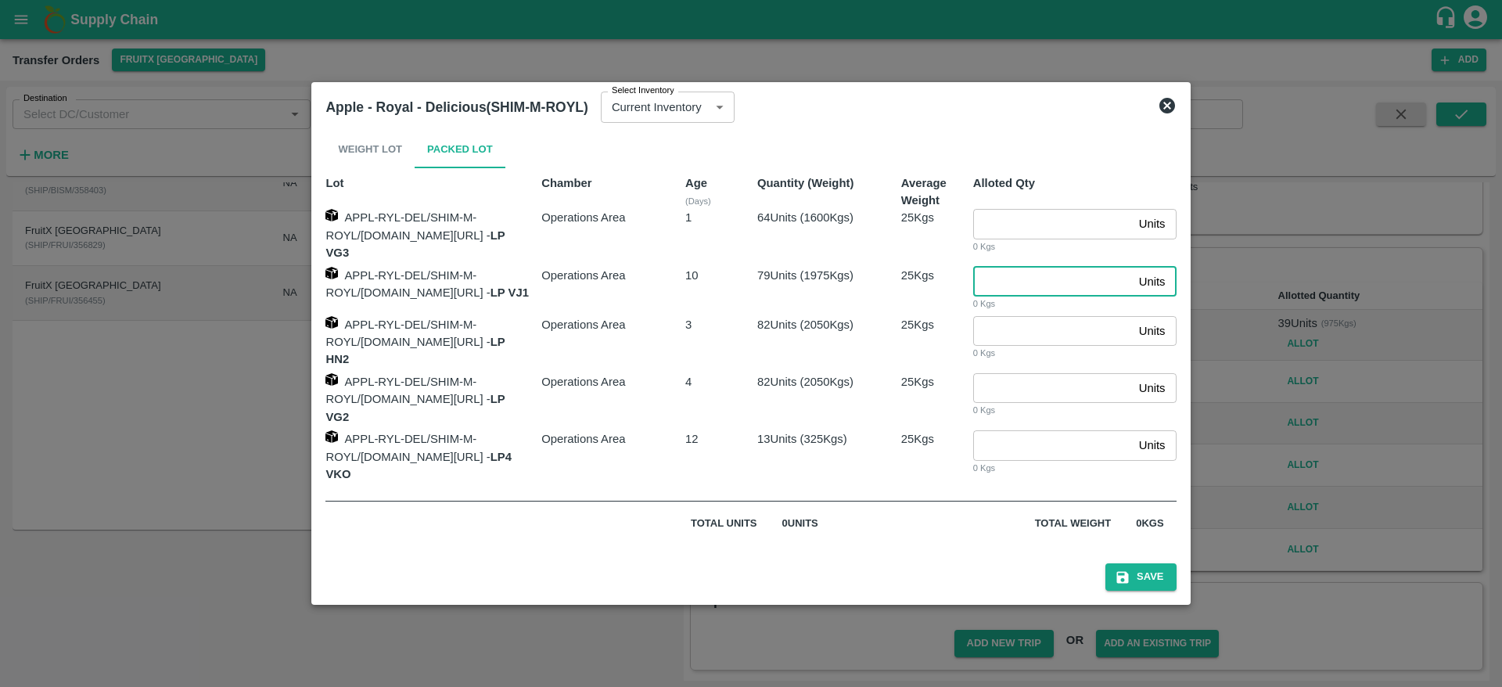
click at [987, 290] on input "number" at bounding box center [1053, 282] width 160 height 30
type input "79"
click at [1106, 563] on button "Save" at bounding box center [1141, 576] width 70 height 27
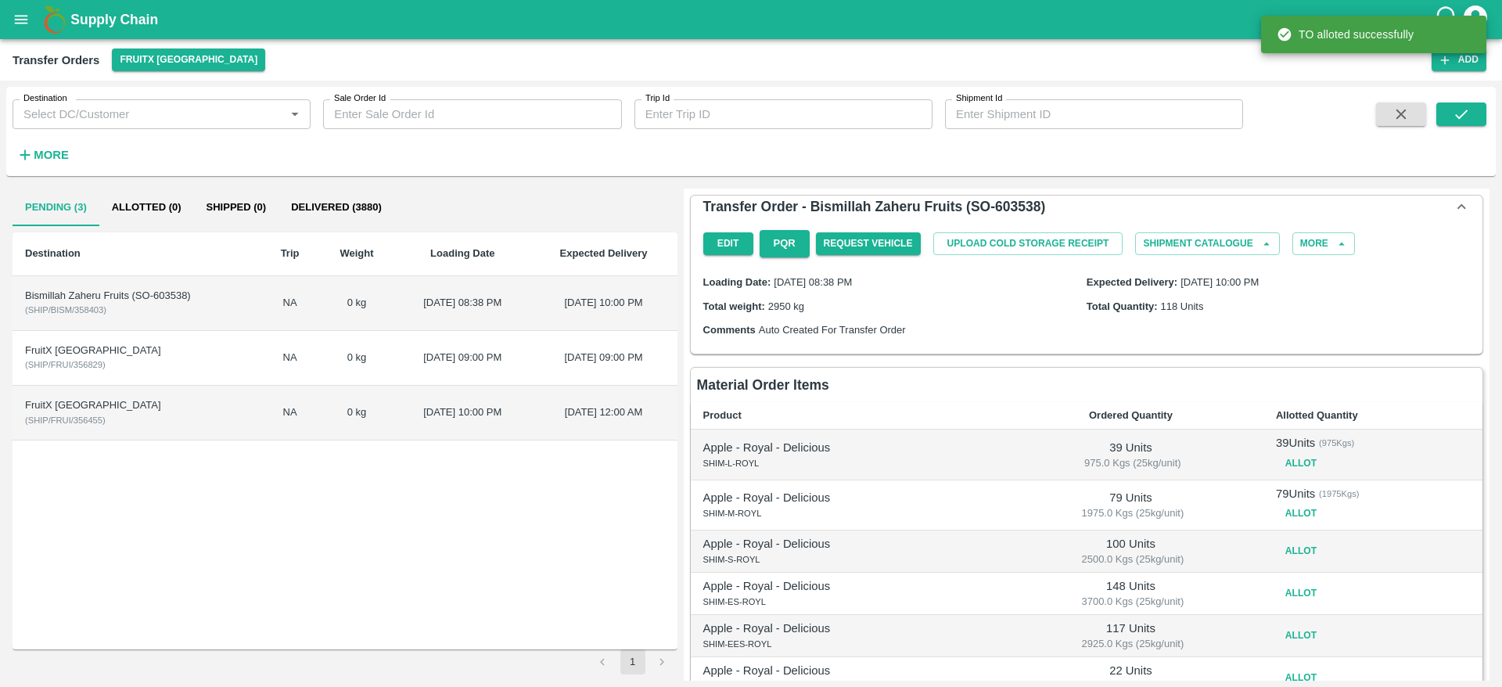
scroll to position [133, 0]
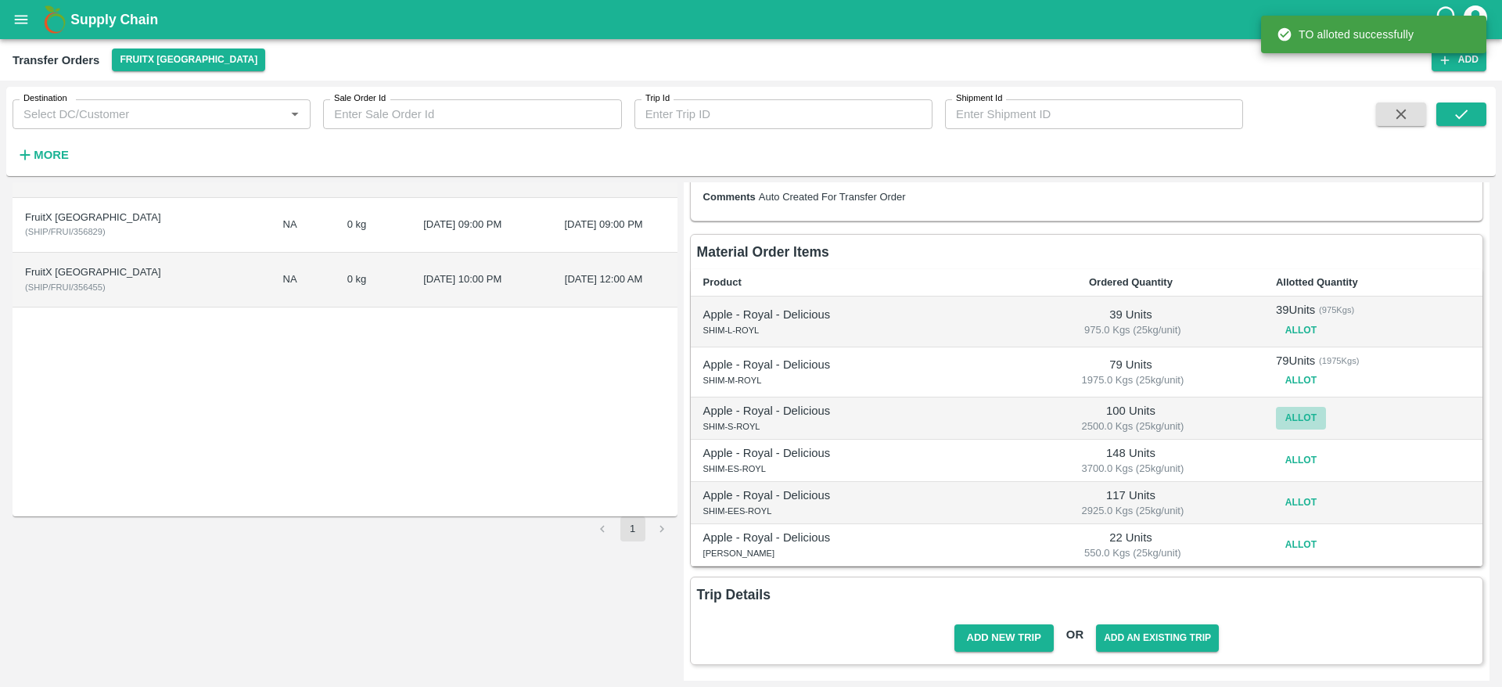
click at [1297, 421] on button "Allot" at bounding box center [1301, 418] width 50 height 23
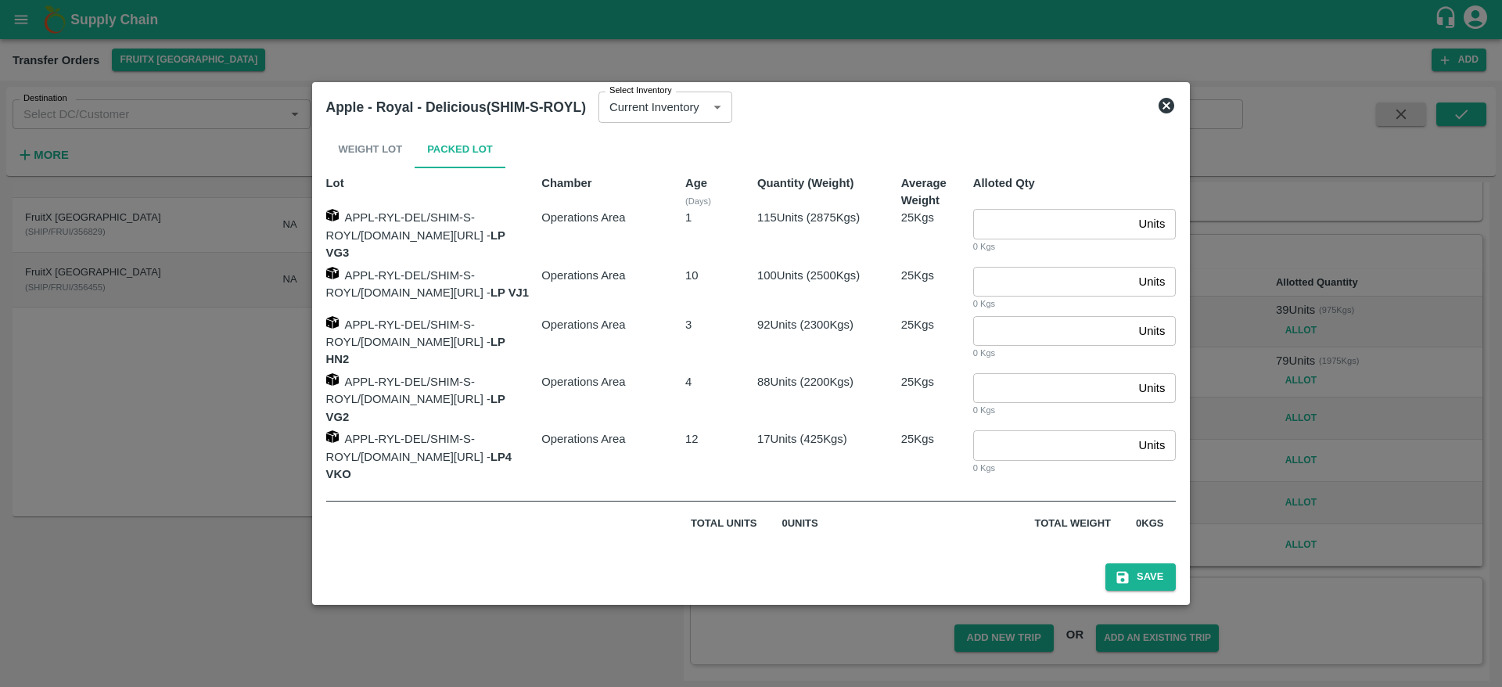
click at [1016, 295] on input "number" at bounding box center [1053, 282] width 160 height 30
type input "100"
click at [1155, 563] on button "Save" at bounding box center [1141, 576] width 70 height 27
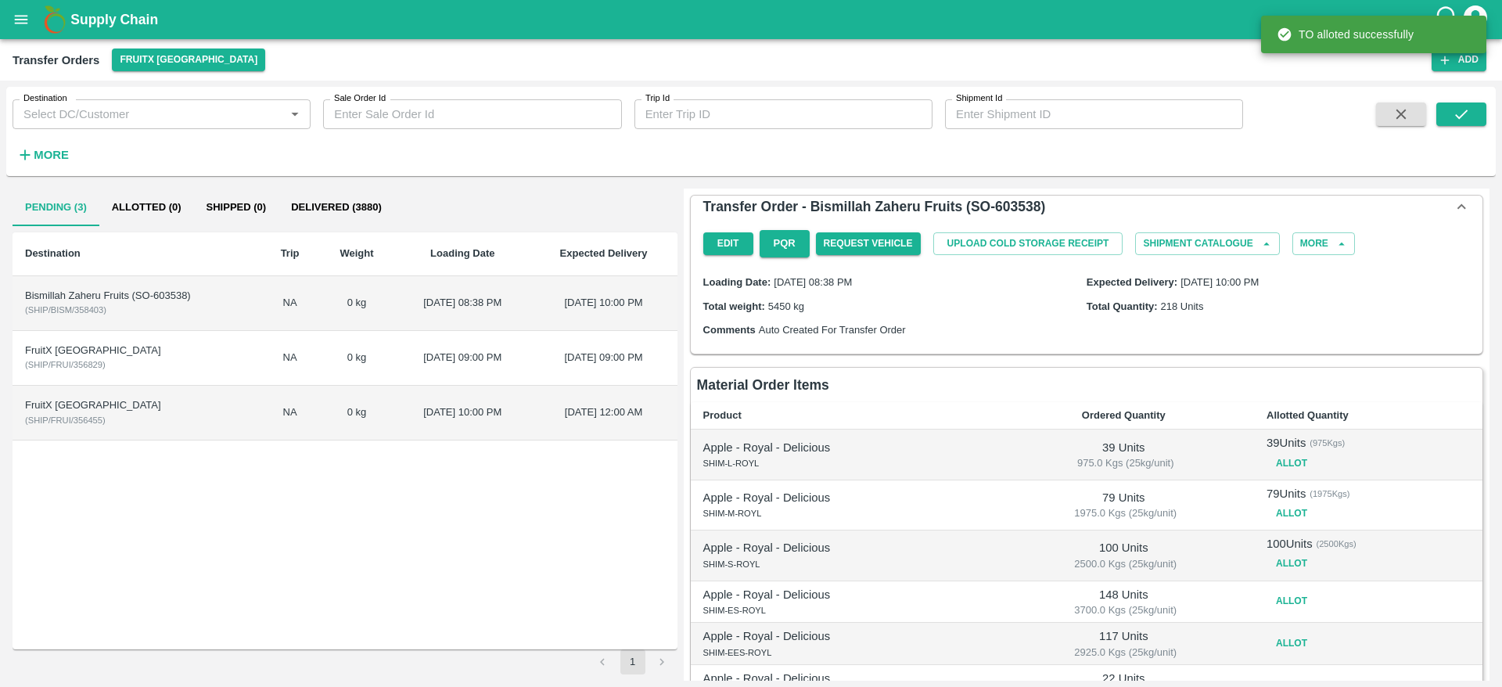
scroll to position [142, 0]
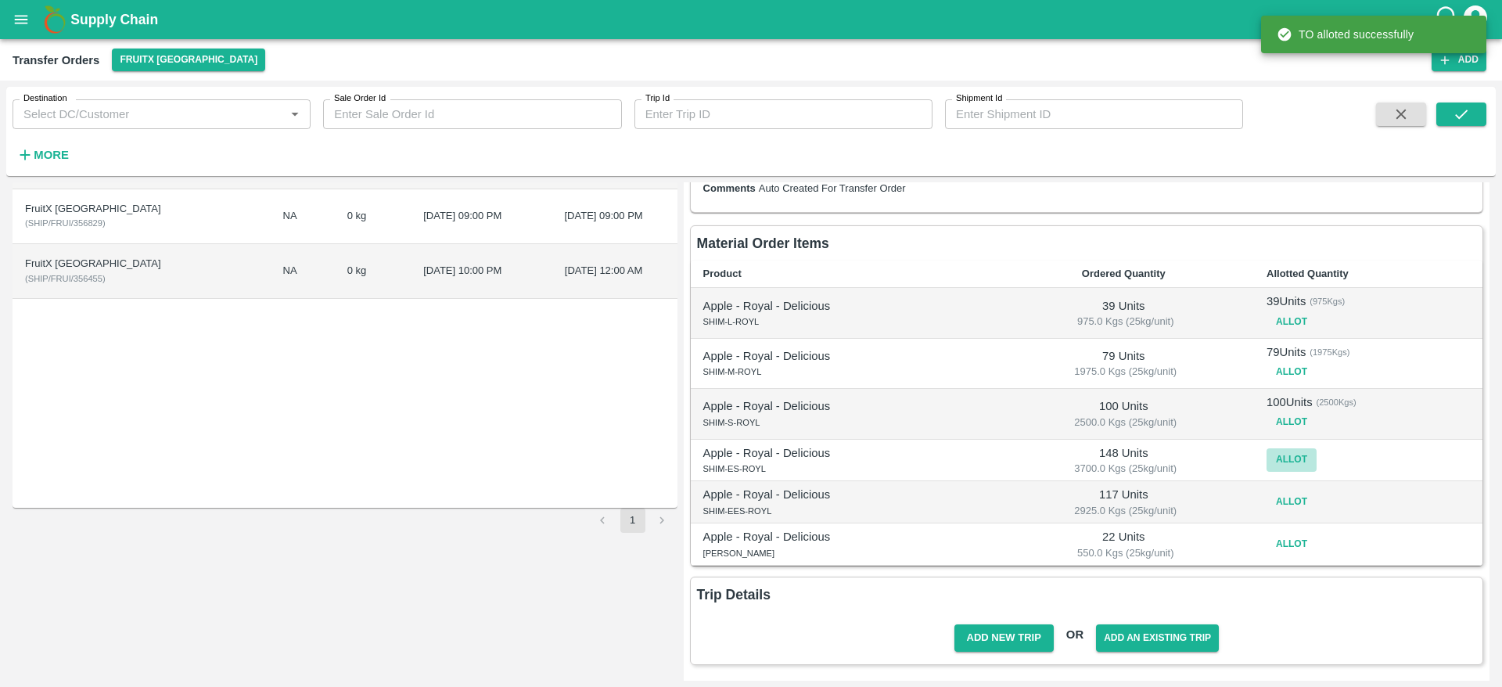
click at [1272, 456] on button "Allot" at bounding box center [1292, 459] width 50 height 23
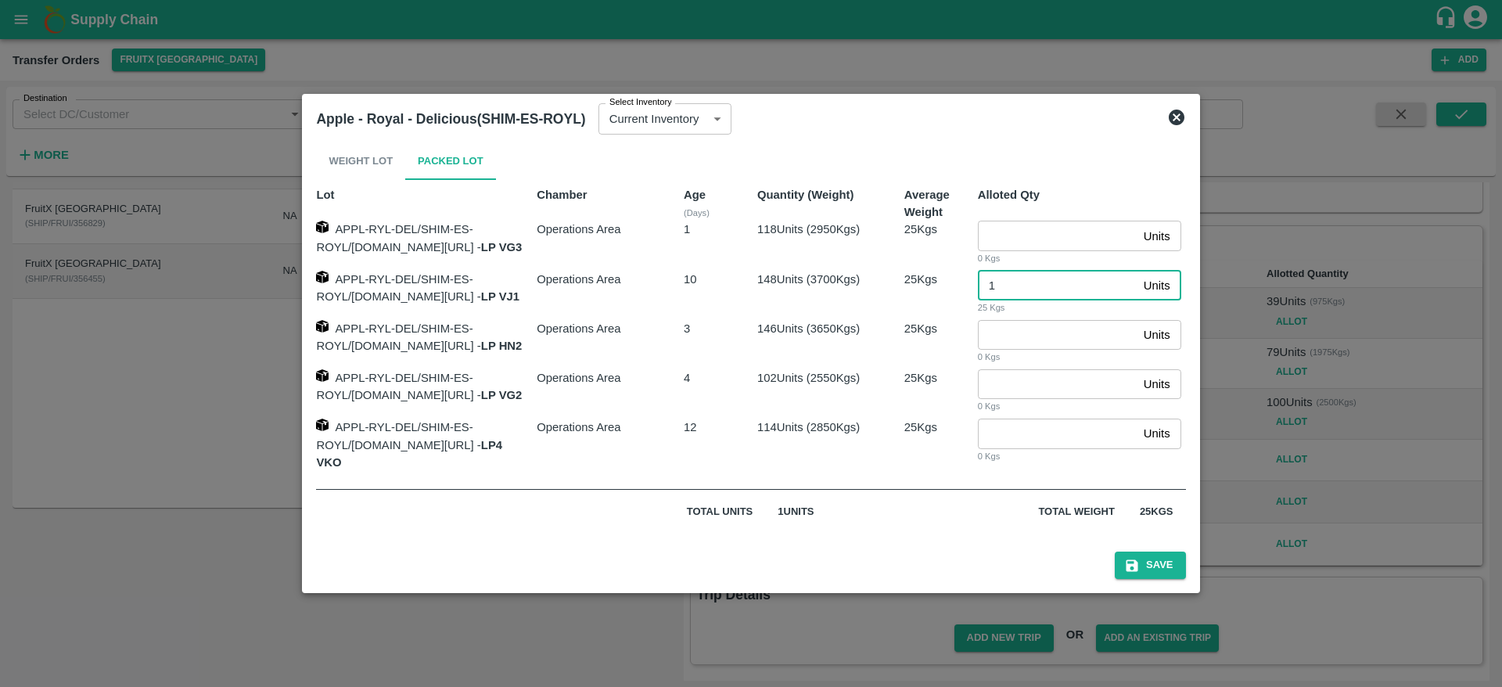
click at [1040, 282] on input "1" at bounding box center [1058, 286] width 160 height 30
type input "148"
click at [1165, 561] on button "Save" at bounding box center [1150, 565] width 70 height 27
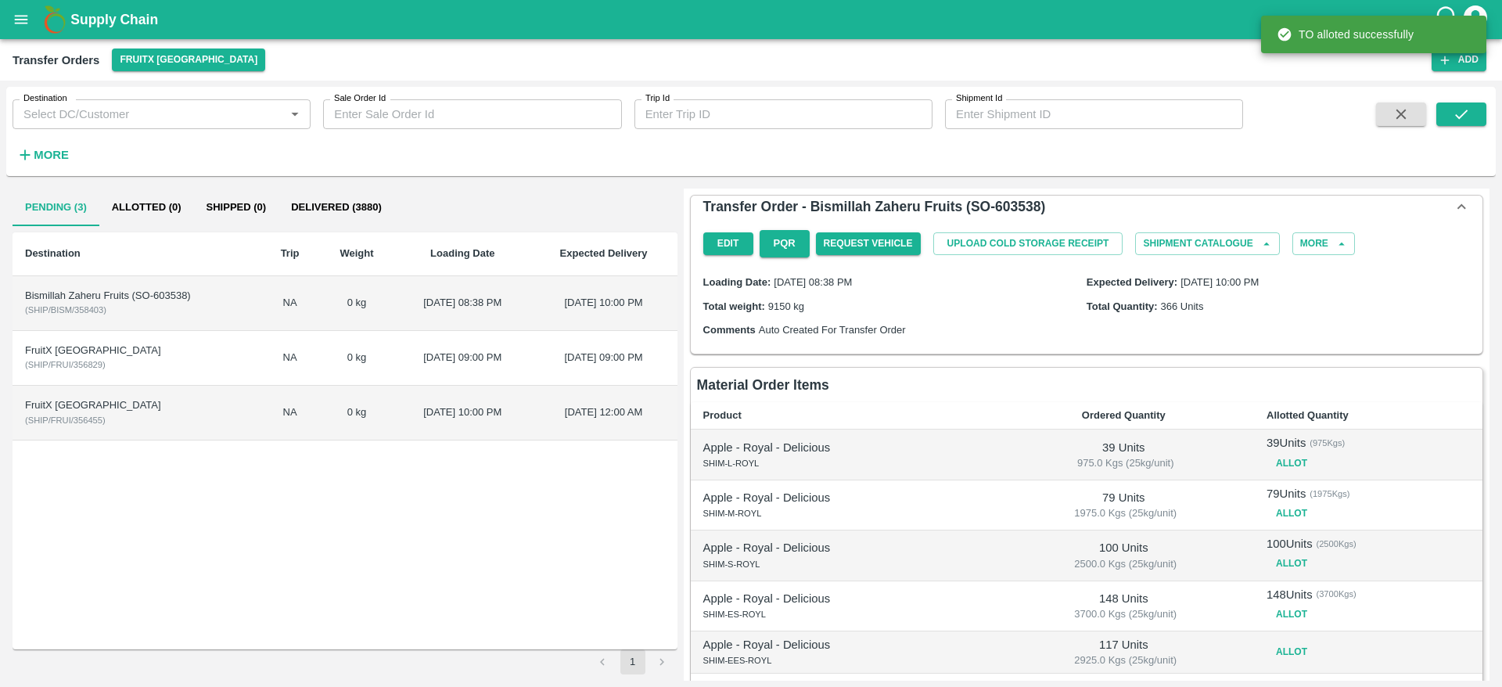
scroll to position [150, 0]
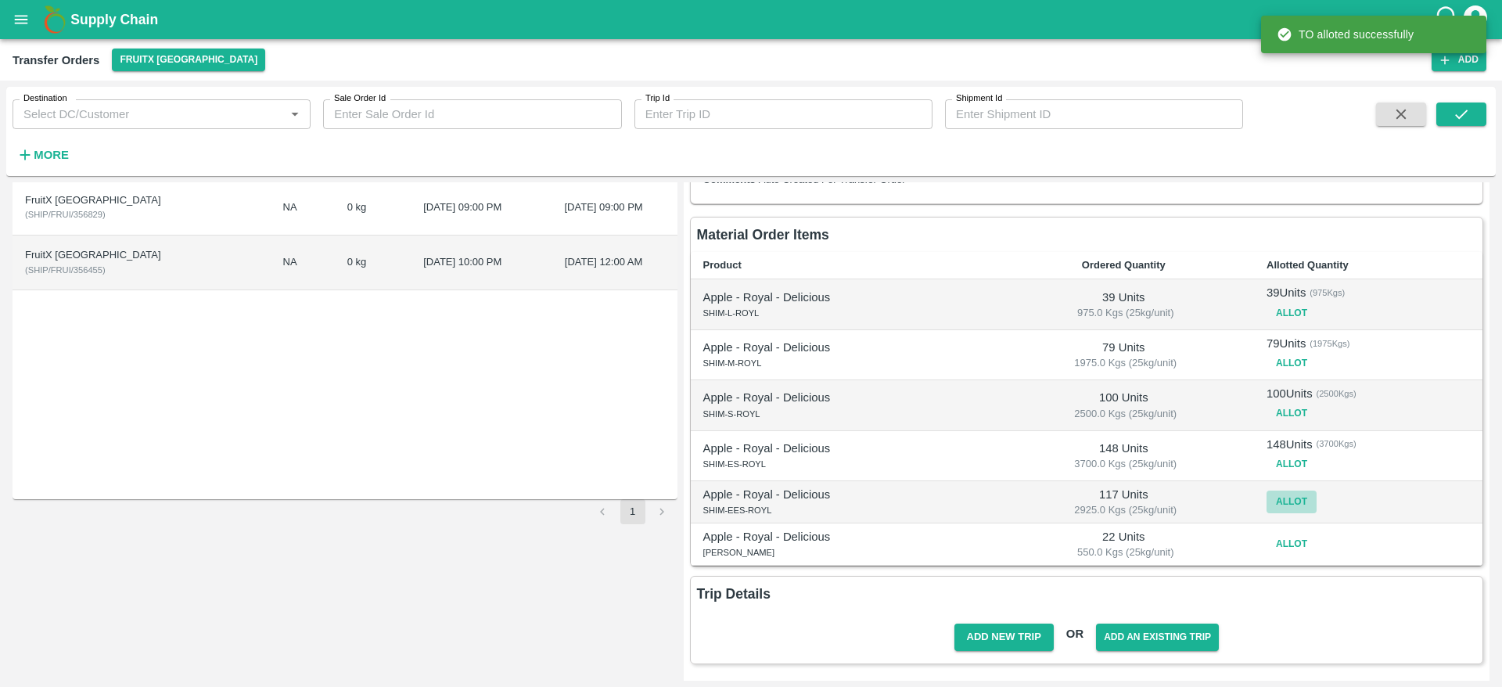
click at [1285, 504] on button "Allot" at bounding box center [1292, 502] width 50 height 23
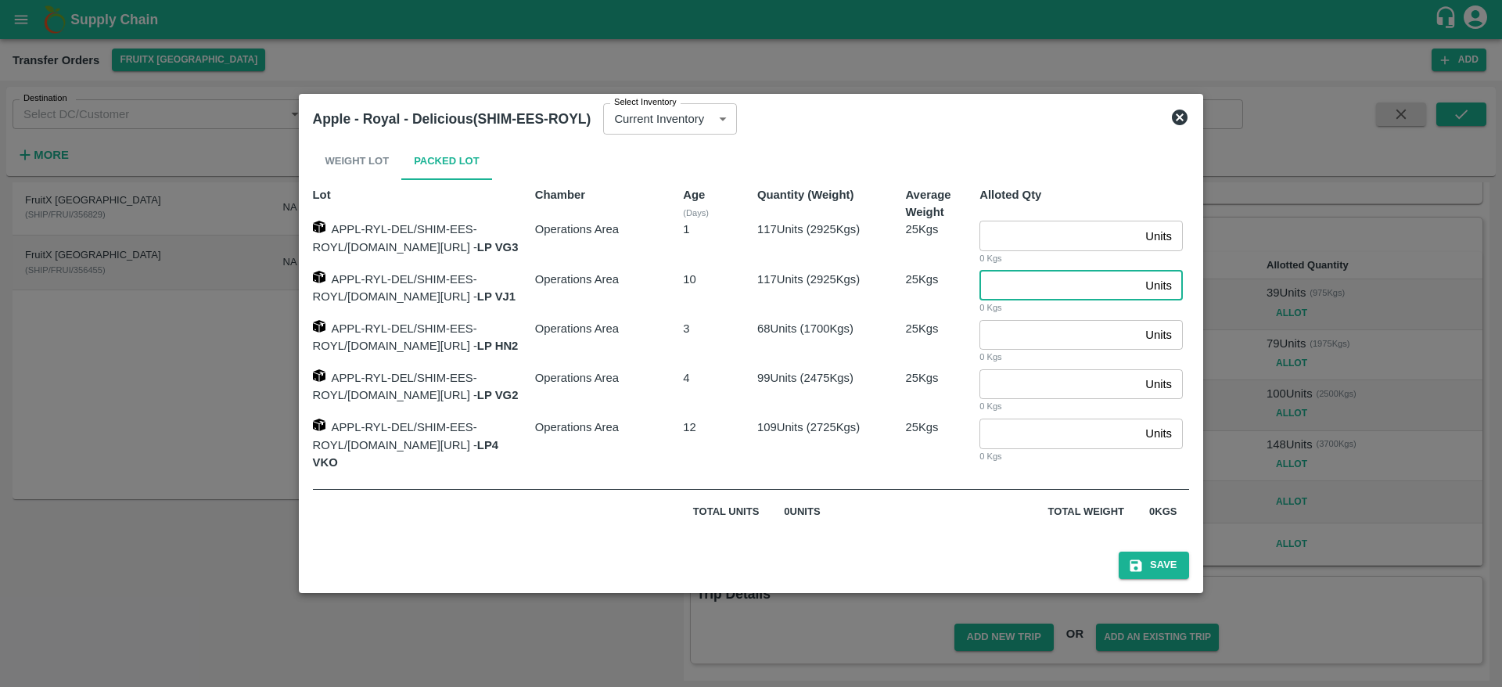
click at [1030, 283] on input "number" at bounding box center [1060, 286] width 160 height 30
type input "117"
click at [1183, 564] on button "Save" at bounding box center [1154, 565] width 70 height 27
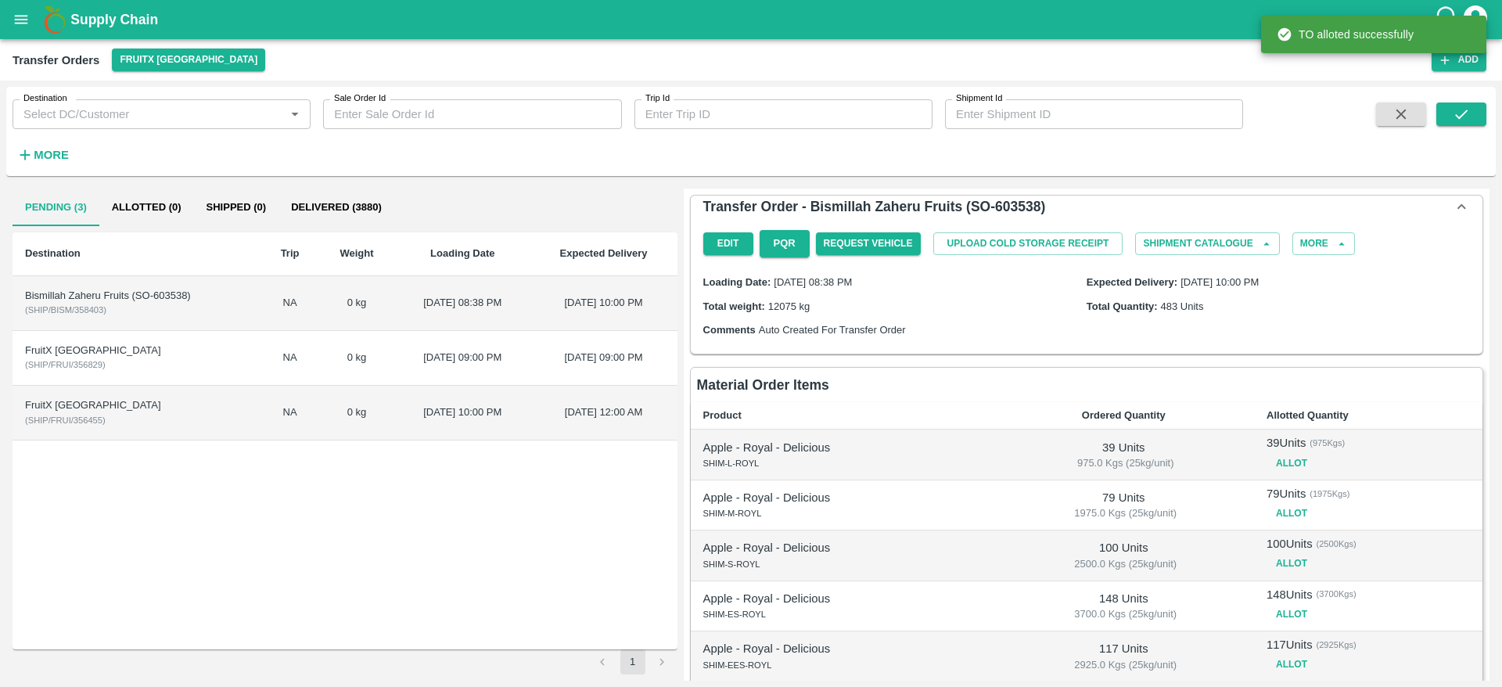
scroll to position [158, 0]
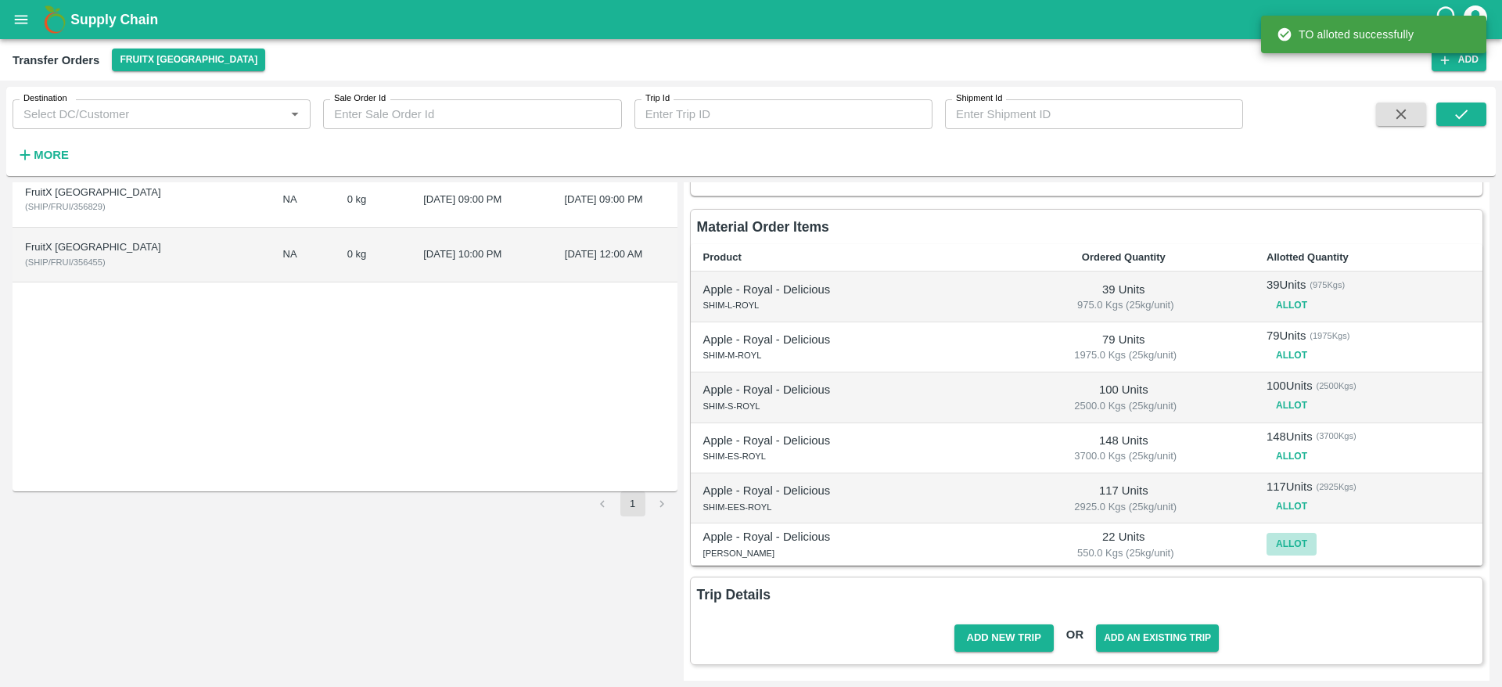
click at [1286, 553] on button "Allot" at bounding box center [1292, 544] width 50 height 23
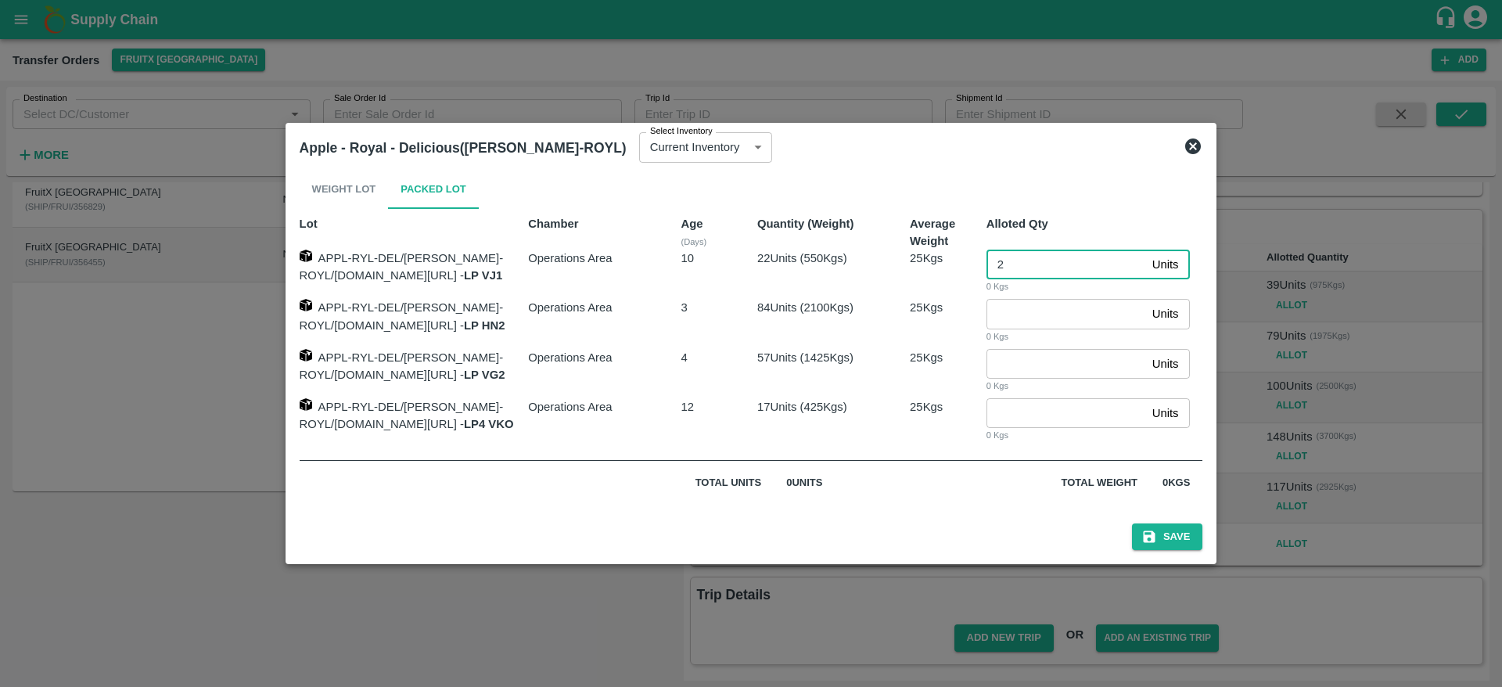
click at [1023, 256] on input "2" at bounding box center [1067, 265] width 160 height 30
type input "22"
click at [1157, 544] on icon "submit" at bounding box center [1150, 537] width 16 height 16
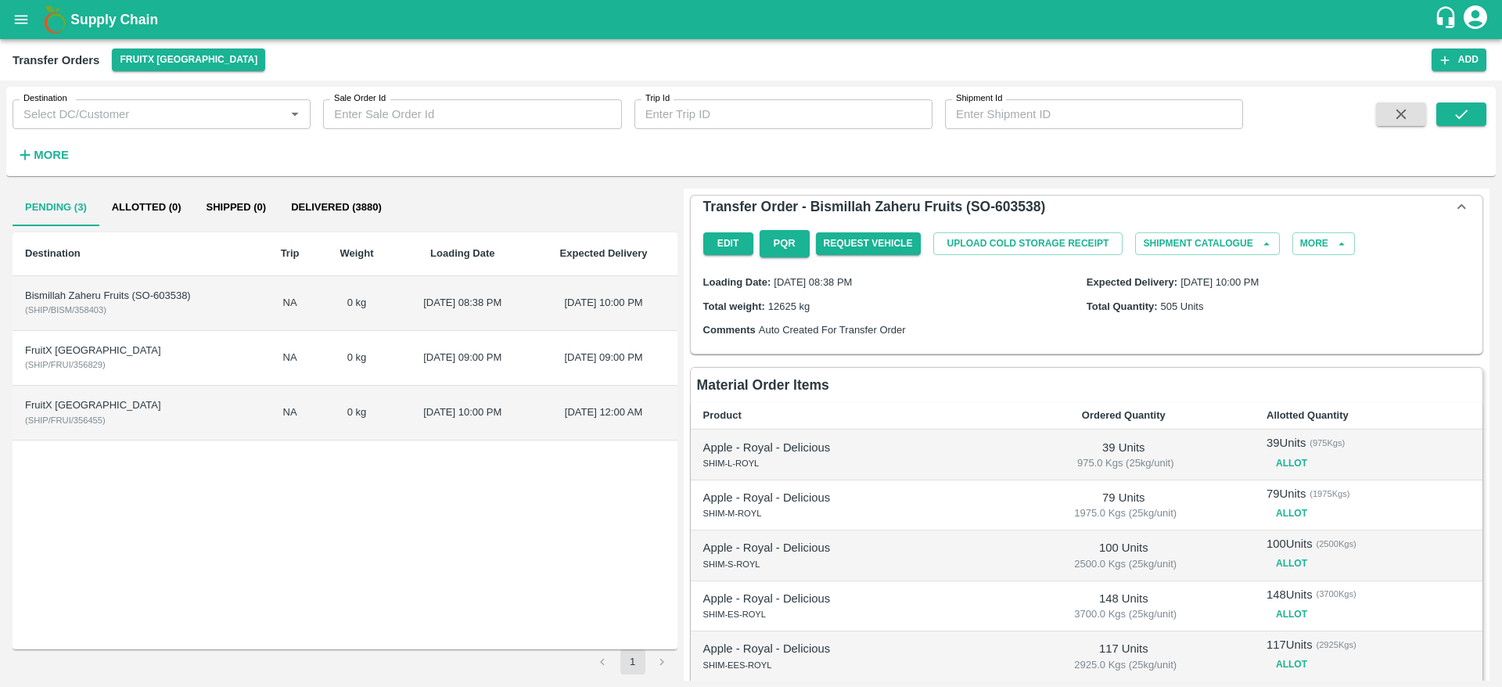
scroll to position [167, 0]
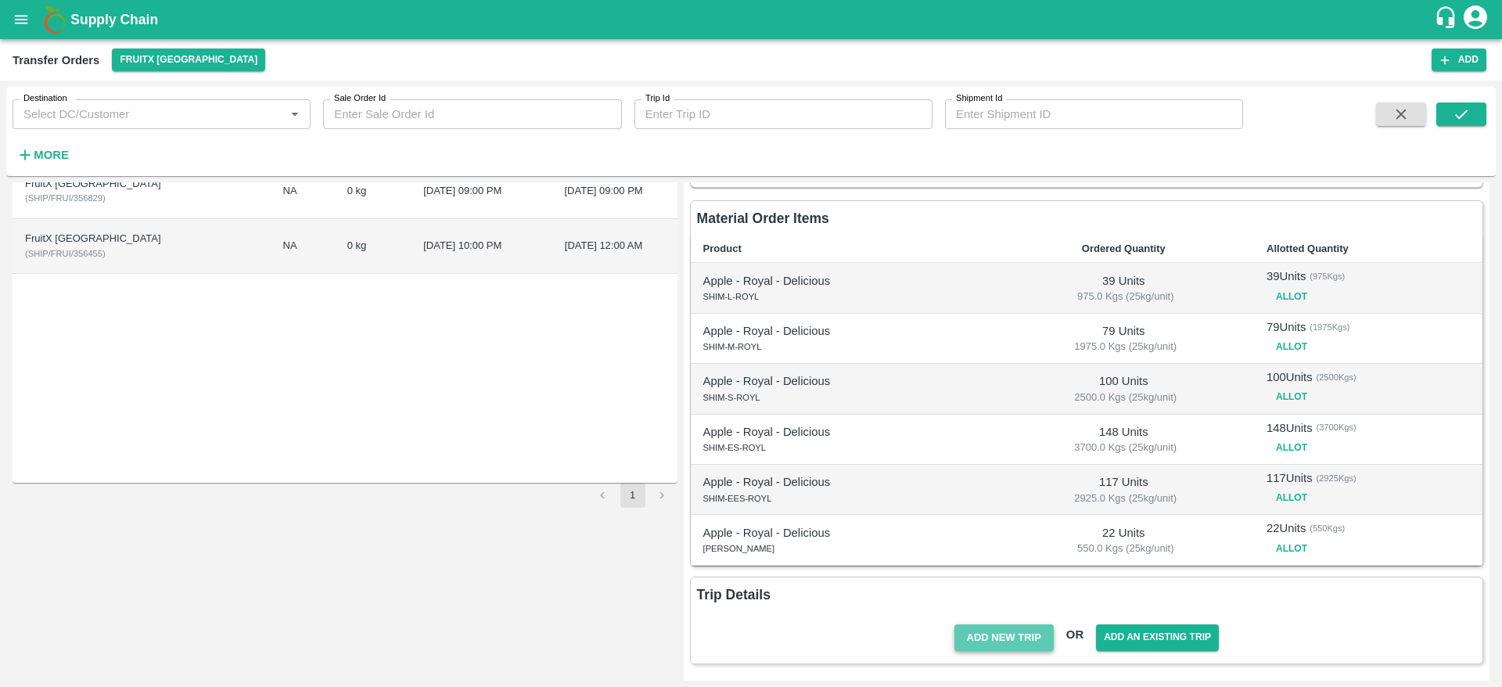
click at [1007, 649] on button "Add New Trip" at bounding box center [1004, 637] width 99 height 27
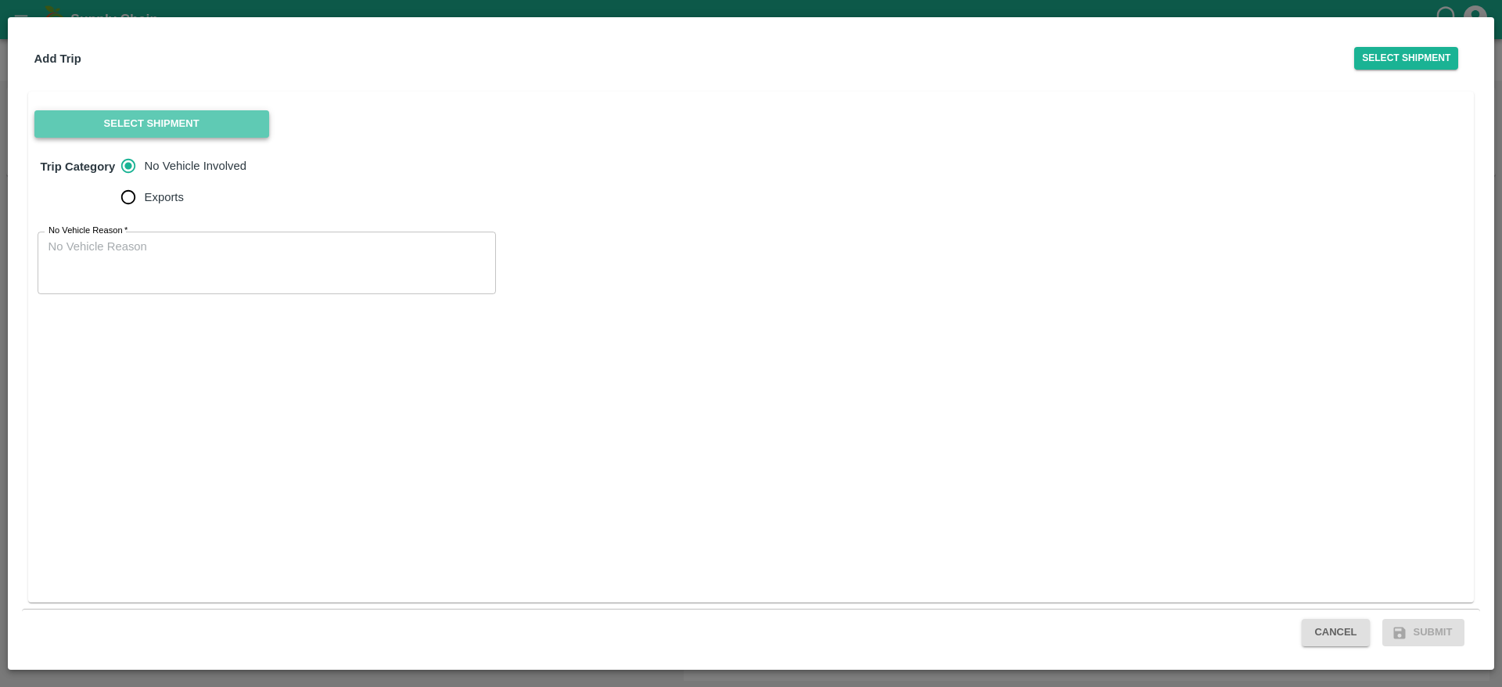
click at [199, 113] on button "Select Shipment" at bounding box center [151, 123] width 235 height 27
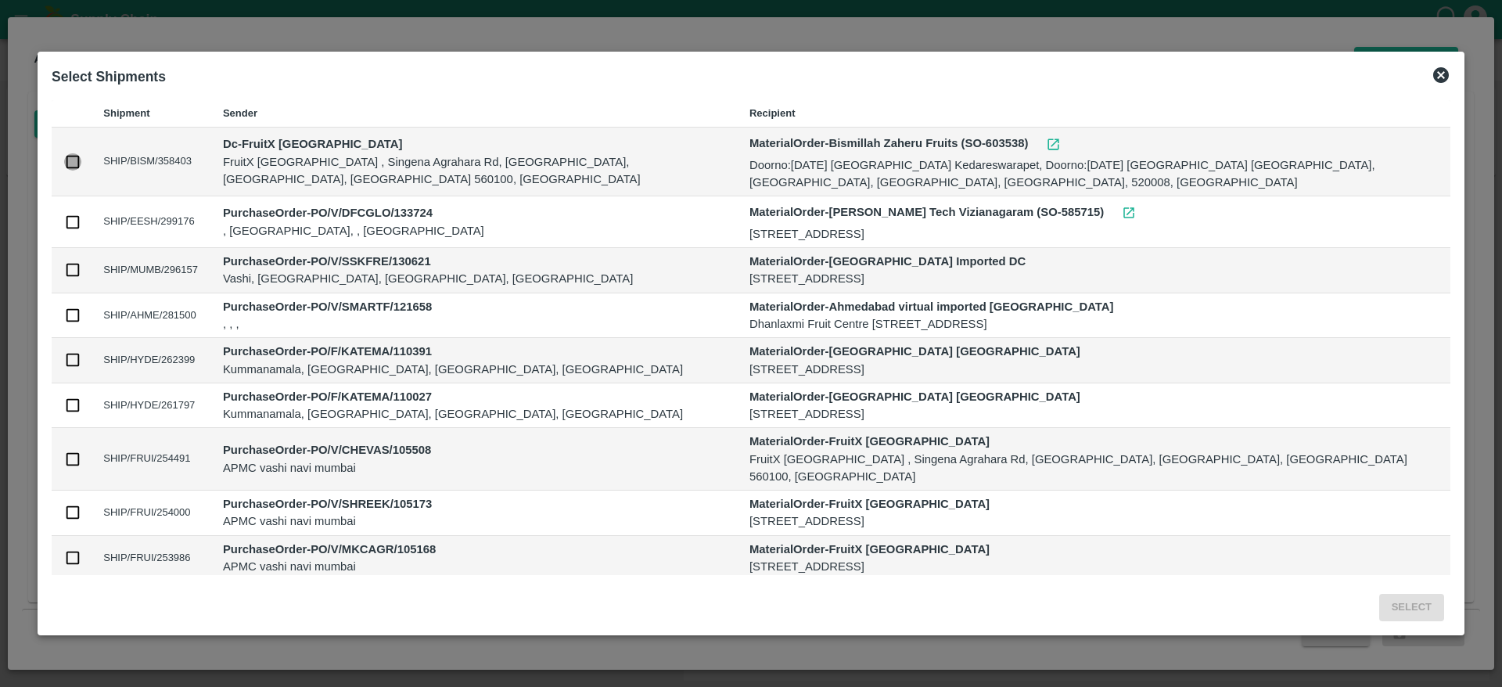
click at [71, 163] on input "checkbox" at bounding box center [72, 161] width 17 height 17
checkbox input "true"
click at [1400, 606] on button "Select" at bounding box center [1411, 607] width 65 height 27
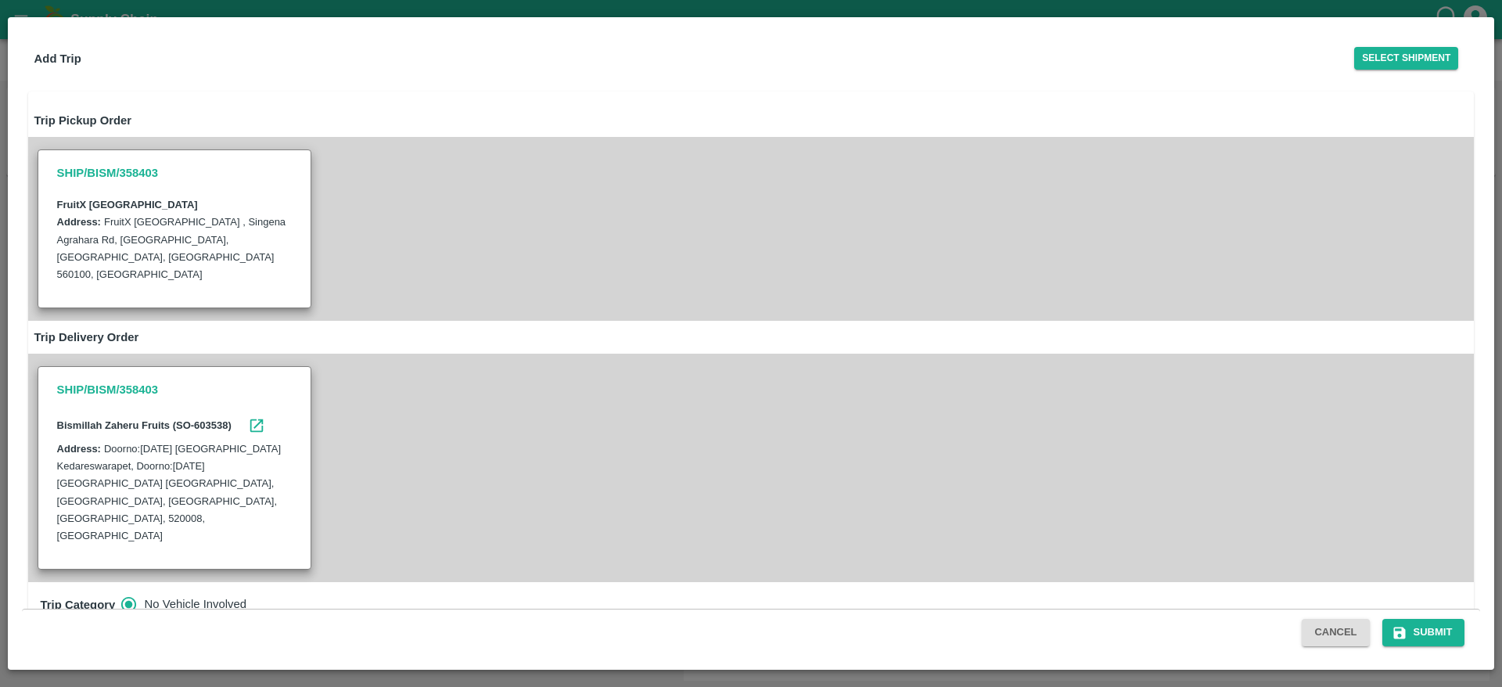
scroll to position [74, 0]
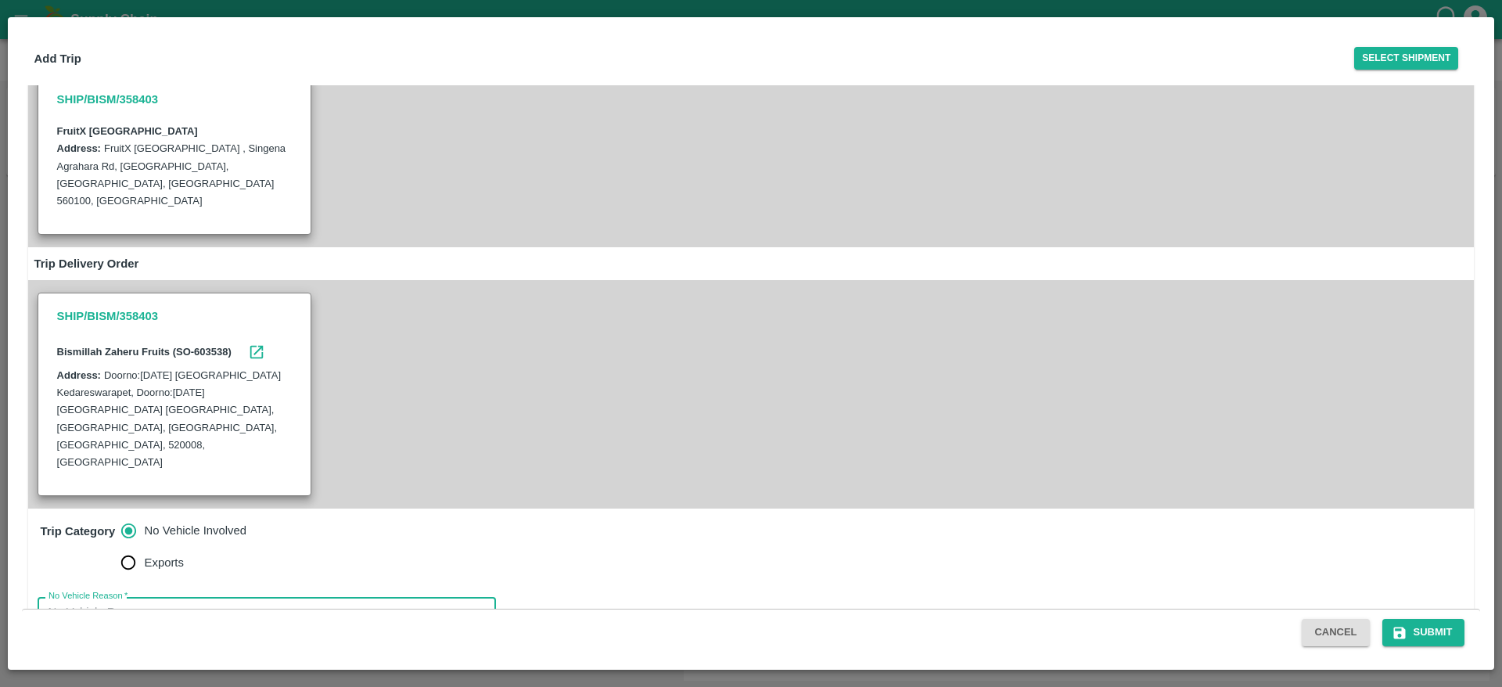
click at [252, 604] on textarea "No Vehicle Reason   *" at bounding box center [267, 628] width 437 height 49
type textarea "No Vehicle"
click at [1431, 625] on button "Submit" at bounding box center [1424, 632] width 83 height 27
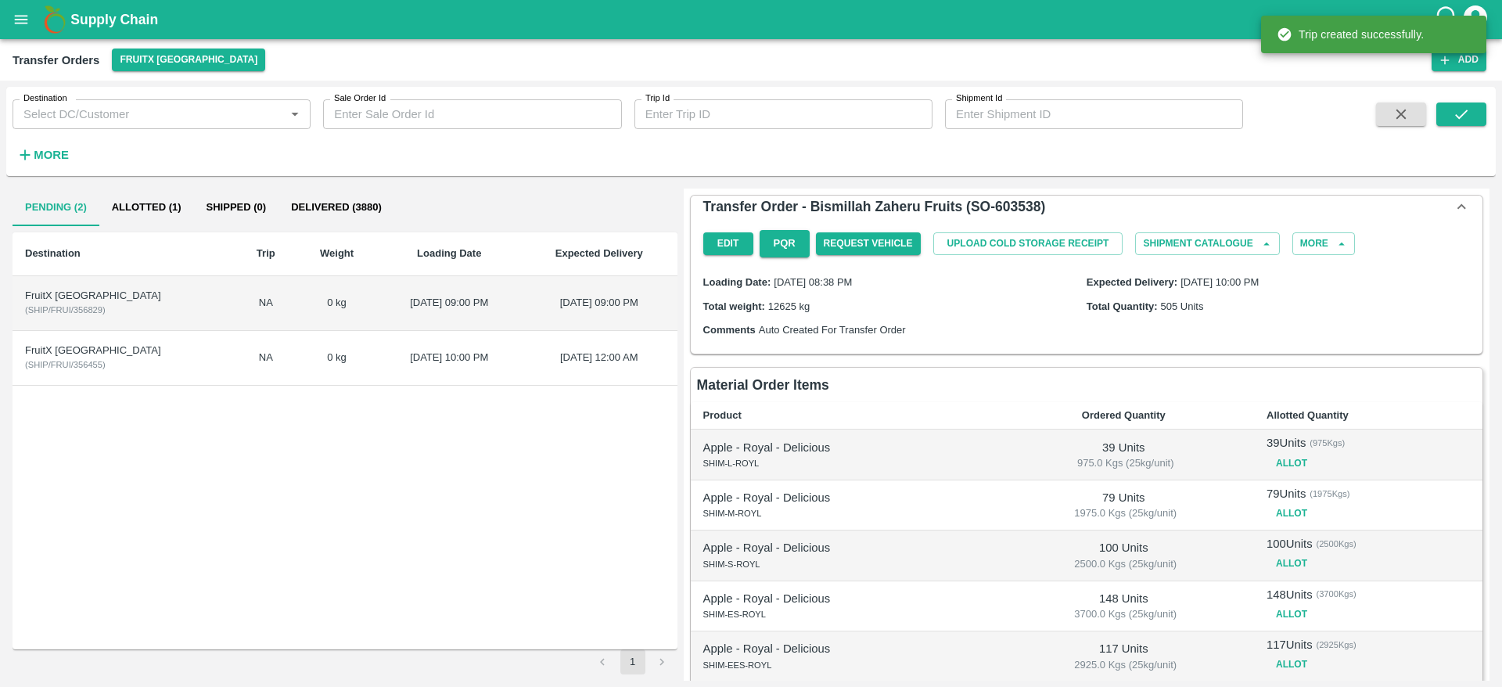
scroll to position [283, 0]
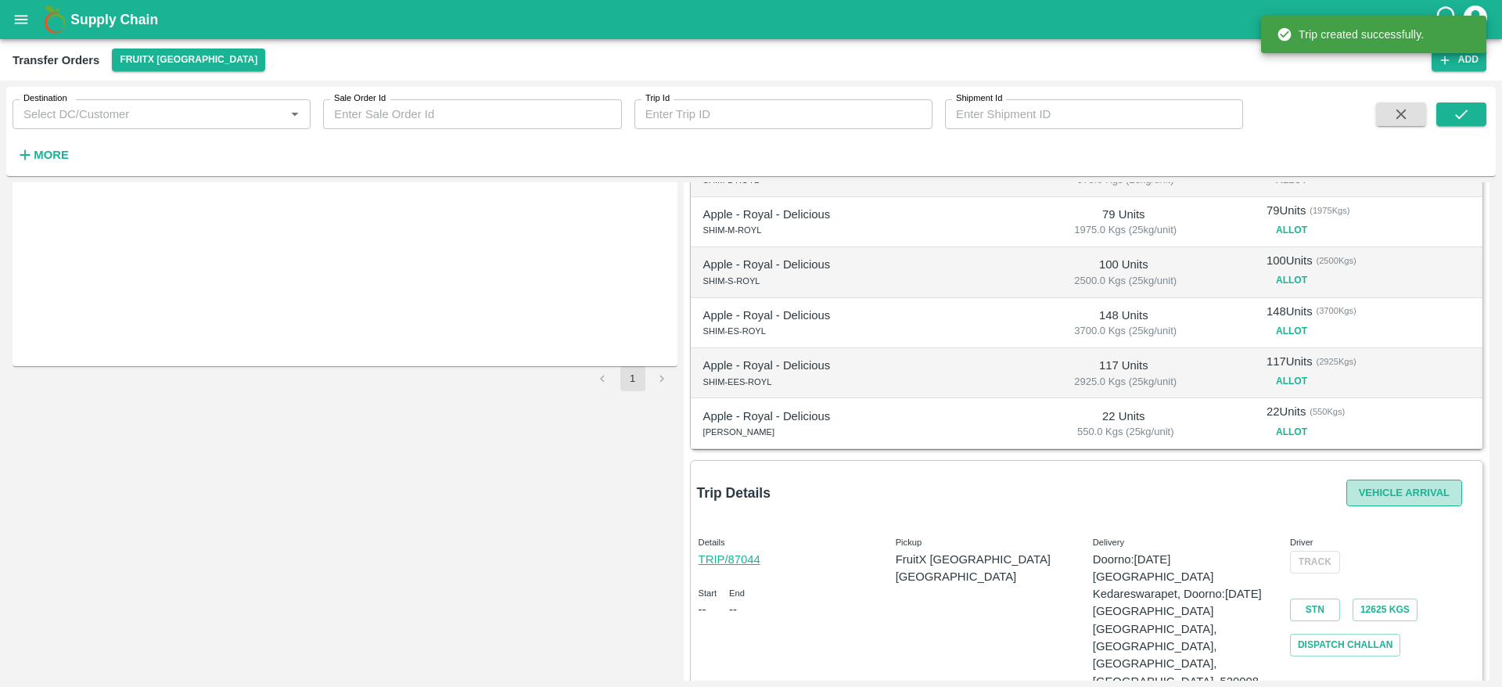
click at [1386, 480] on button "Vehicle Arrival" at bounding box center [1405, 493] width 116 height 27
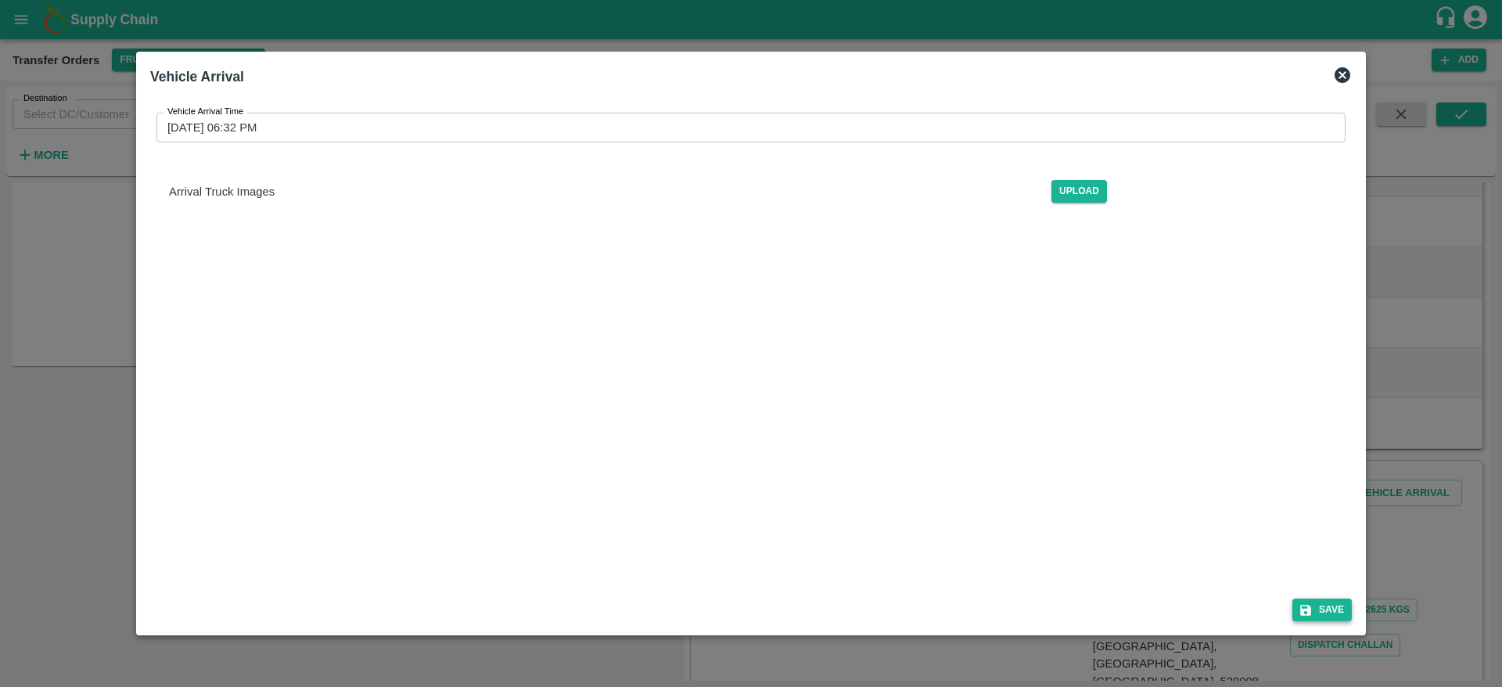
click at [1322, 606] on button "Save" at bounding box center [1322, 610] width 59 height 23
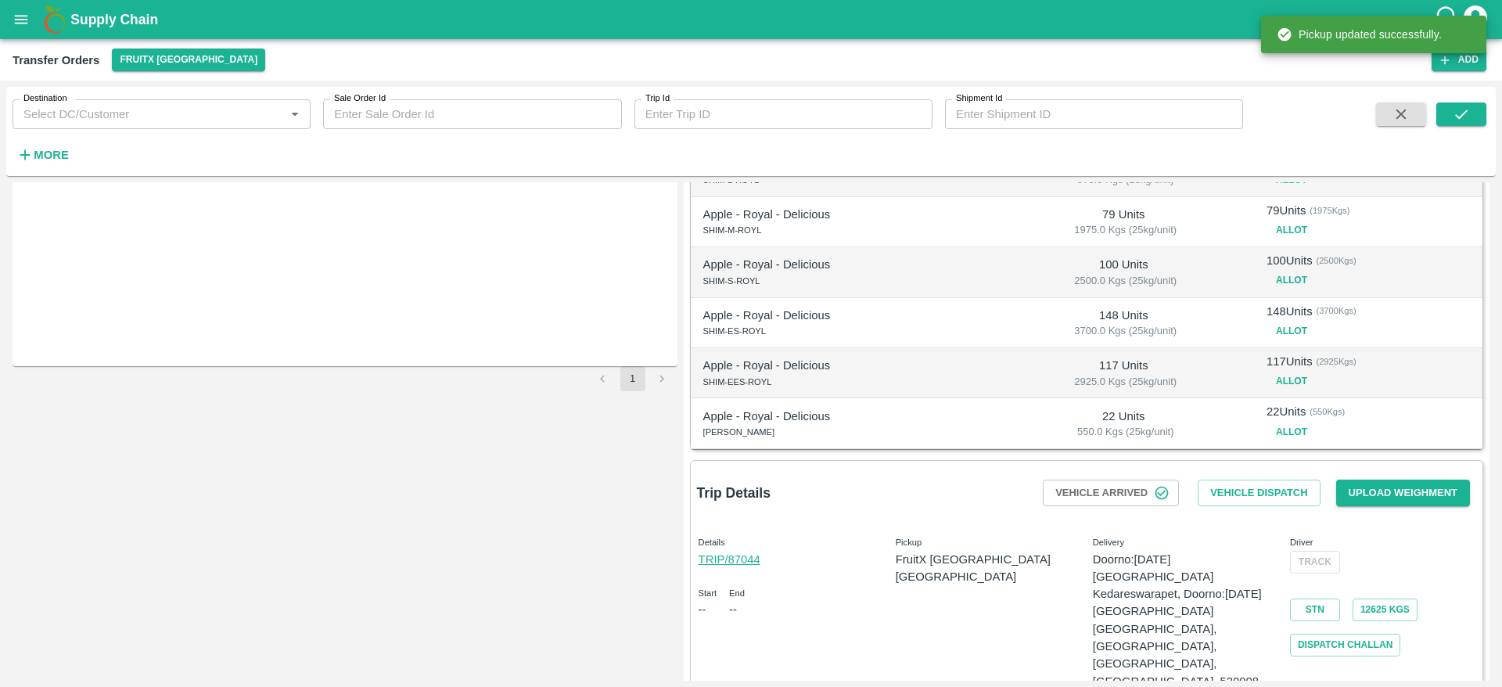
click at [1261, 477] on div "Vehicle Dispatch" at bounding box center [1259, 493] width 135 height 40
click at [1256, 485] on button "Vehicle Dispatch" at bounding box center [1259, 493] width 122 height 27
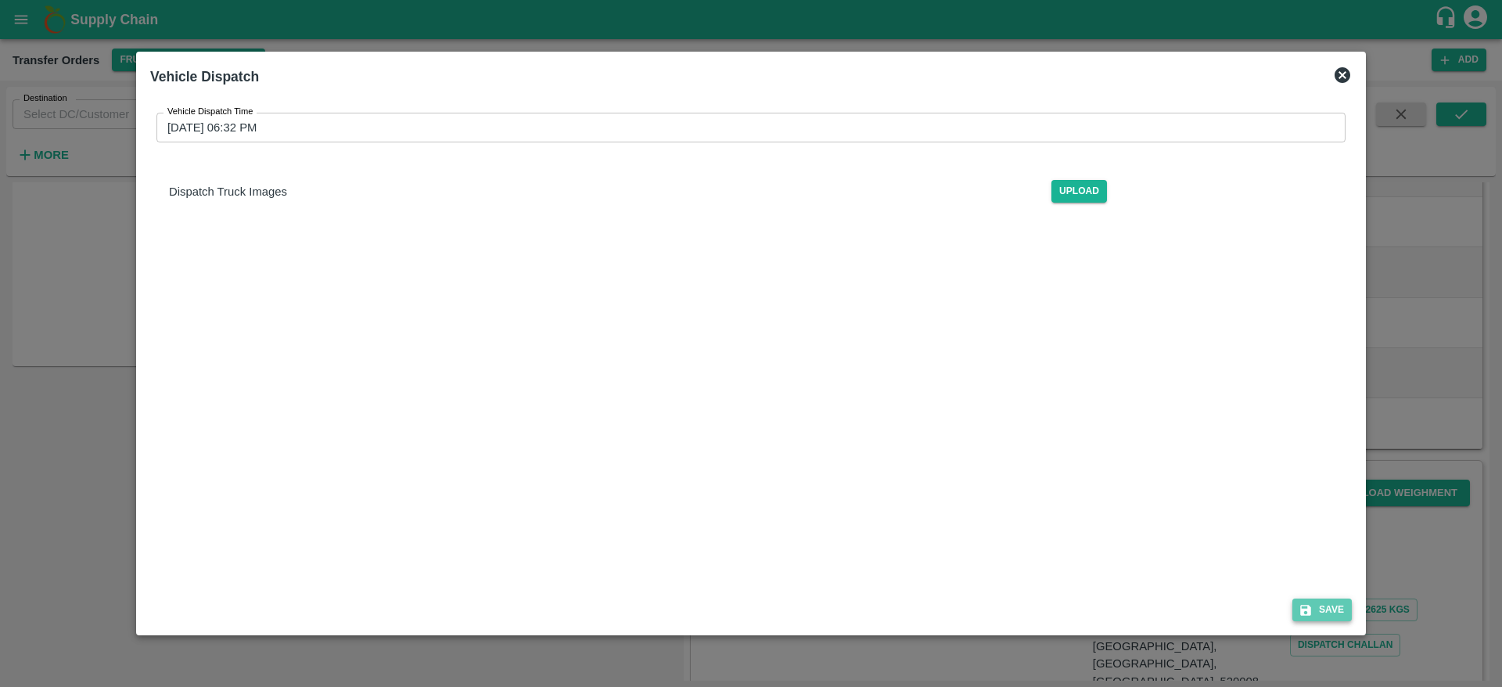
click at [1343, 603] on button "Save" at bounding box center [1322, 610] width 59 height 23
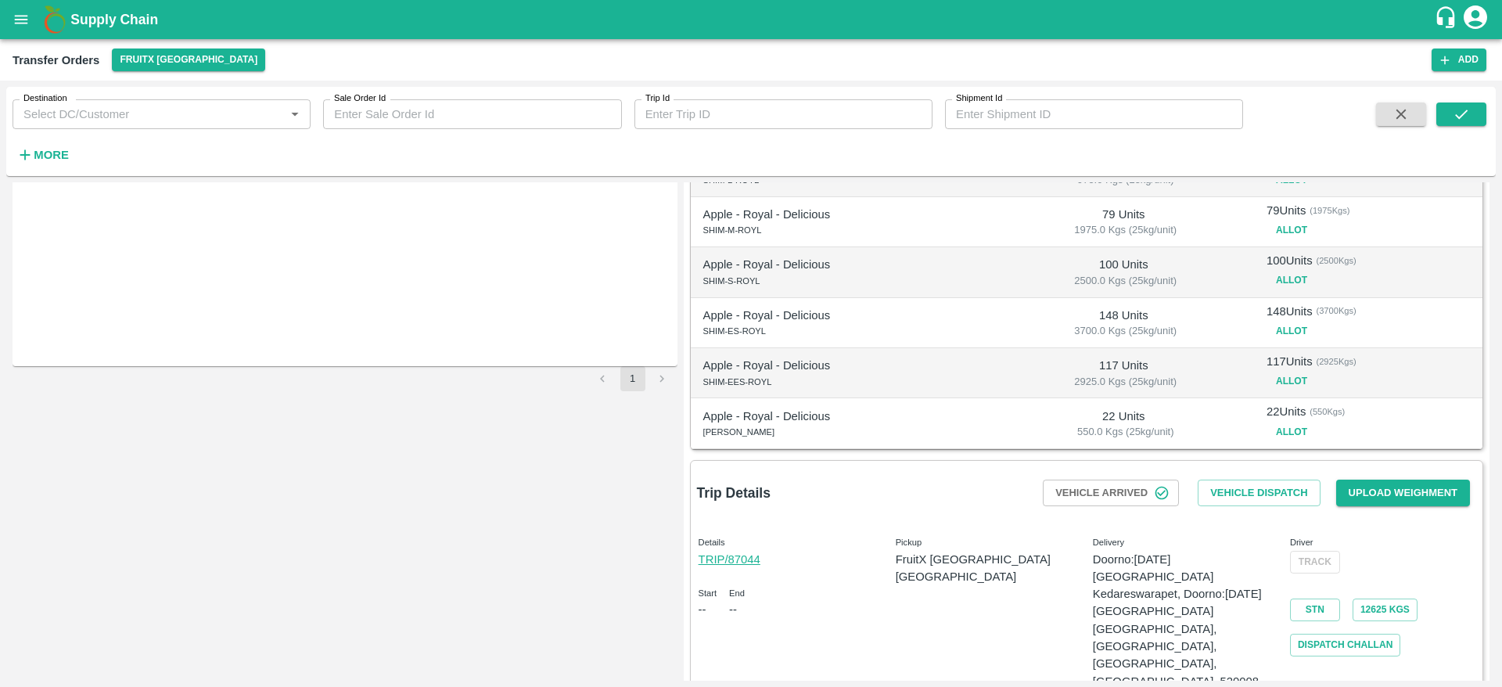
scroll to position [0, 0]
